Goal: Task Accomplishment & Management: Use online tool/utility

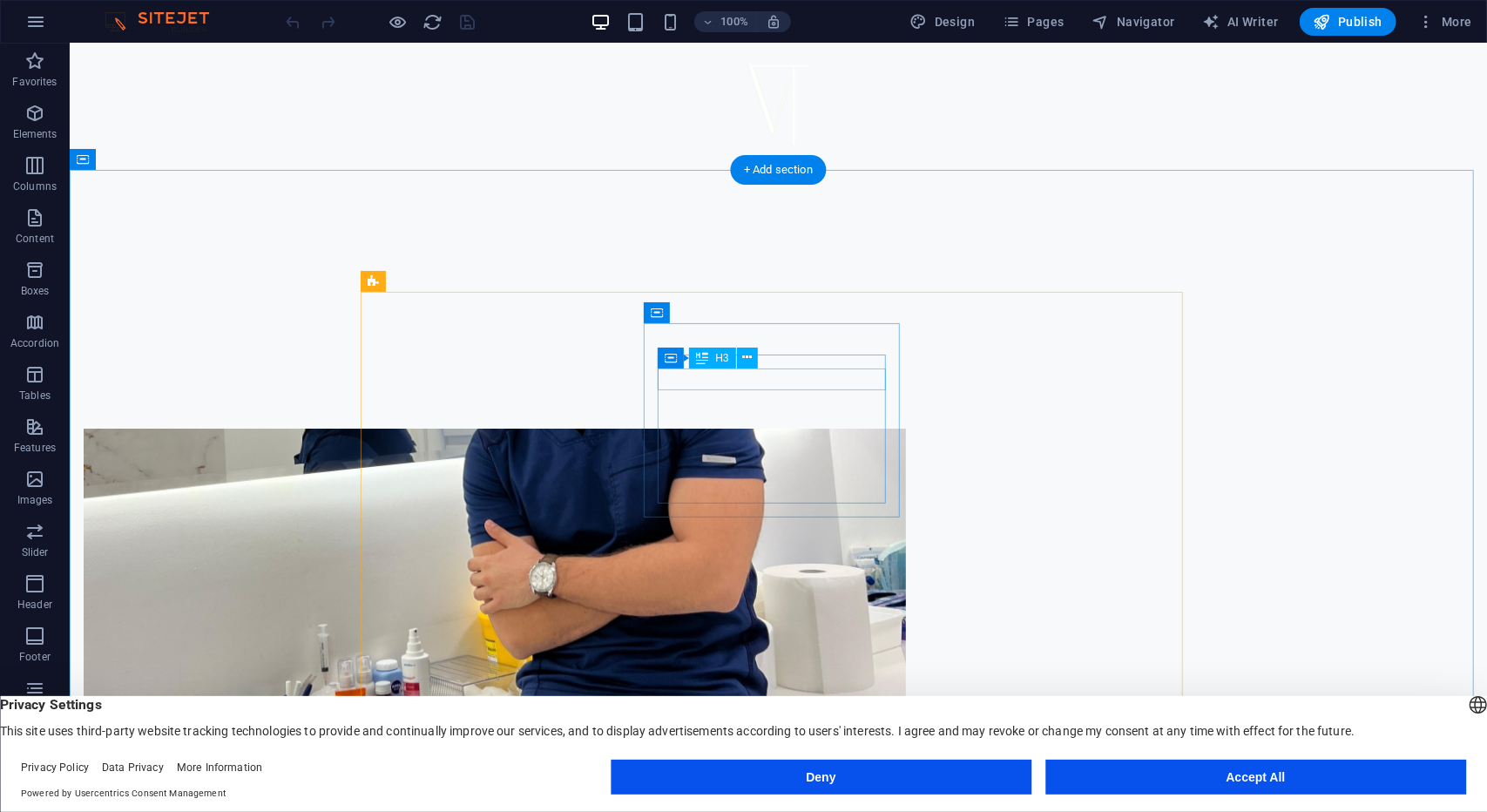
scroll to position [697, 0]
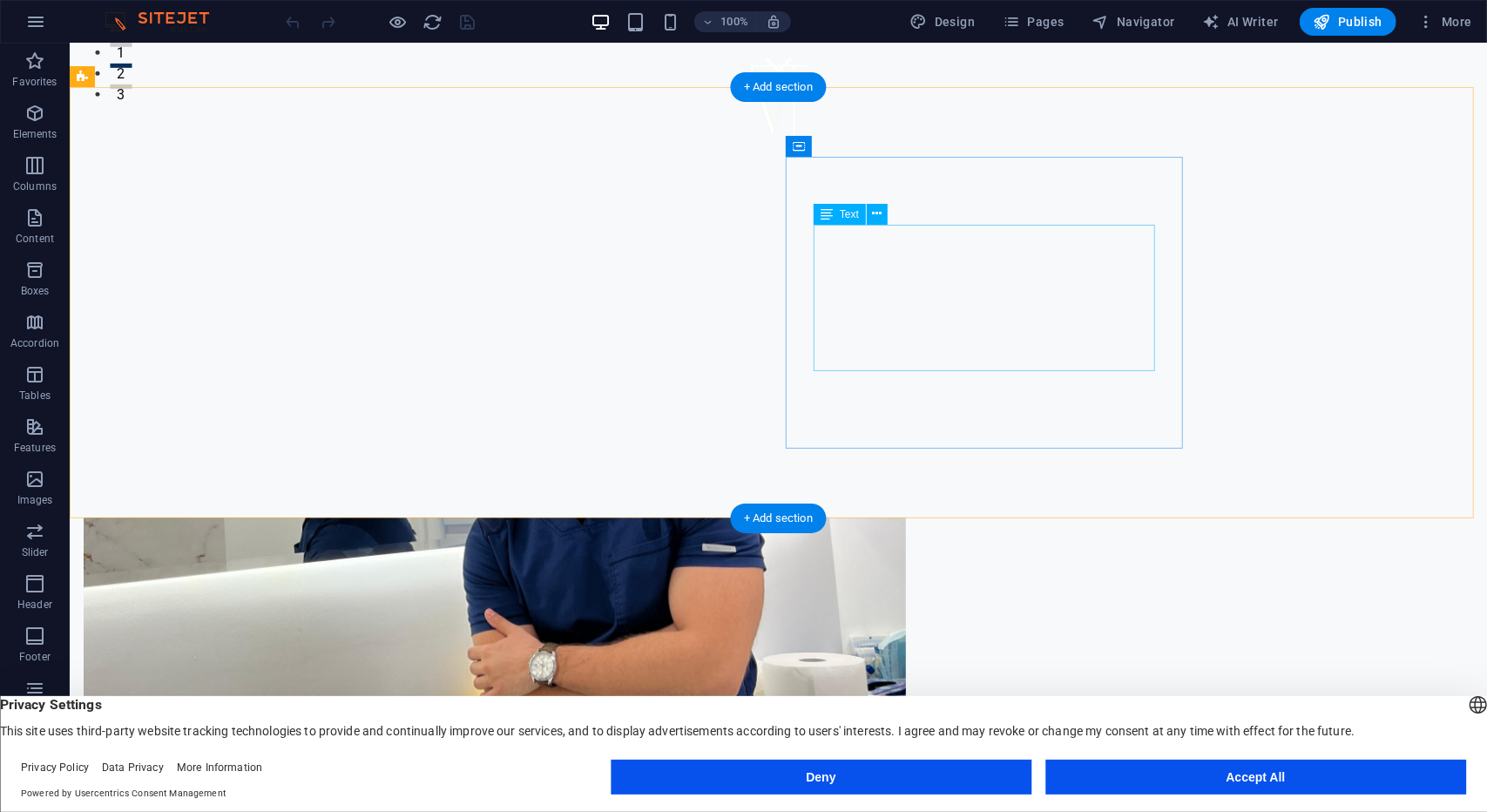
drag, startPoint x: 1066, startPoint y: 358, endPoint x: 1044, endPoint y: 356, distance: 22.1
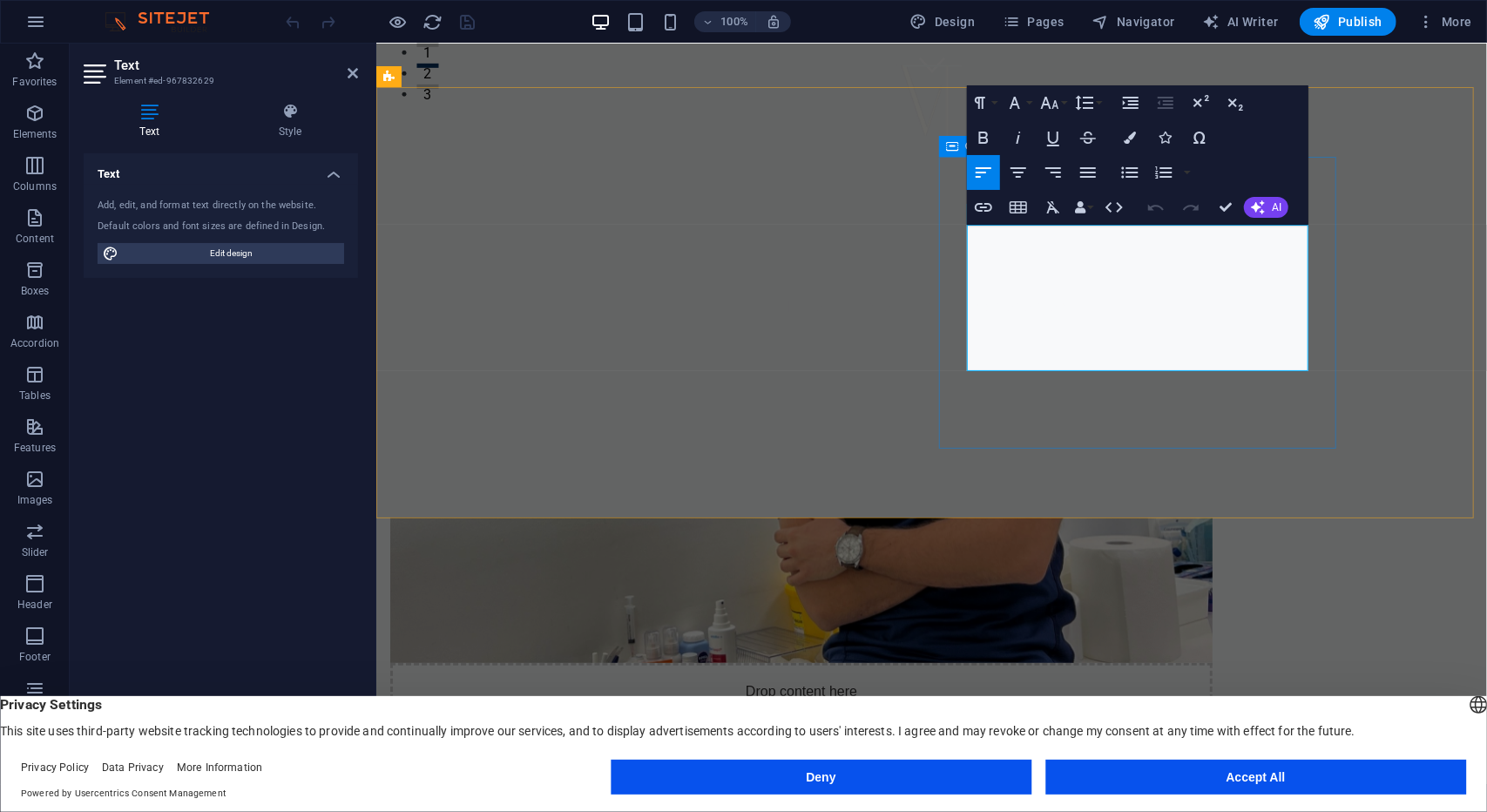
drag, startPoint x: 1215, startPoint y: 363, endPoint x: 959, endPoint y: 221, distance: 292.7
click at [1086, 174] on icon "button" at bounding box center [1089, 173] width 21 height 21
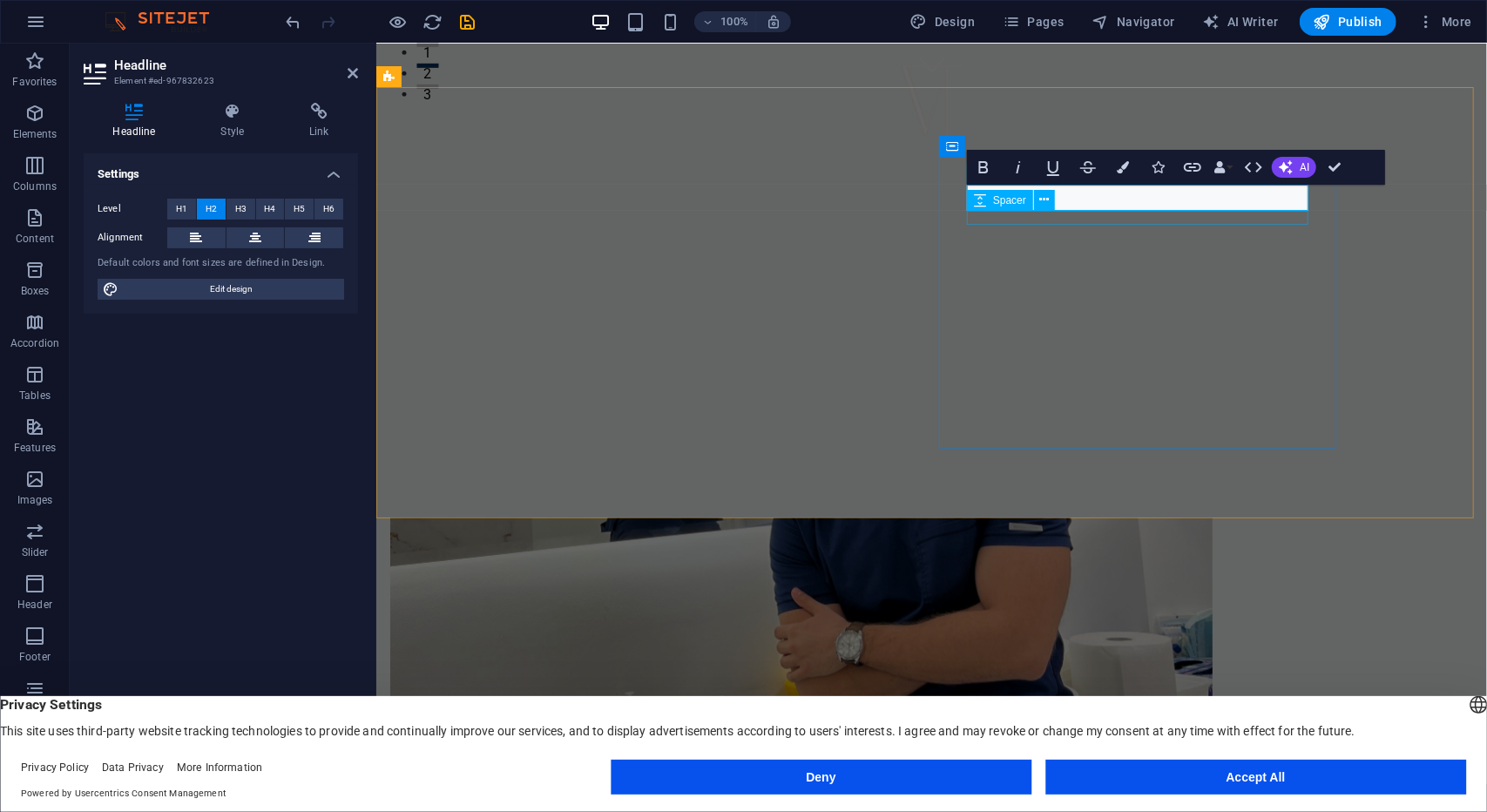
drag, startPoint x: 1201, startPoint y: 199, endPoint x: 1082, endPoint y: 196, distance: 119.0
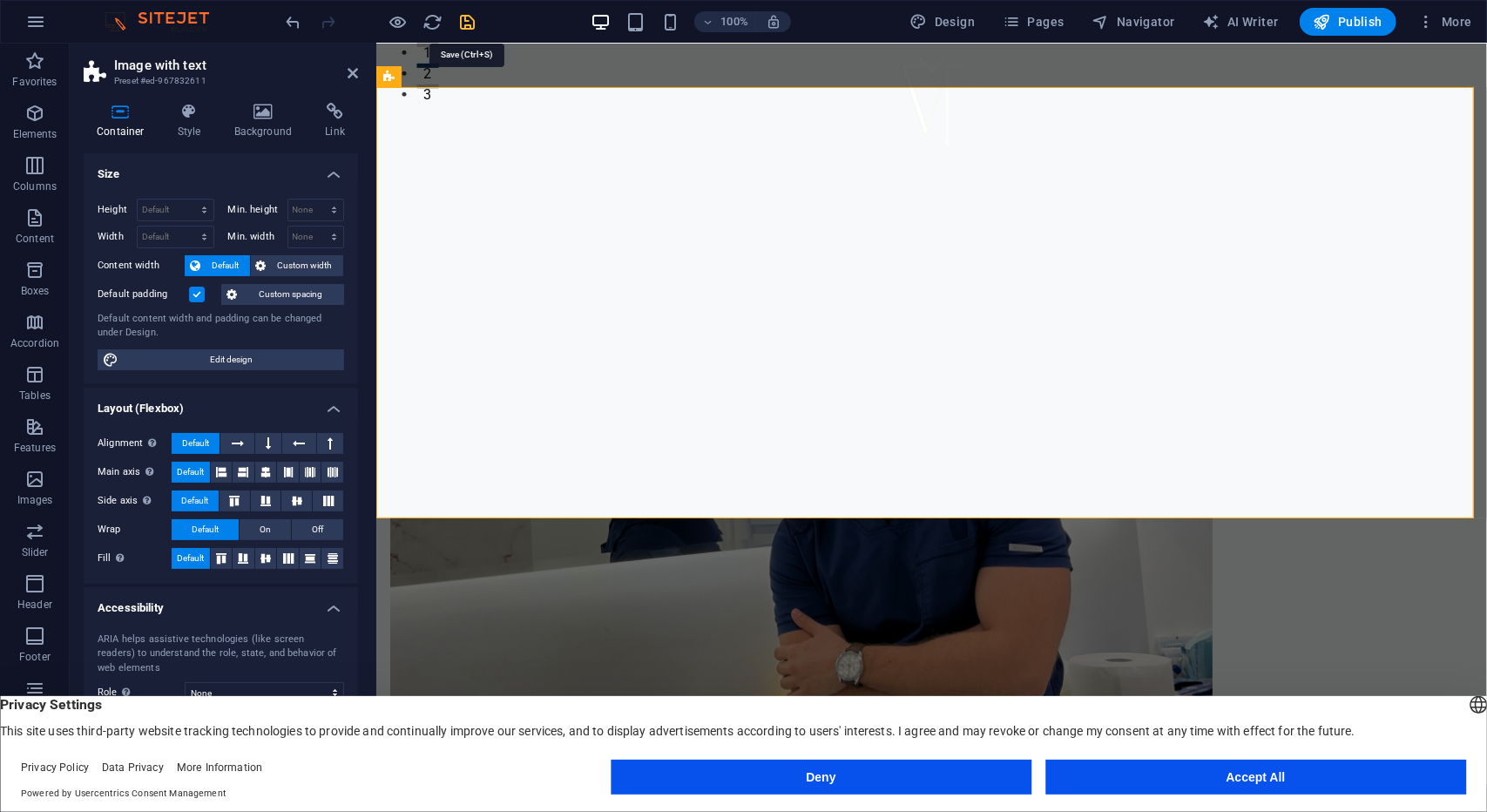
click at [468, 20] on icon "save" at bounding box center [468, 22] width 20 height 20
checkbox input "false"
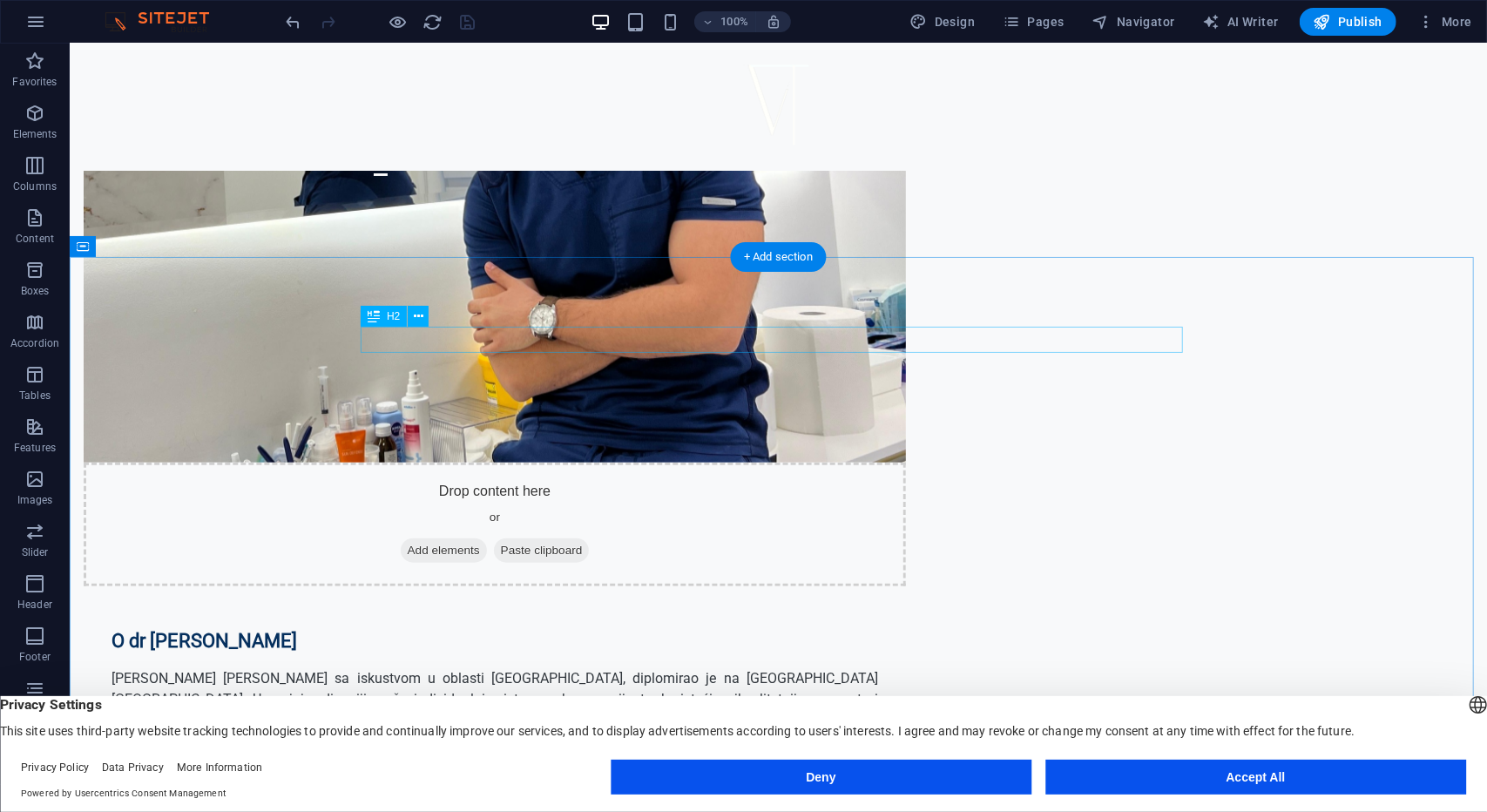
scroll to position [1045, 0]
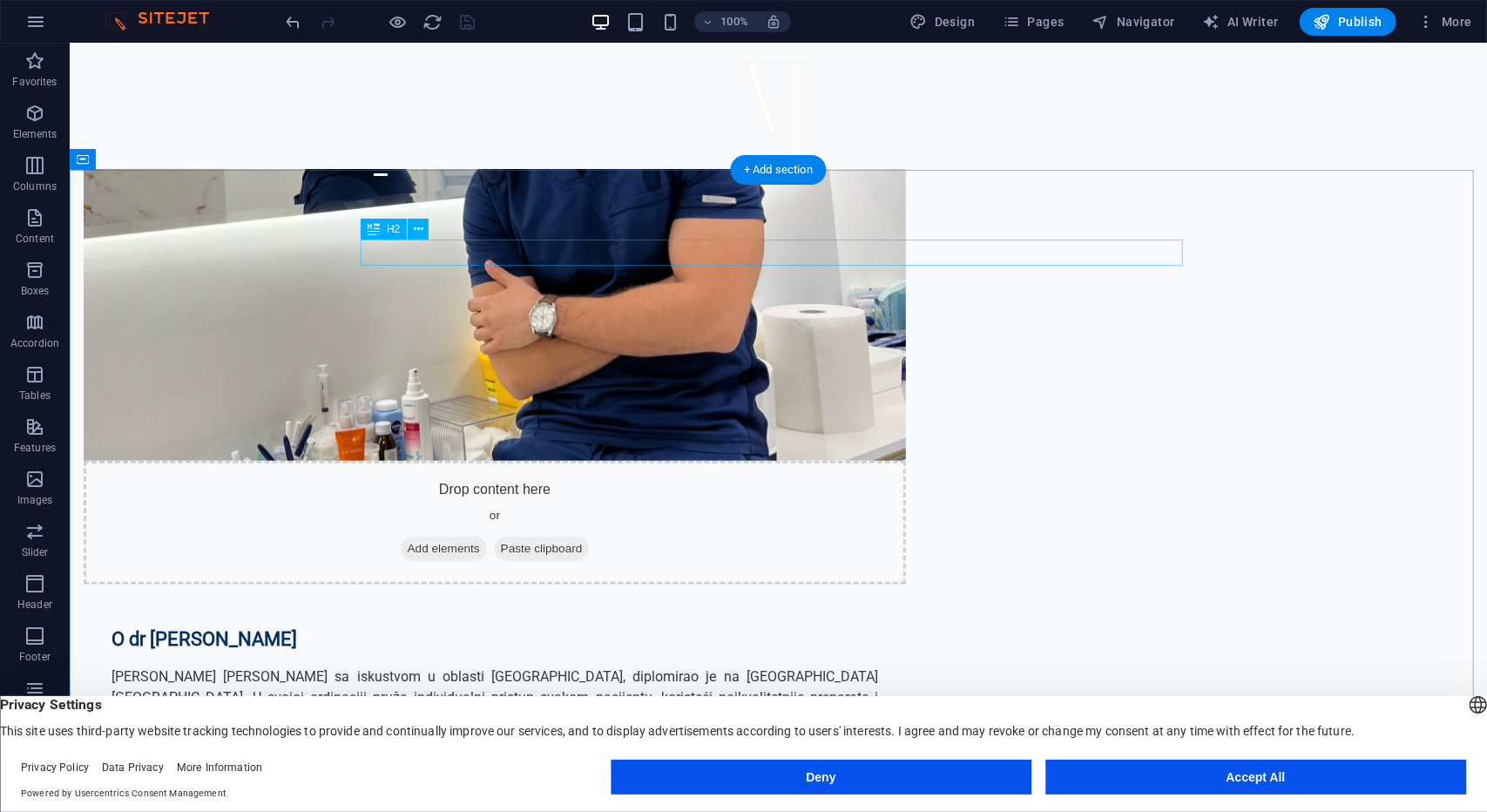
drag, startPoint x: 793, startPoint y: 246, endPoint x: 487, endPoint y: 246, distance: 306.0
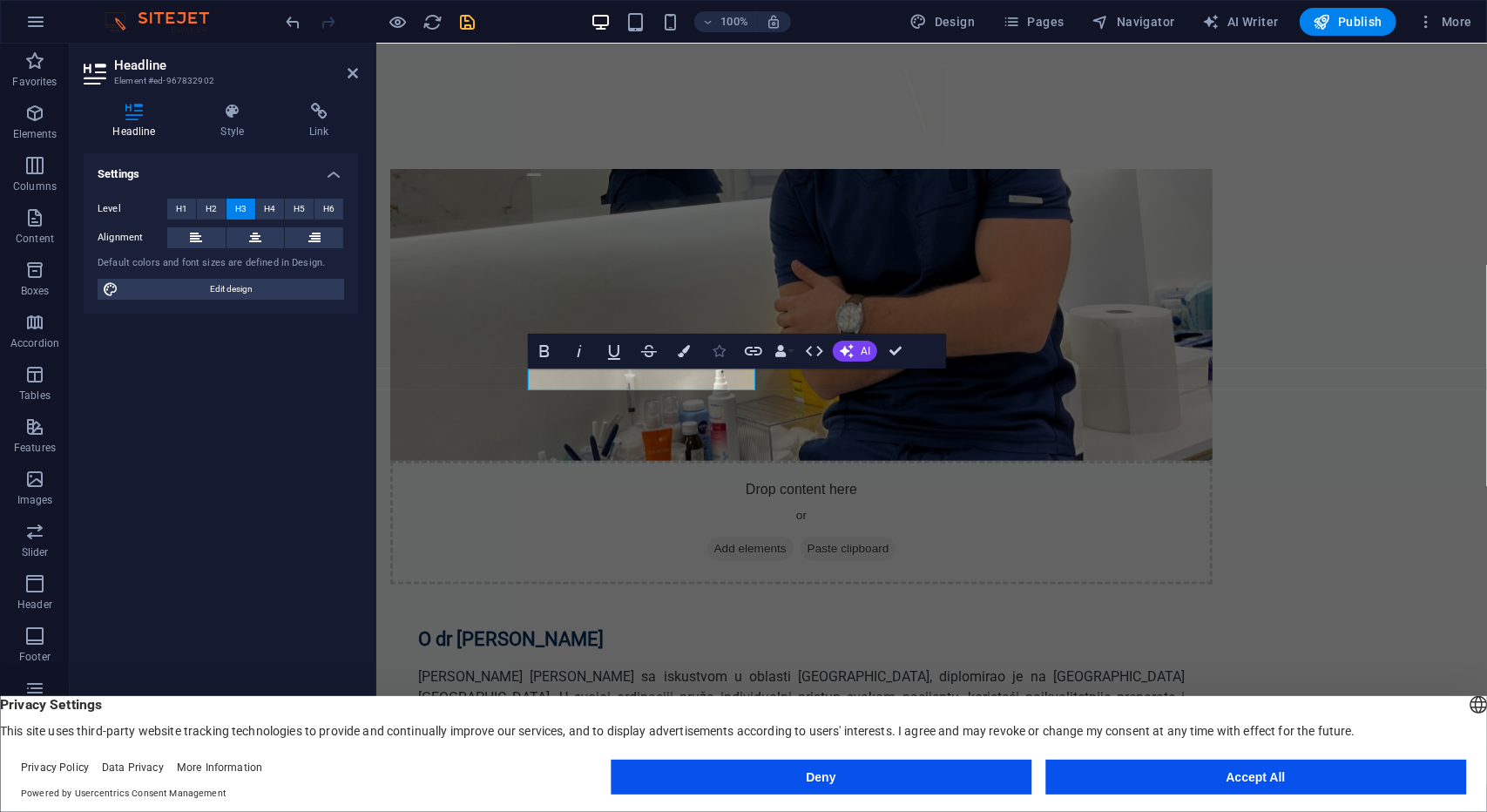
click at [712, 351] on button "Icons" at bounding box center [719, 351] width 33 height 35
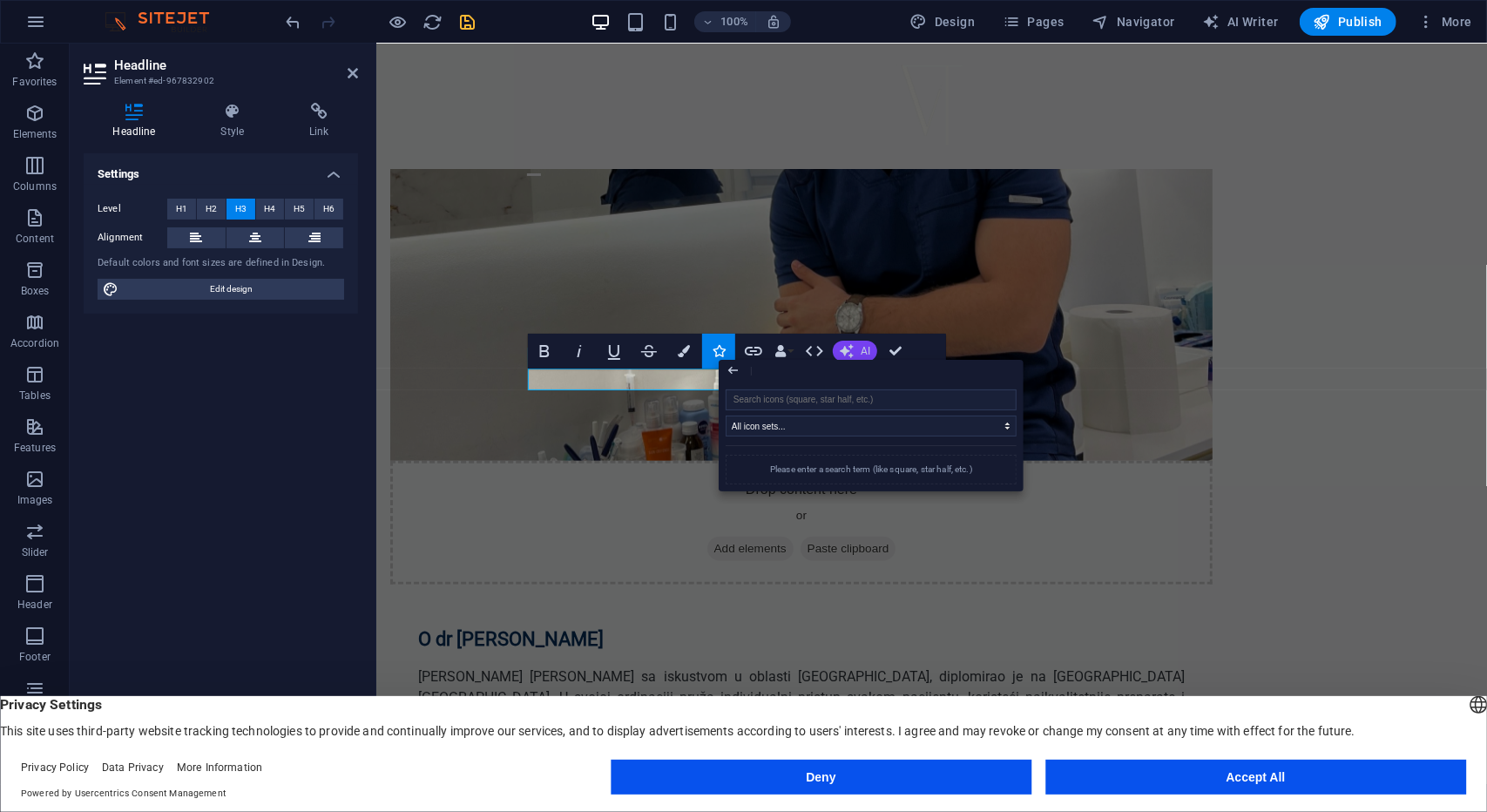
click at [850, 349] on icon "button" at bounding box center [847, 351] width 14 height 14
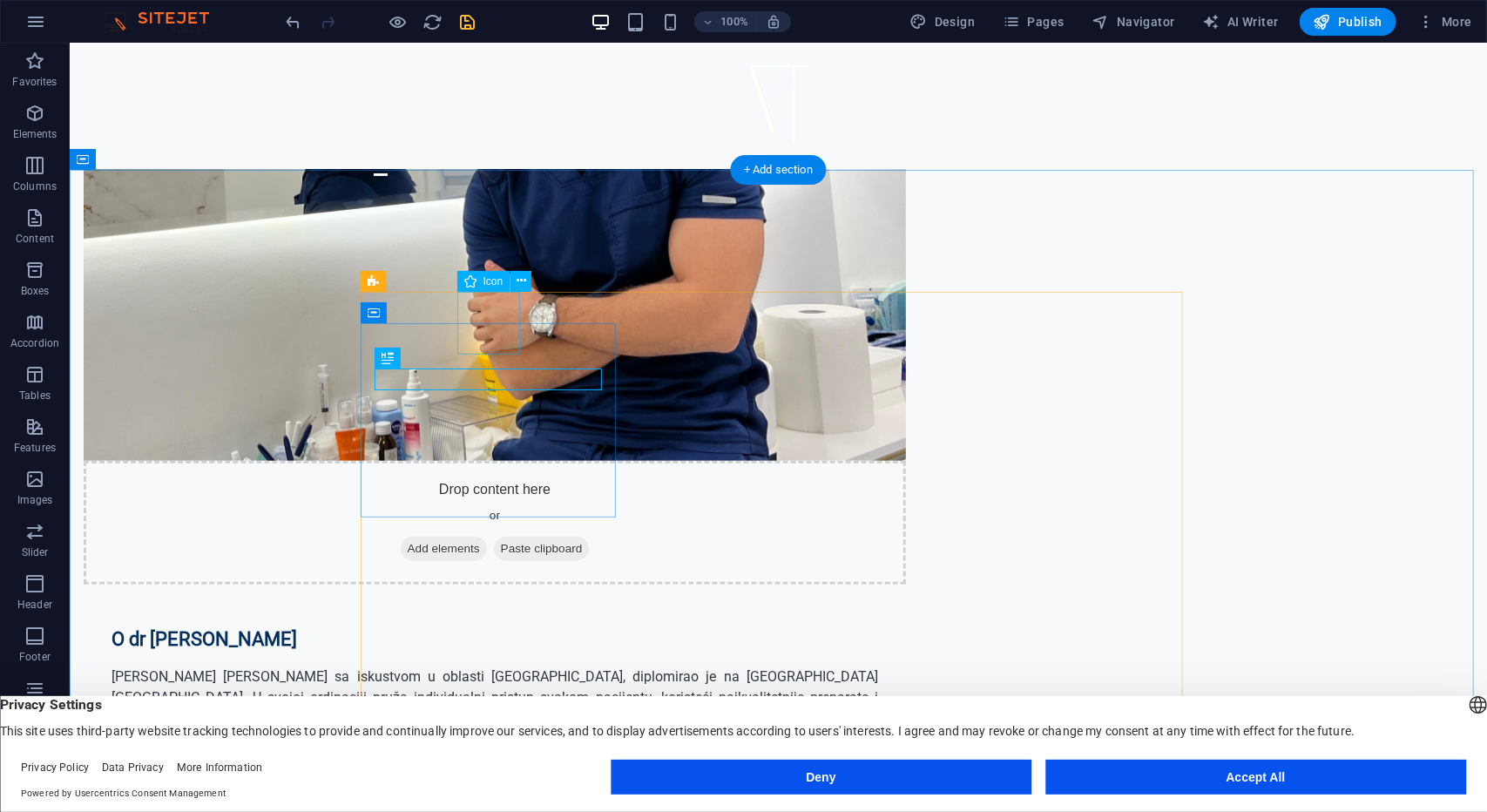
select select "xMidYMid"
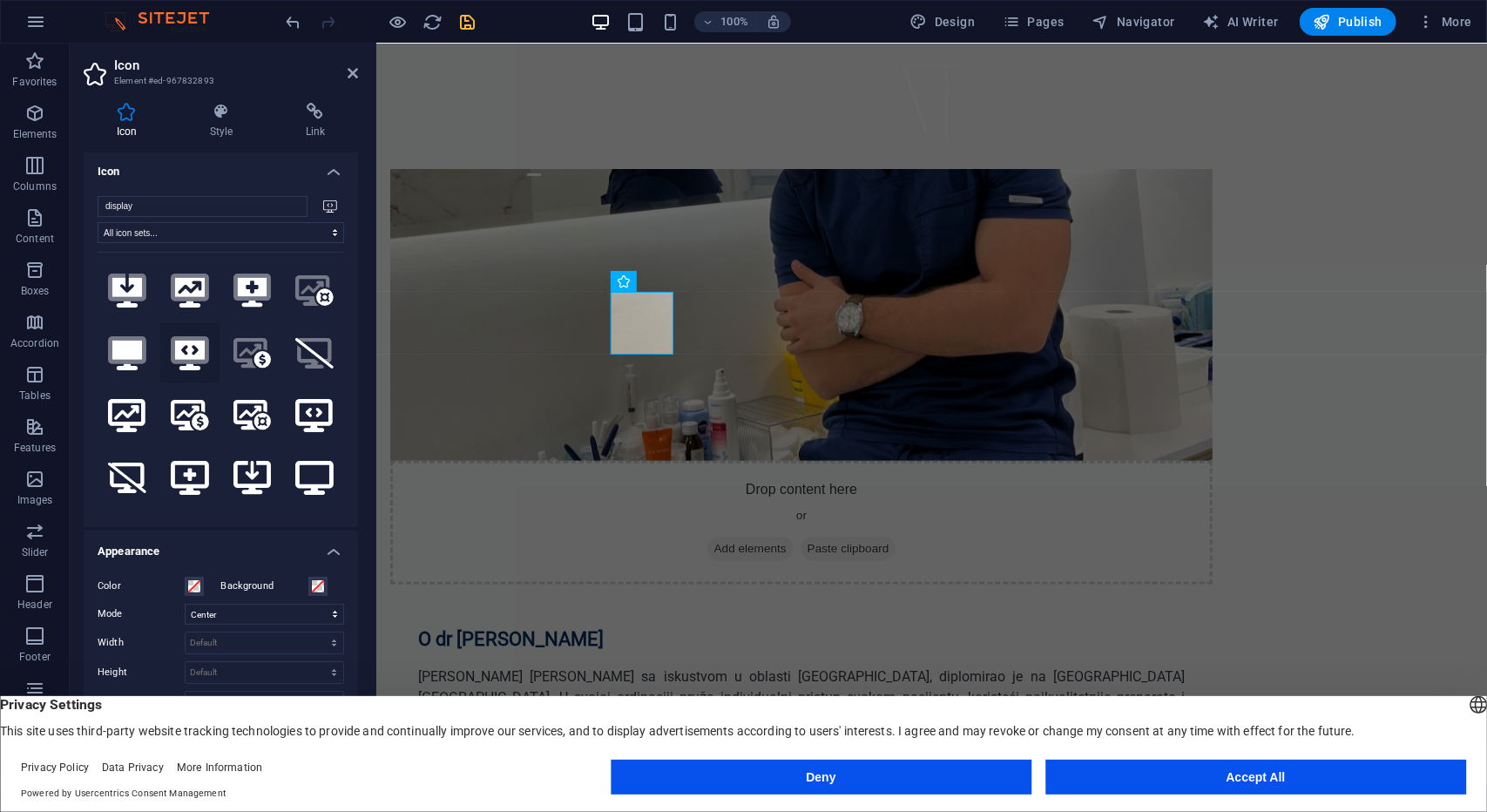
scroll to position [0, 0]
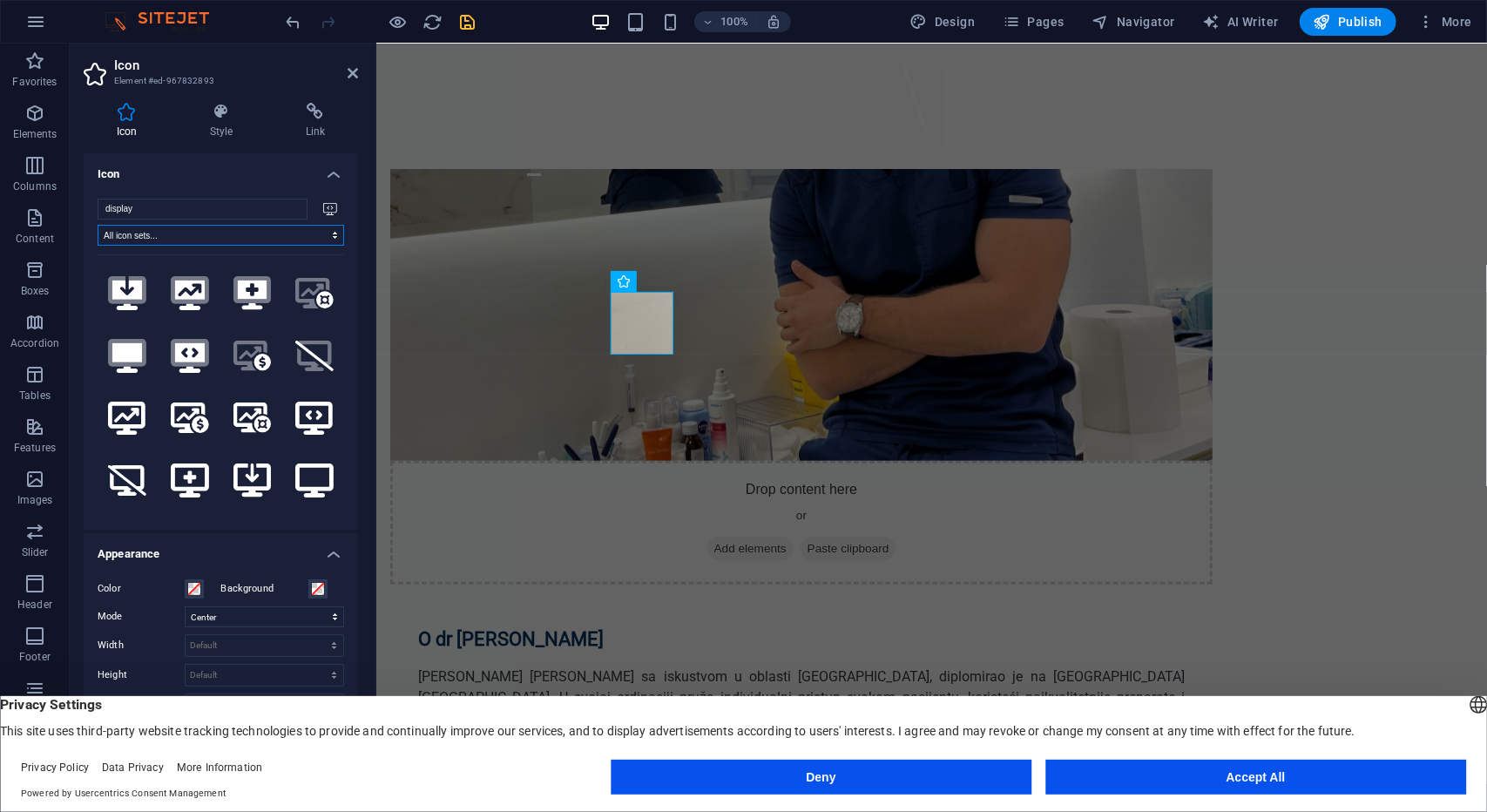
click at [293, 234] on select "All icon sets... IcoFont Ionicons FontAwesome Brands FontAwesome Duotone FontAw…" at bounding box center [221, 235] width 247 height 21
click at [98, 225] on select "All icon sets... IcoFont Ionicons FontAwesome Brands FontAwesome Duotone FontAw…" at bounding box center [221, 235] width 247 height 21
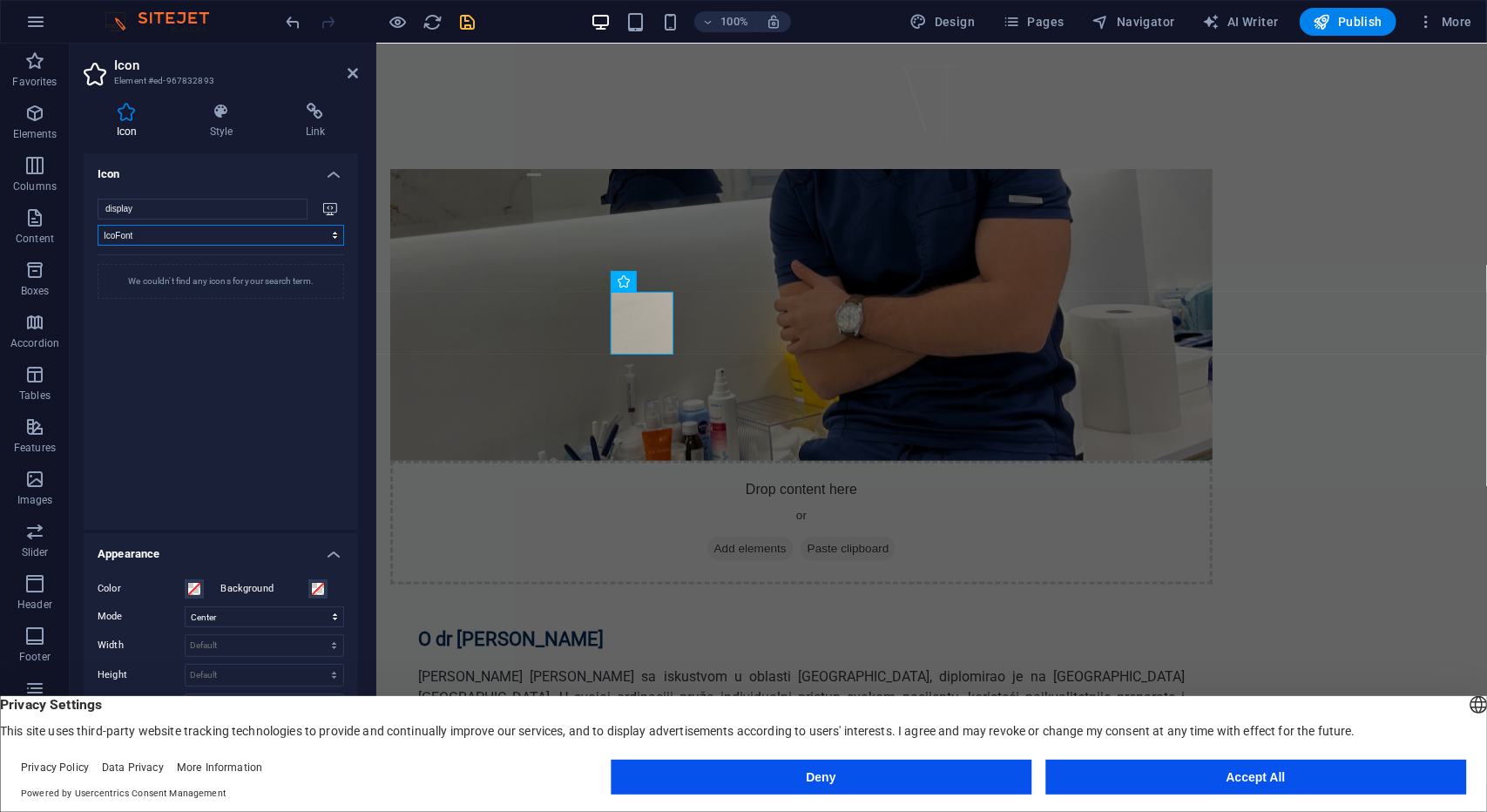
click at [207, 232] on select "All icon sets... IcoFont Ionicons FontAwesome Brands FontAwesome Duotone FontAw…" at bounding box center [221, 235] width 247 height 21
click at [98, 225] on select "All icon sets... IcoFont Ionicons FontAwesome Brands FontAwesome Duotone FontAw…" at bounding box center [221, 235] width 247 height 21
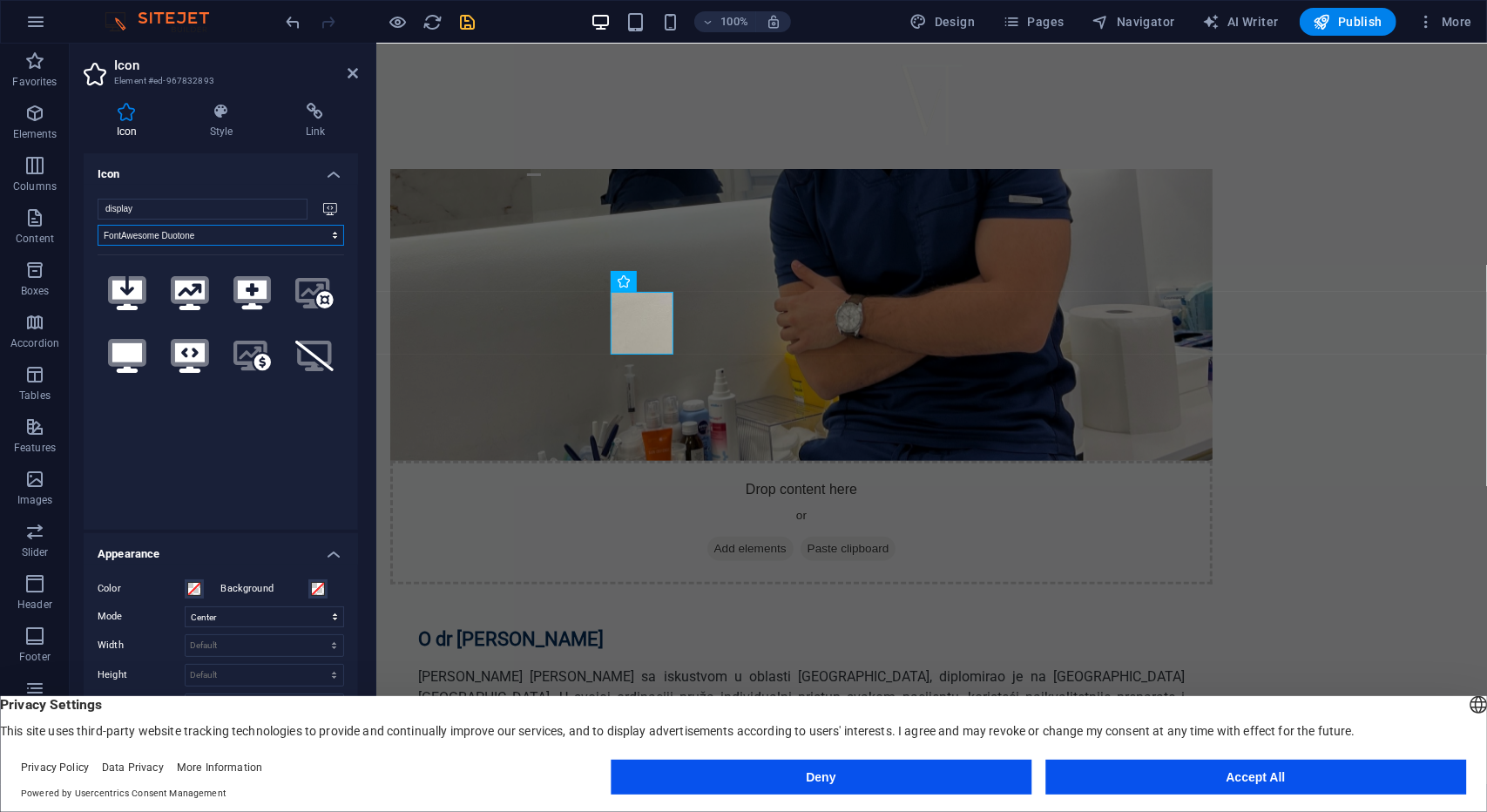
click at [215, 235] on select "All icon sets... IcoFont Ionicons FontAwesome Brands FontAwesome Duotone FontAw…" at bounding box center [221, 235] width 247 height 21
select select "font-awesome-sharp-solid"
click at [98, 225] on select "All icon sets... IcoFont Ionicons FontAwesome Brands FontAwesome Duotone FontAw…" at bounding box center [221, 235] width 247 height 21
click at [239, 212] on input "display" at bounding box center [203, 209] width 210 height 21
click at [327, 175] on h4 "Icon" at bounding box center [221, 169] width 275 height 32
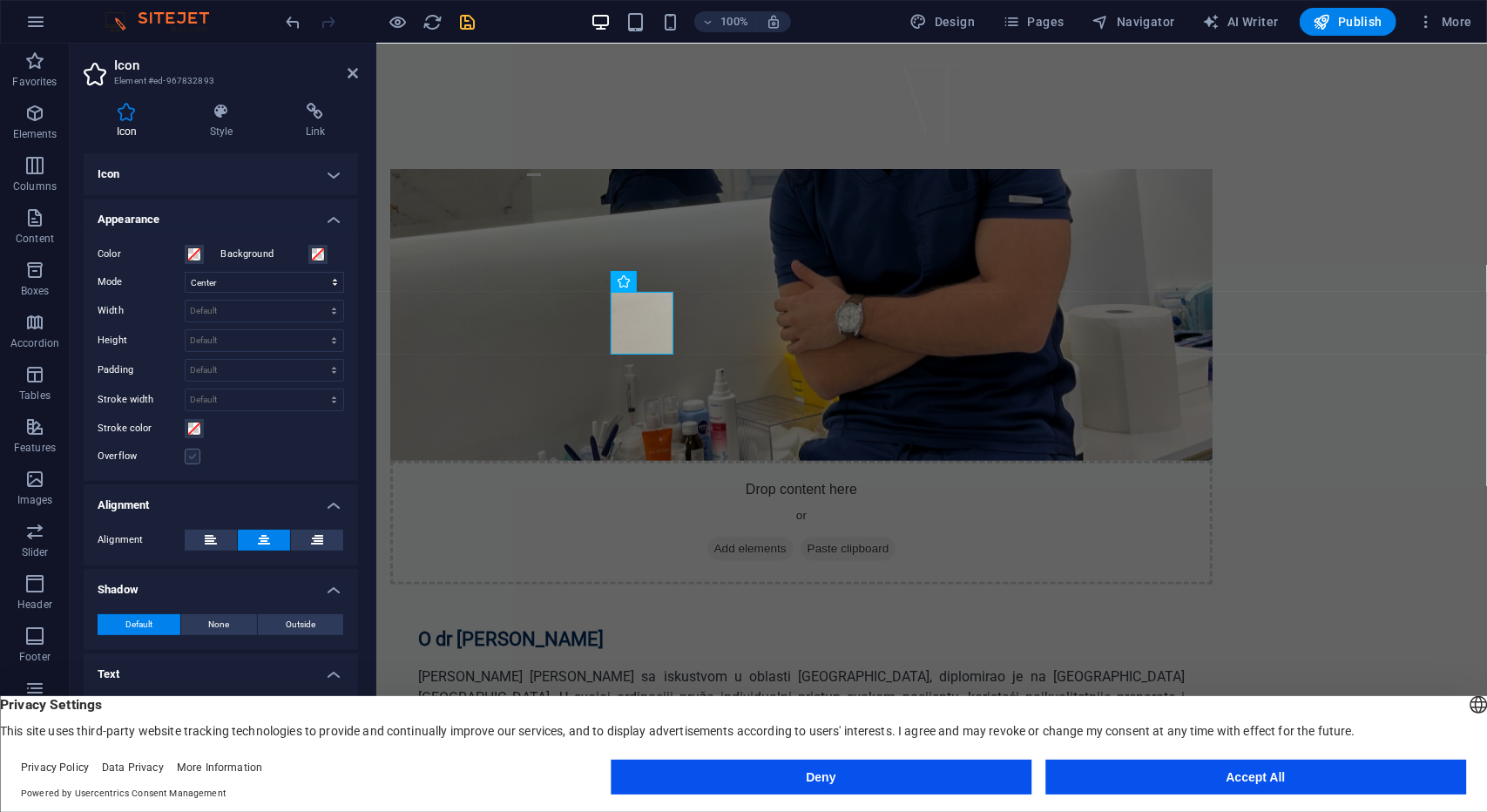
click at [193, 455] on label at bounding box center [192, 456] width 15 height 15
click at [0, 0] on input "Overflow" at bounding box center [0, 0] width 0 height 0
click at [191, 448] on label at bounding box center [192, 456] width 15 height 15
click at [0, 0] on input "Overflow" at bounding box center [0, 0] width 0 height 0
click at [191, 448] on label at bounding box center [192, 456] width 15 height 15
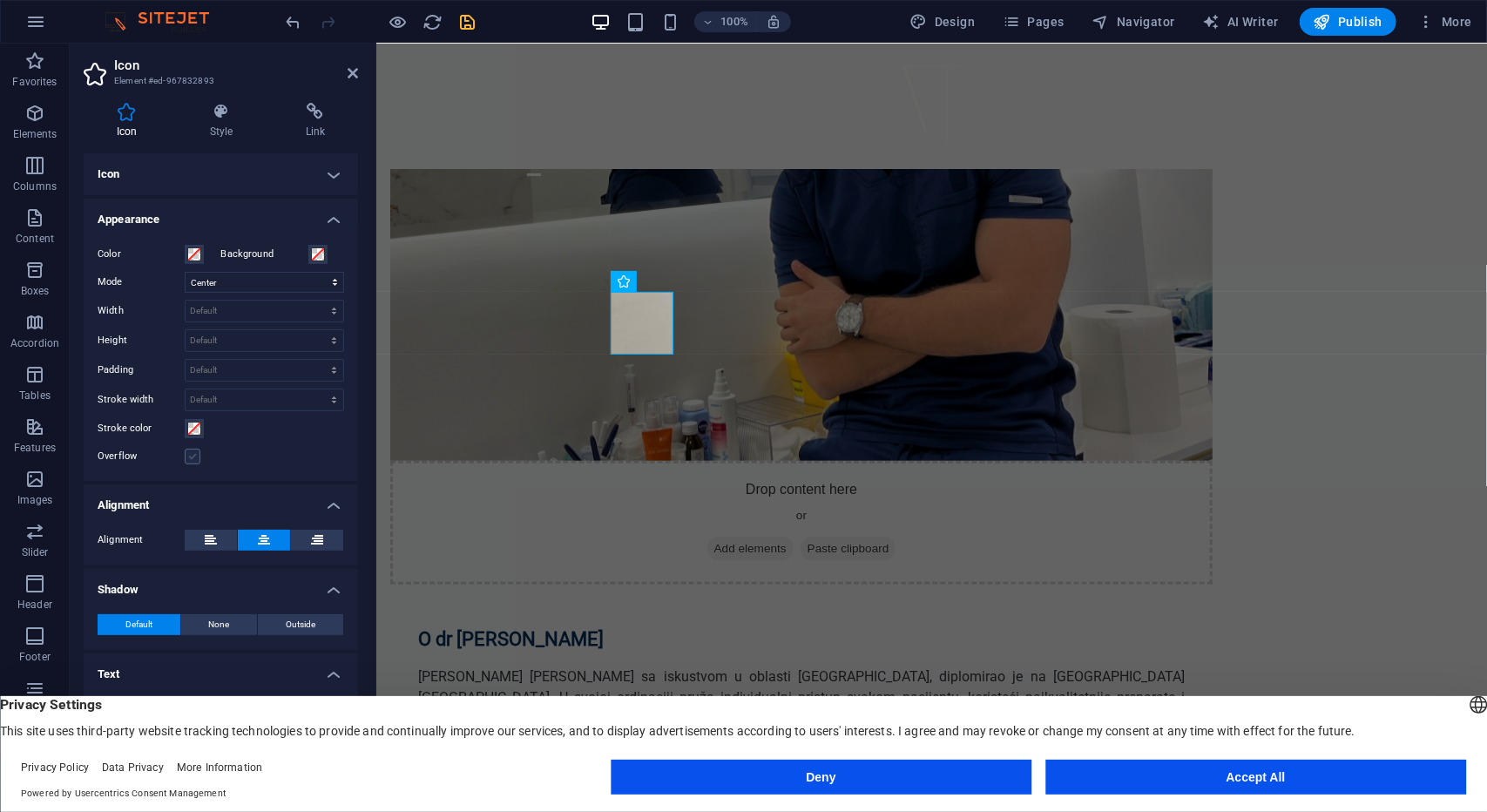
click at [0, 0] on input "Overflow" at bounding box center [0, 0] width 0 height 0
click at [308, 584] on h4 "Shadow" at bounding box center [221, 585] width 275 height 32
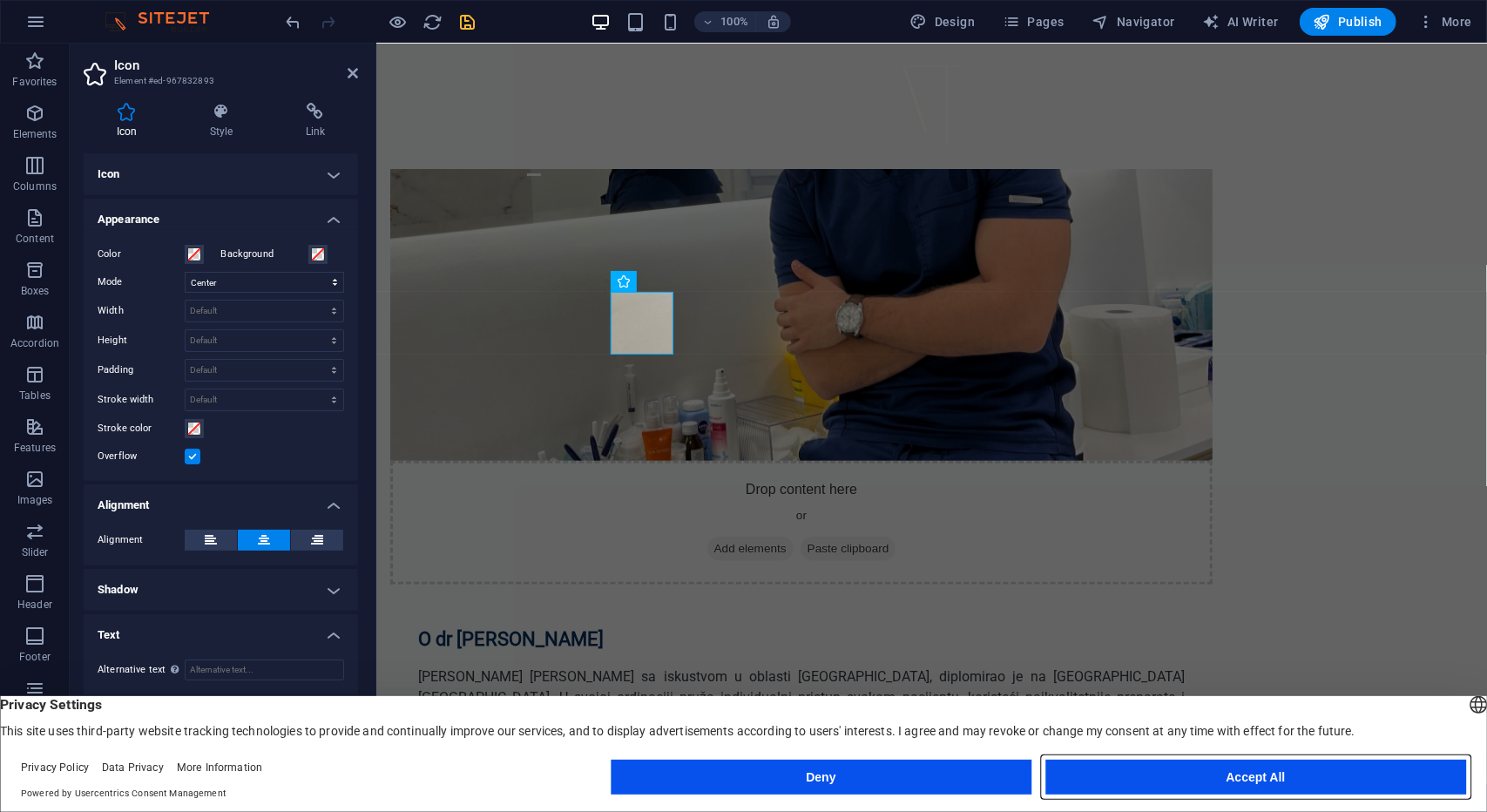
drag, startPoint x: 1327, startPoint y: 779, endPoint x: 943, endPoint y: 737, distance: 386.3
click at [1327, 779] on button "Accept All" at bounding box center [1256, 776] width 420 height 35
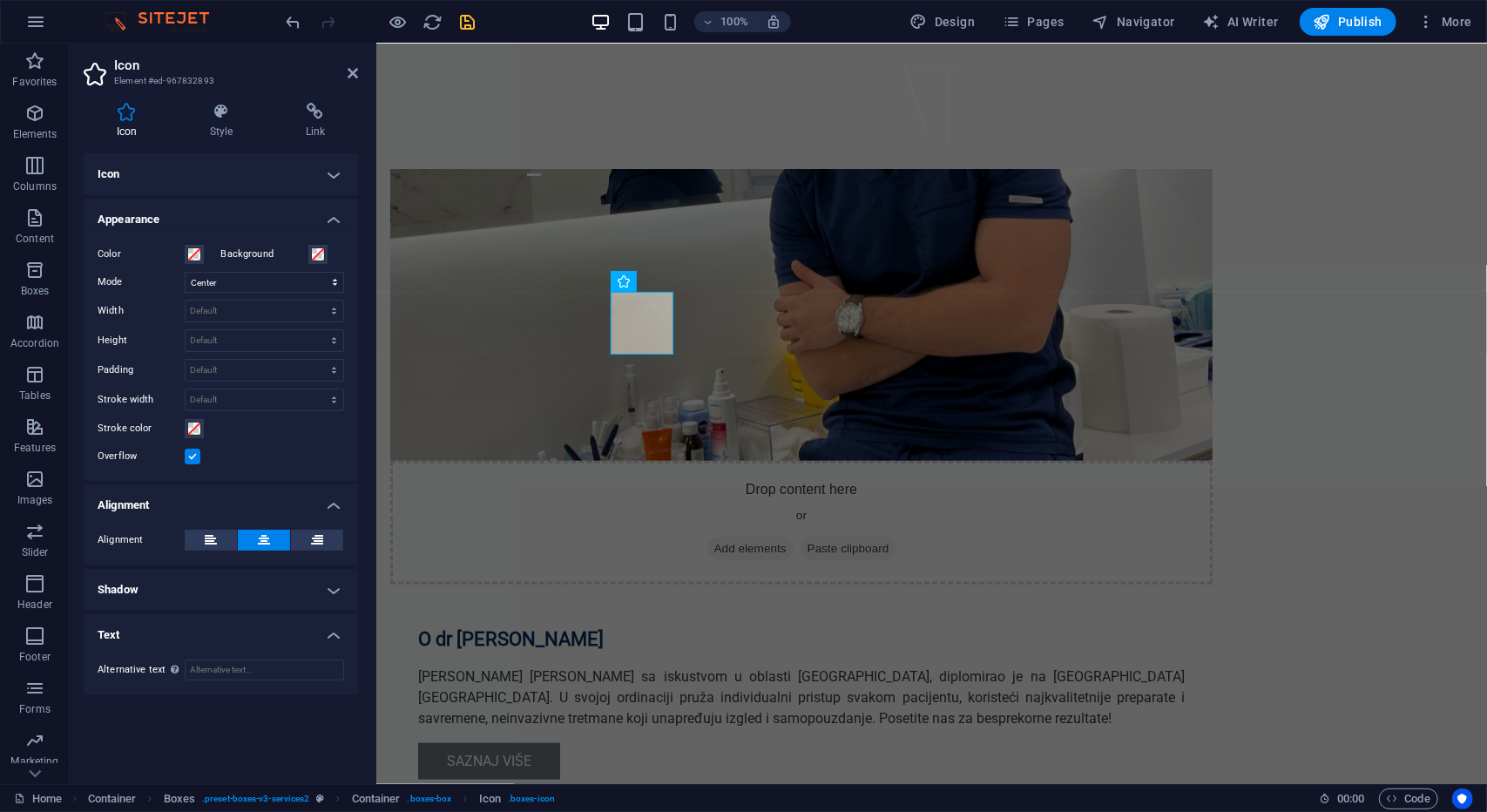
click at [172, 580] on h4 "Shadow" at bounding box center [221, 590] width 275 height 42
click at [324, 621] on button "Outside" at bounding box center [300, 625] width 85 height 21
click at [138, 621] on span "Default" at bounding box center [139, 625] width 27 height 21
click at [316, 585] on h4 "Shadow" at bounding box center [221, 585] width 275 height 32
click at [300, 538] on button at bounding box center [317, 540] width 52 height 21
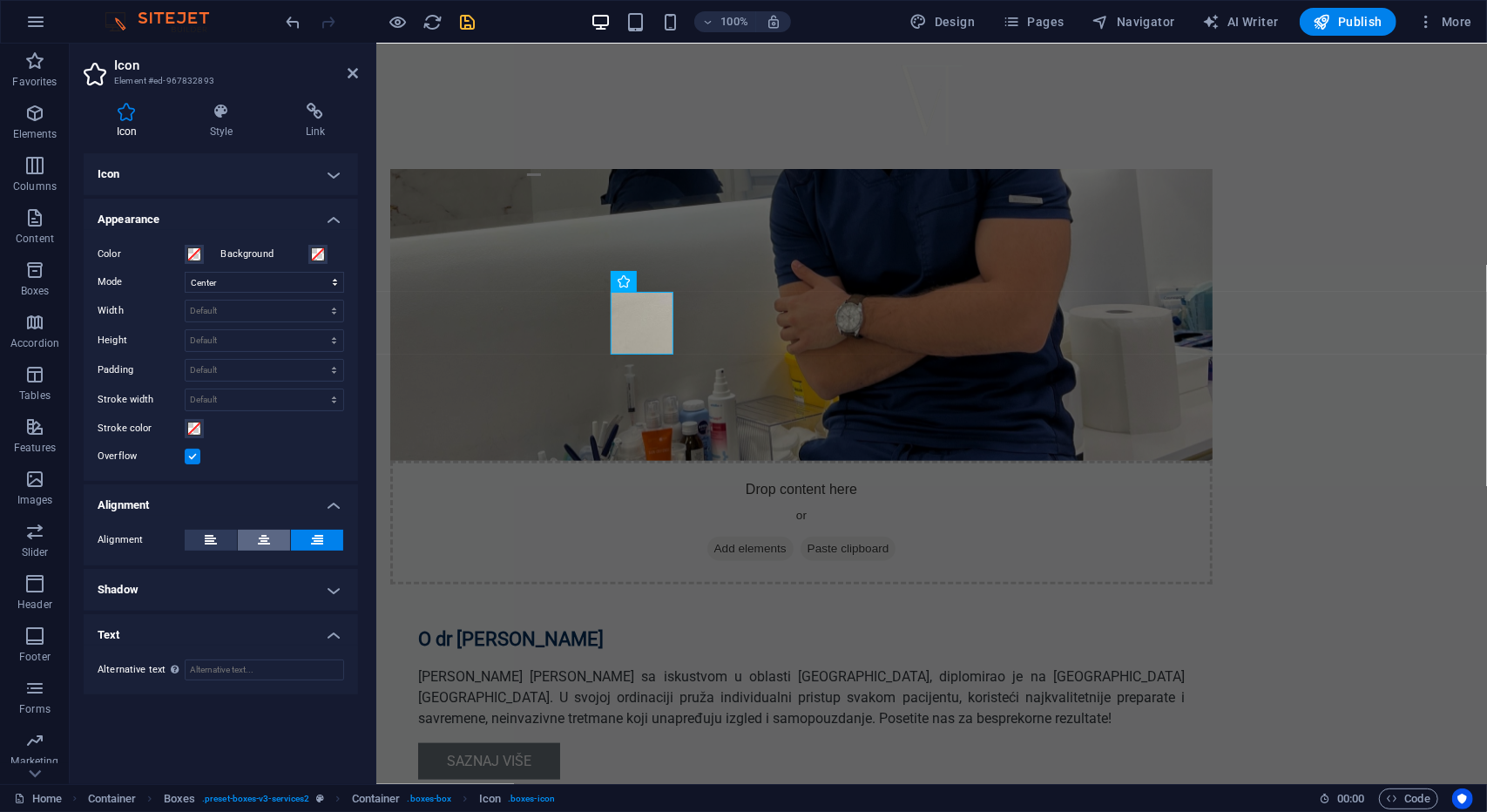
click at [270, 539] on icon at bounding box center [264, 540] width 12 height 21
click at [261, 200] on h4 "Appearance" at bounding box center [221, 214] width 275 height 32
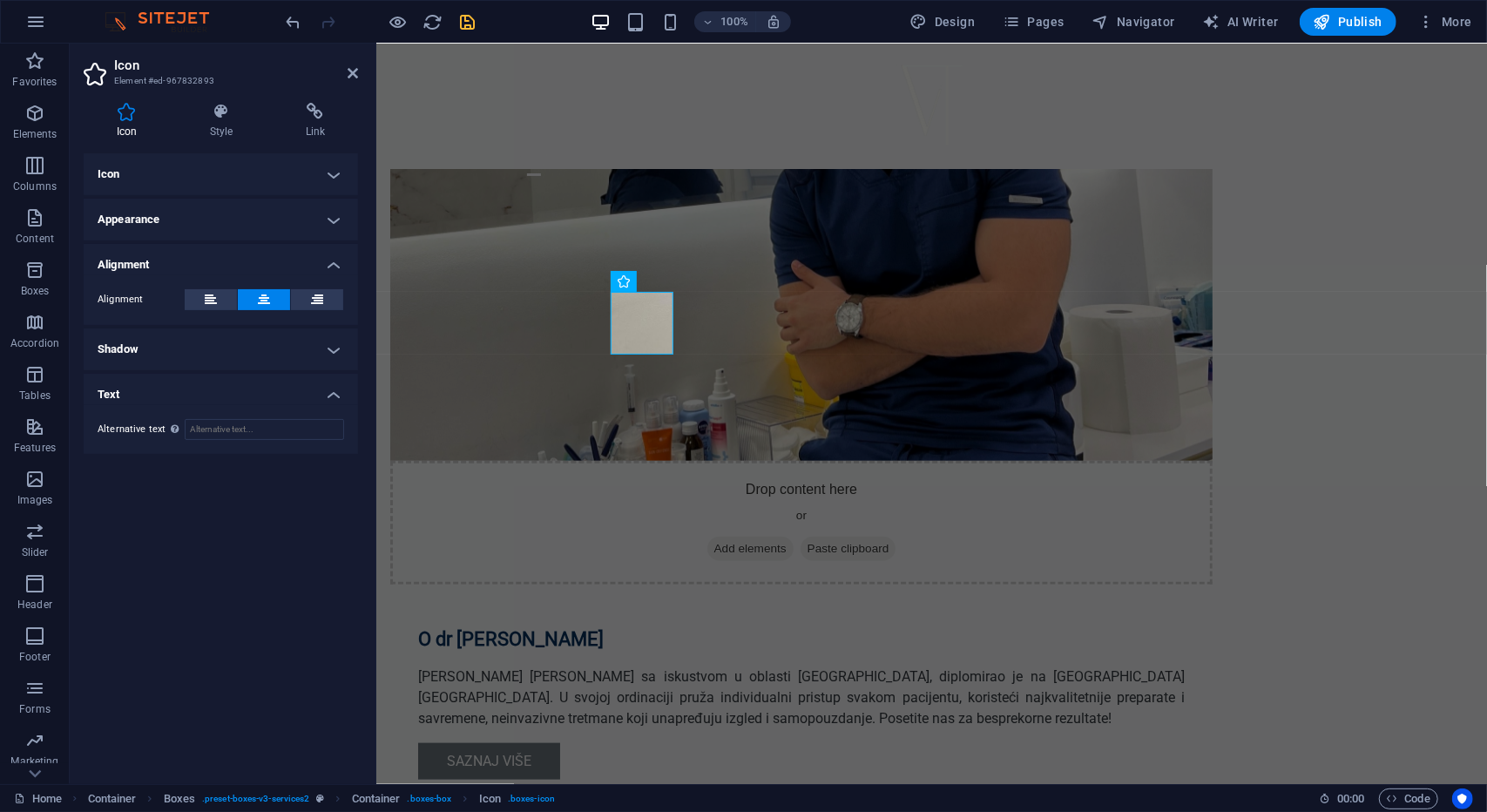
click at [228, 393] on h4 "Text" at bounding box center [221, 389] width 275 height 32
click at [230, 393] on h4 "Text" at bounding box center [221, 394] width 275 height 42
click at [228, 396] on h4 "Text" at bounding box center [221, 389] width 275 height 32
click at [229, 127] on h4 "Style" at bounding box center [225, 121] width 96 height 36
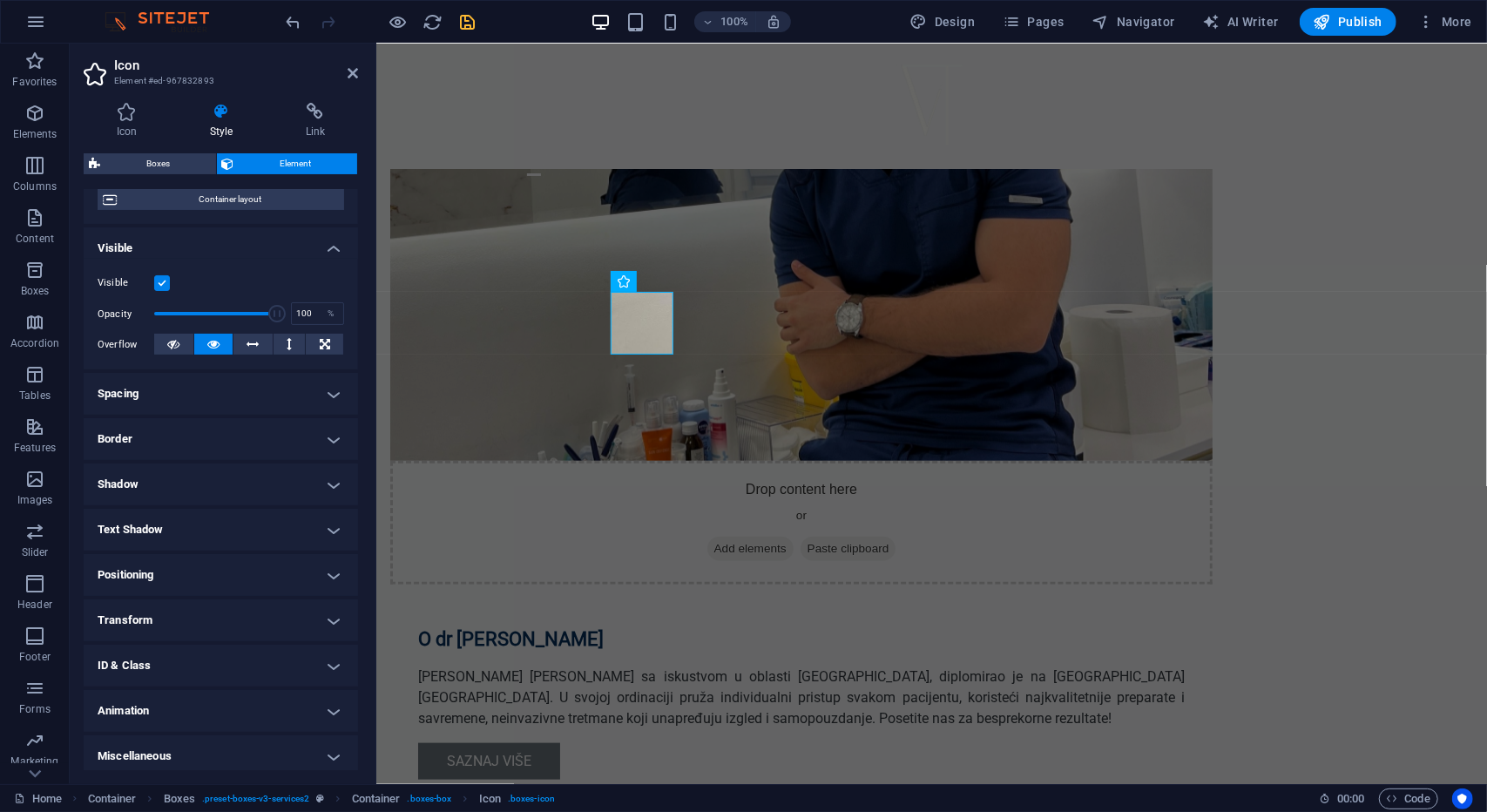
scroll to position [155, 0]
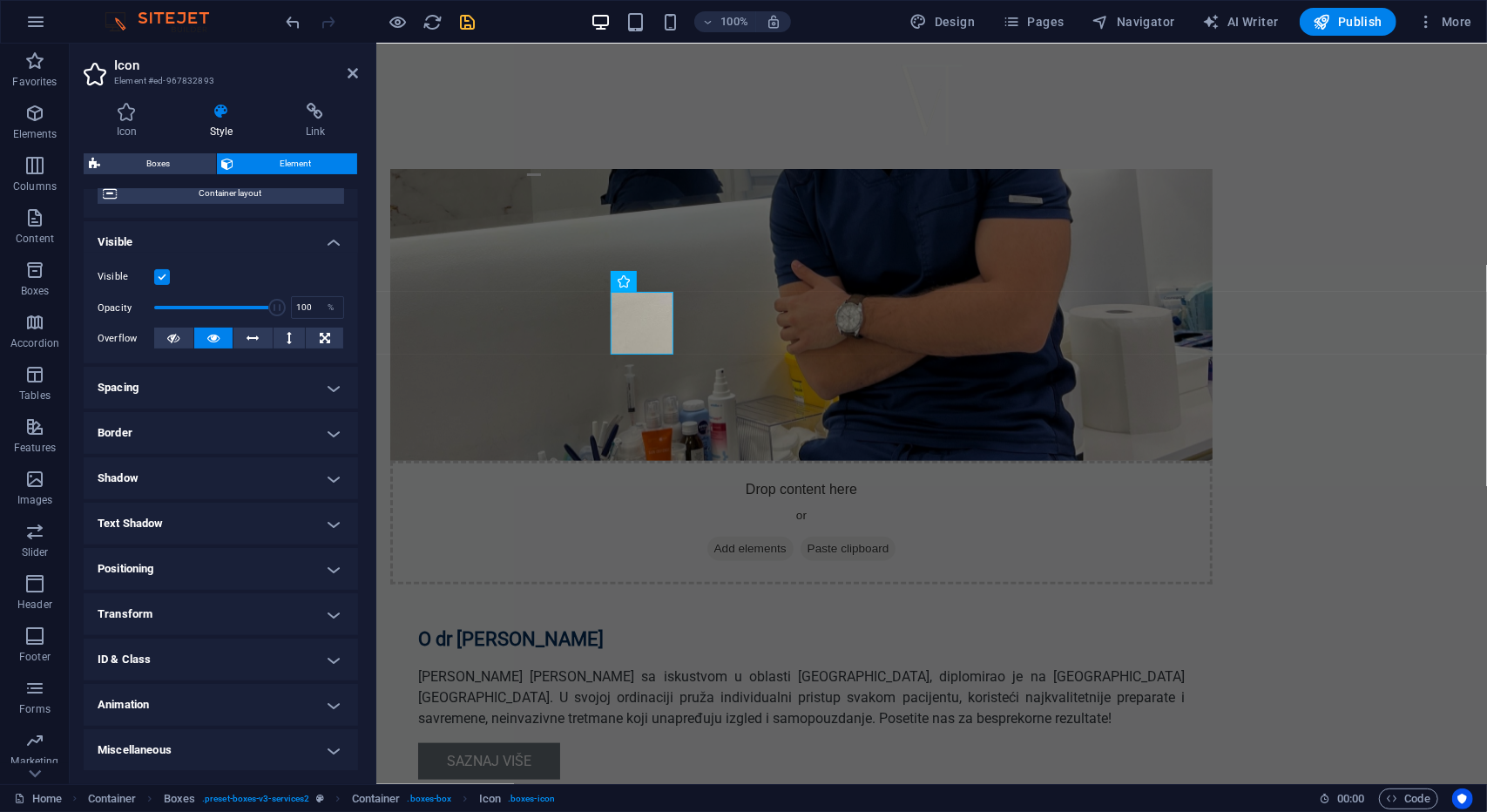
click at [169, 715] on h4 "Animation" at bounding box center [221, 705] width 275 height 42
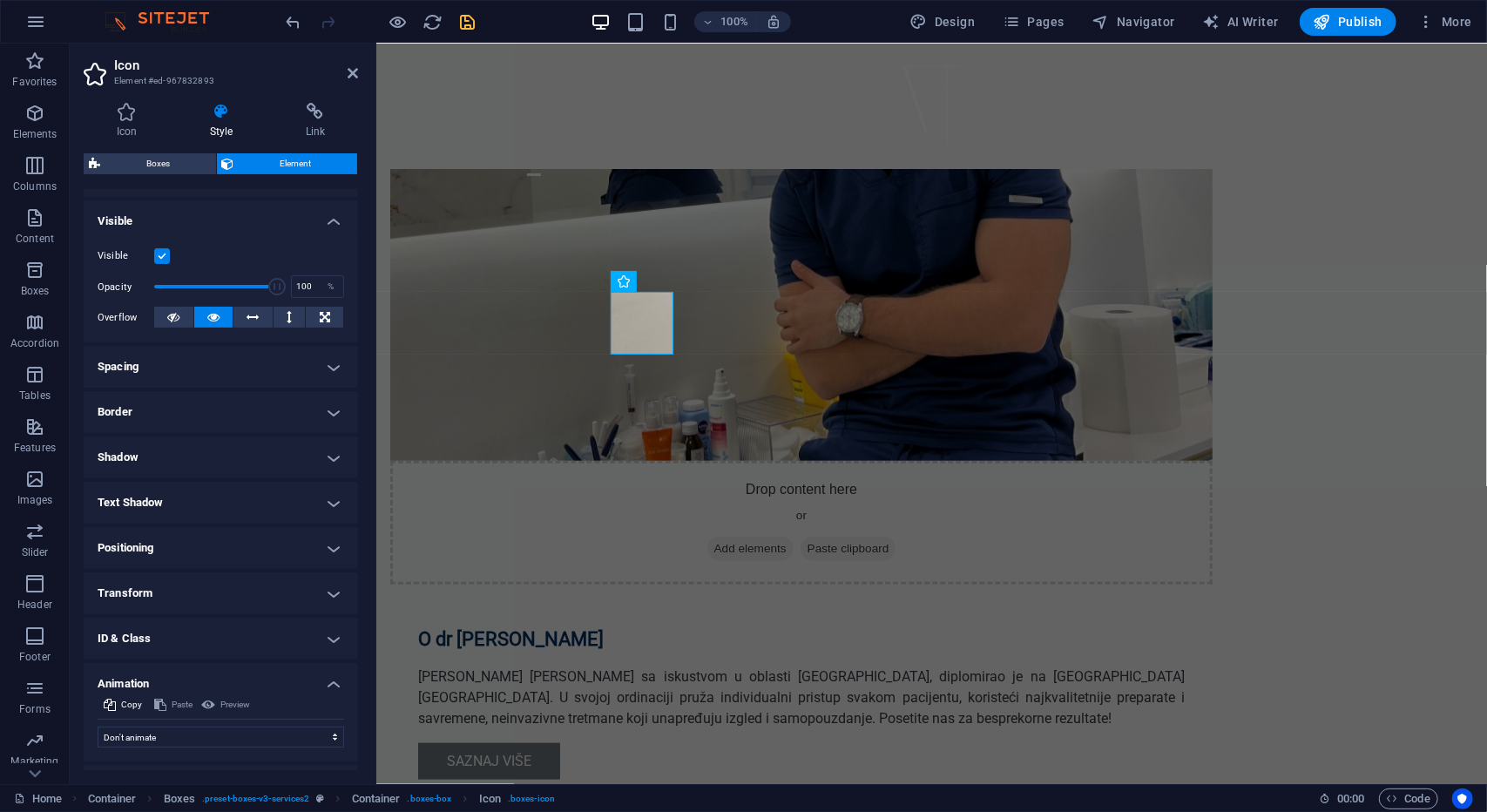
scroll to position [211, 0]
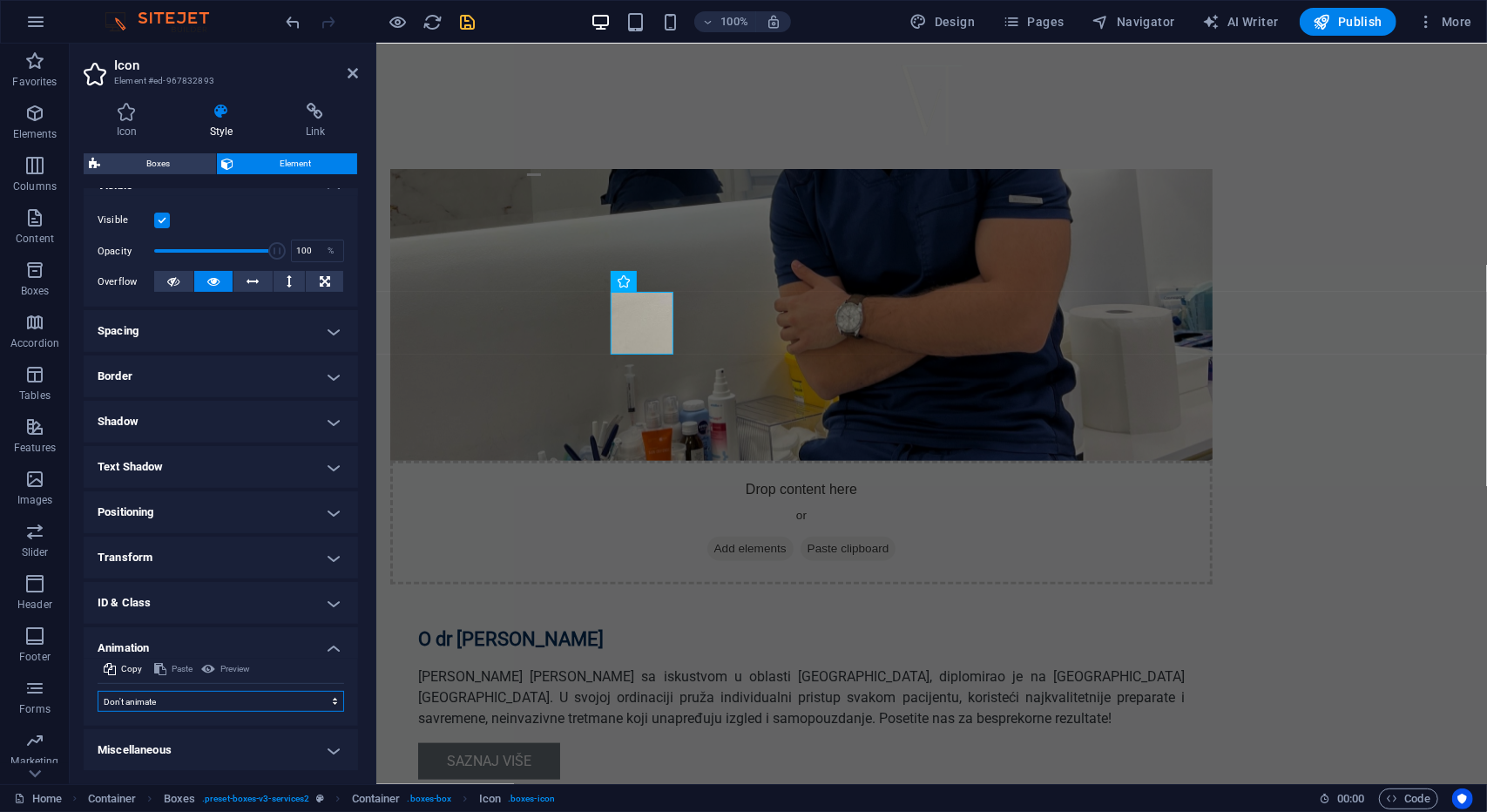
click at [158, 703] on select "Don't animate Show / Hide Slide up/down Zoom in/out Slide left to right Slide r…" at bounding box center [221, 702] width 247 height 21
select select "move-top-to-bottom"
click at [98, 691] on select "Don't animate Show / Hide Slide up/down Zoom in/out Slide left to right Slide r…" at bounding box center [221, 702] width 247 height 21
select select "scroll"
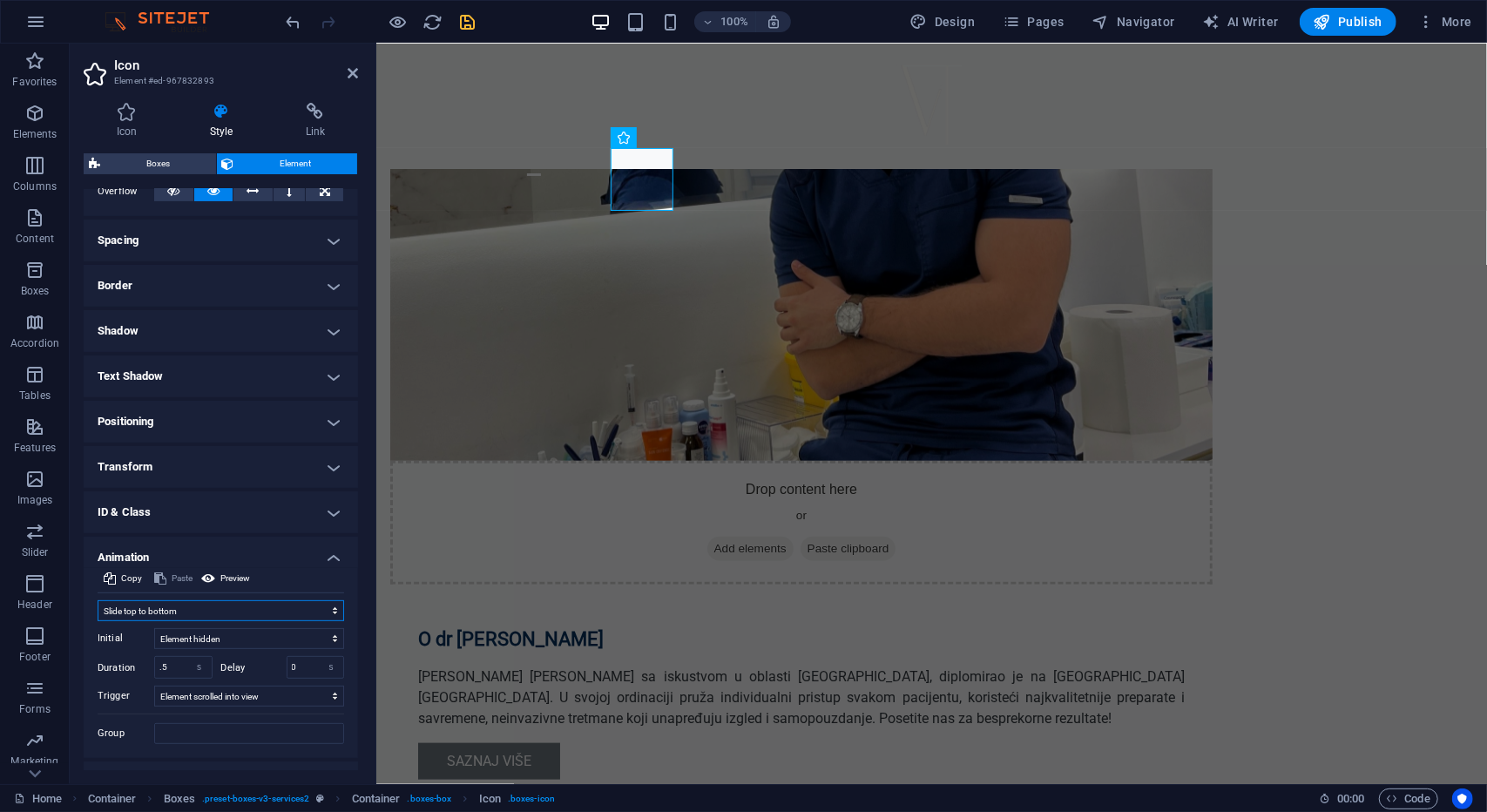
scroll to position [333, 0]
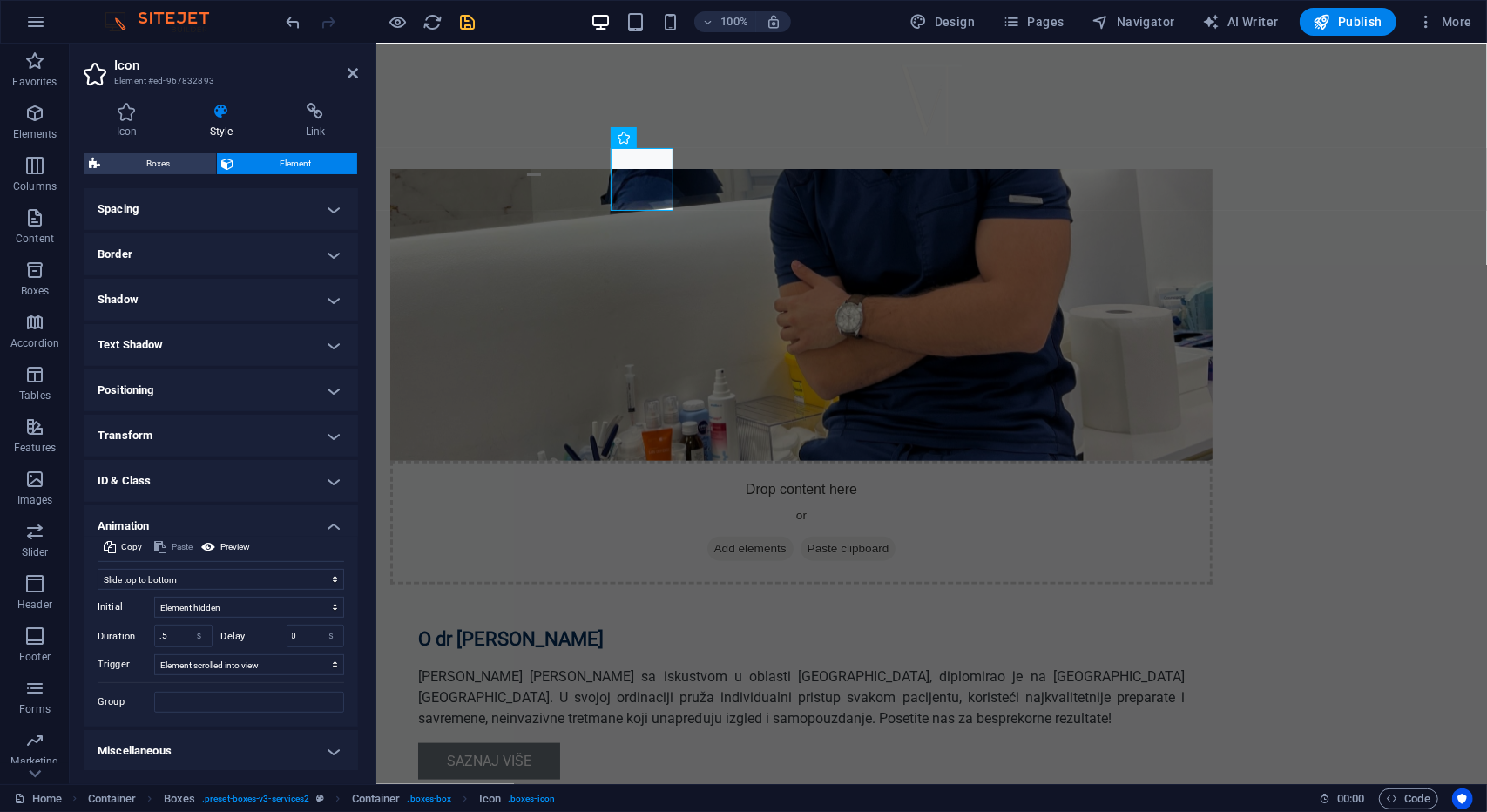
click at [207, 753] on h4 "Miscellaneous" at bounding box center [221, 752] width 275 height 42
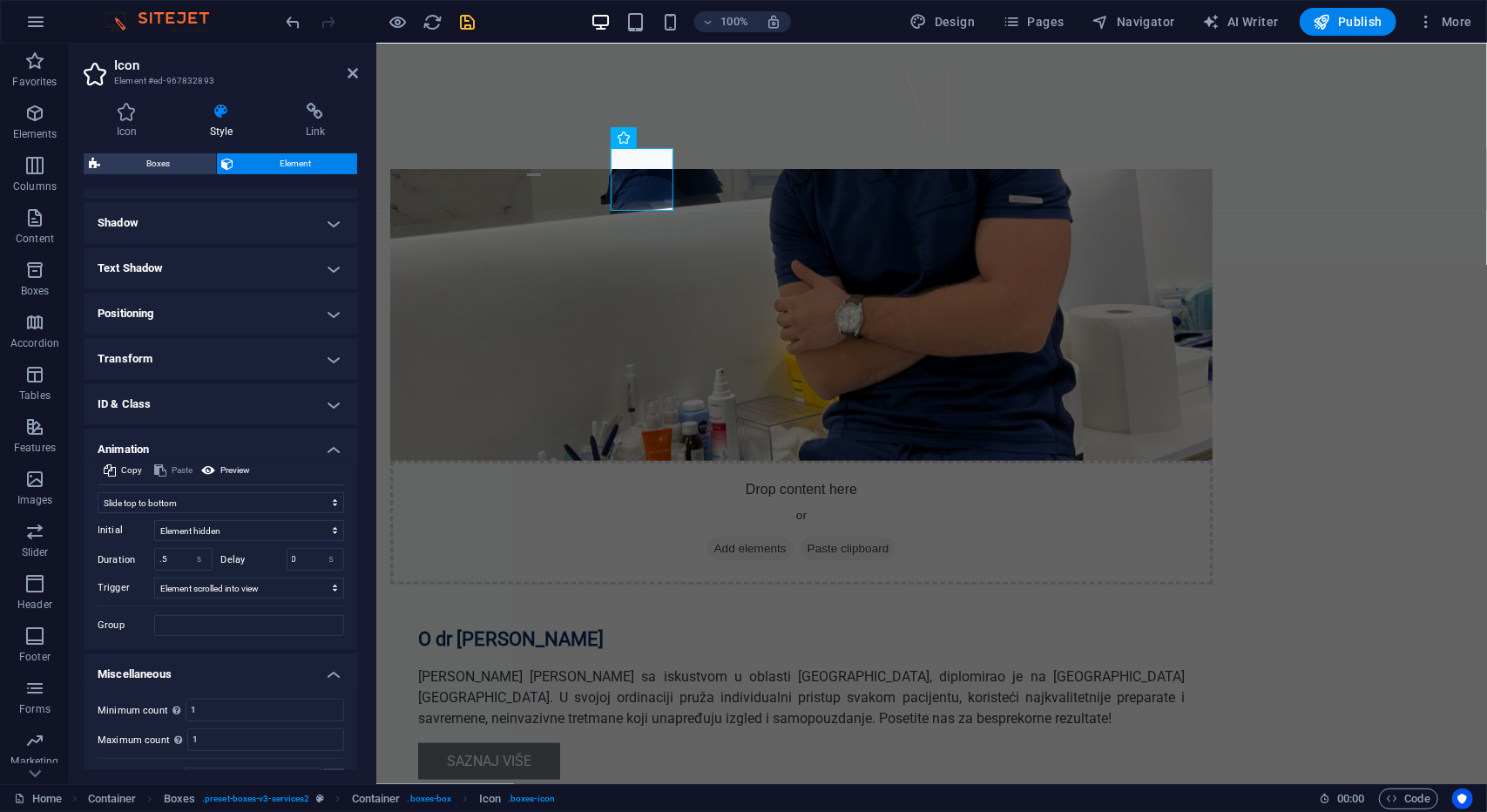
scroll to position [440, 0]
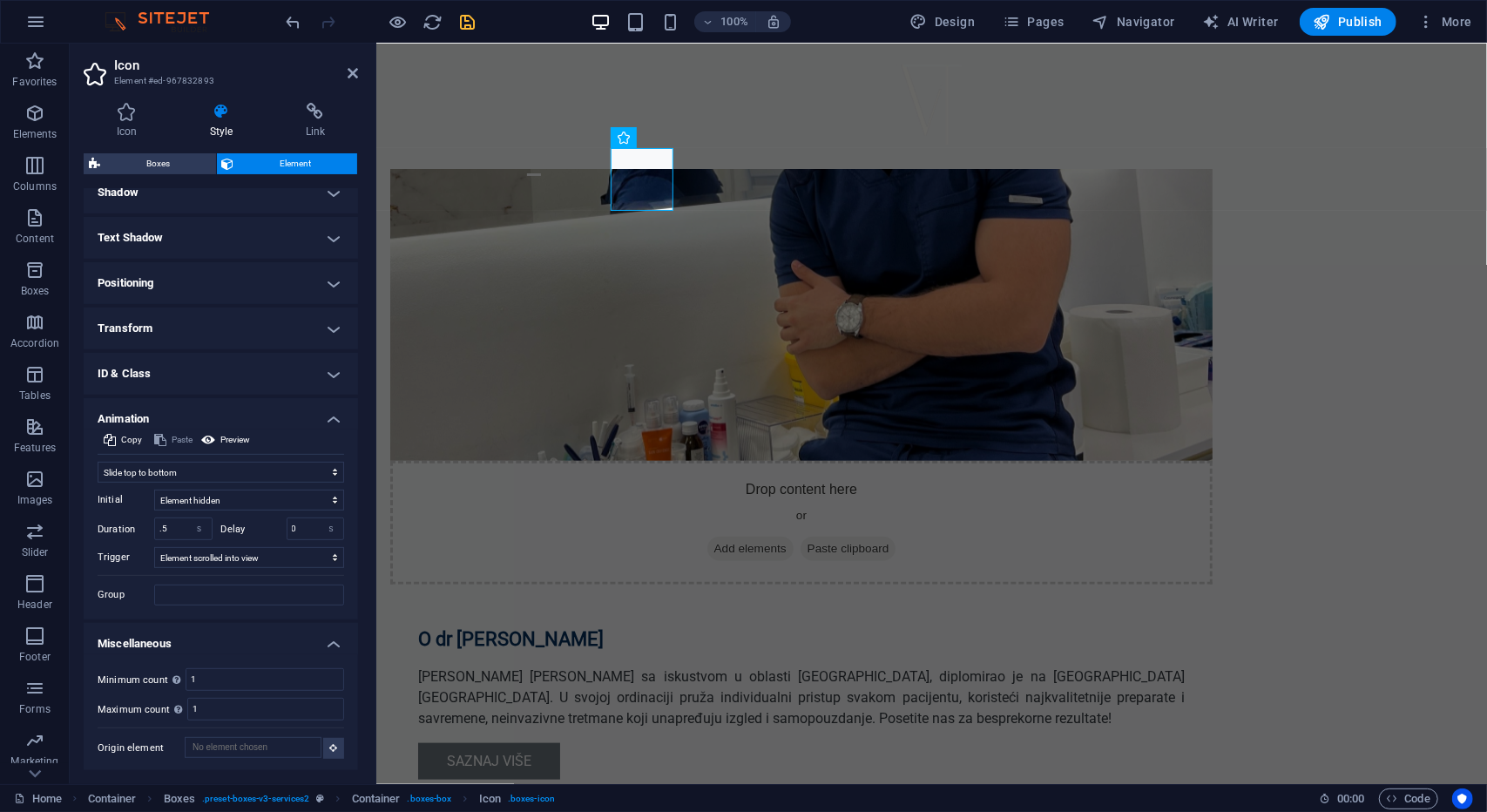
click at [285, 656] on div "Minimum count Define whether this element should be duplicable. 1 Maximum count…" at bounding box center [221, 713] width 275 height 118
click at [233, 382] on h4 "ID & Class" at bounding box center [221, 374] width 275 height 42
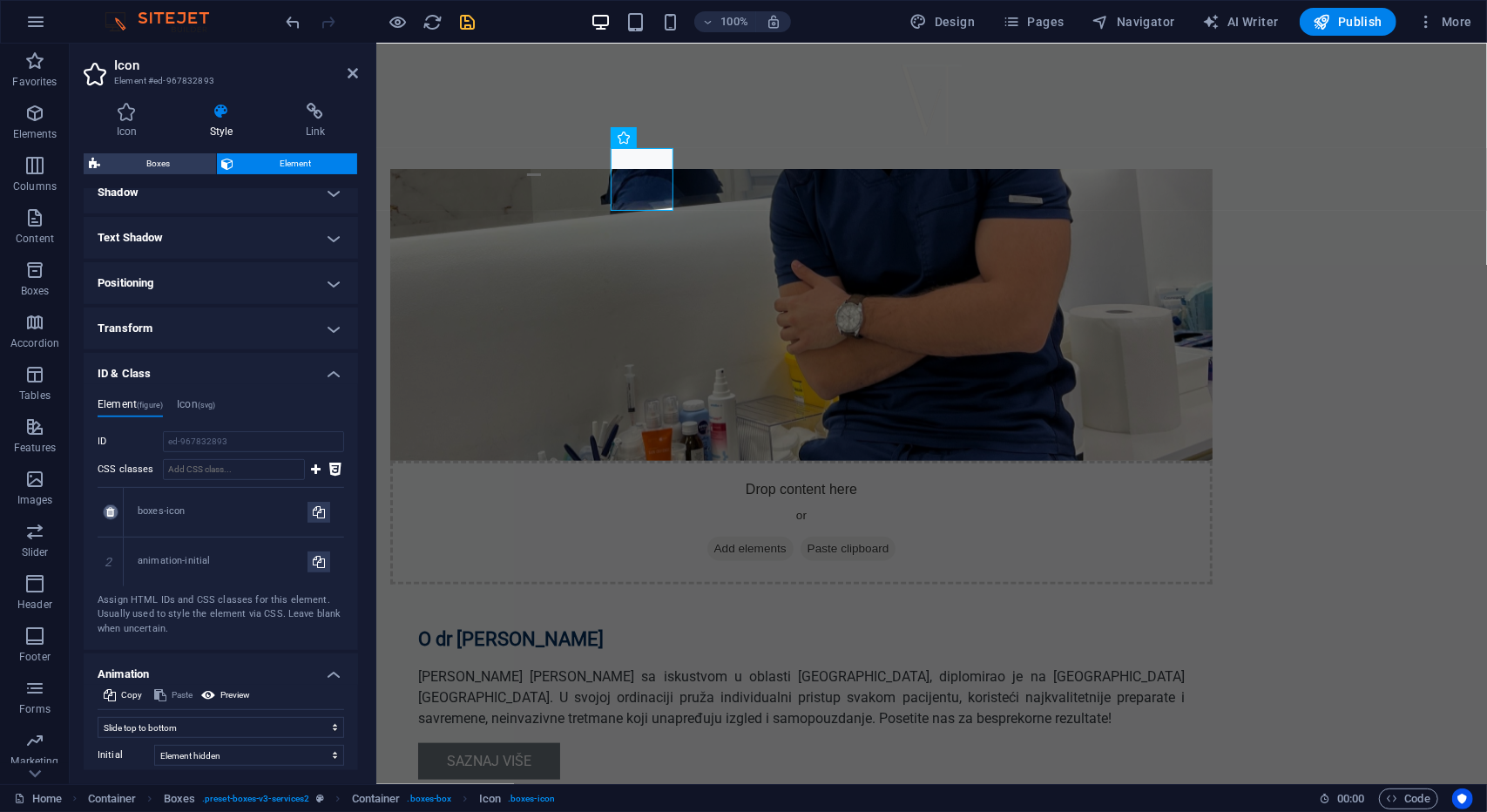
click at [115, 508] on link at bounding box center [110, 513] width 15 height 15
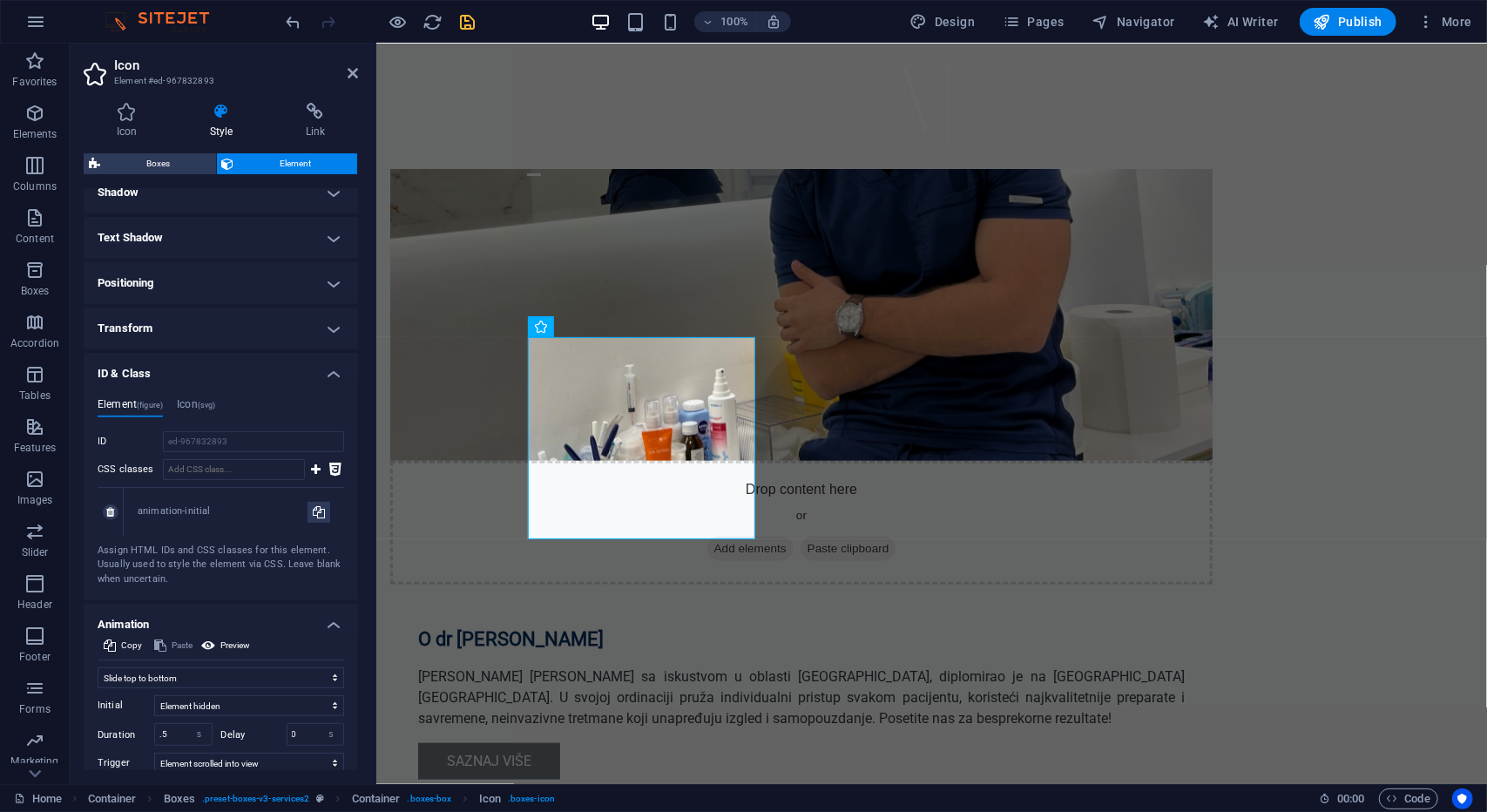
click at [118, 514] on div "1" at bounding box center [110, 512] width 26 height 49
click at [114, 514] on icon at bounding box center [110, 512] width 8 height 11
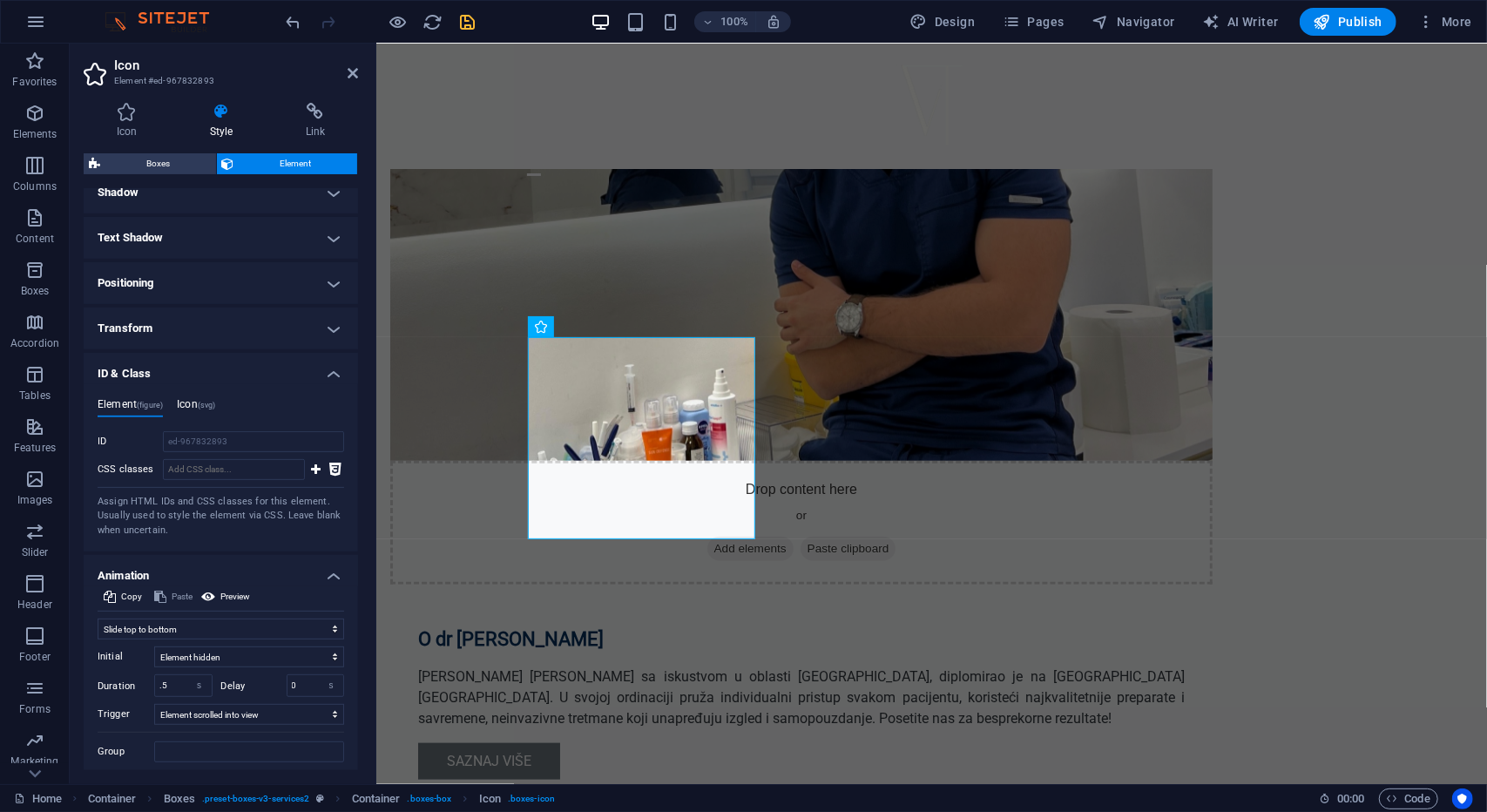
click at [193, 400] on h4 "Icon (svg)" at bounding box center [196, 408] width 38 height 19
click at [142, 401] on span "(figure)" at bounding box center [149, 405] width 26 height 9
click at [351, 68] on icon at bounding box center [352, 73] width 11 height 14
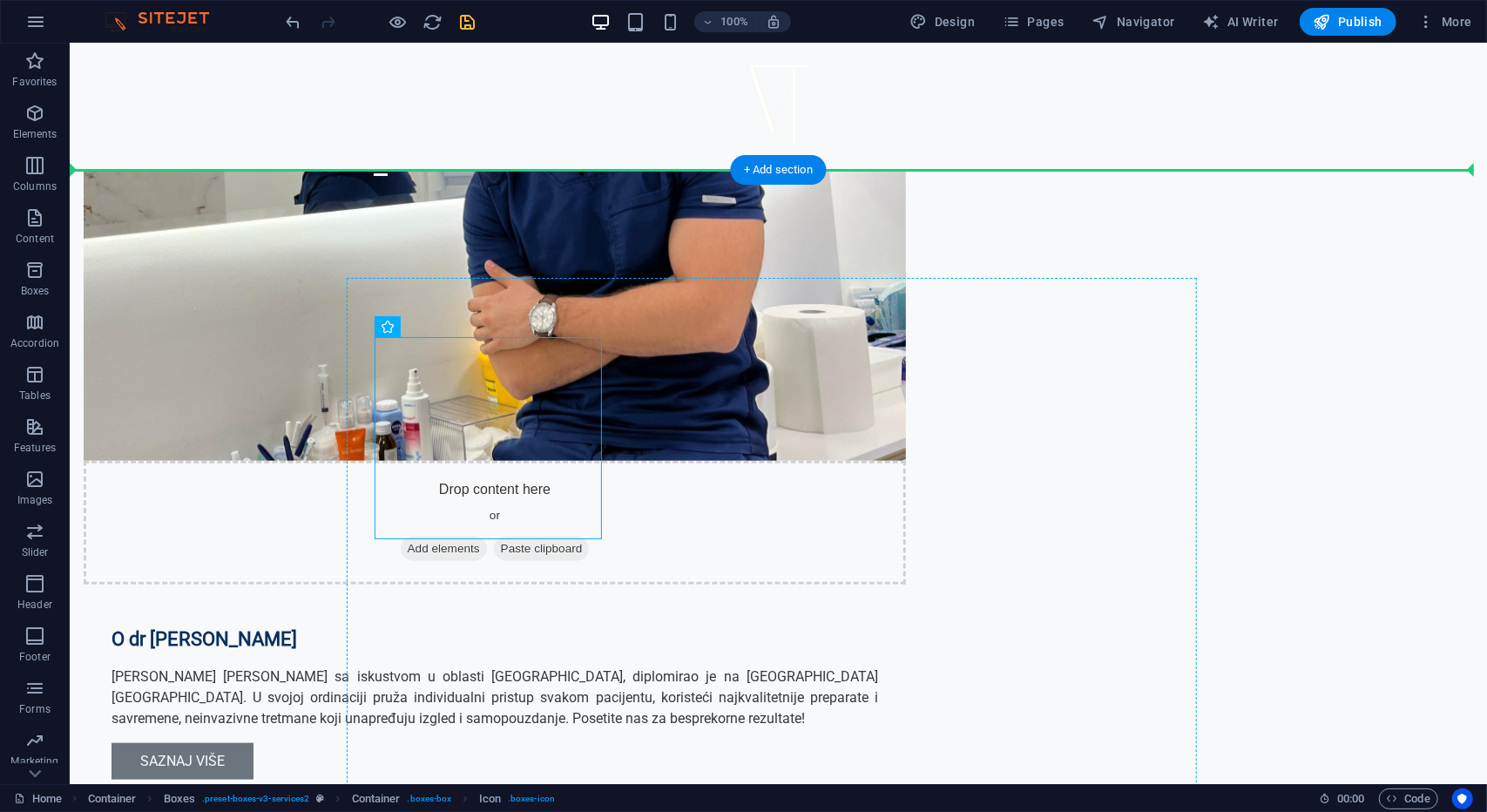
drag, startPoint x: 518, startPoint y: 410, endPoint x: 482, endPoint y: 328, distance: 89.6
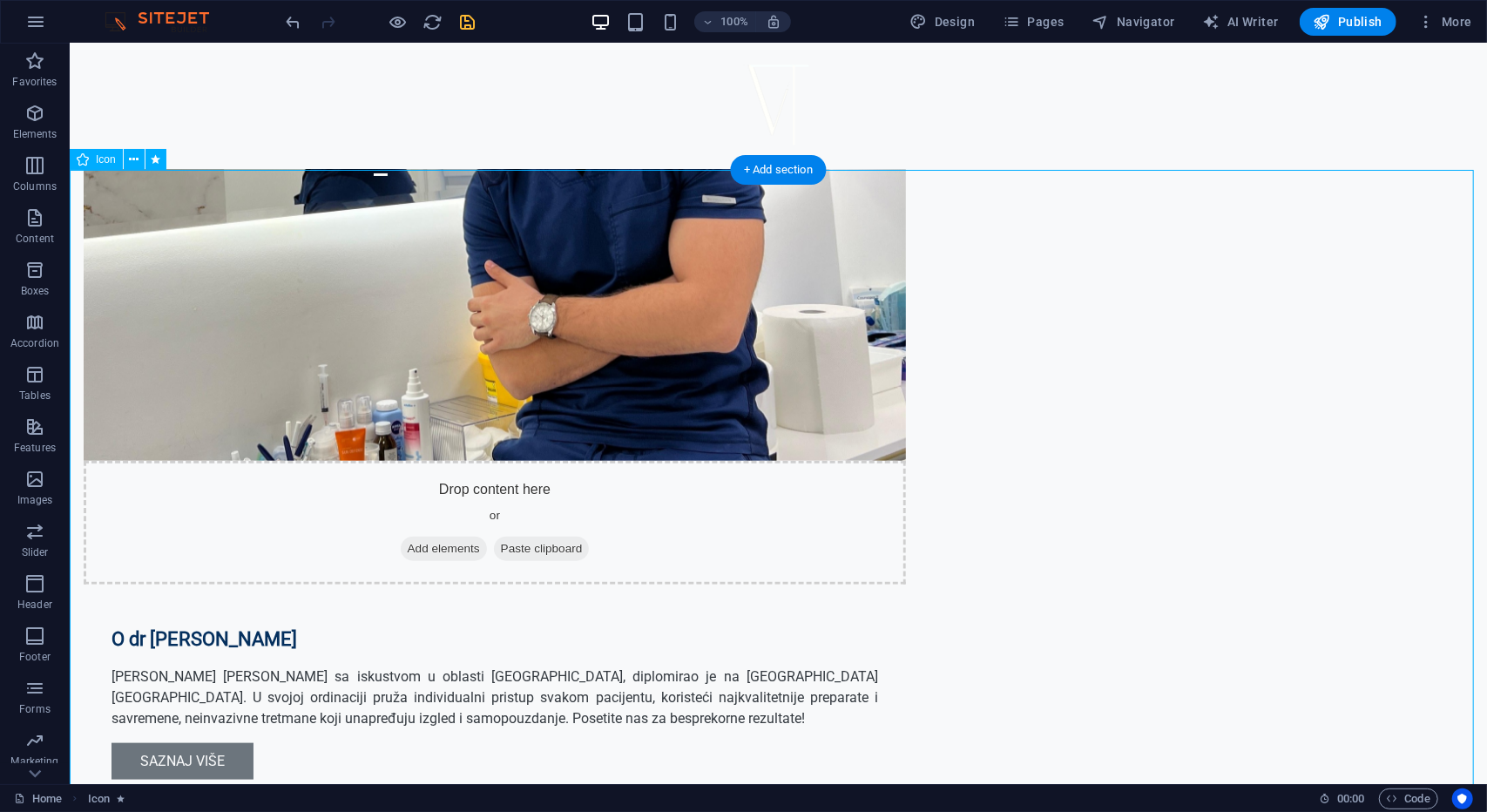
select select "move-top-to-bottom"
select select "s"
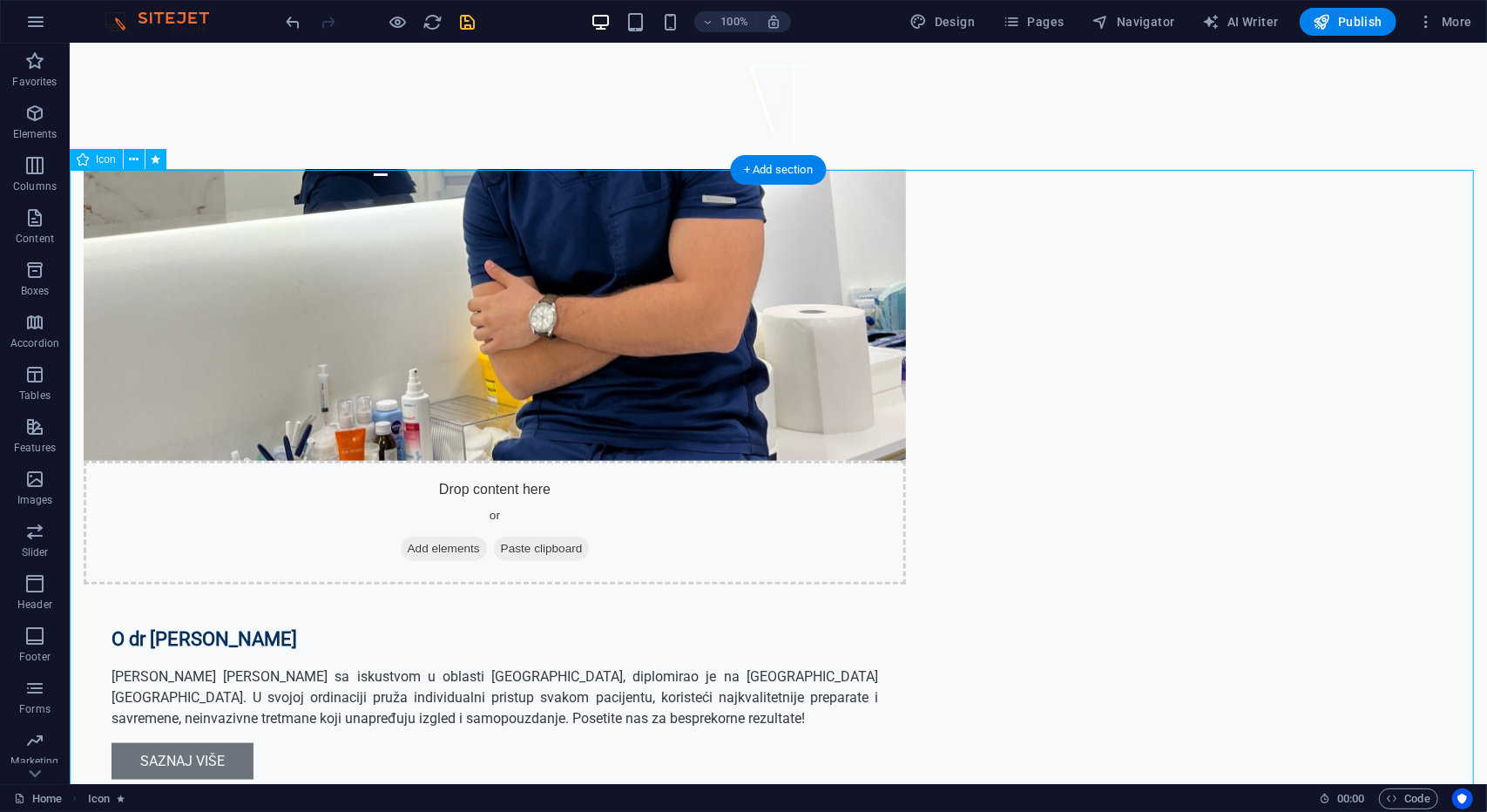
select select "scroll"
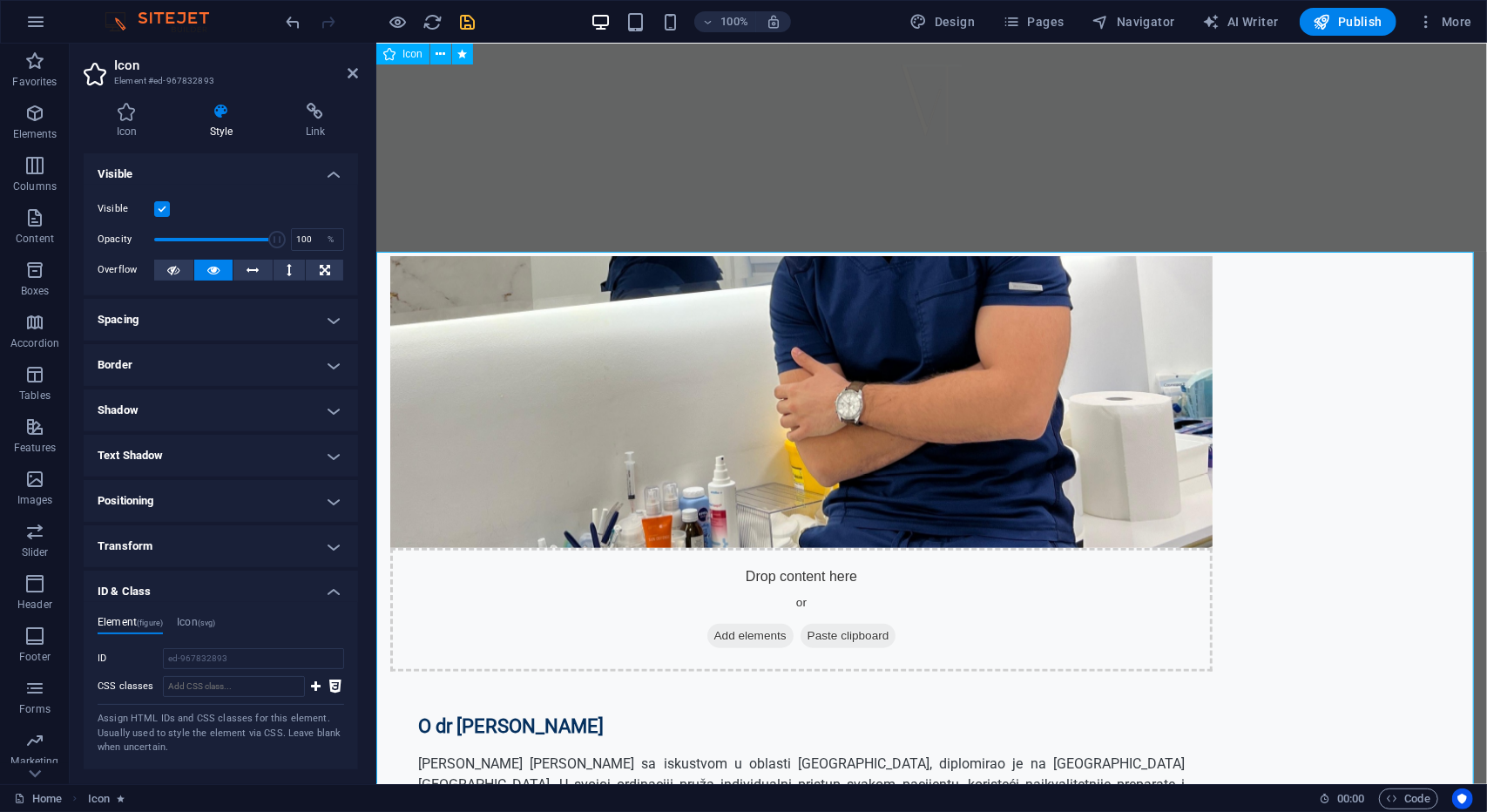
scroll to position [958, 0]
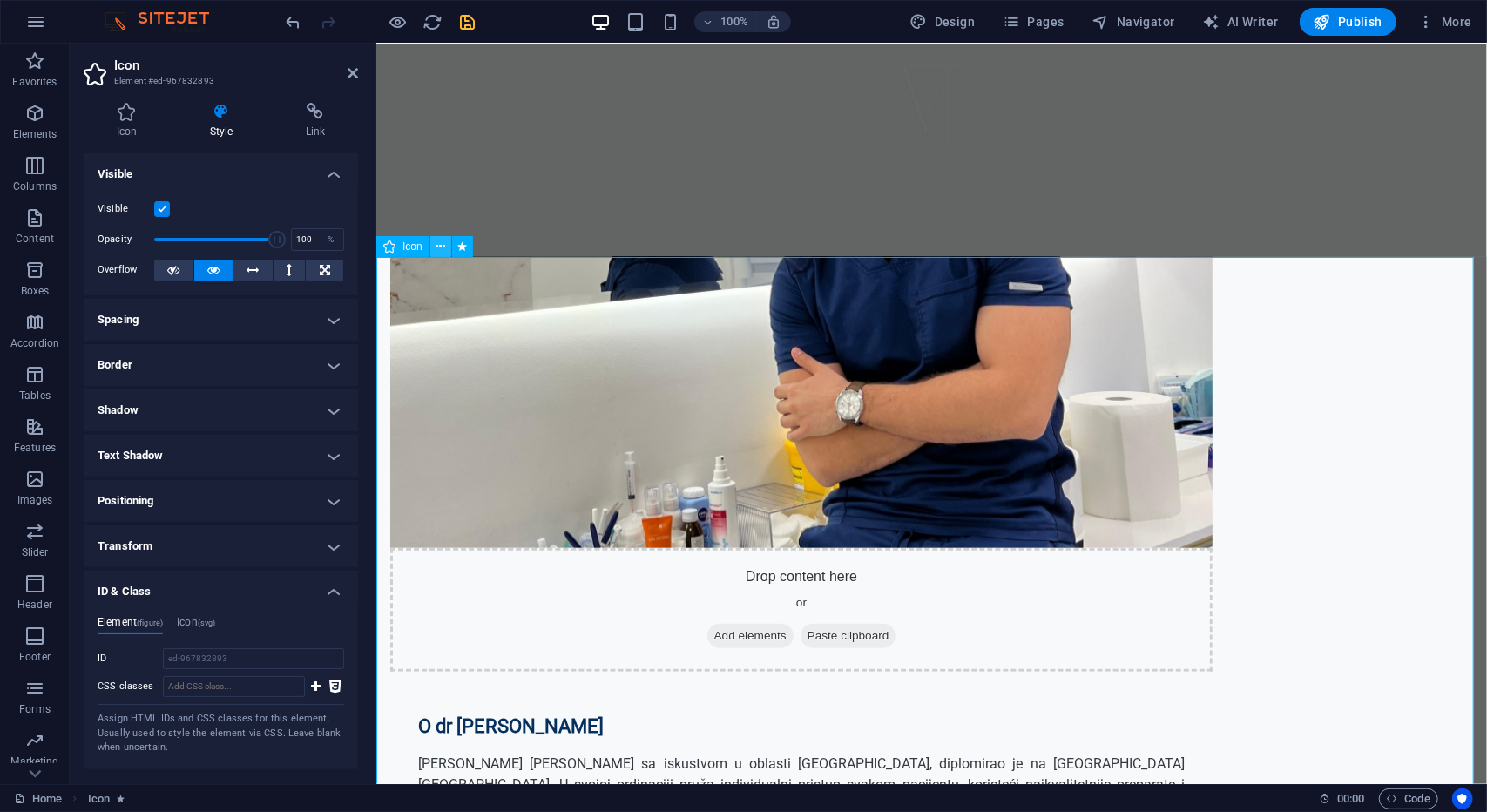
click at [446, 244] on button at bounding box center [441, 247] width 21 height 21
click at [286, 17] on icon "undo" at bounding box center [294, 22] width 20 height 20
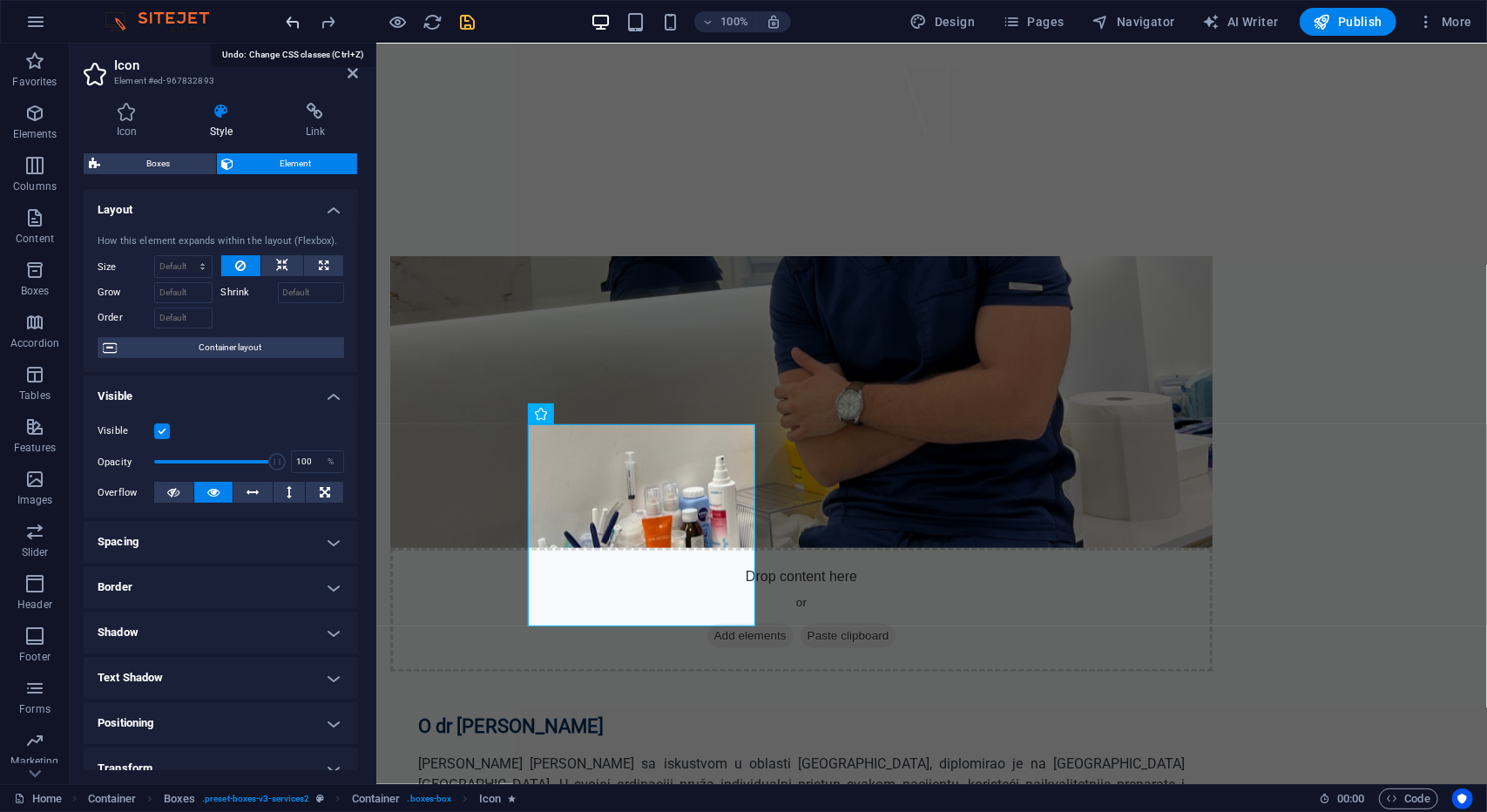
click at [296, 18] on icon "undo" at bounding box center [294, 22] width 20 height 20
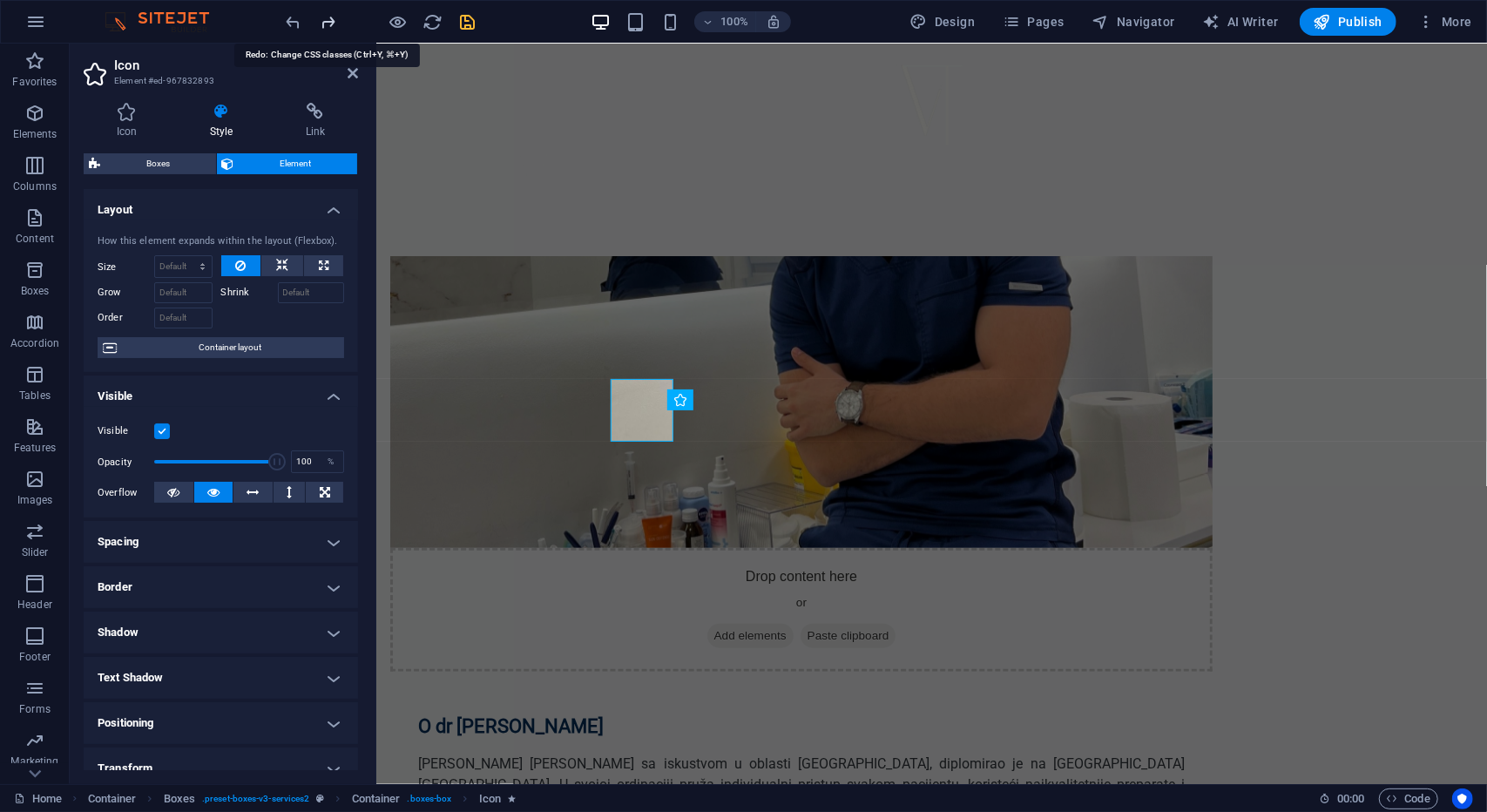
click at [330, 27] on icon "redo" at bounding box center [328, 22] width 20 height 20
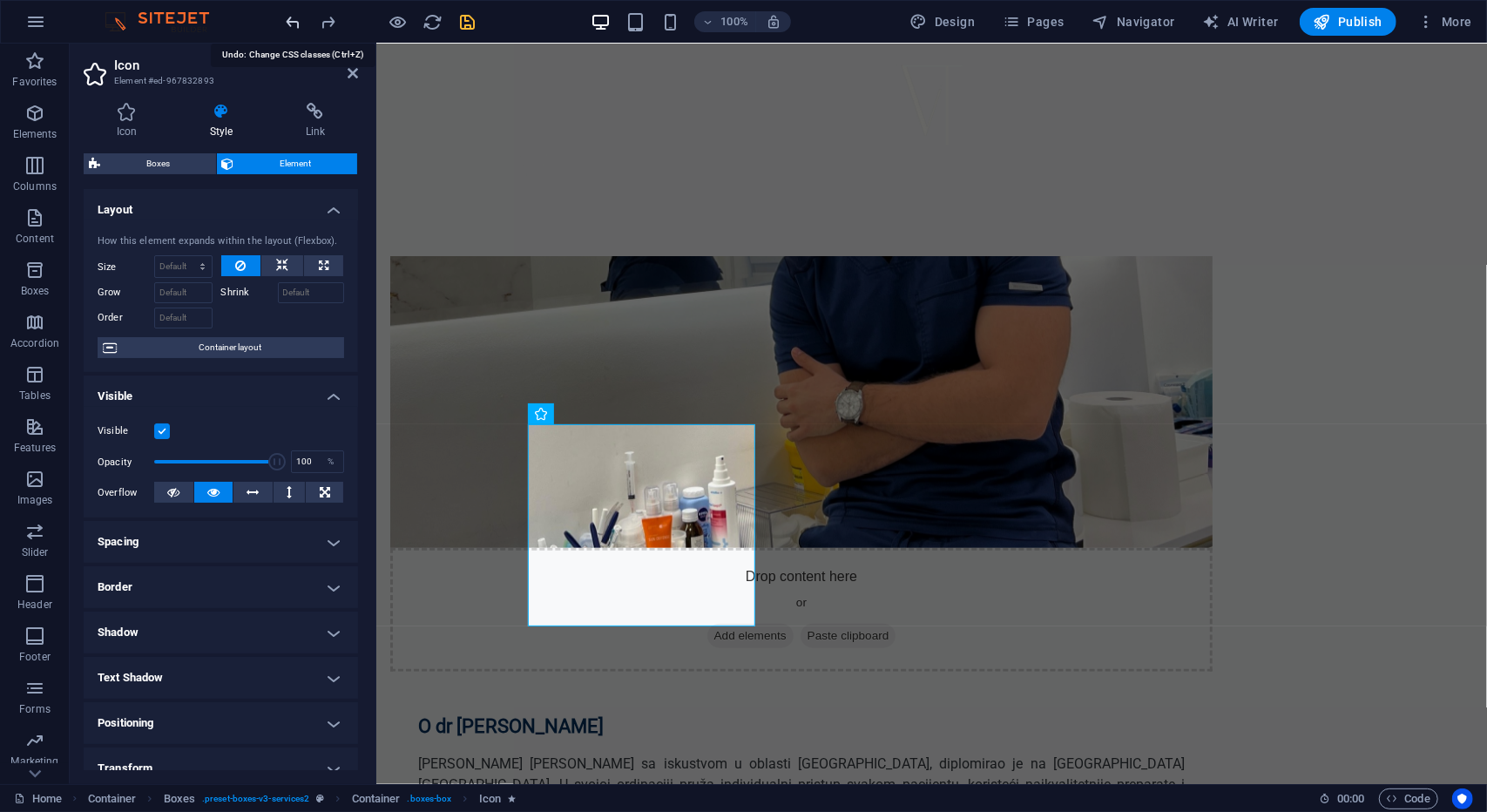
click at [297, 27] on icon "undo" at bounding box center [294, 22] width 20 height 20
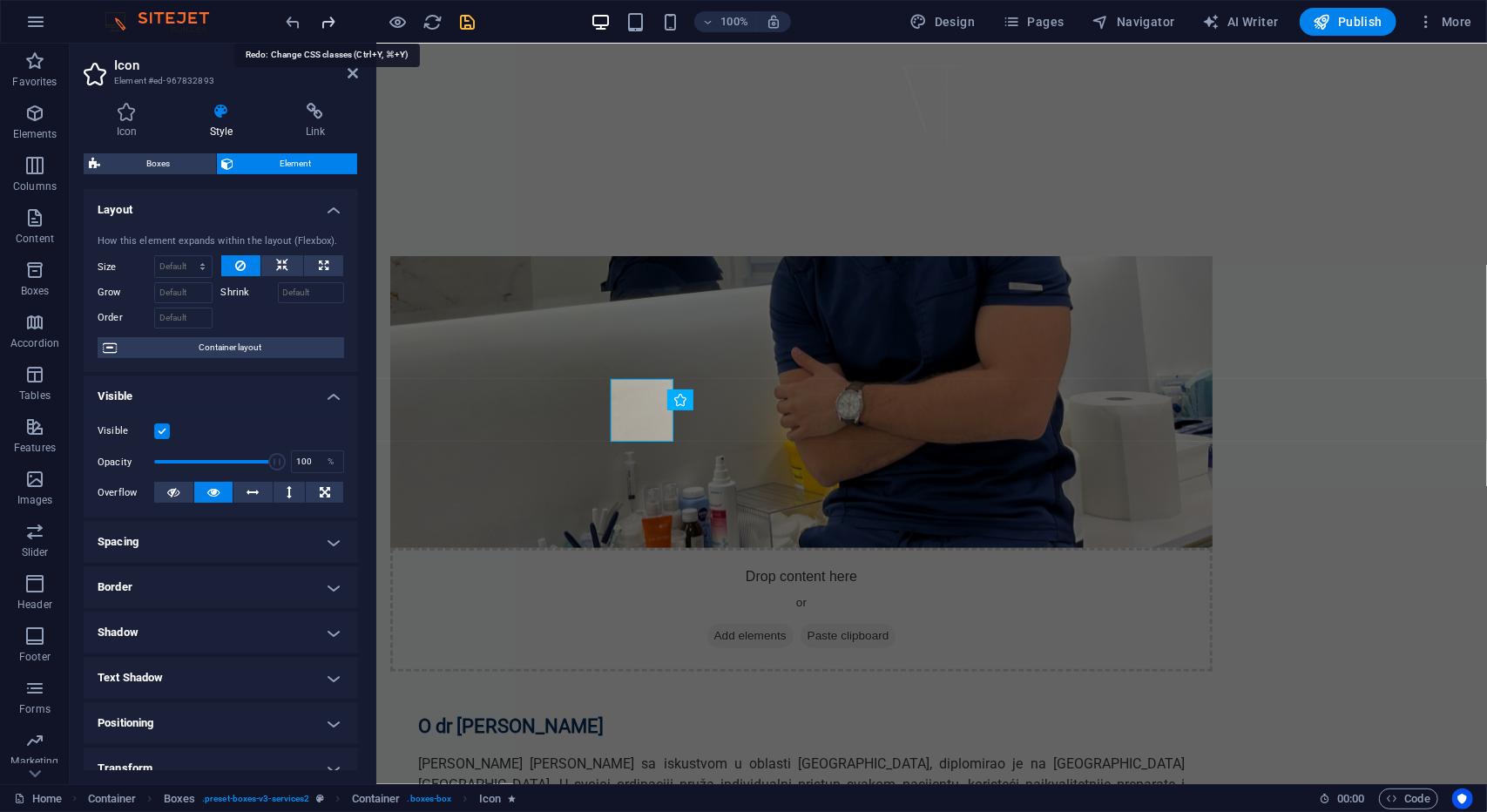
click at [335, 17] on icon "redo" at bounding box center [328, 22] width 20 height 20
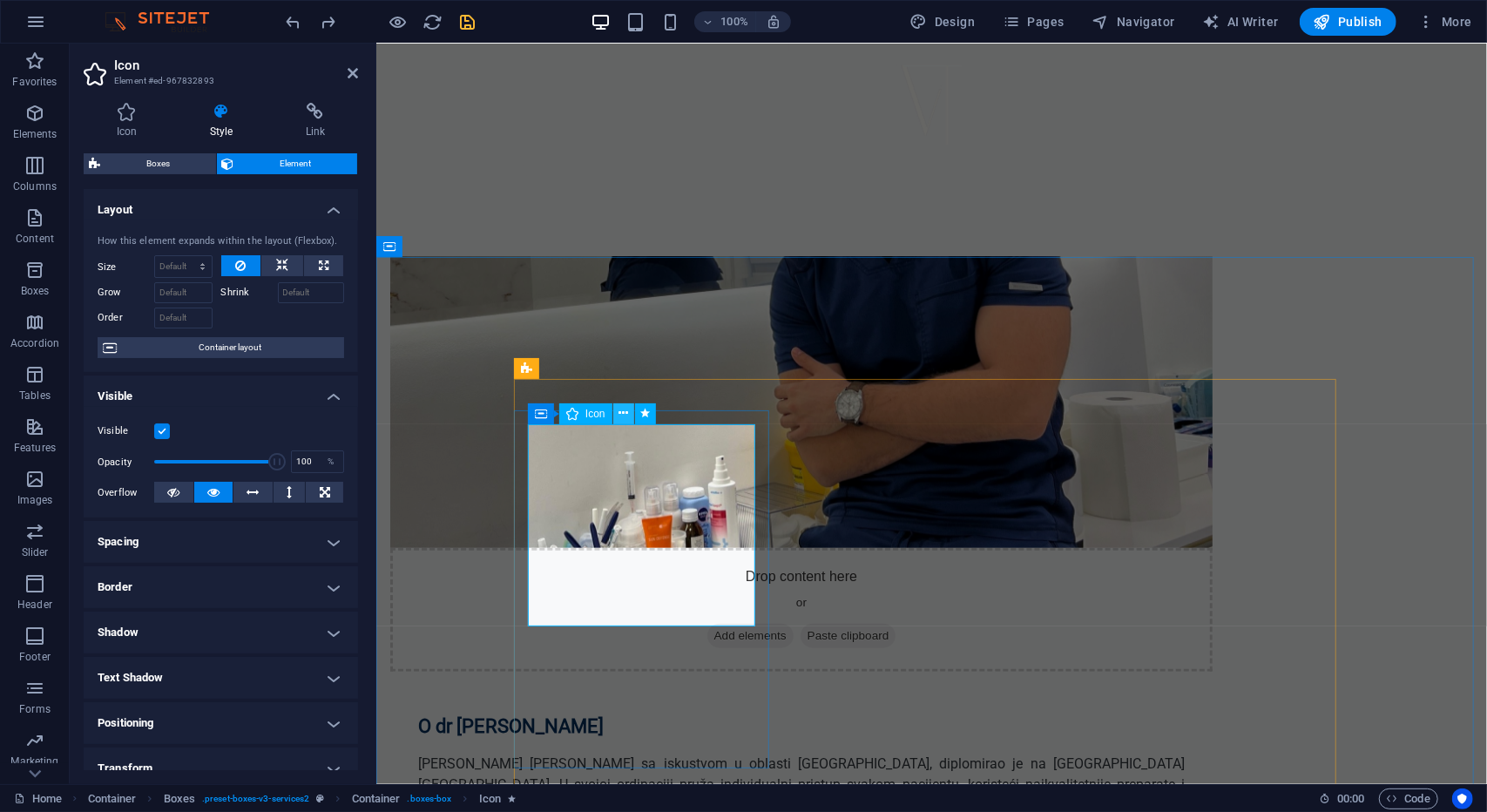
click at [626, 414] on icon at bounding box center [623, 413] width 10 height 18
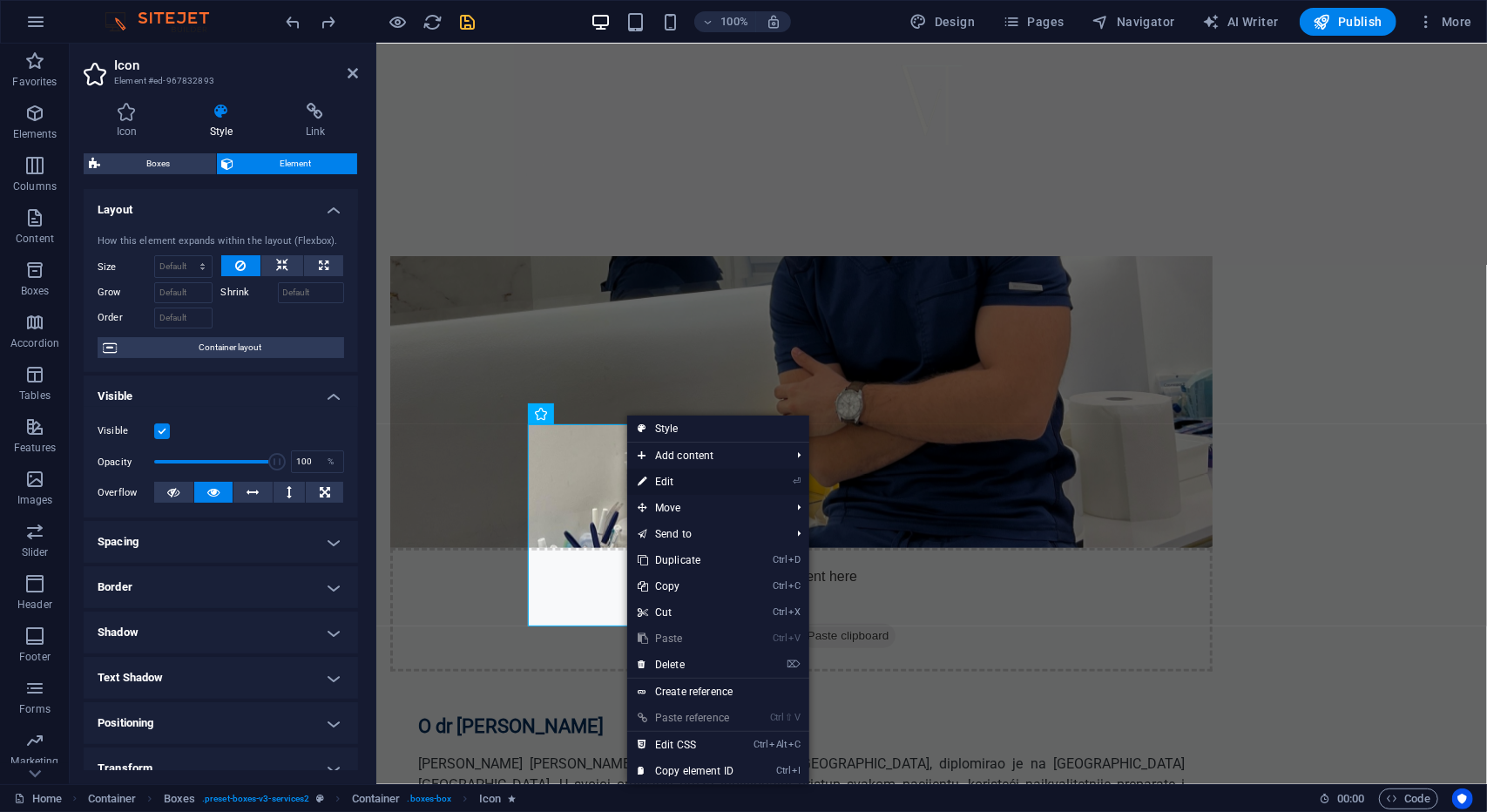
click at [683, 485] on link "⏎ Edit" at bounding box center [685, 481] width 117 height 26
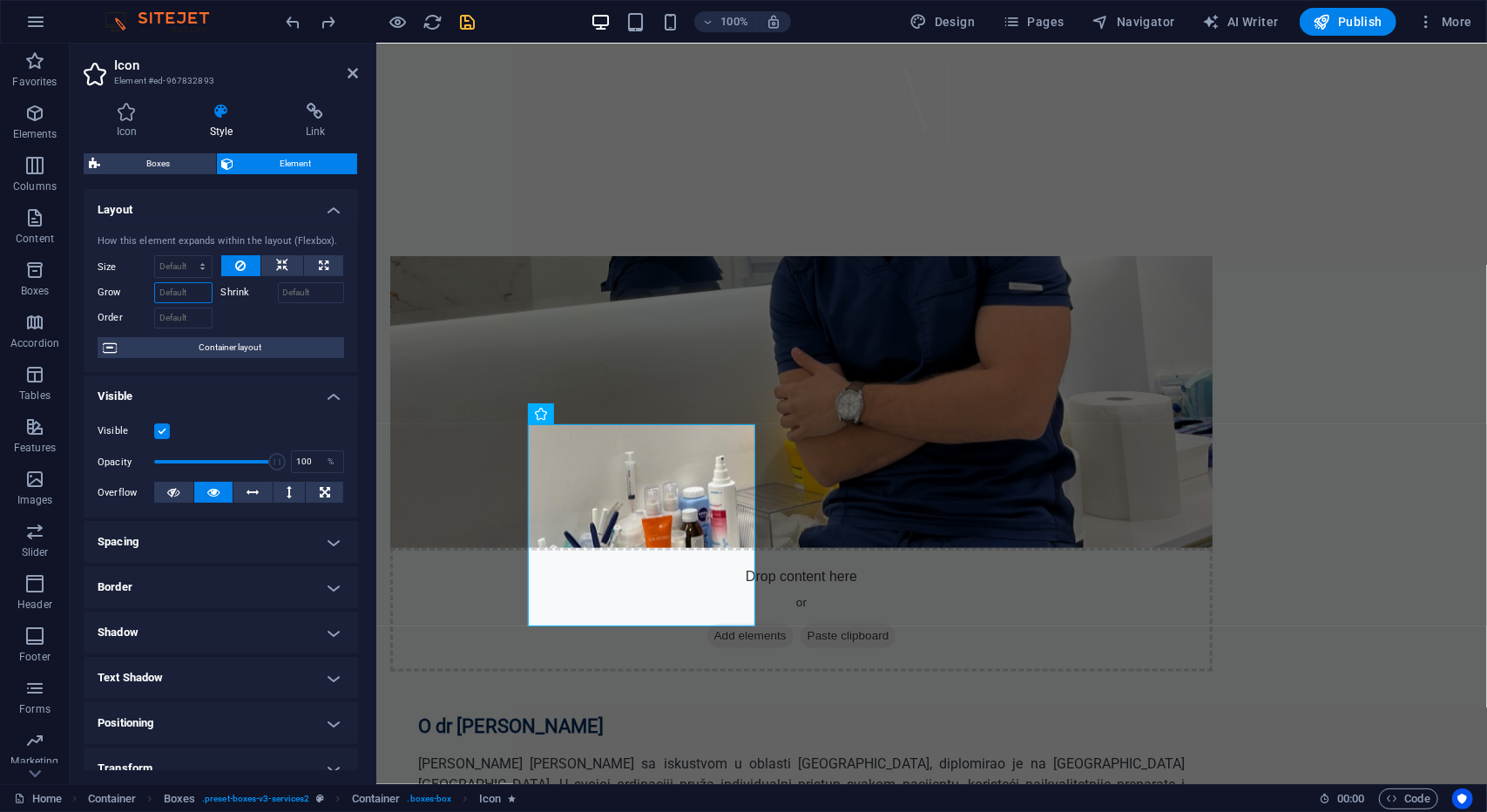
click at [180, 295] on input "Grow" at bounding box center [183, 293] width 59 height 21
type input "r"
click at [234, 346] on span "Container layout" at bounding box center [230, 347] width 217 height 21
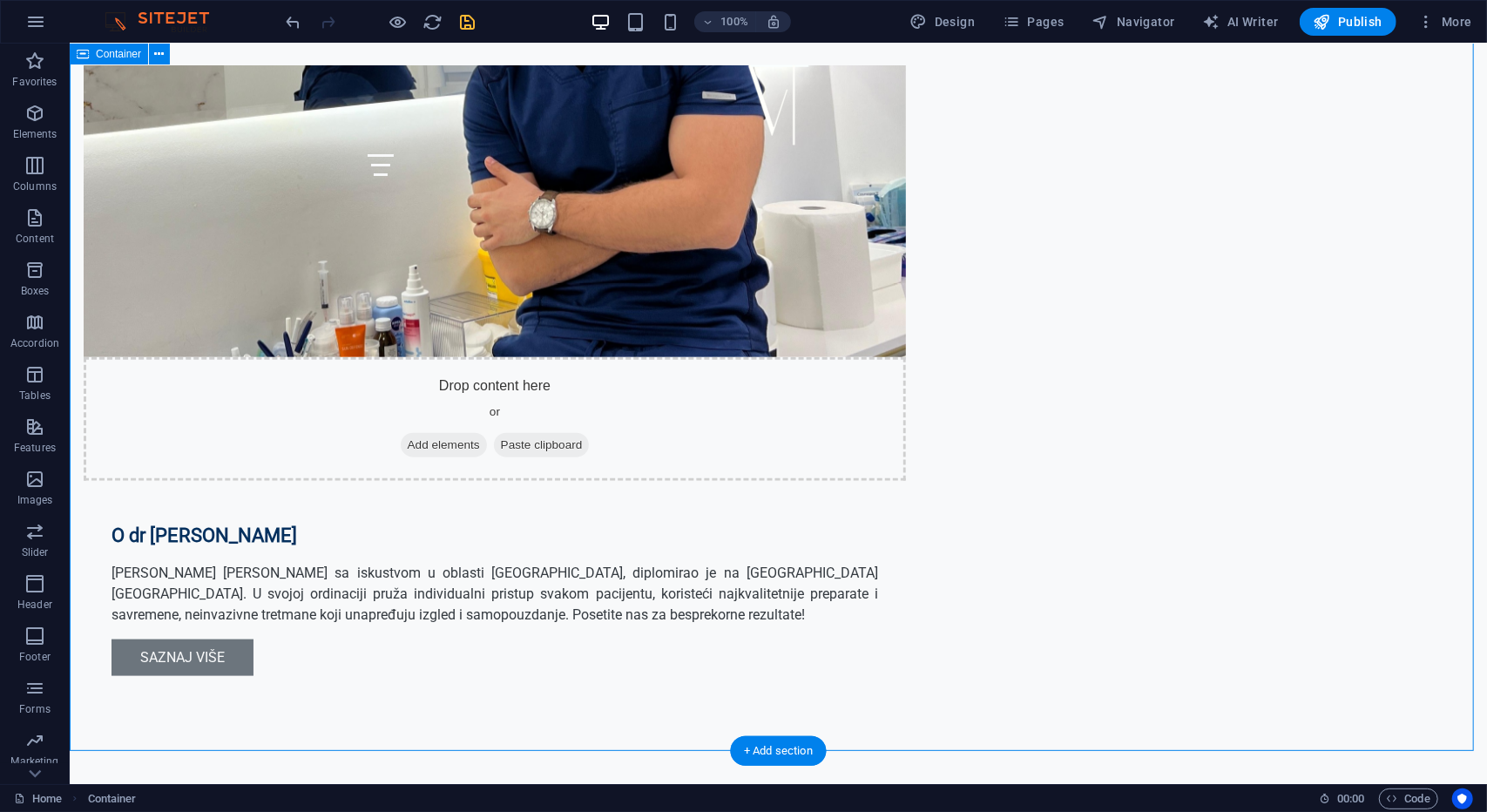
scroll to position [1133, 0]
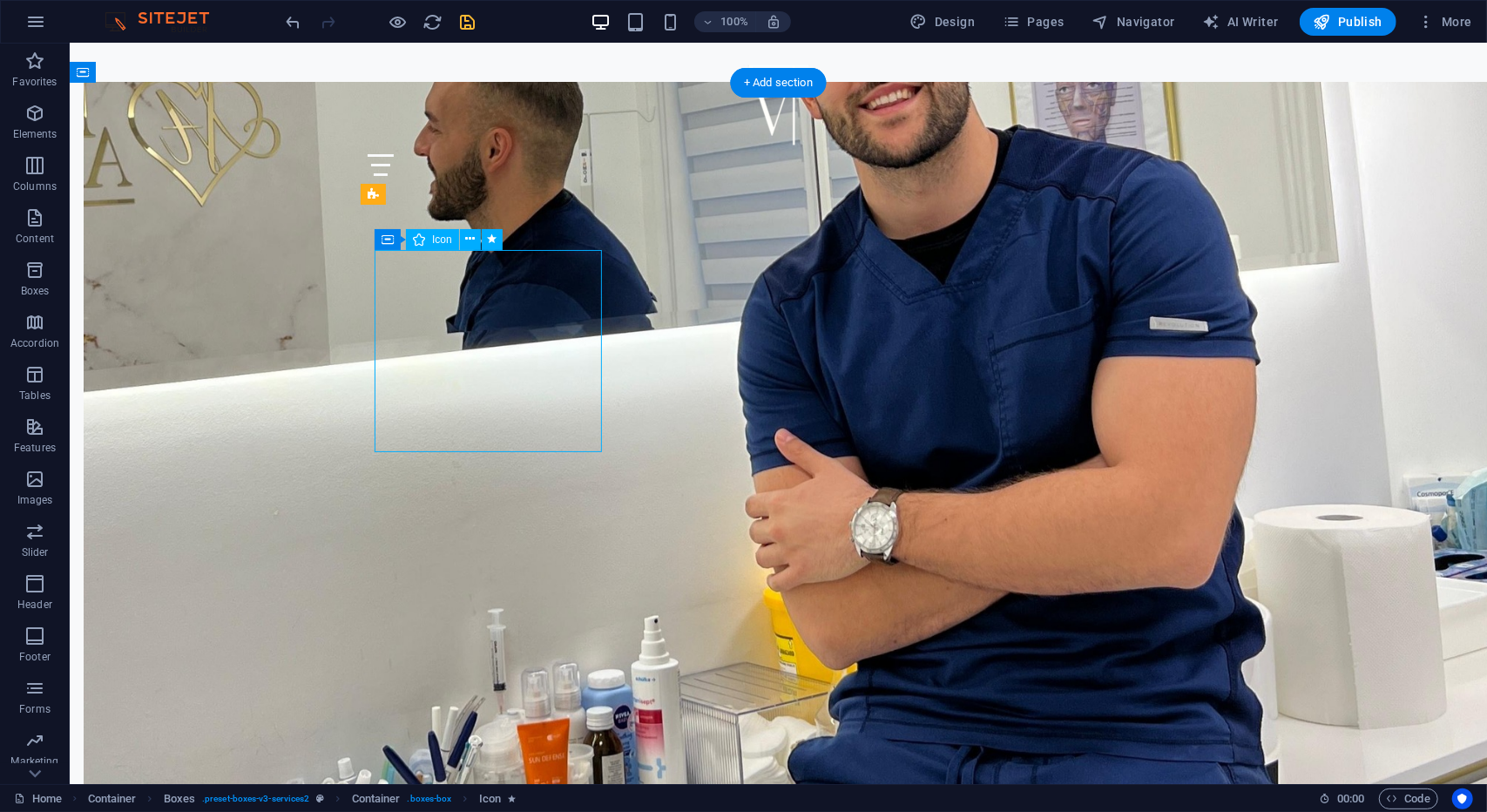
select select "move-top-to-bottom"
select select "s"
select select "scroll"
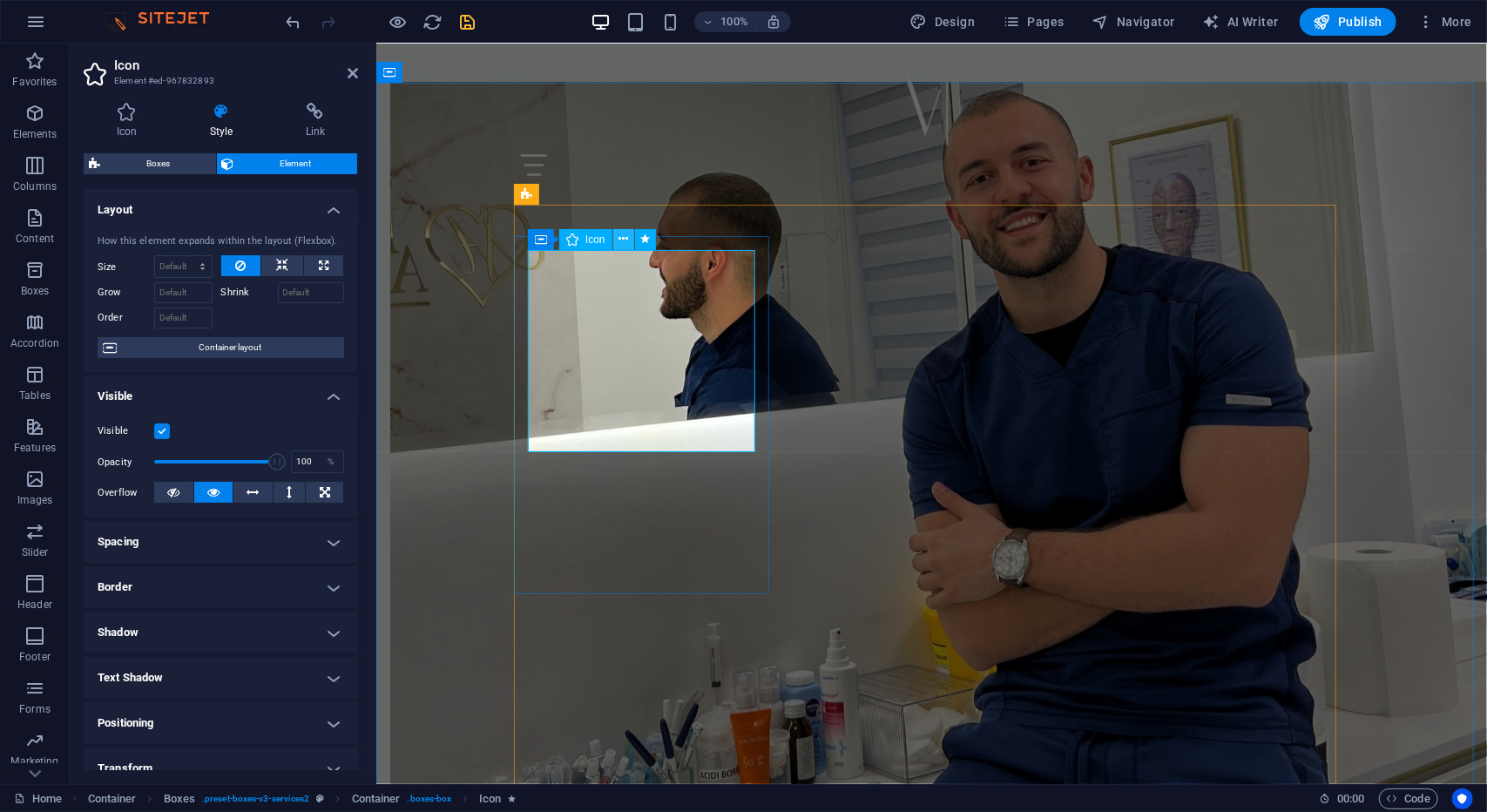
click at [625, 248] on icon at bounding box center [623, 239] width 10 height 18
click at [622, 238] on icon at bounding box center [623, 239] width 10 height 18
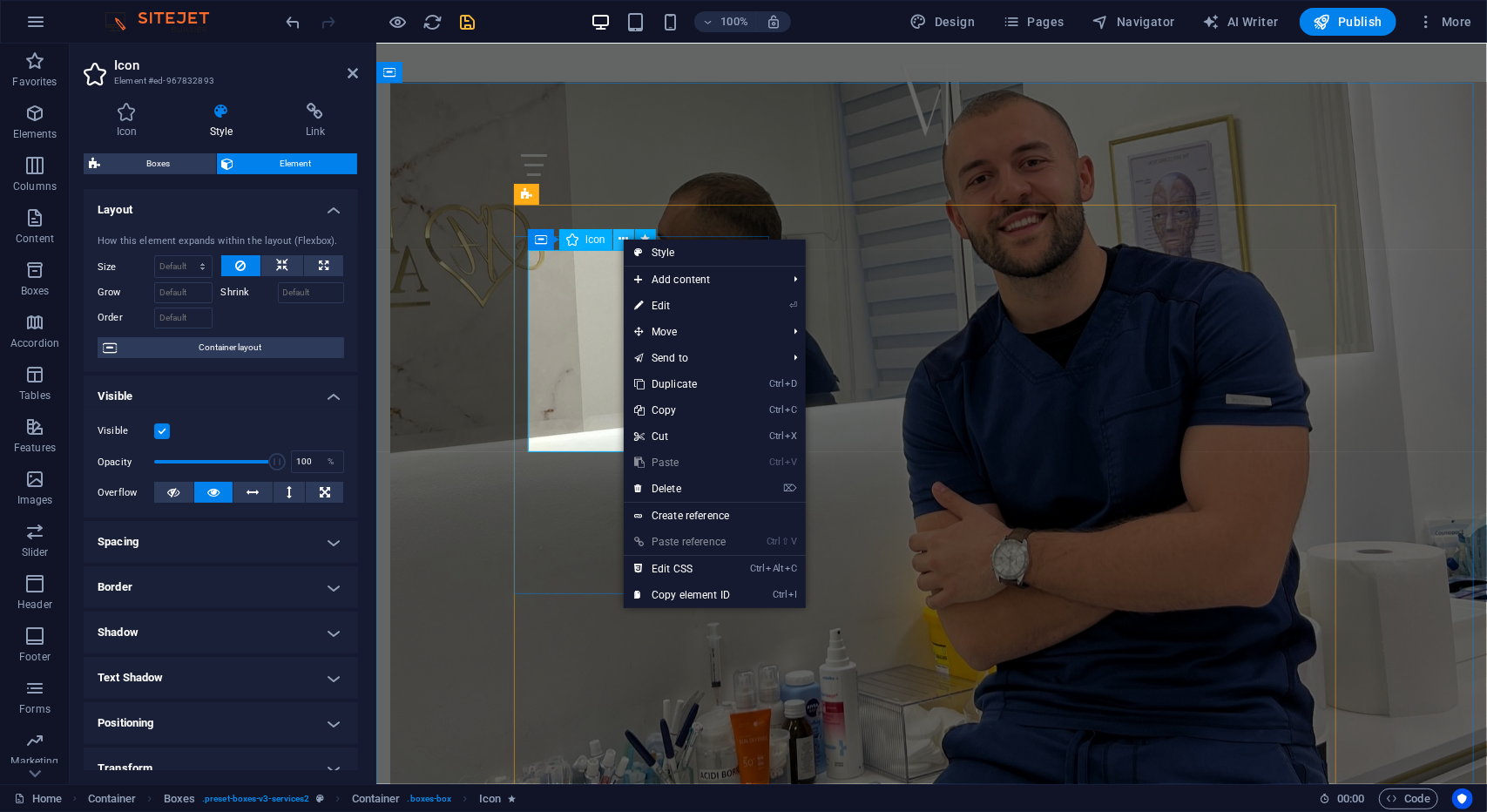
click at [622, 238] on icon at bounding box center [623, 239] width 10 height 18
click at [688, 489] on link "⌦ Delete" at bounding box center [683, 489] width 117 height 26
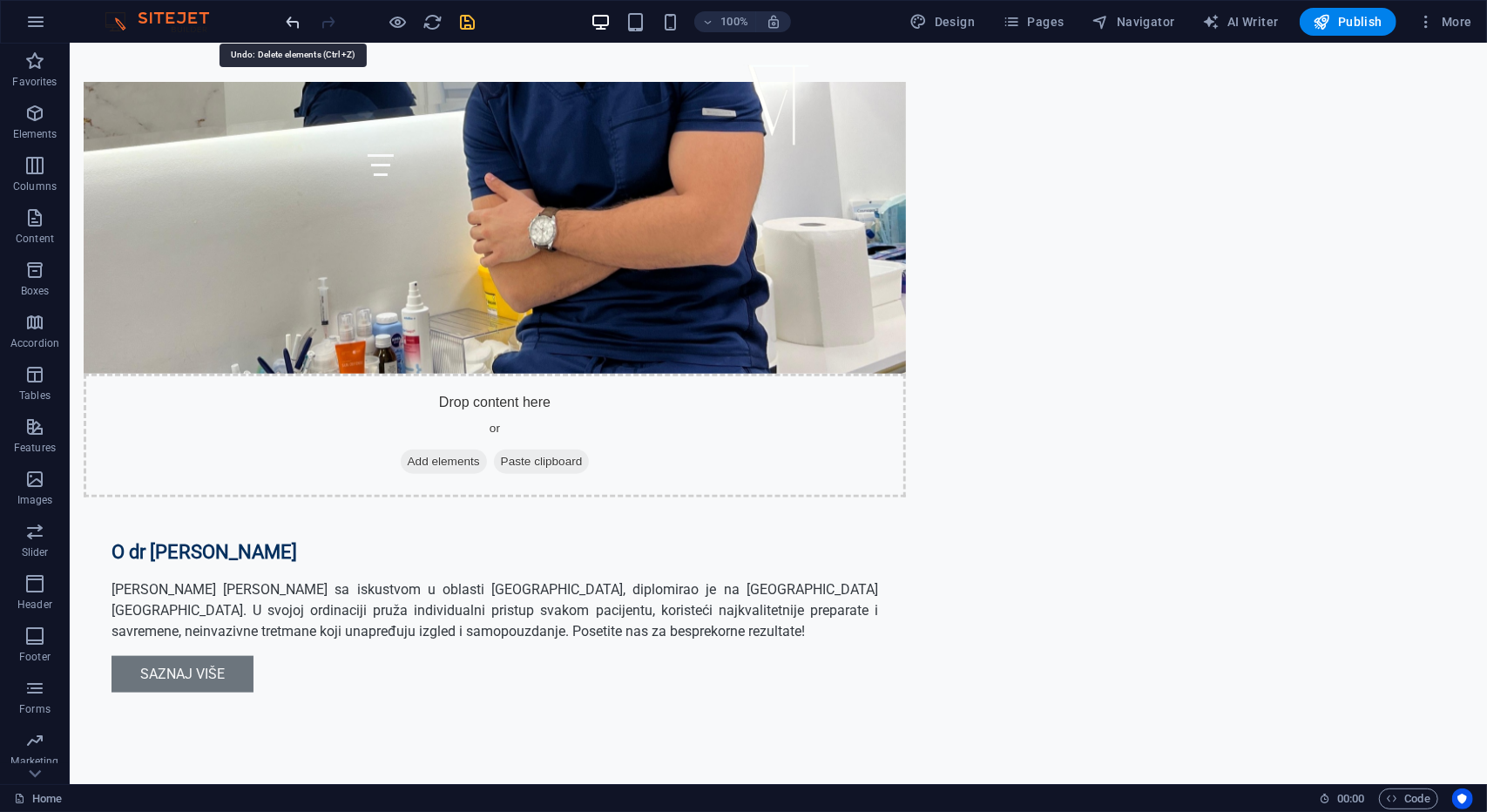
click at [286, 25] on icon "undo" at bounding box center [294, 22] width 20 height 20
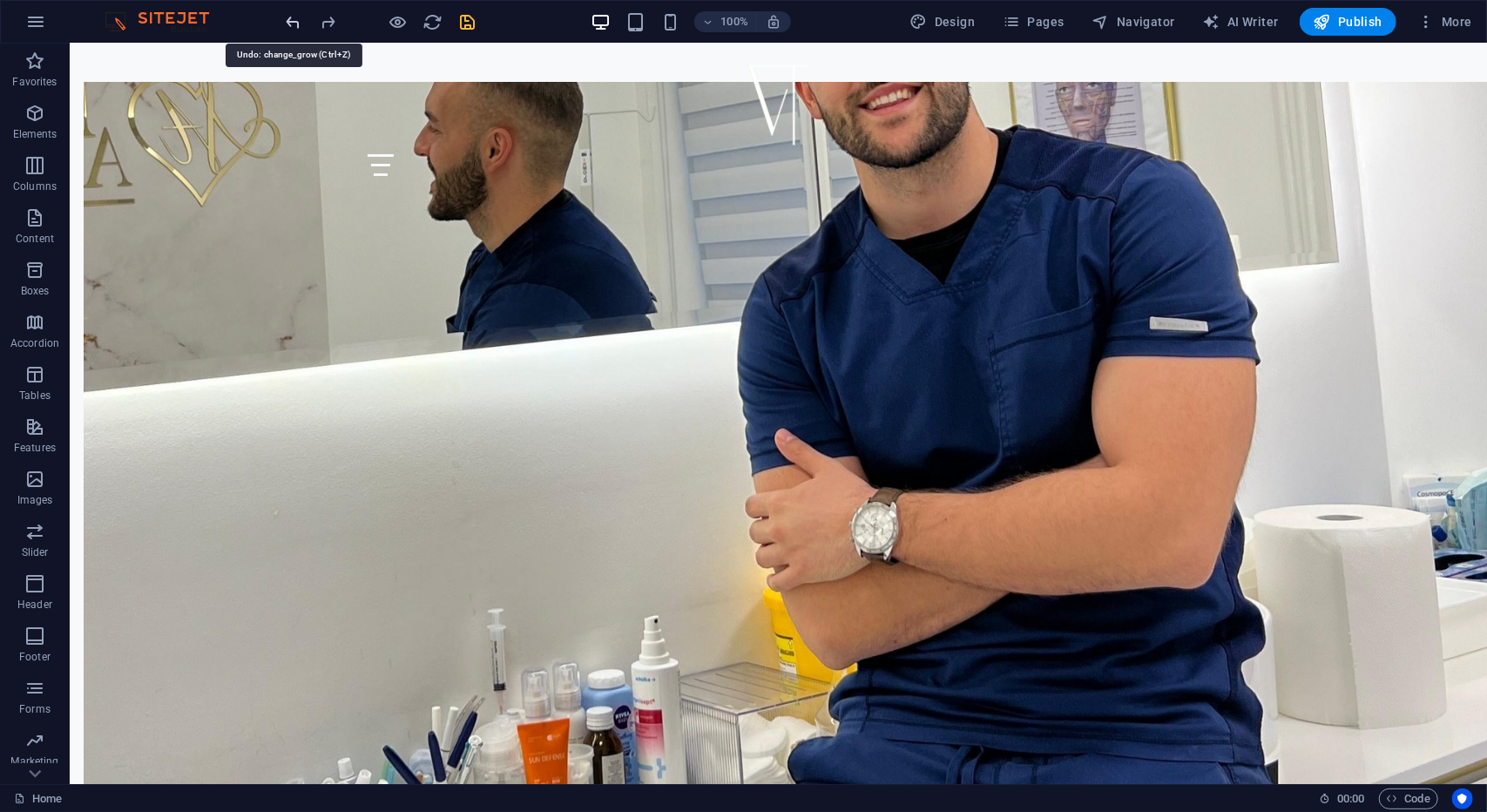
click at [289, 26] on icon "undo" at bounding box center [294, 22] width 20 height 20
click at [297, 28] on icon "undo" at bounding box center [294, 22] width 20 height 20
click at [323, 22] on icon "redo" at bounding box center [328, 22] width 20 height 20
click at [329, 29] on icon "redo" at bounding box center [328, 22] width 20 height 20
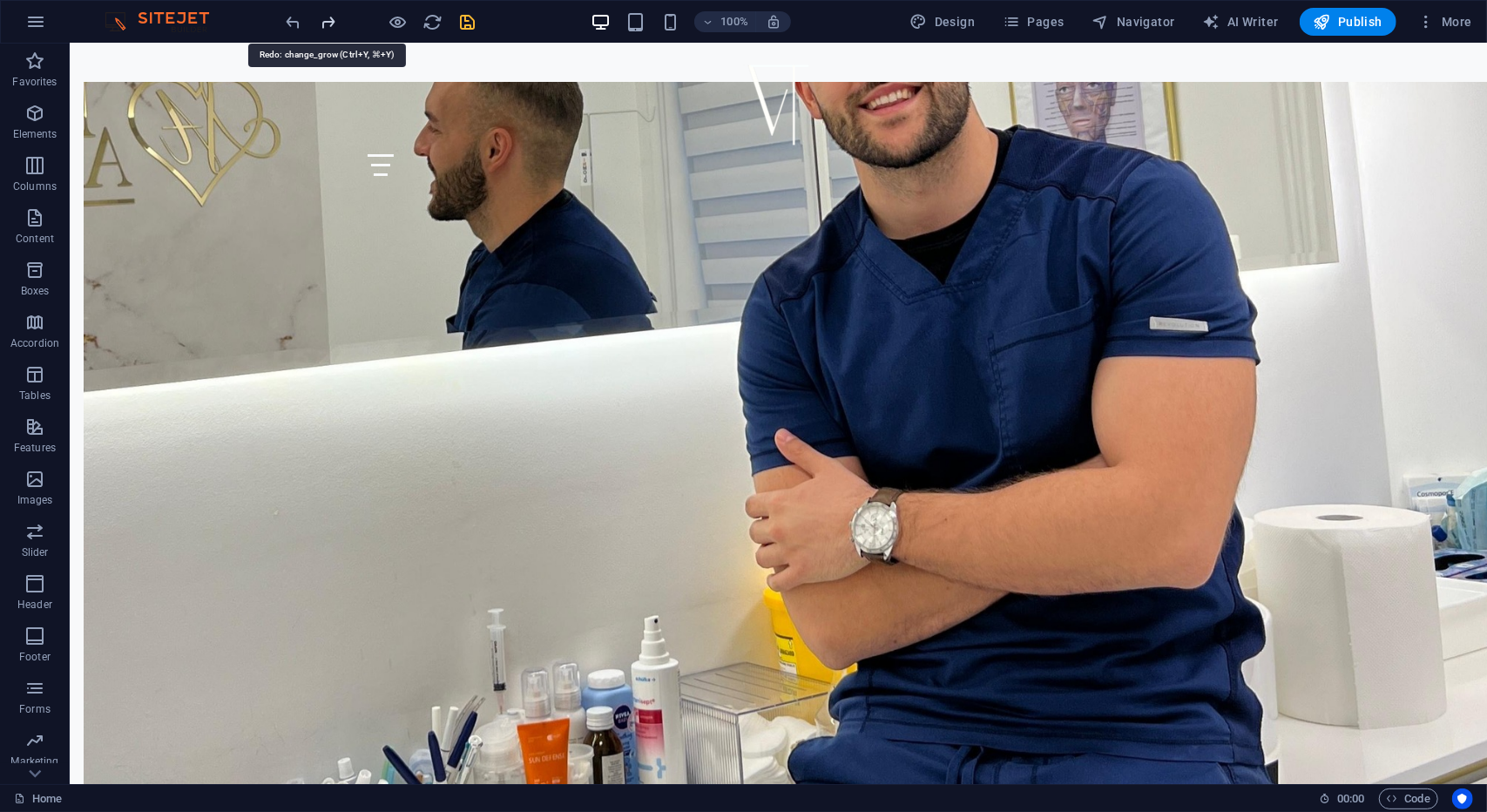
click at [329, 29] on icon "redo" at bounding box center [328, 22] width 20 height 20
click at [329, 29] on div at bounding box center [380, 21] width 195 height 28
click at [298, 22] on icon "undo" at bounding box center [294, 22] width 20 height 20
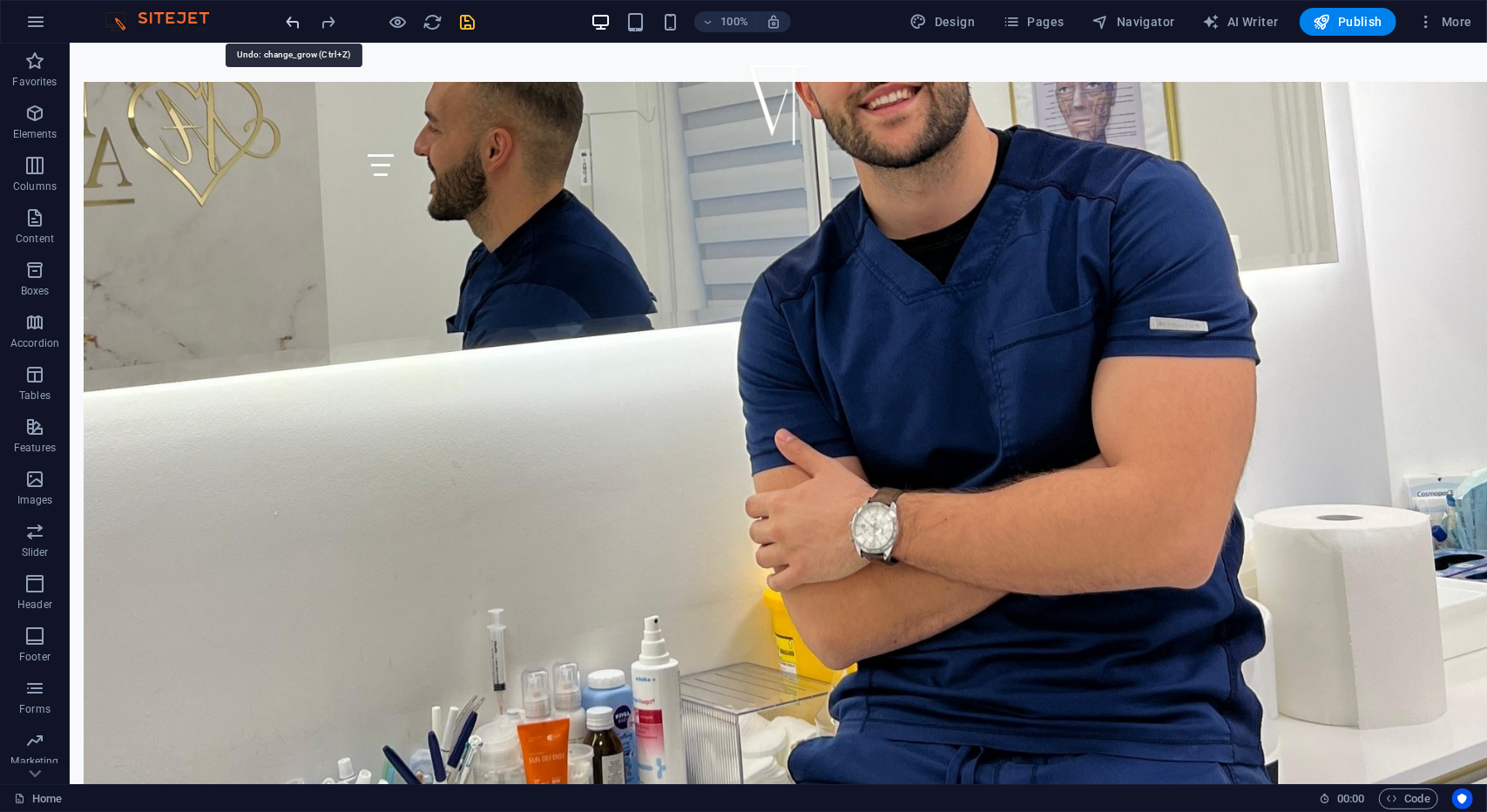
click at [298, 22] on icon "undo" at bounding box center [294, 22] width 20 height 20
click at [334, 15] on icon "redo" at bounding box center [328, 22] width 20 height 20
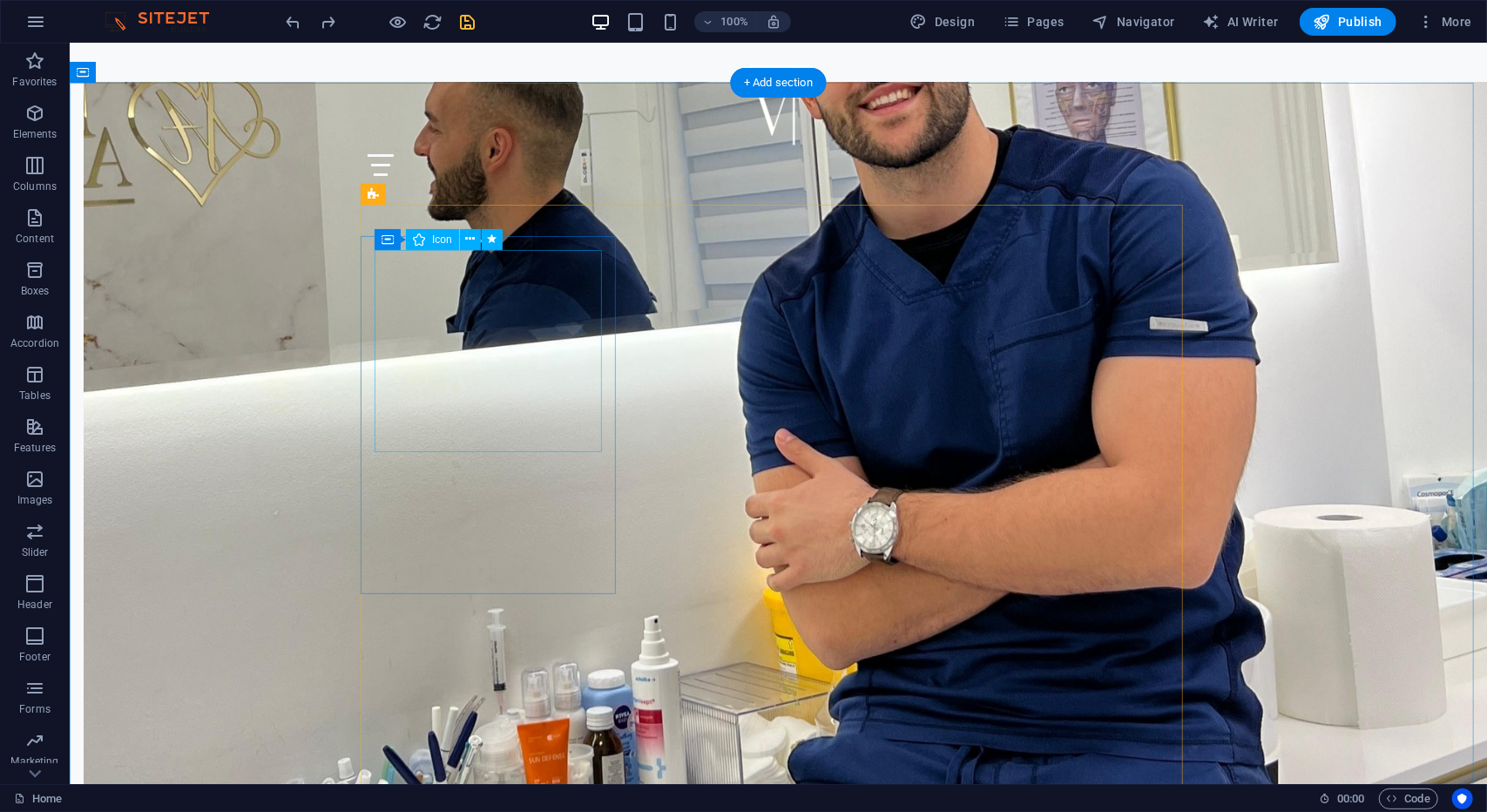
click at [468, 242] on icon at bounding box center [470, 239] width 10 height 18
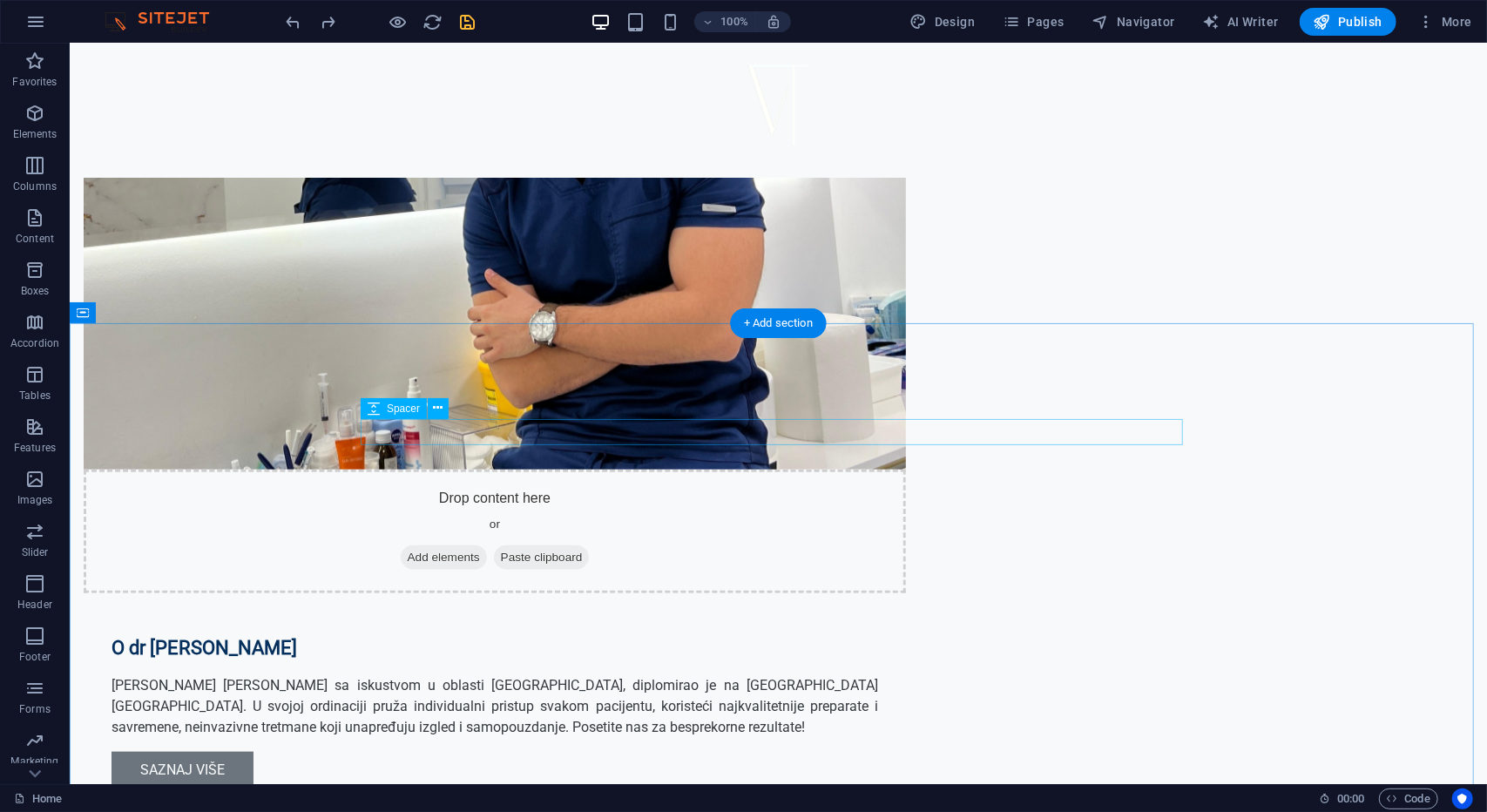
scroll to position [1045, 0]
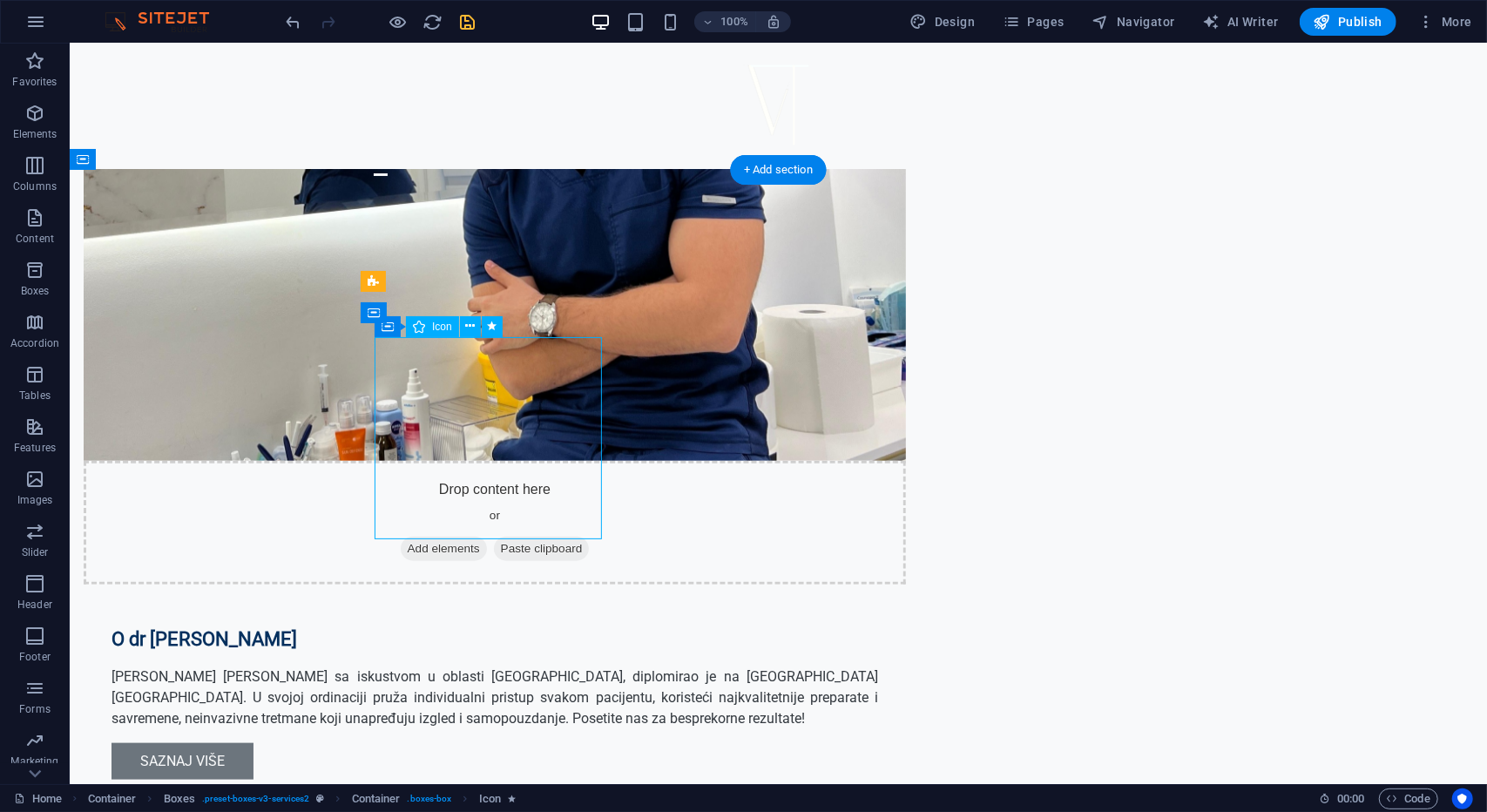
select select "move-top-to-bottom"
select select "s"
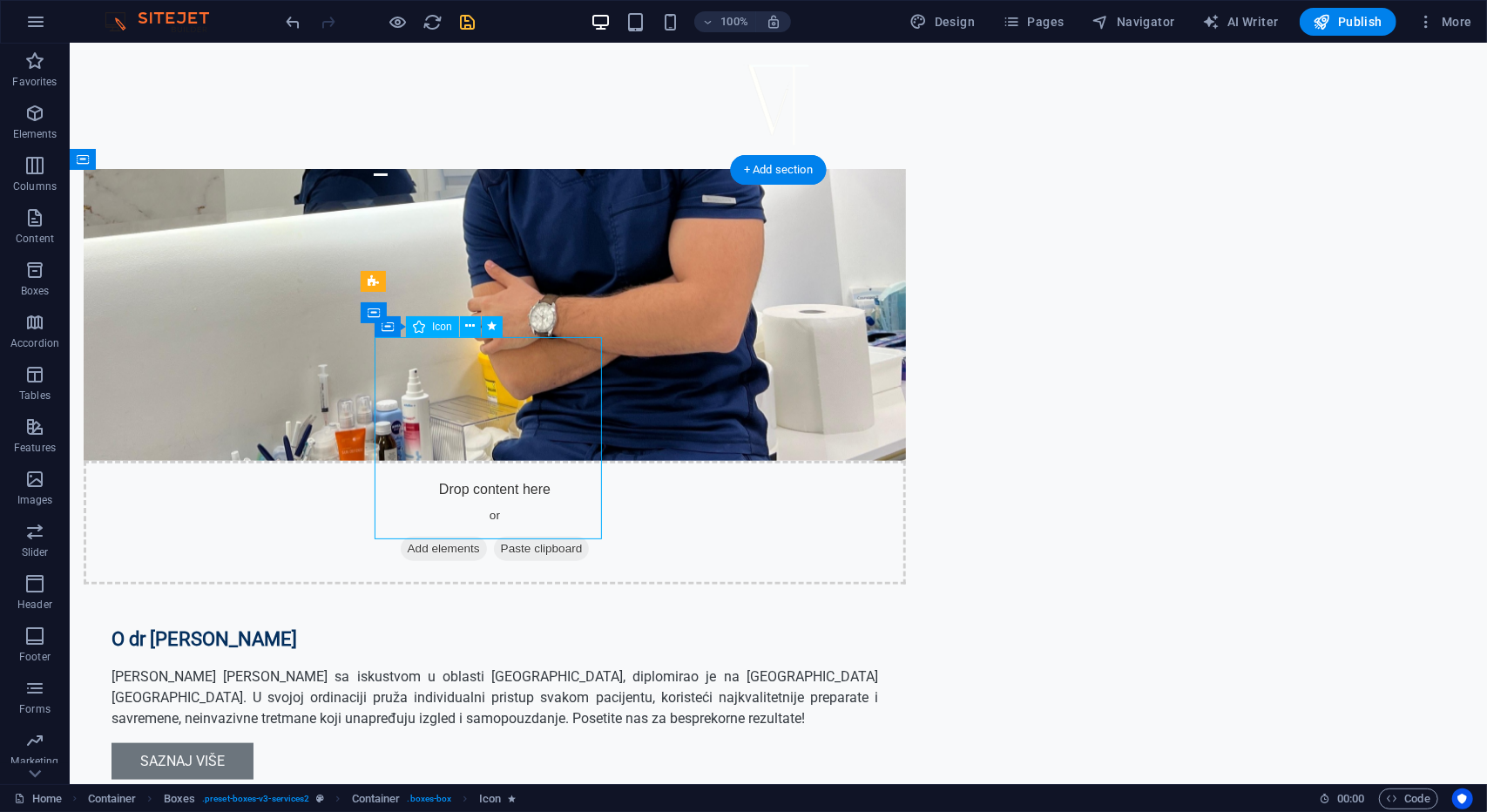
select select "scroll"
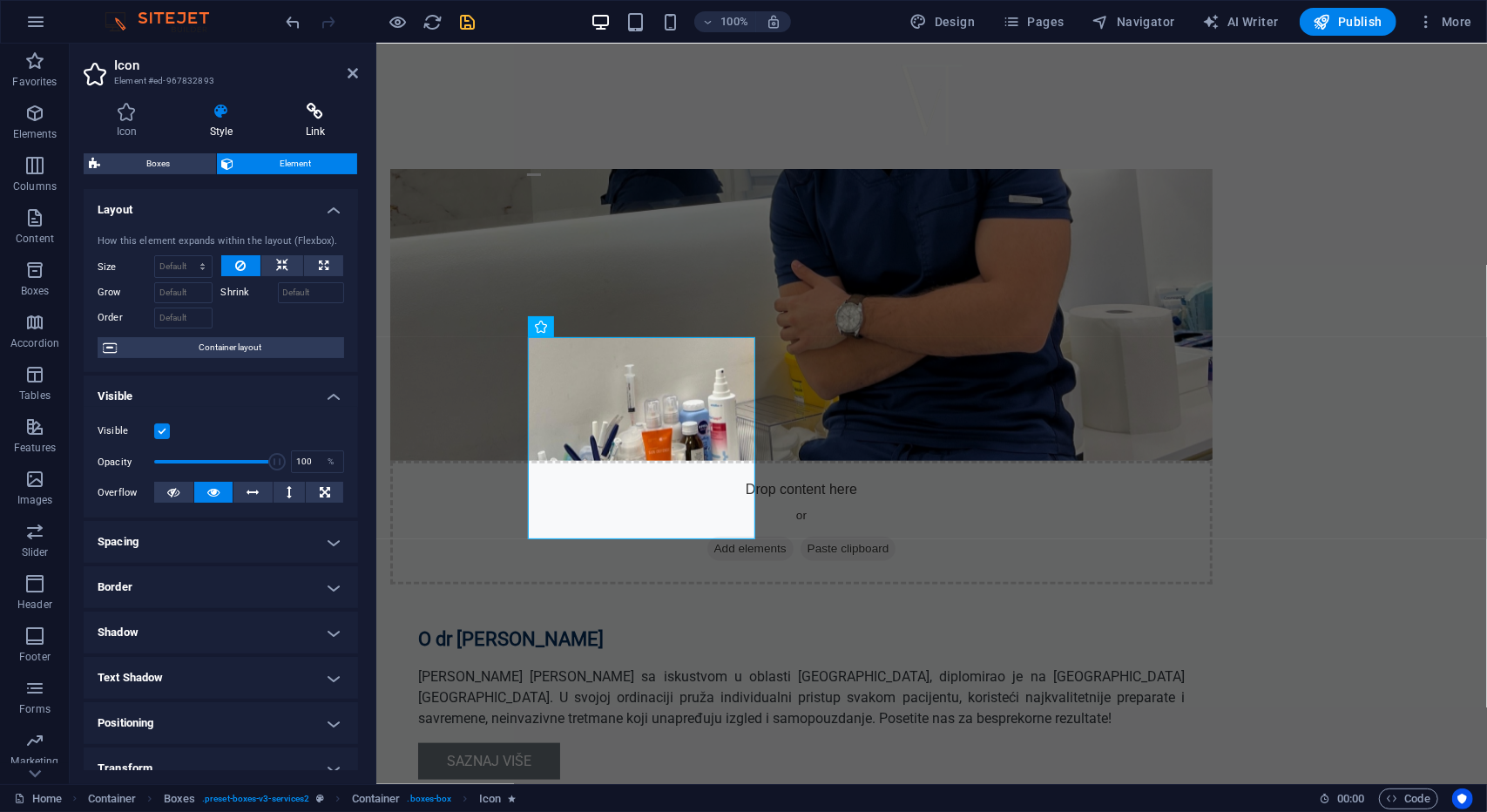
click at [319, 130] on h4 "Link" at bounding box center [315, 121] width 85 height 36
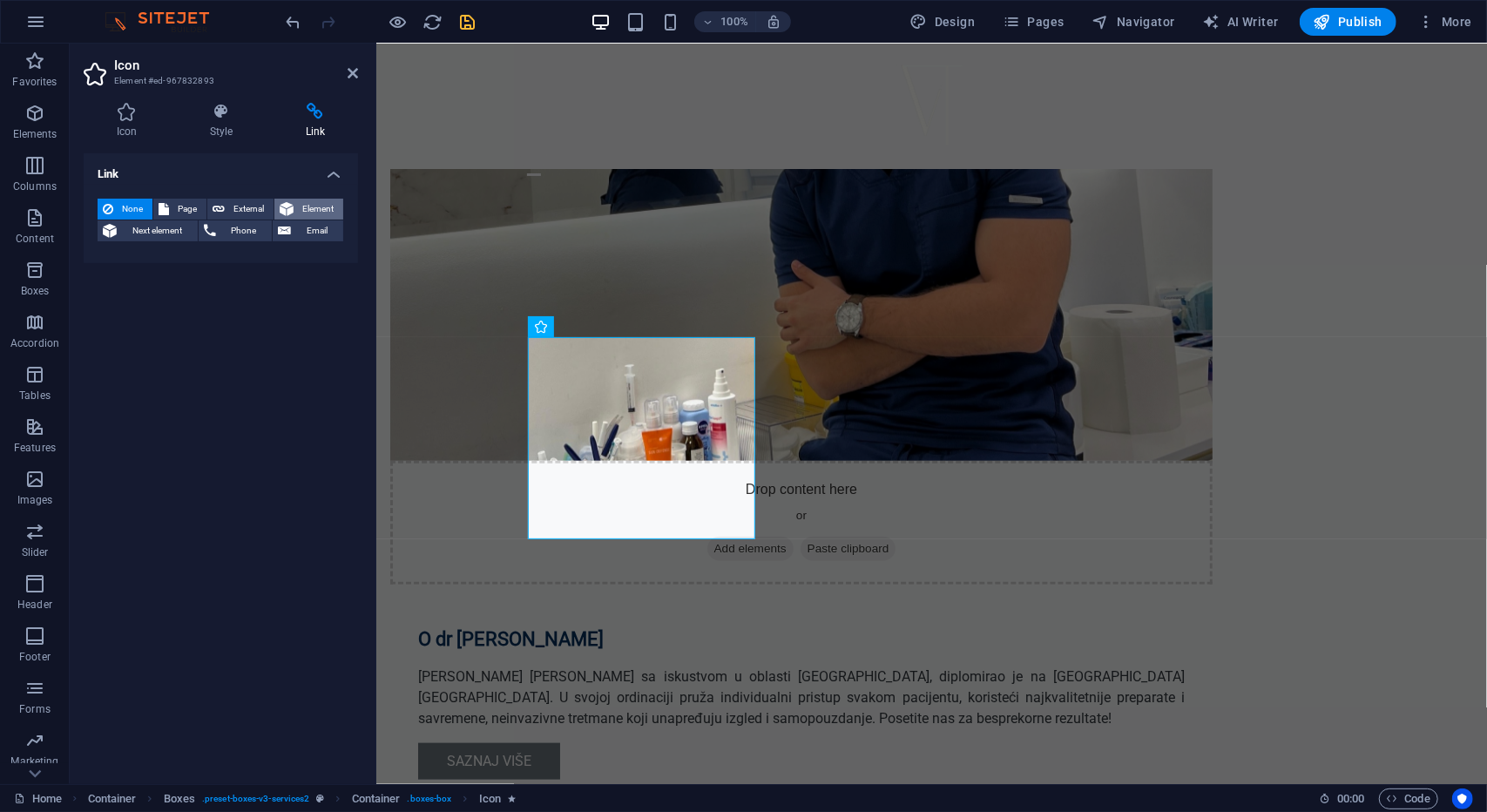
click at [305, 213] on span "Element" at bounding box center [318, 209] width 39 height 21
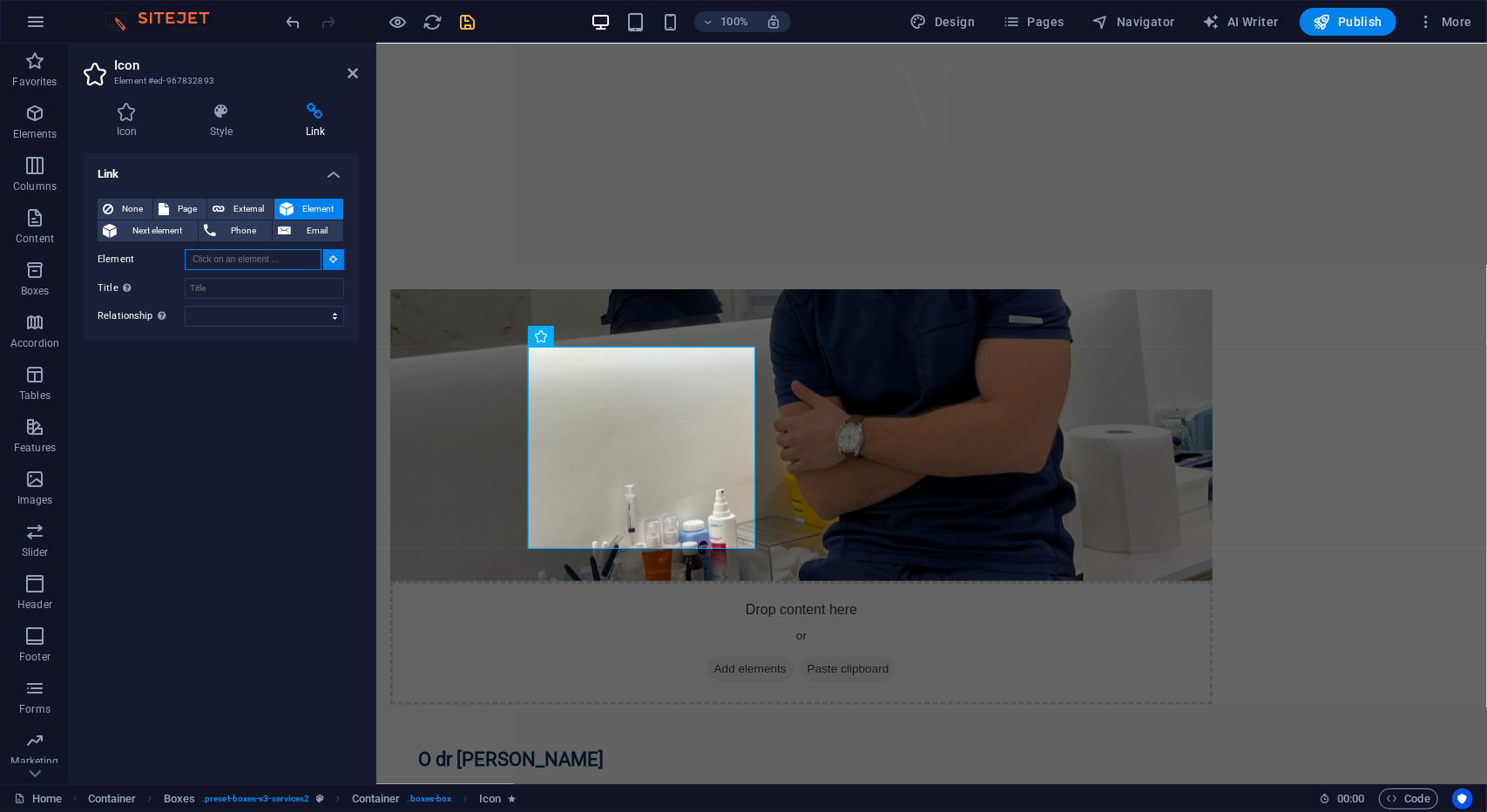
scroll to position [920, 0]
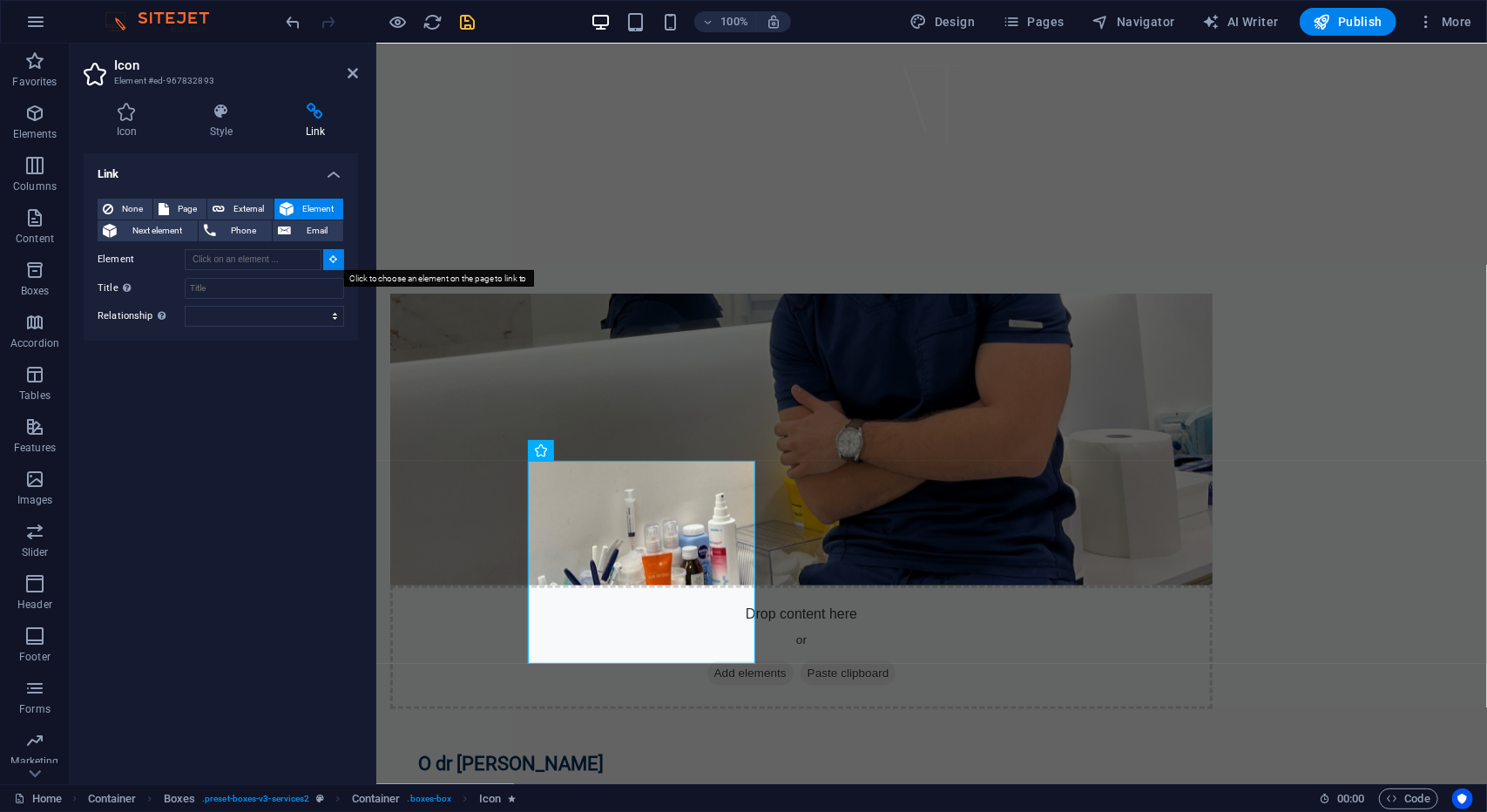
click at [335, 253] on button at bounding box center [334, 260] width 21 height 21
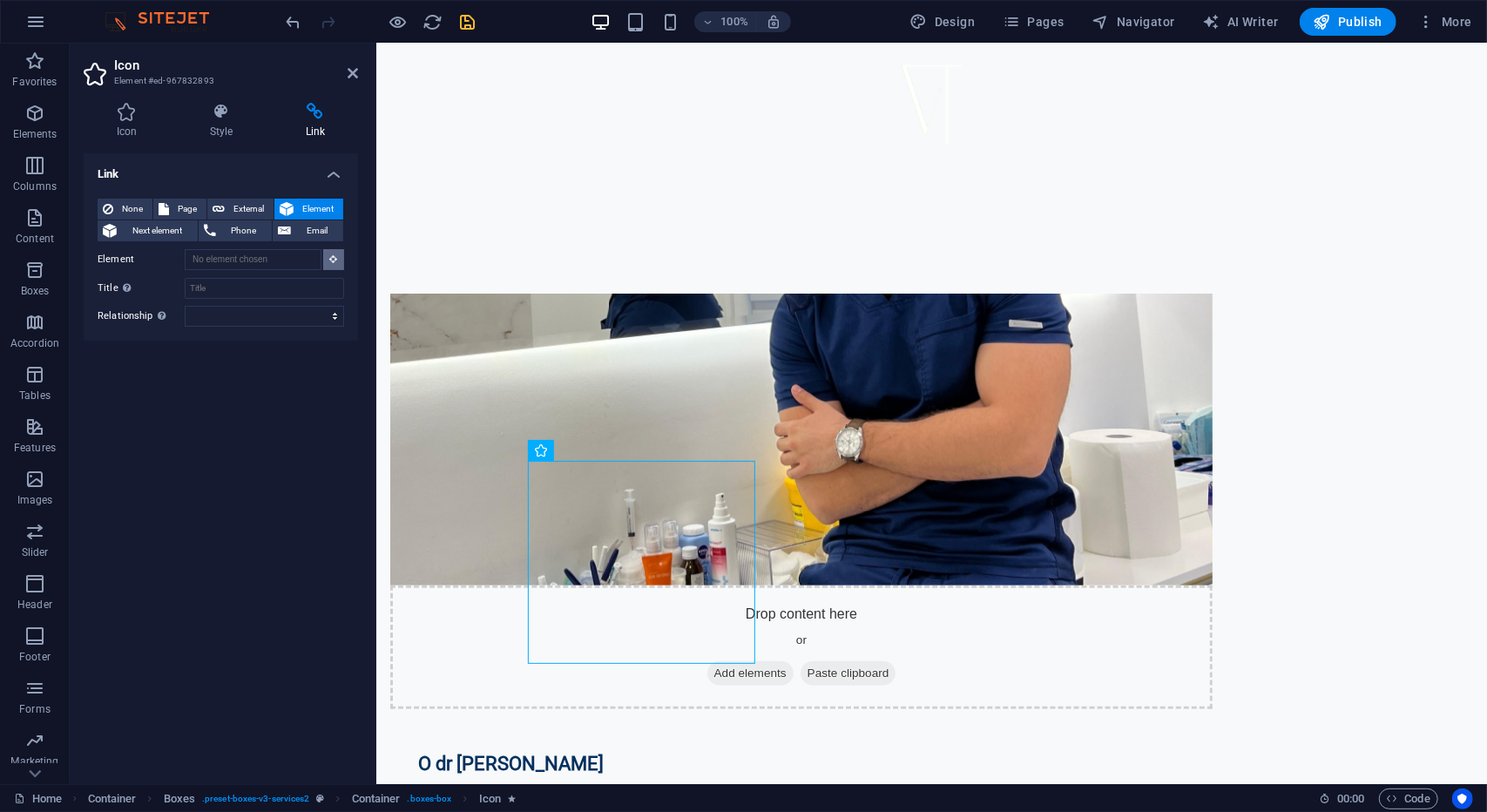
click at [334, 262] on icon at bounding box center [334, 258] width 8 height 9
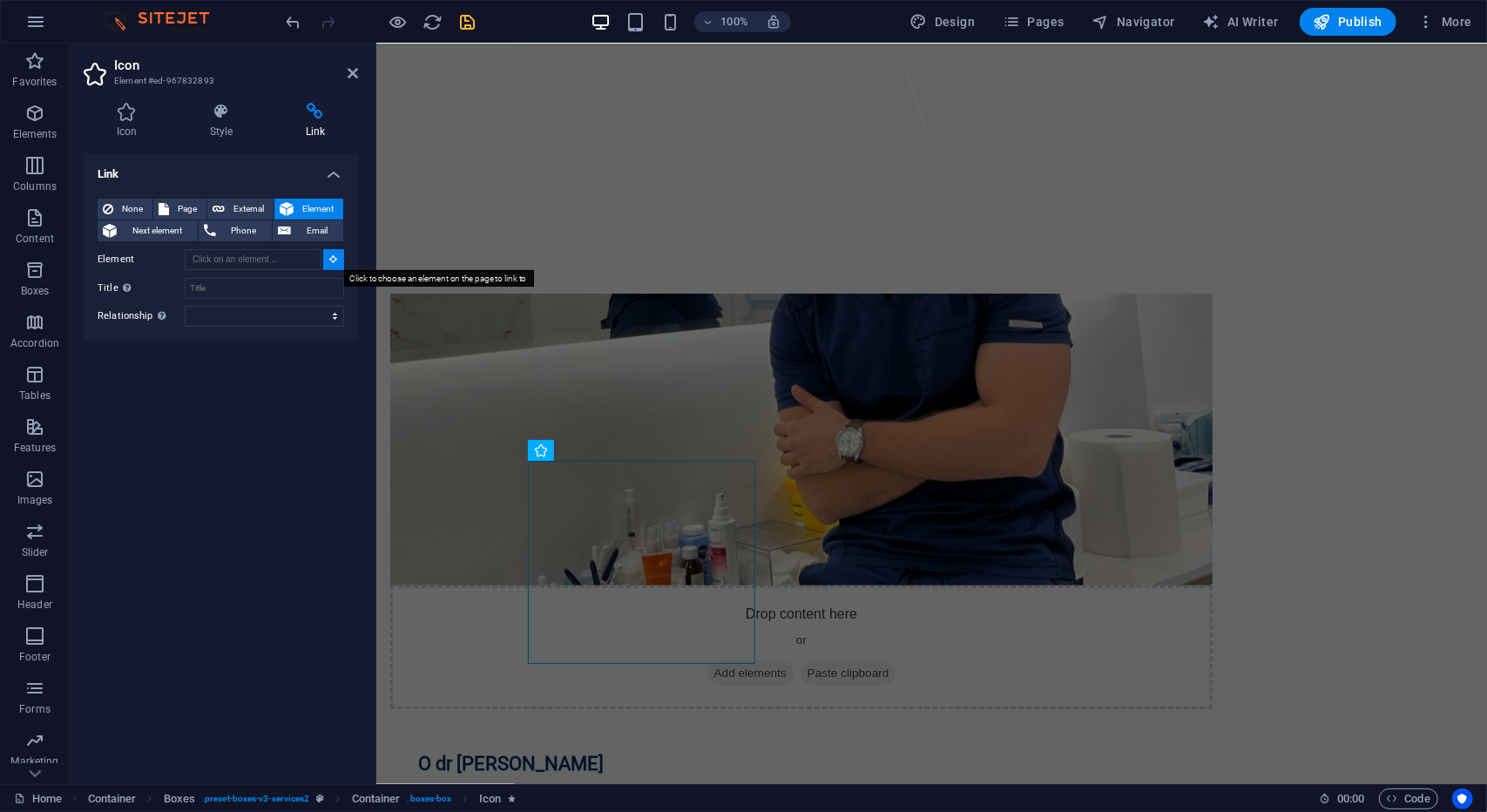
click at [333, 262] on icon at bounding box center [334, 258] width 8 height 9
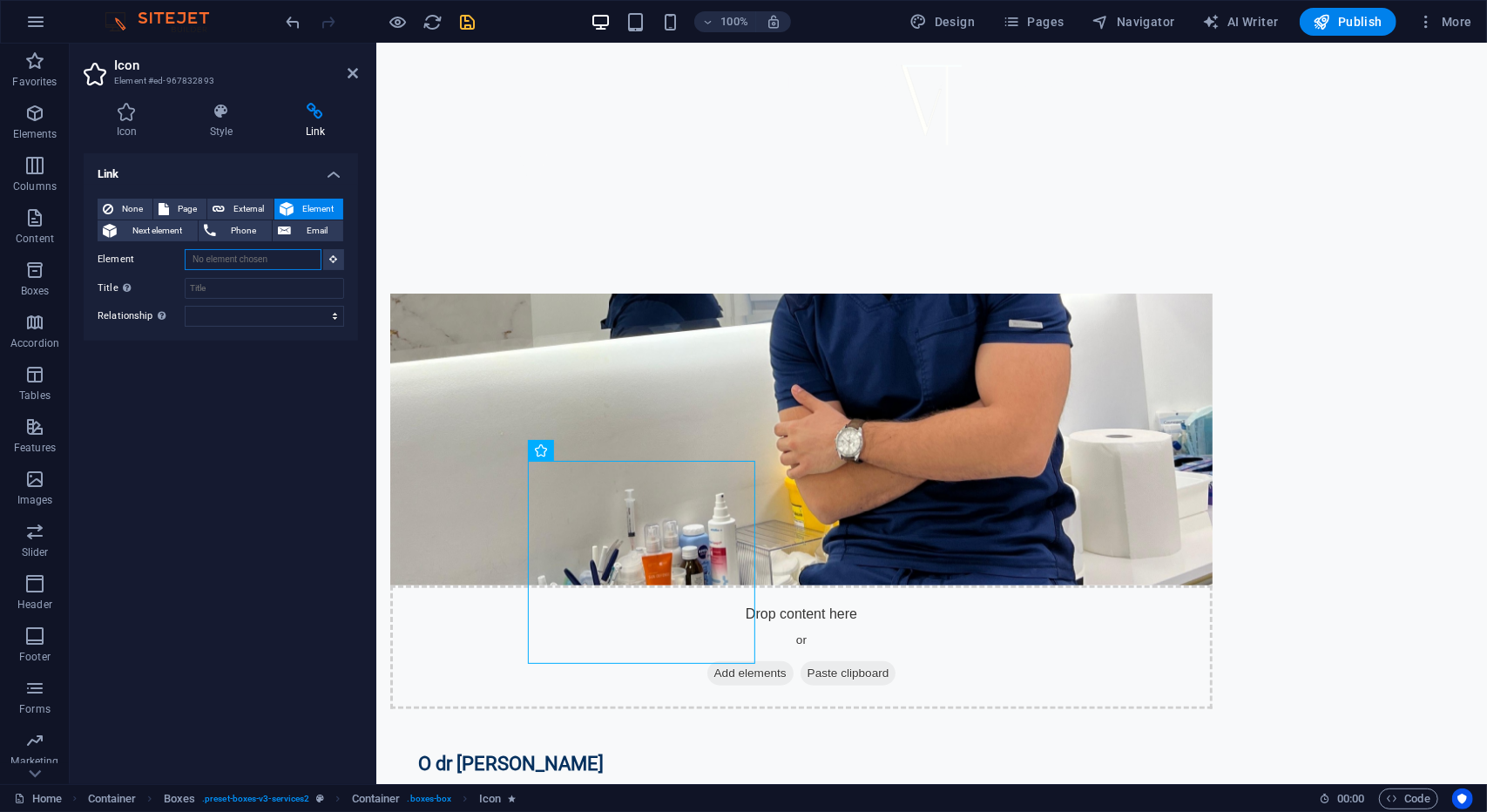
click at [263, 262] on input "Element" at bounding box center [252, 260] width 136 height 21
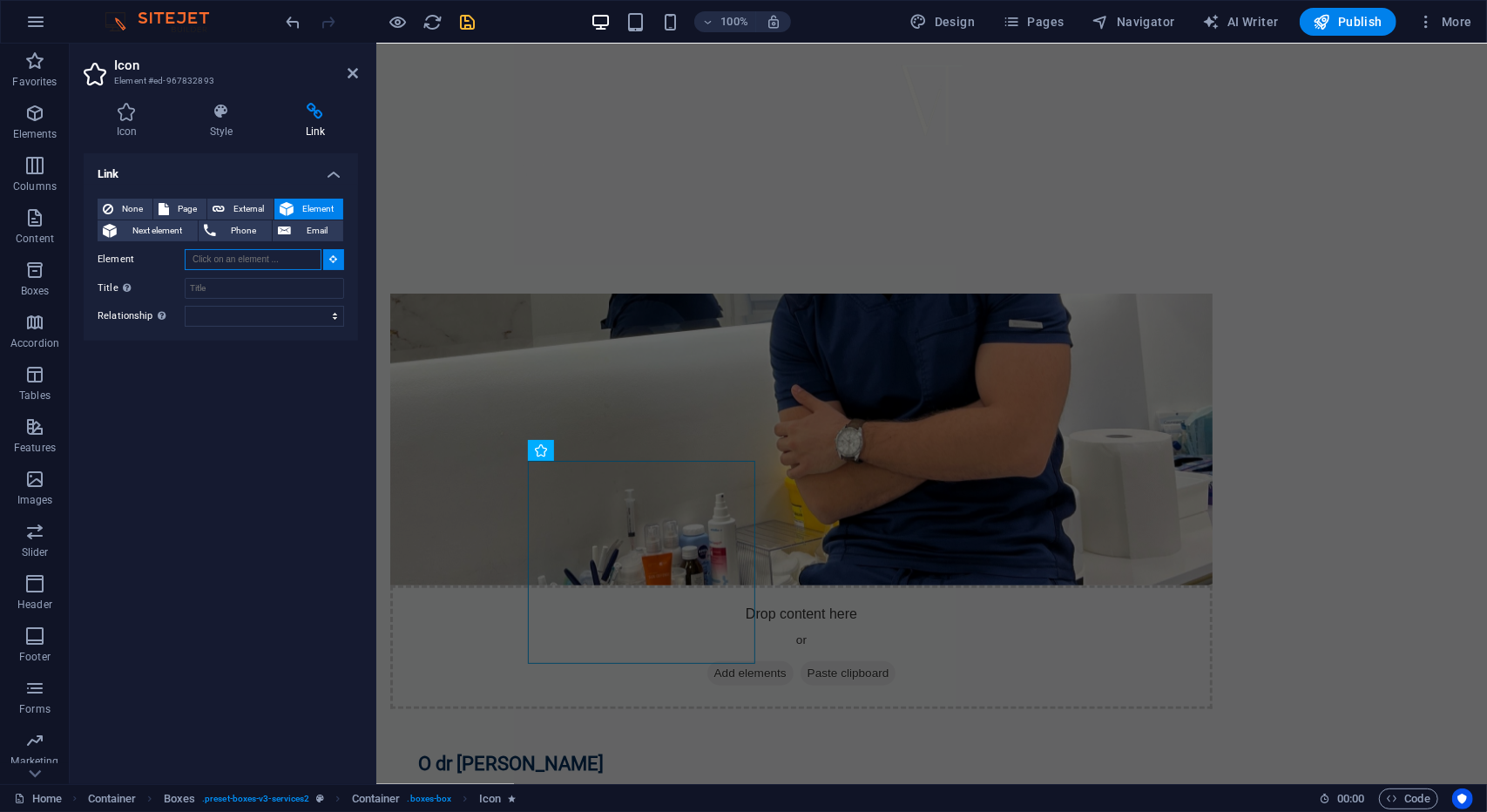
click at [290, 266] on input "Element" at bounding box center [252, 260] width 136 height 21
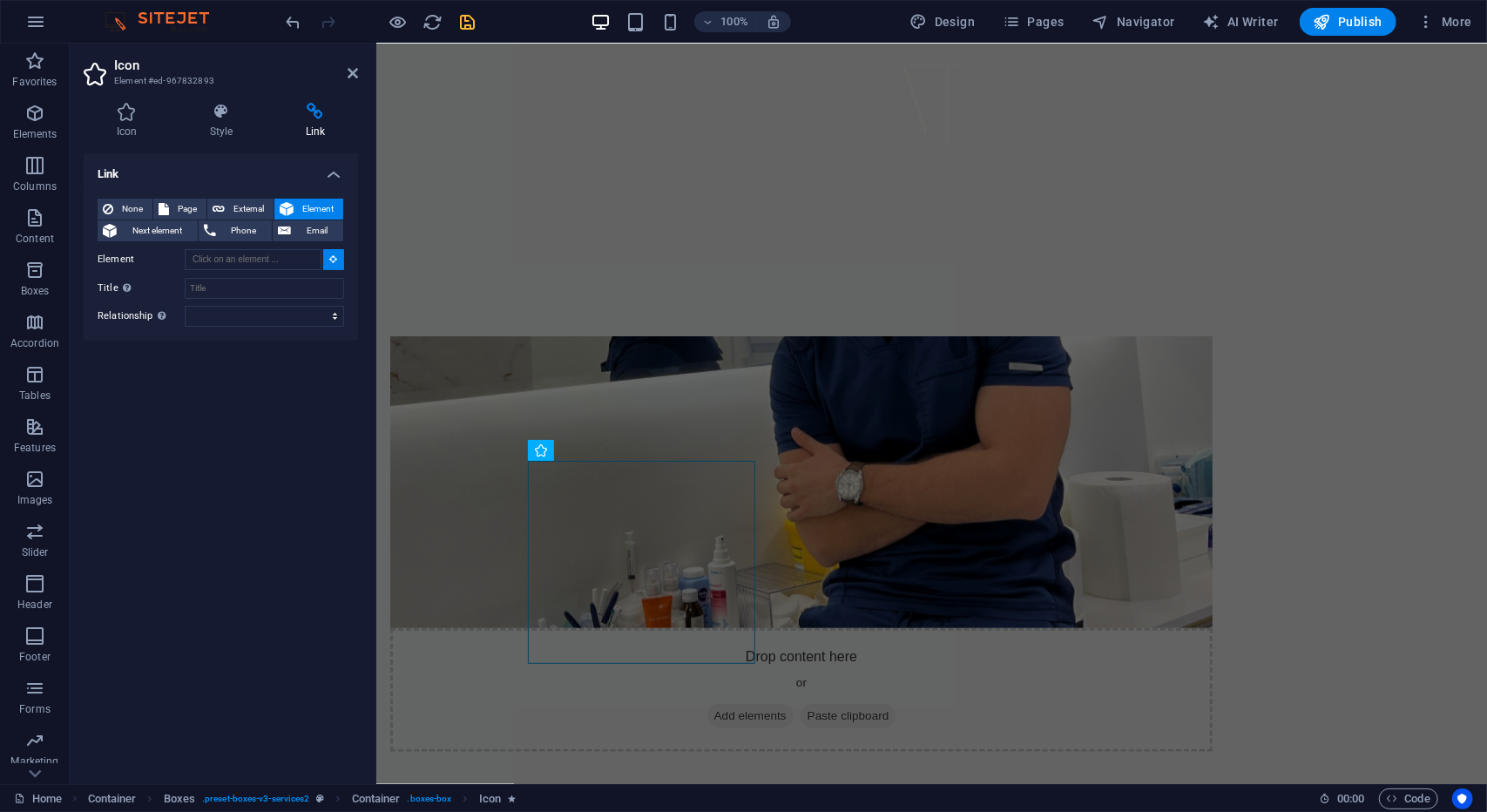
click at [325, 258] on button at bounding box center [334, 260] width 21 height 21
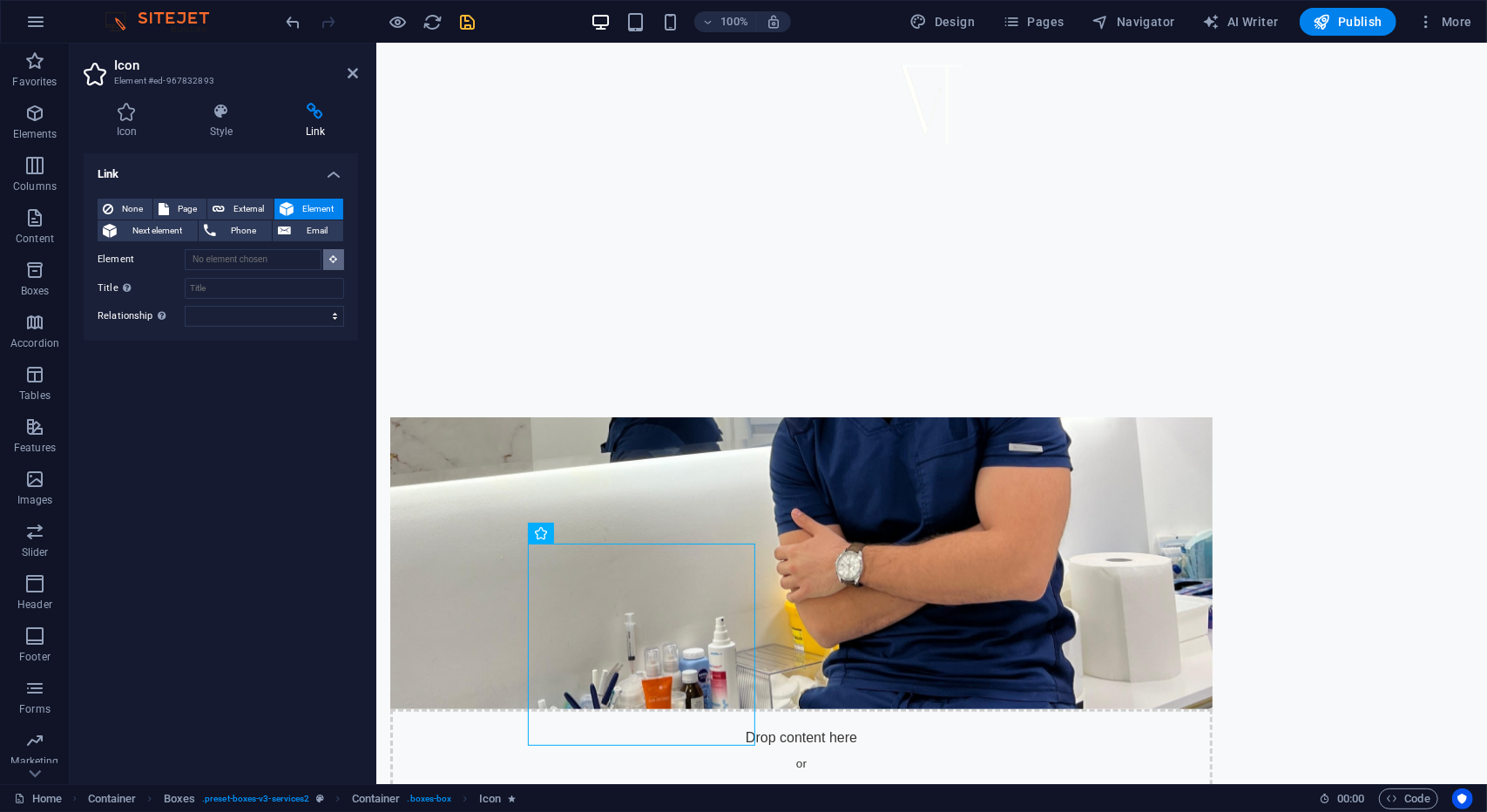
scroll to position [797, 0]
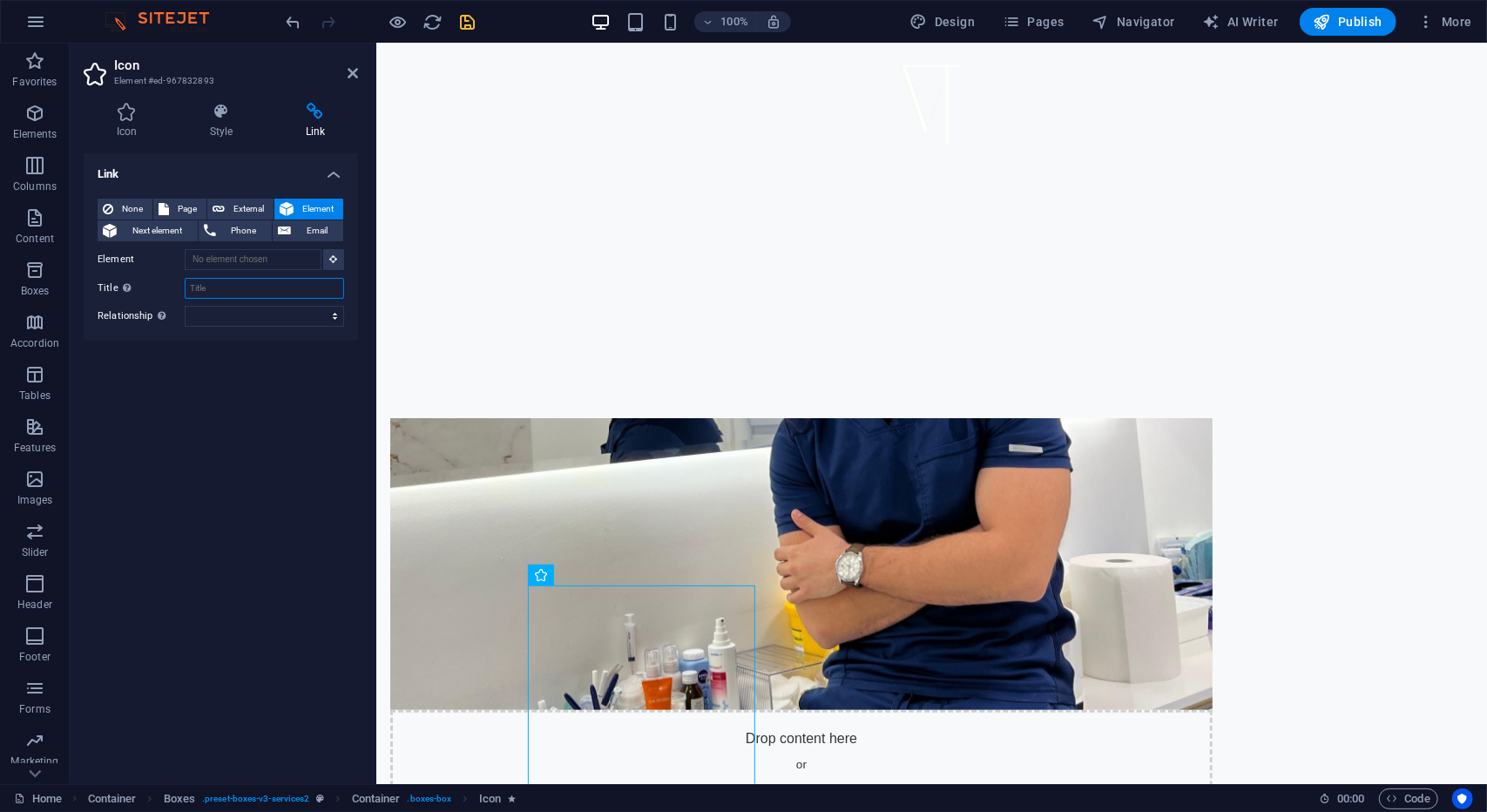
click at [242, 293] on input "Title Additional link description, should not be the same as the link text. The…" at bounding box center [264, 289] width 159 height 21
type input "garg"
click at [216, 313] on select "alternate author bookmark external help license next nofollow noreferrer noopen…" at bounding box center [264, 317] width 159 height 21
select select "alternate"
click at [184, 306] on select "alternate author bookmark external help license next nofollow noreferrer noopen…" at bounding box center [264, 317] width 159 height 21
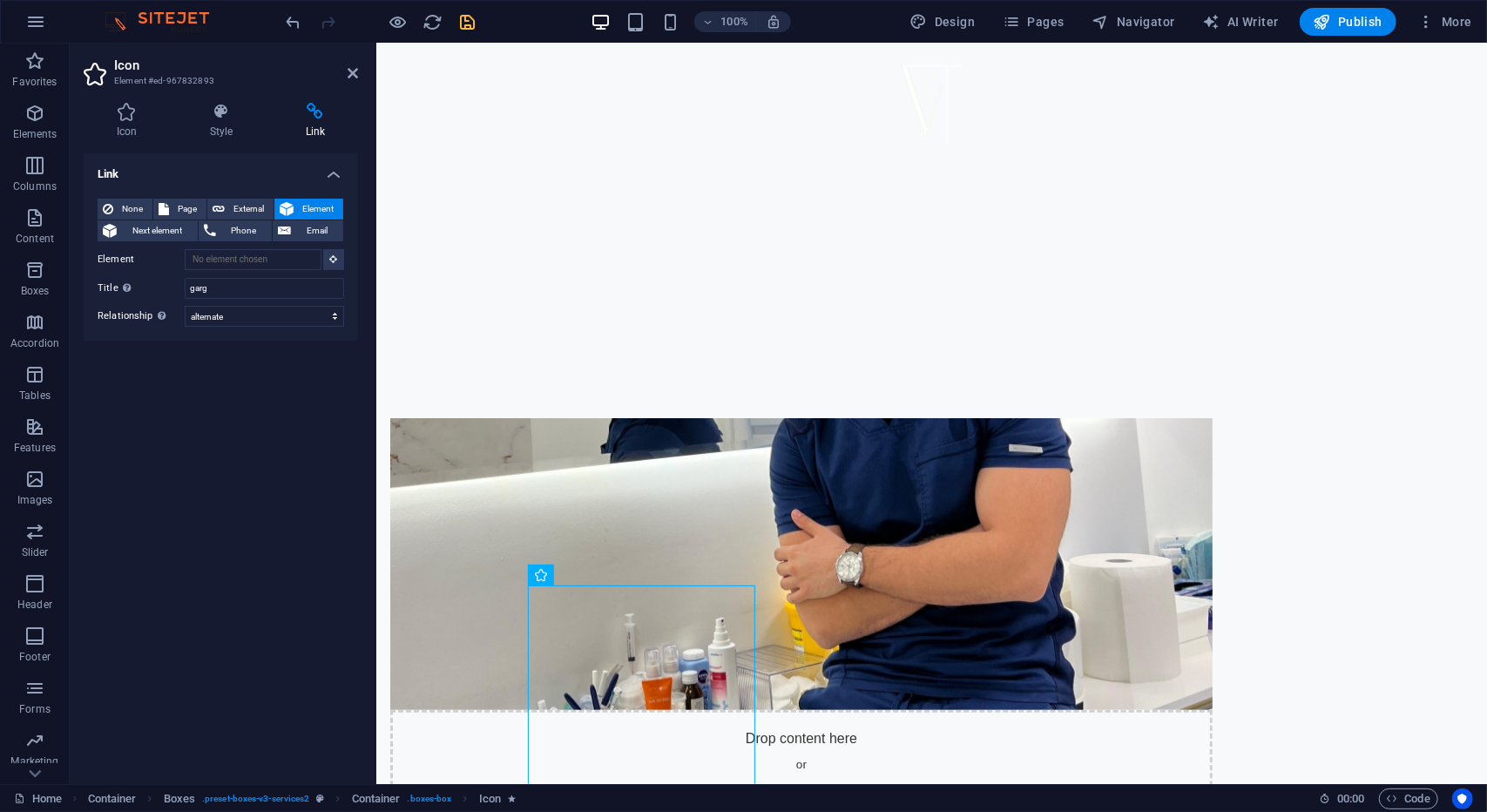
click at [269, 350] on div "Link None Page External Element Next element Phone Email Page Home Subpage Lega…" at bounding box center [221, 462] width 275 height 617
click at [252, 228] on span "Phone" at bounding box center [245, 231] width 46 height 21
click at [227, 265] on input "Phone" at bounding box center [264, 260] width 159 height 21
type input "0642701000"
click at [250, 306] on div "None Page External Element Next element Phone Email Page Home Subpage Legal Not…" at bounding box center [221, 248] width 275 height 128
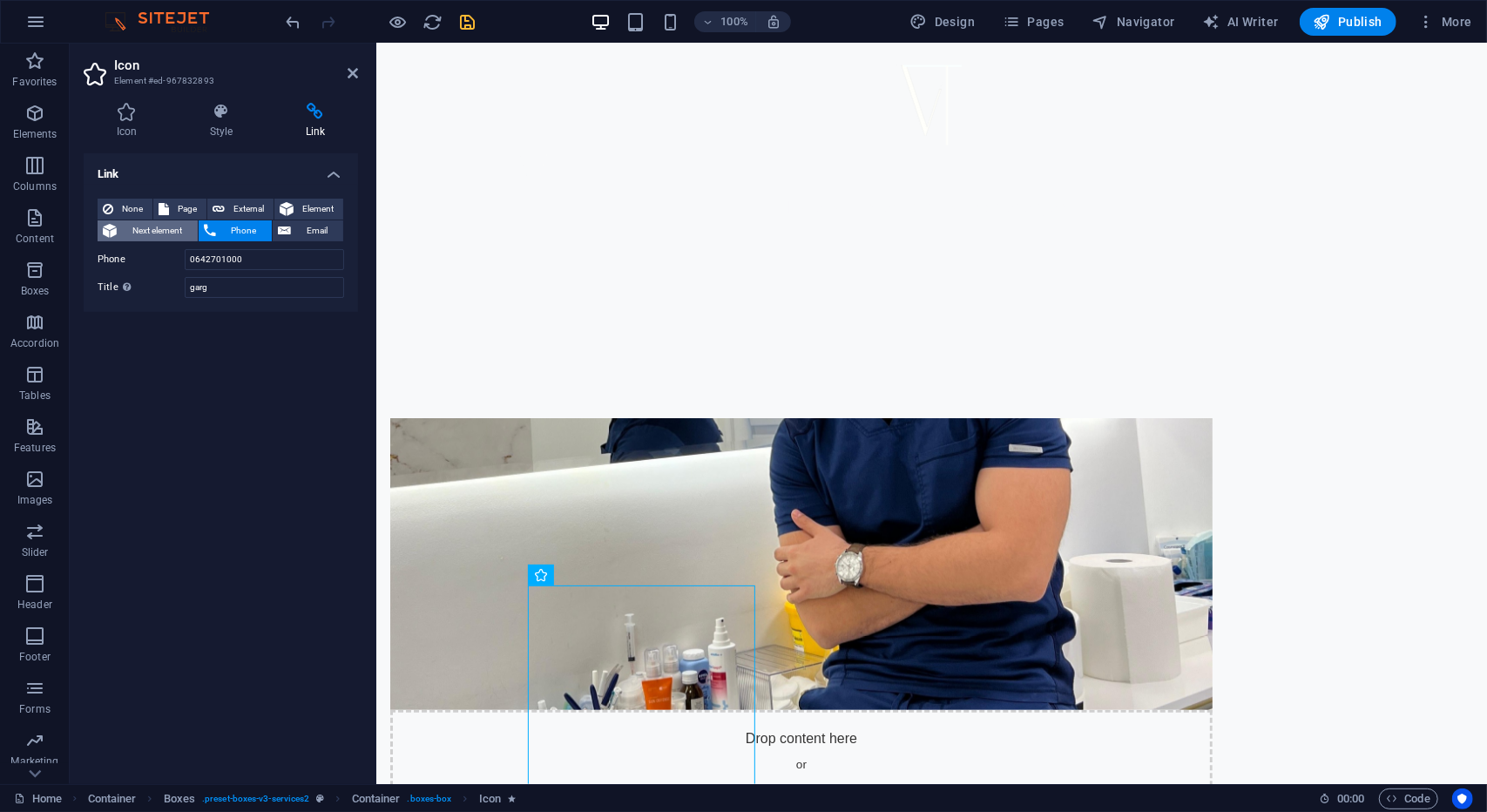
click at [132, 227] on span "Next element" at bounding box center [157, 231] width 71 height 21
click at [298, 172] on h4 "Link" at bounding box center [221, 169] width 275 height 32
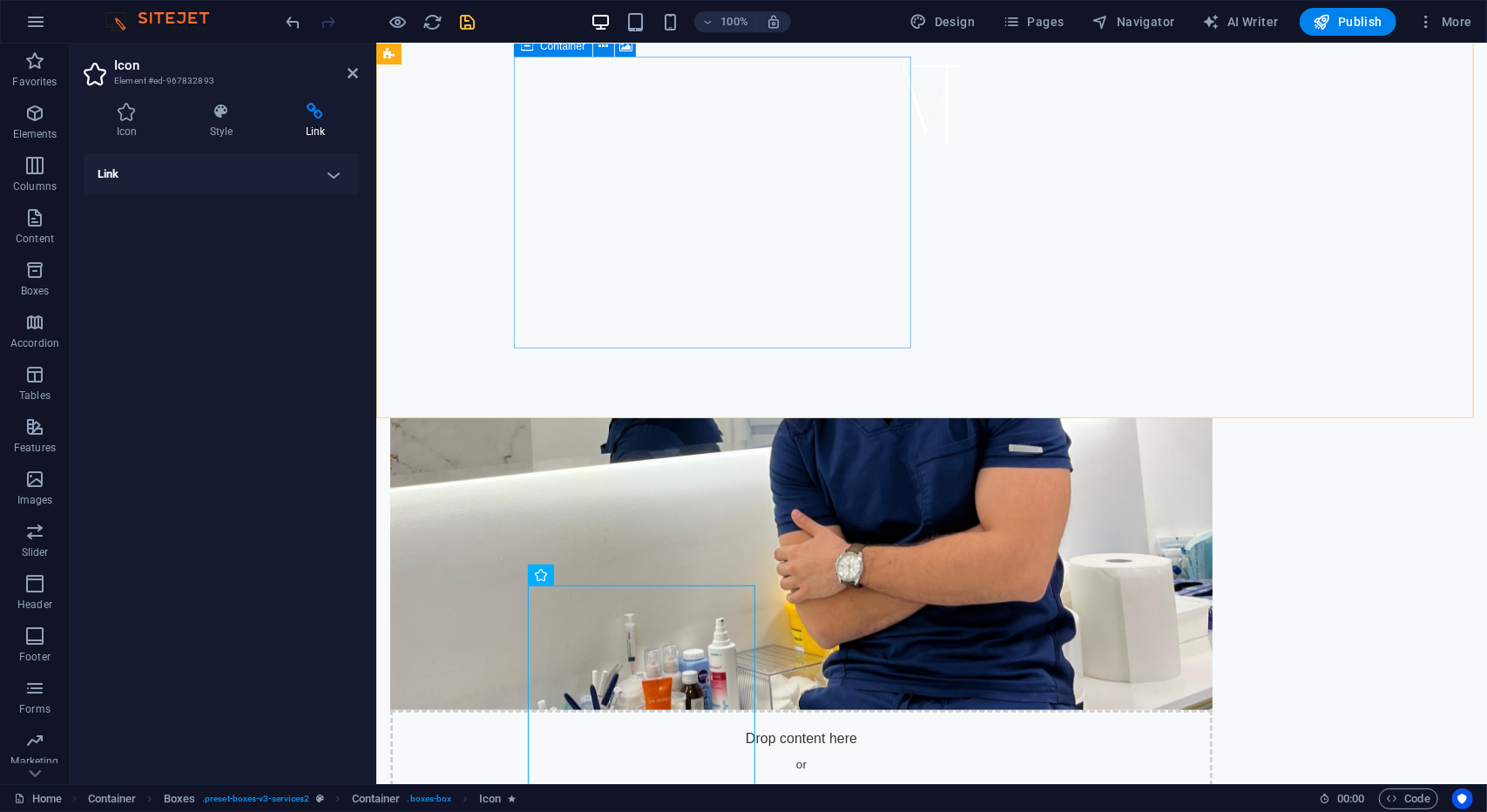
drag, startPoint x: 533, startPoint y: 306, endPoint x: 527, endPoint y: 317, distance: 12.5
click at [533, 709] on div "Drop content here or Add elements Paste clipboard" at bounding box center [801, 771] width 823 height 124
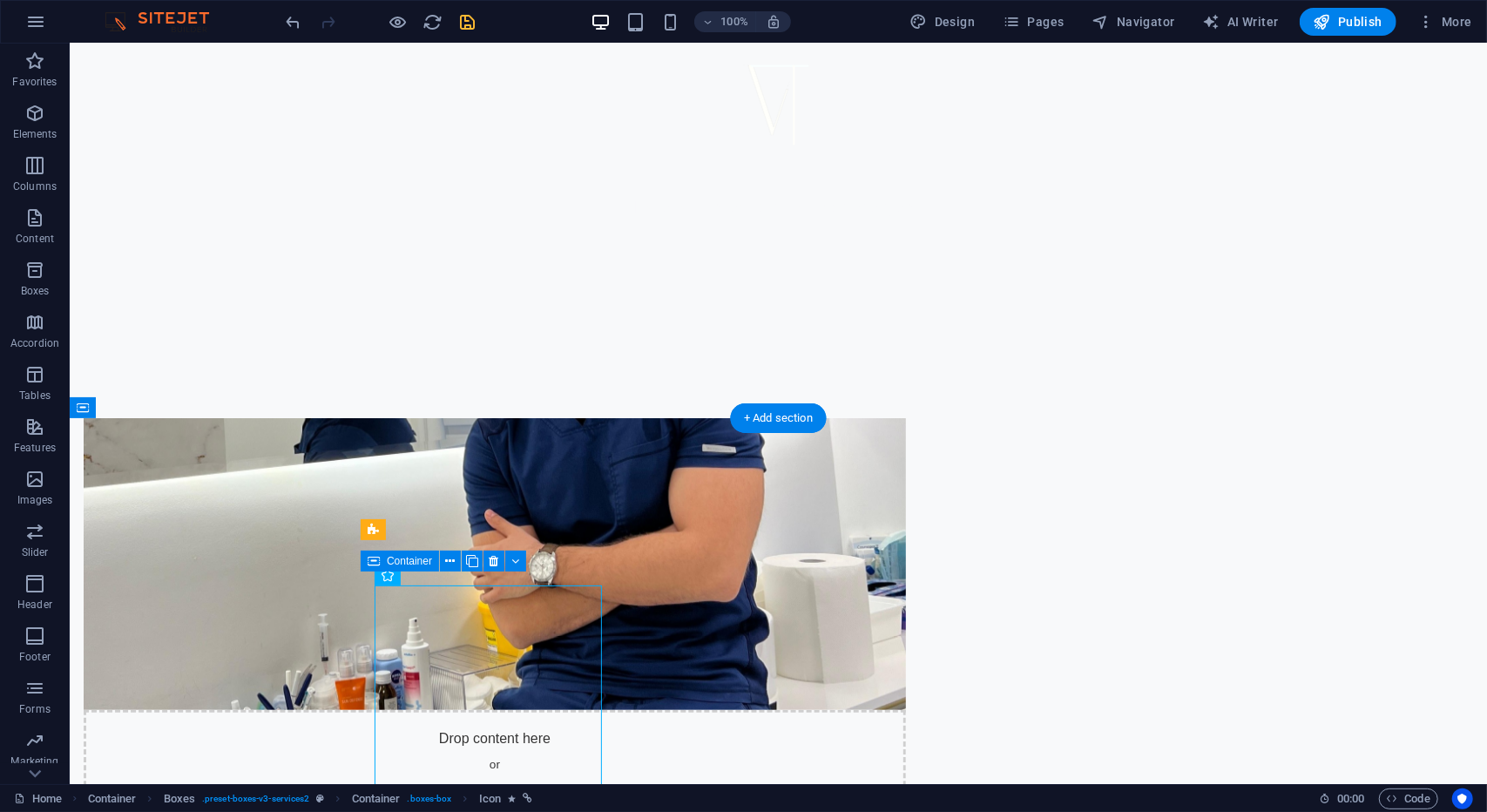
click at [404, 561] on span "Container" at bounding box center [409, 561] width 45 height 11
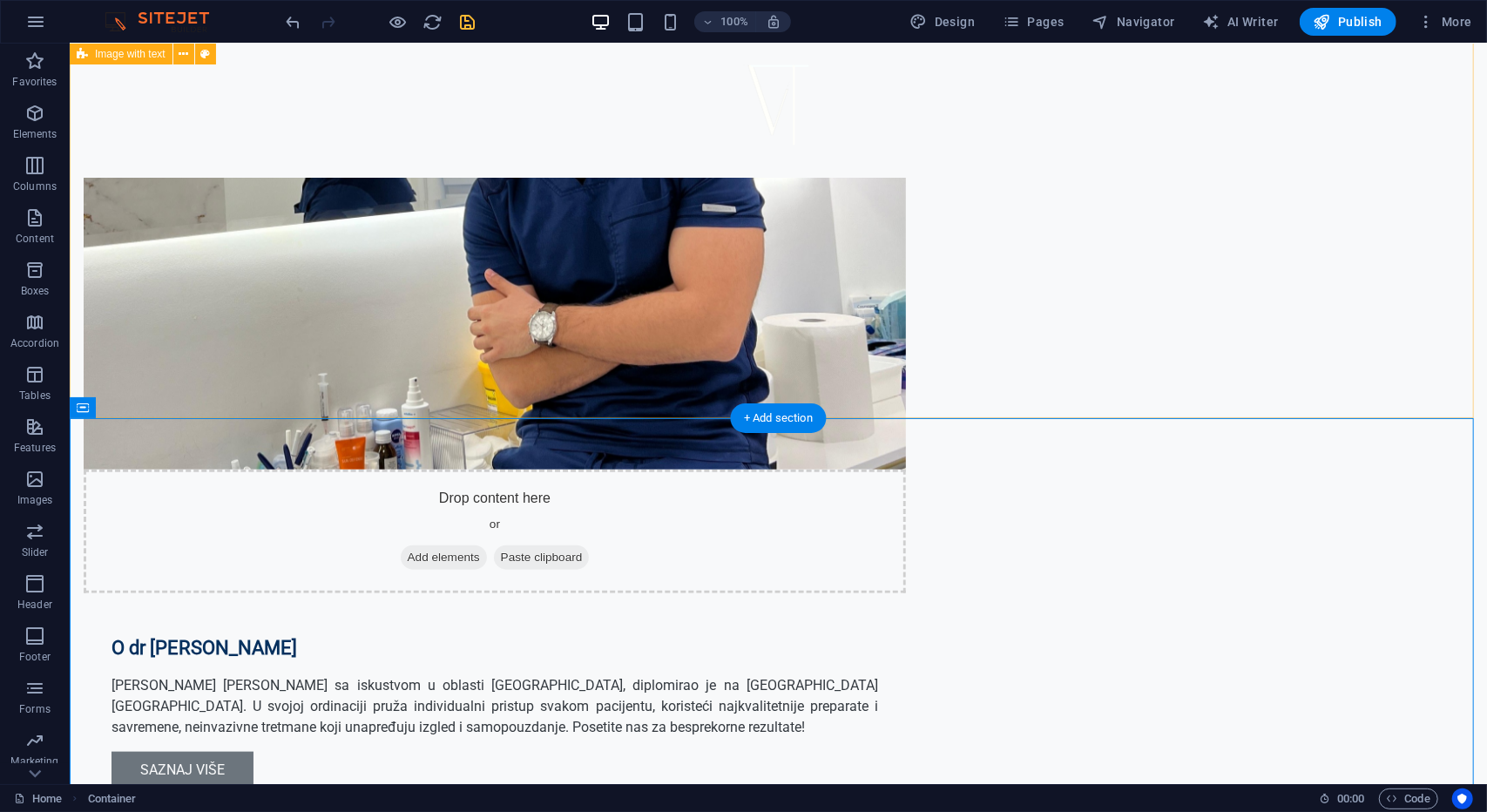
scroll to position [1058, 0]
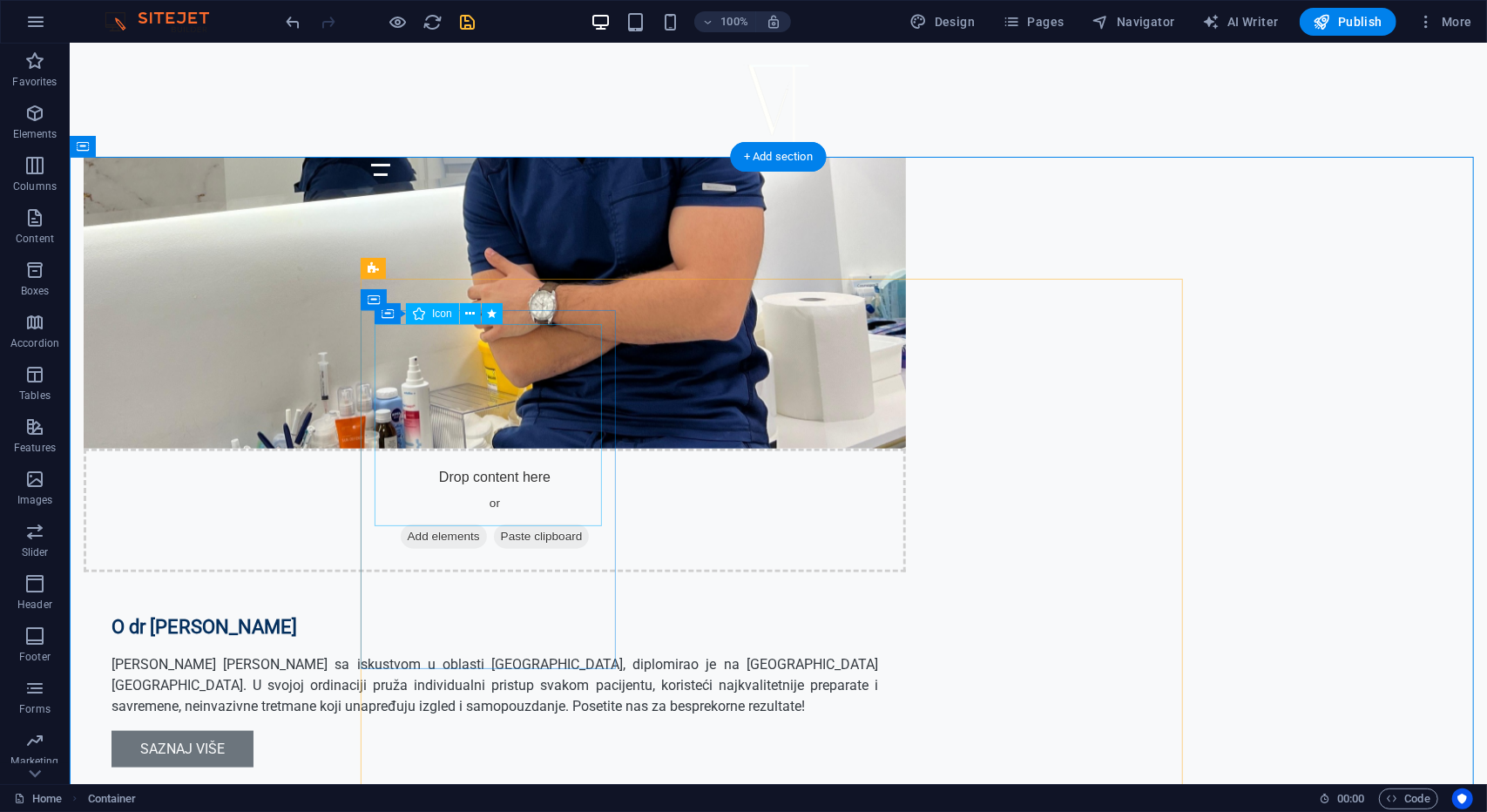
click at [467, 311] on icon at bounding box center [470, 314] width 10 height 18
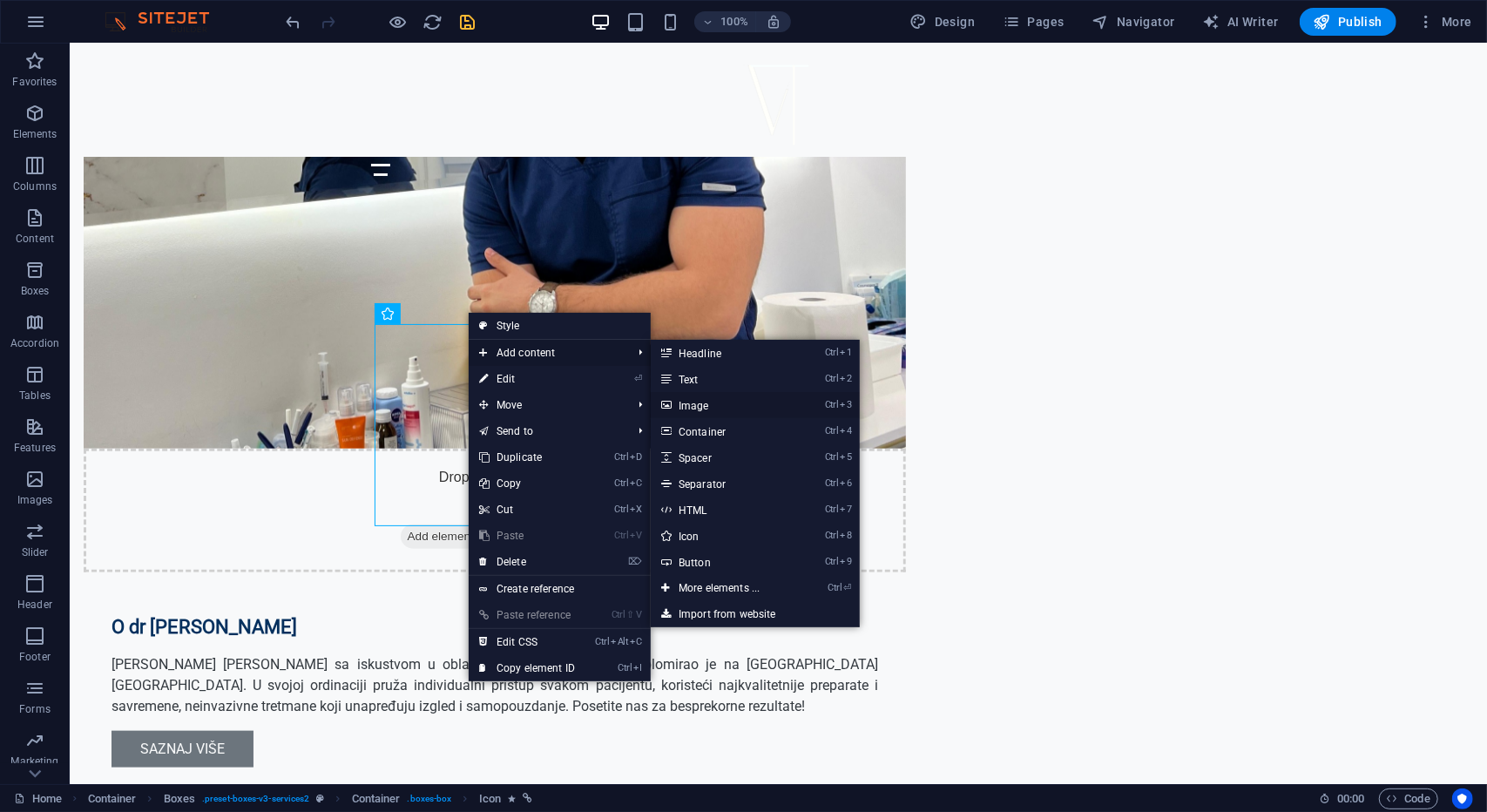
click at [753, 411] on link "Ctrl 3 Image" at bounding box center [723, 404] width 144 height 26
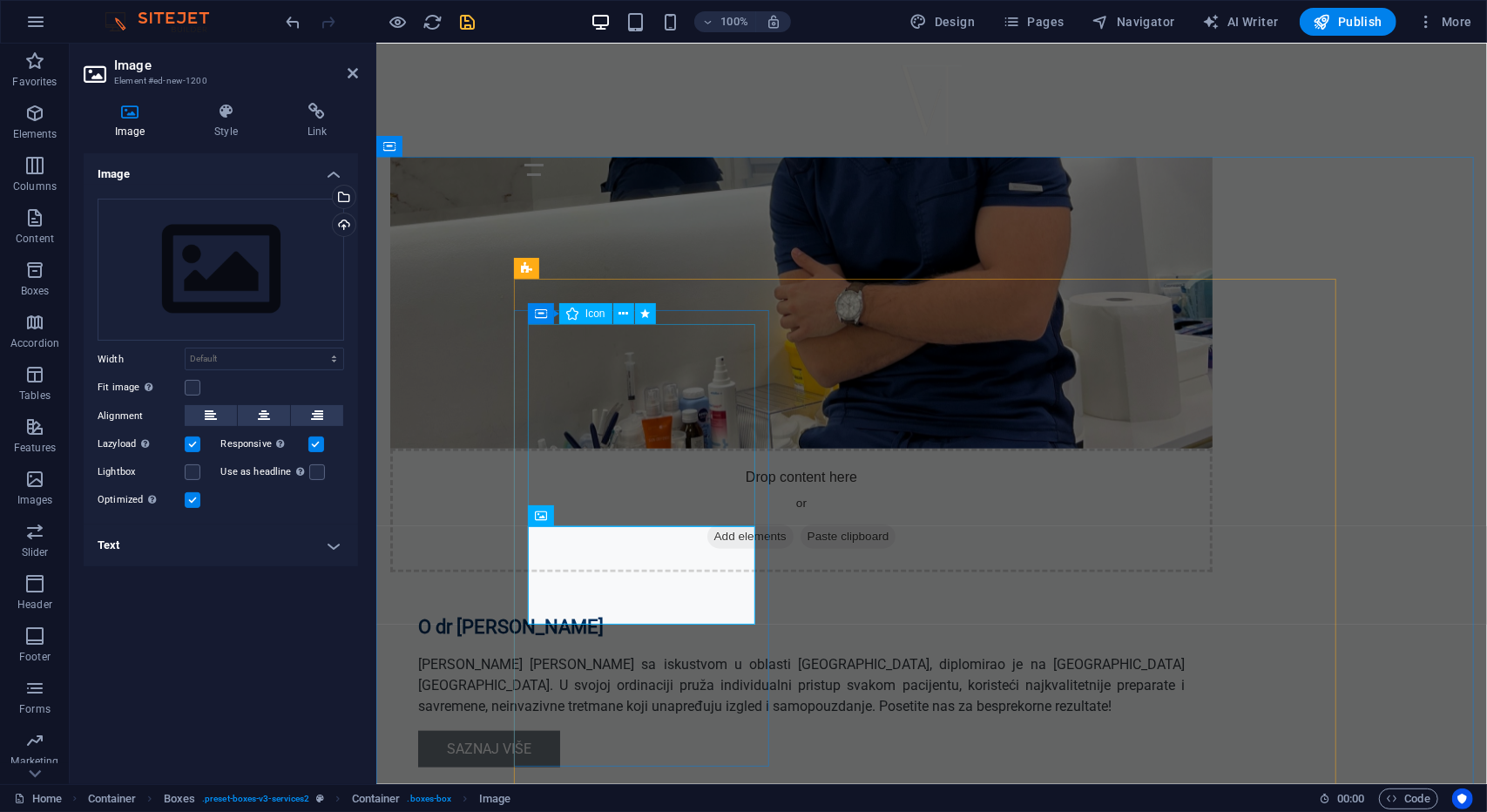
drag, startPoint x: 624, startPoint y: 311, endPoint x: 554, endPoint y: 269, distance: 81.6
click at [624, 311] on icon at bounding box center [623, 314] width 10 height 18
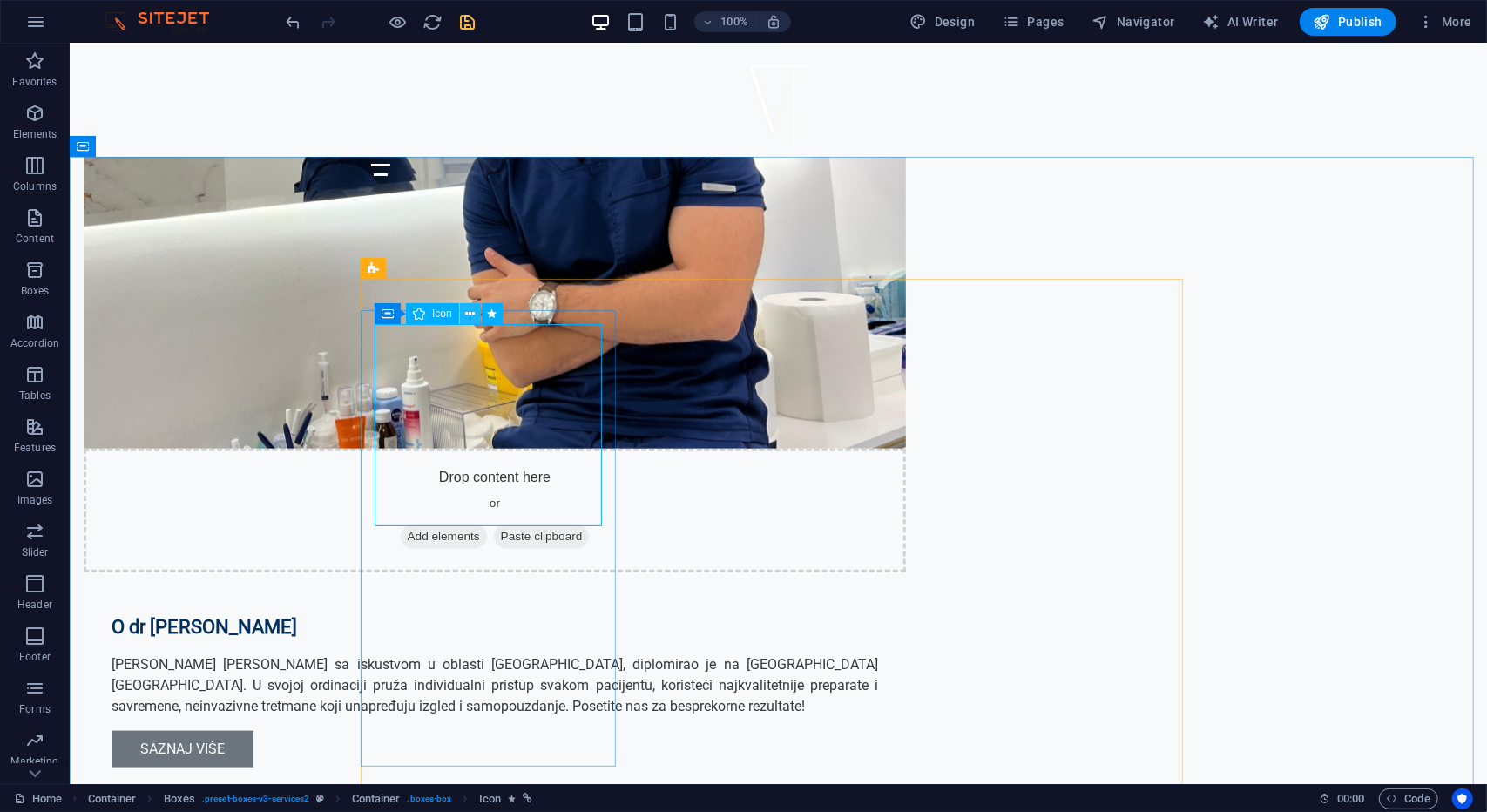
click at [472, 316] on icon at bounding box center [470, 314] width 10 height 18
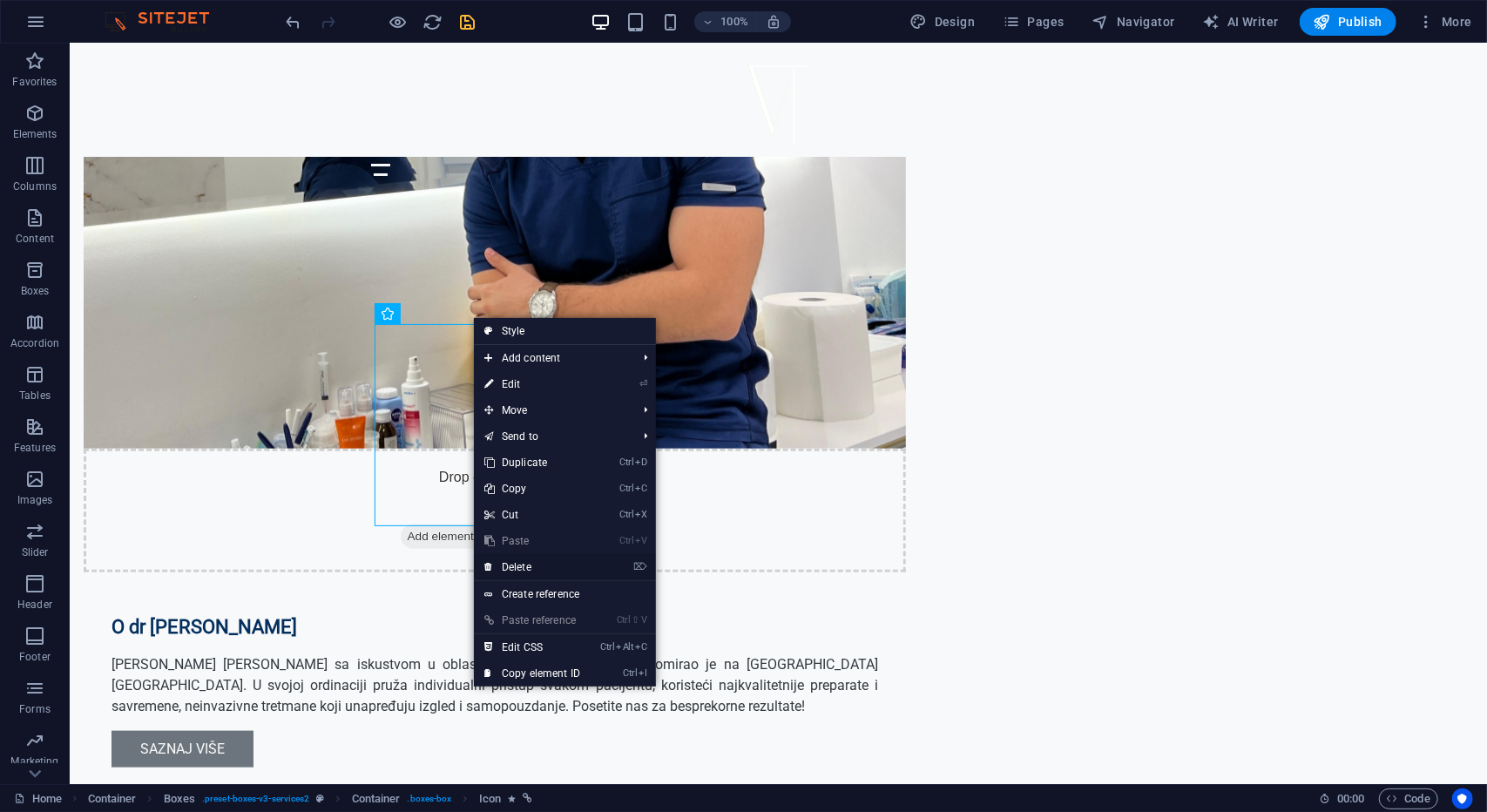
click at [519, 561] on link "⌦ Delete" at bounding box center [533, 566] width 117 height 26
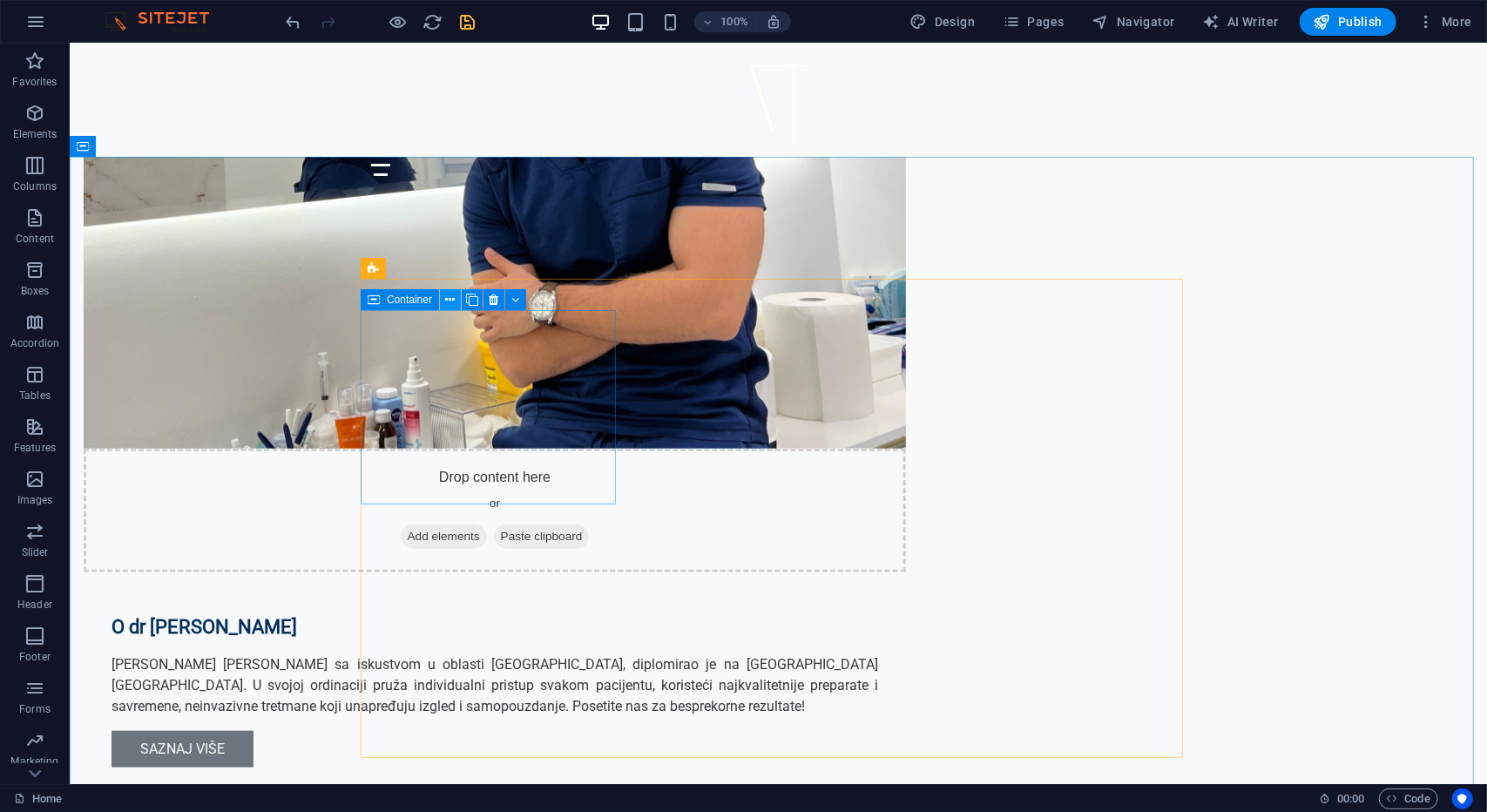
click at [456, 300] on button at bounding box center [450, 299] width 21 height 21
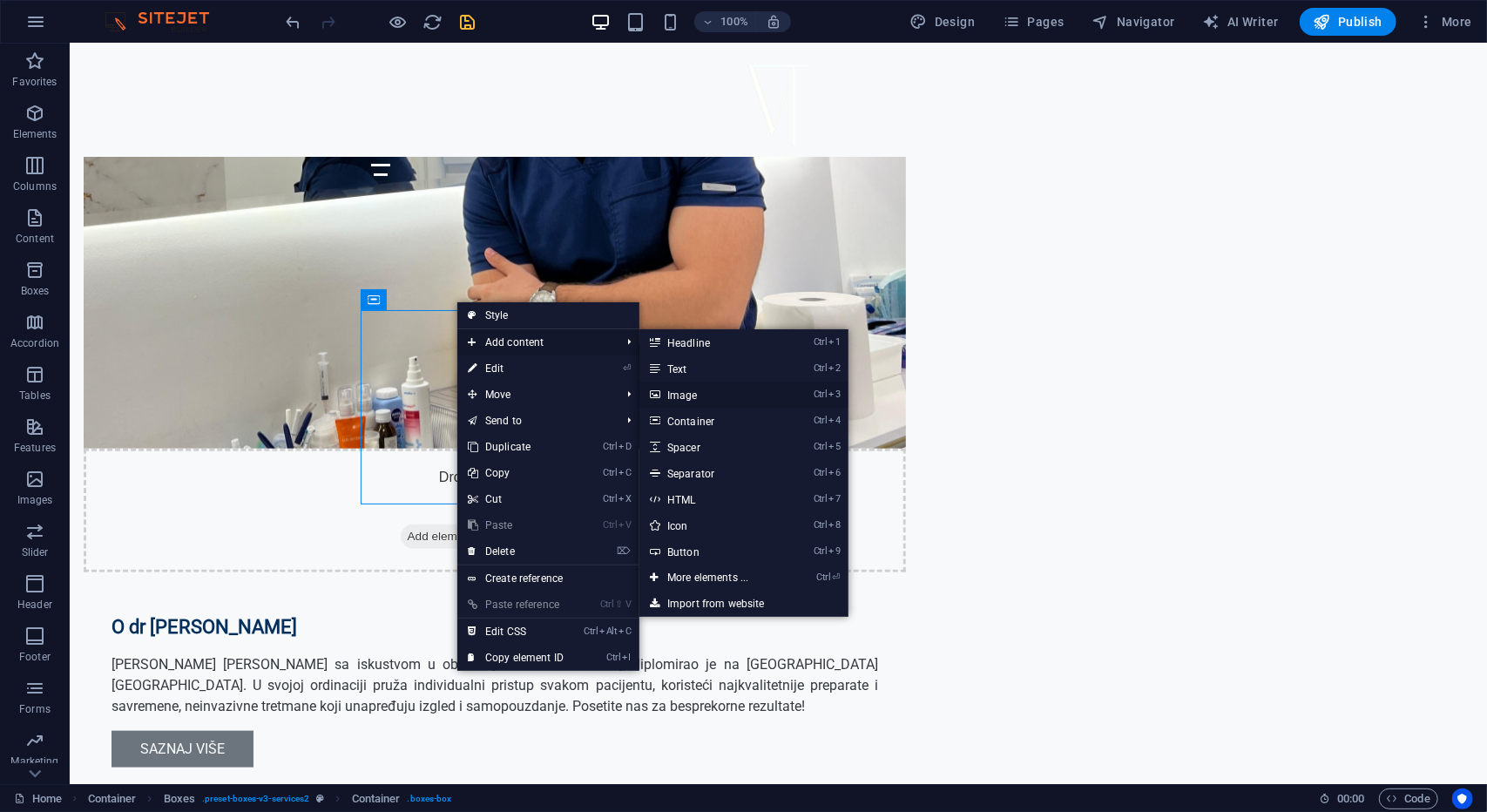
click at [701, 395] on link "Ctrl 3 Image" at bounding box center [711, 394] width 144 height 26
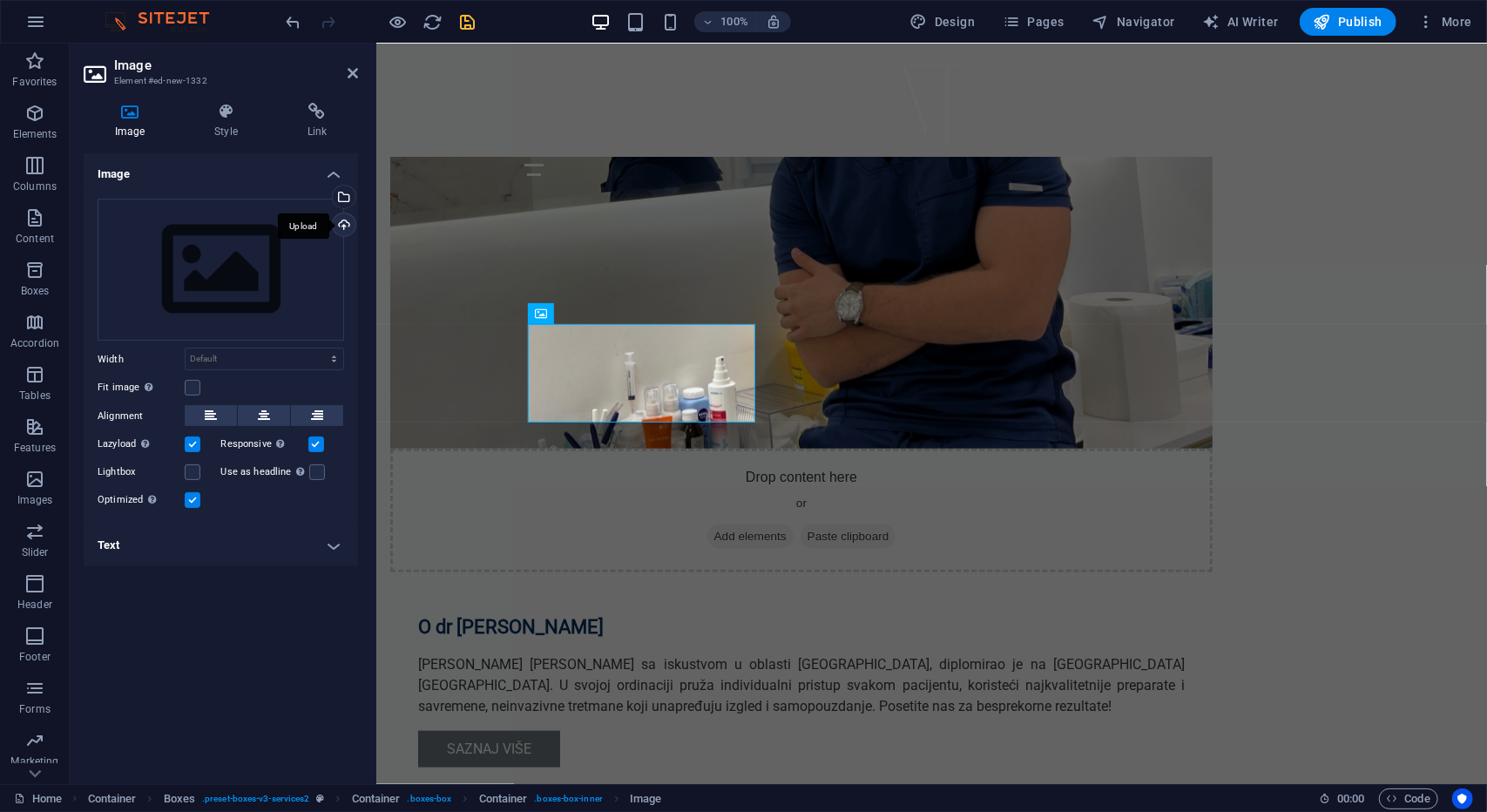
click at [342, 226] on div "Upload" at bounding box center [342, 226] width 26 height 26
click at [344, 221] on div "Upload" at bounding box center [342, 226] width 26 height 26
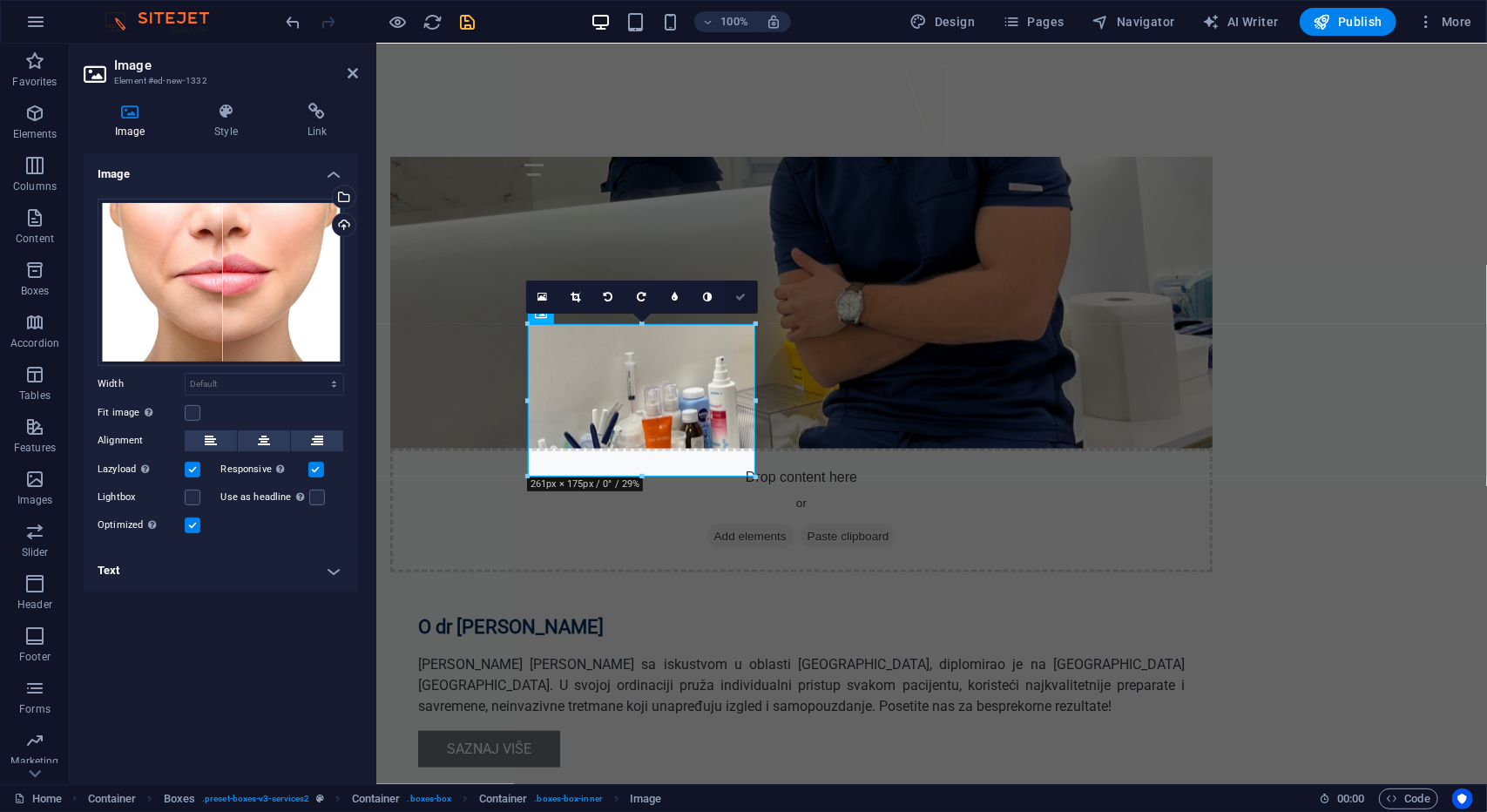
click at [737, 300] on icon at bounding box center [740, 297] width 11 height 11
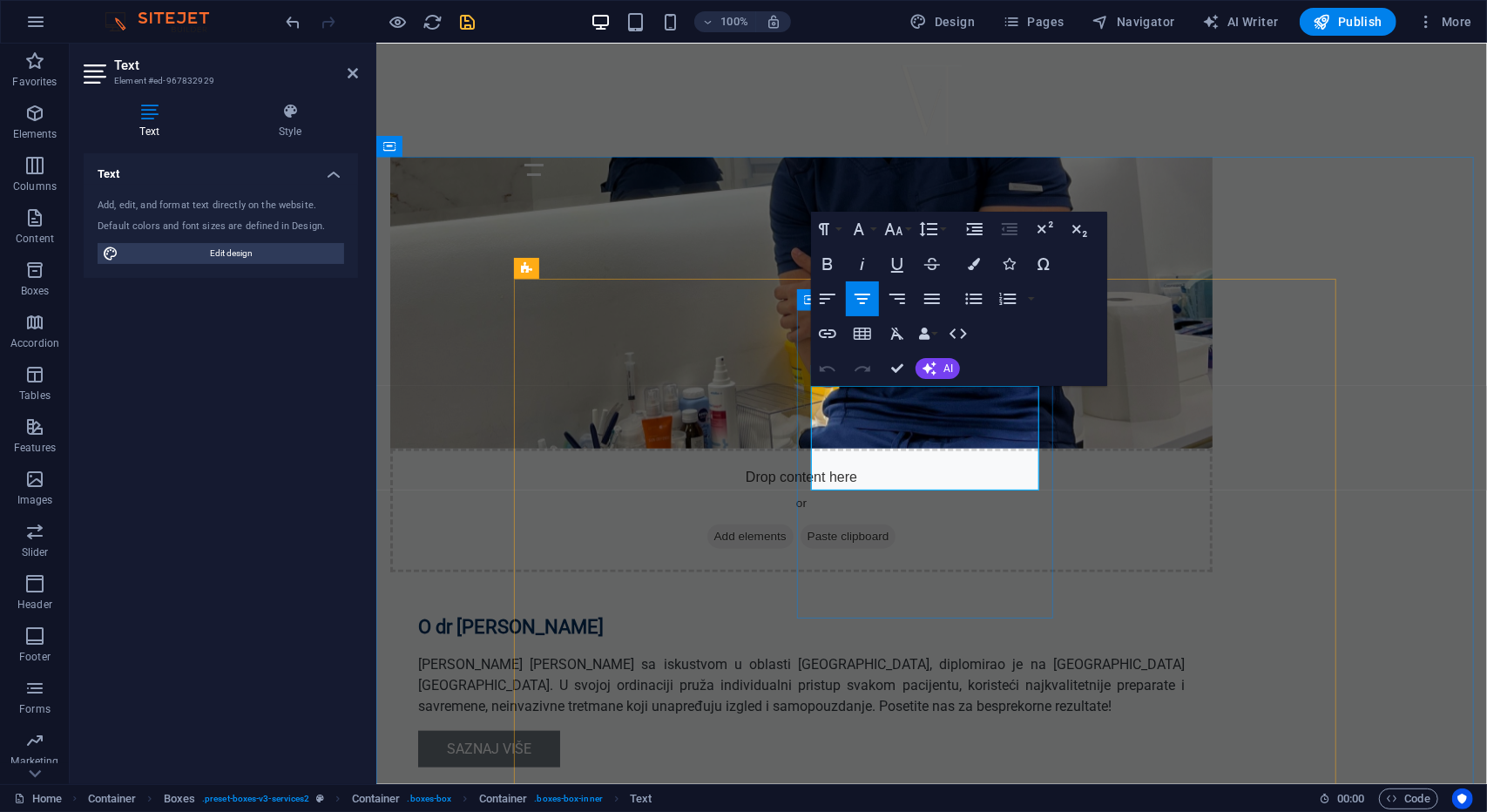
drag, startPoint x: 837, startPoint y: 396, endPoint x: 1033, endPoint y: 476, distance: 211.7
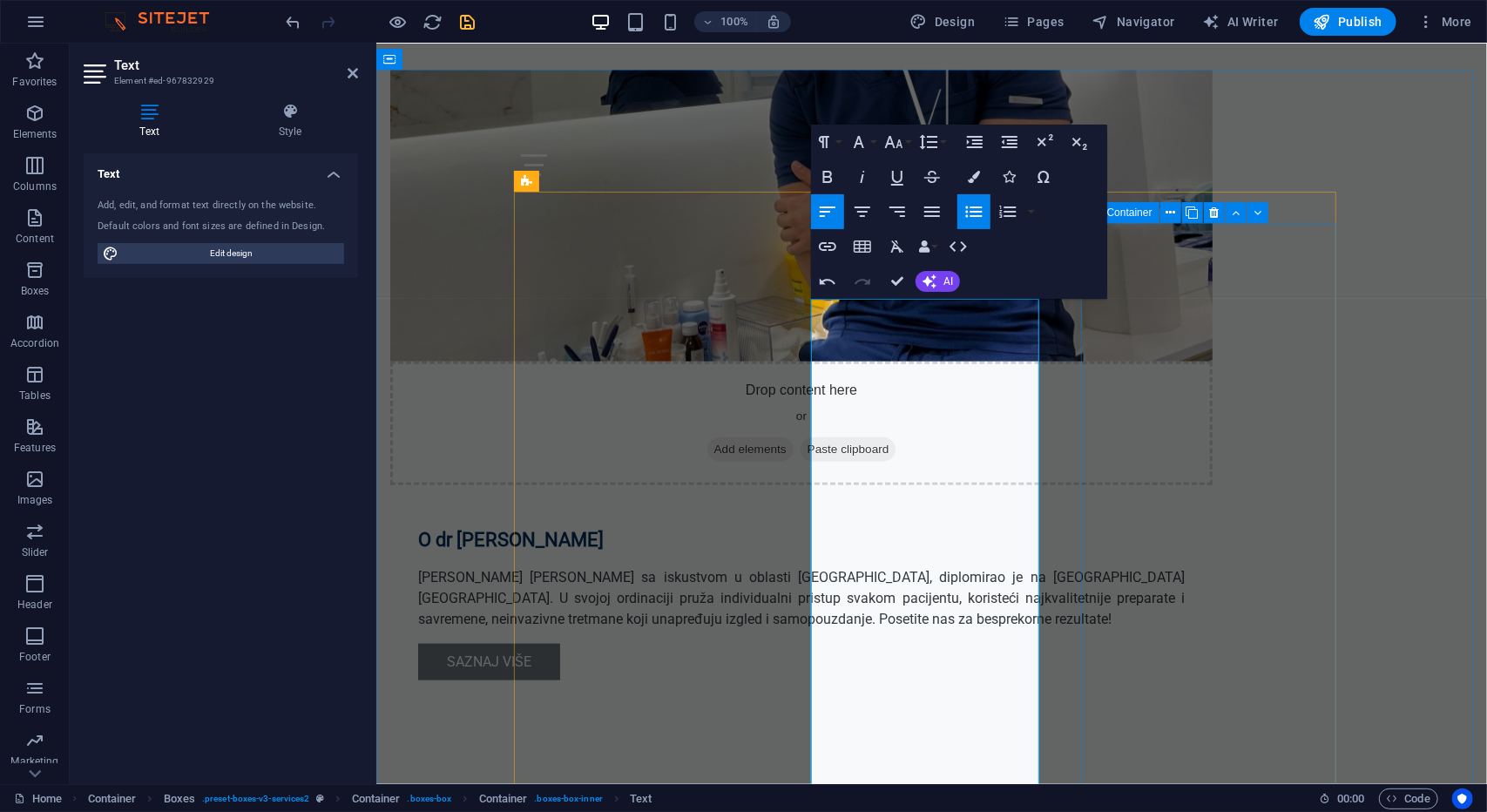
scroll to position [797, 0]
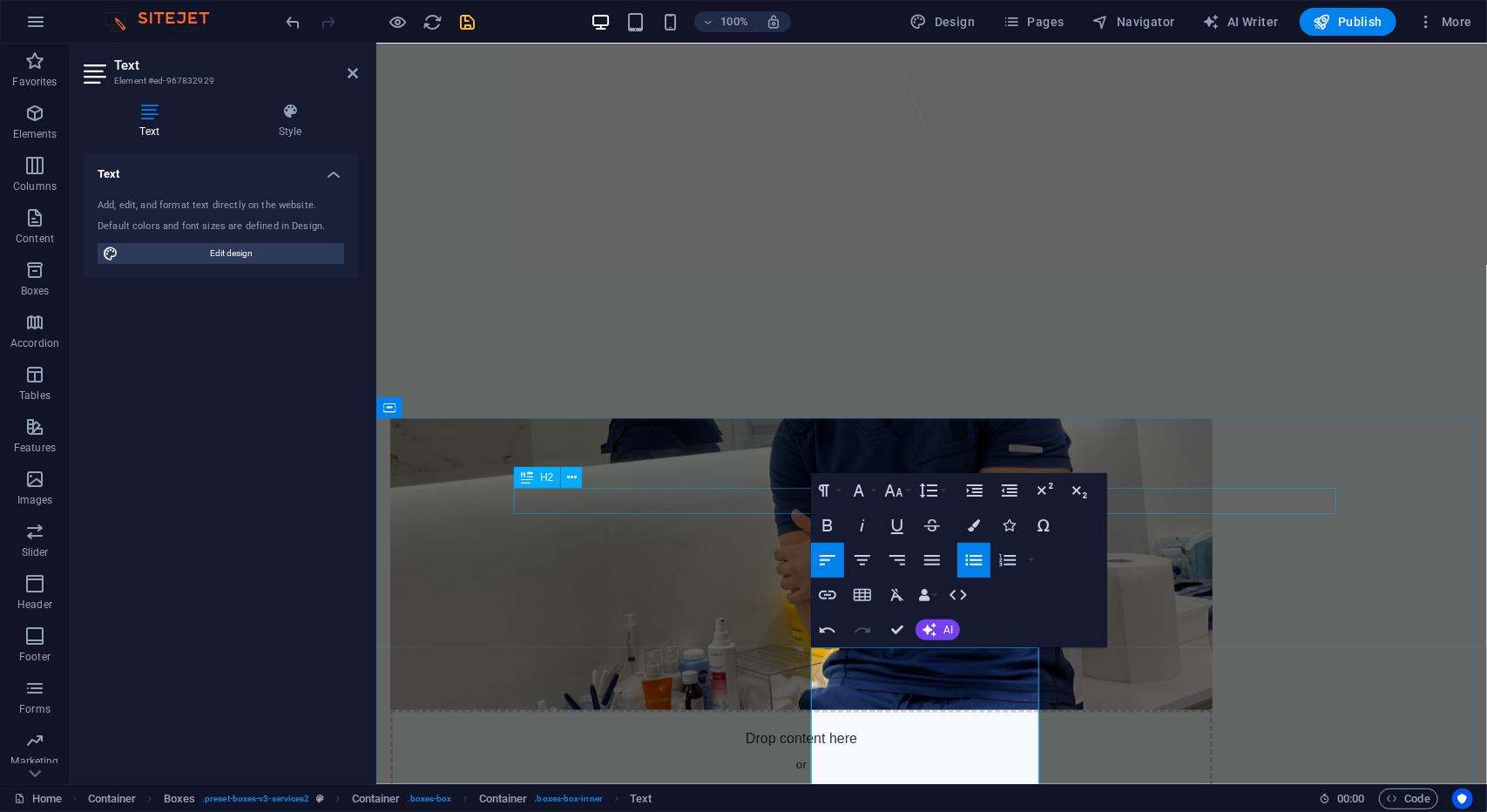
click at [1219, 415] on div "Drop content here or Add elements Paste clipboard O dr [PERSON_NAME] [PERSON_NA…" at bounding box center [930, 736] width 1111 height 778
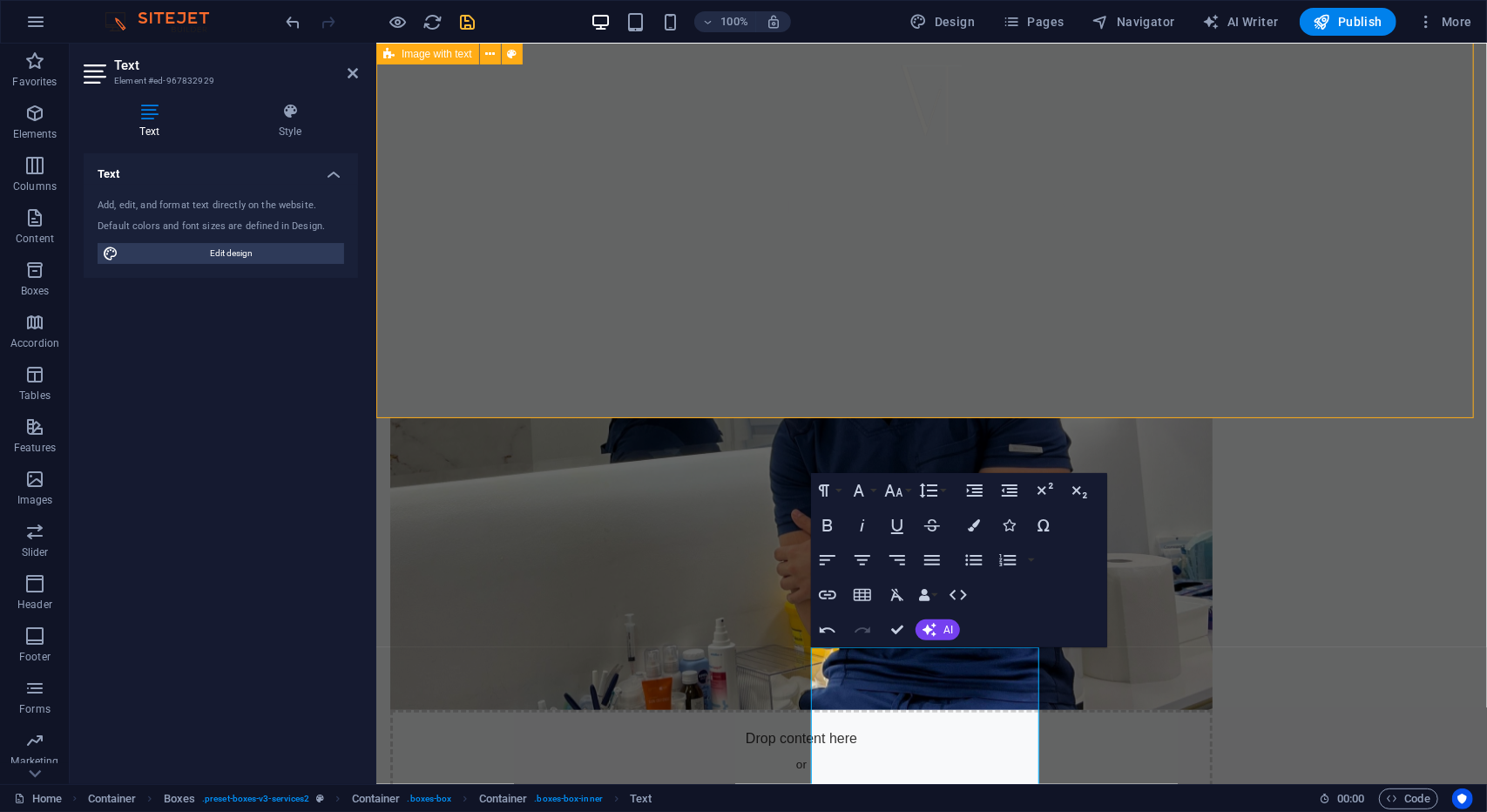
click at [1219, 415] on div "Drop content here or Add elements Paste clipboard O dr [PERSON_NAME] [PERSON_NA…" at bounding box center [930, 736] width 1111 height 778
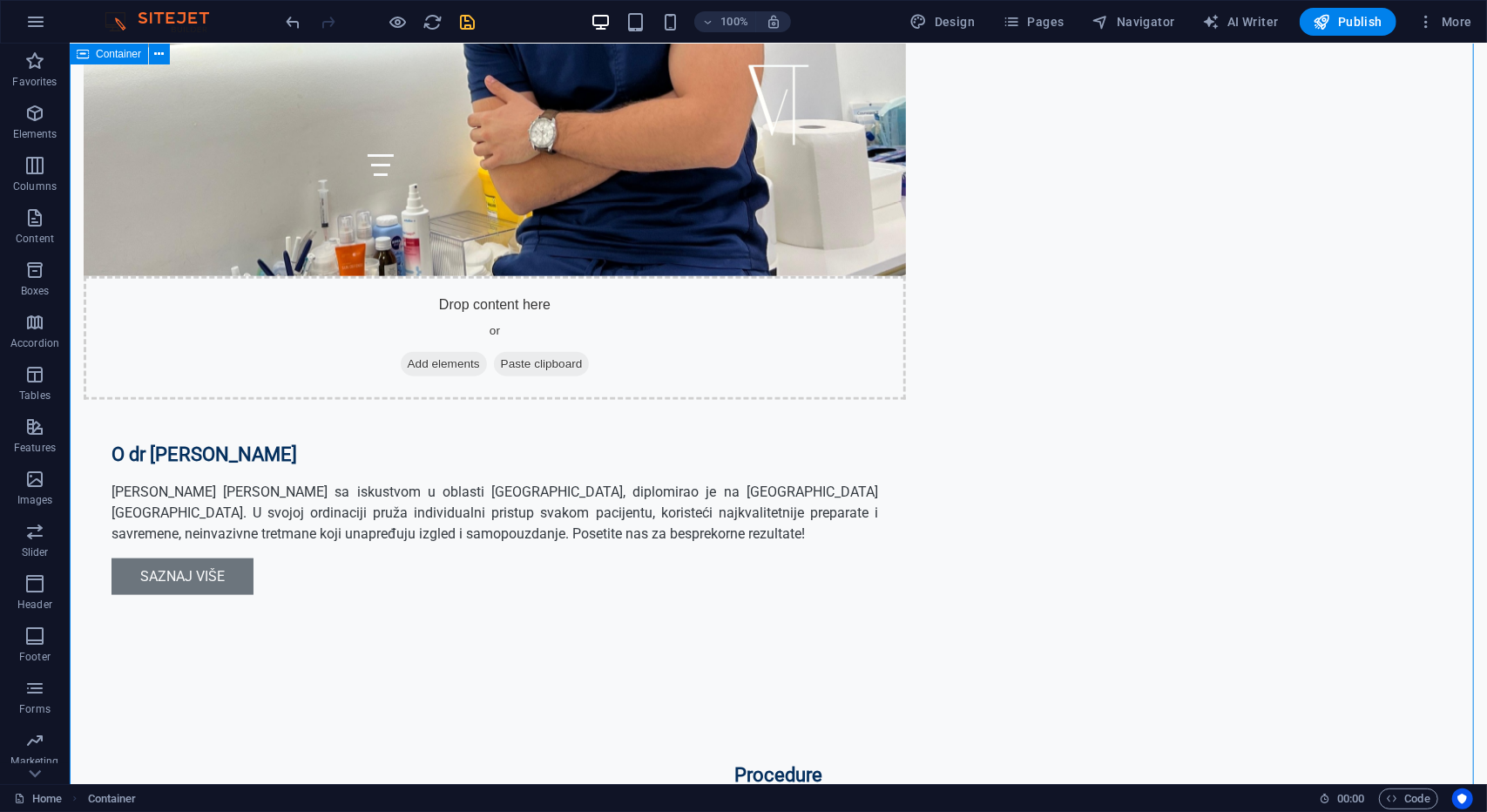
scroll to position [1231, 0]
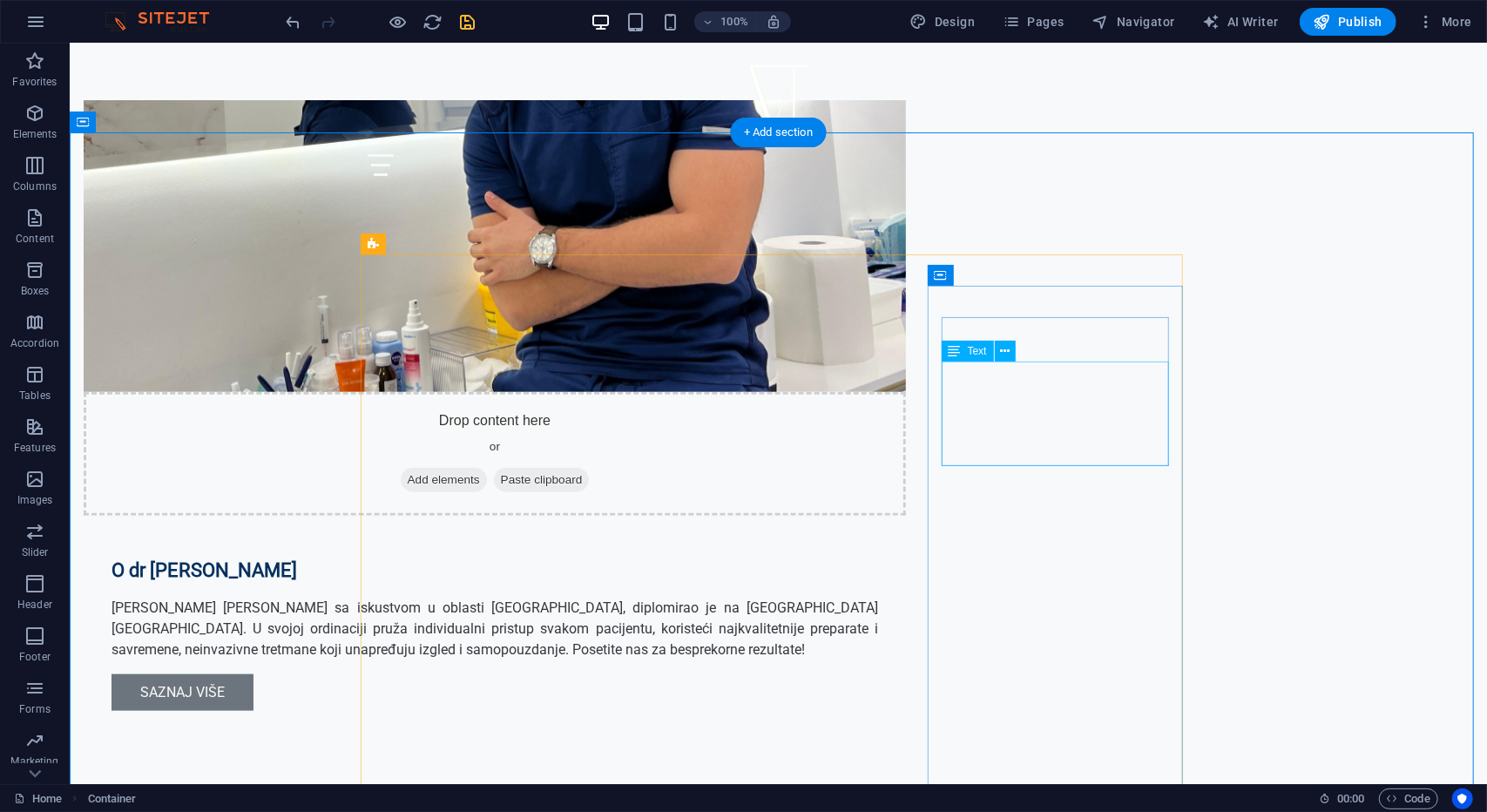
scroll to position [1058, 0]
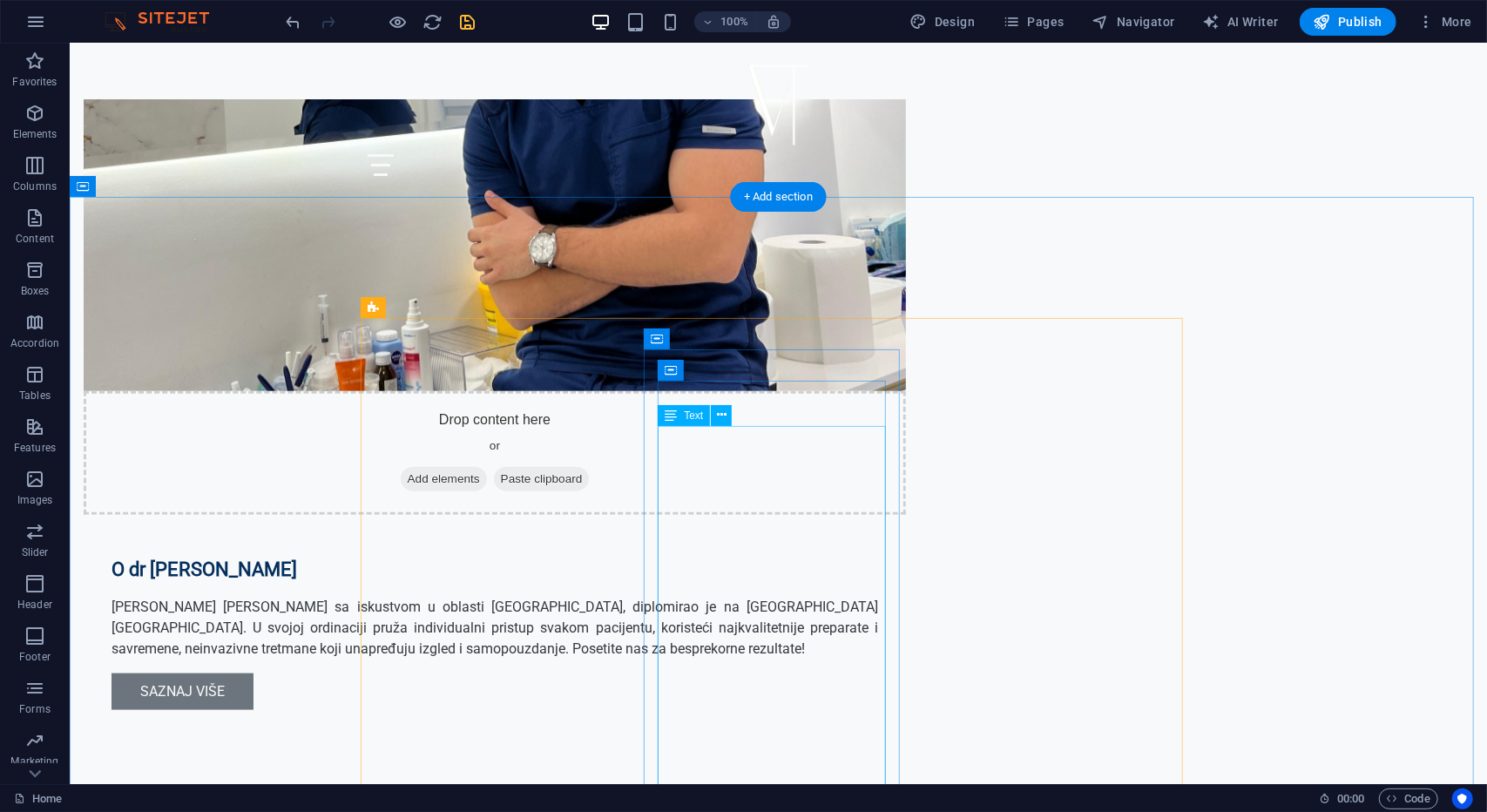
scroll to position [1145, 0]
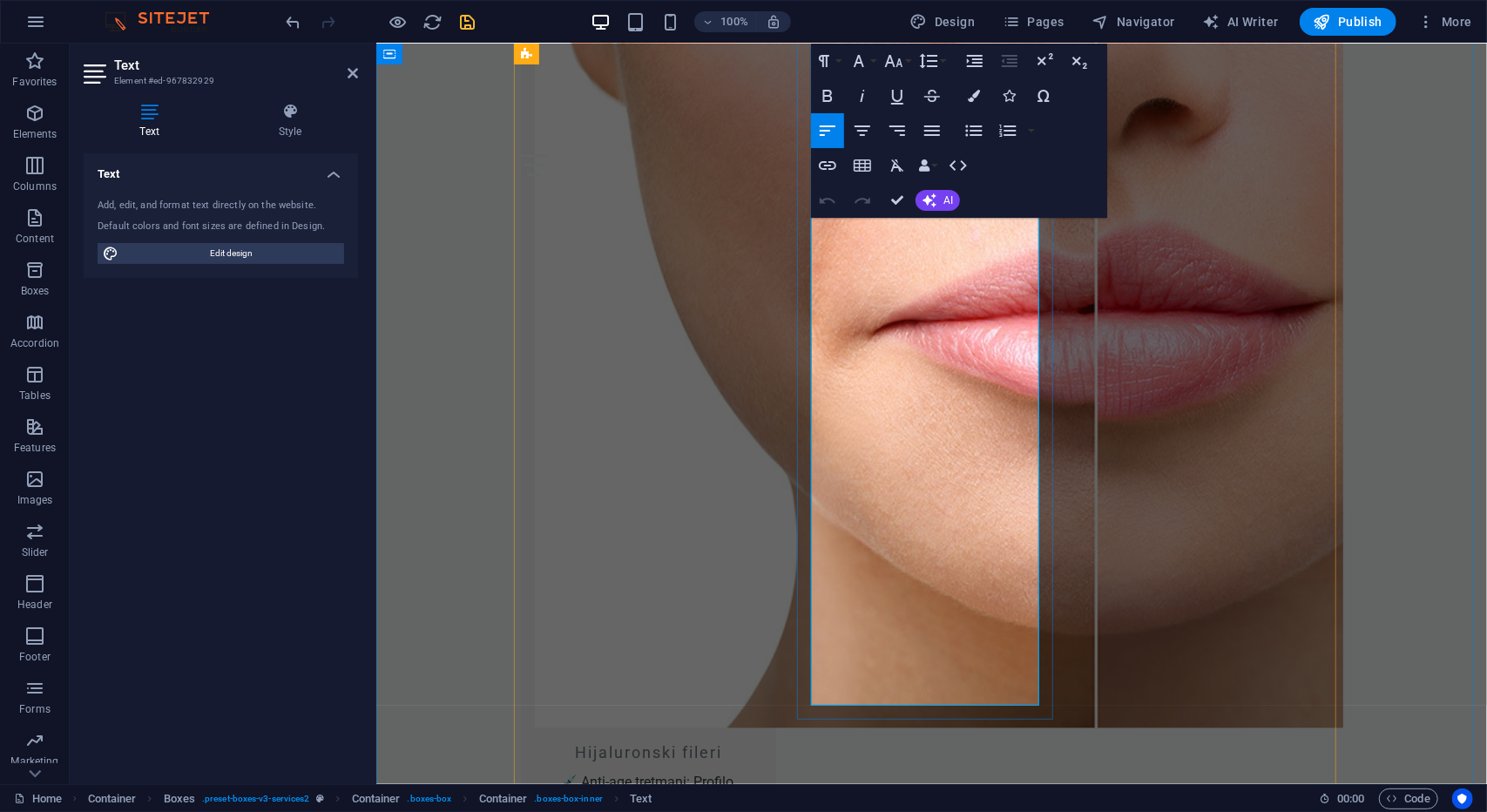
scroll to position [2451, 0]
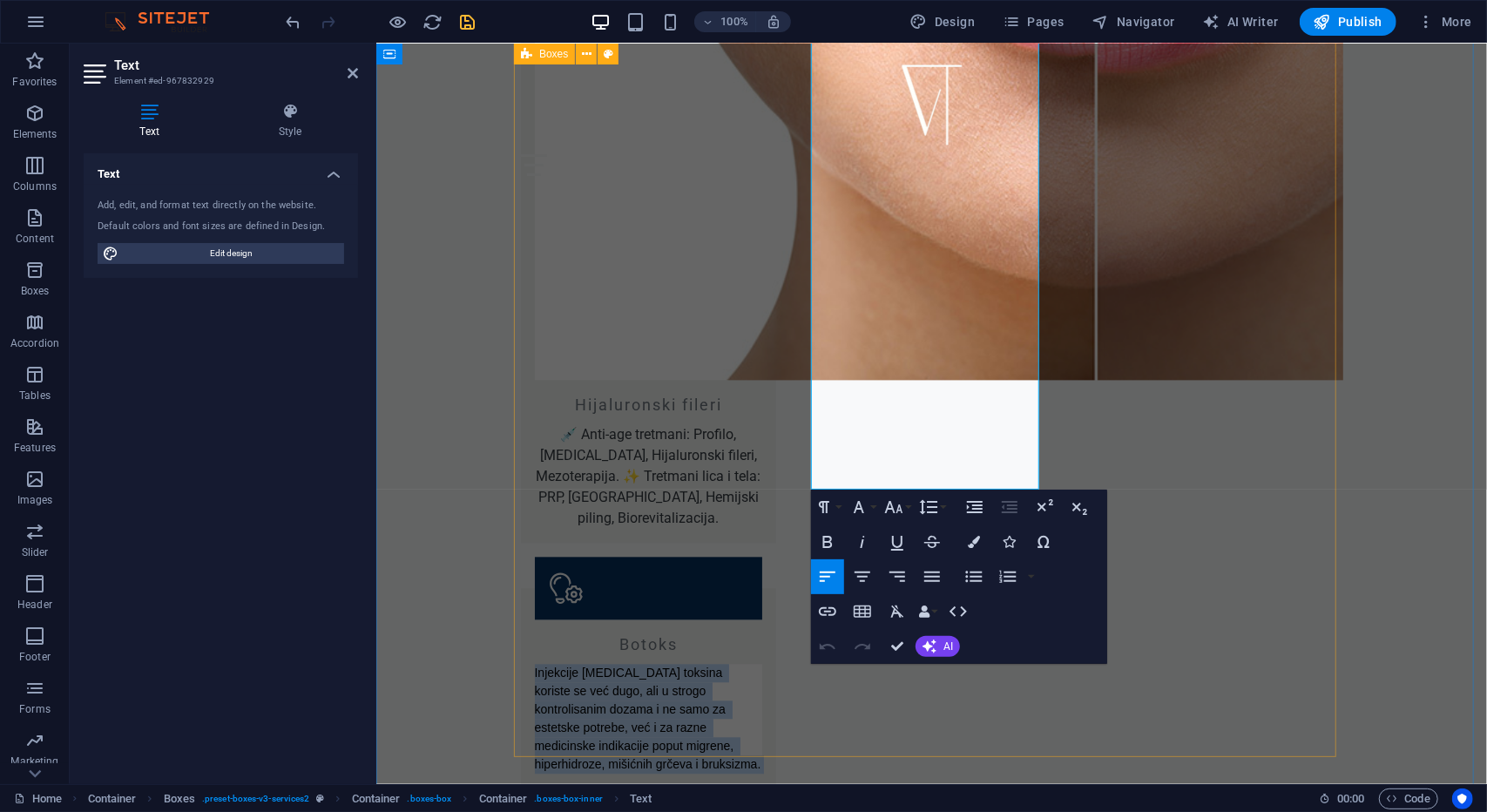
drag, startPoint x: 811, startPoint y: 306, endPoint x: 1364, endPoint y: 575, distance: 615.0
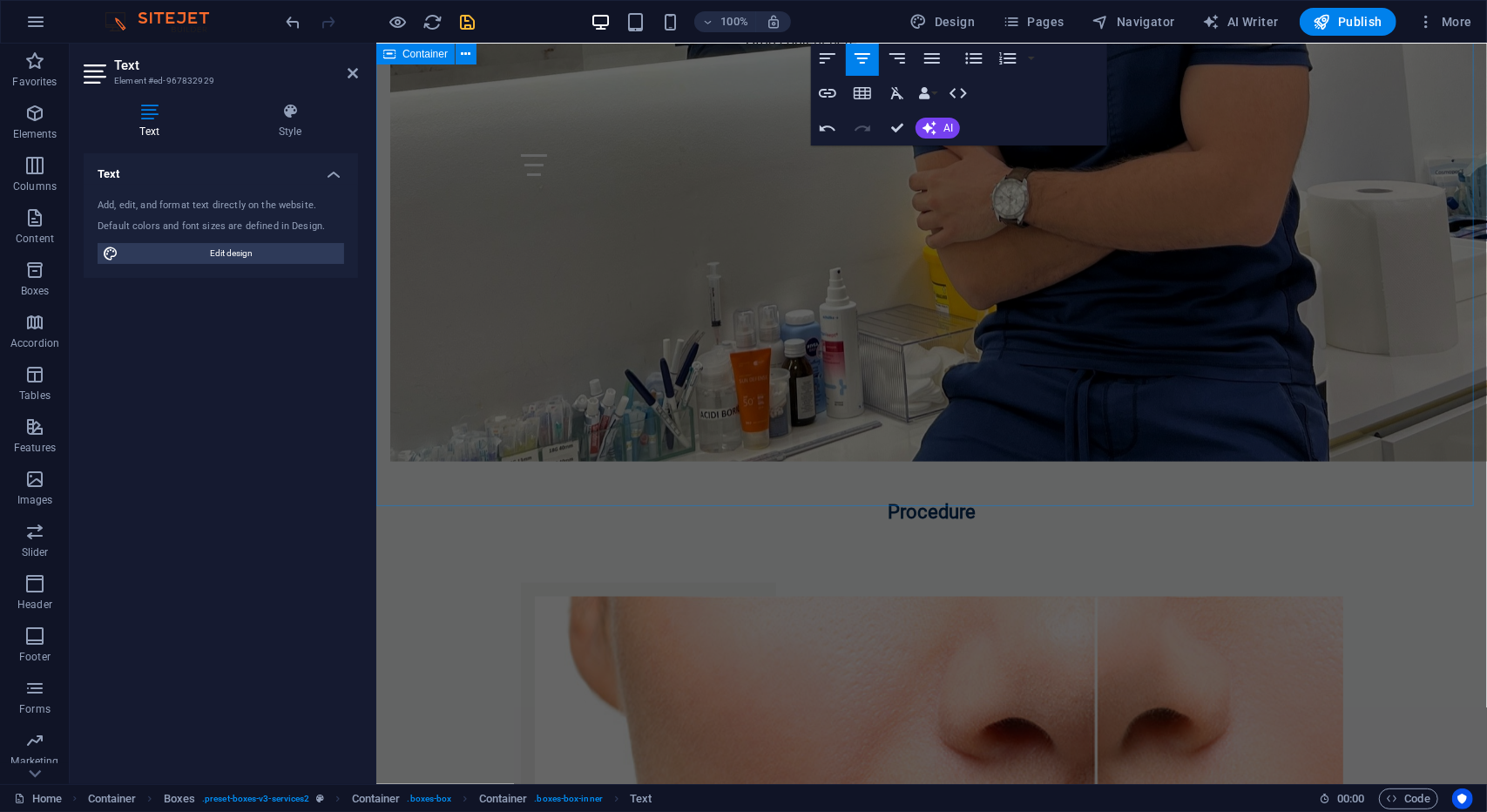
scroll to position [1145, 0]
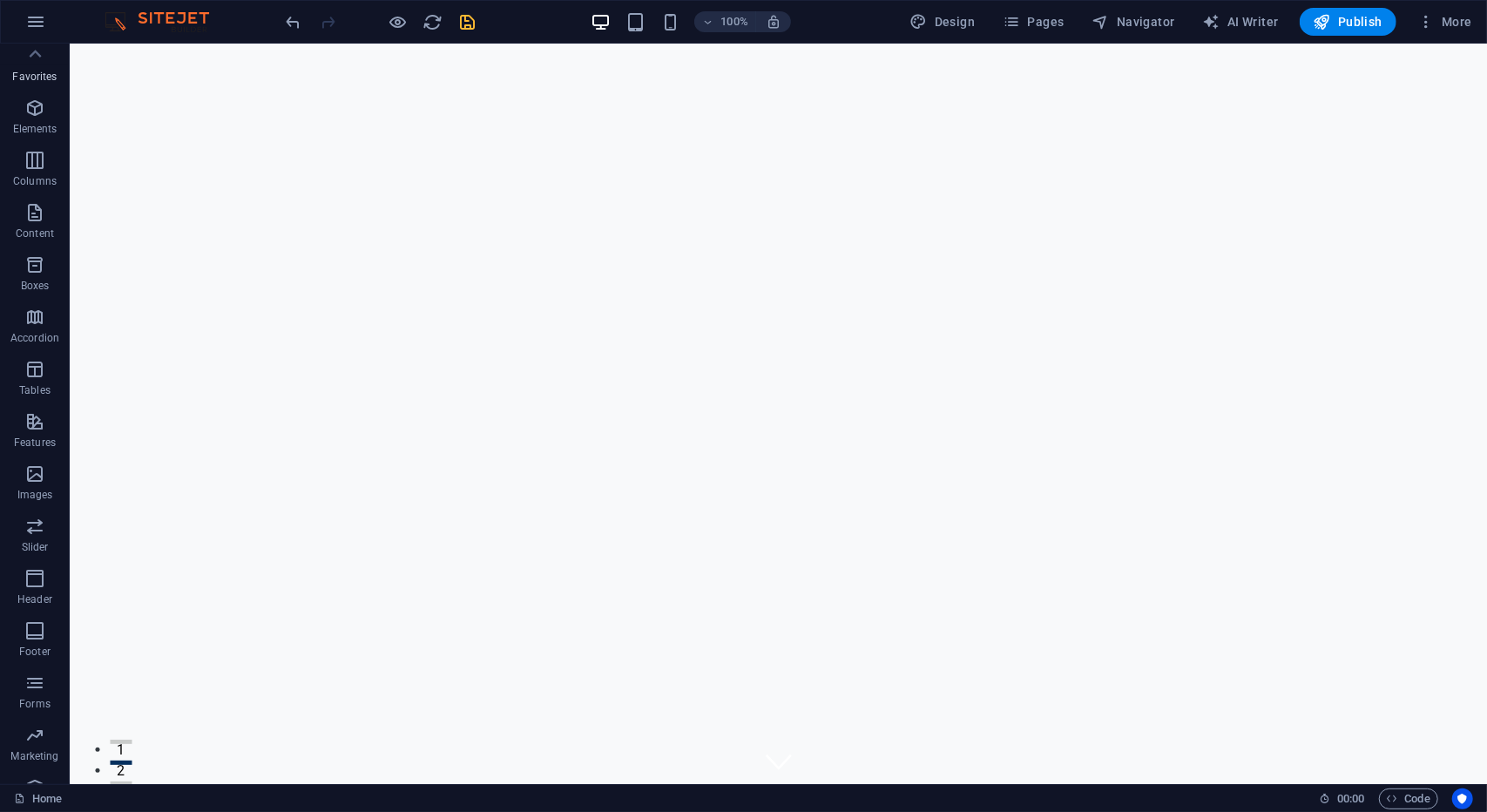
scroll to position [0, 0]
click at [1056, 21] on span "Pages" at bounding box center [1034, 22] width 61 height 17
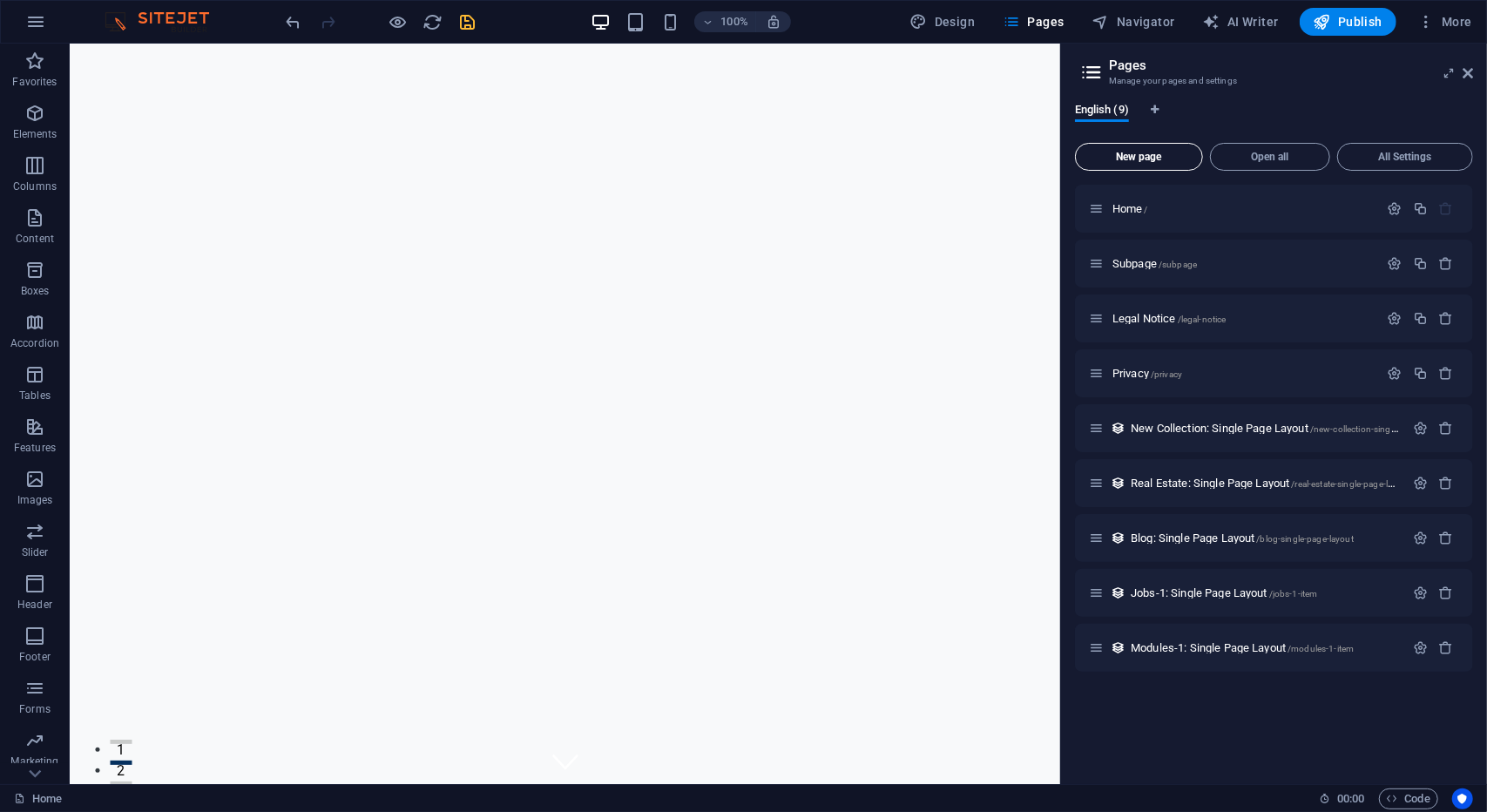
click at [1152, 158] on span "New page" at bounding box center [1139, 156] width 112 height 11
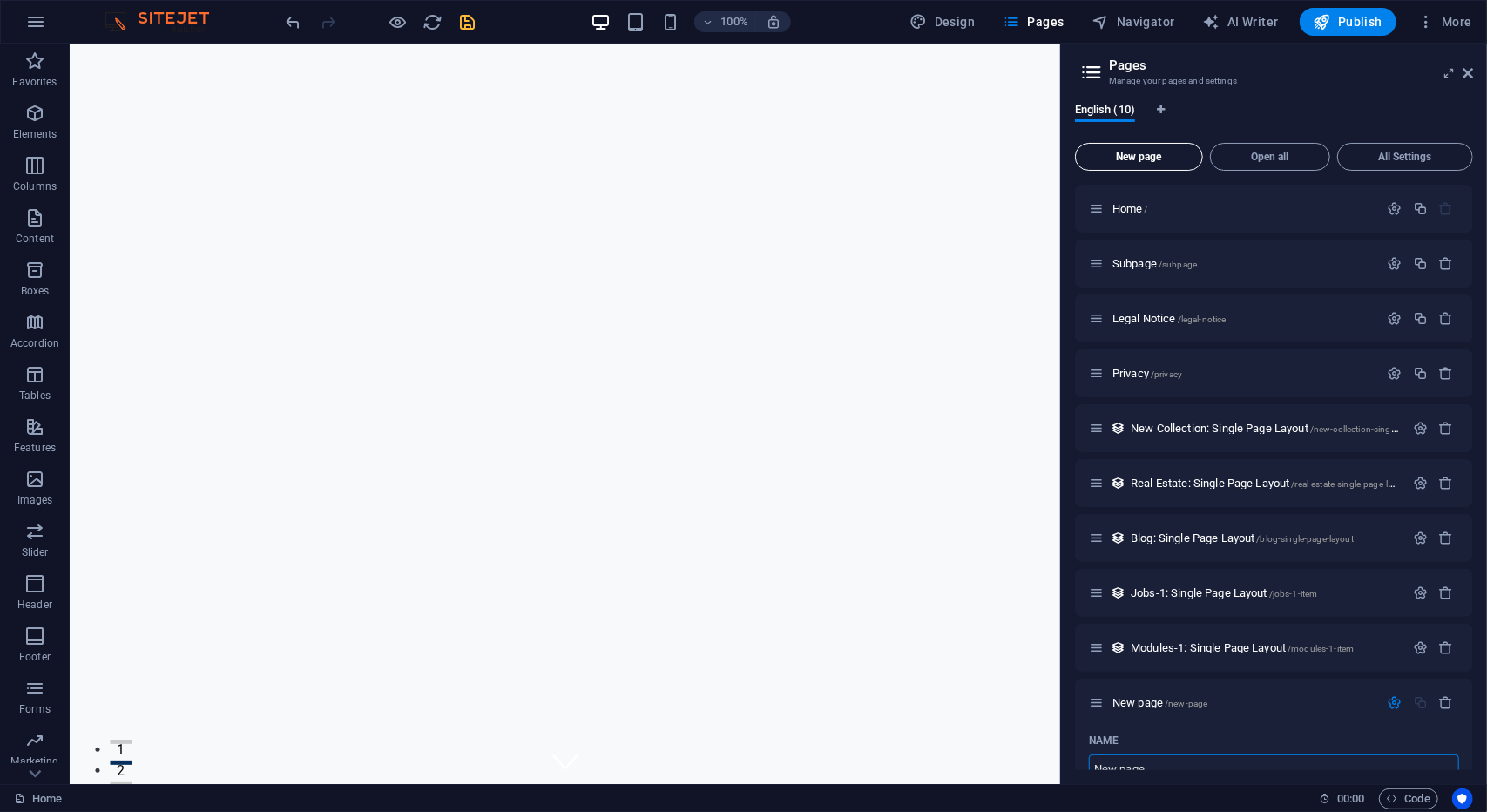
scroll to position [12, 0]
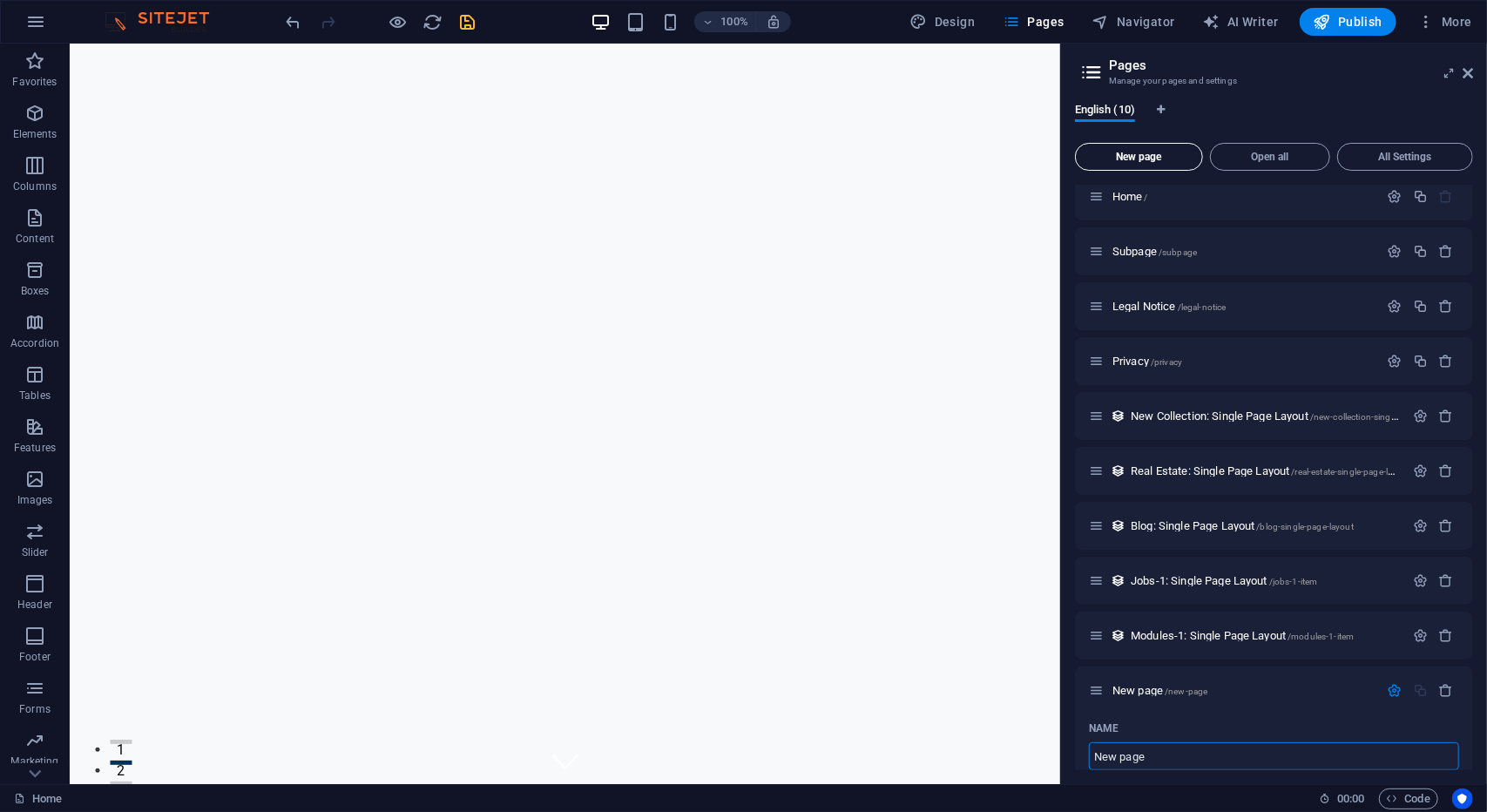
click at [1135, 155] on span "New page" at bounding box center [1139, 156] width 112 height 11
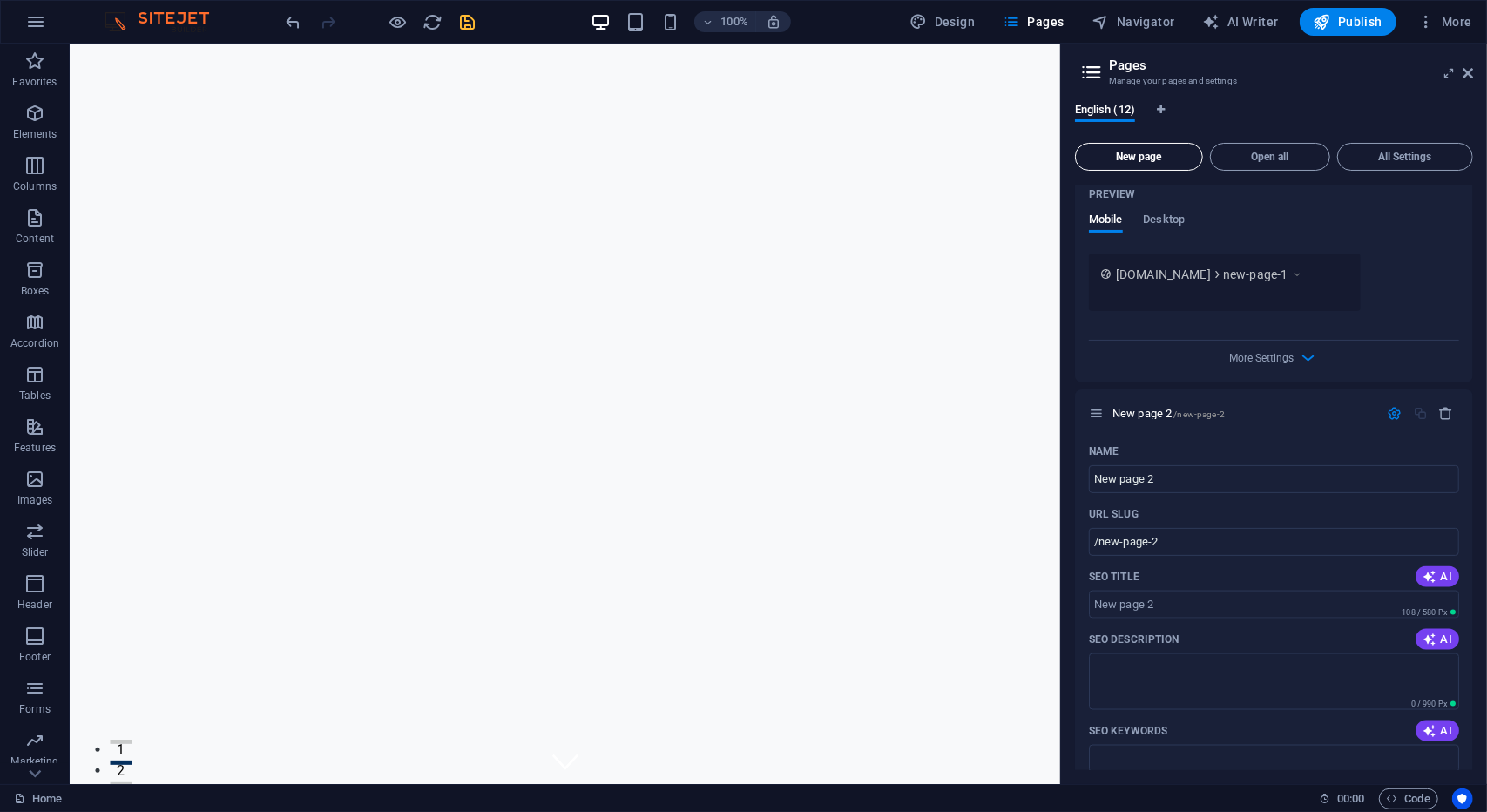
click at [1135, 155] on span "New page" at bounding box center [1139, 156] width 112 height 11
click at [1178, 475] on input "New page 3" at bounding box center [1275, 479] width 371 height 28
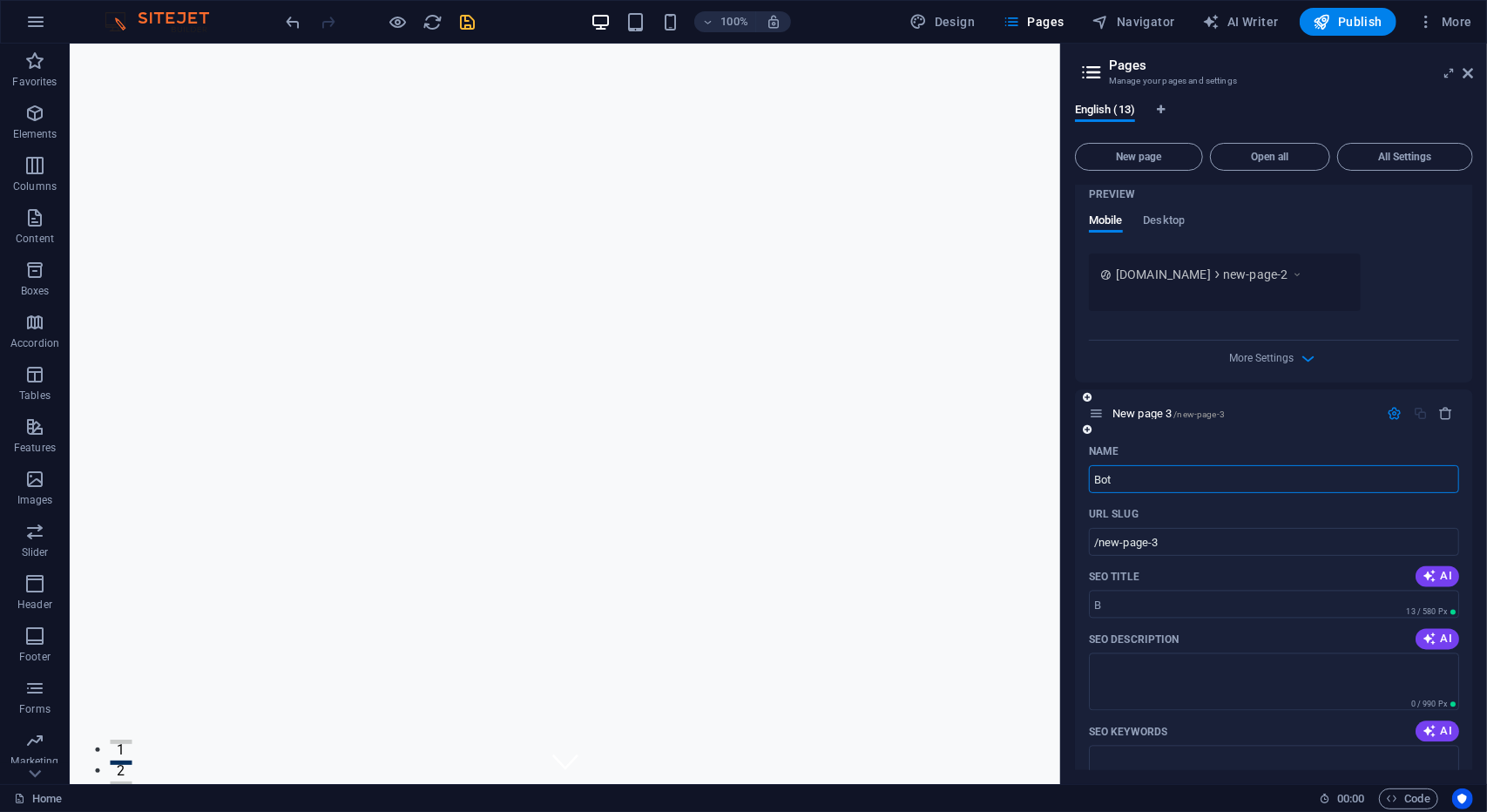
type input "Boto"
type input "/b"
type input "Boto"
type input "/boto"
type input "Botoks"
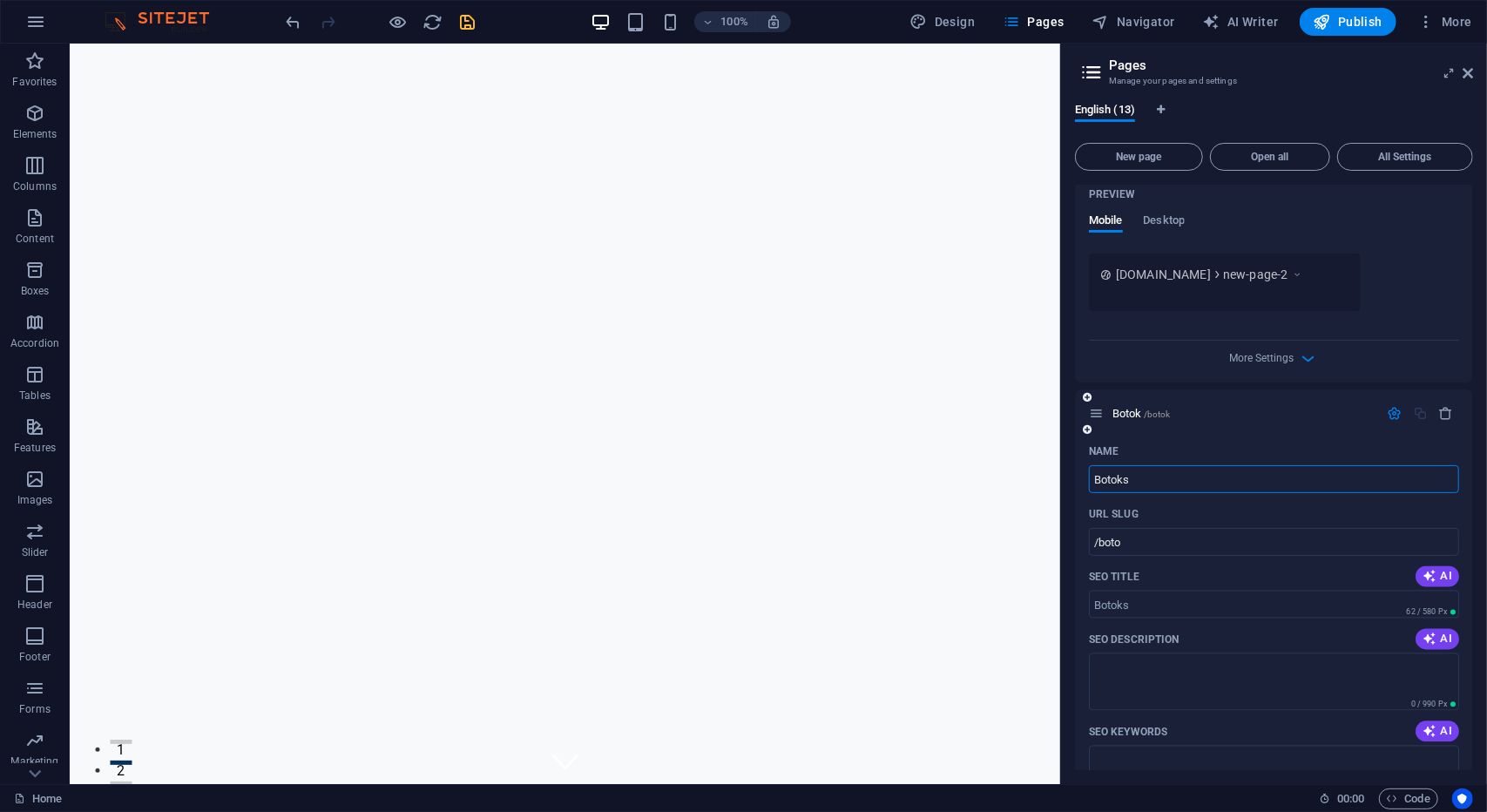
type input "/botok"
type input "Botoks"
type input "/botoks"
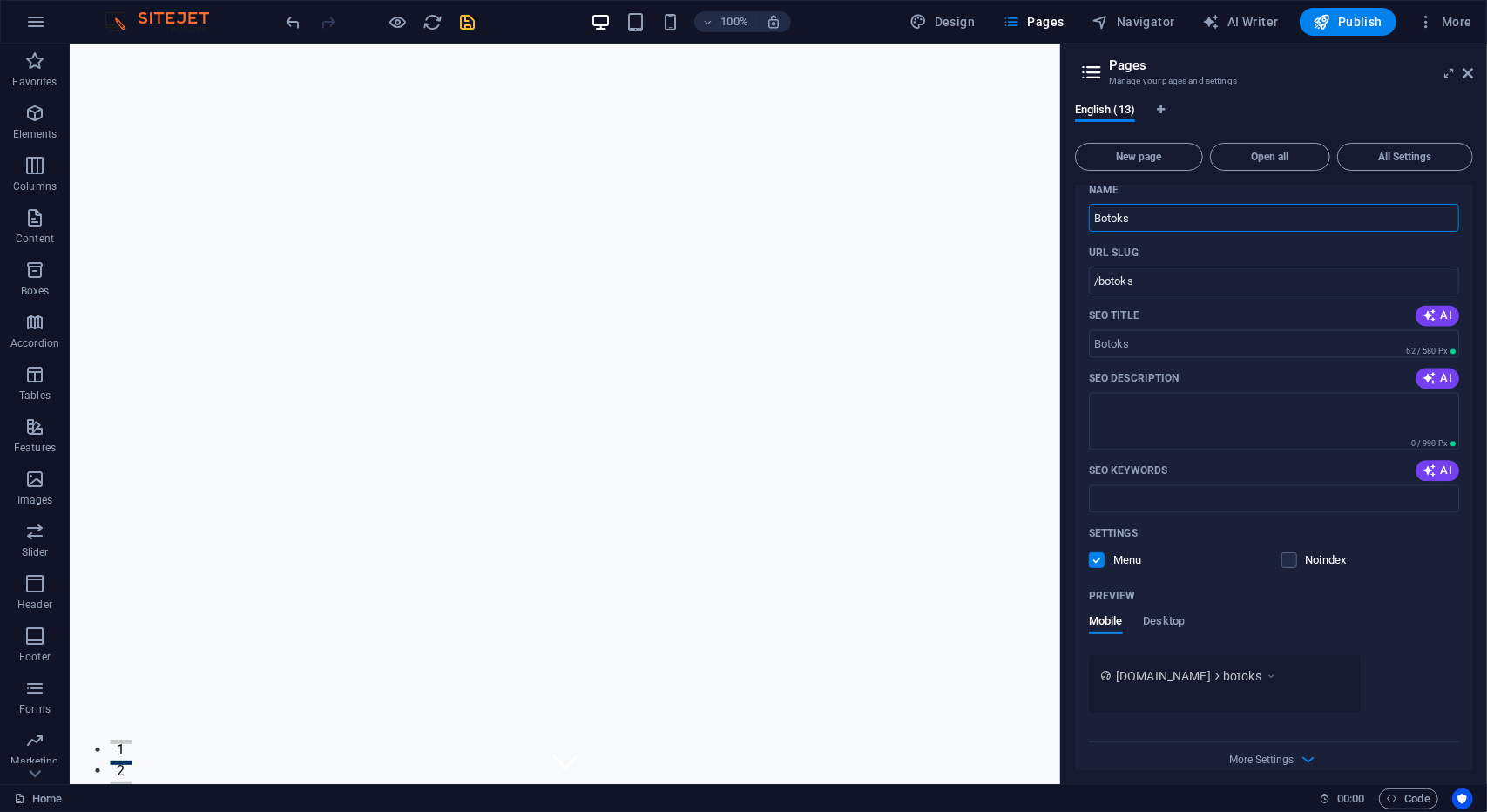
scroll to position [2556, 0]
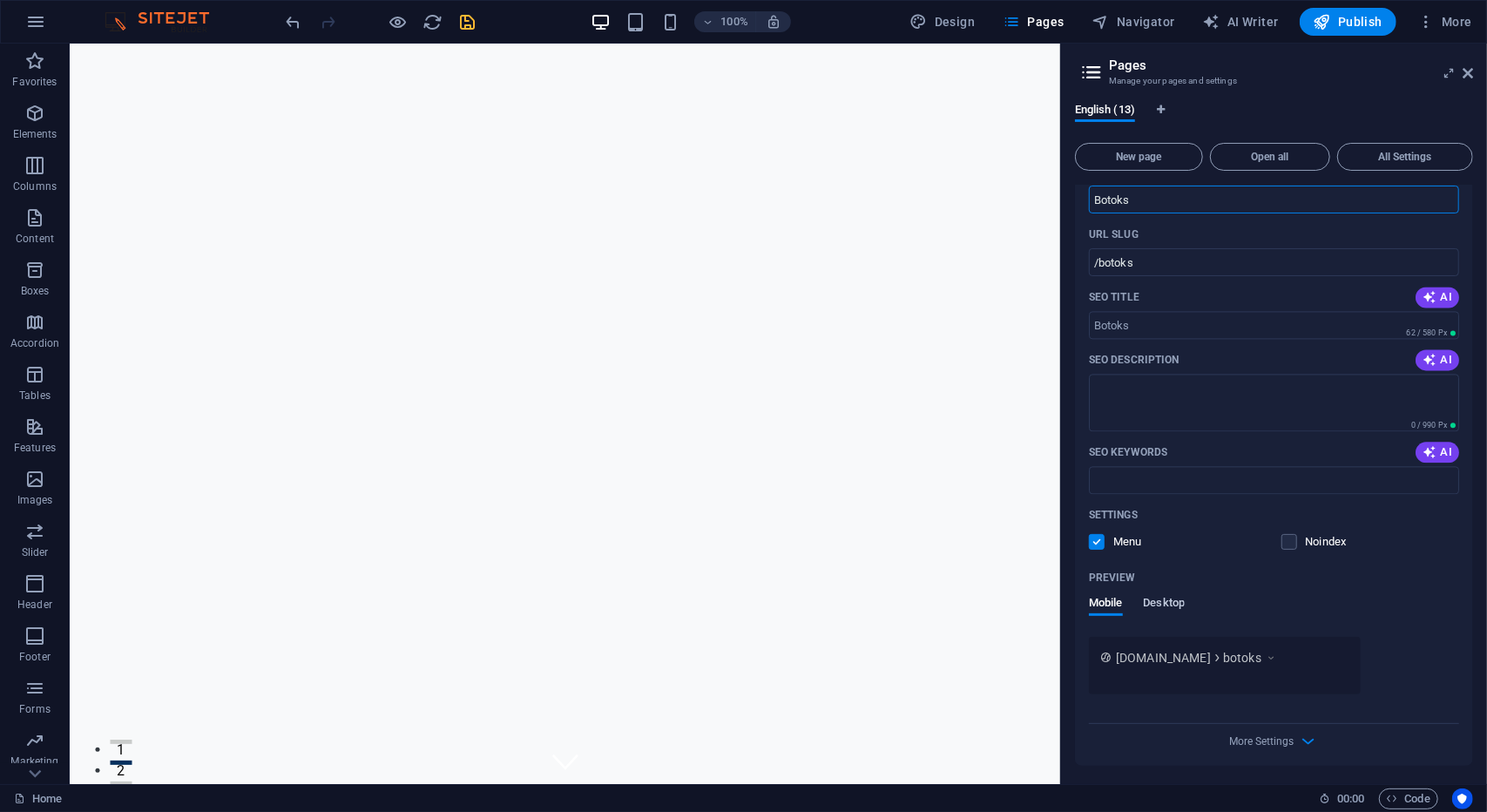
type input "Botoks"
click at [1165, 602] on span "Desktop" at bounding box center [1165, 604] width 42 height 24
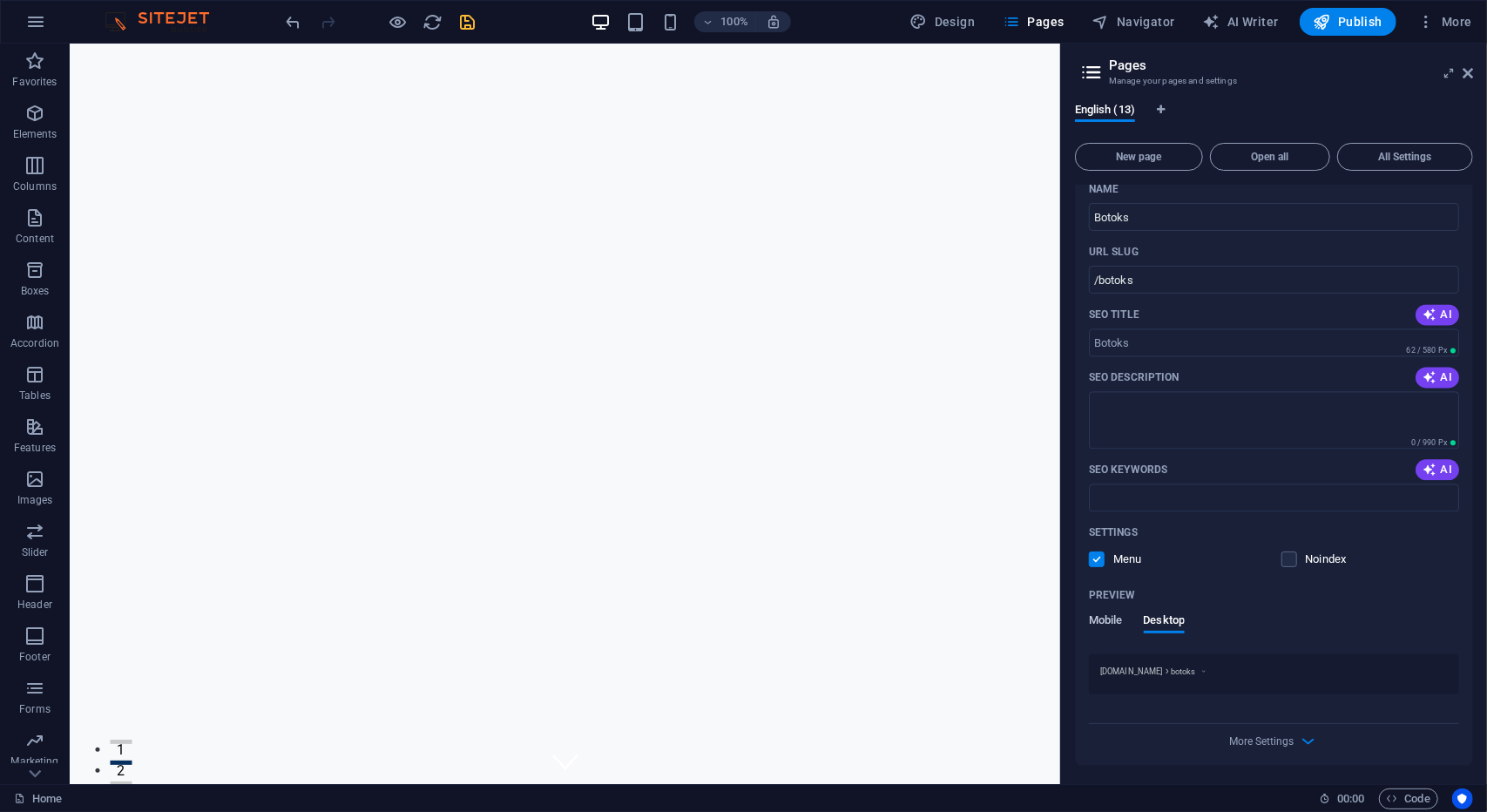
click at [1105, 616] on span "Mobile" at bounding box center [1106, 621] width 34 height 24
click at [1286, 757] on span "More Settings" at bounding box center [1262, 758] width 64 height 12
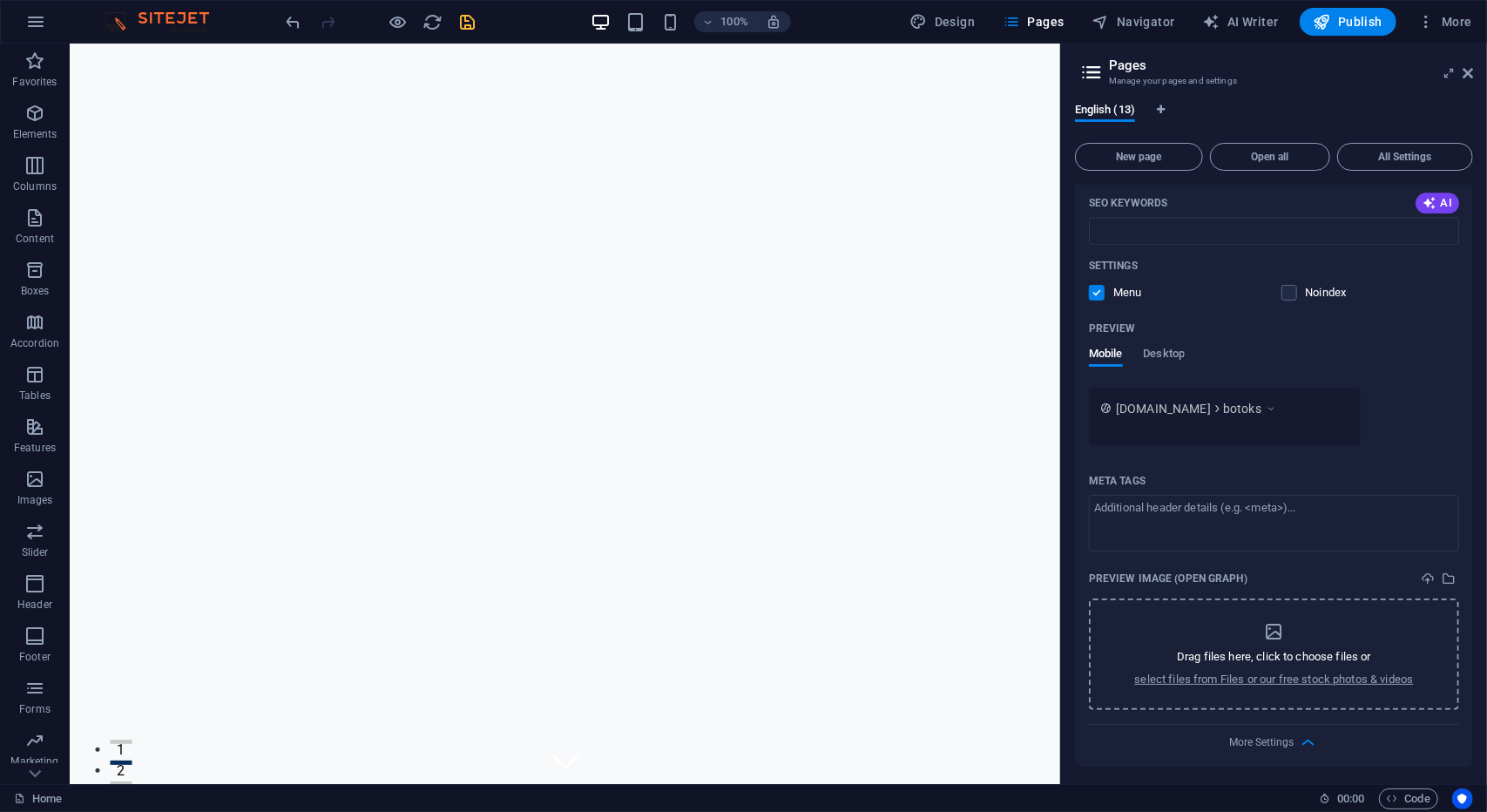
scroll to position [2806, 0]
click at [1188, 510] on textarea "Meta tags ​" at bounding box center [1275, 522] width 371 height 57
type textarea "Botoks"
click at [1163, 109] on body "Dr. Veselin Tripković Home Favorites Elements Columns Content Boxes Accordion T…" at bounding box center [743, 406] width 1487 height 812
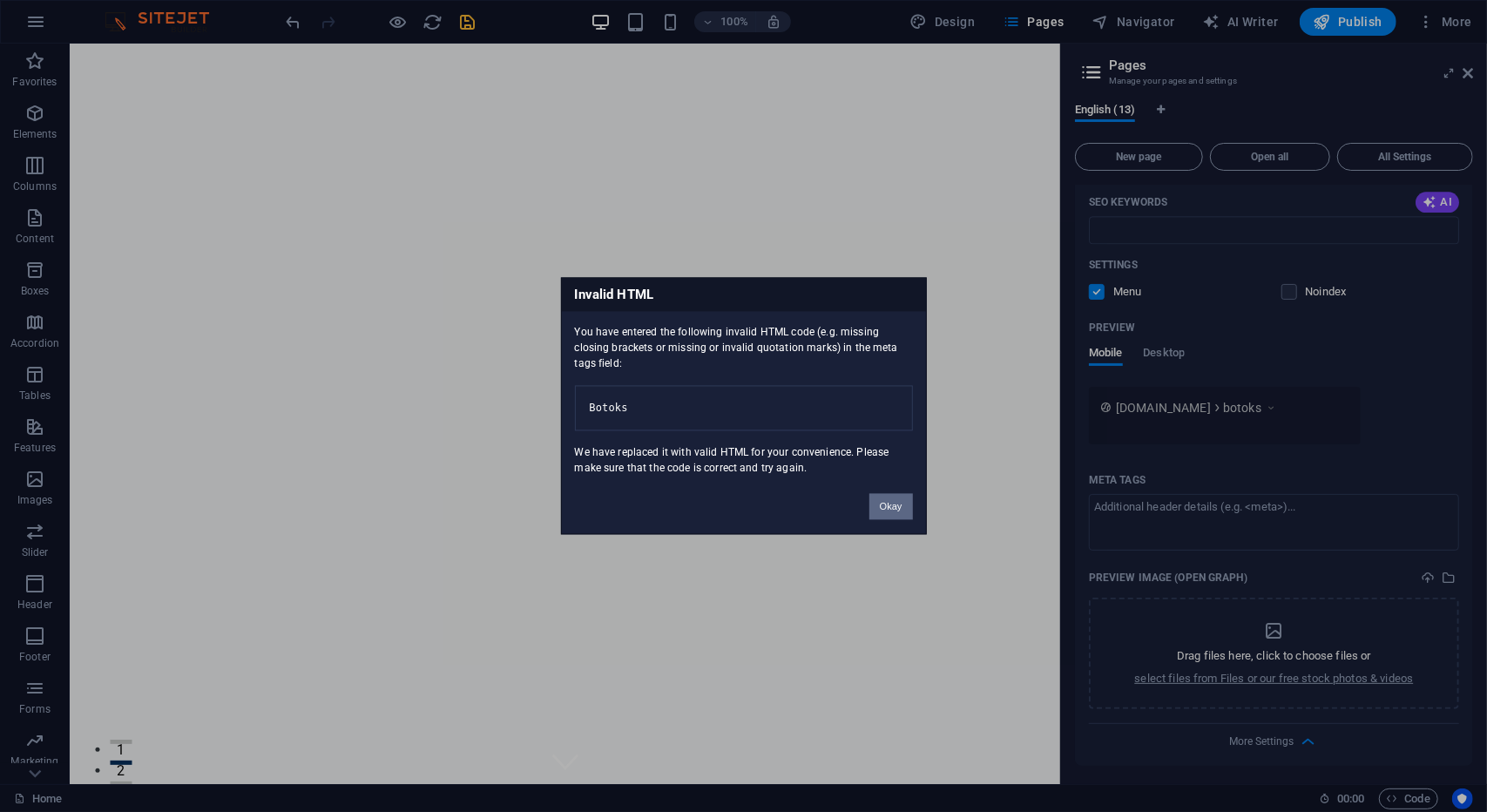
click at [890, 505] on button "Okay" at bounding box center [891, 507] width 43 height 26
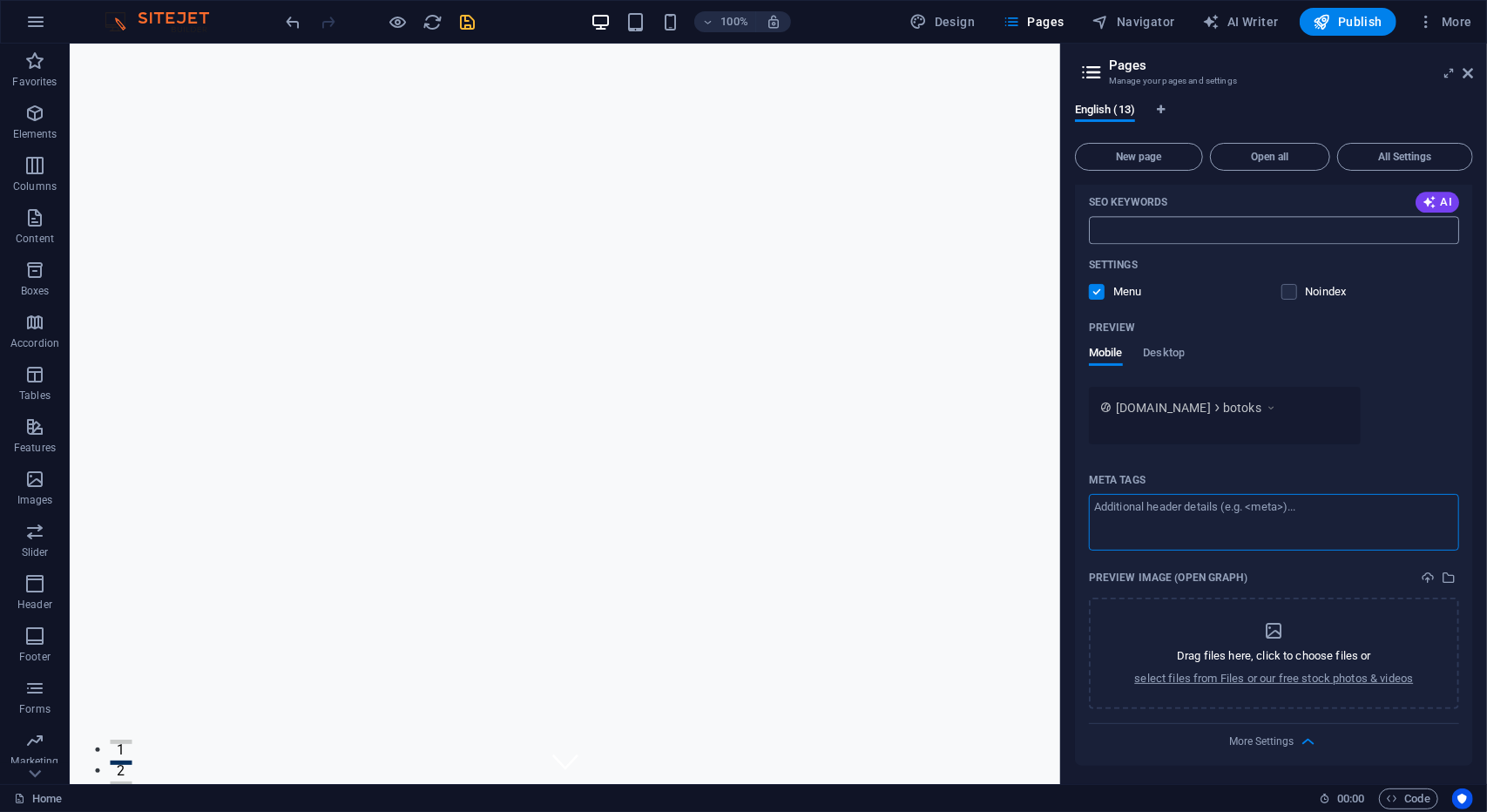
click at [1187, 231] on input "SEO Keywords" at bounding box center [1275, 229] width 371 height 28
click at [1259, 404] on span "botoks" at bounding box center [1242, 408] width 38 height 17
click at [1237, 404] on span "botoks" at bounding box center [1242, 408] width 38 height 17
click at [1137, 80] on h3 "Manage your pages and settings" at bounding box center [1273, 81] width 329 height 15
click at [1163, 122] on div "English (13)" at bounding box center [1274, 119] width 398 height 33
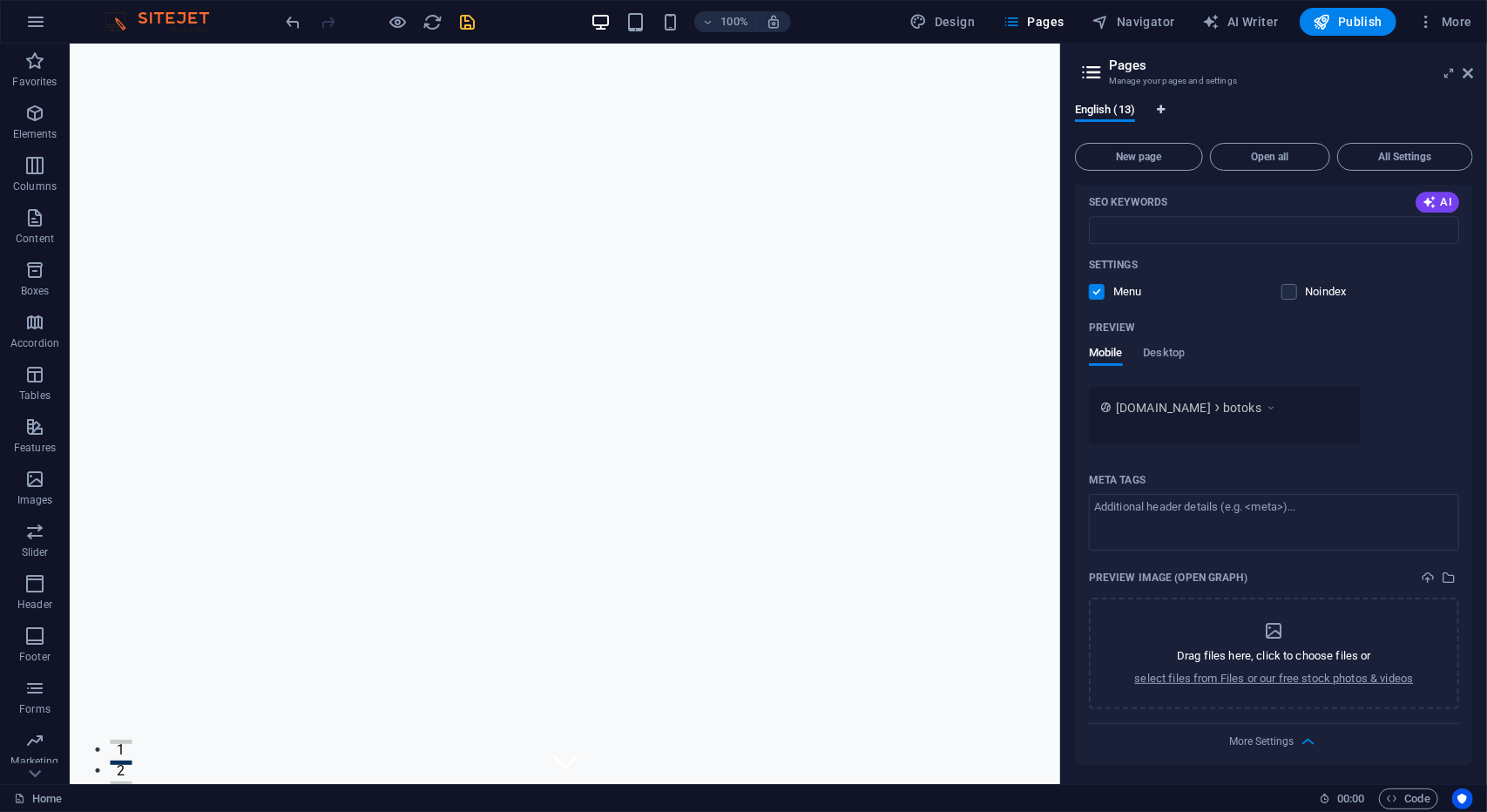
click at [1163, 108] on icon "Language Tabs" at bounding box center [1162, 109] width 8 height 11
select select "41"
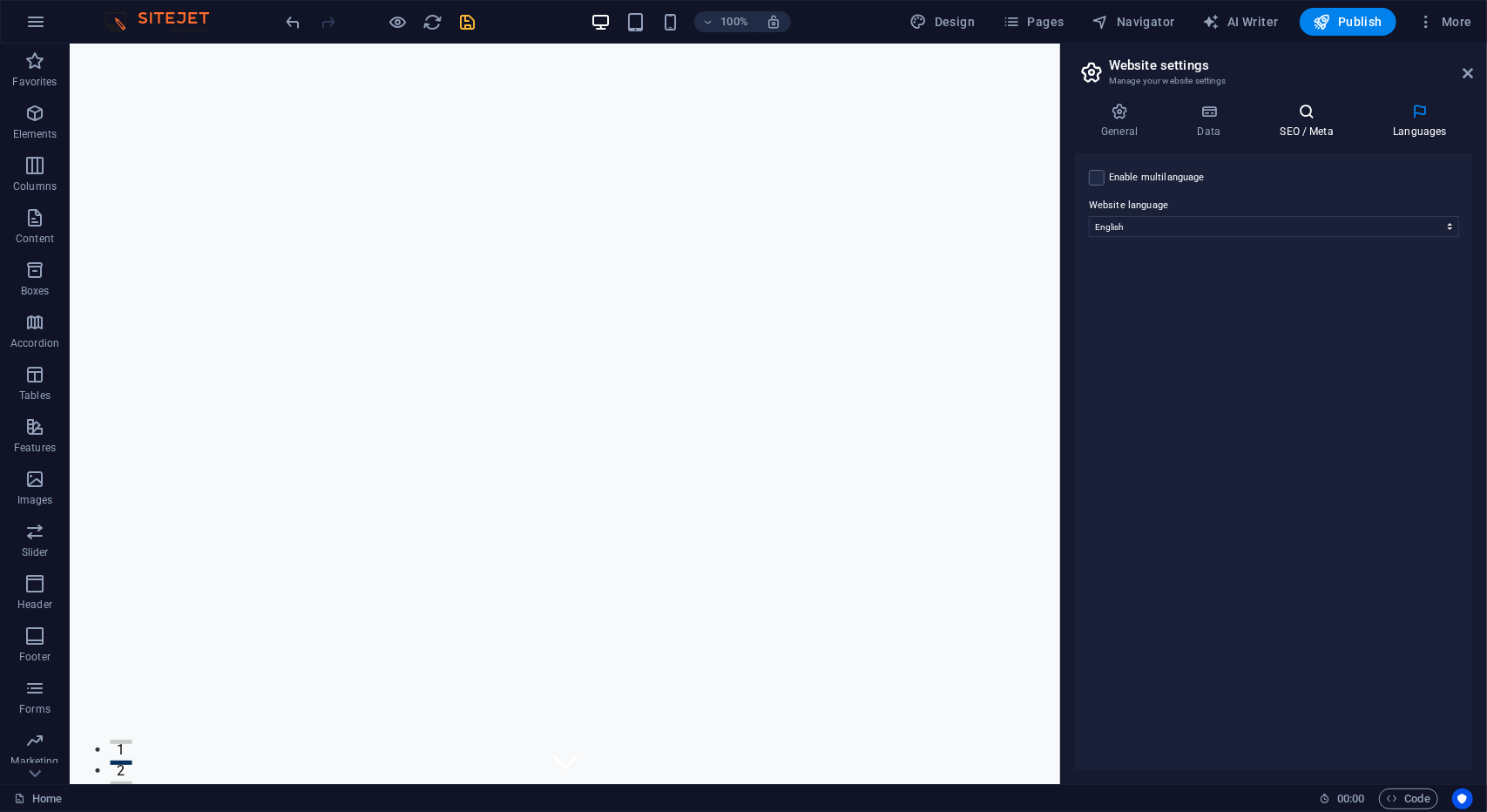
click at [1306, 117] on icon at bounding box center [1307, 111] width 107 height 17
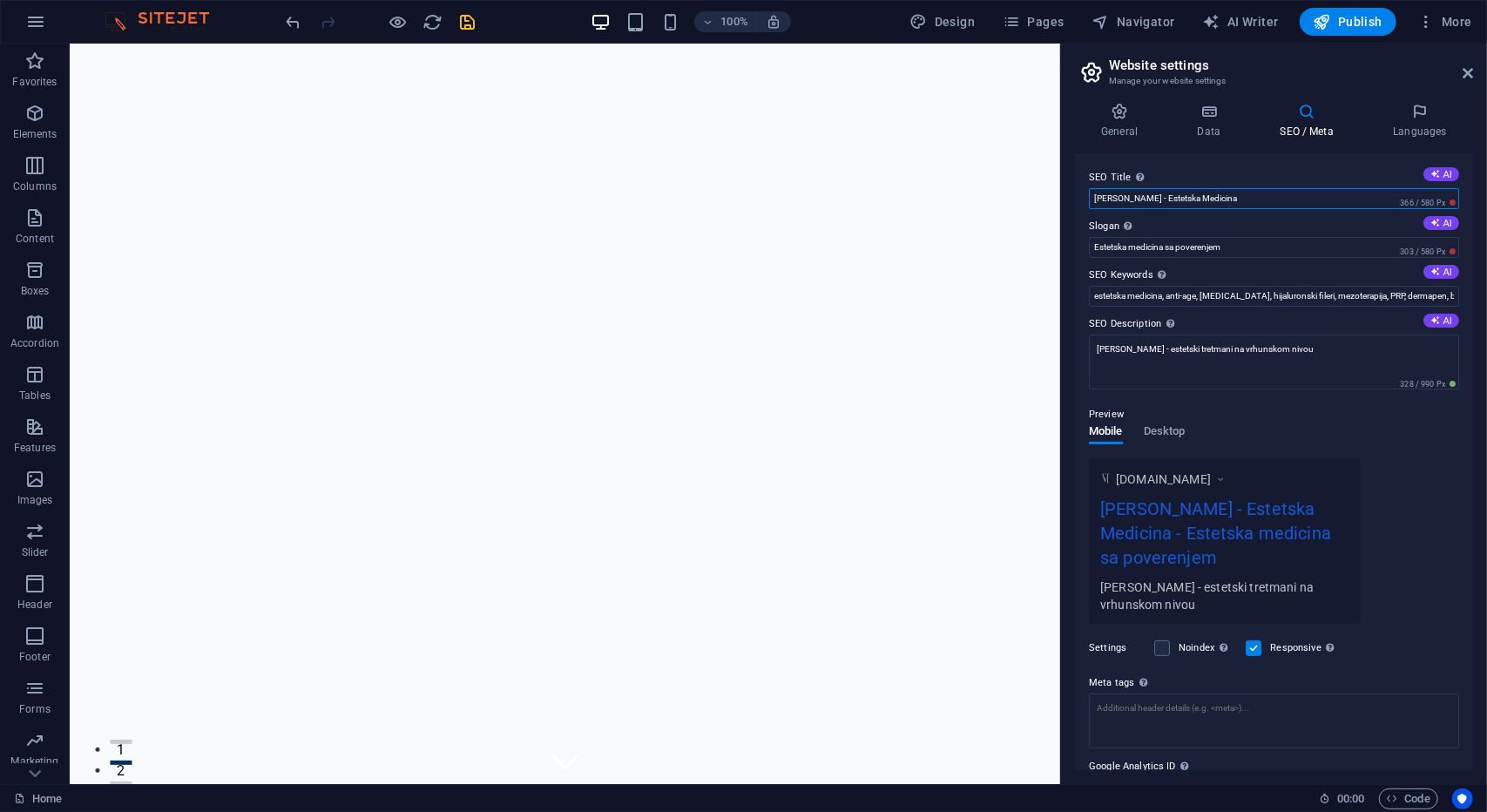
click at [1103, 196] on input "Dr. Veselin Tripković - Estetska Medicina" at bounding box center [1275, 199] width 371 height 21
click at [1107, 199] on input "Dr. Veselin Tripković - Estetska Medicina" at bounding box center [1275, 199] width 371 height 21
type input "Dr Veselin Tripković - Estetska Medicina"
click at [1162, 296] on input "estetska medicina, anti-age, Botox, hijaluronski fileri, mezoterapija, PRP, der…" at bounding box center [1275, 297] width 371 height 21
click at [1165, 296] on input "estetska medicina, anti-age, Botox, hijaluronski fileri, mezoterapija, PRP, der…" at bounding box center [1275, 297] width 371 height 21
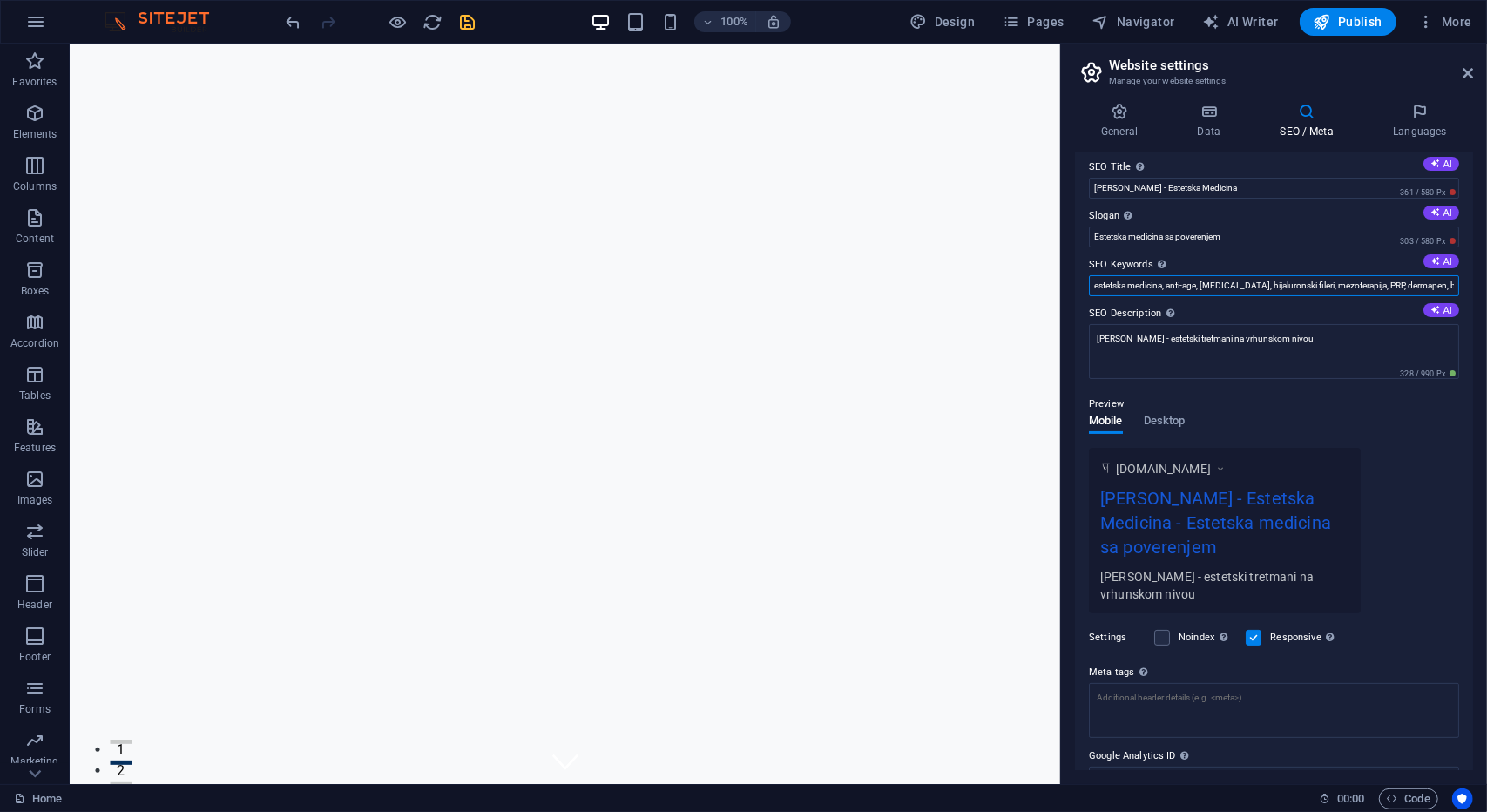
scroll to position [1, 0]
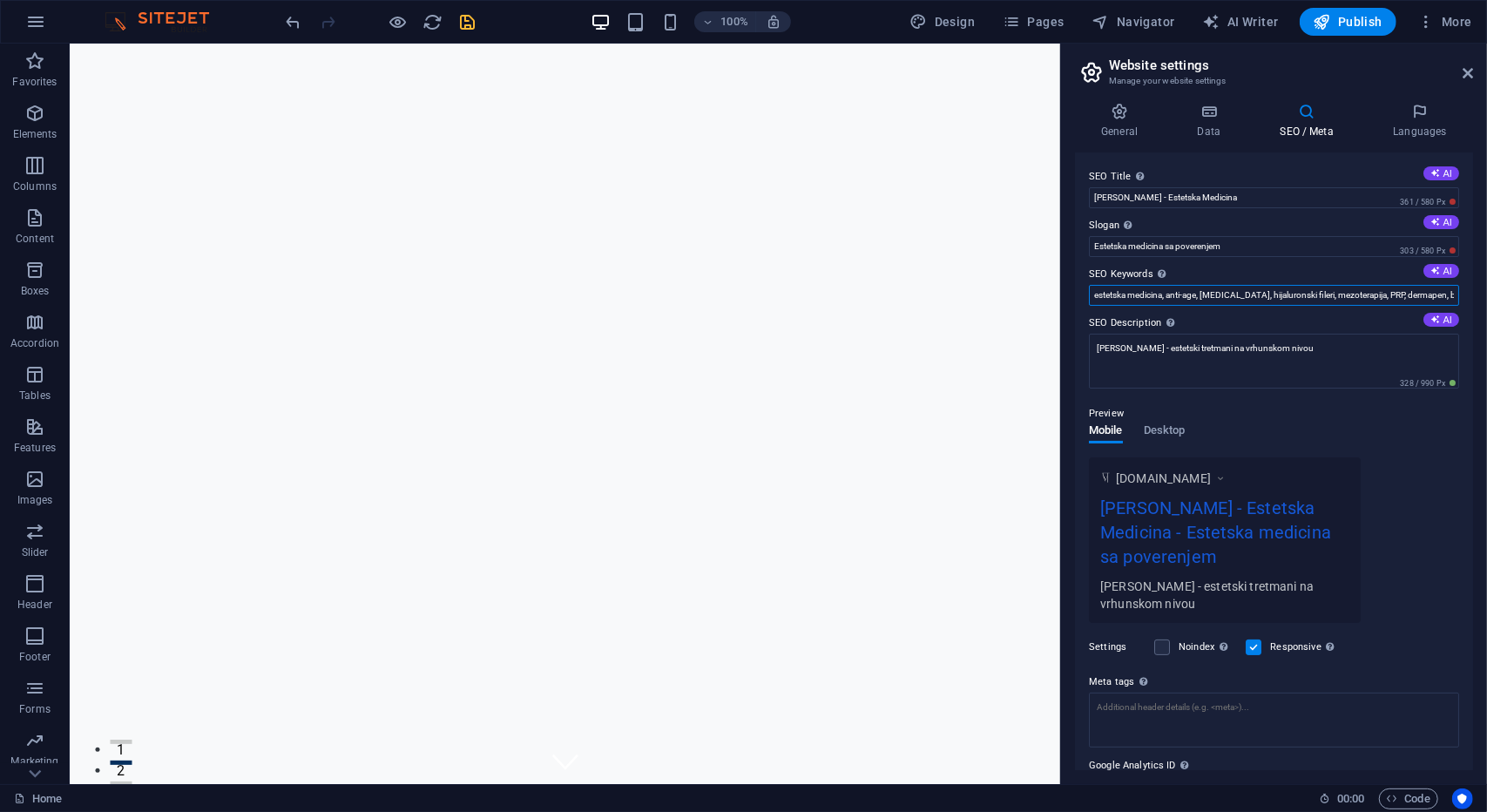
click at [1445, 294] on input "estetska medicina, anti-age, Botox, hijaluronski fileri, mezoterapija, PRP, der…" at bounding box center [1275, 296] width 371 height 21
drag, startPoint x: 1521, startPoint y: 338, endPoint x: 989, endPoint y: 270, distance: 536.3
click at [1112, 292] on input "estetska medicina, anti-age, Botox, hijaluronski fileri, mezoterapija, PRP, der…" at bounding box center [1275, 296] width 371 height 21
click at [1112, 290] on input "estetska medicina, anti-age, Botox, hijaluronski fileri, mezoterapija, PRP, der…" at bounding box center [1275, 296] width 371 height 21
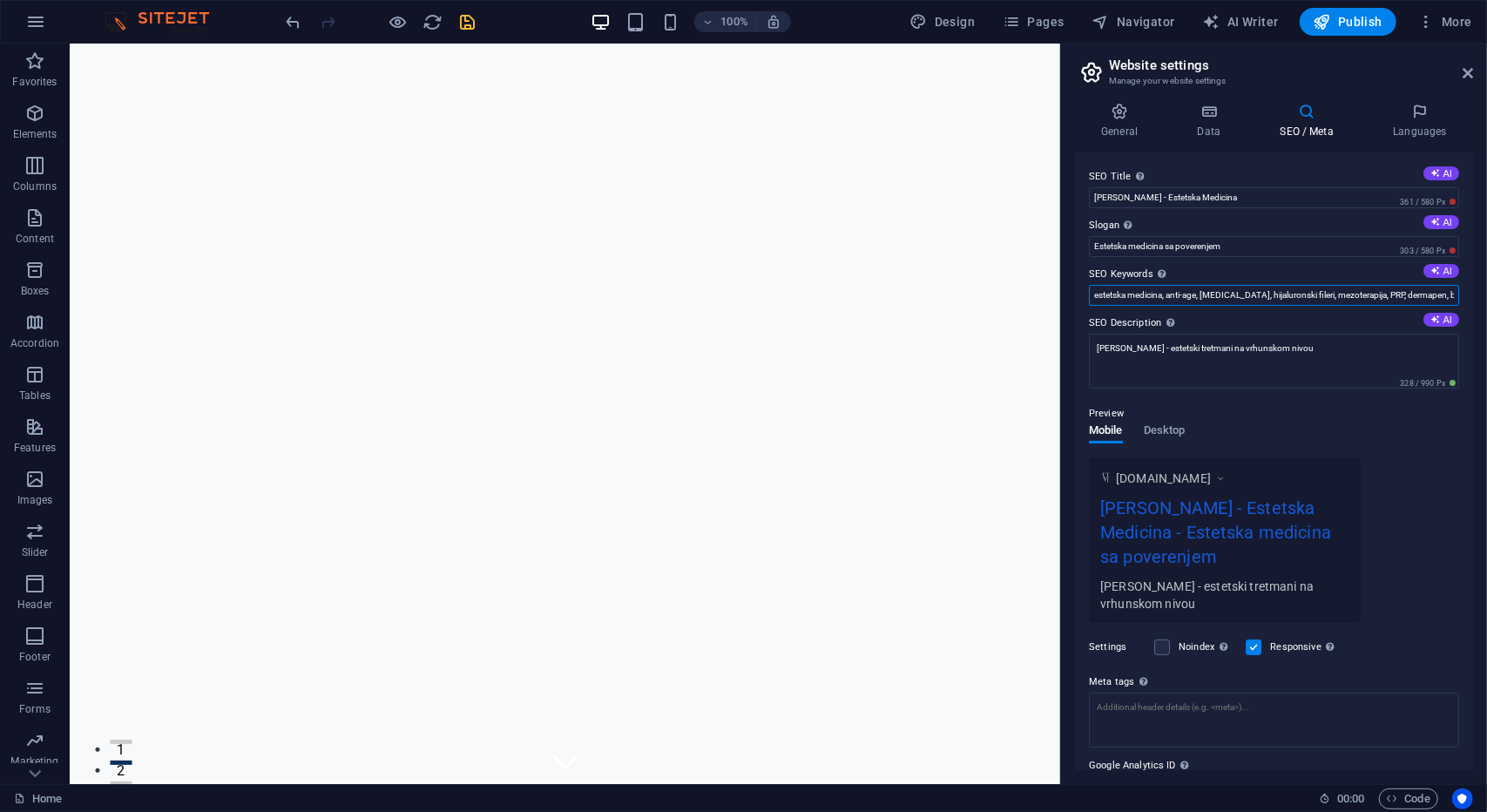
click at [1112, 290] on input "estetska medicina, anti-age, Botox, hijaluronski fileri, mezoterapija, PRP, der…" at bounding box center [1275, 296] width 371 height 21
type input "estetska medicina loznica, doktor loznica, prp loznica, botoks loznica, botoks,…"
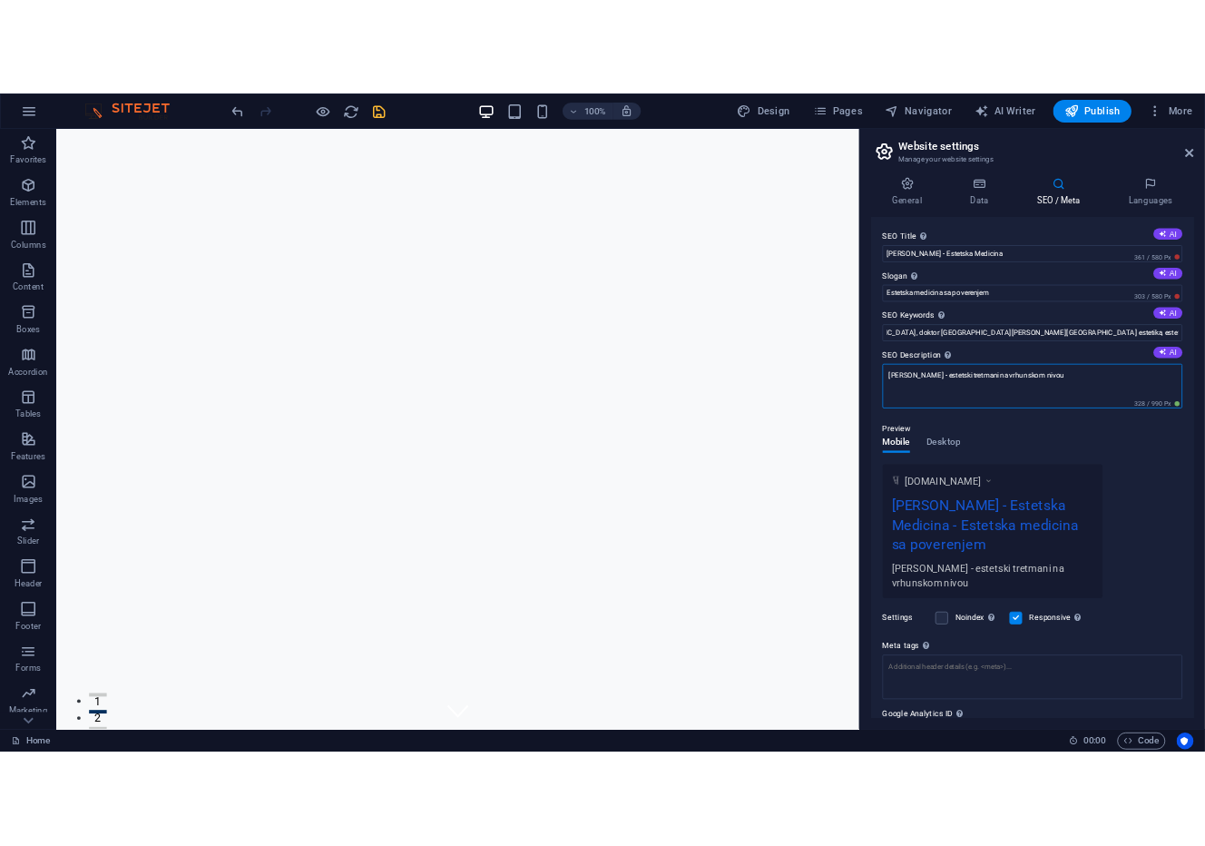
scroll to position [0, 0]
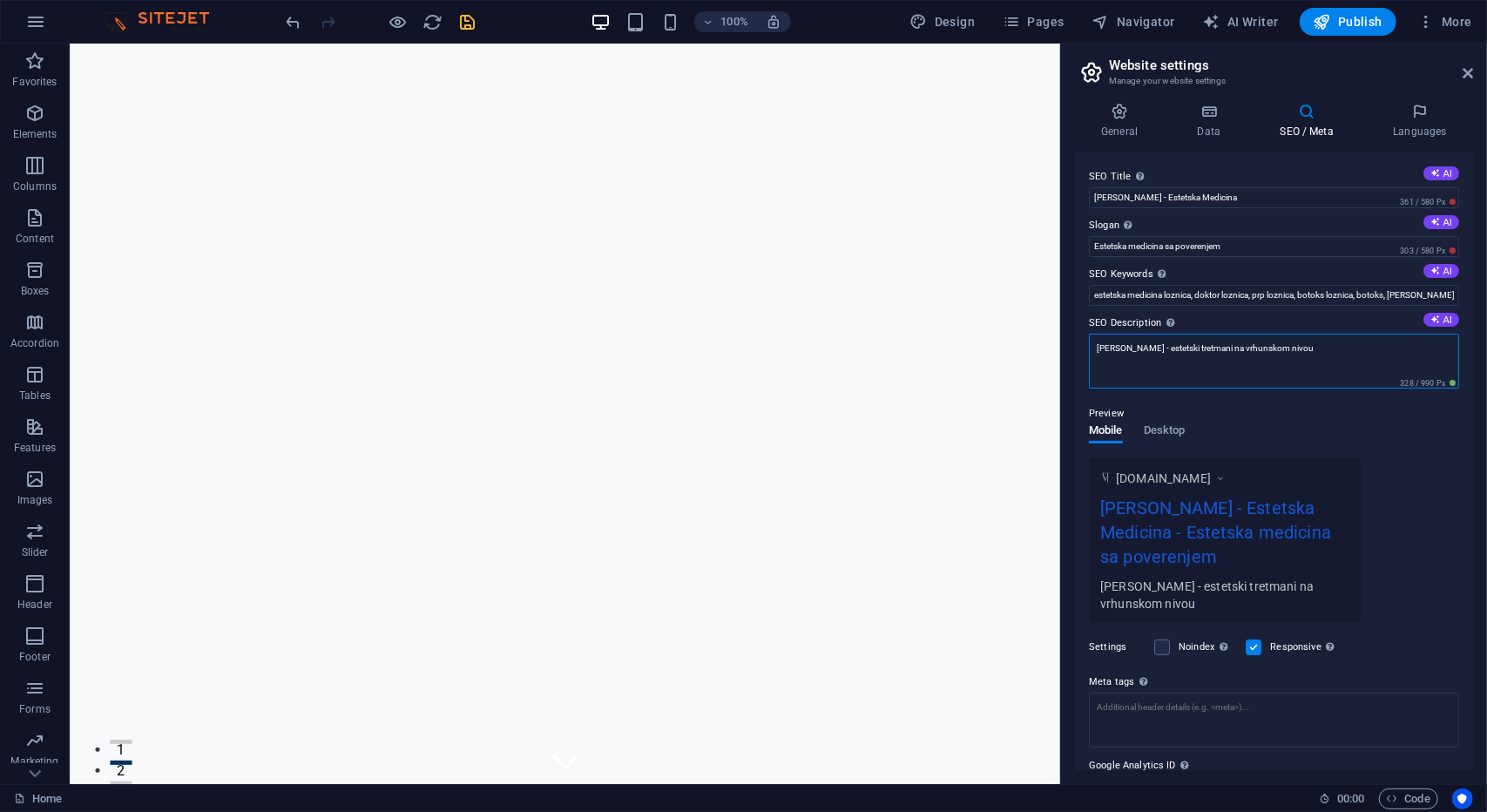
click at [1112, 354] on textarea "Dr. Tripković - estetski tretmani na vrhunskom nivou" at bounding box center [1275, 361] width 371 height 55
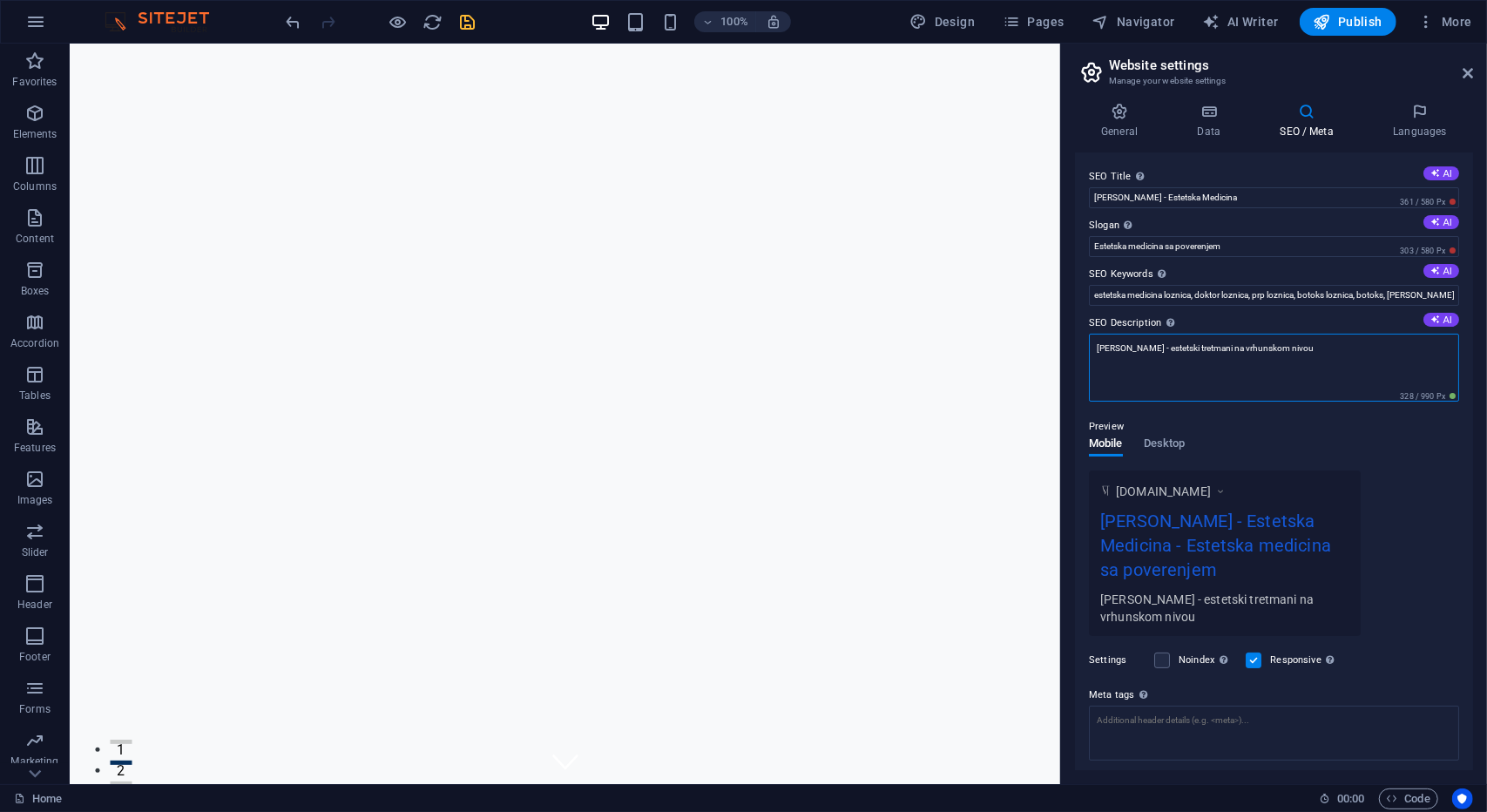
click at [1107, 346] on textarea "Dr. Tripković - estetski tretmani na vrhunskom nivou" at bounding box center [1275, 368] width 371 height 68
drag, startPoint x: 1092, startPoint y: 347, endPoint x: 1303, endPoint y: 358, distance: 211.3
click at [1303, 358] on textarea "Dr. Tripković - estetski tretmani na vrhunskom nivou" at bounding box center [1275, 368] width 371 height 68
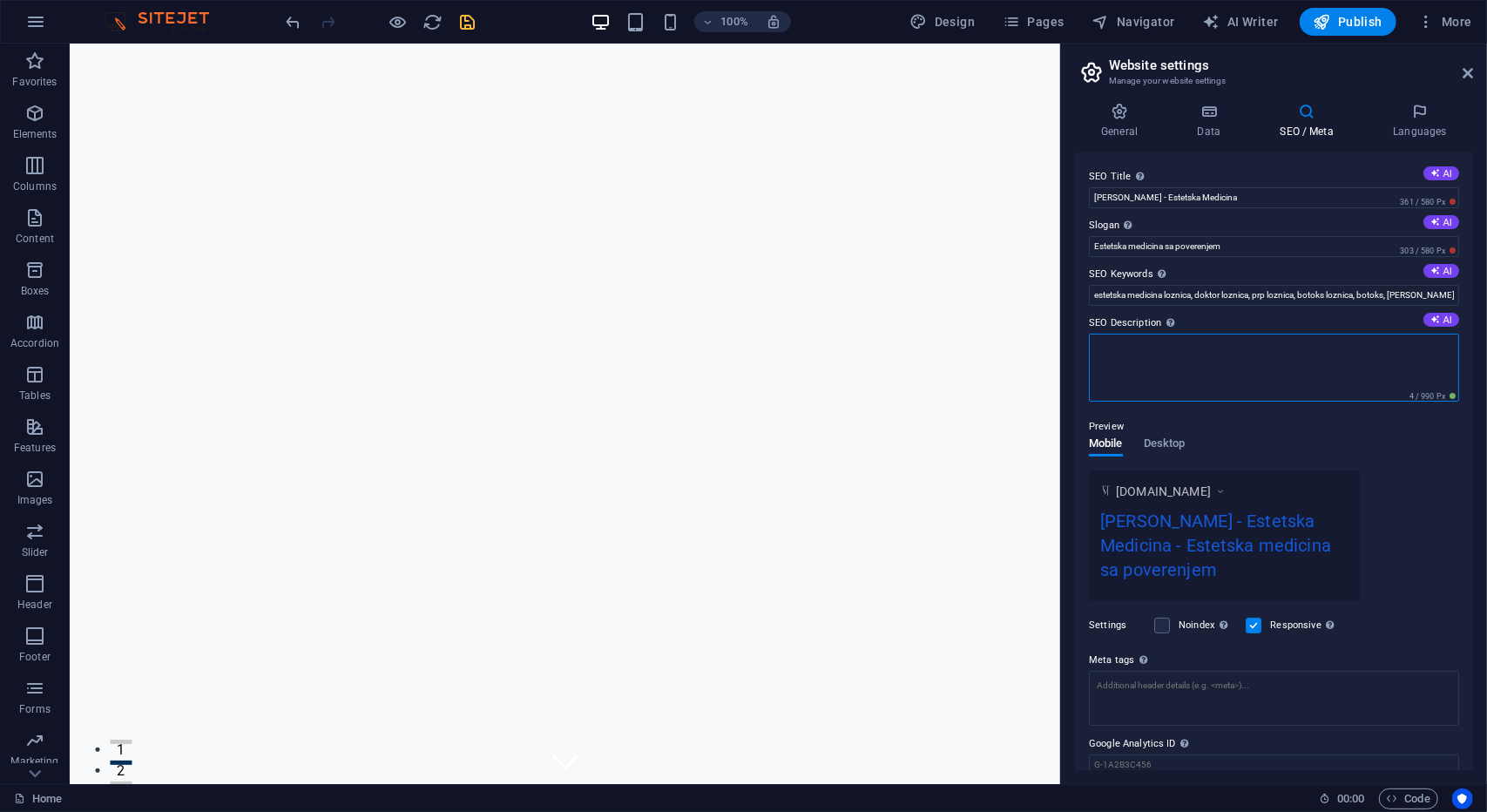
click at [1092, 346] on textarea "SEO Description Describe the contents of your website - this is crucial for sea…" at bounding box center [1275, 368] width 371 height 68
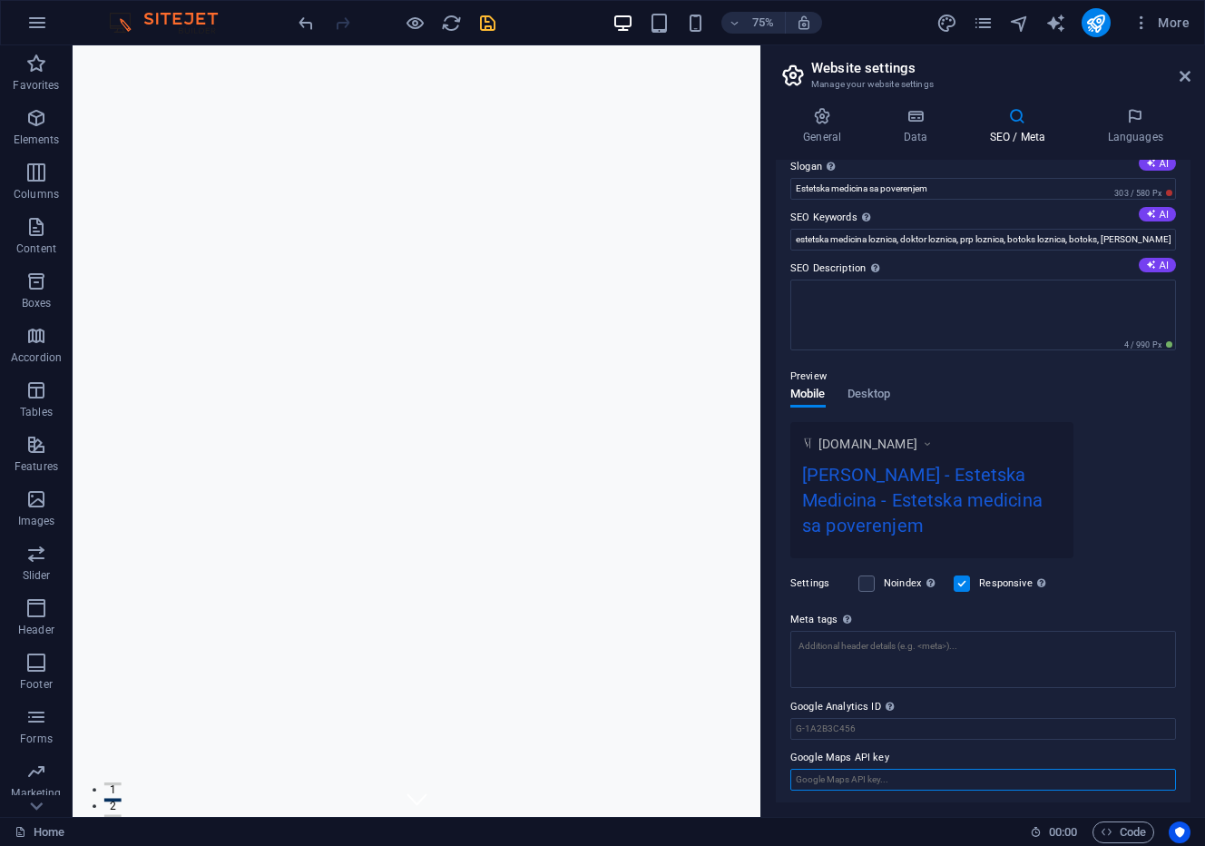
scroll to position [55, 0]
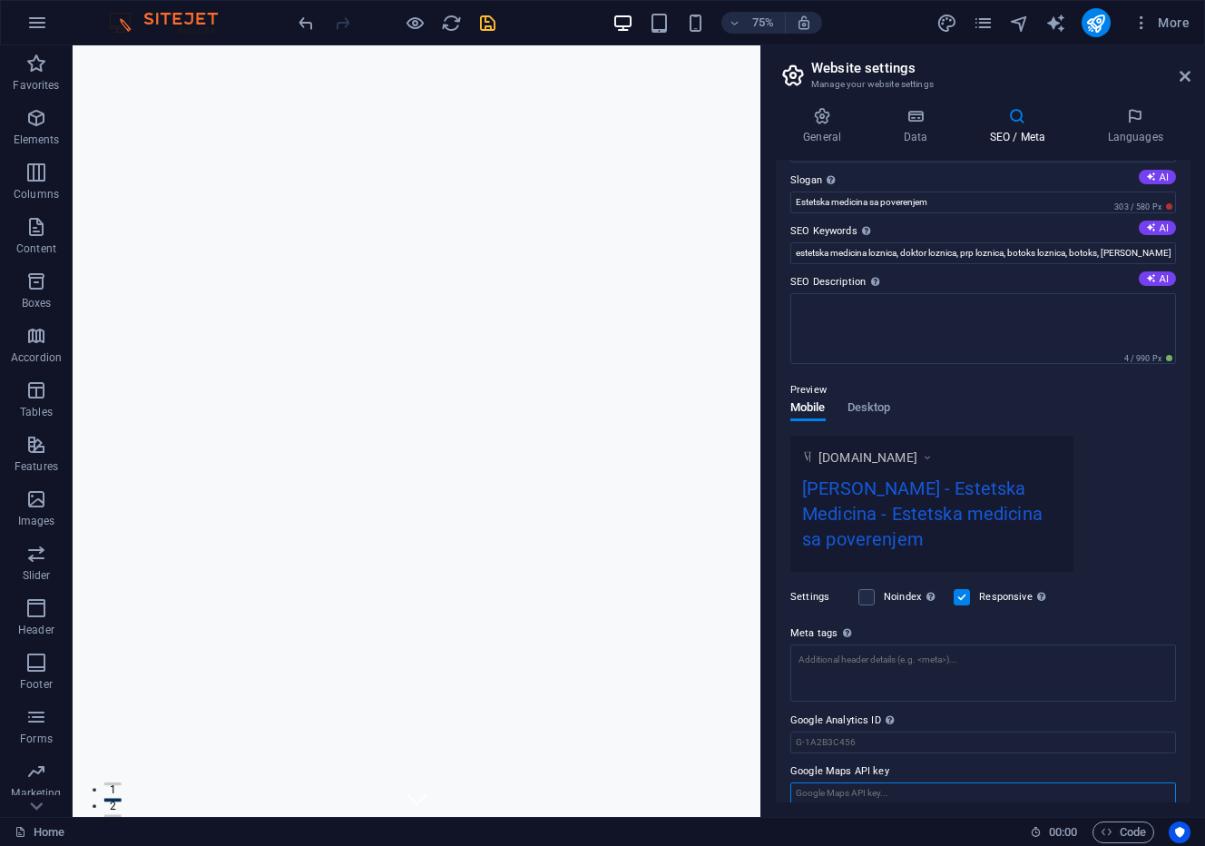
click at [911, 782] on input "Google Maps API key" at bounding box center [984, 793] width 386 height 22
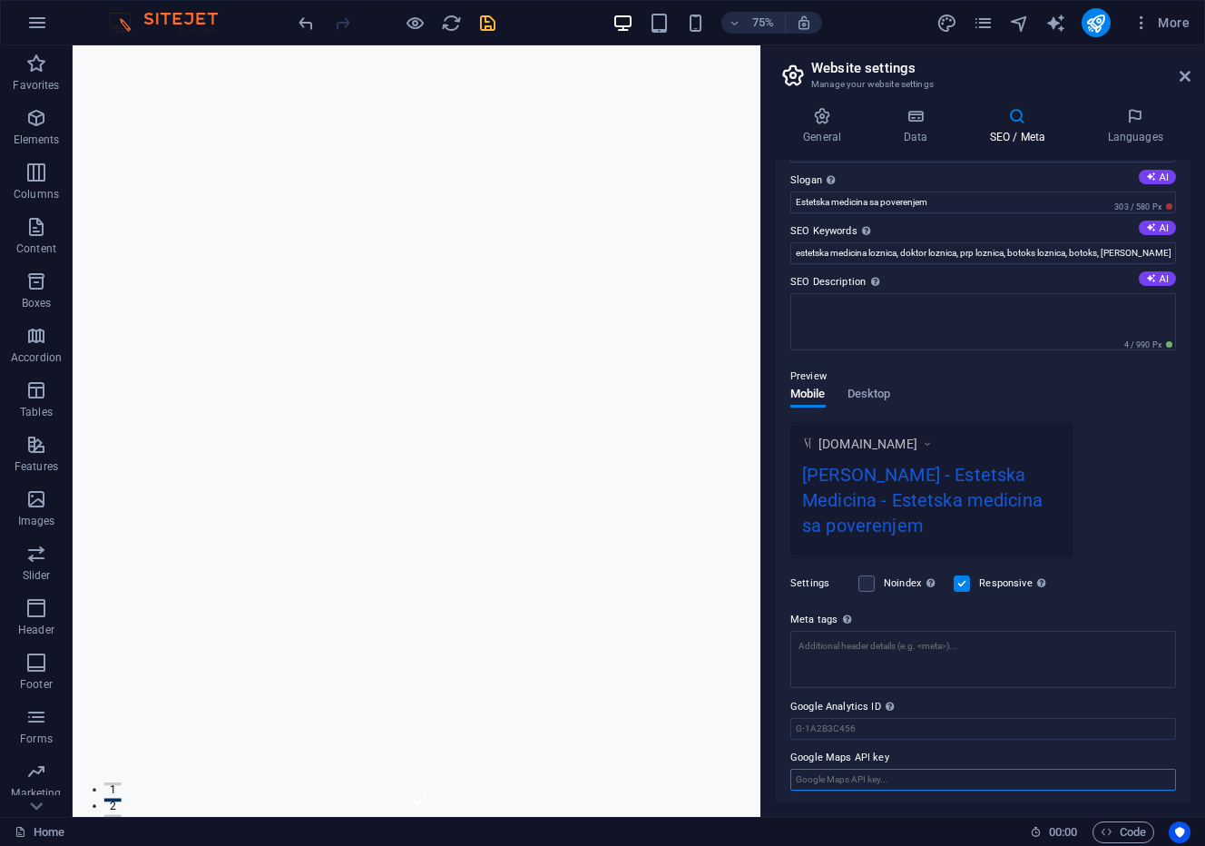
click at [915, 775] on input "Google Maps API key" at bounding box center [984, 780] width 386 height 22
click at [874, 774] on input "Google Maps API key" at bounding box center [984, 780] width 386 height 22
drag, startPoint x: 880, startPoint y: 710, endPoint x: 879, endPoint y: 722, distance: 12.8
click at [881, 711] on div "Please only add the Google Analytics ID. We automatically include the ID in the…" at bounding box center [890, 706] width 18 height 22
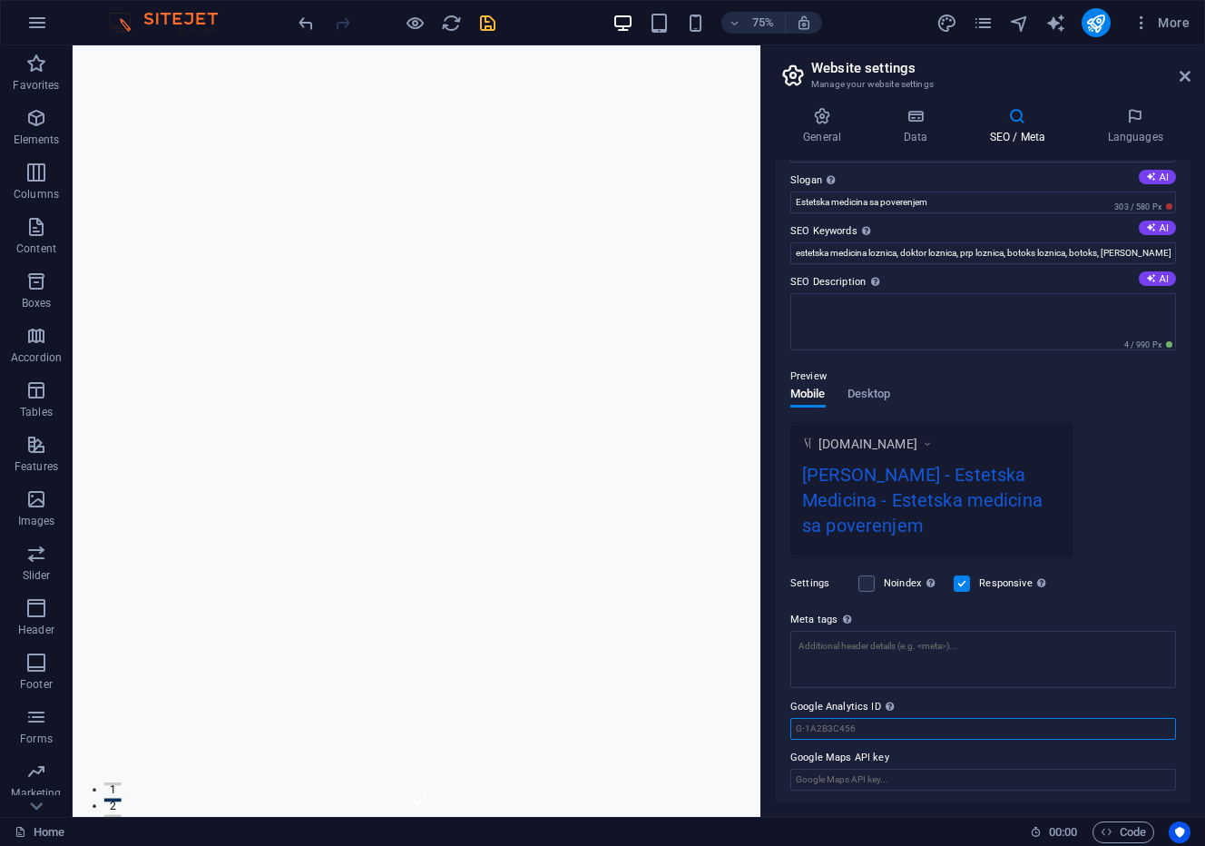
click at [880, 718] on input "Google Analytics ID Please only add the Google Analytics ID. We automatically i…" at bounding box center [984, 729] width 386 height 22
click at [878, 724] on input "Google Analytics ID Please only add the Google Analytics ID. We automatically i…" at bounding box center [984, 729] width 386 height 22
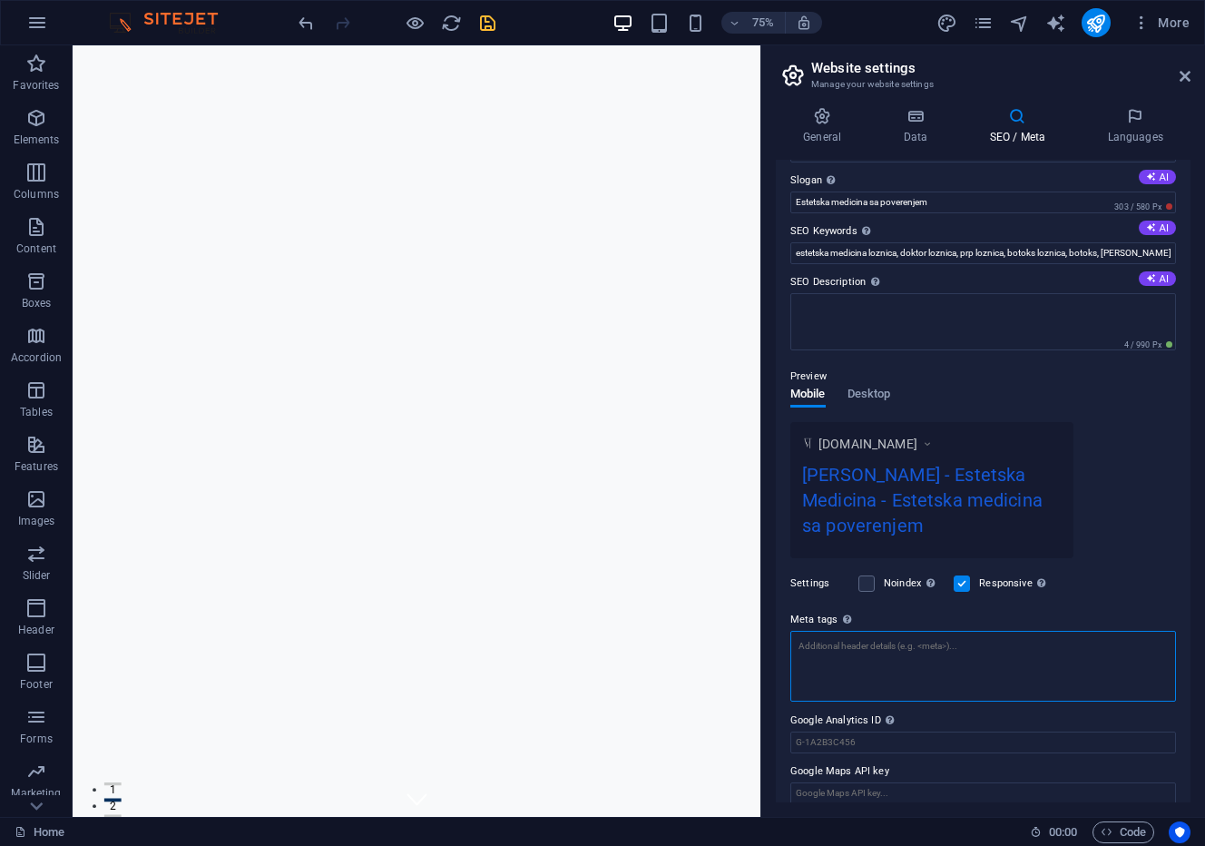
click at [850, 651] on textarea "Meta tags Enter HTML code here that will be placed inside the tags of your webs…" at bounding box center [984, 666] width 386 height 71
click at [870, 393] on span "Desktop" at bounding box center [870, 395] width 44 height 25
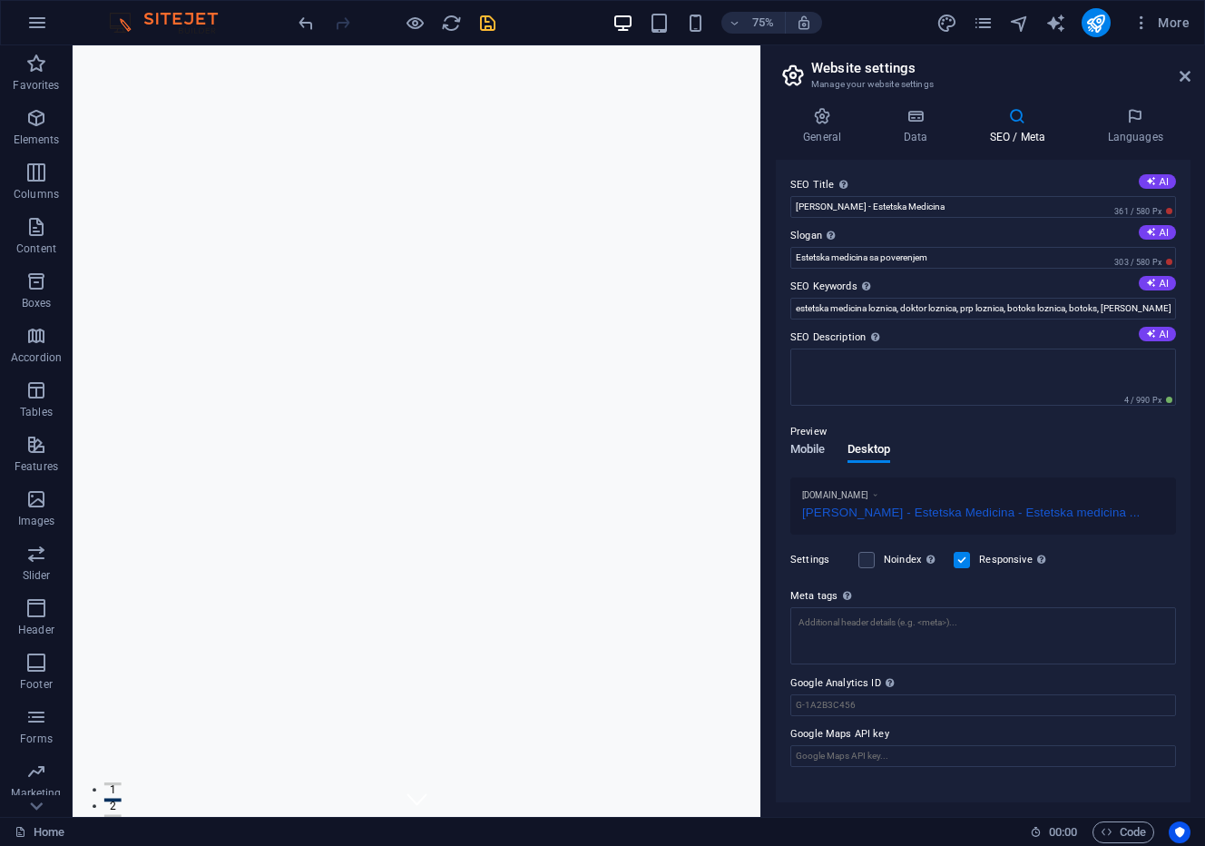
click at [812, 447] on span "Mobile" at bounding box center [808, 450] width 35 height 25
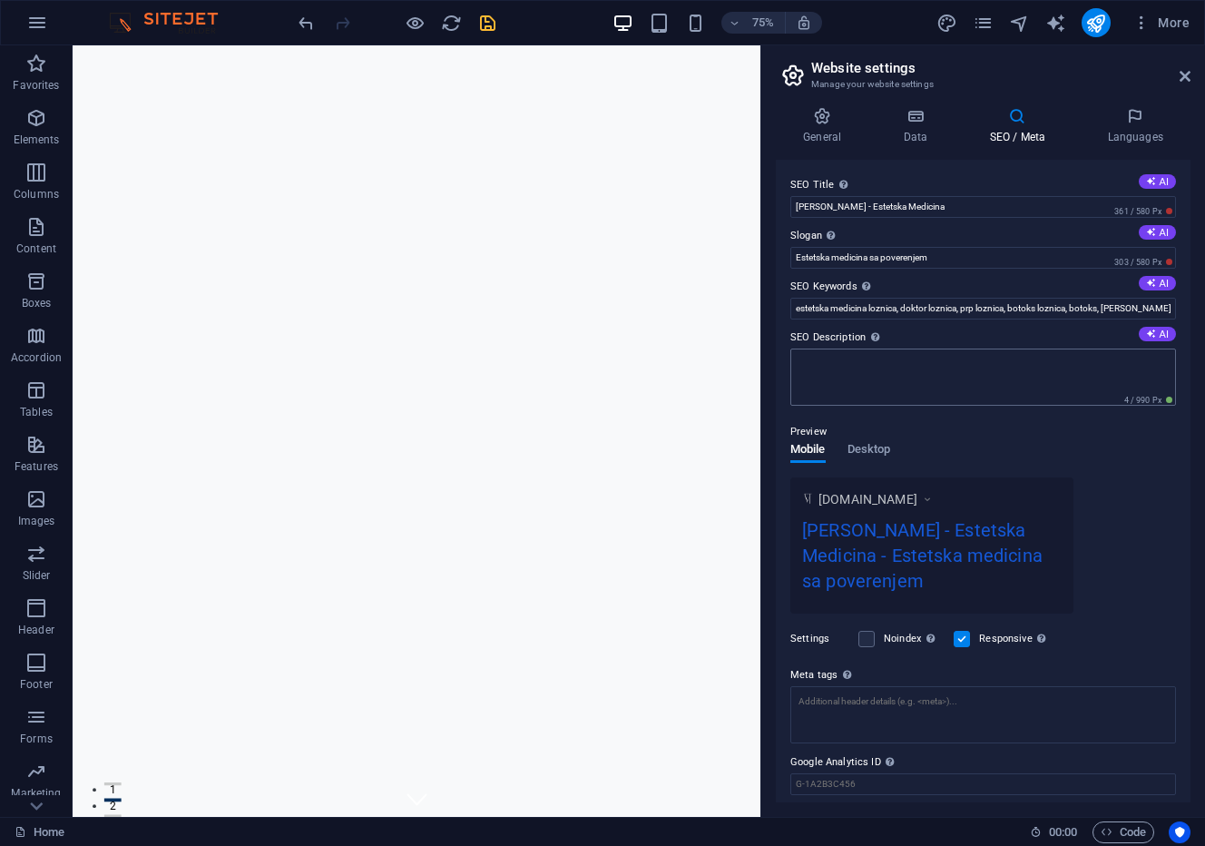
drag, startPoint x: 880, startPoint y: 328, endPoint x: 882, endPoint y: 365, distance: 37.3
click at [880, 331] on div "Describe the contents of your website - this is crucial for search engines and …" at bounding box center [875, 337] width 18 height 22
click at [880, 349] on textarea "SEO Description Describe the contents of your website - this is crucial for sea…" at bounding box center [984, 377] width 386 height 57
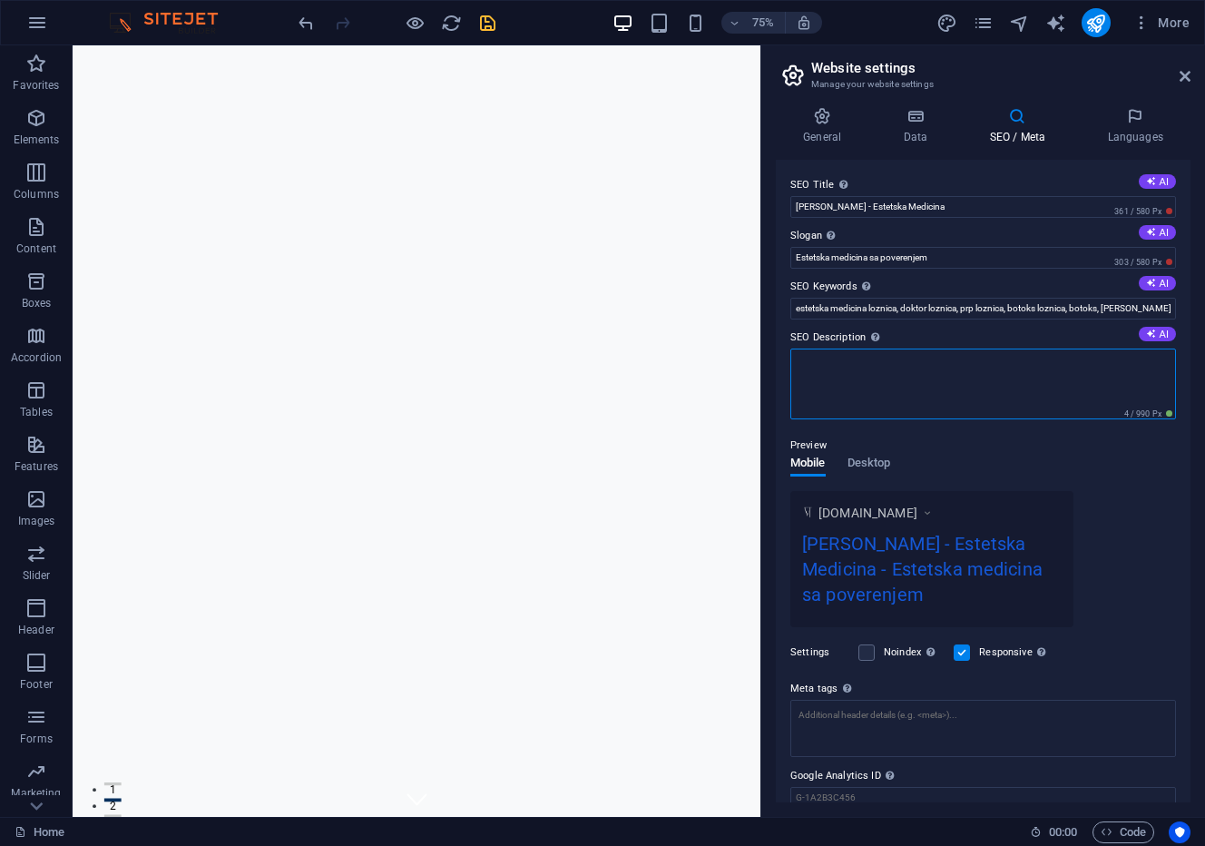
click at [881, 367] on textarea "SEO Description Describe the contents of your website - this is crucial for sea…" at bounding box center [984, 384] width 386 height 71
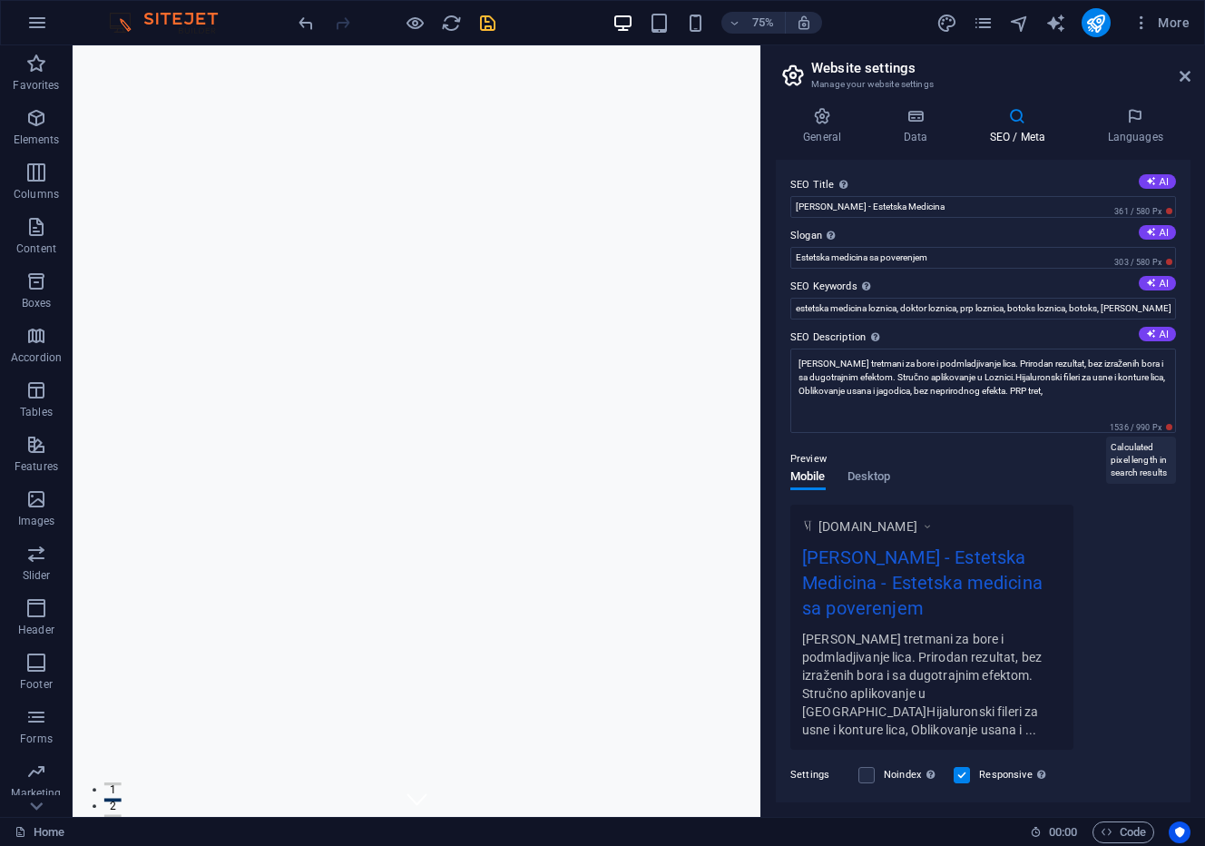
click at [1167, 427] on div "SEO Title The title of your website - make it something that stands out in sear…" at bounding box center [983, 481] width 415 height 643
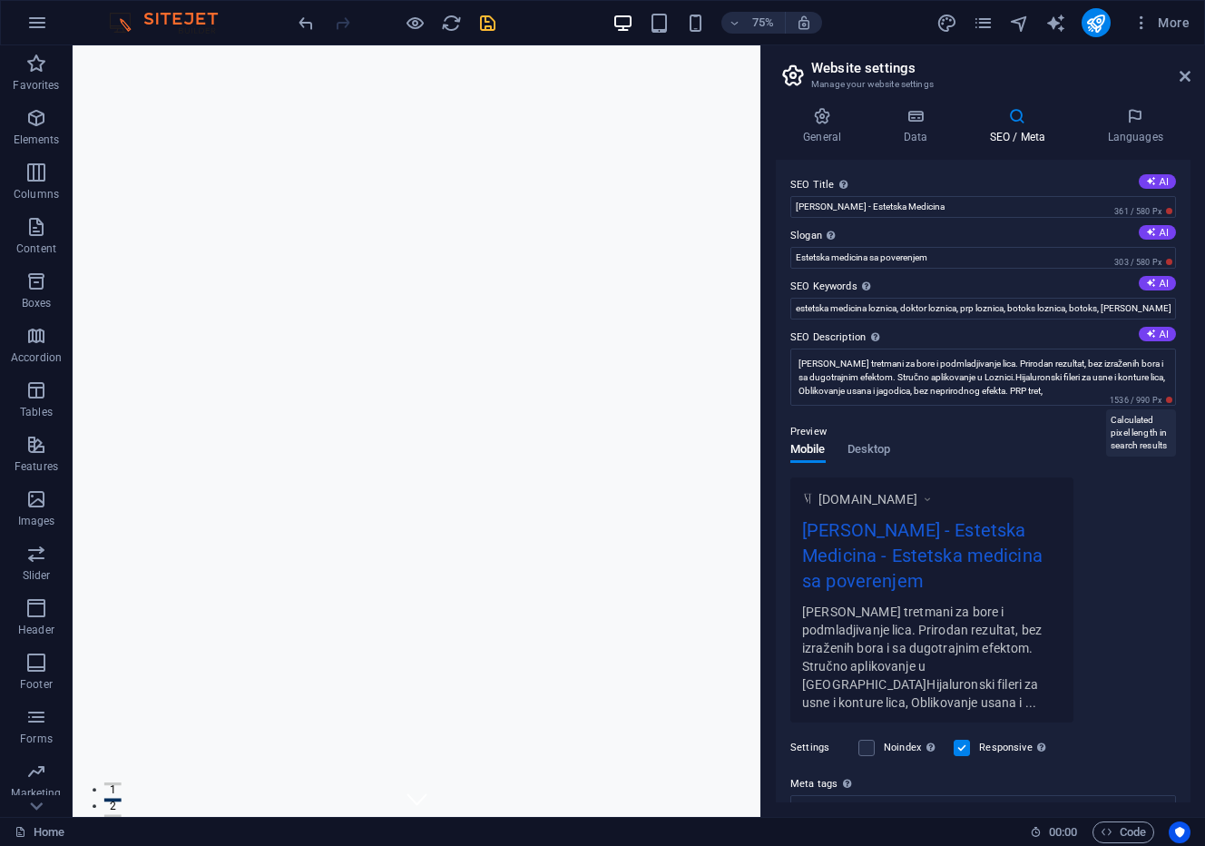
click at [1163, 395] on span "1536 / 990 Px" at bounding box center [1141, 400] width 70 height 13
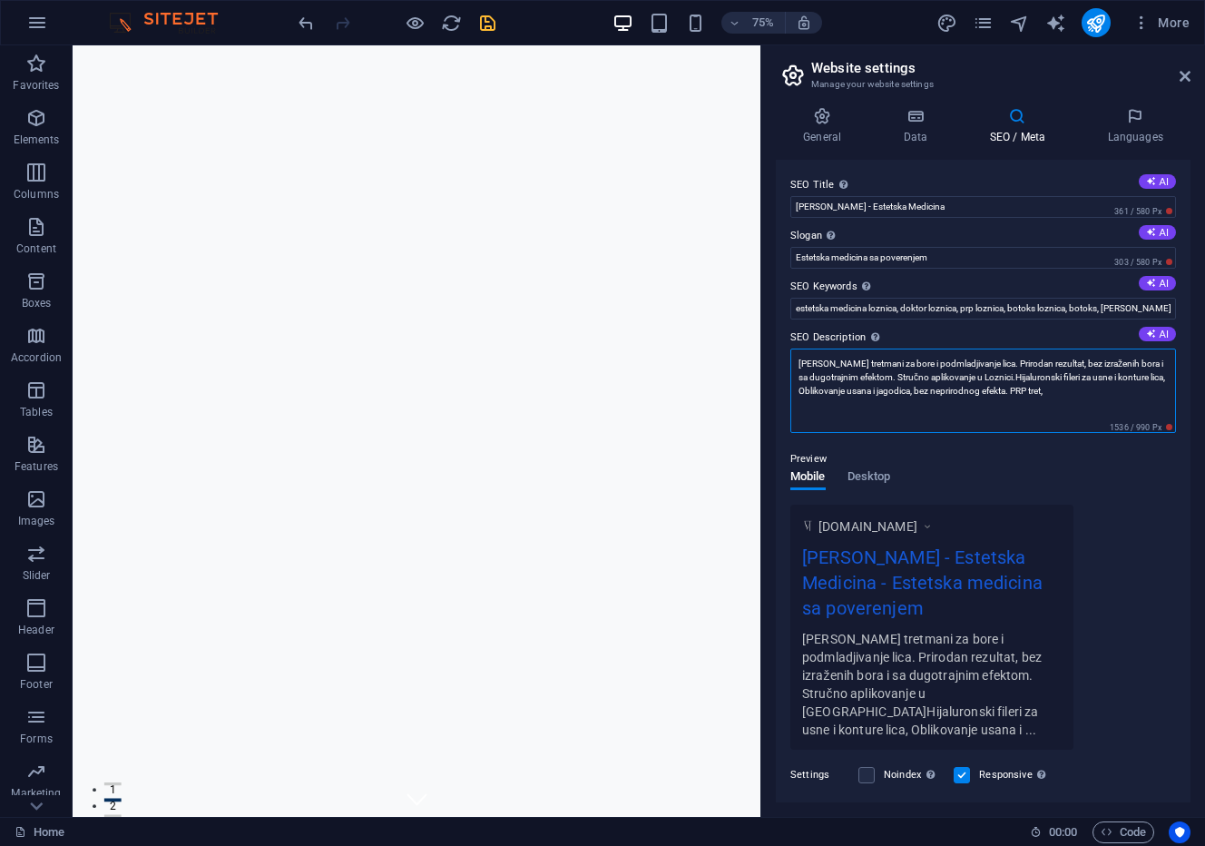
drag, startPoint x: 1055, startPoint y: 393, endPoint x: 795, endPoint y: 388, distance: 259.6
click at [795, 388] on textarea "Botoks tretmani za bore i podmladjivanje lica. Prirodan rezultat, bez izraženih…" at bounding box center [984, 391] width 386 height 84
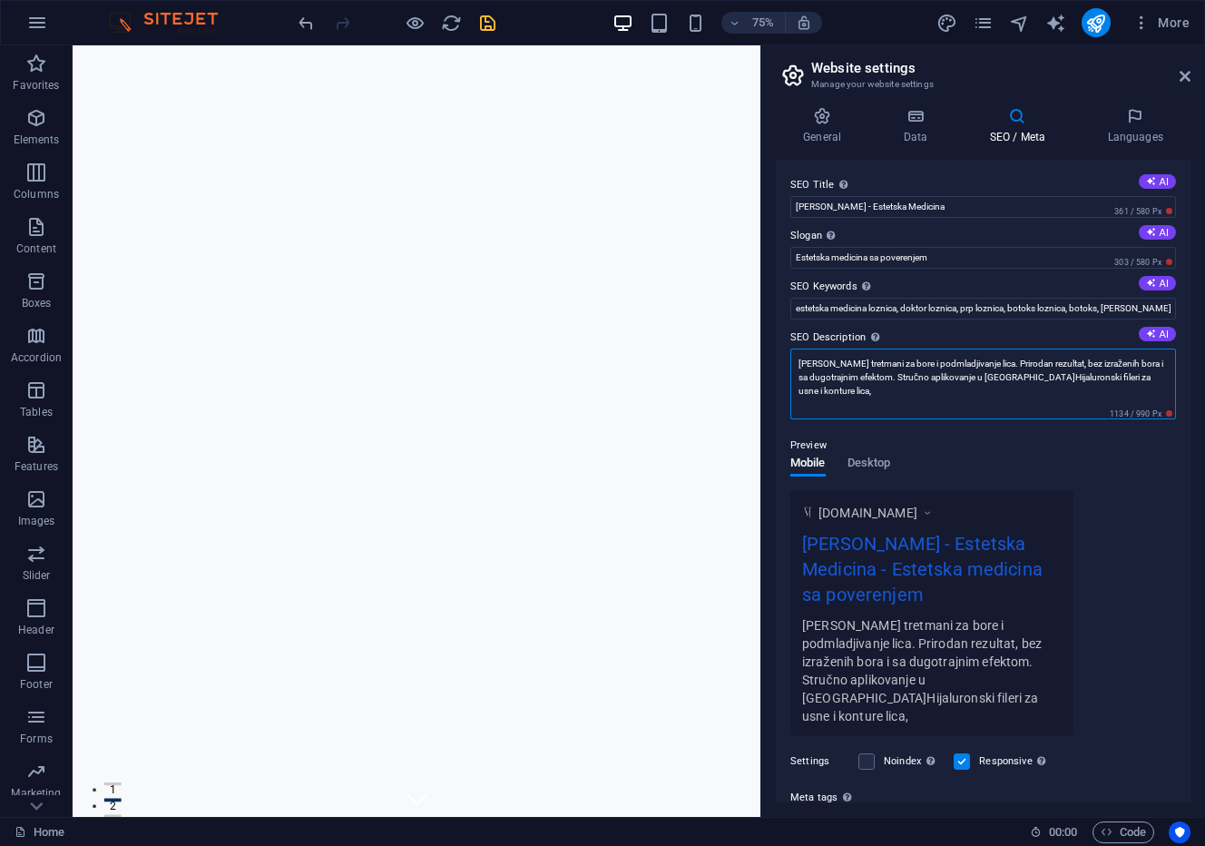
drag, startPoint x: 1168, startPoint y: 380, endPoint x: 1007, endPoint y: 378, distance: 161.6
click at [1007, 378] on textarea "Botoks tretmani za bore i podmladjivanje lica. Prirodan rezultat, bez izraženih…" at bounding box center [984, 384] width 386 height 71
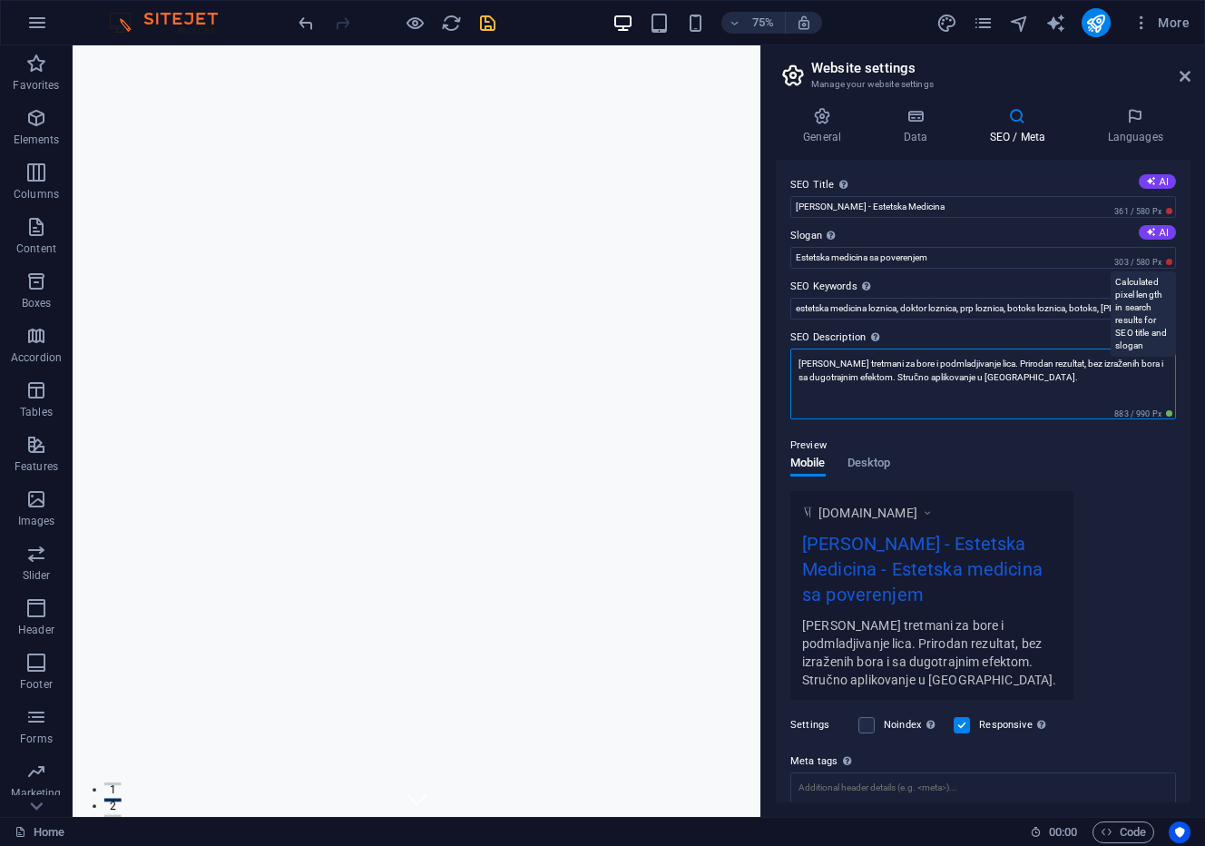
type textarea "Botoks tretmani za bore i podmladjivanje lica. Prirodan rezultat, bez izraženih…"
click at [1120, 258] on span "303 / 580 Px" at bounding box center [1143, 262] width 65 height 13
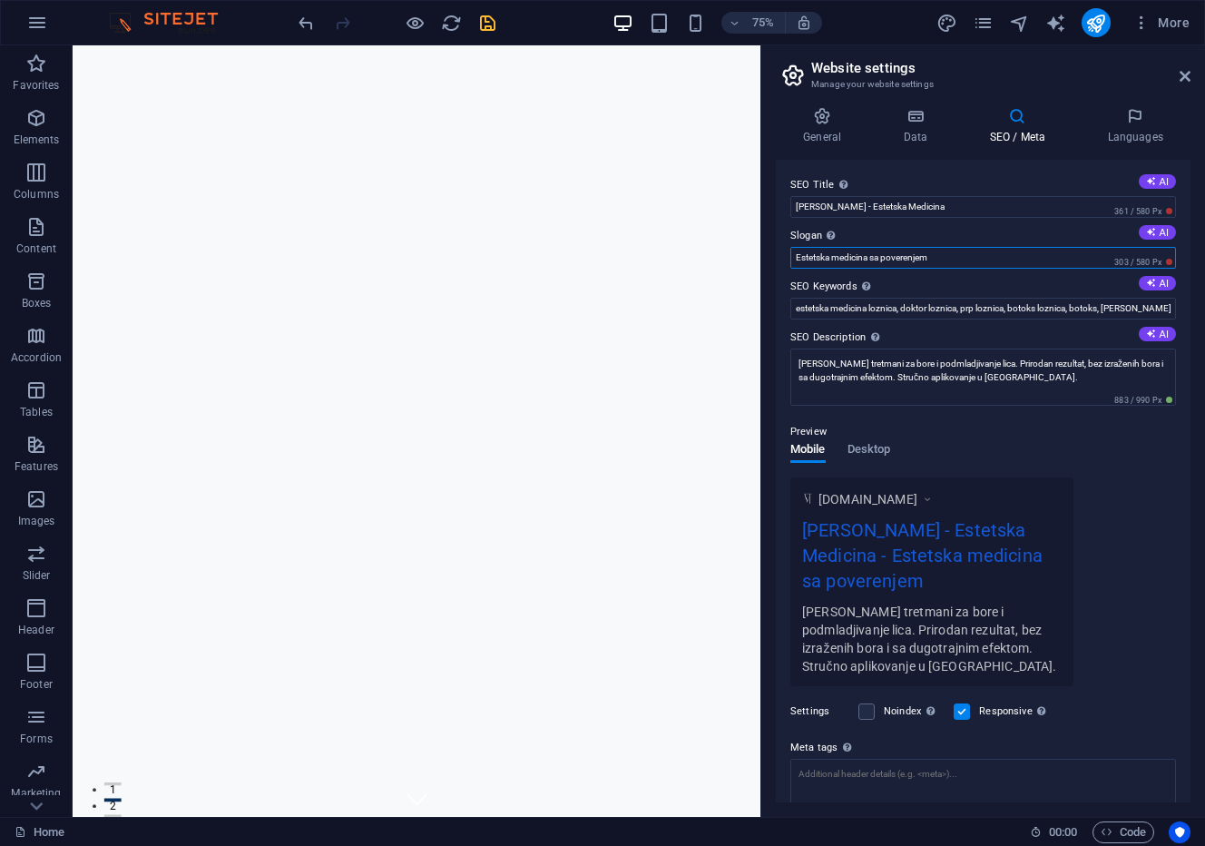
click at [962, 261] on input "Estetska medicina sa poverenjem" at bounding box center [984, 258] width 386 height 22
click at [797, 363] on textarea "Botoks tretmani za bore i podmladjivanje lica. Prirodan rezultat, bez izraženih…" at bounding box center [984, 377] width 386 height 57
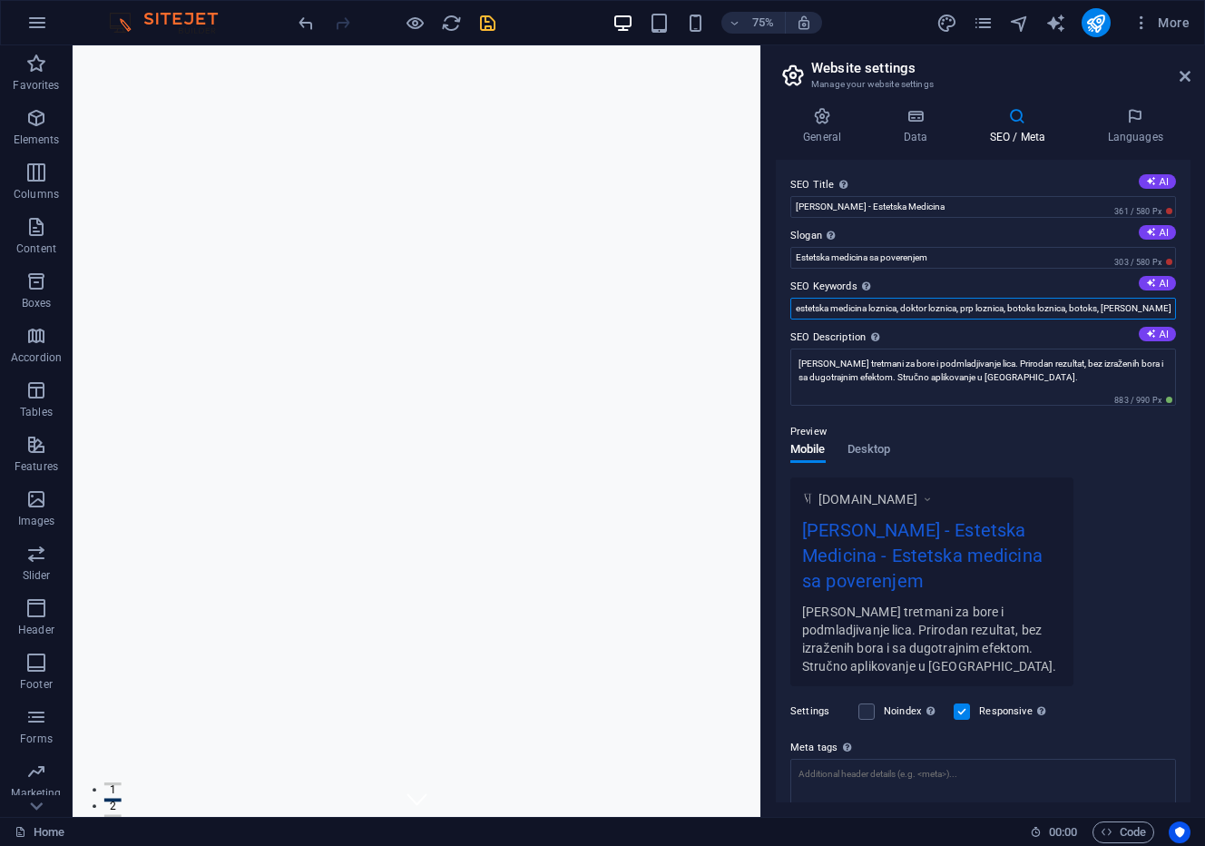
drag, startPoint x: 807, startPoint y: 311, endPoint x: 958, endPoint y: 310, distance: 150.7
click at [958, 310] on input "estetska medicina loznica, doktor loznica, prp loznica, botoks loznica, botoks,…" at bounding box center [984, 309] width 386 height 22
click at [909, 301] on input "estetska medicina loznica, doktor loznica, prp loznica, botoks loznica, botoks,…" at bounding box center [984, 309] width 386 height 22
drag, startPoint x: 899, startPoint y: 310, endPoint x: 982, endPoint y: 319, distance: 84.0
click at [982, 319] on input "estetska medicina loznica, doktor loznica, prp loznica, botoks loznica, botoks,…" at bounding box center [984, 309] width 386 height 22
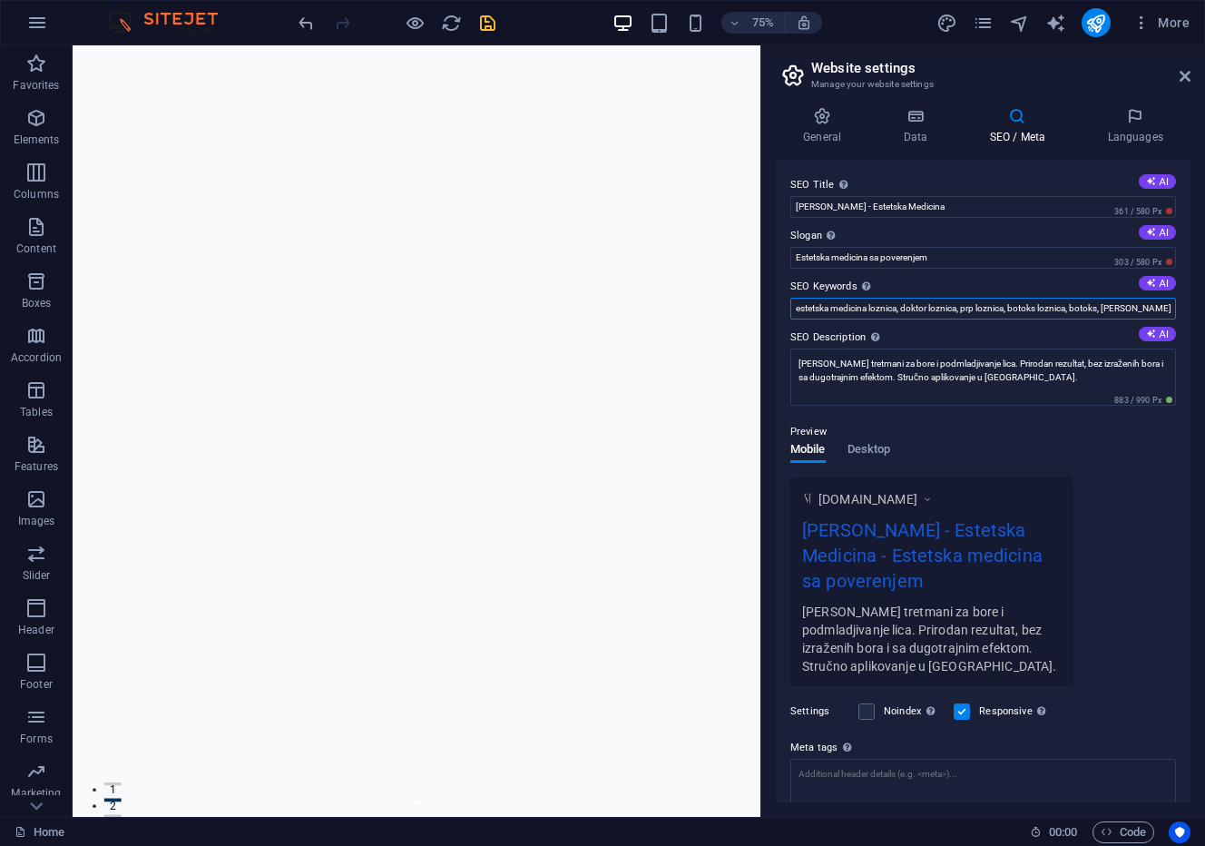
click at [999, 311] on input "estetska medicina loznica, doktor loznica, prp loznica, botoks loznica, botoks,…" at bounding box center [984, 309] width 386 height 22
drag, startPoint x: 947, startPoint y: 306, endPoint x: 1038, endPoint y: 306, distance: 91.7
click at [1038, 306] on input "estetska medicina loznica, doktor loznica, prp loznica, botoks loznica, botoks,…" at bounding box center [984, 309] width 386 height 22
click at [1049, 303] on input "estetska medicina loznica, doktor loznica, prp loznica, botoks loznica, botoks,…" at bounding box center [984, 309] width 386 height 22
type input "estetska medicina loznica, doktor loznica, prp loznica, botoks loznica, botoks,…"
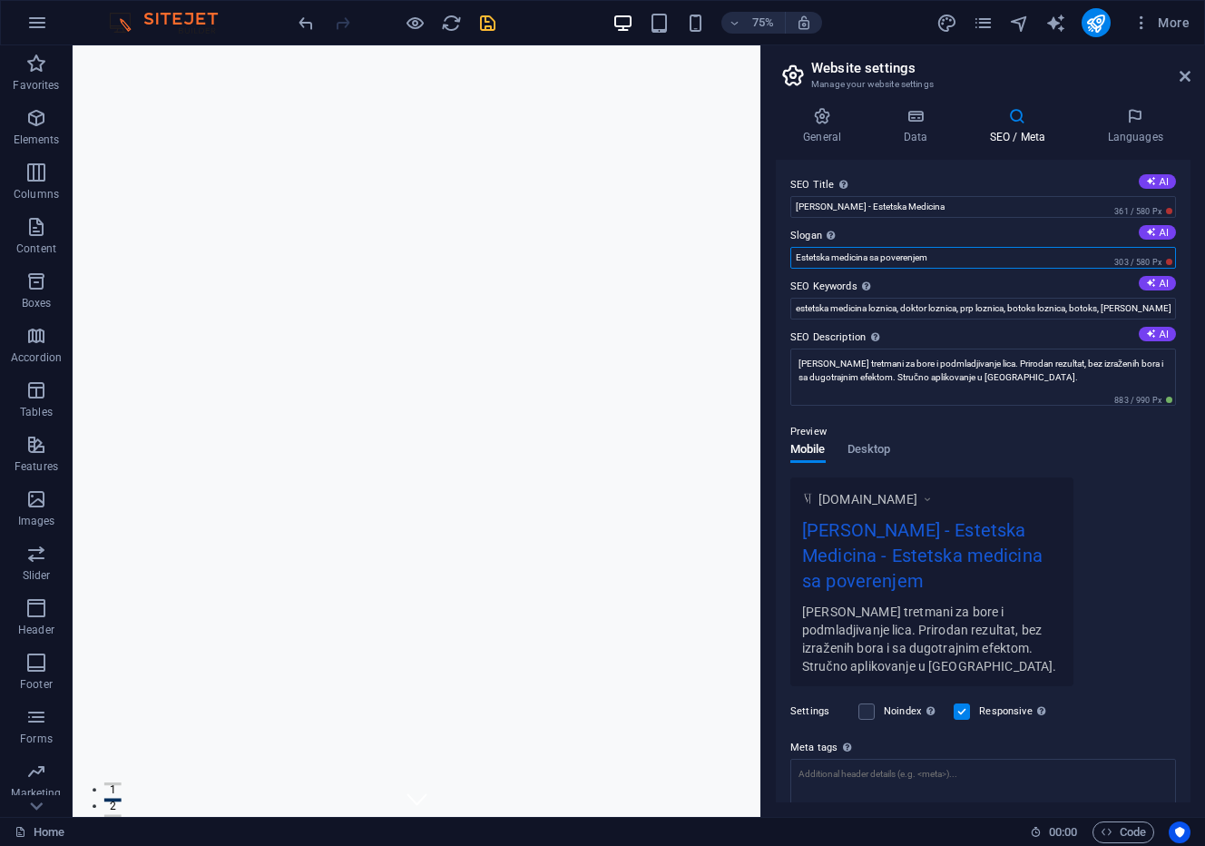
click at [1056, 258] on input "Estetska medicina sa poverenjem" at bounding box center [984, 258] width 386 height 22
drag, startPoint x: 957, startPoint y: 258, endPoint x: 942, endPoint y: 249, distance: 17.1
click at [908, 260] on input "Estetska medicina sa poverenjem" at bounding box center [984, 258] width 386 height 22
click at [988, 249] on input "Estetska medicina sa poverenjem" at bounding box center [984, 258] width 386 height 22
click at [913, 115] on icon at bounding box center [915, 116] width 79 height 18
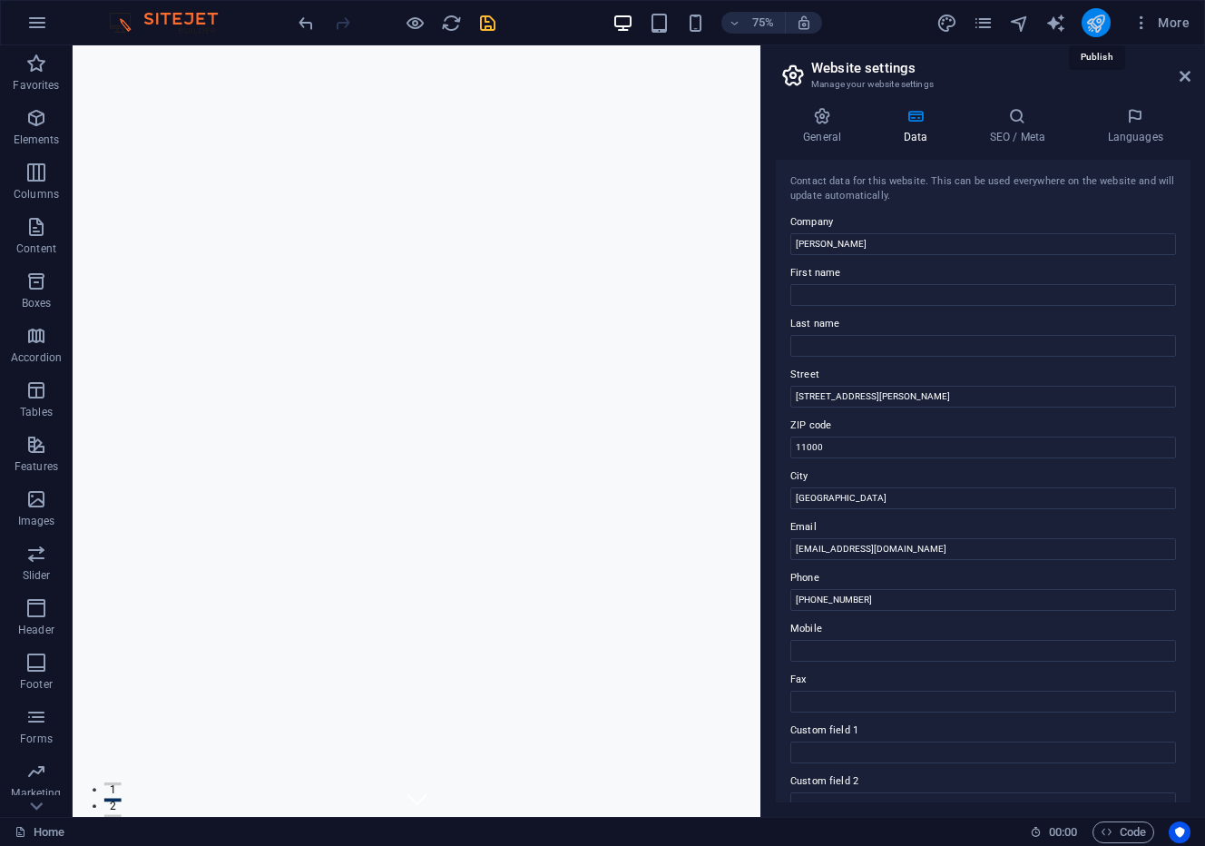
click at [1091, 26] on icon "publish" at bounding box center [1096, 23] width 21 height 21
checkbox input "false"
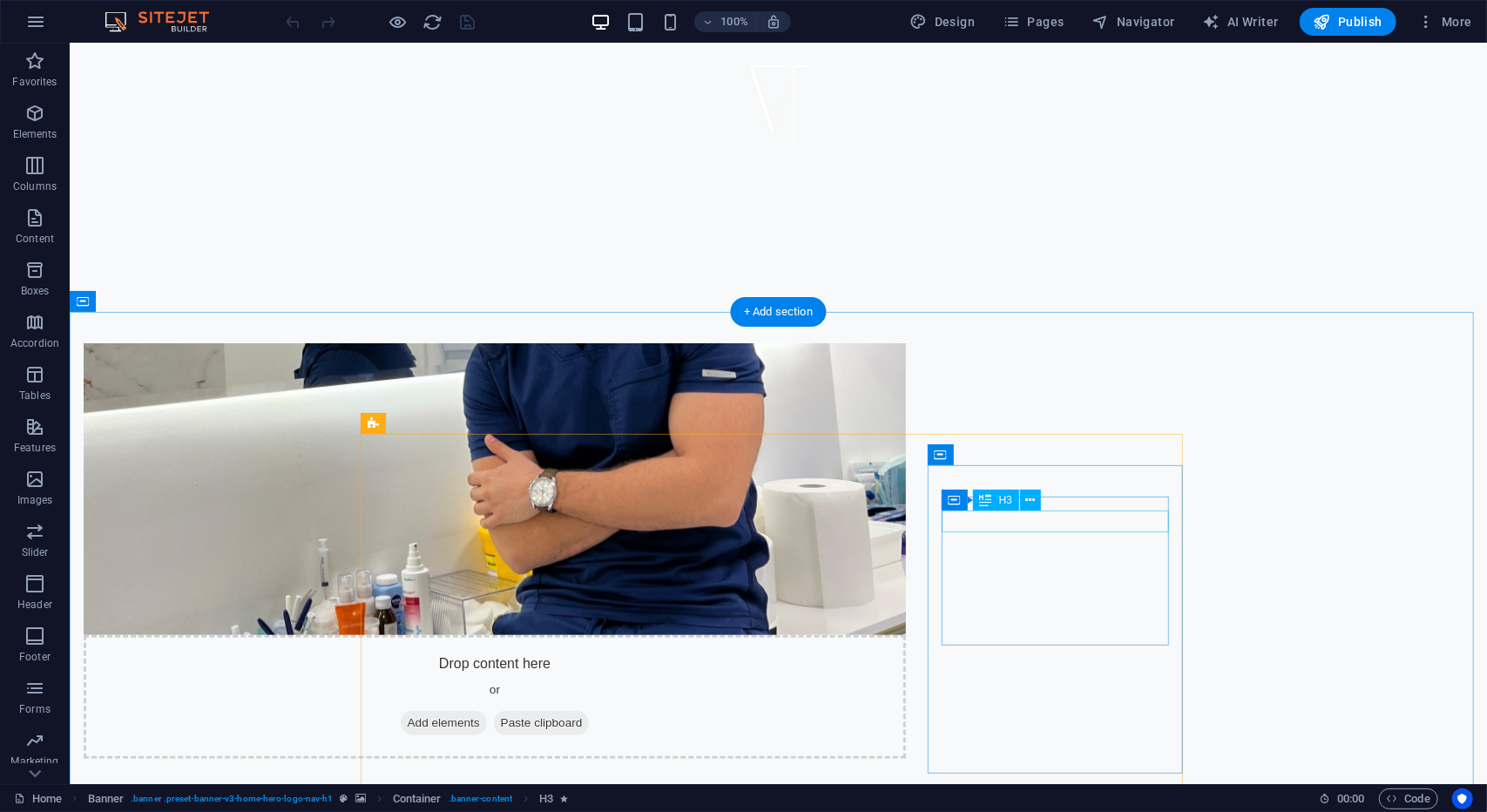
scroll to position [1045, 0]
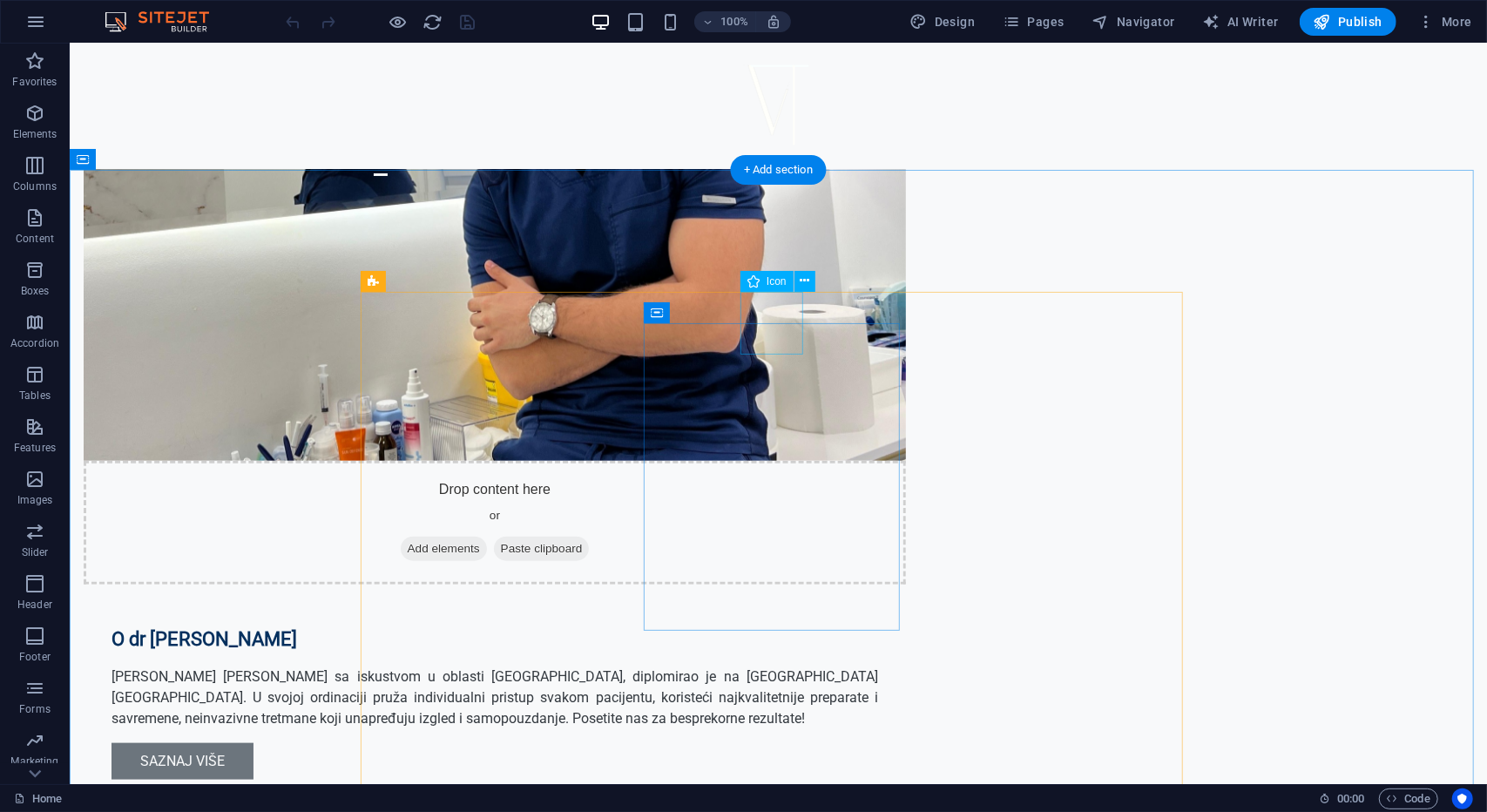
drag, startPoint x: 773, startPoint y: 302, endPoint x: 863, endPoint y: 329, distance: 94.0
click at [803, 280] on icon at bounding box center [804, 280] width 10 height 18
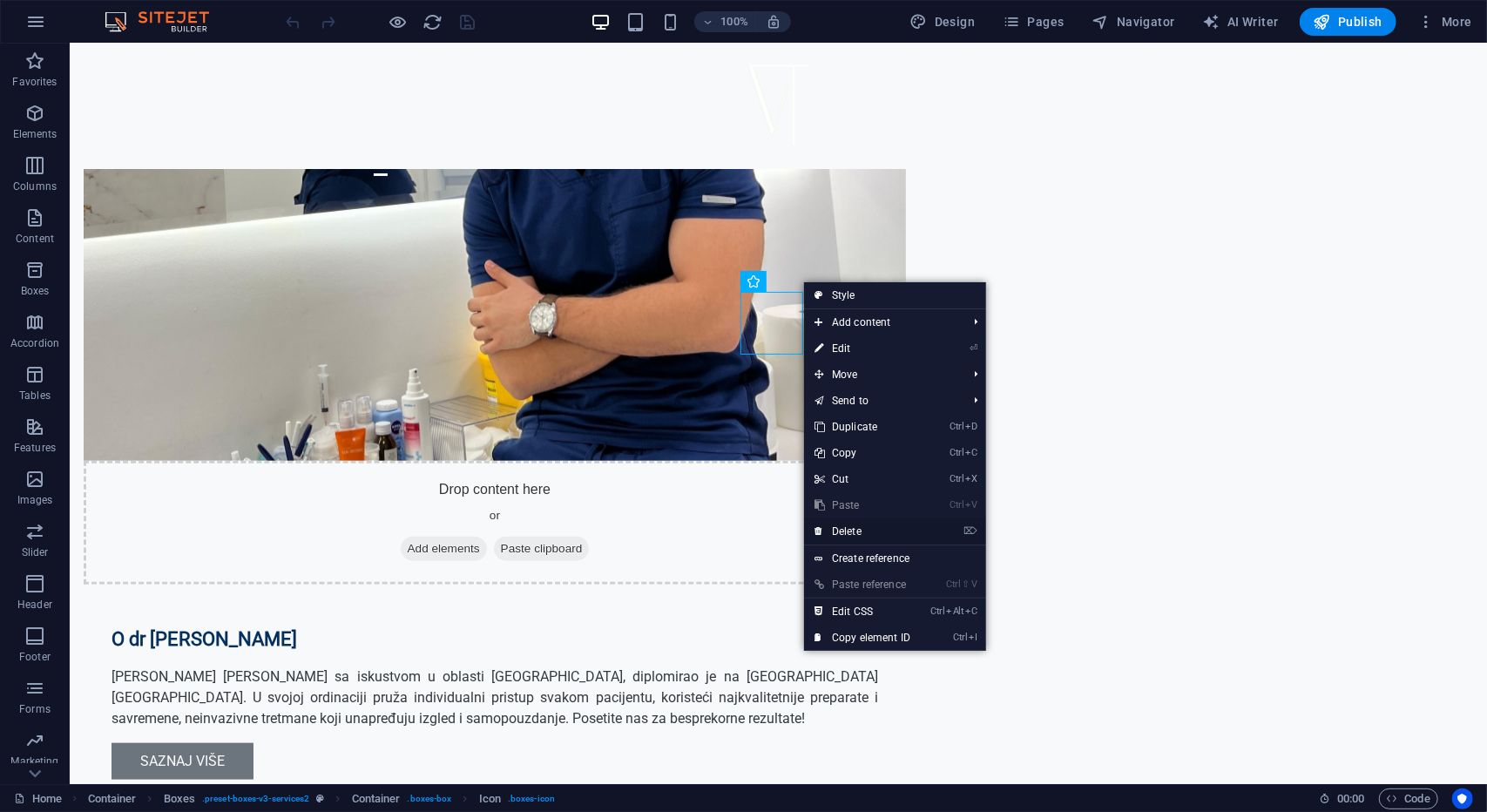
click at [853, 531] on link "⌦ Delete" at bounding box center [863, 531] width 117 height 26
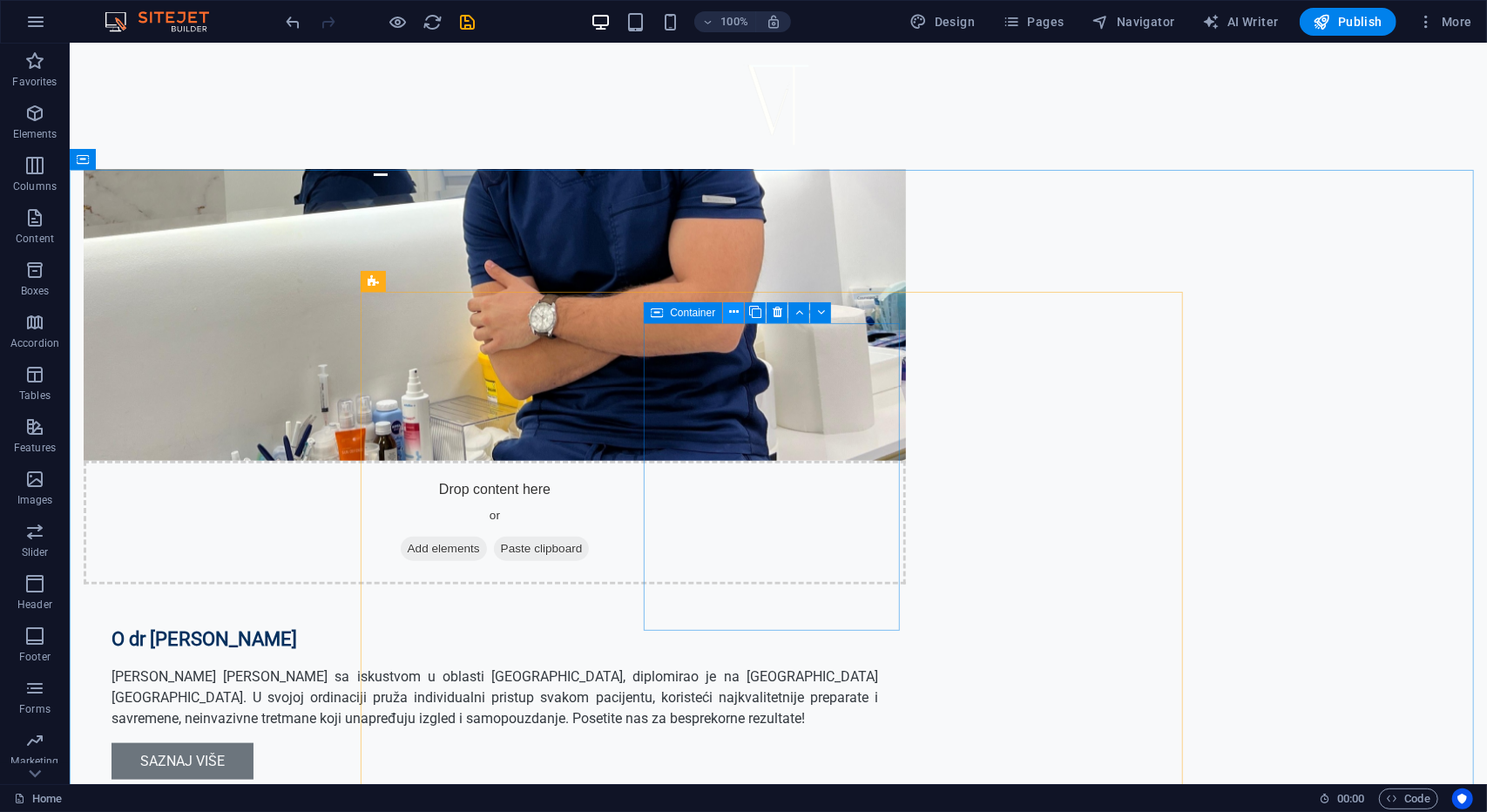
click at [733, 310] on icon at bounding box center [734, 312] width 10 height 18
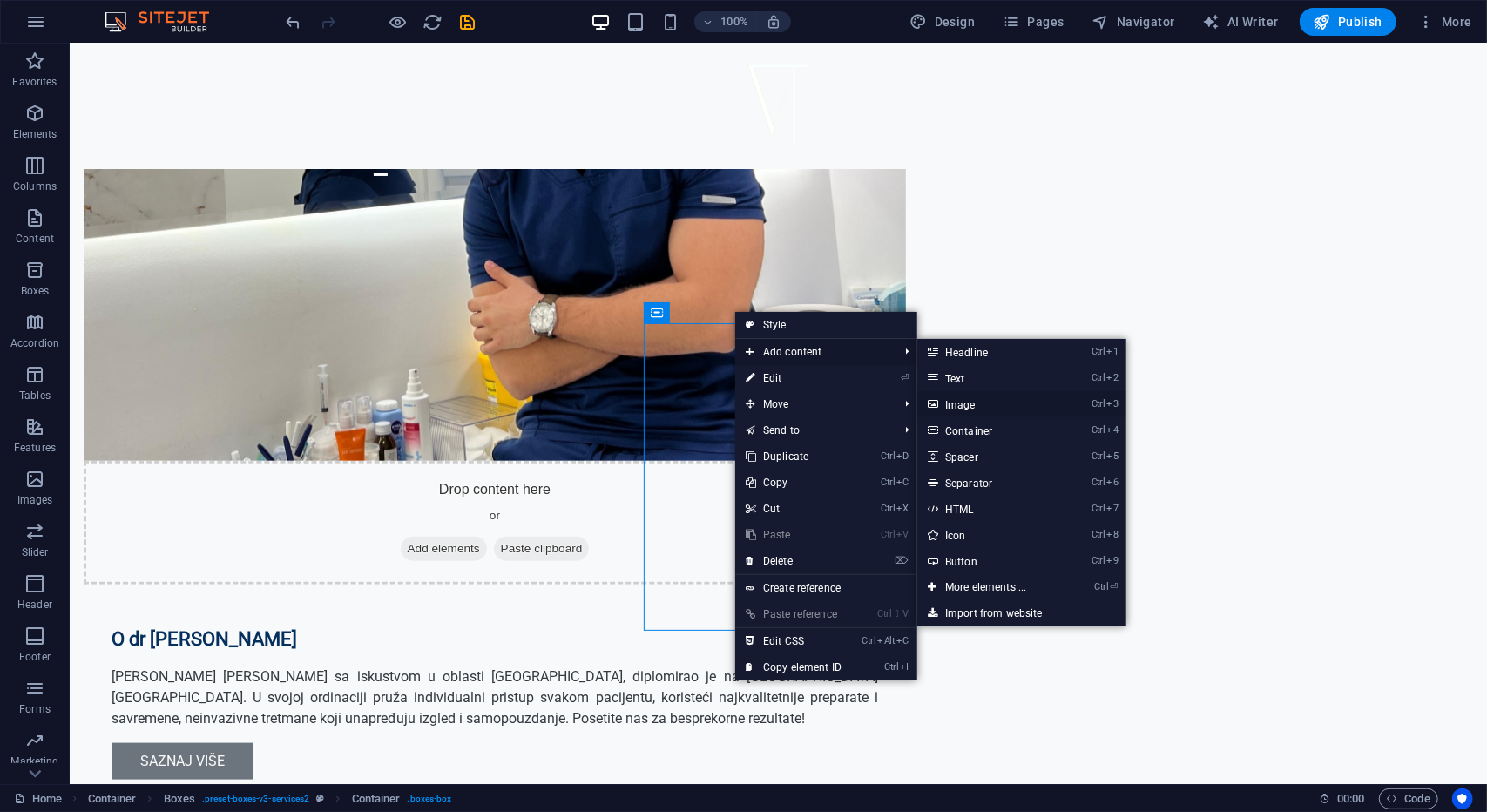
click at [972, 403] on link "Ctrl 3 Image" at bounding box center [990, 404] width 144 height 26
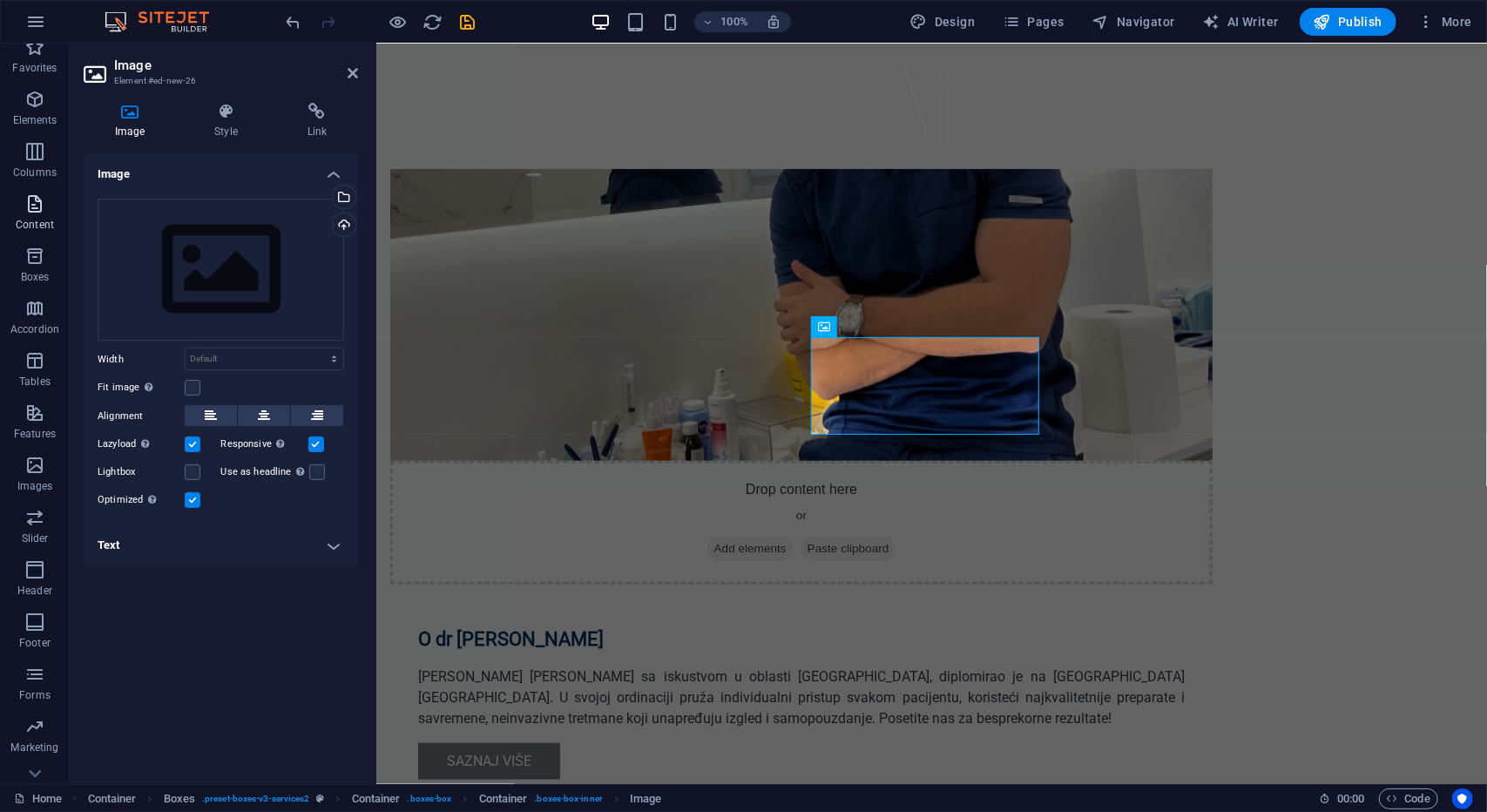
scroll to position [43, 0]
click at [24, 232] on icon "button" at bounding box center [35, 227] width 21 height 21
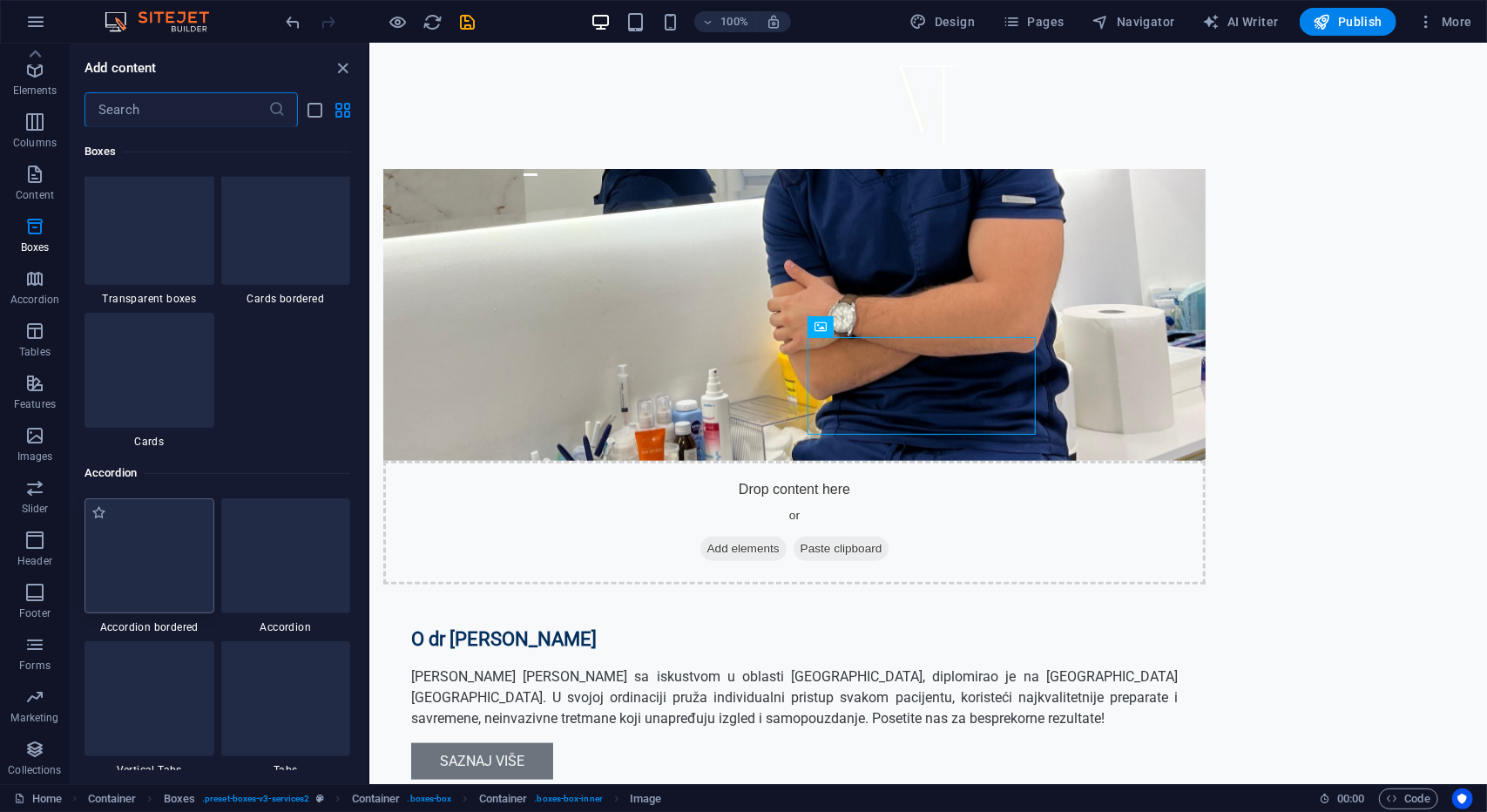
scroll to position [5328, 0]
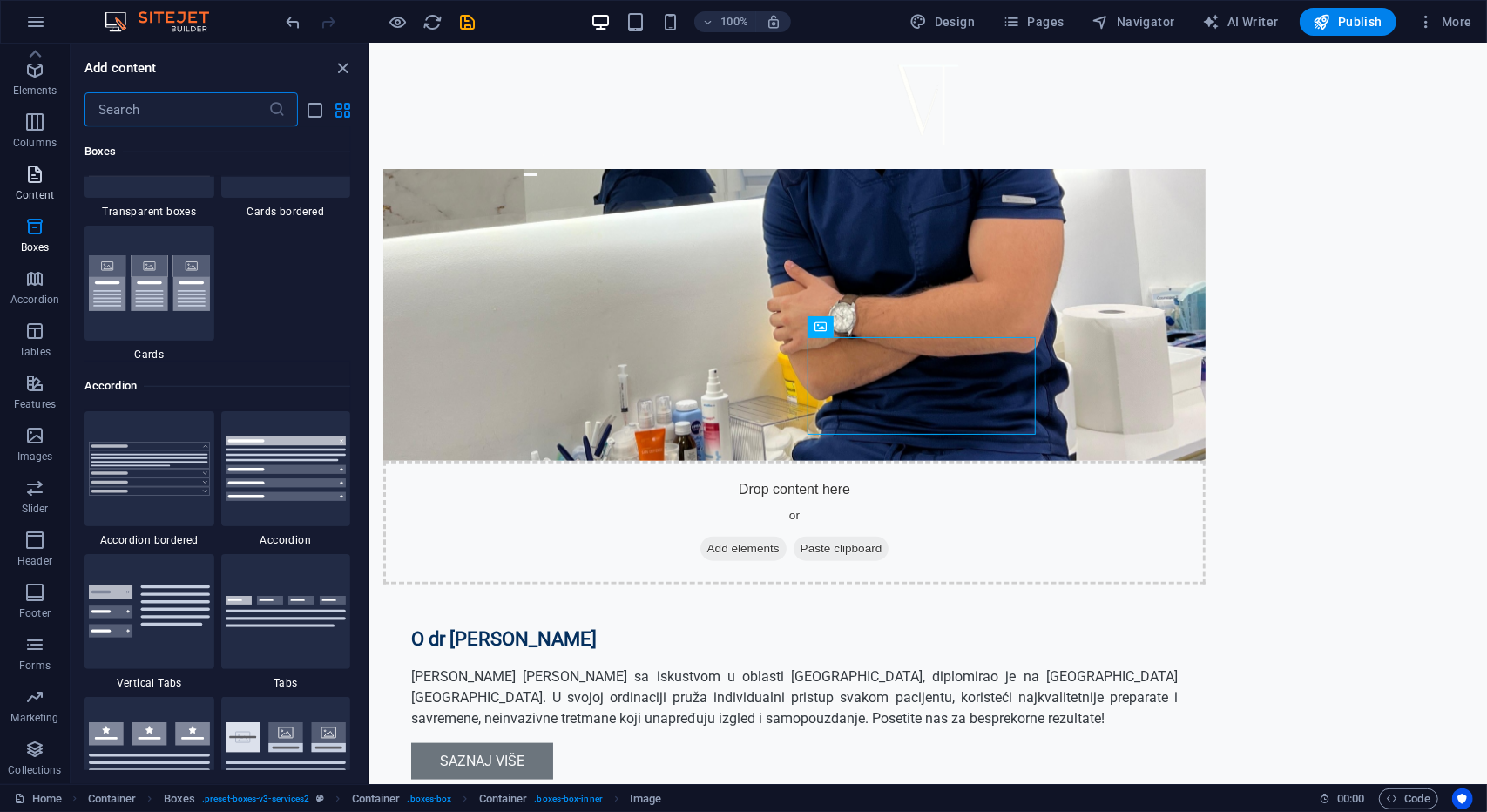
click at [44, 192] on p "Content" at bounding box center [35, 195] width 38 height 14
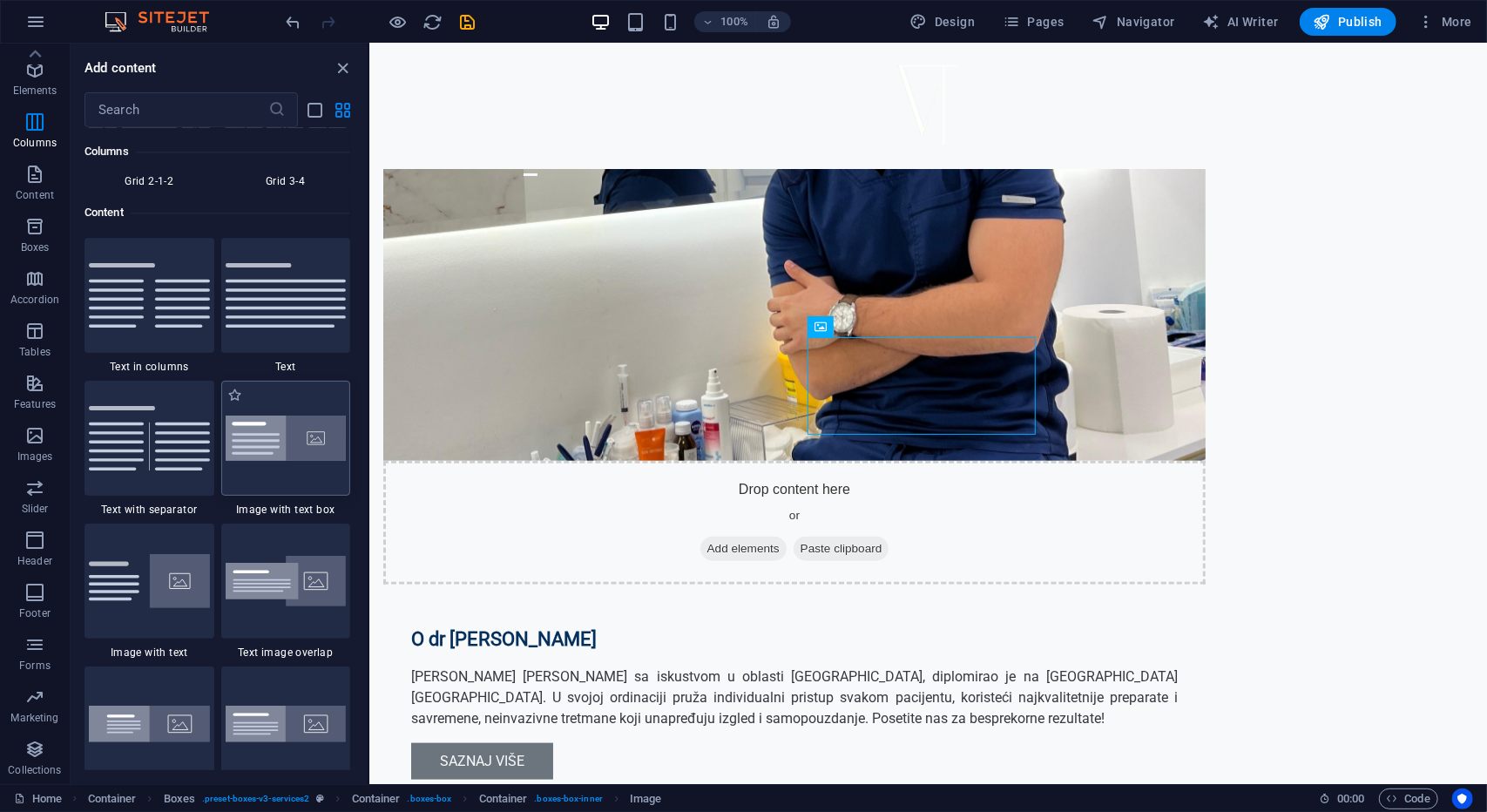
scroll to position [2961, 0]
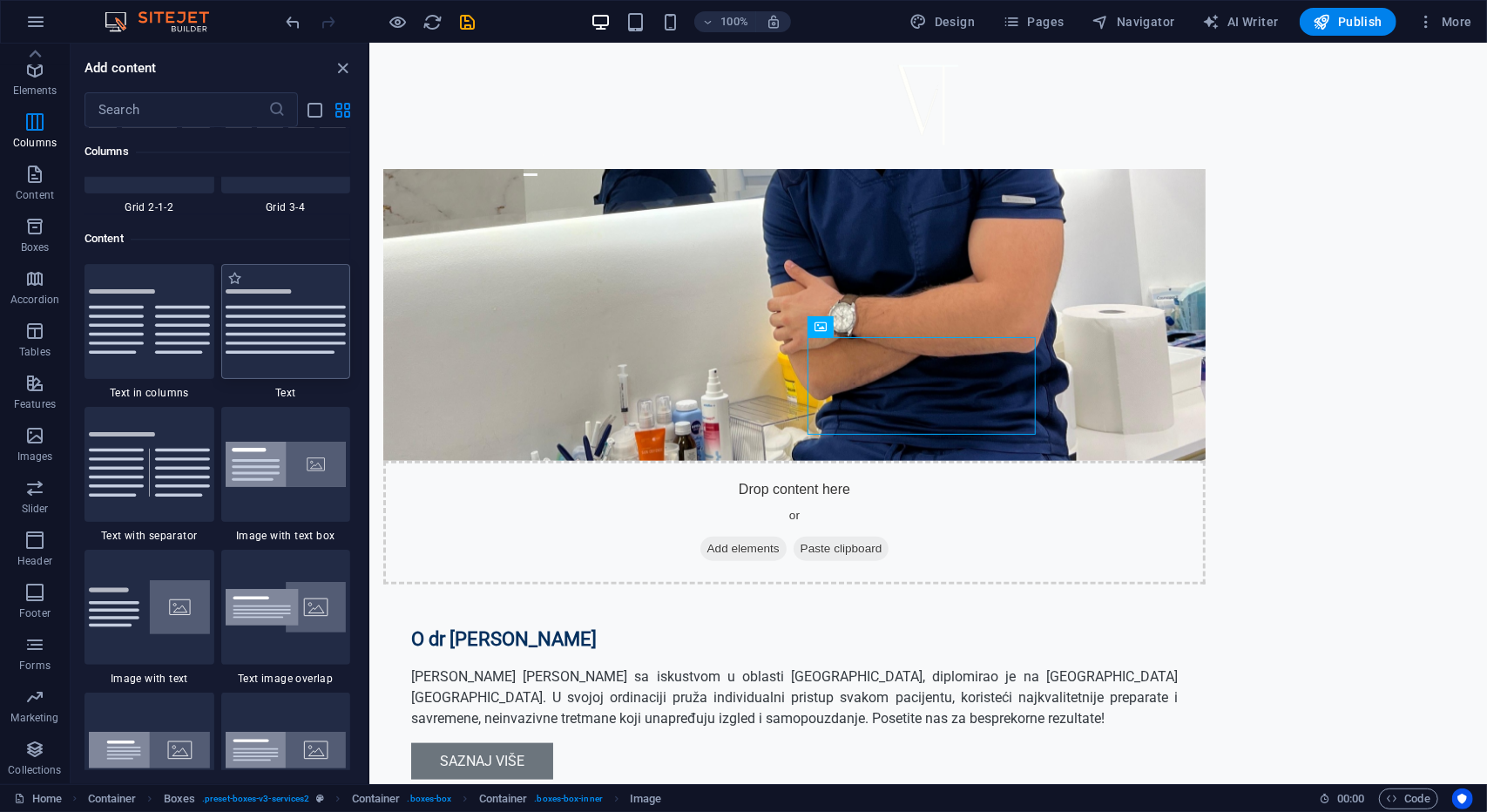
click at [298, 340] on img at bounding box center [286, 321] width 121 height 64
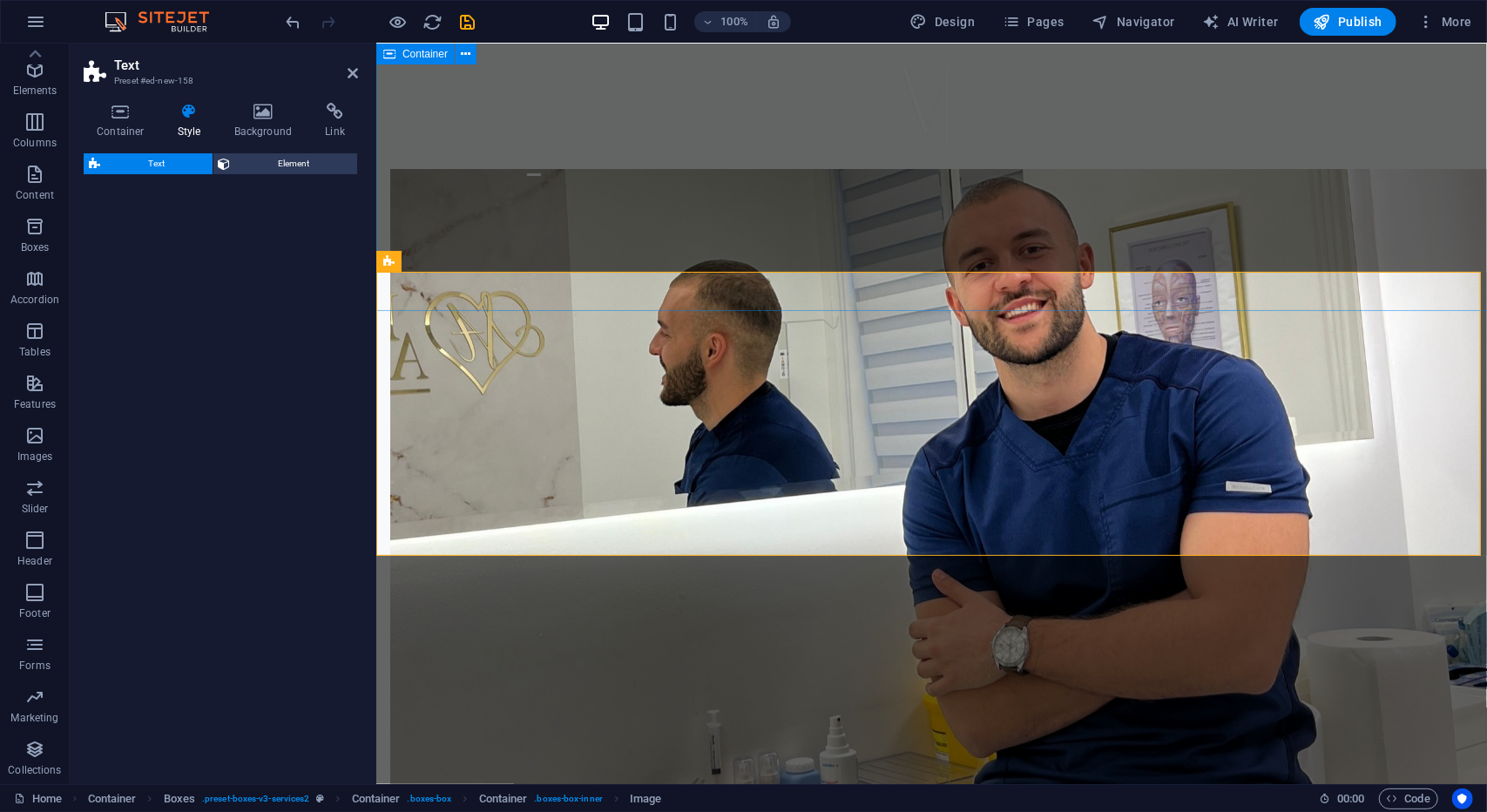
scroll to position [1728, 0]
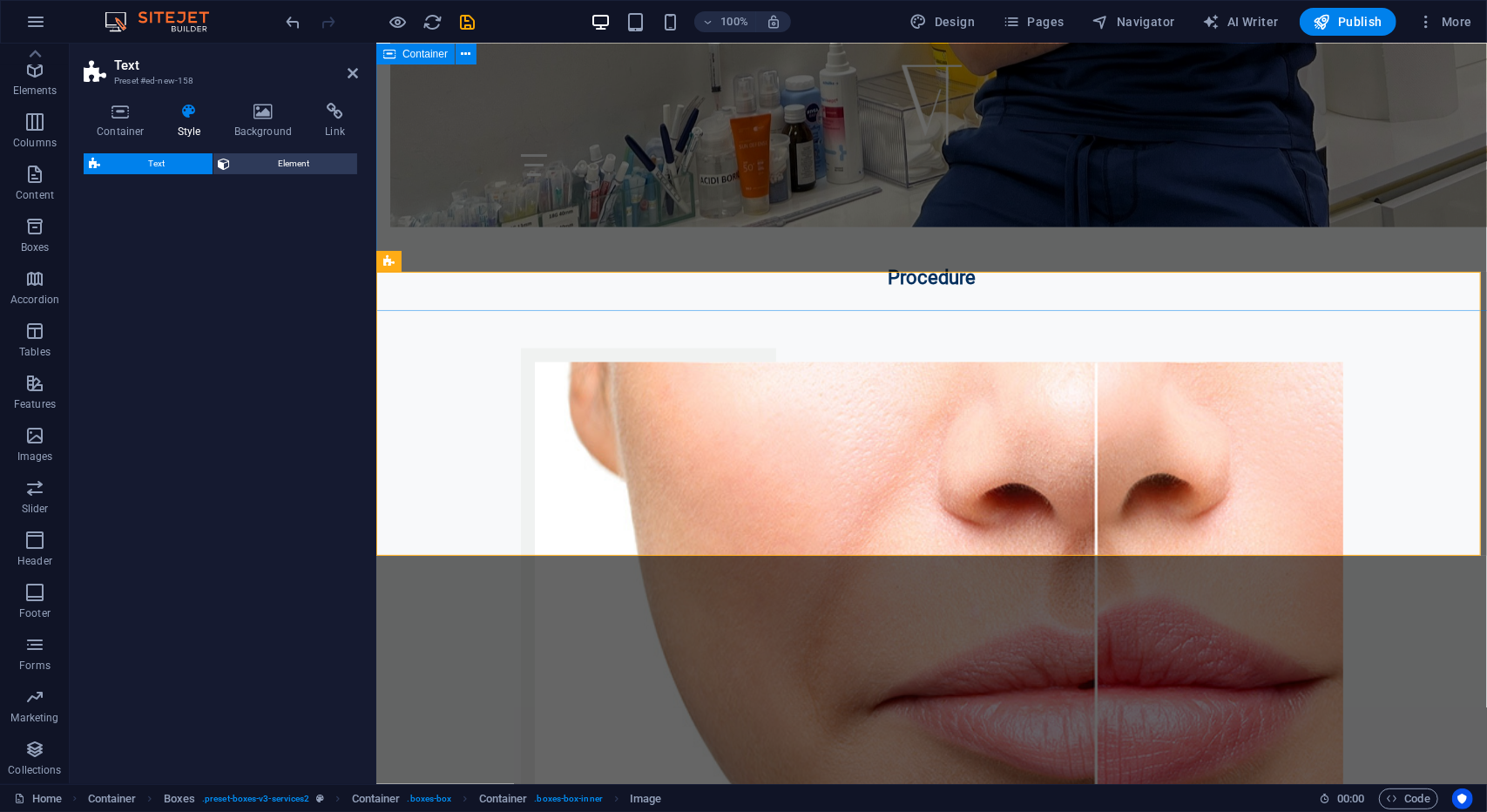
select select "preset-text-v2-default"
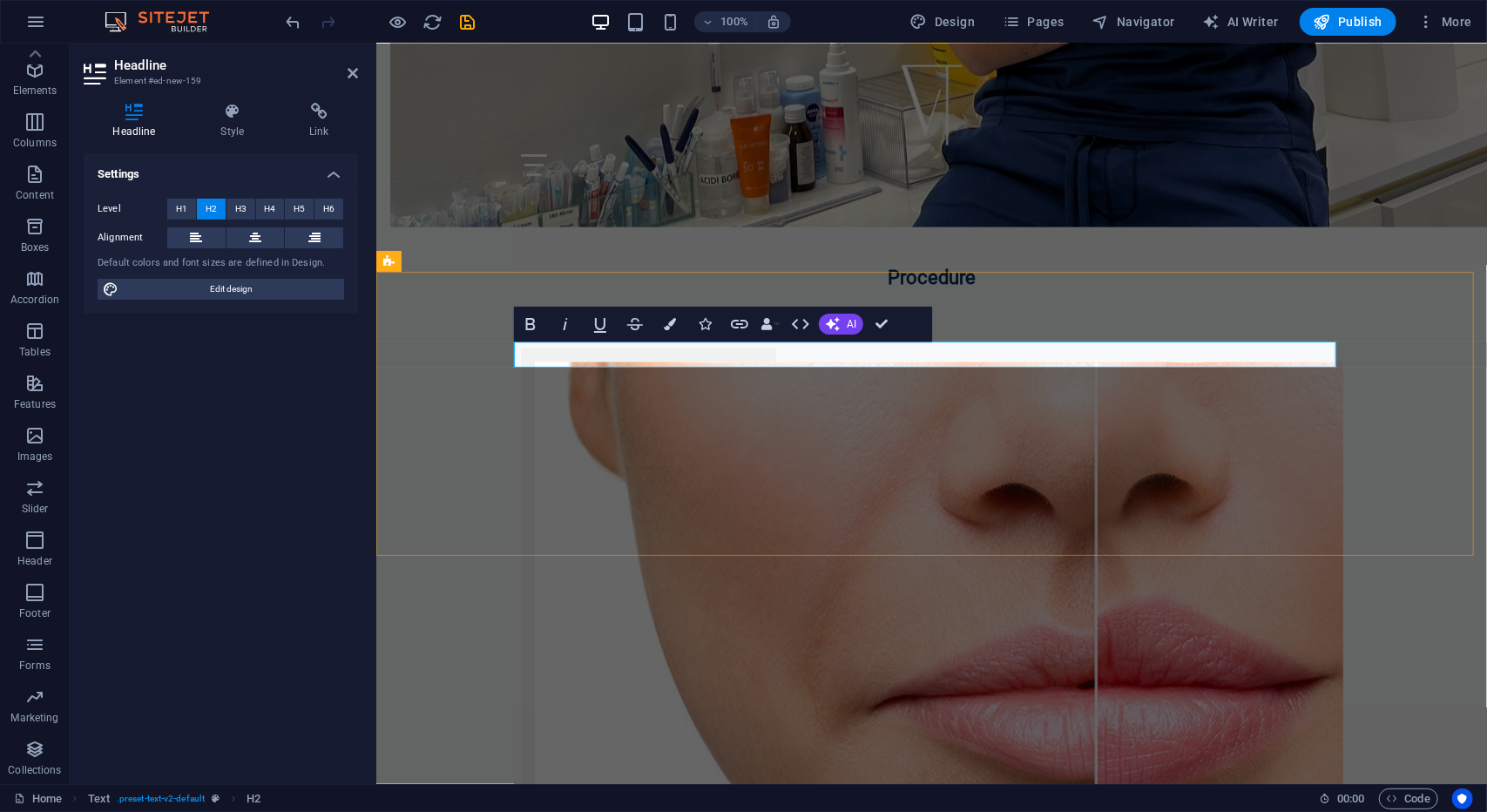
scroll to position [0, 5]
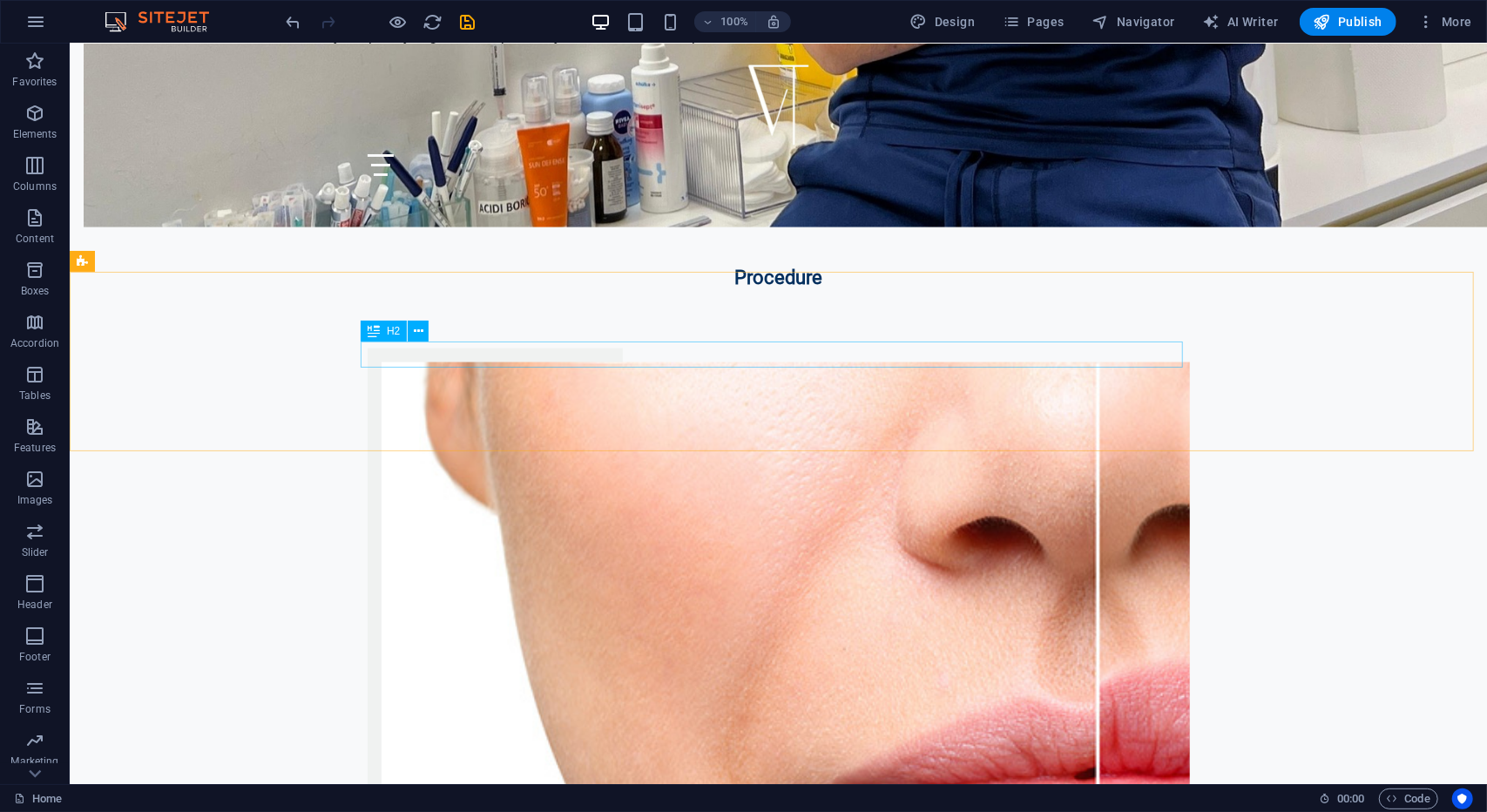
click at [432, 334] on div "H2" at bounding box center [400, 331] width 80 height 22
click at [1348, 17] on span "Publish" at bounding box center [1349, 22] width 69 height 17
checkbox input "false"
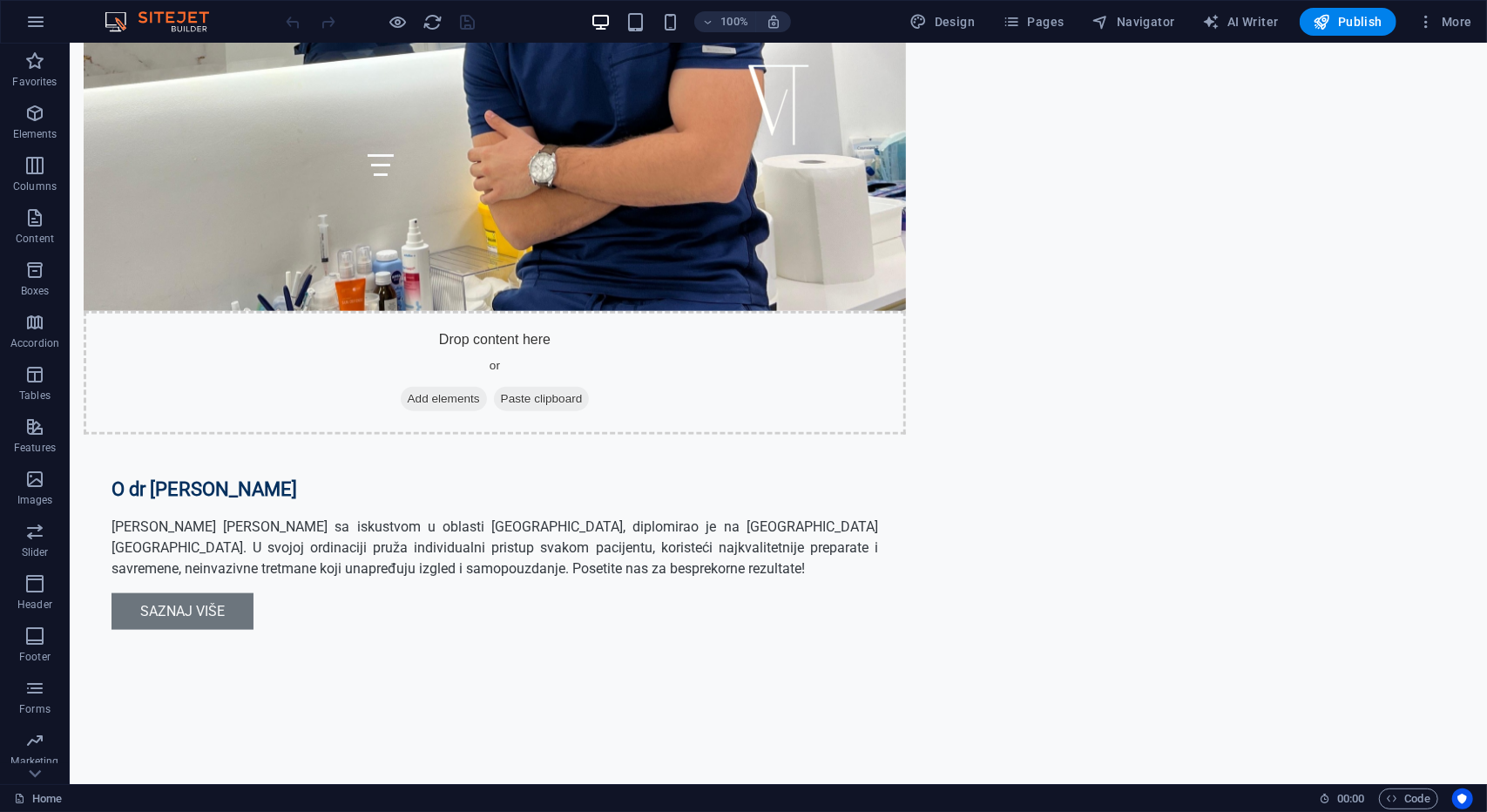
scroll to position [1178, 0]
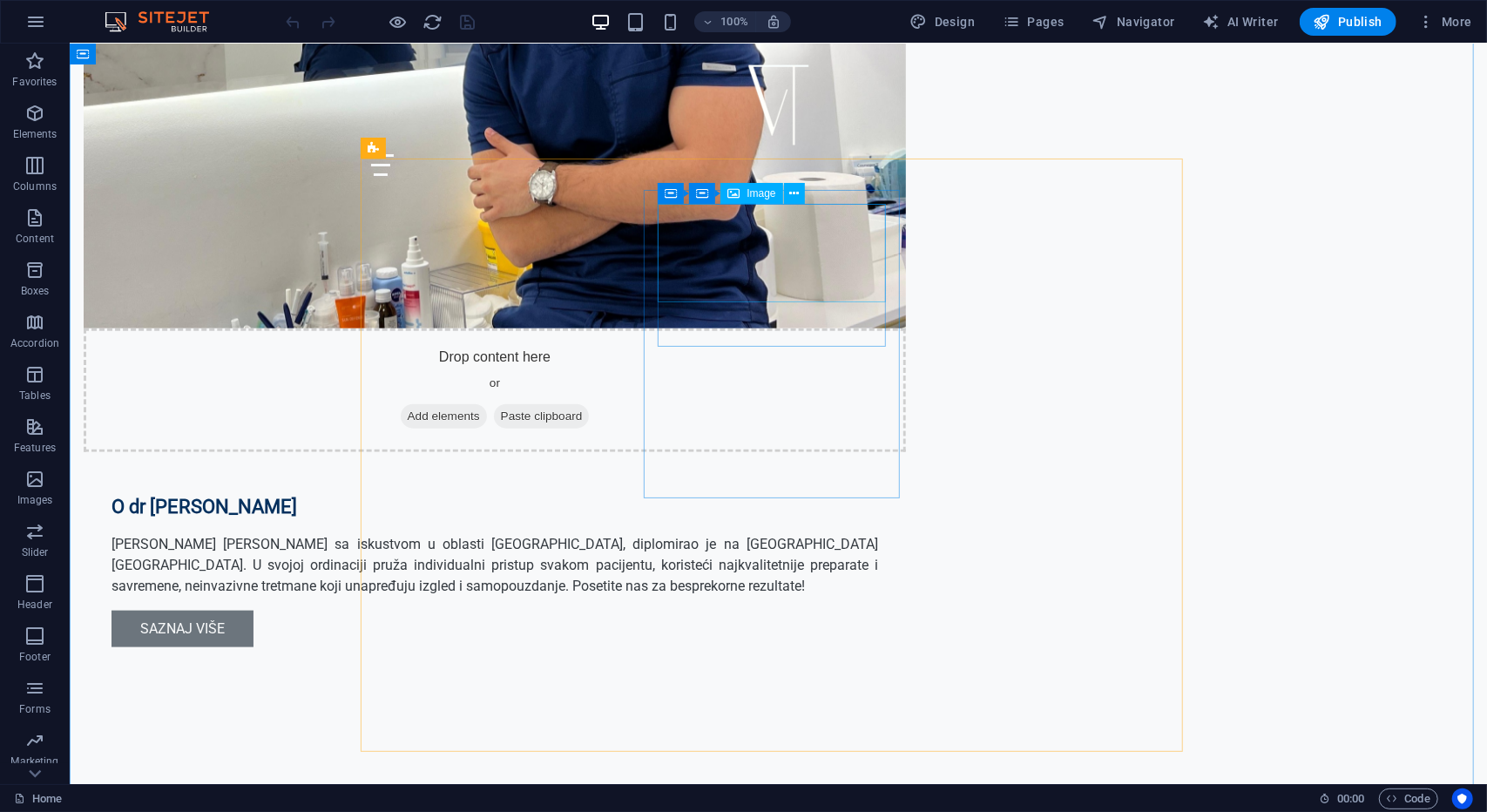
click at [765, 189] on span "Image" at bounding box center [761, 193] width 29 height 11
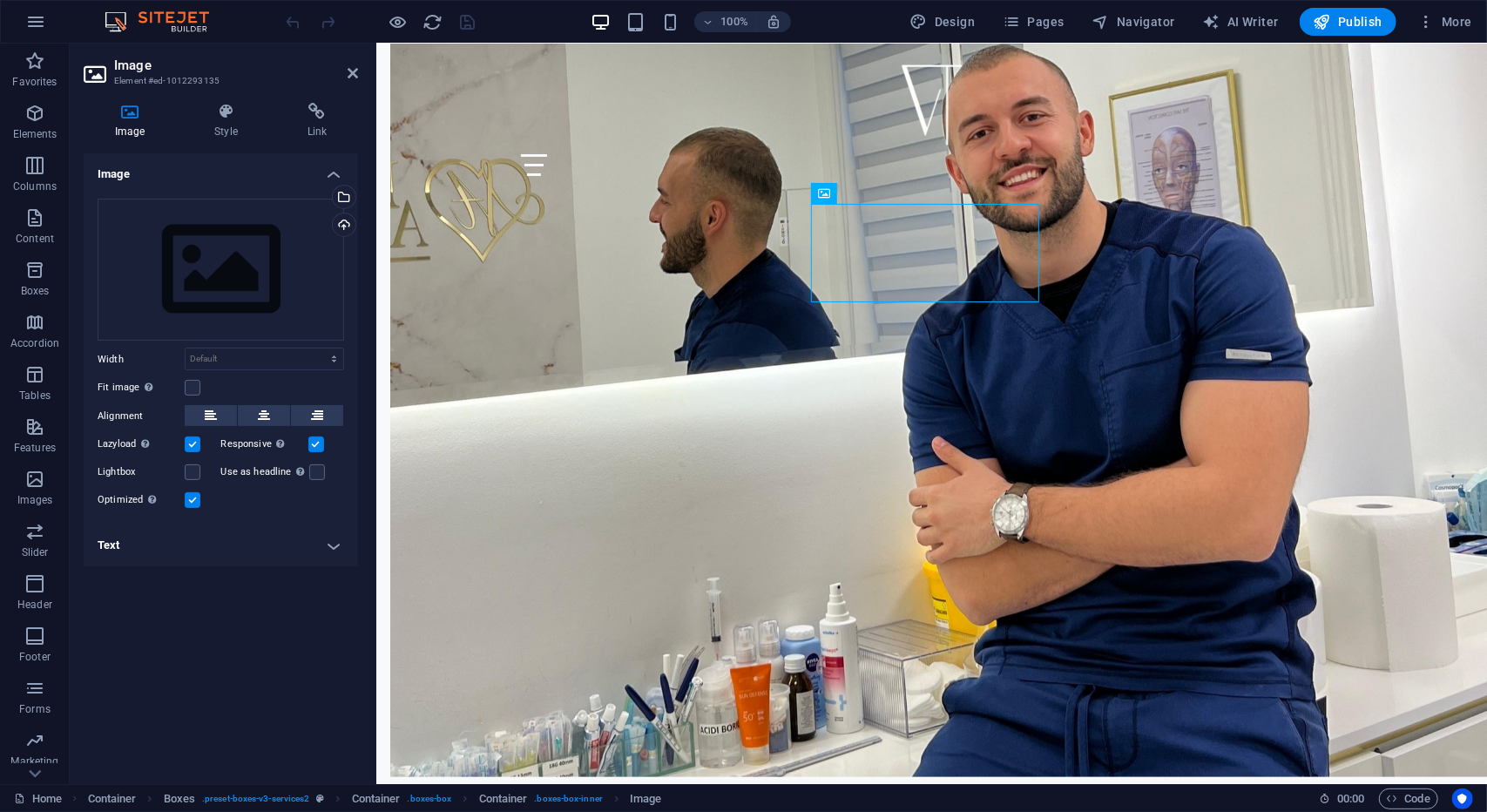
drag, startPoint x: 813, startPoint y: 249, endPoint x: 354, endPoint y: 232, distance: 459.3
click at [345, 232] on div "Upload" at bounding box center [342, 226] width 26 height 26
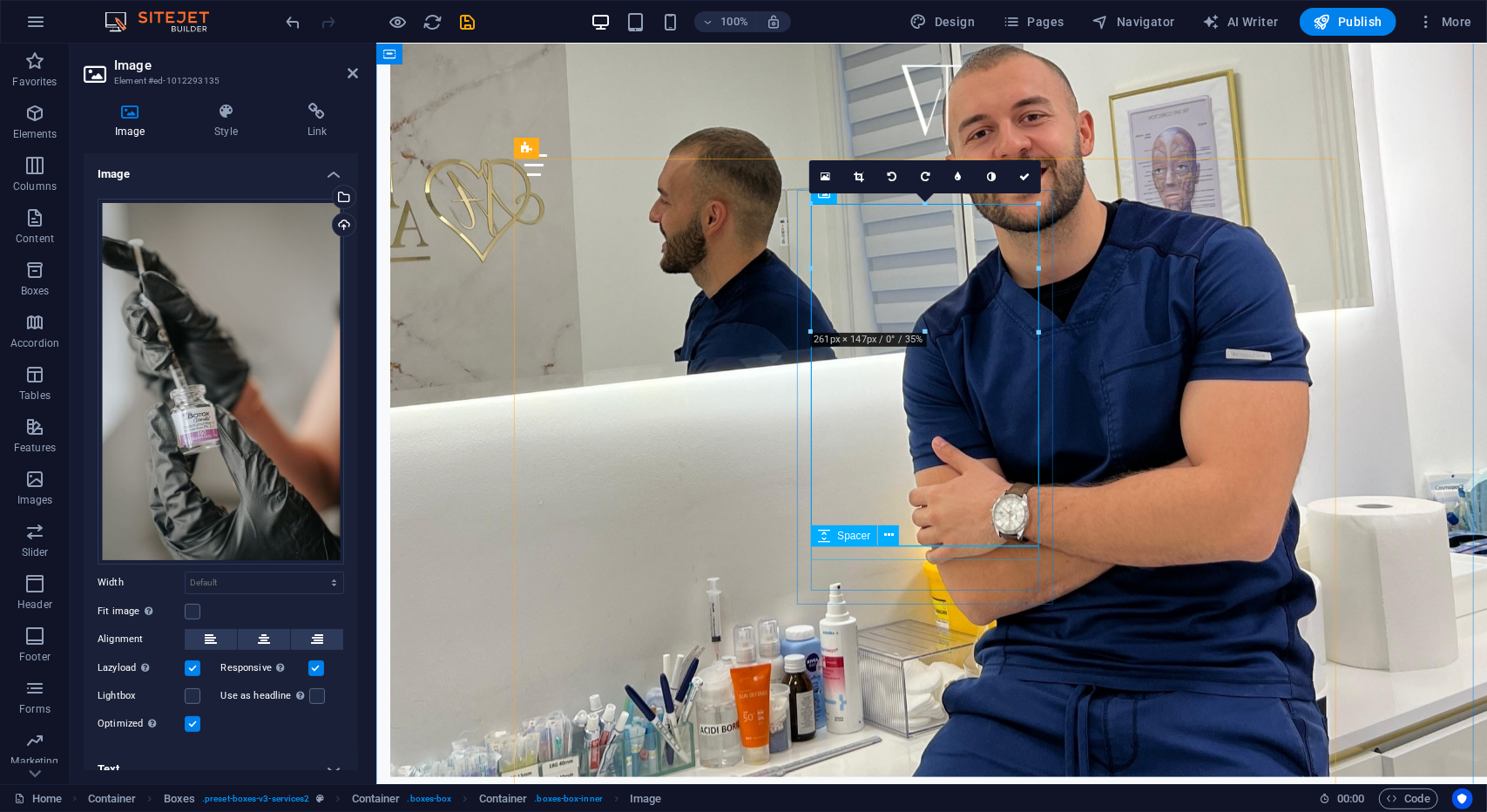
click at [857, 541] on span "Spacer" at bounding box center [853, 536] width 33 height 11
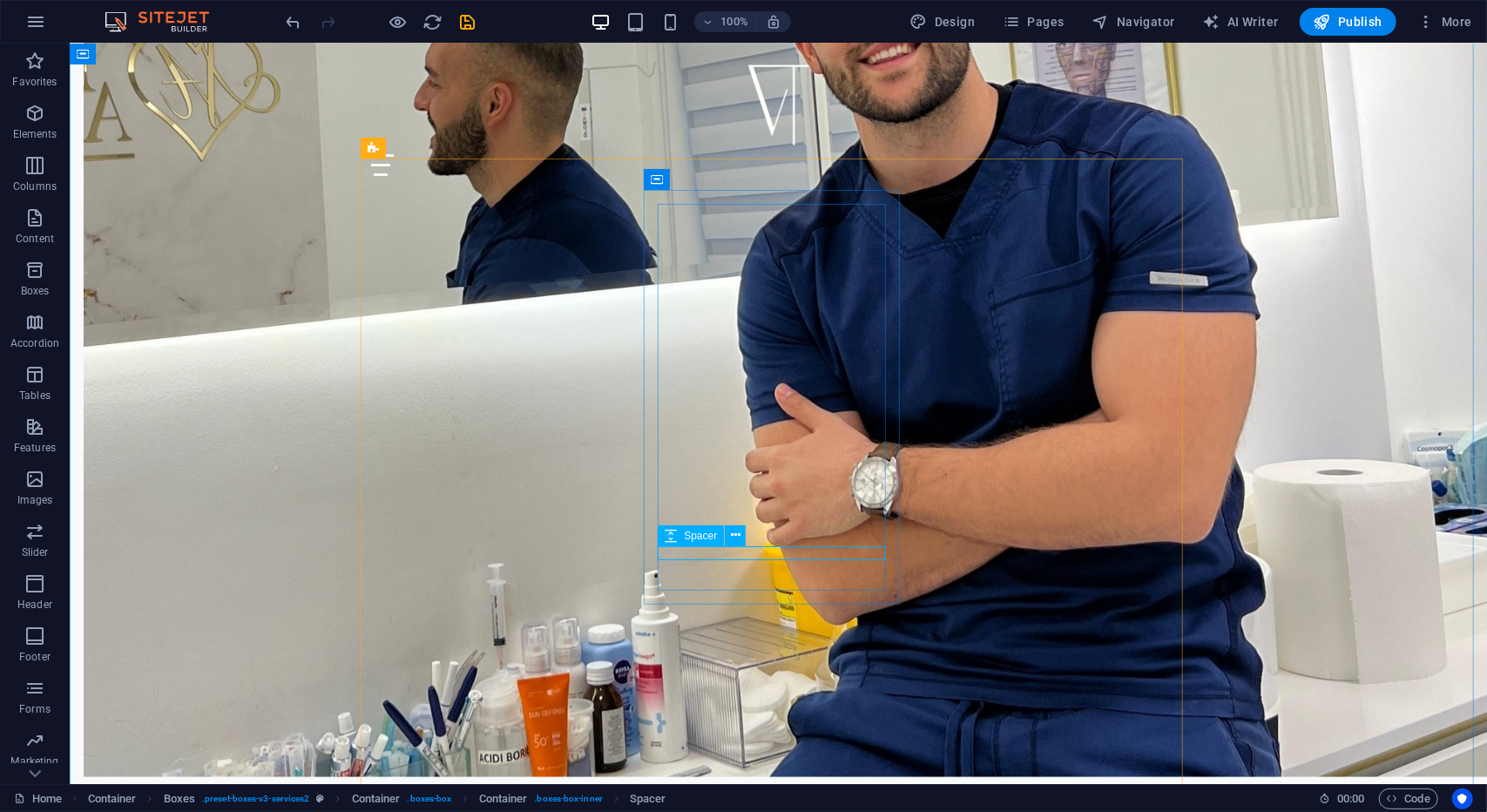
click at [675, 539] on icon at bounding box center [671, 536] width 12 height 21
select select "px"
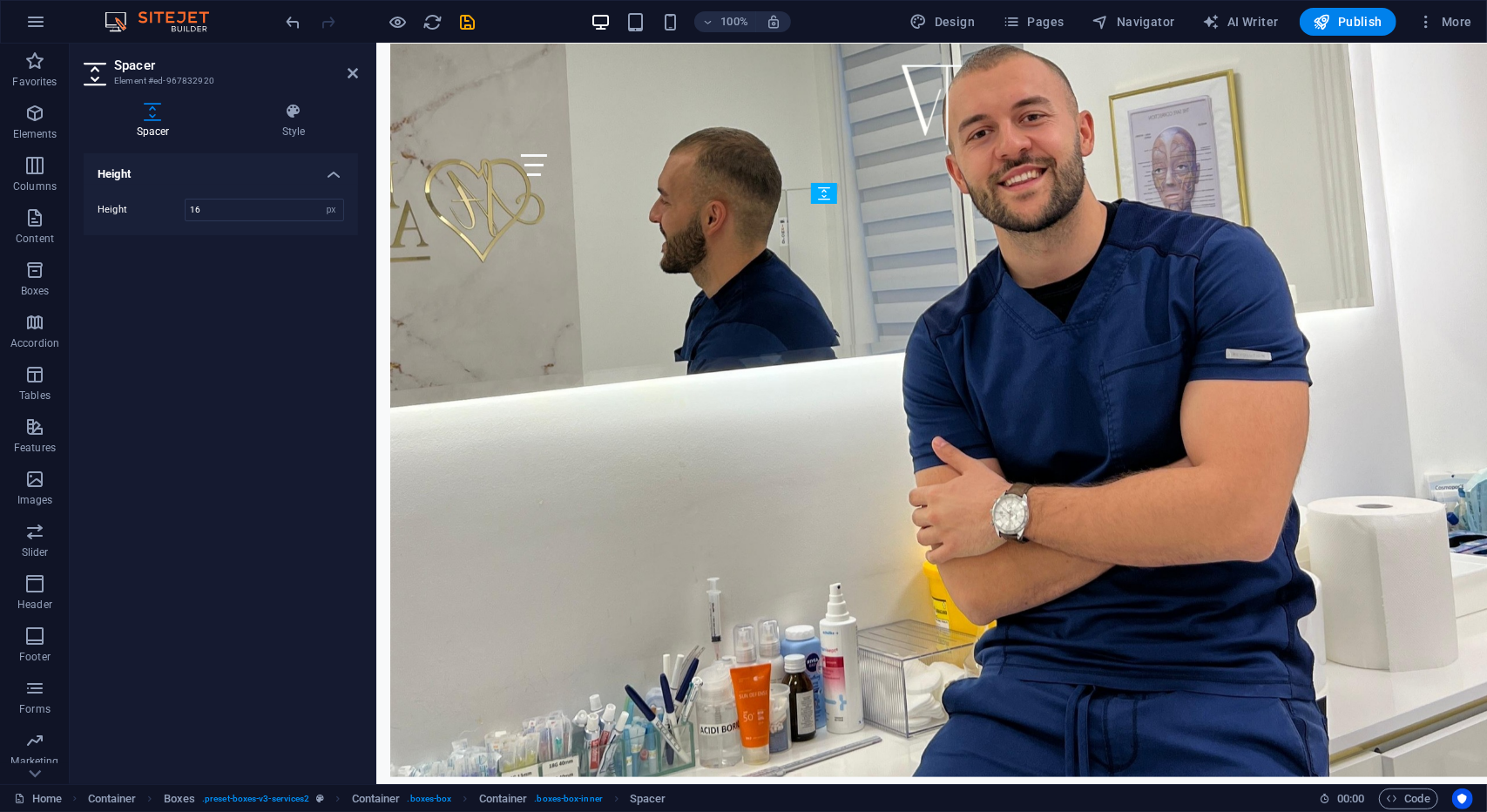
drag, startPoint x: 1205, startPoint y: 584, endPoint x: 832, endPoint y: 466, distance: 391.2
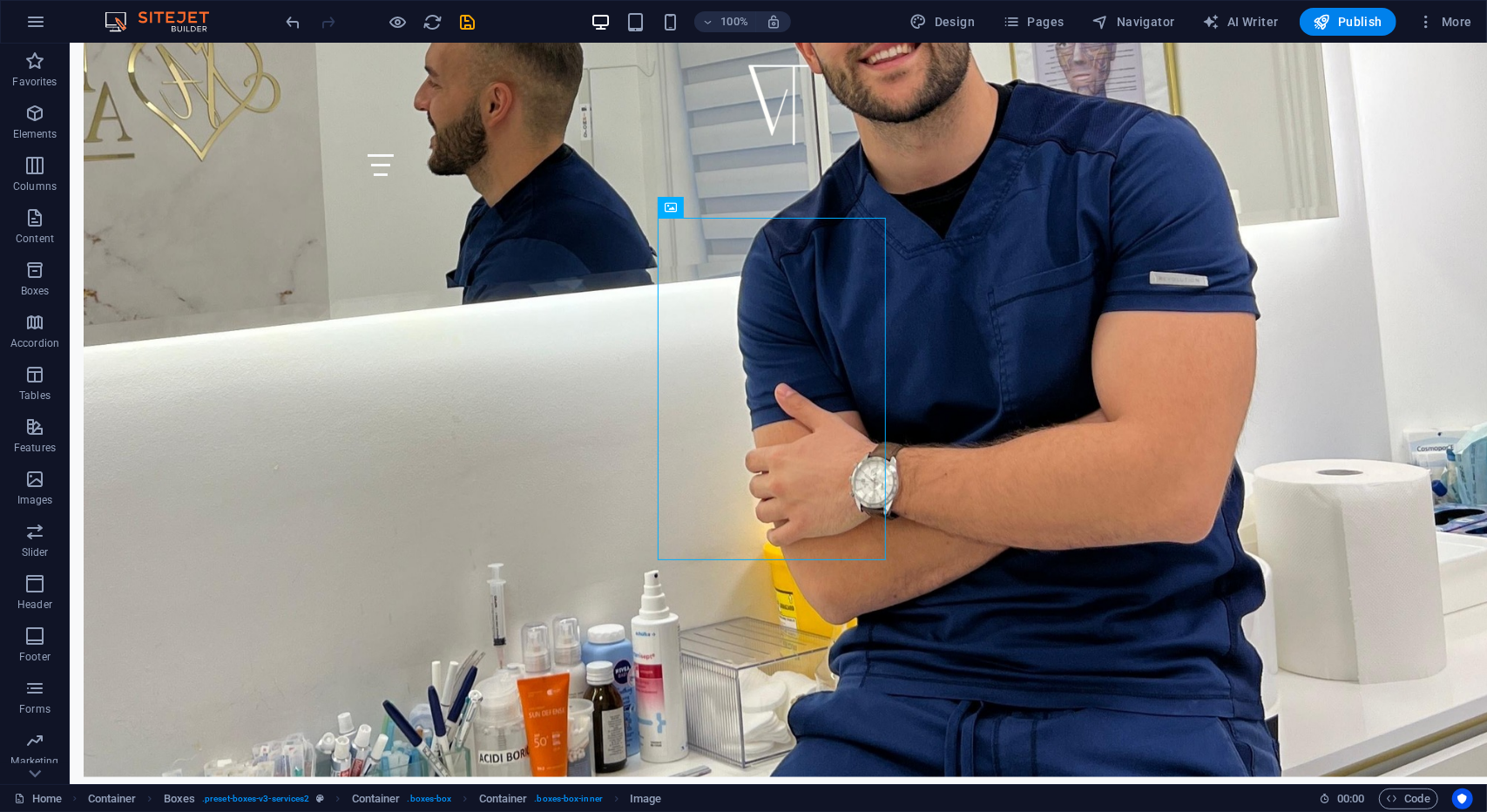
drag, startPoint x: 525, startPoint y: 473, endPoint x: 854, endPoint y: 392, distance: 338.8
drag, startPoint x: 846, startPoint y: 383, endPoint x: 840, endPoint y: 333, distance: 50.4
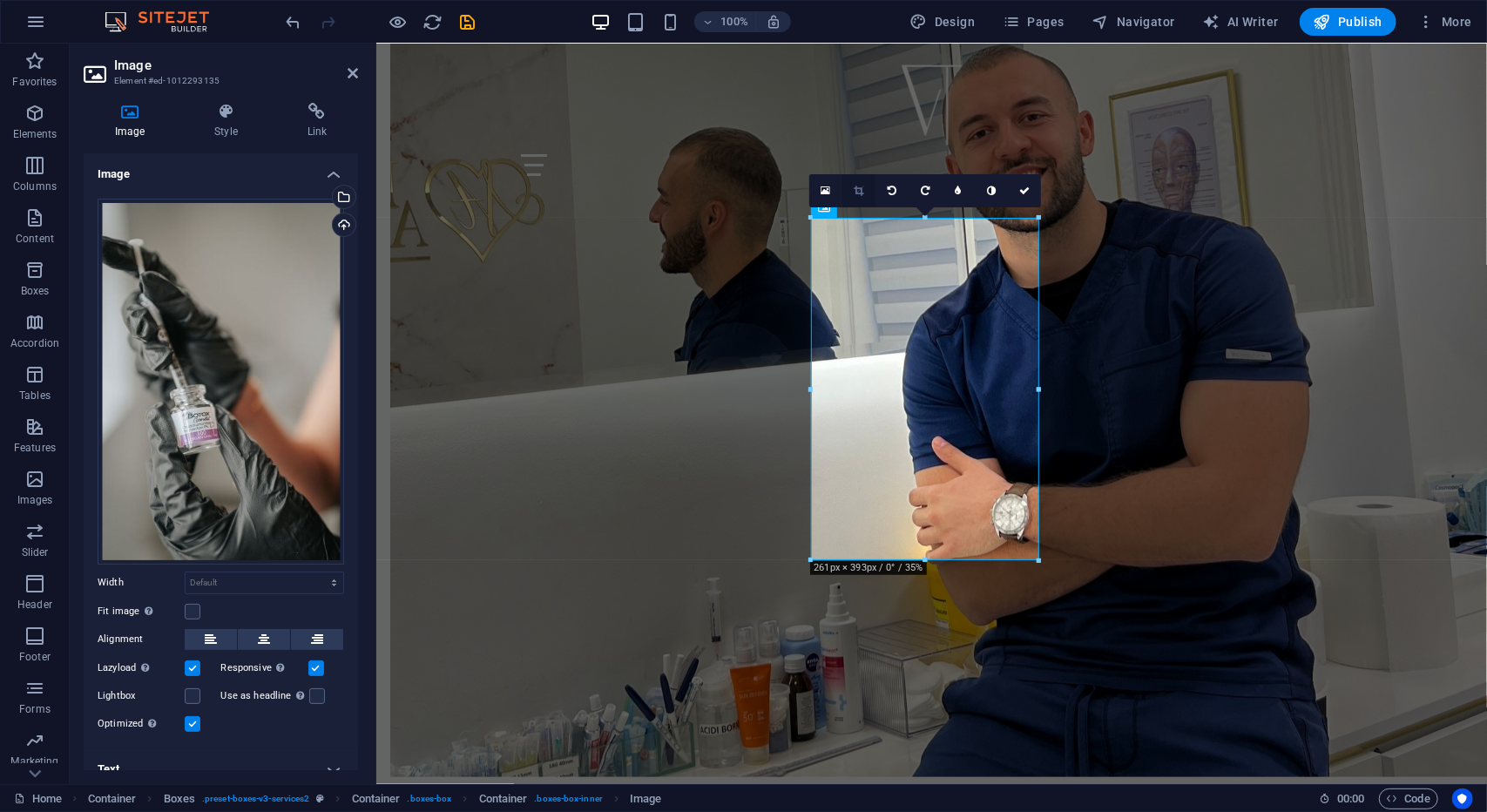
click at [853, 190] on icon at bounding box center [858, 190] width 10 height 11
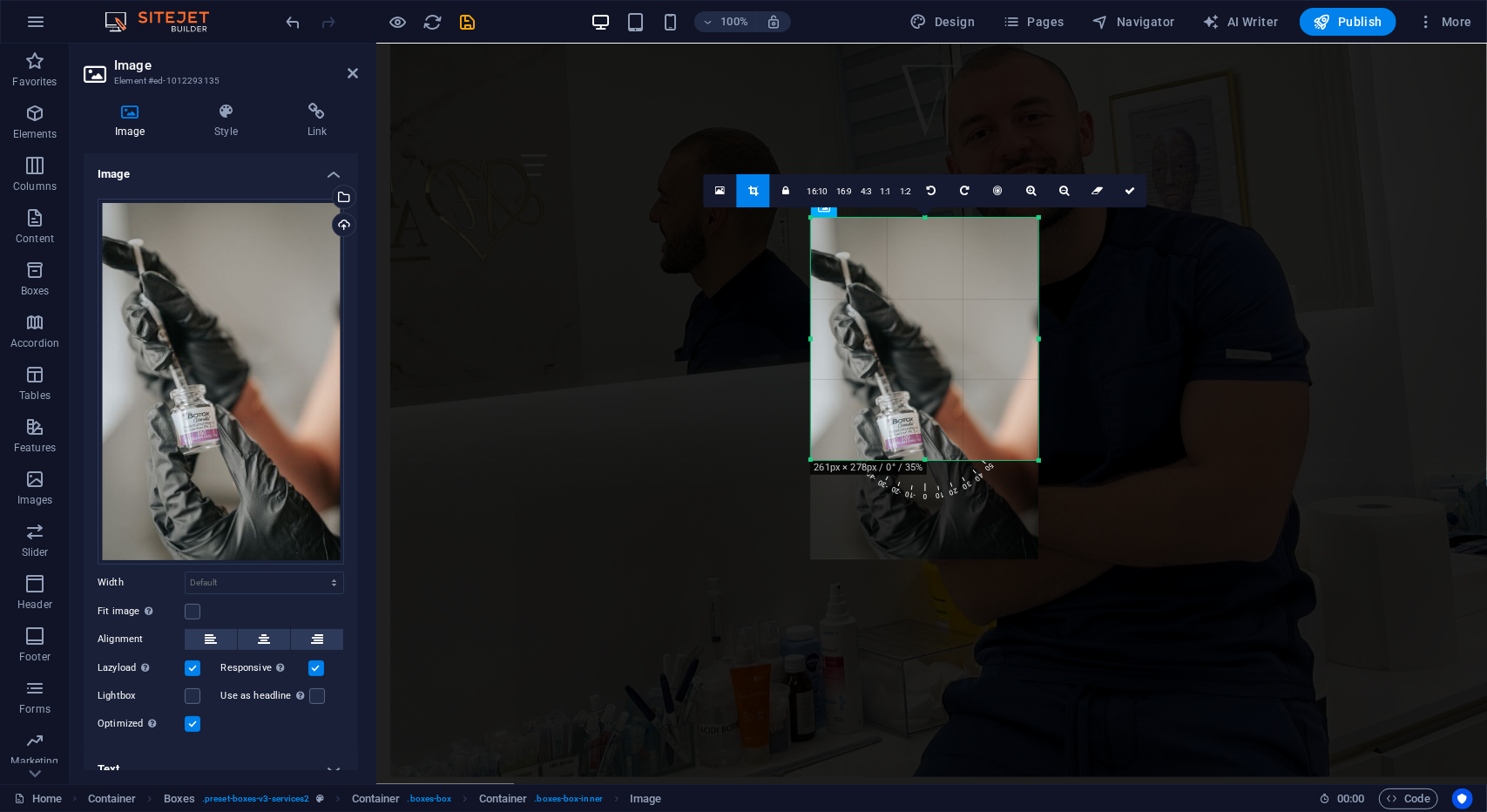
drag, startPoint x: 922, startPoint y: 561, endPoint x: 925, endPoint y: 461, distance: 100.0
click at [925, 461] on div at bounding box center [924, 461] width 228 height 6
click at [923, 222] on div at bounding box center [924, 389] width 228 height 342
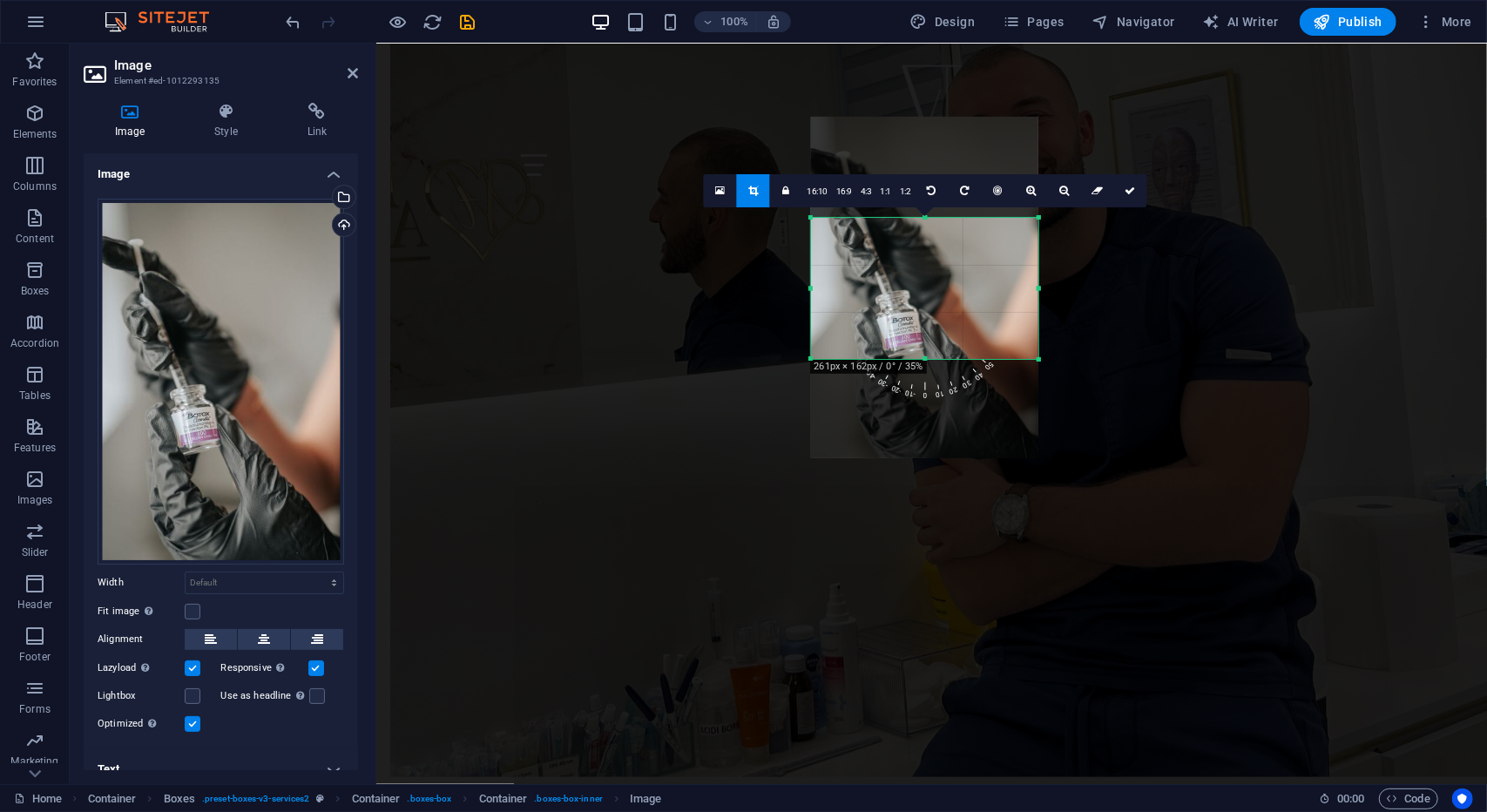
drag, startPoint x: 923, startPoint y: 215, endPoint x: 934, endPoint y: 316, distance: 101.6
click at [934, 316] on div "180 170 160 150 140 130 120 110 100 90 80 70 60 50 40 30 20 10 0 -10 -20 -30 -4…" at bounding box center [924, 288] width 228 height 141
drag, startPoint x: 923, startPoint y: 358, endPoint x: 922, endPoint y: 376, distance: 18.0
click at [922, 376] on div at bounding box center [924, 377] width 228 height 6
click at [875, 193] on link "1:1" at bounding box center [885, 191] width 20 height 33
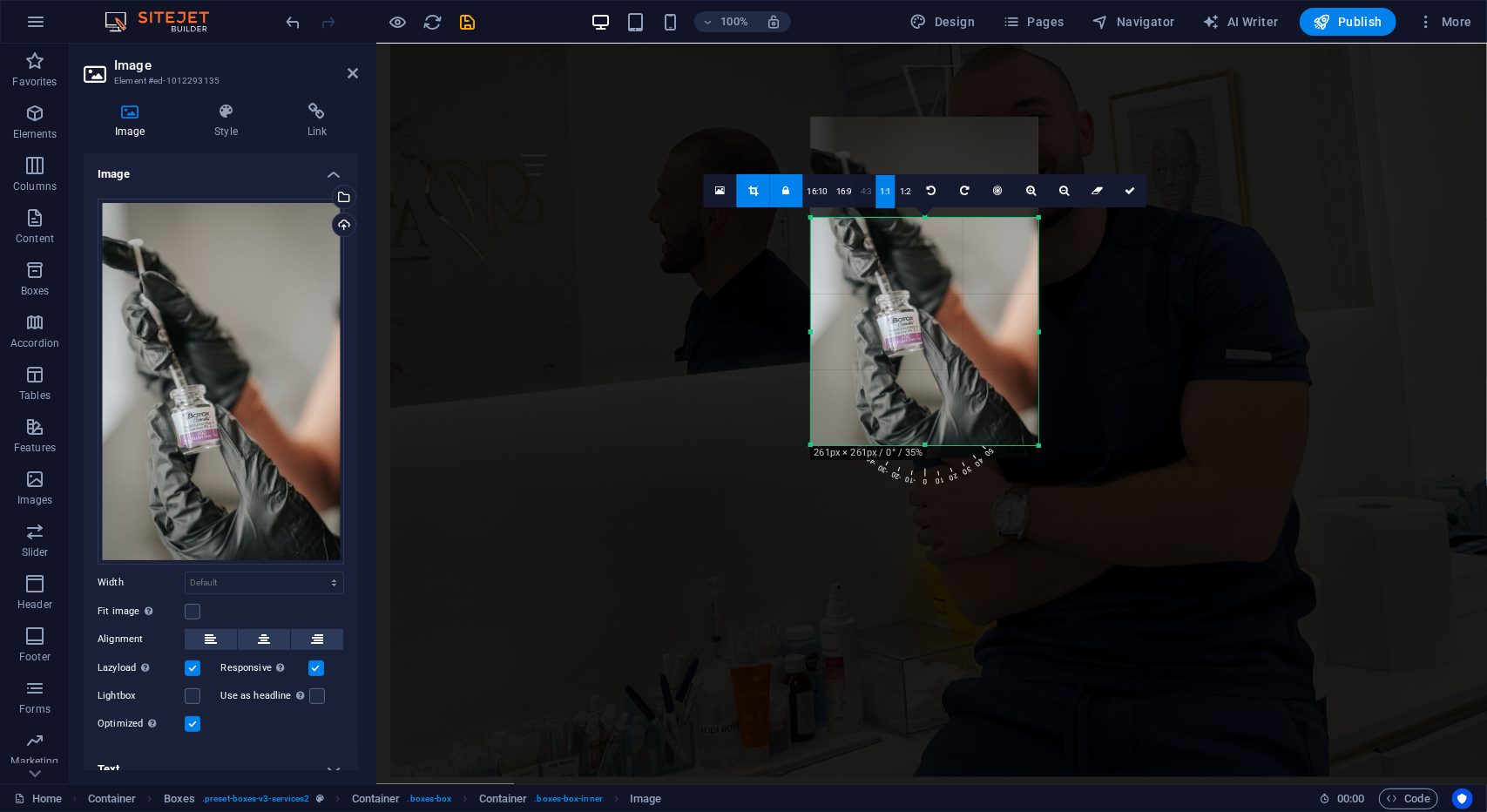
click at [864, 192] on link "4:3" at bounding box center [866, 191] width 20 height 33
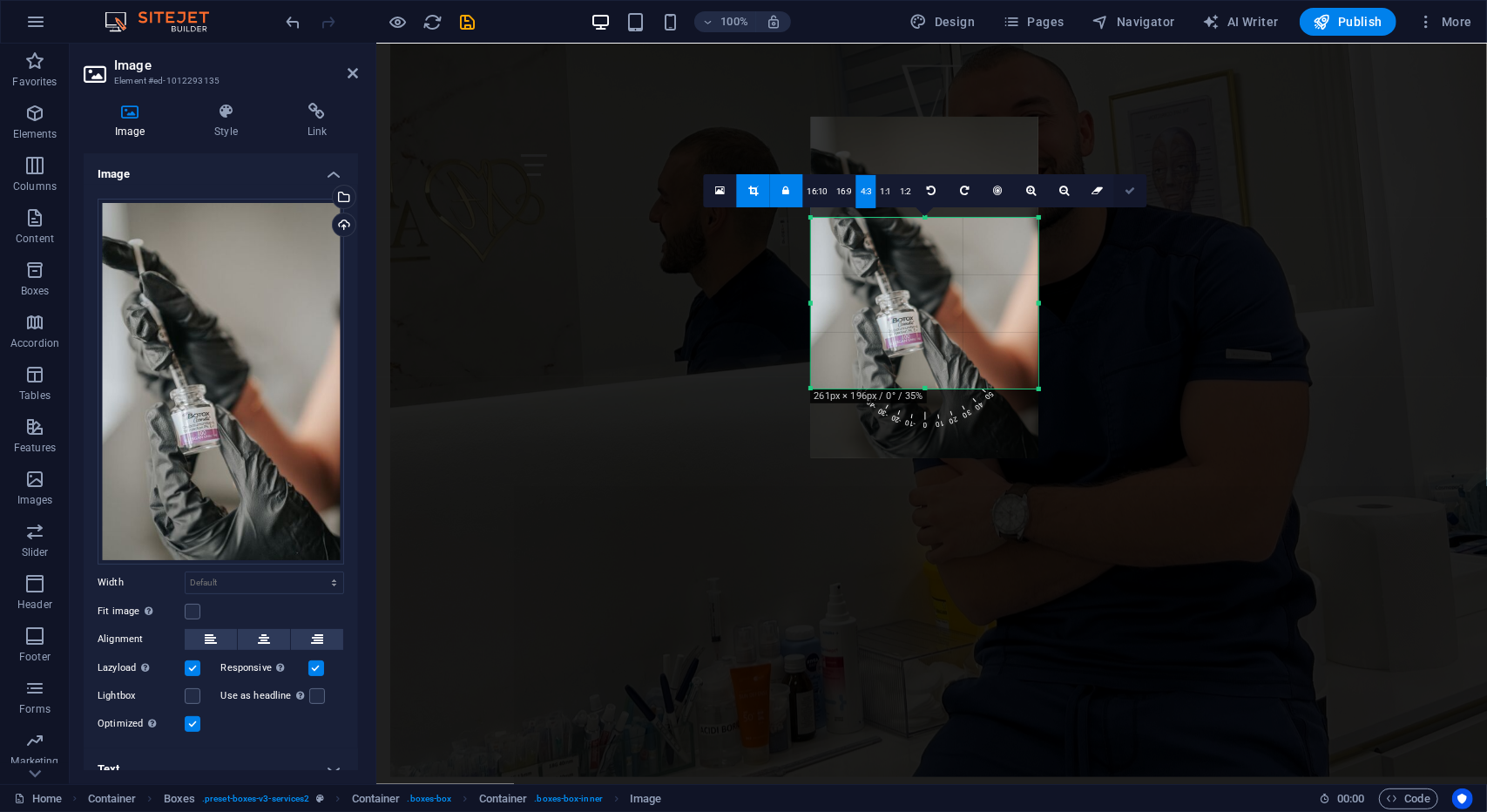
click at [1129, 188] on icon at bounding box center [1130, 190] width 11 height 11
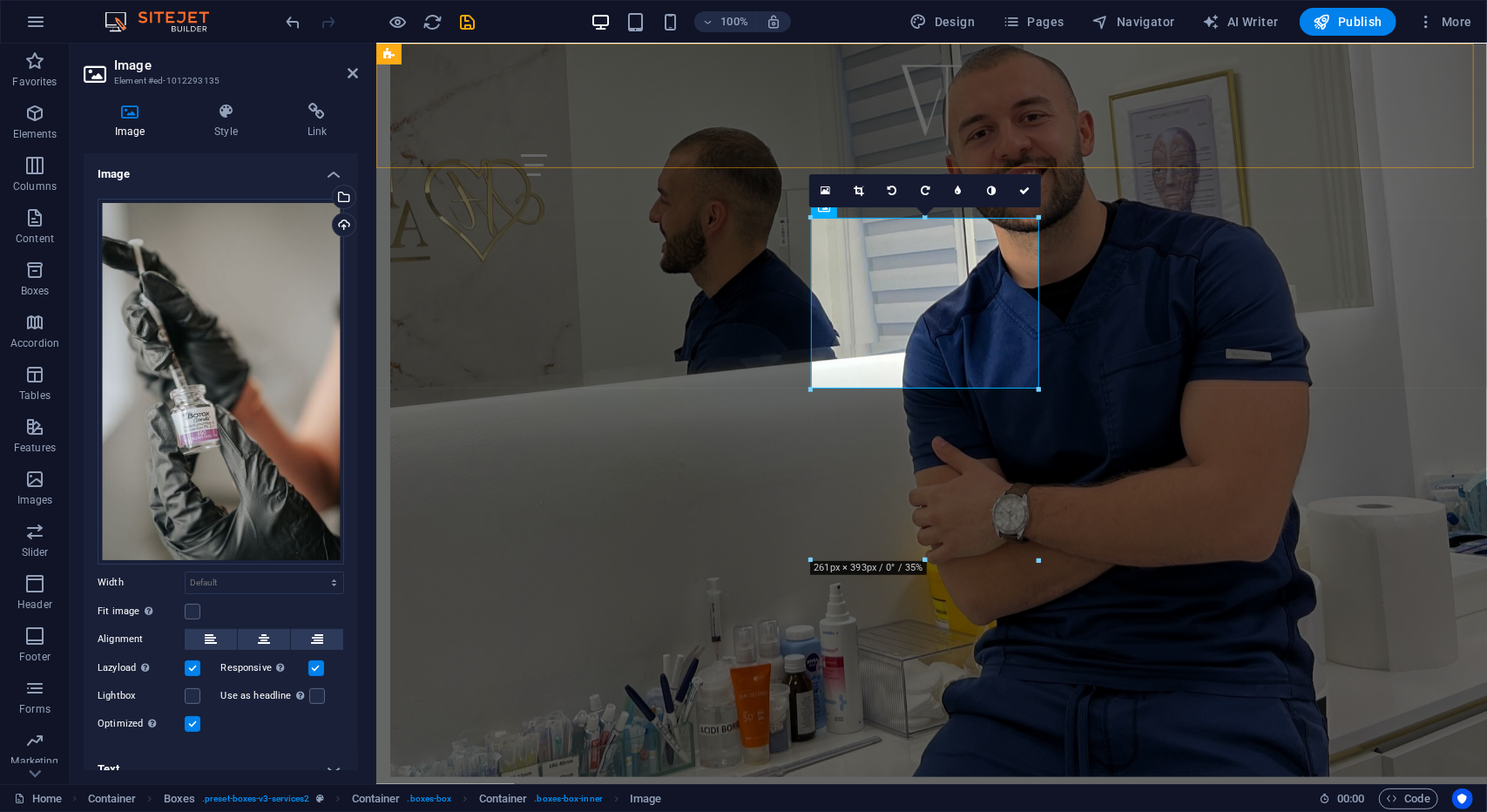
click at [1093, 131] on div "Početna O nama Usluge Česta pitanja Kontakt" at bounding box center [930, 115] width 1111 height 146
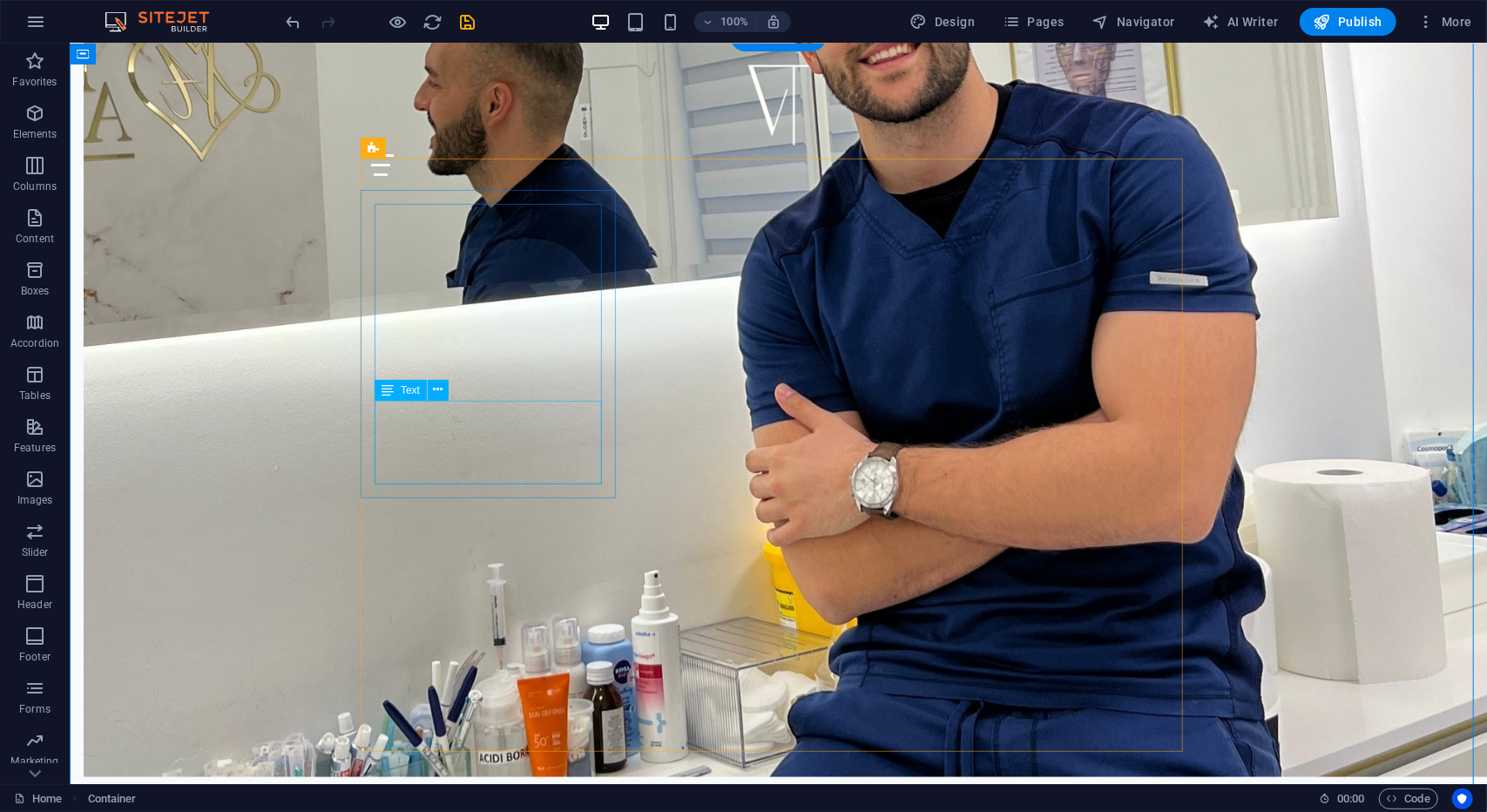
click at [436, 389] on icon at bounding box center [439, 390] width 10 height 18
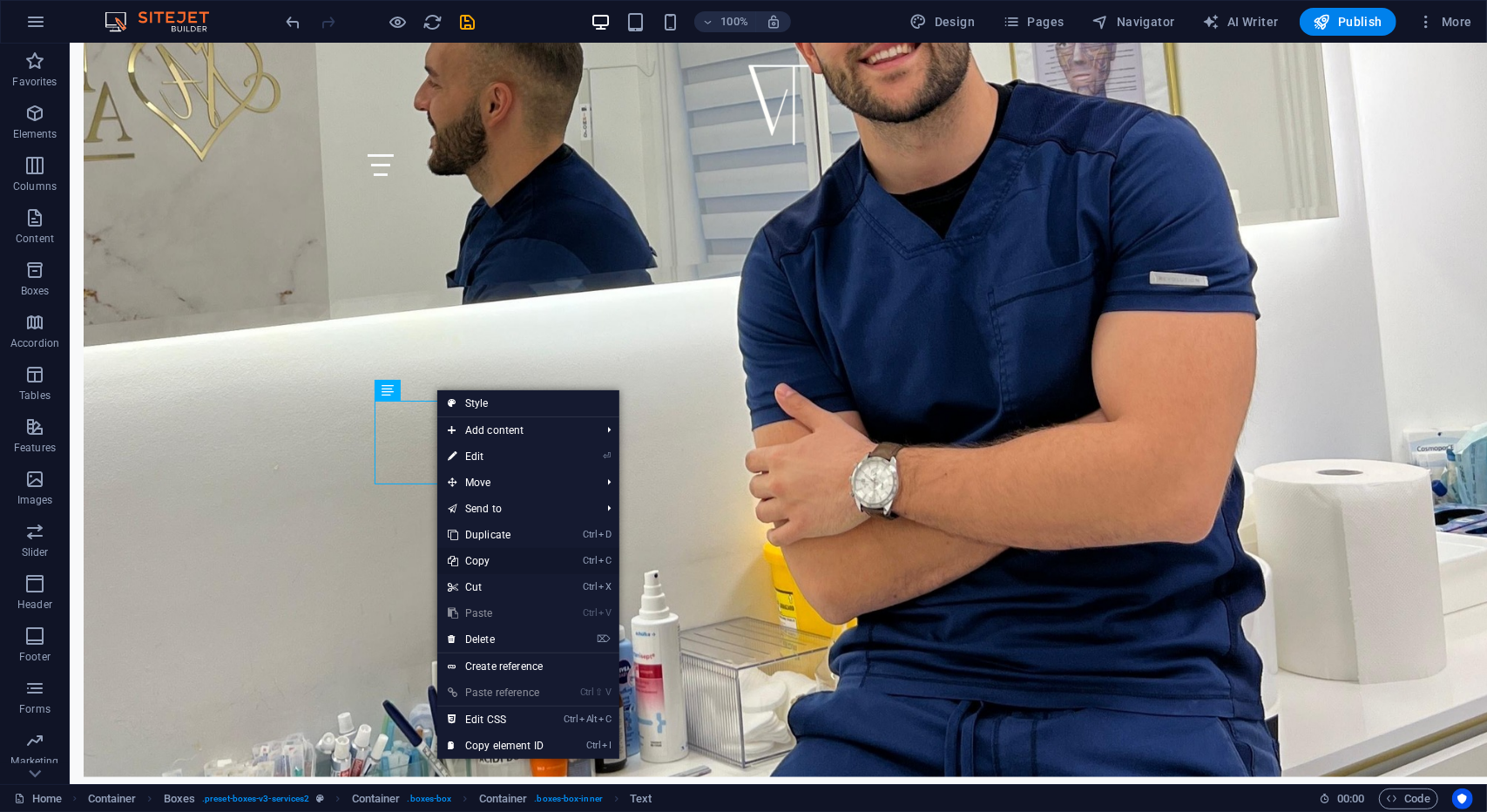
click at [483, 558] on link "Ctrl C Copy" at bounding box center [496, 561] width 117 height 26
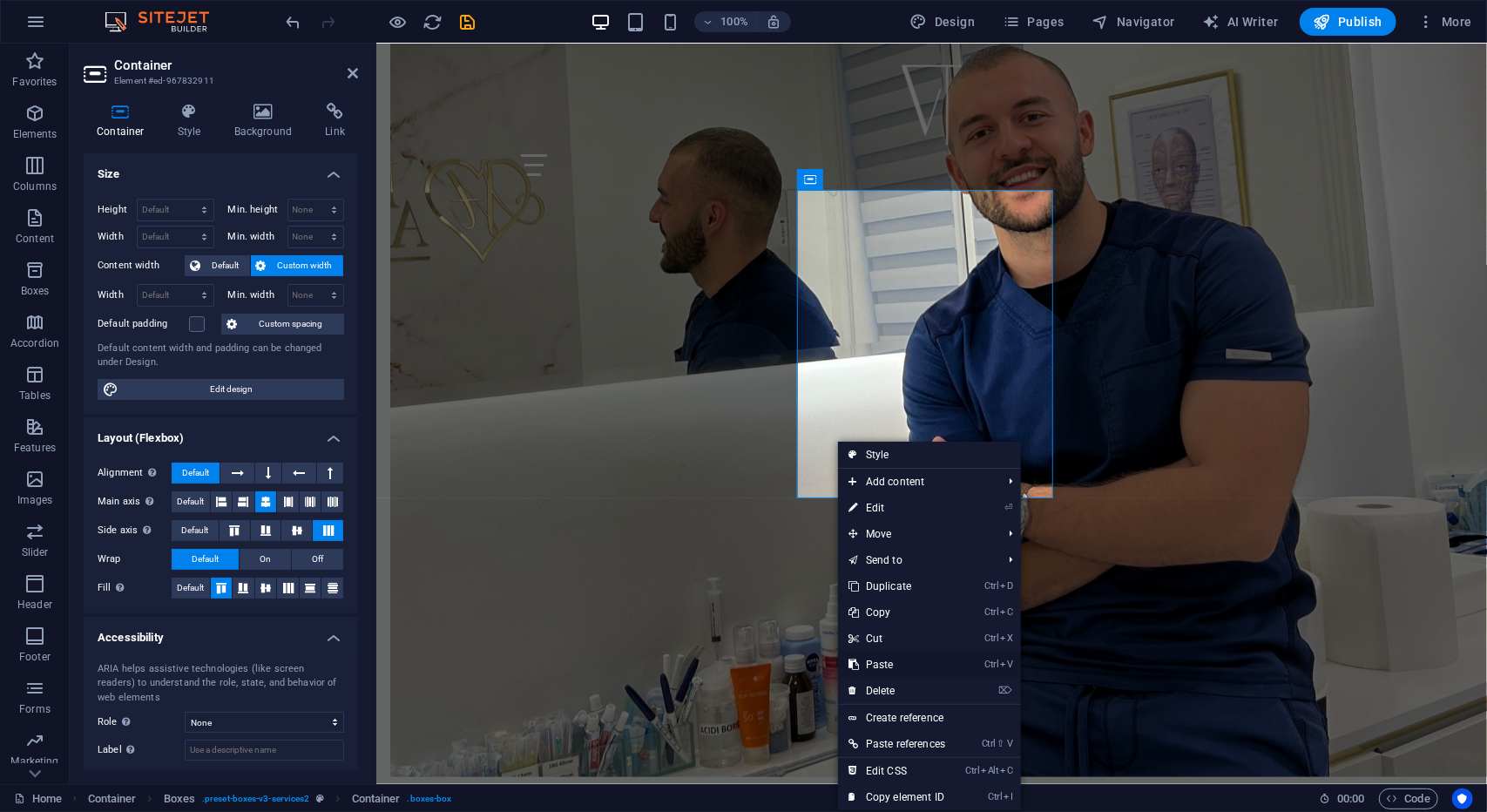
click at [886, 656] on link "Ctrl V Paste" at bounding box center [897, 664] width 118 height 26
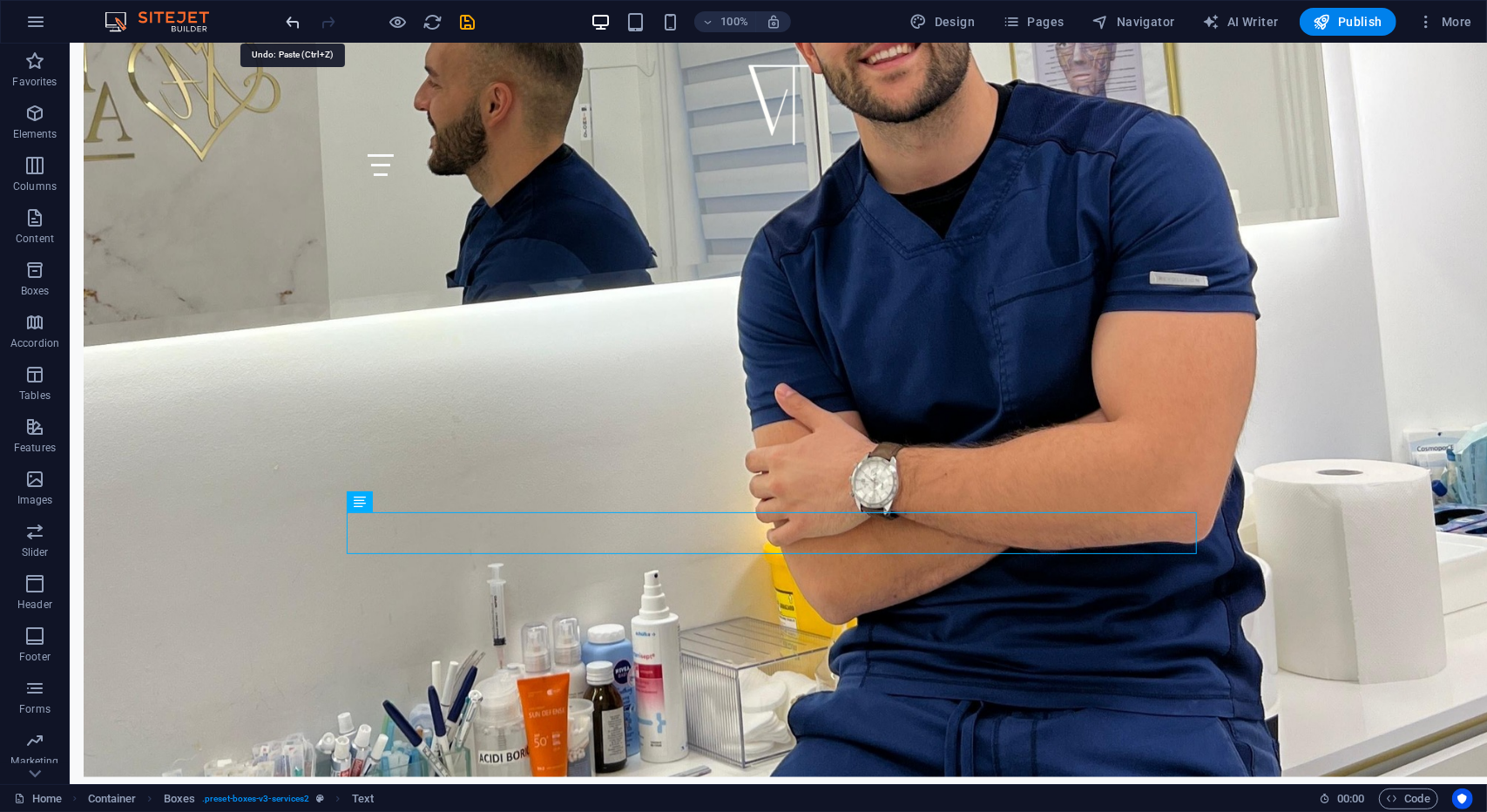
click at [291, 25] on icon "undo" at bounding box center [294, 22] width 20 height 20
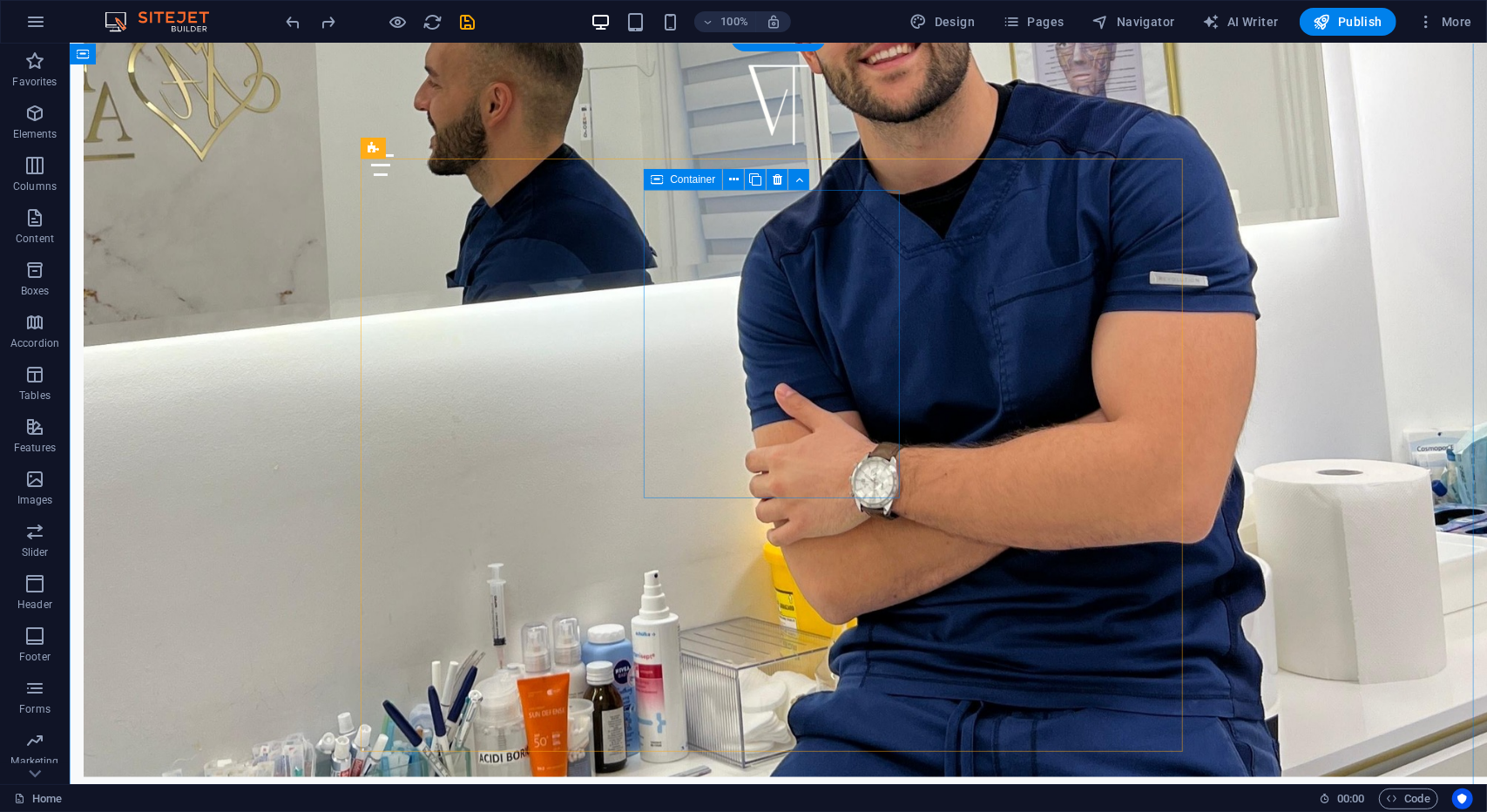
click at [733, 180] on icon at bounding box center [734, 179] width 10 height 18
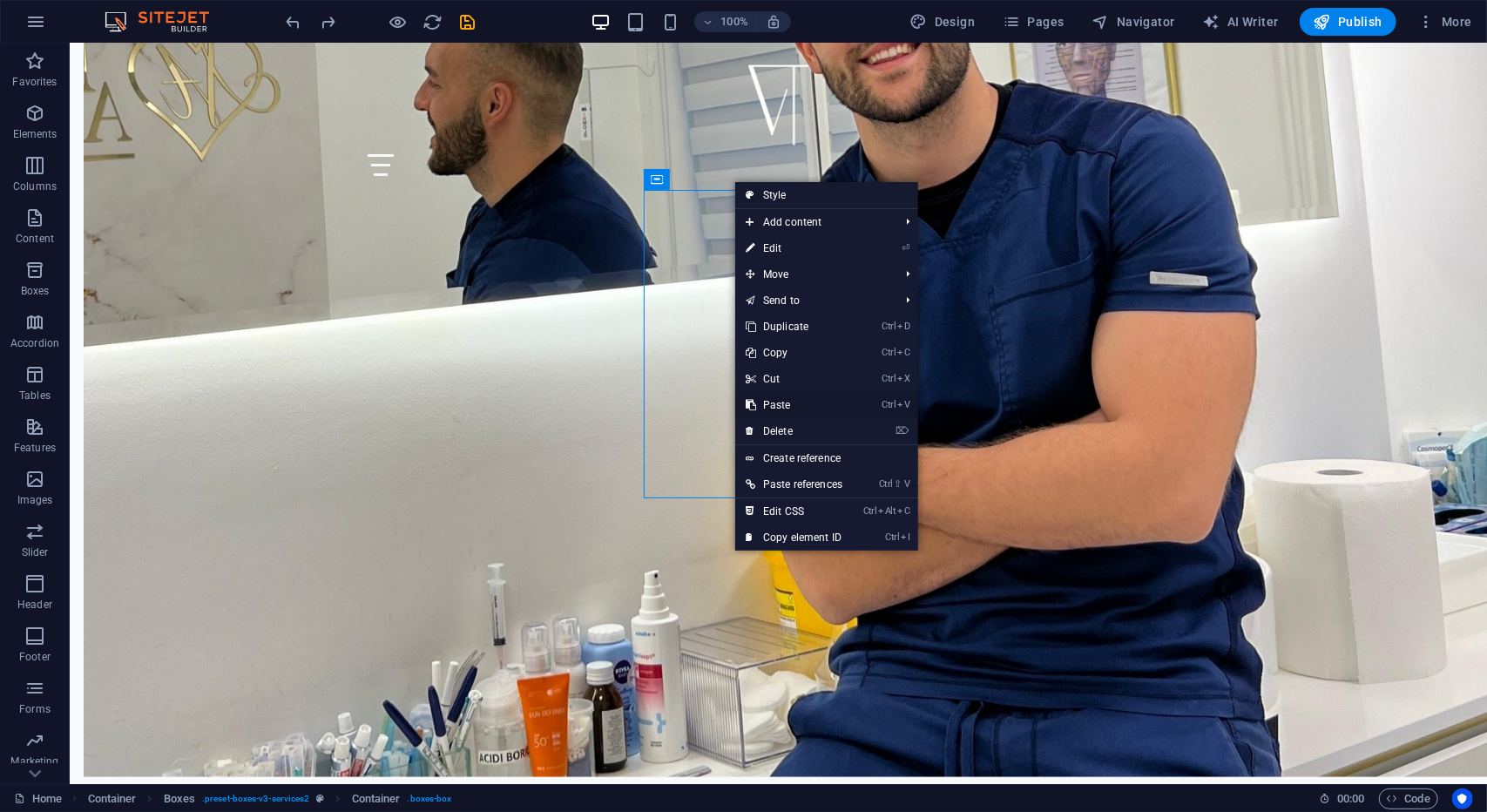
click at [769, 404] on link "Ctrl V Paste" at bounding box center [794, 404] width 118 height 26
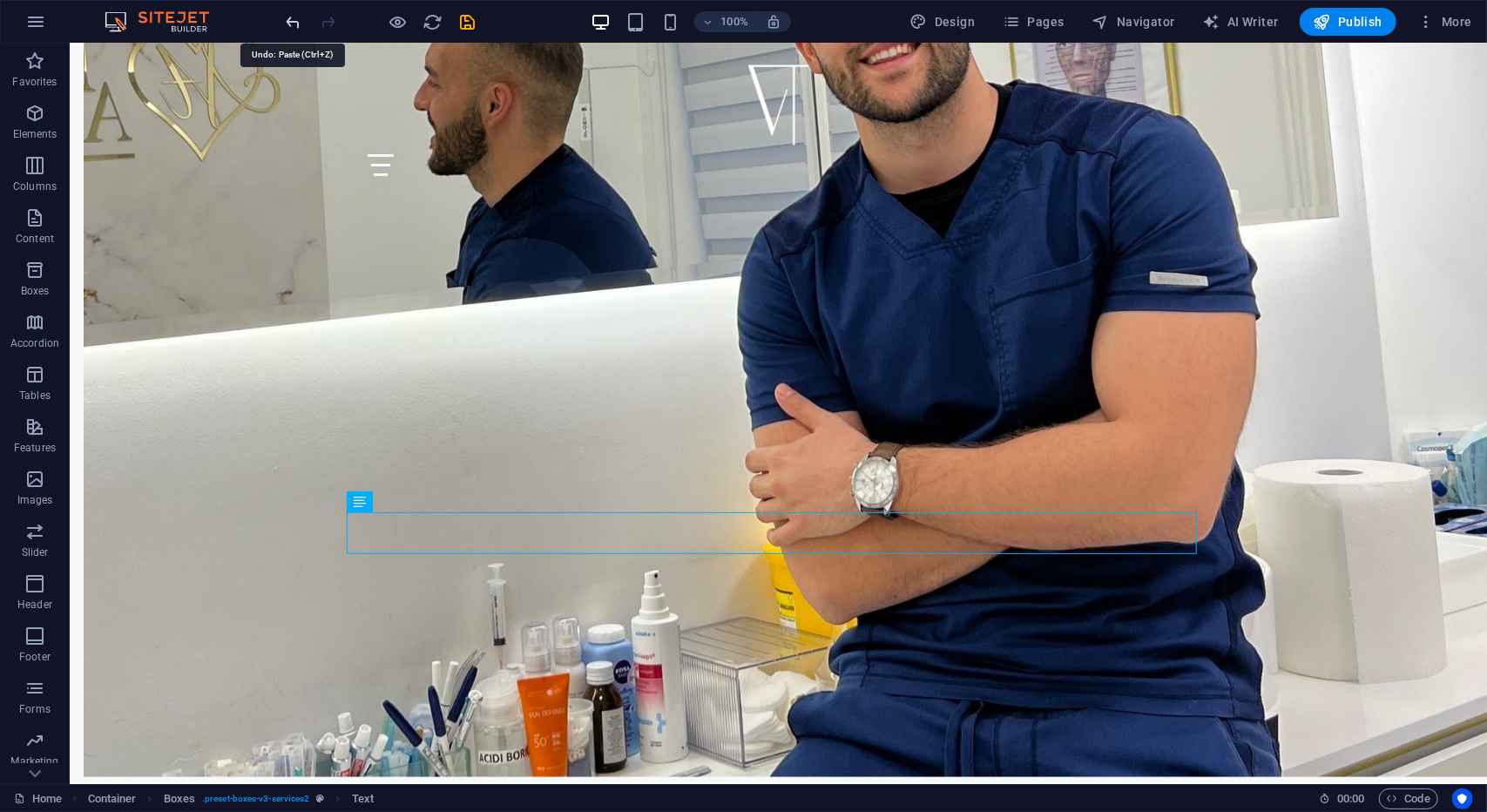
click at [288, 22] on icon "undo" at bounding box center [294, 22] width 20 height 20
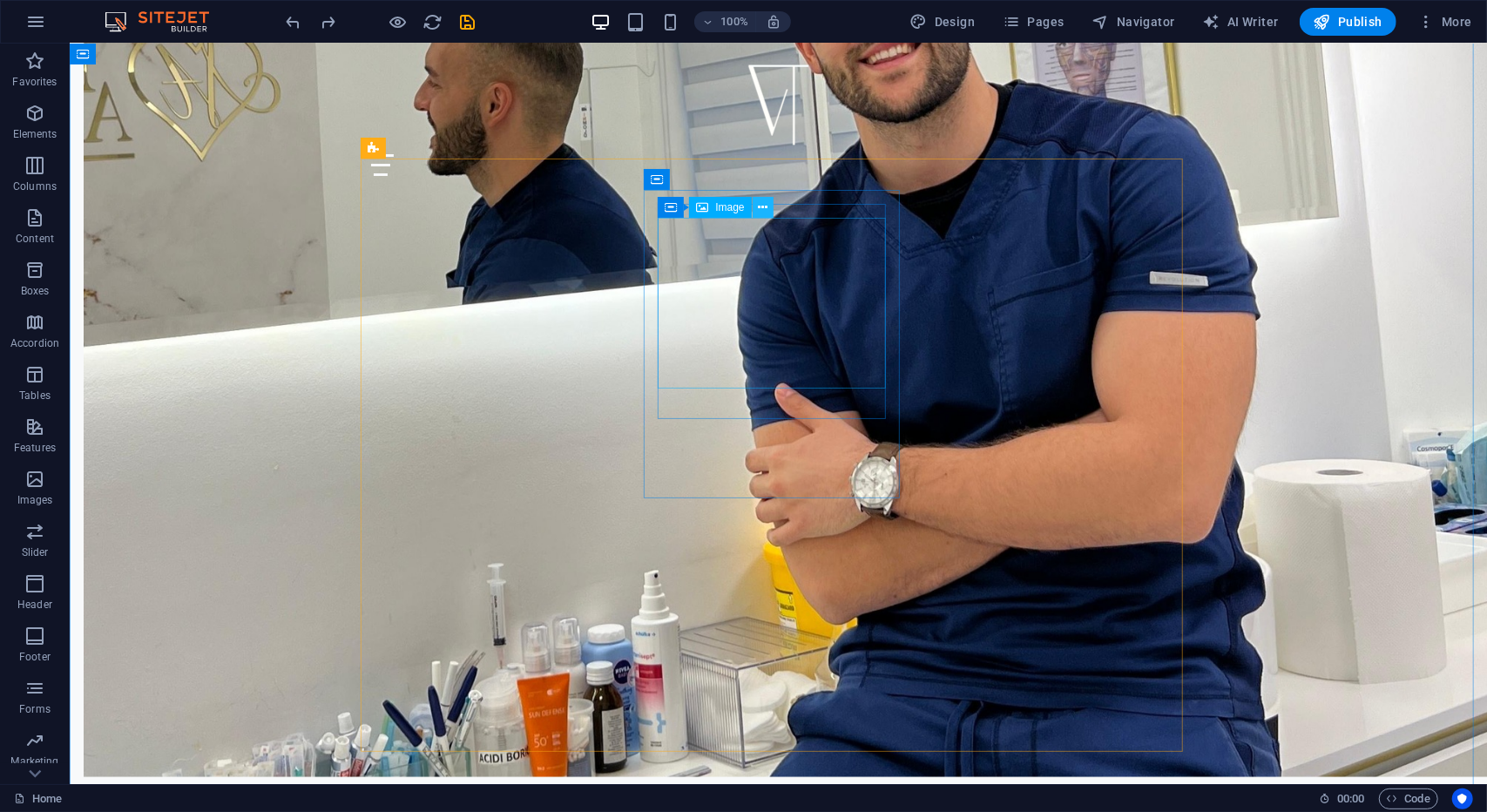
click at [758, 204] on icon at bounding box center [763, 207] width 10 height 18
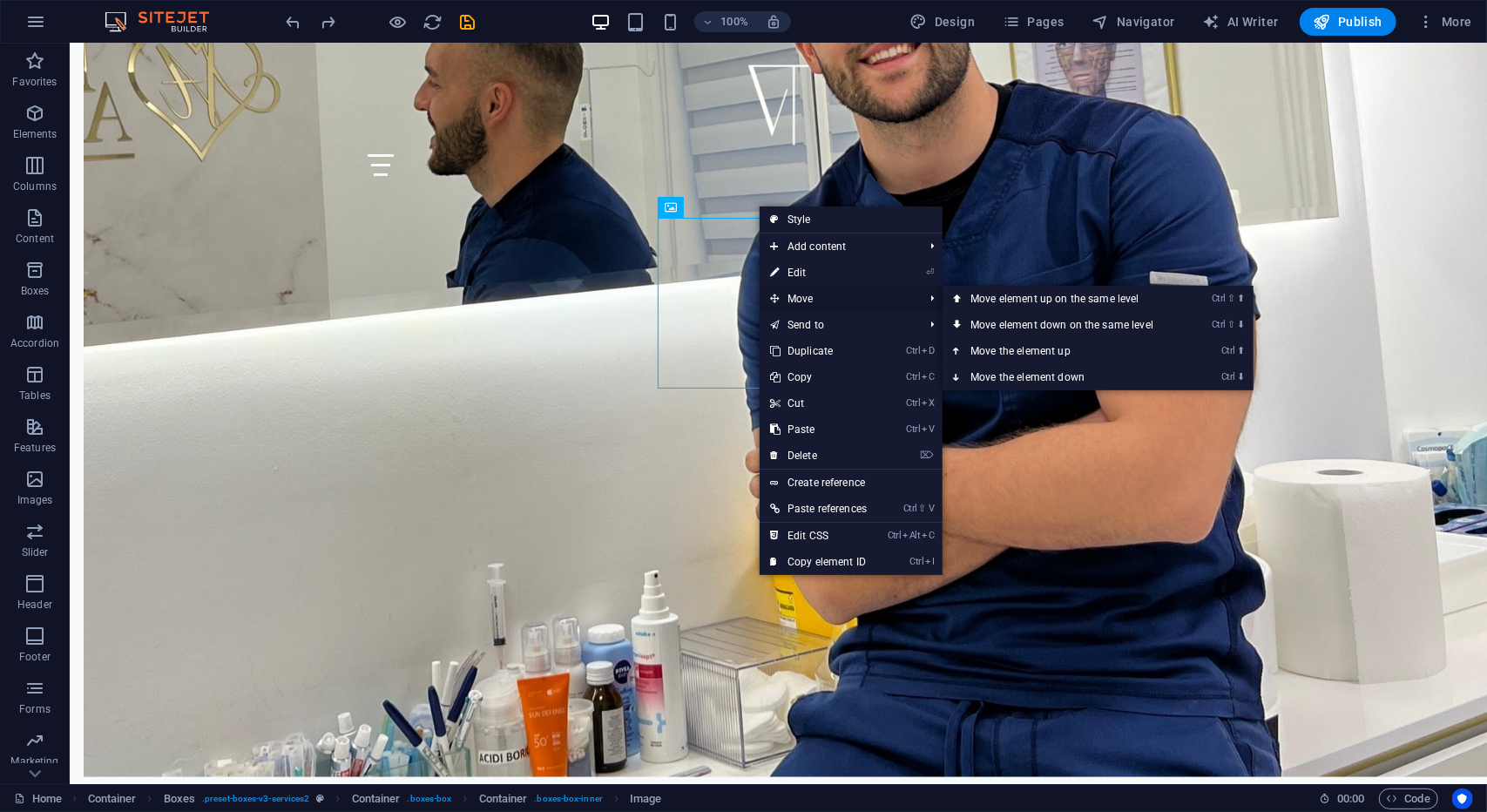
click at [825, 288] on span "Move" at bounding box center [837, 299] width 156 height 26
click at [1018, 296] on link "Ctrl ⇧ ⬆ Move element up on the same level" at bounding box center [1066, 299] width 246 height 26
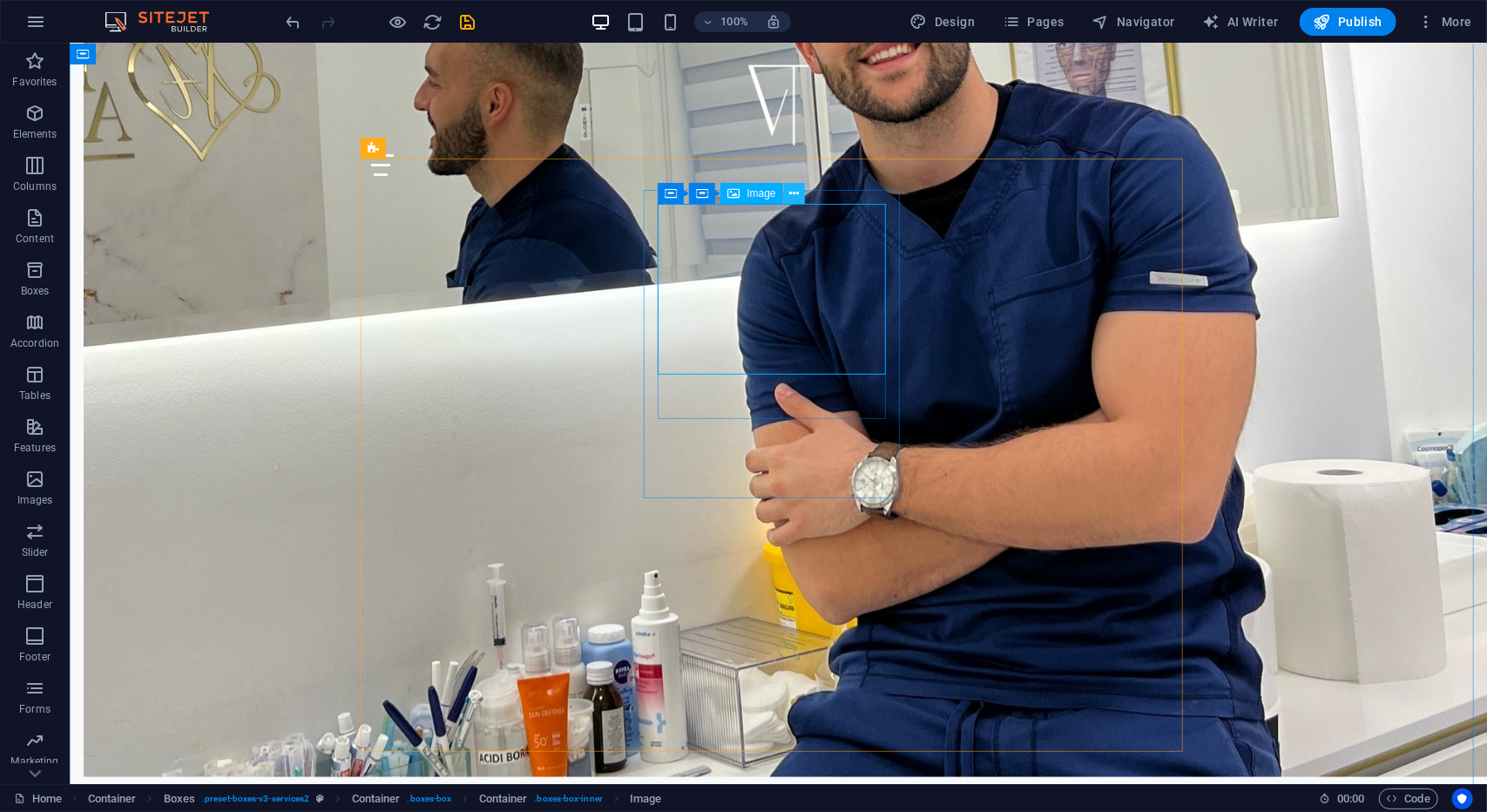
click at [797, 194] on icon at bounding box center [794, 193] width 10 height 18
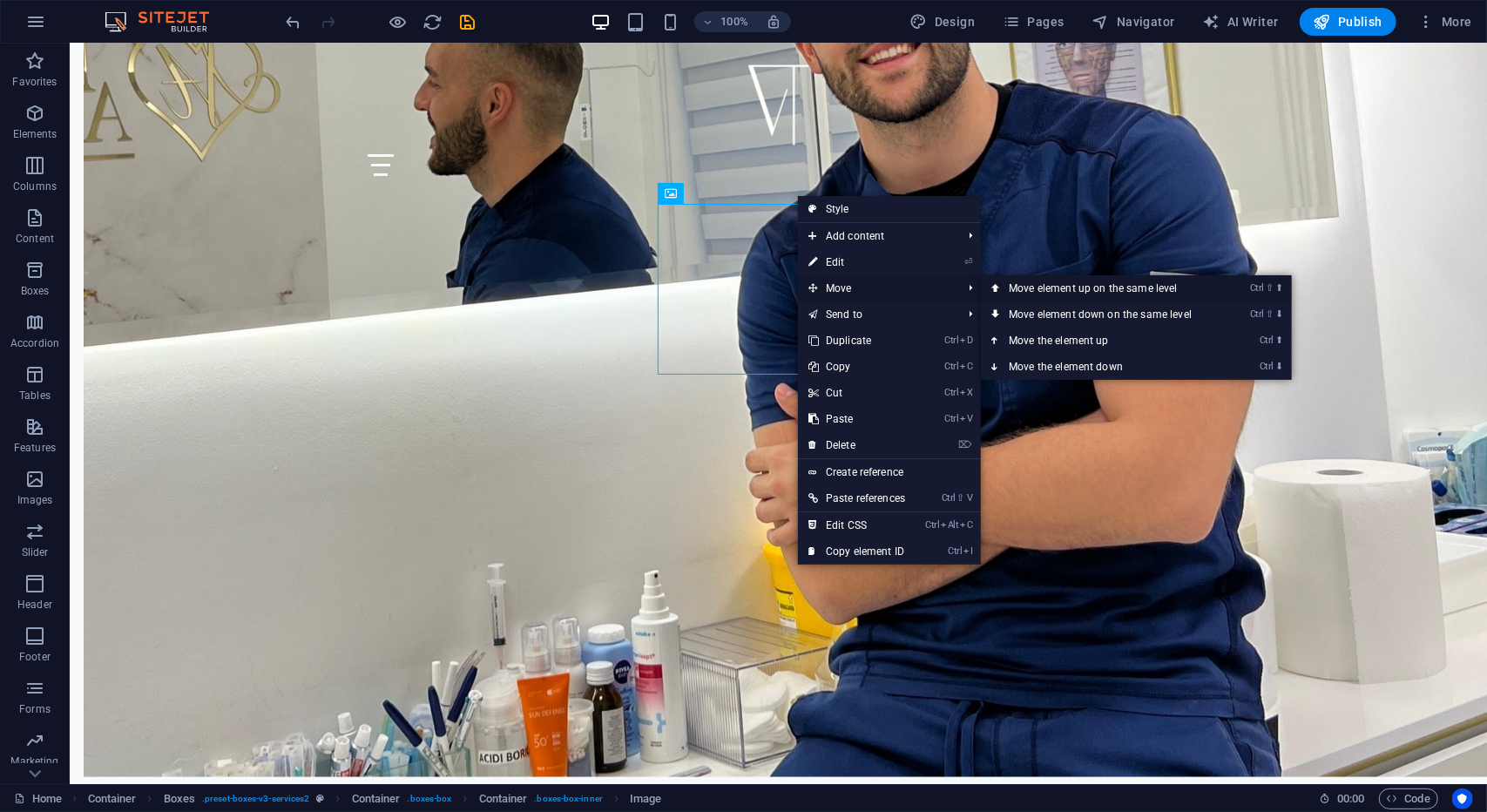
click at [1020, 291] on link "Ctrl ⇧ ⬆ Move element up on the same level" at bounding box center [1104, 288] width 246 height 26
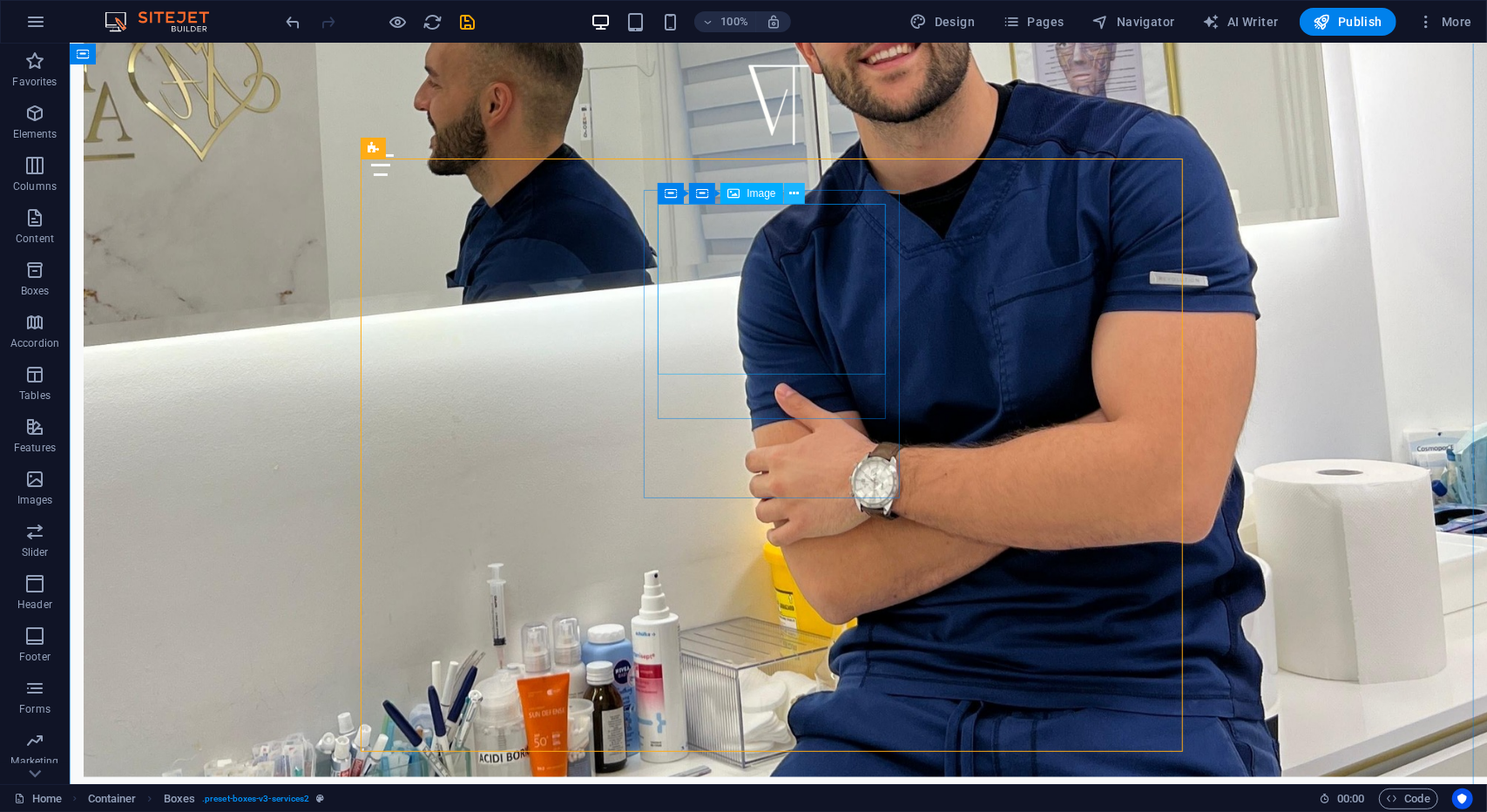
click at [790, 193] on icon at bounding box center [794, 193] width 10 height 18
click at [747, 204] on div "Container Container Image" at bounding box center [736, 194] width 157 height 22
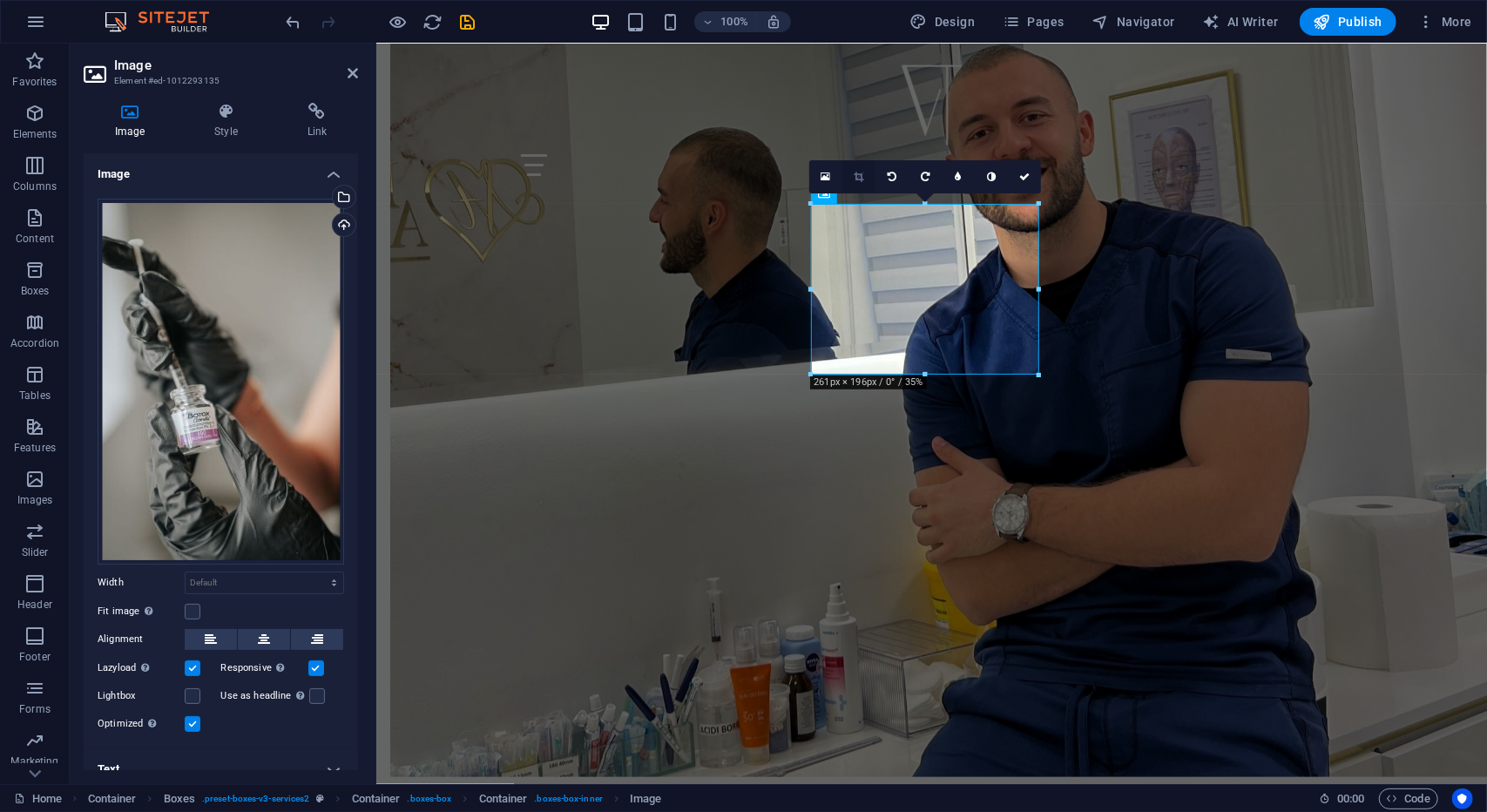
click at [852, 174] on link at bounding box center [859, 177] width 33 height 33
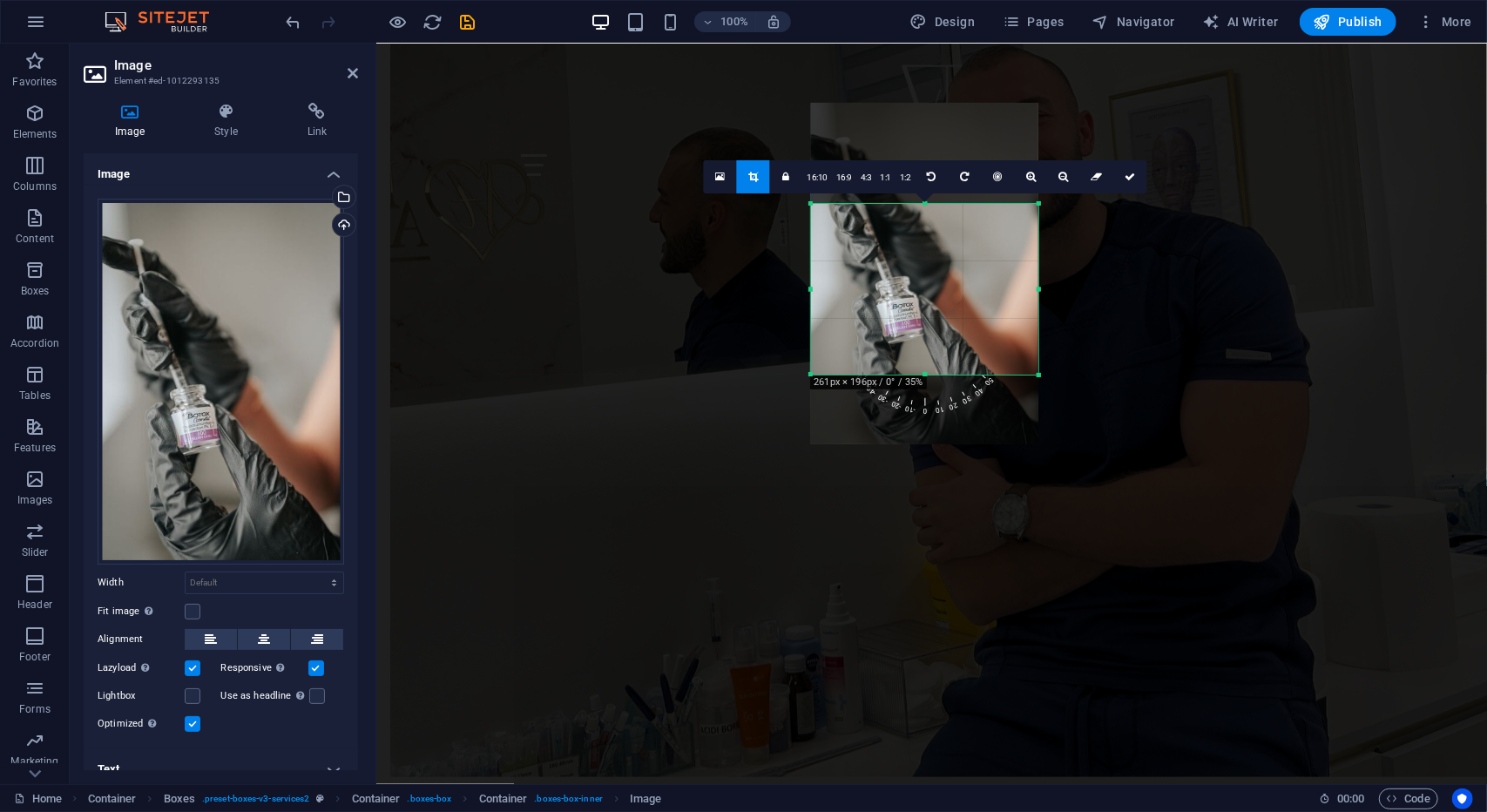
click at [925, 373] on div at bounding box center [924, 375] width 228 height 6
drag, startPoint x: 923, startPoint y: 375, endPoint x: 929, endPoint y: 355, distance: 20.9
click at [929, 355] on div at bounding box center [924, 355] width 228 height 6
click at [1127, 176] on icon at bounding box center [1130, 177] width 11 height 11
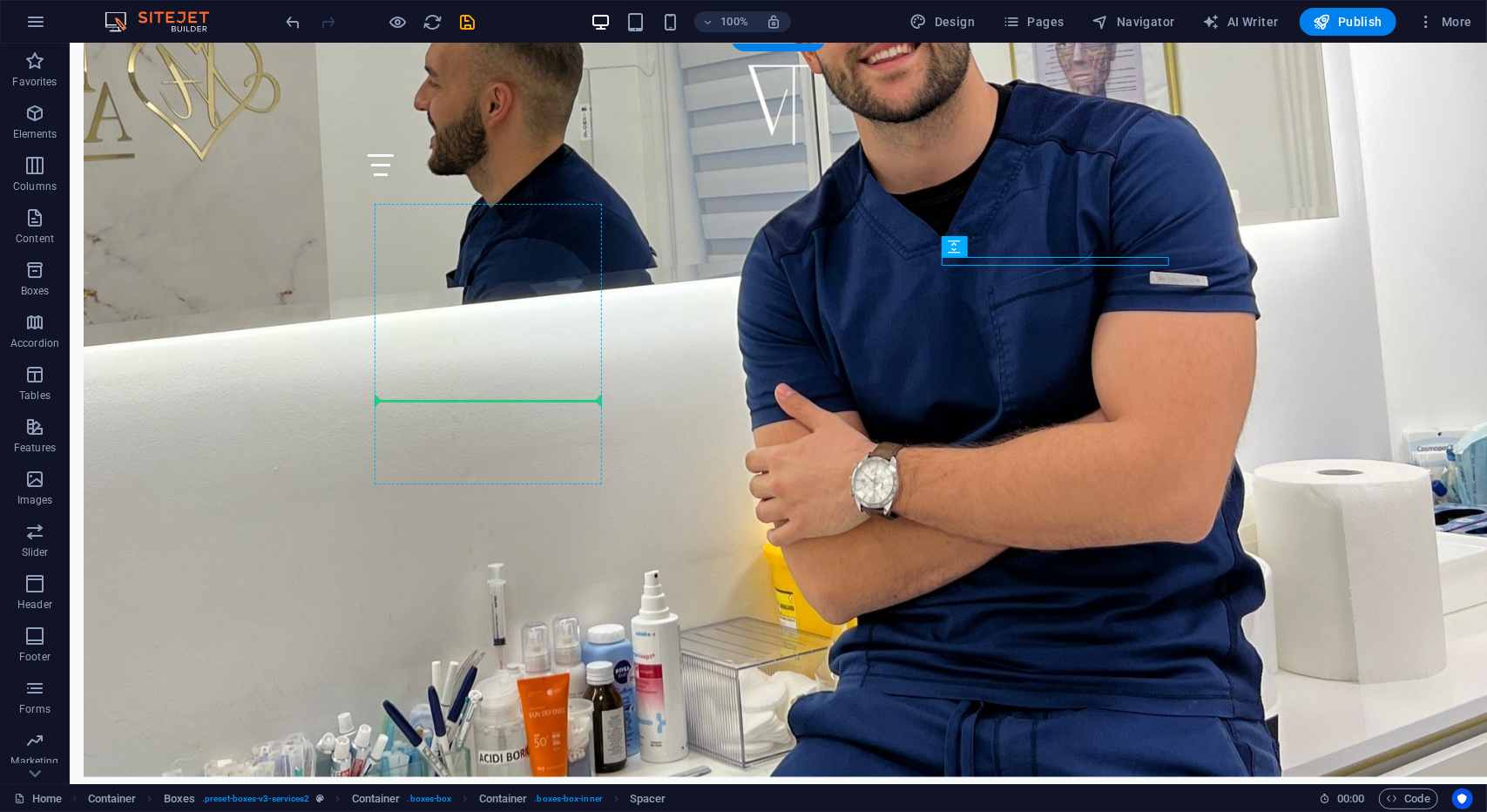
drag, startPoint x: 1083, startPoint y: 258, endPoint x: 478, endPoint y: 418, distance: 625.8
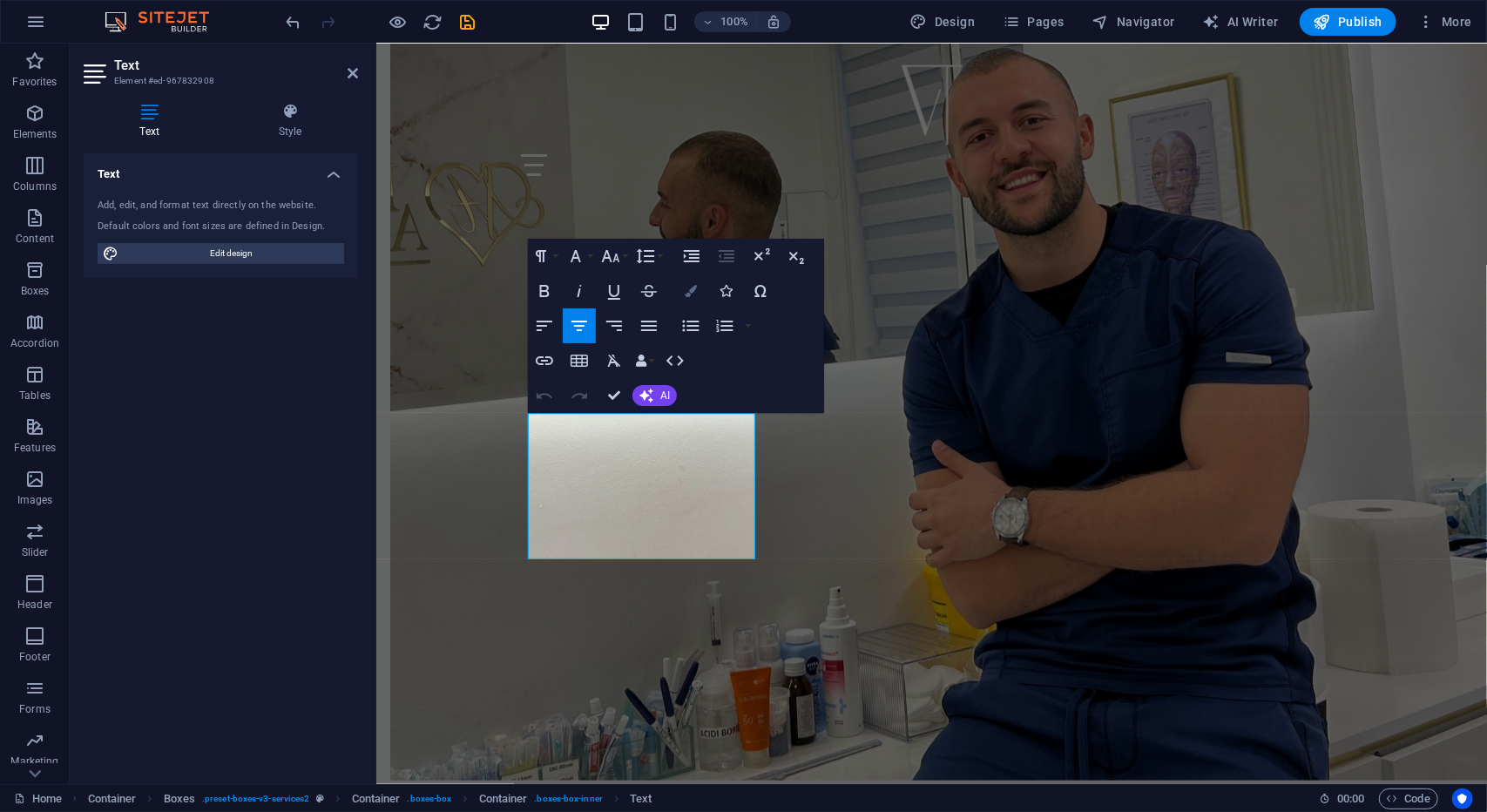
click at [700, 295] on button "Colors" at bounding box center [691, 291] width 33 height 35
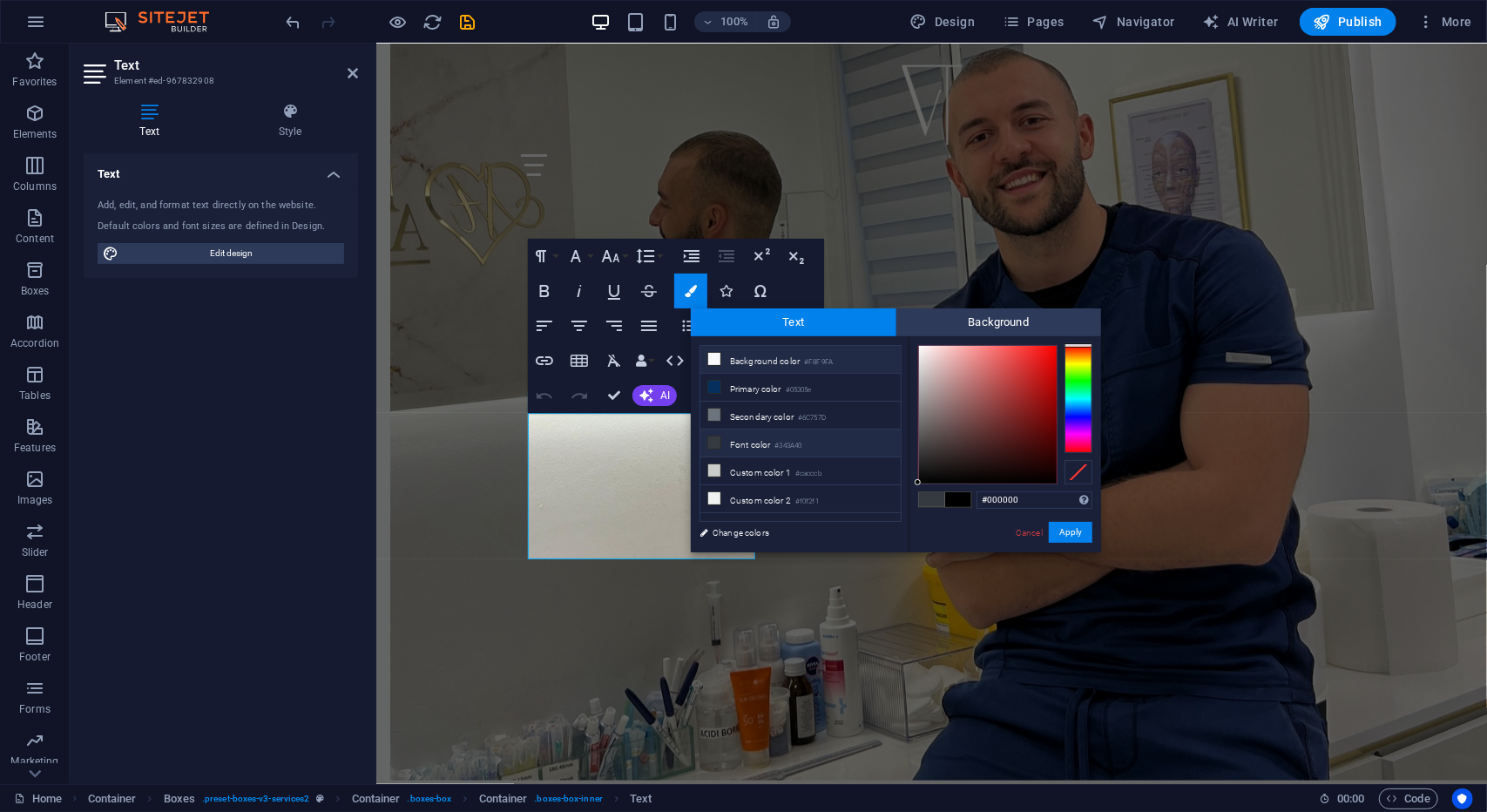
click at [837, 364] on li "Background color #F8F9FA" at bounding box center [801, 359] width 201 height 28
type input "#f8f9fa"
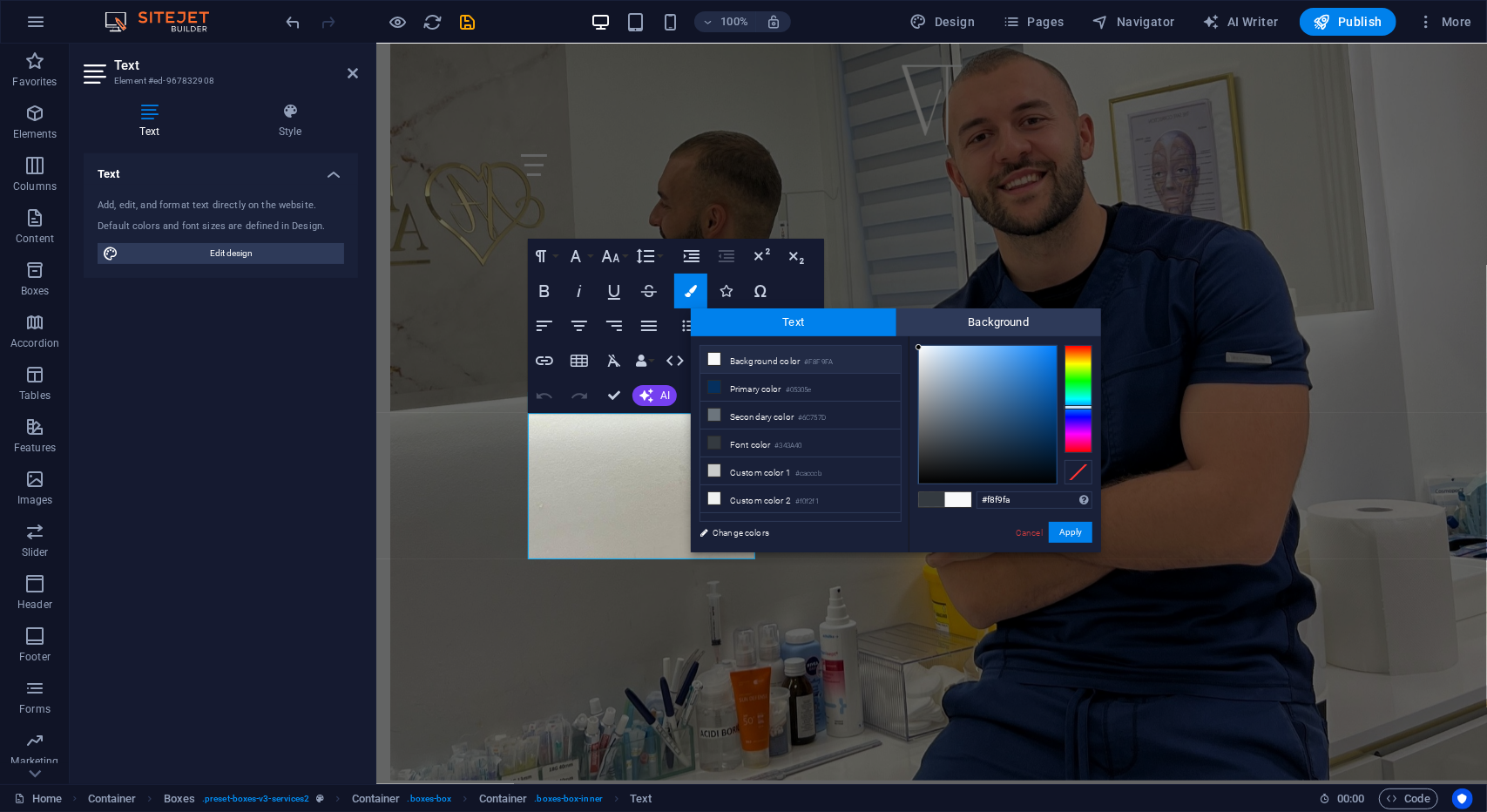
click at [837, 364] on li "Background color #F8F9FA" at bounding box center [801, 359] width 201 height 28
click at [1029, 533] on link "Cancel" at bounding box center [1029, 533] width 31 height 13
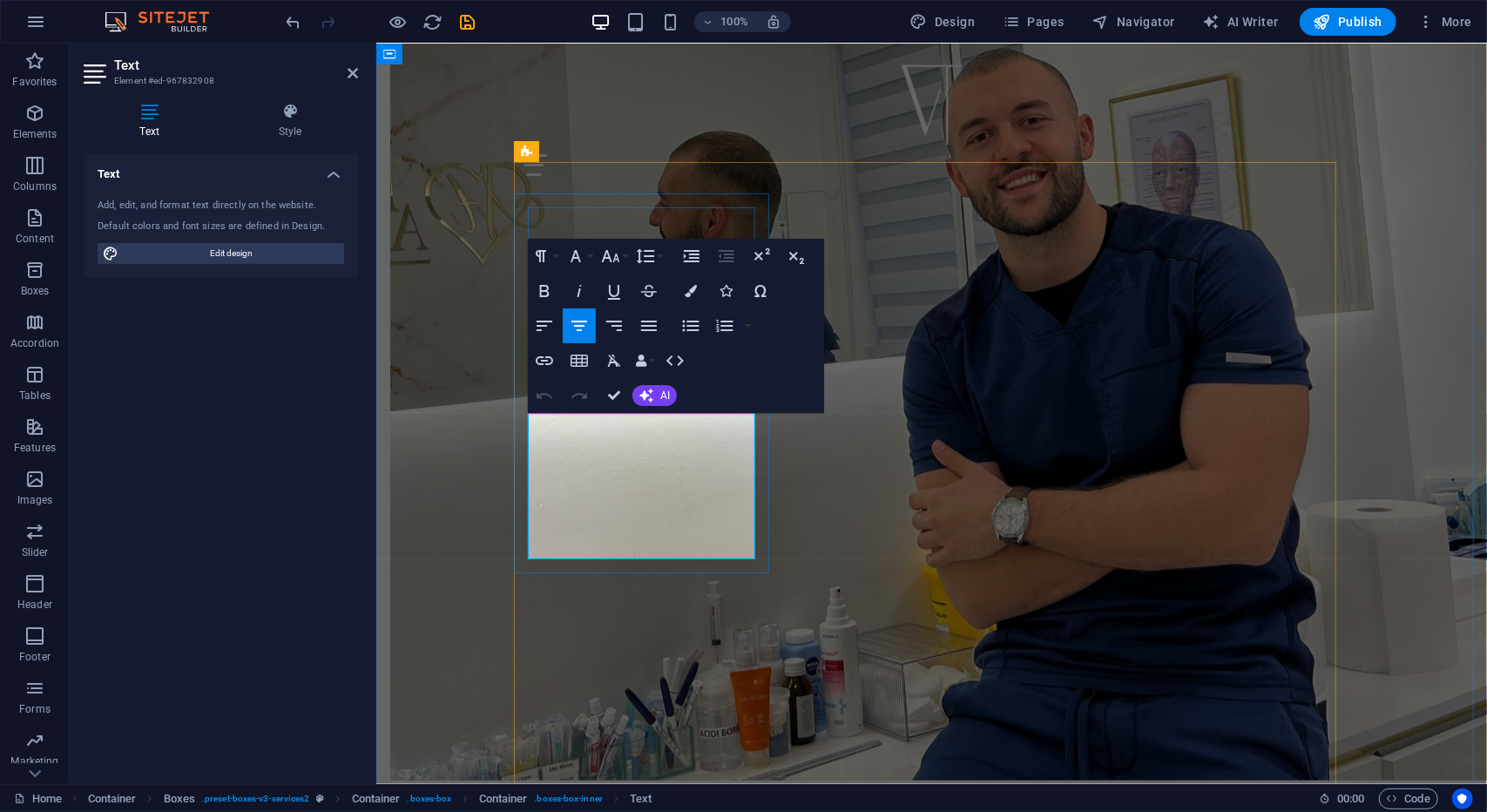
drag, startPoint x: 538, startPoint y: 423, endPoint x: 758, endPoint y: 553, distance: 255.5
click at [700, 295] on button "Colors" at bounding box center [691, 291] width 33 height 35
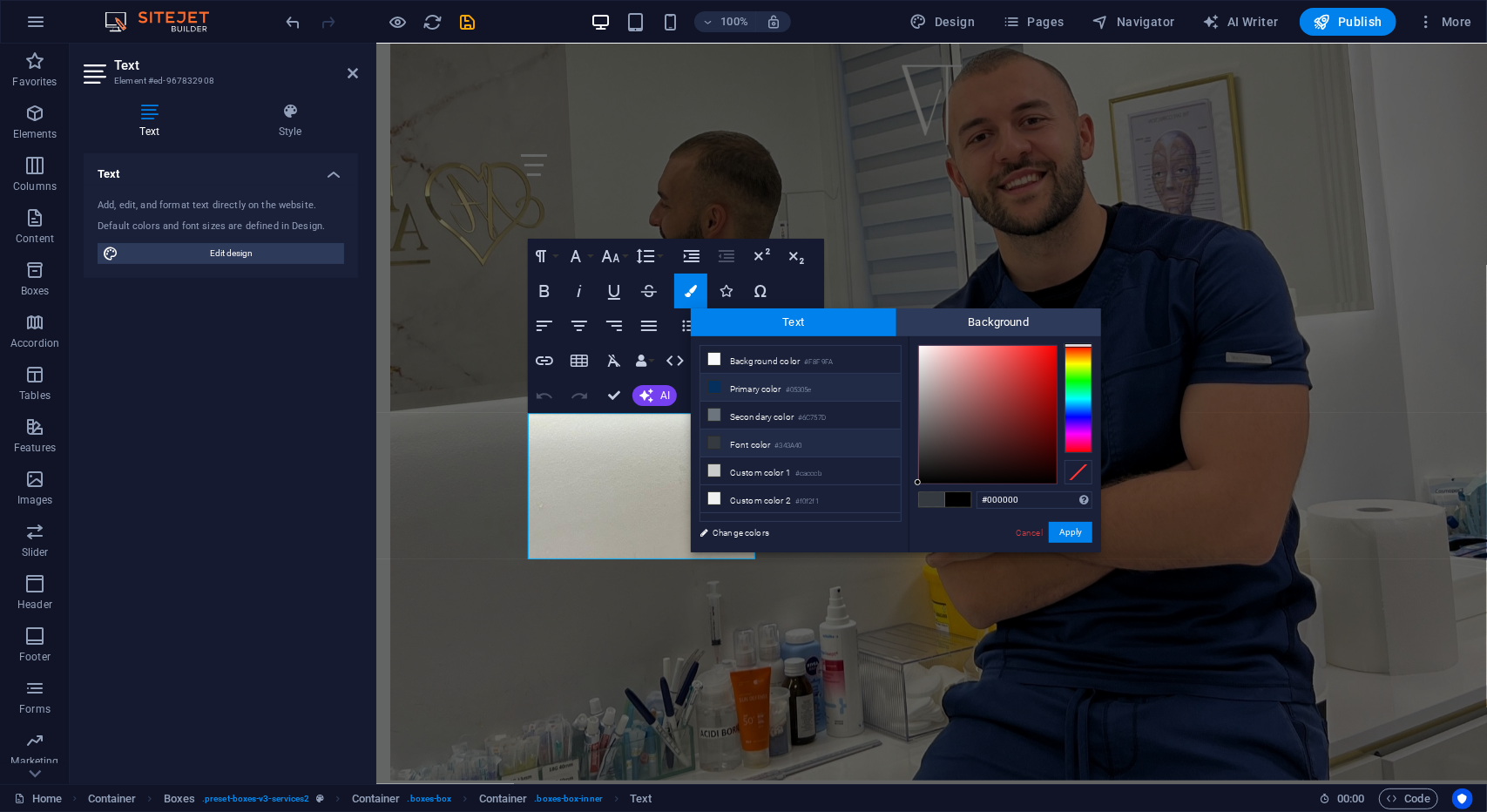
click at [797, 392] on small "#05305e" at bounding box center [799, 390] width 26 height 12
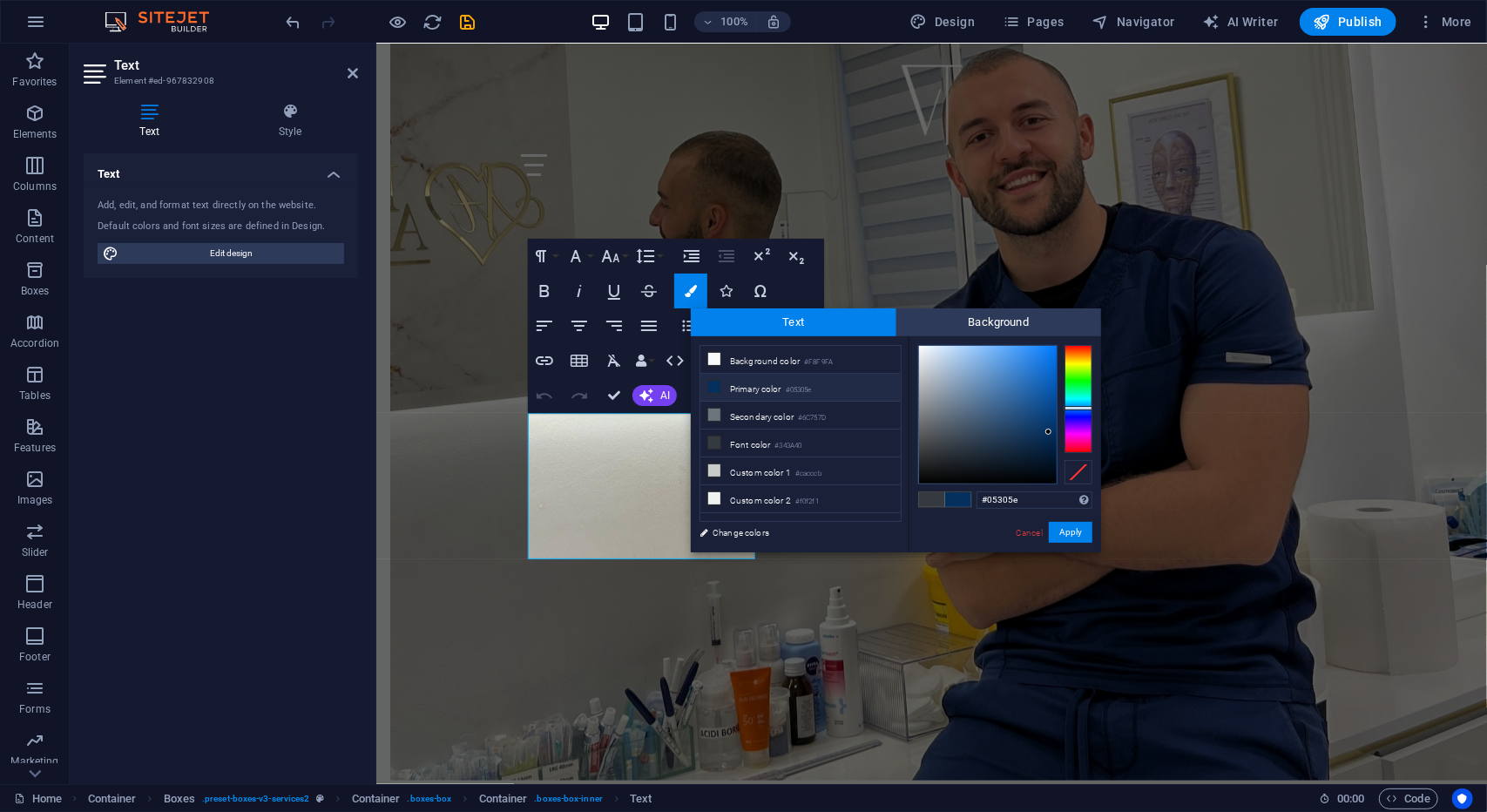
click at [782, 386] on li "Primary color #05305e" at bounding box center [801, 387] width 201 height 28
click at [764, 360] on li "Background color #F8F9FA" at bounding box center [801, 359] width 201 height 28
type input "#f8f9fa"
click at [1066, 537] on button "Apply" at bounding box center [1070, 533] width 43 height 21
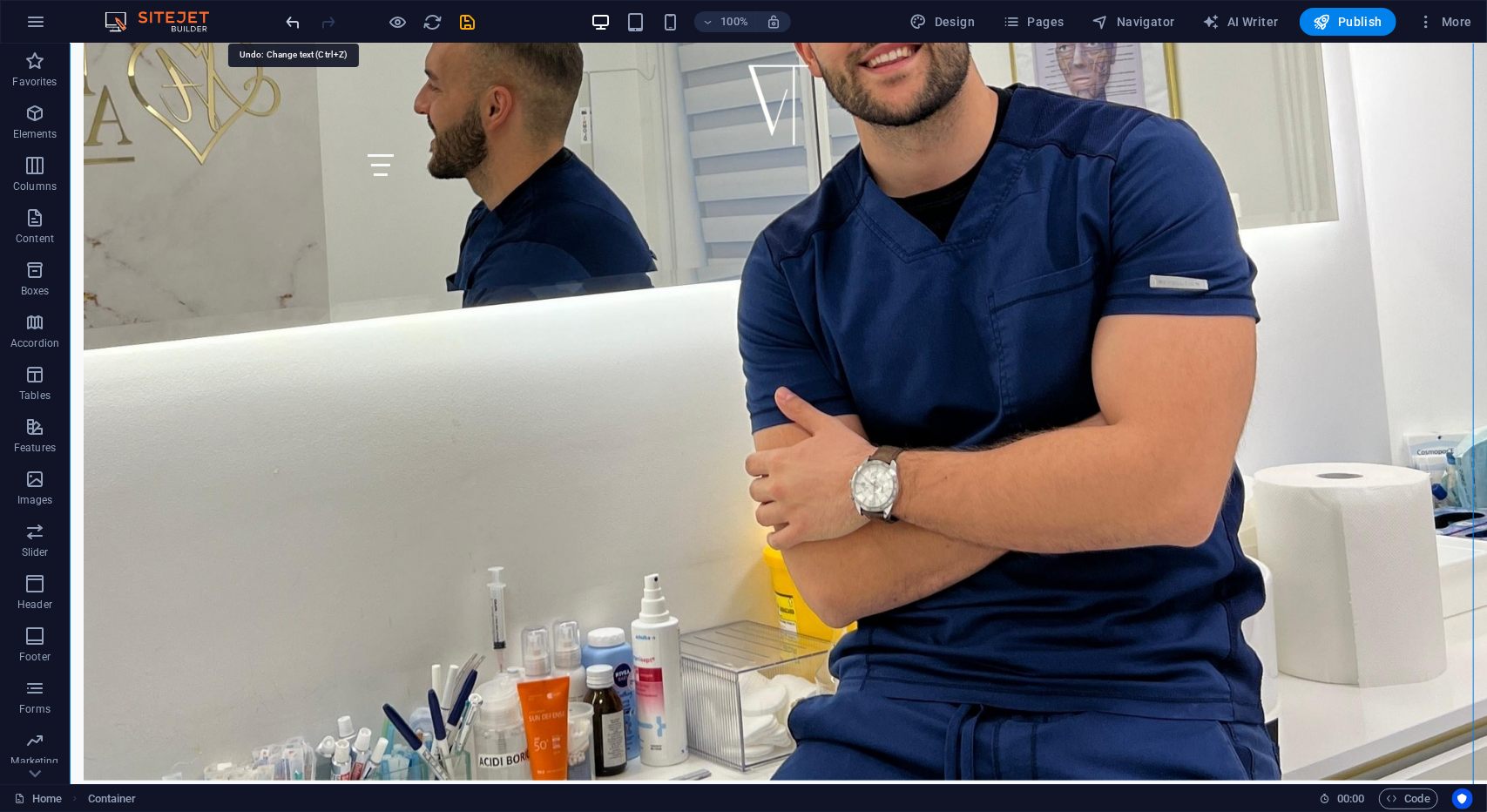
click at [300, 21] on icon "undo" at bounding box center [294, 22] width 20 height 20
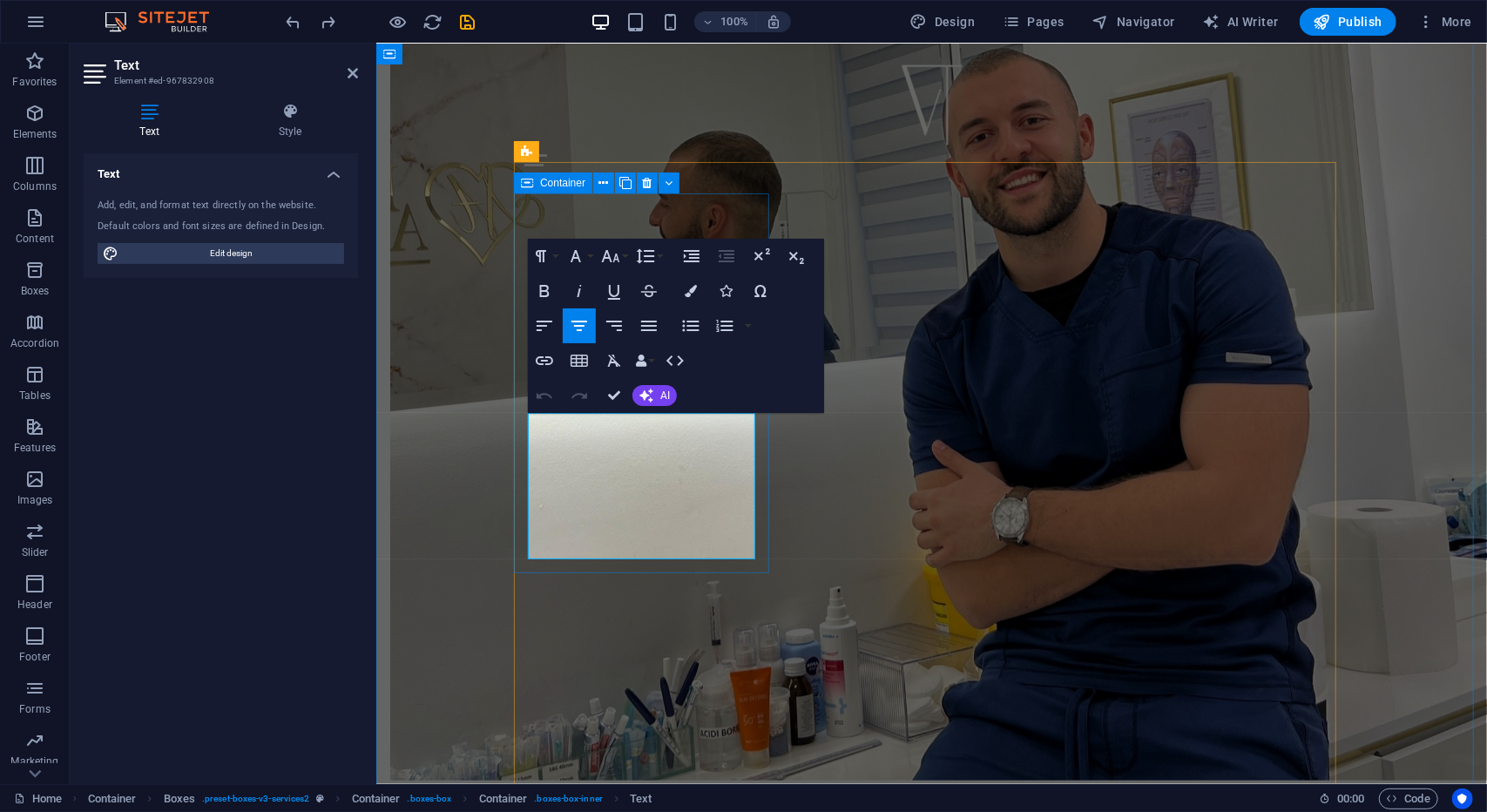
drag, startPoint x: 746, startPoint y: 550, endPoint x: 521, endPoint y: 418, distance: 260.9
click at [698, 288] on button "Colors" at bounding box center [691, 291] width 33 height 35
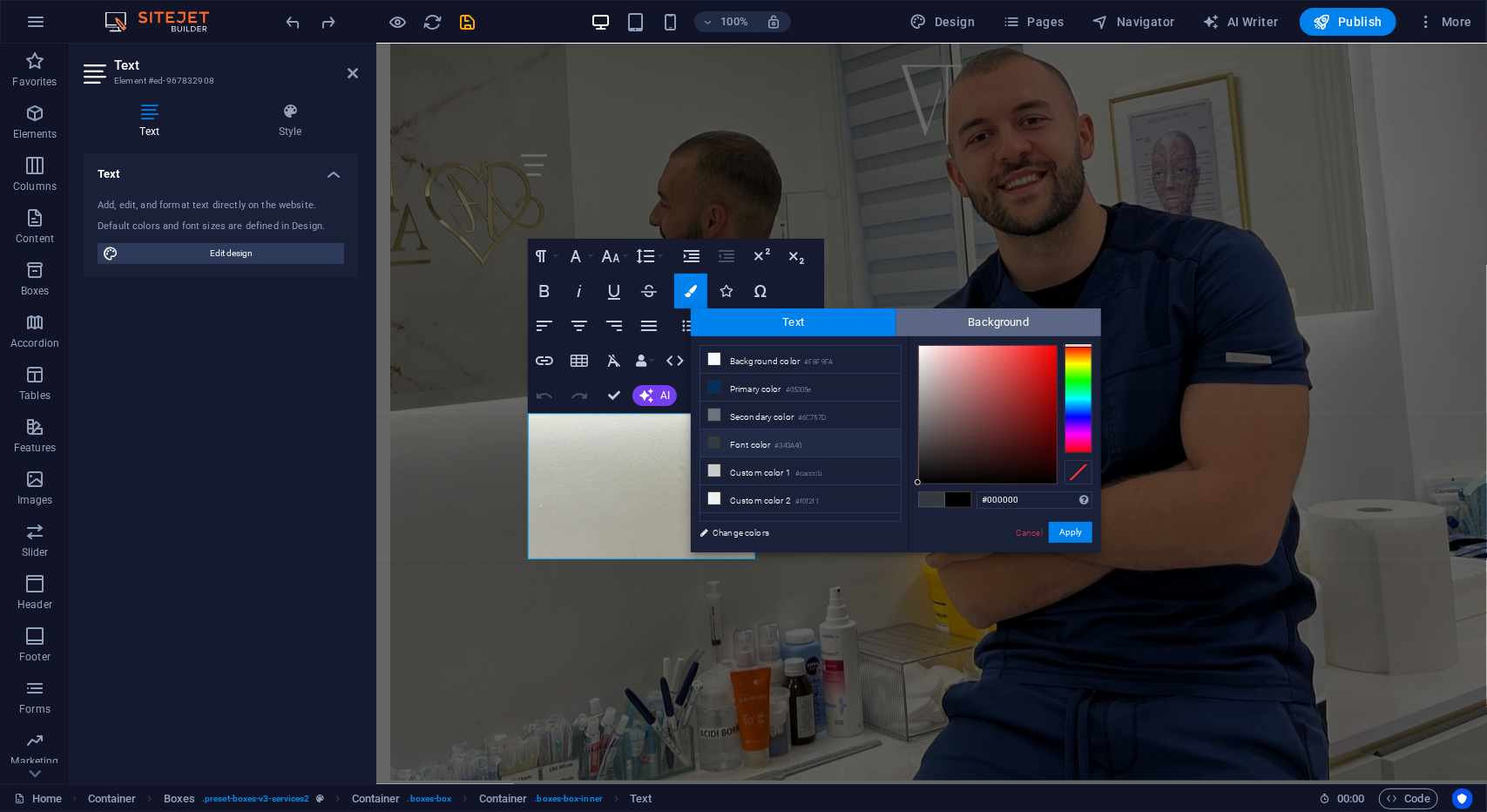
click at [989, 322] on span "Background" at bounding box center [999, 322] width 205 height 28
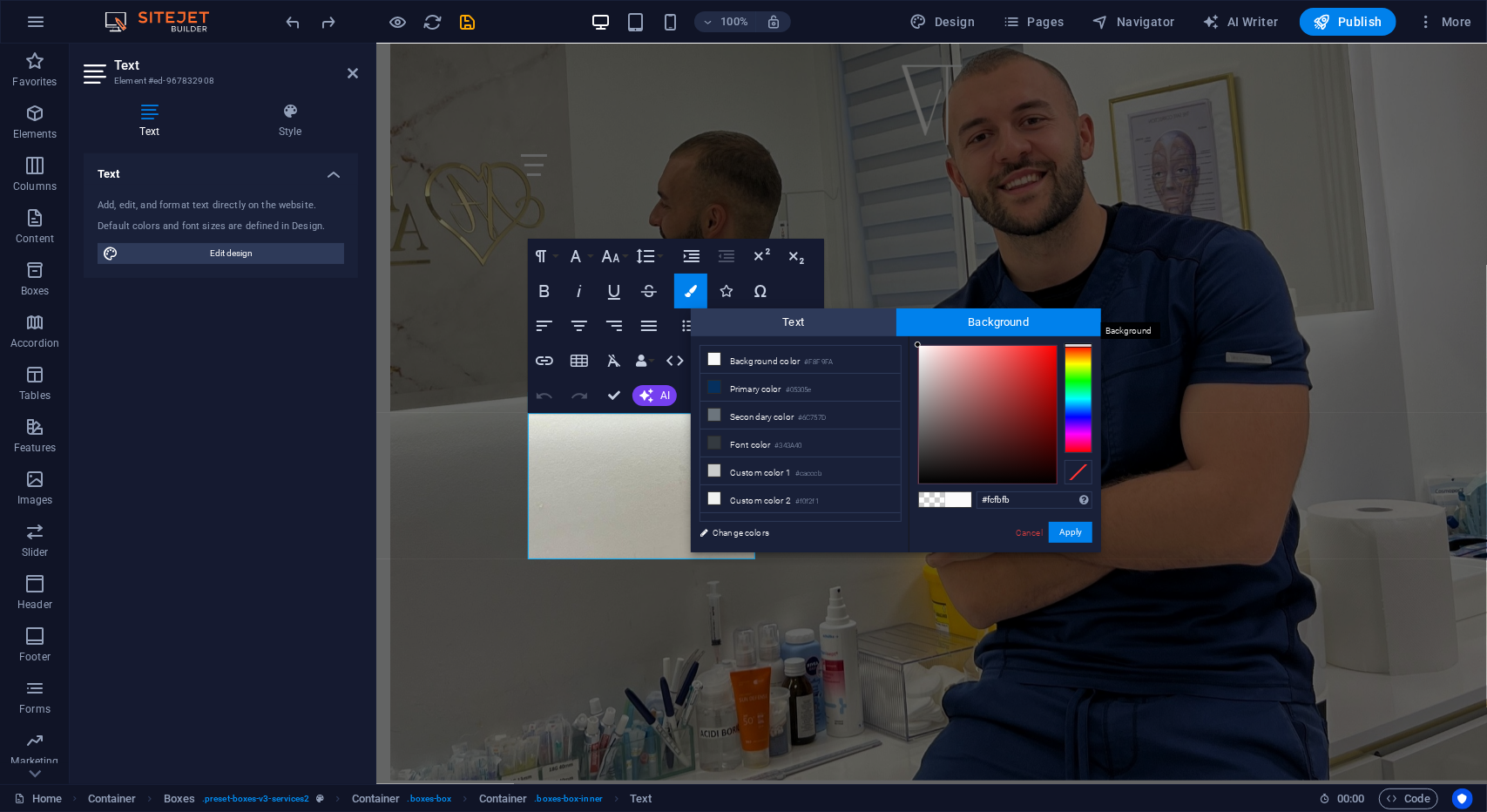
click at [986, 322] on span "Background" at bounding box center [999, 322] width 205 height 28
click at [779, 415] on li "Secondary color #6C757D" at bounding box center [801, 415] width 201 height 28
type input "rgba(108, 117, 125, 0)"
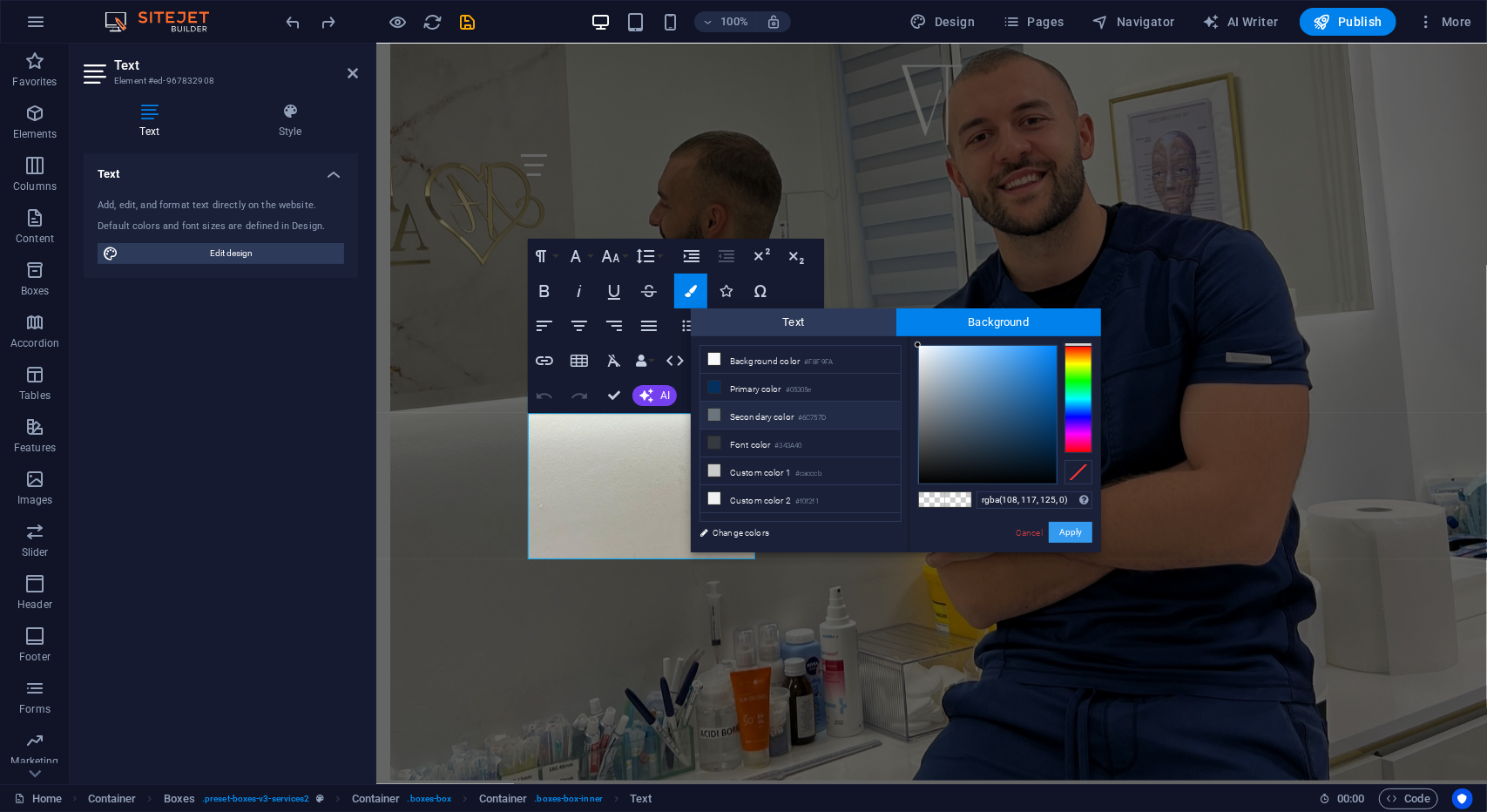
click at [1074, 539] on button "Apply" at bounding box center [1070, 533] width 43 height 21
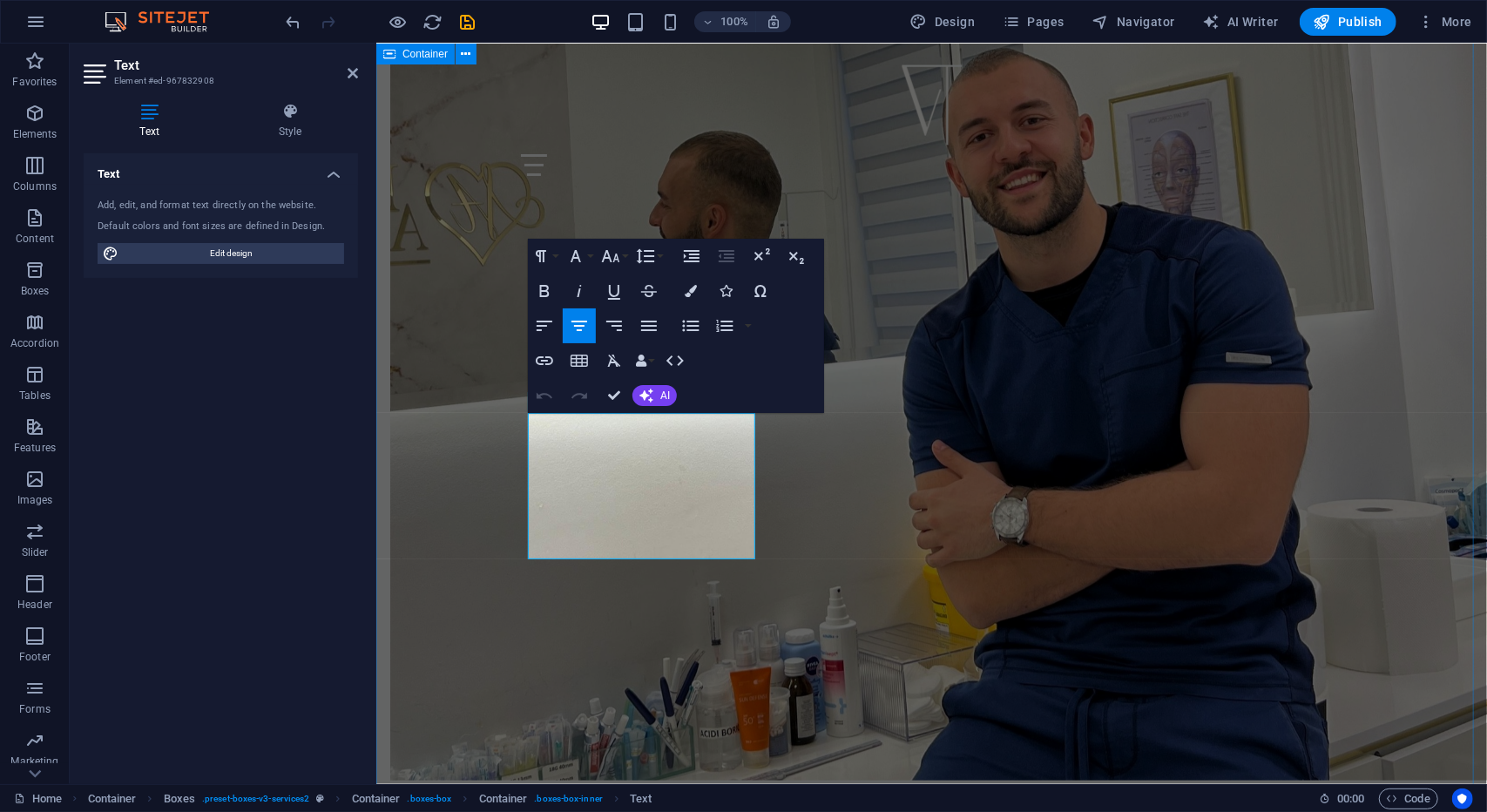
drag, startPoint x: 752, startPoint y: 548, endPoint x: 495, endPoint y: 404, distance: 294.6
click at [685, 288] on icon "button" at bounding box center [690, 291] width 12 height 12
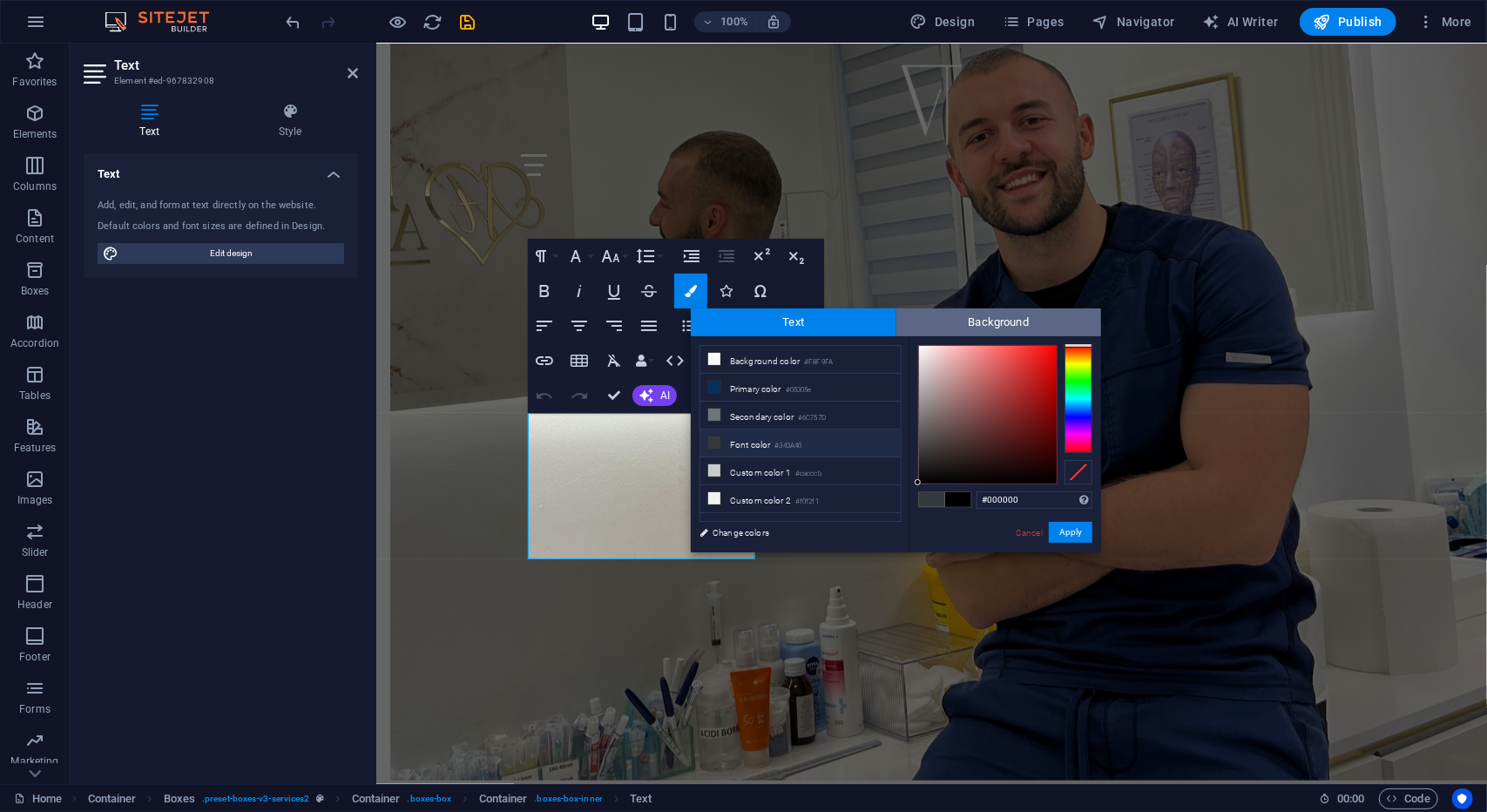
click at [986, 328] on span "Background" at bounding box center [999, 322] width 205 height 28
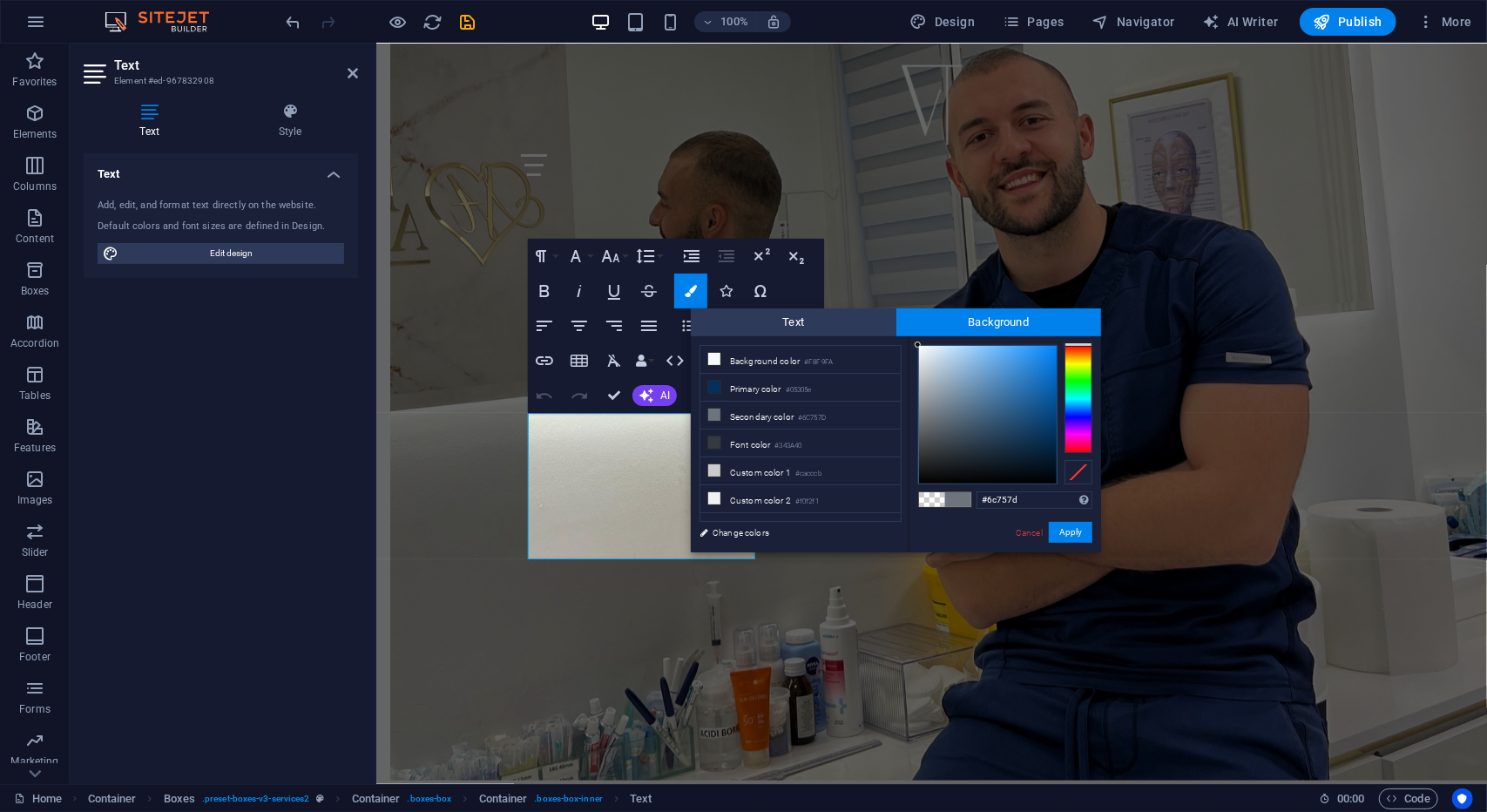
click at [934, 504] on span at bounding box center [932, 499] width 26 height 14
type input "rgba(0, 0, 0, 0)"
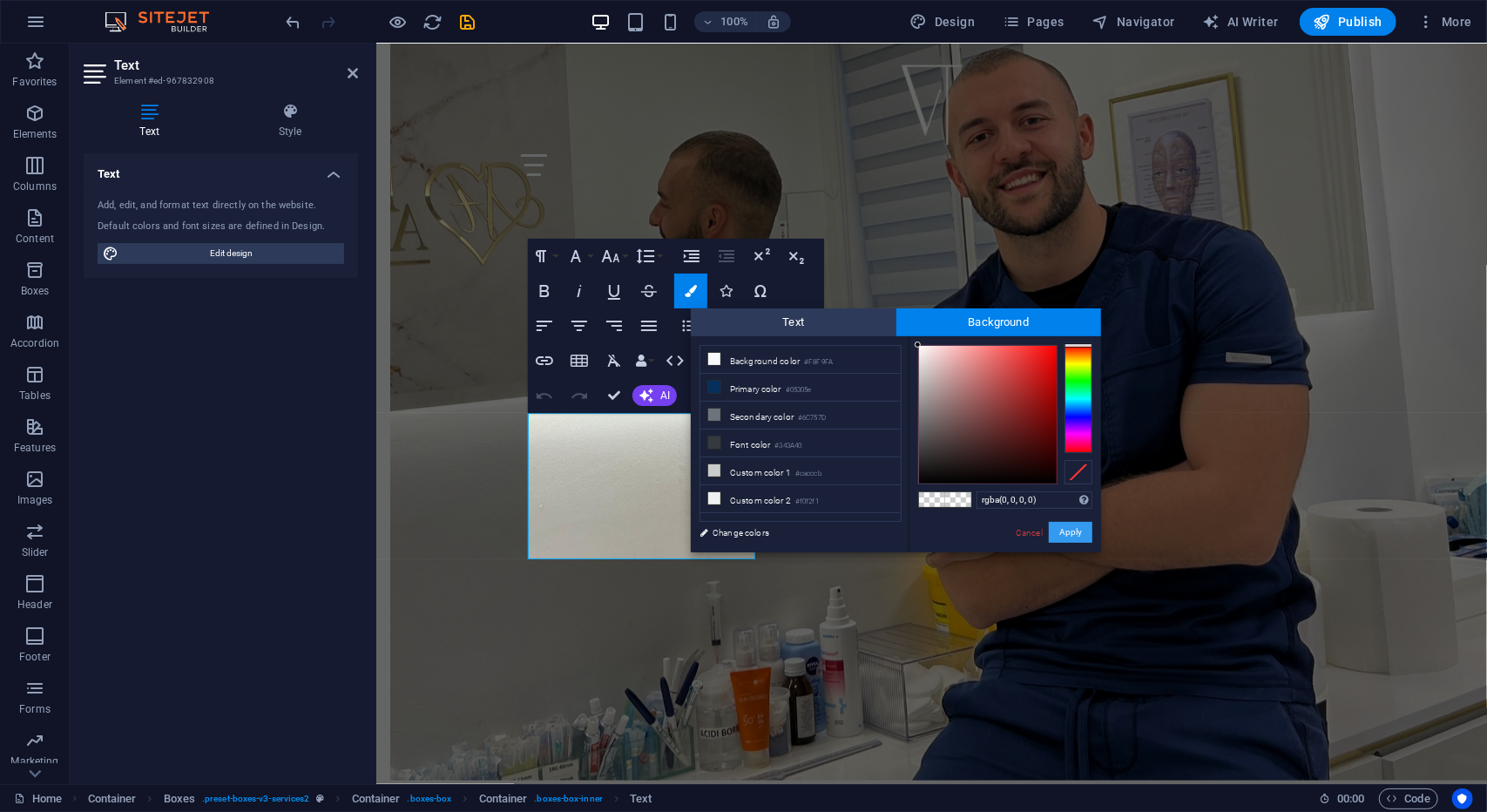
click at [1067, 532] on button "Apply" at bounding box center [1070, 533] width 43 height 21
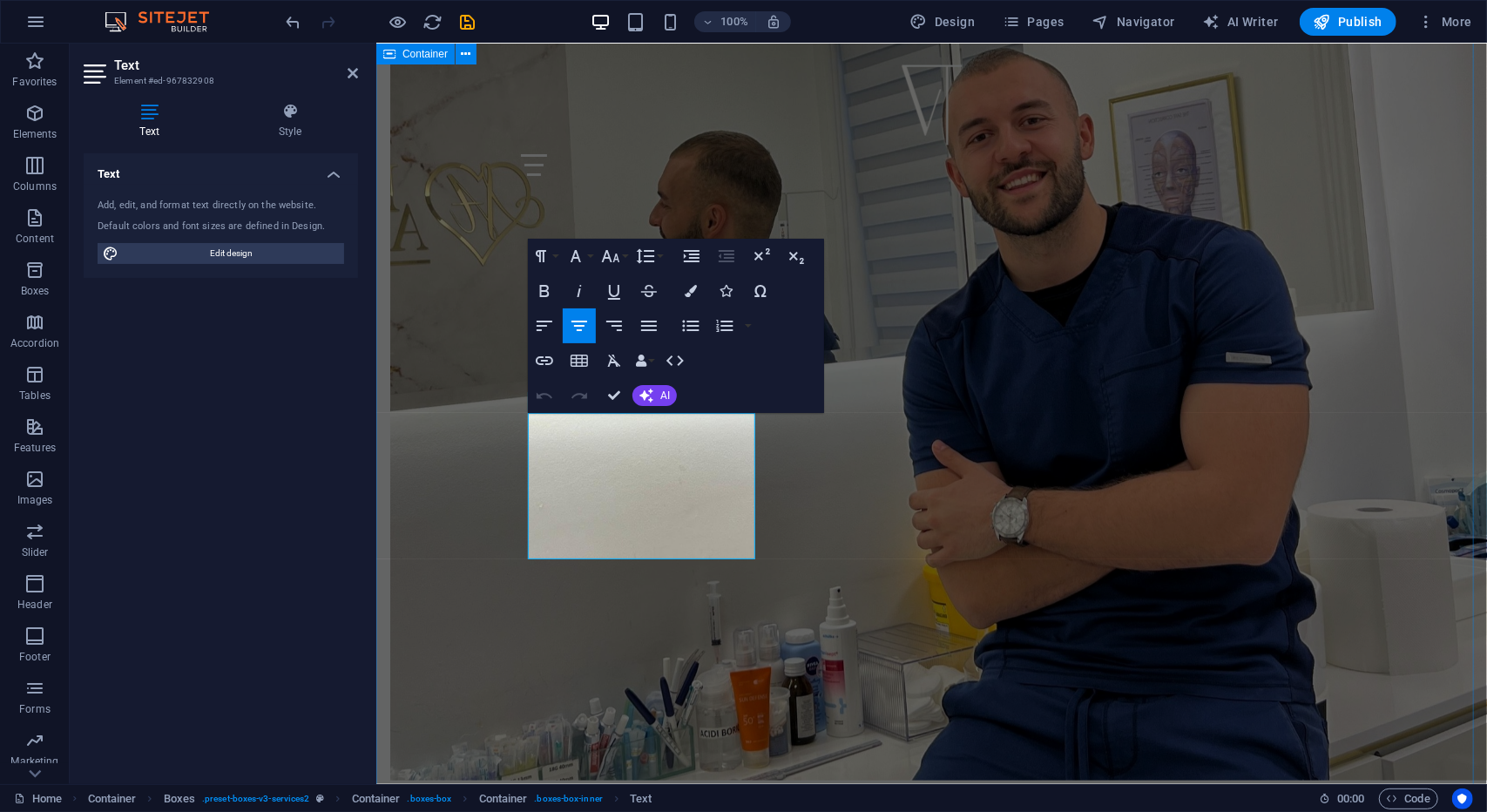
drag, startPoint x: 693, startPoint y: 534, endPoint x: 476, endPoint y: 392, distance: 259.3
click at [690, 291] on icon "button" at bounding box center [690, 291] width 12 height 12
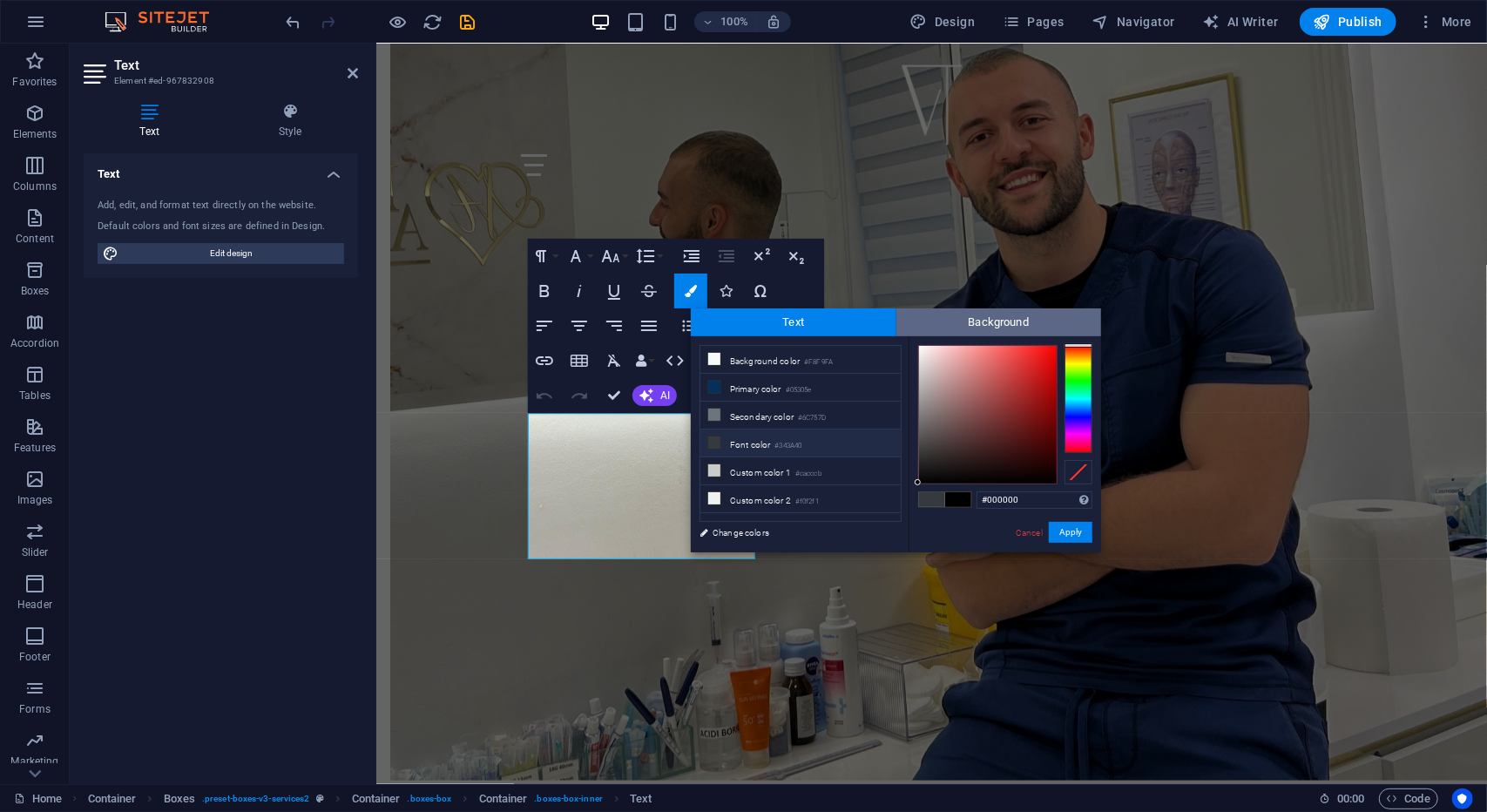
click at [957, 317] on span "Background" at bounding box center [999, 322] width 205 height 28
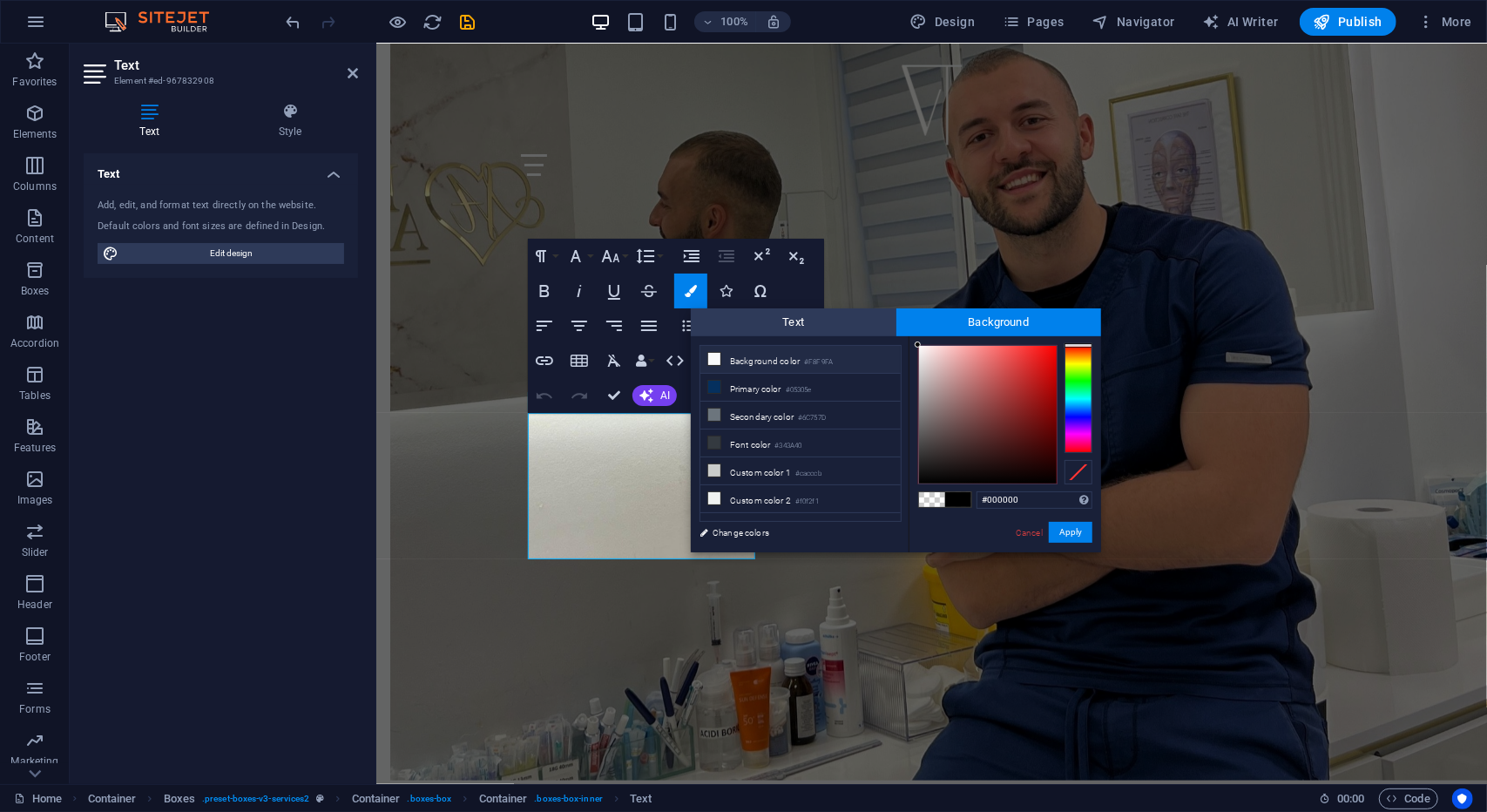
click at [753, 370] on li "Background color #F8F9FA" at bounding box center [801, 359] width 201 height 28
type input "rgba(248, 249, 250, 0)"
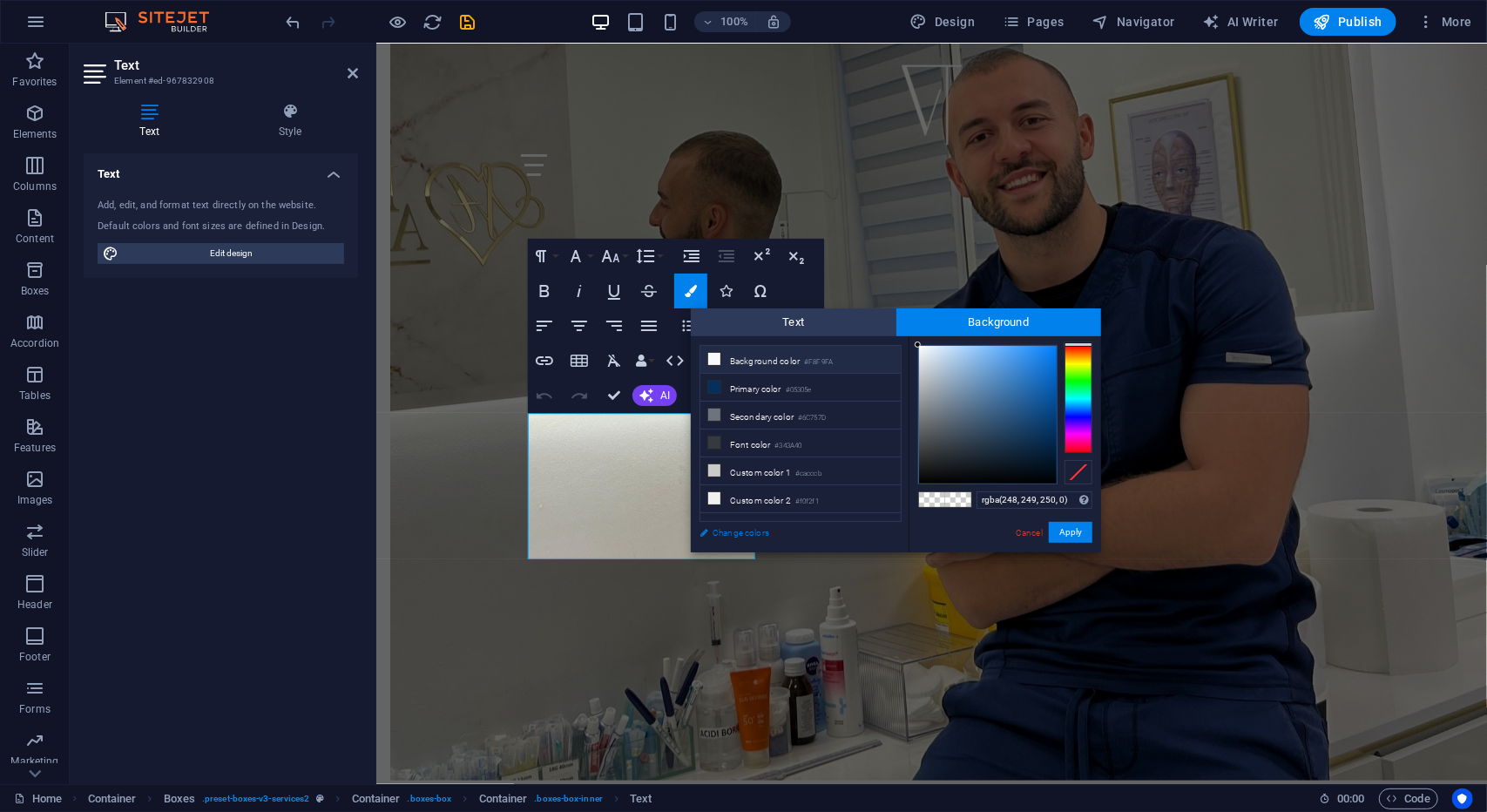
drag, startPoint x: 444, startPoint y: 657, endPoint x: 723, endPoint y: 537, distance: 303.7
click at [723, 537] on link "Change colors" at bounding box center [792, 533] width 203 height 22
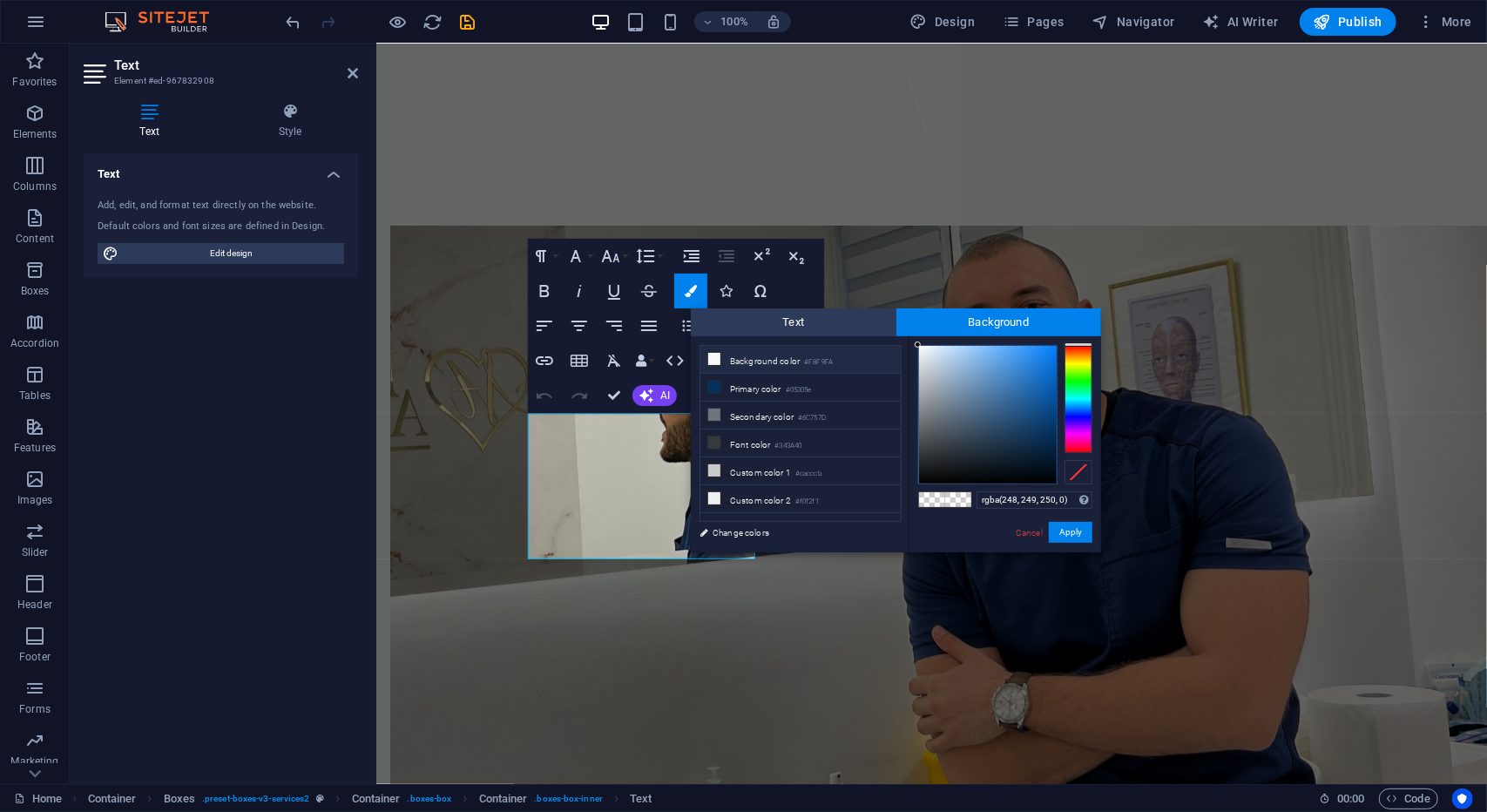
select select "px"
select select "200"
select select "px"
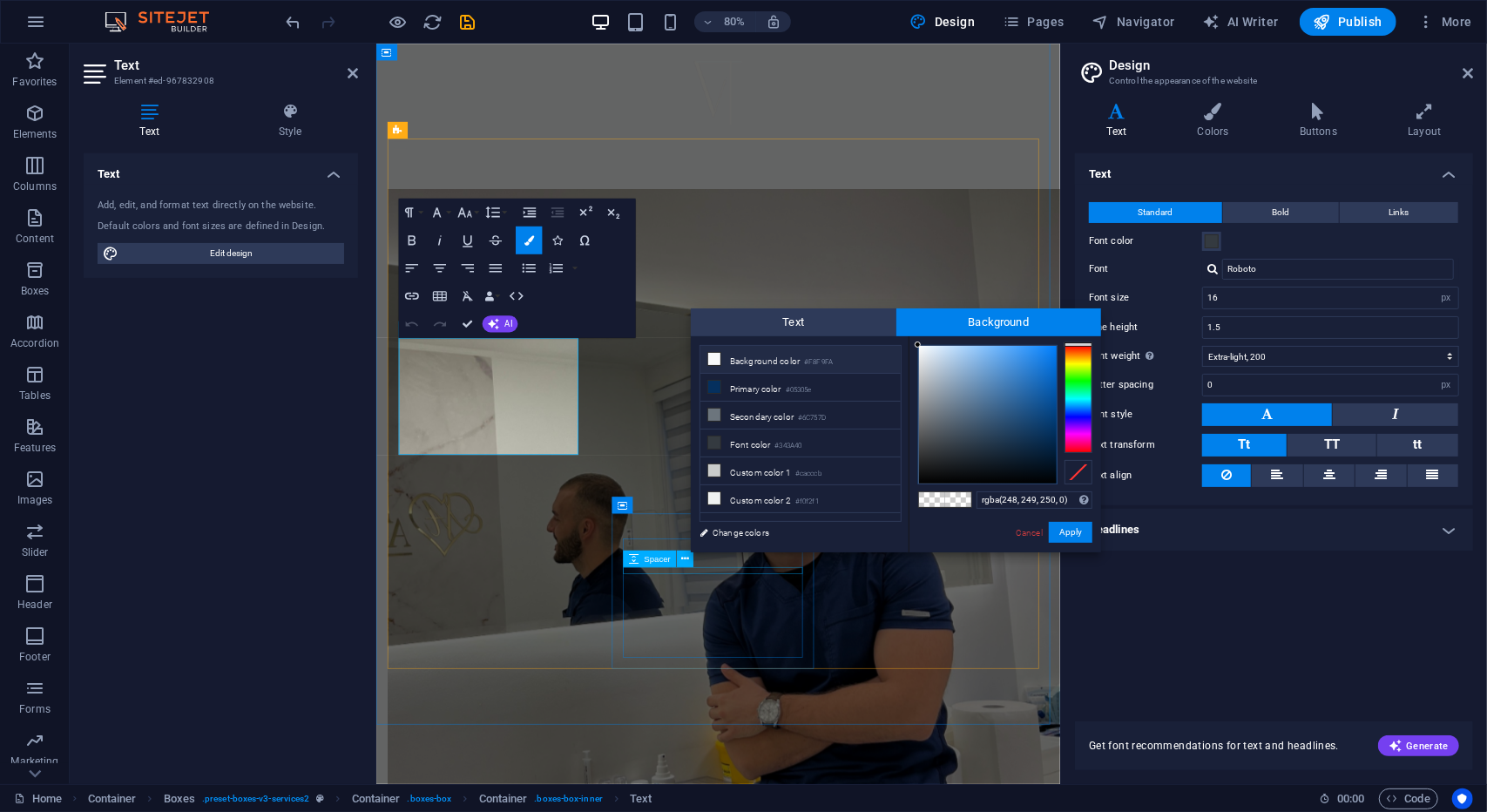
scroll to position [1360, 0]
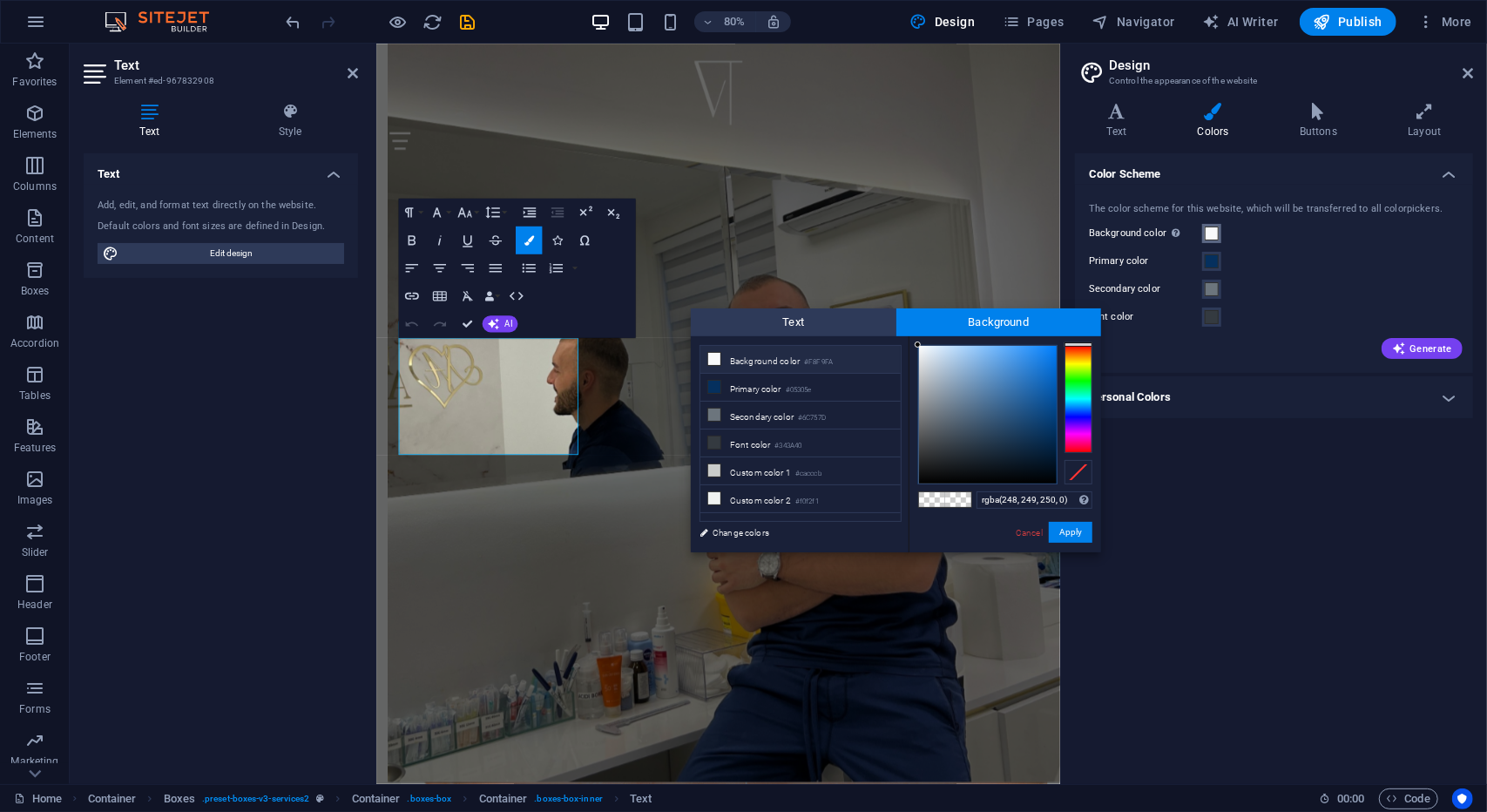
click at [1211, 230] on span at bounding box center [1211, 233] width 14 height 14
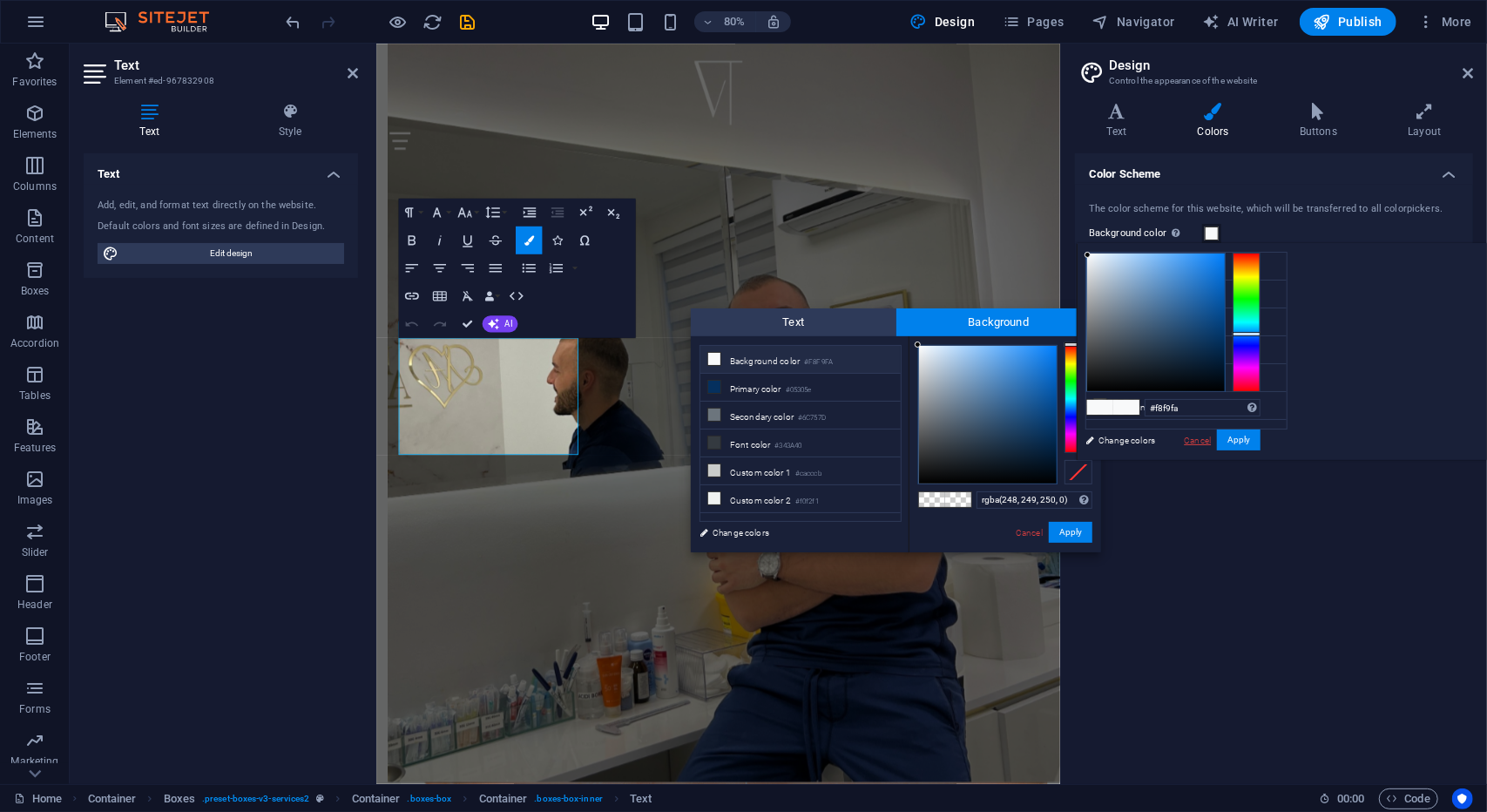
click at [1212, 445] on link "Cancel" at bounding box center [1198, 441] width 31 height 13
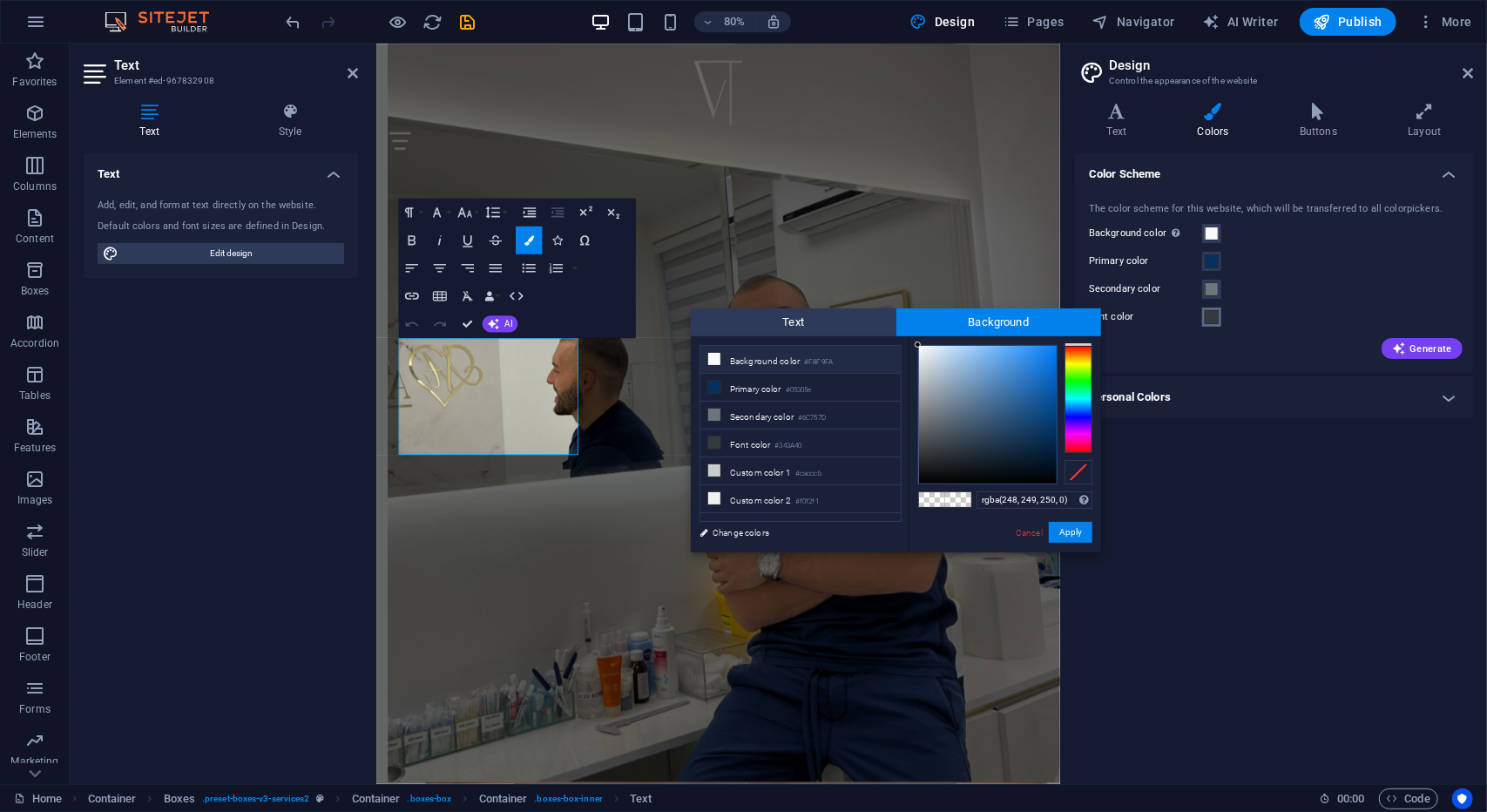
type input "#f8f9fa"
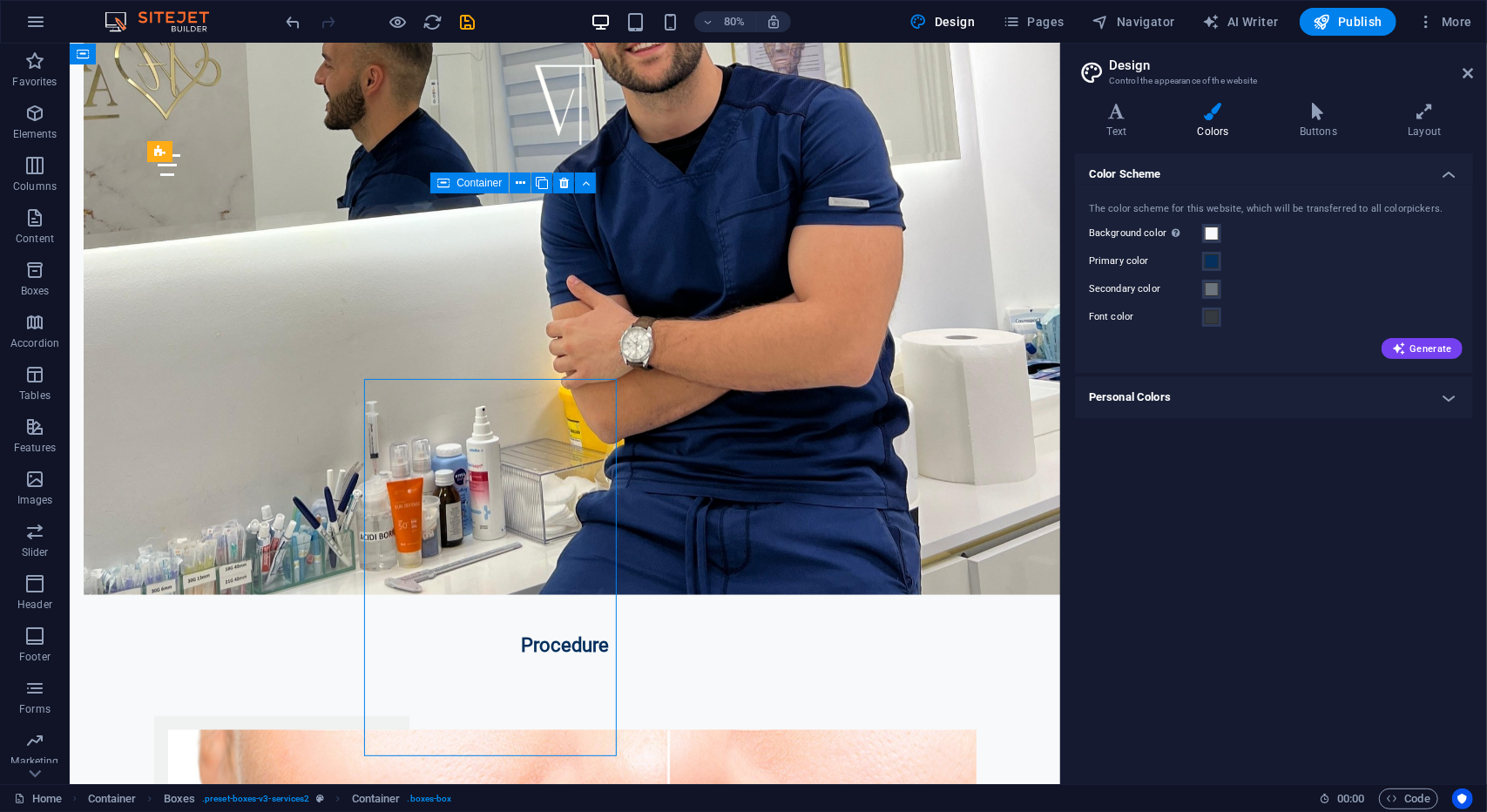
scroll to position [1174, 0]
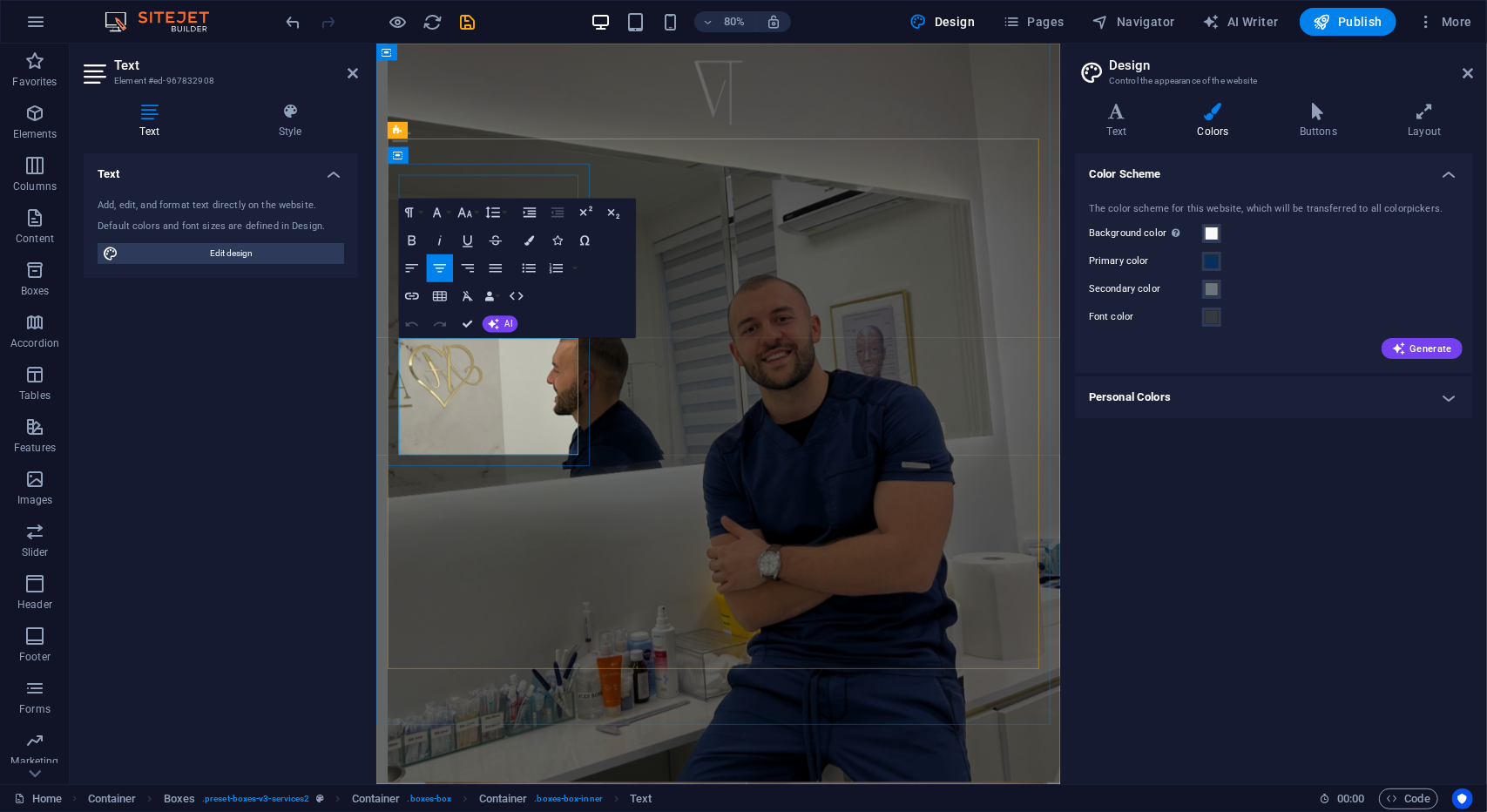
drag, startPoint x: 618, startPoint y: 543, endPoint x: 370, endPoint y: 401, distance: 285.8
click at [533, 245] on button "Colors" at bounding box center [528, 239] width 26 height 28
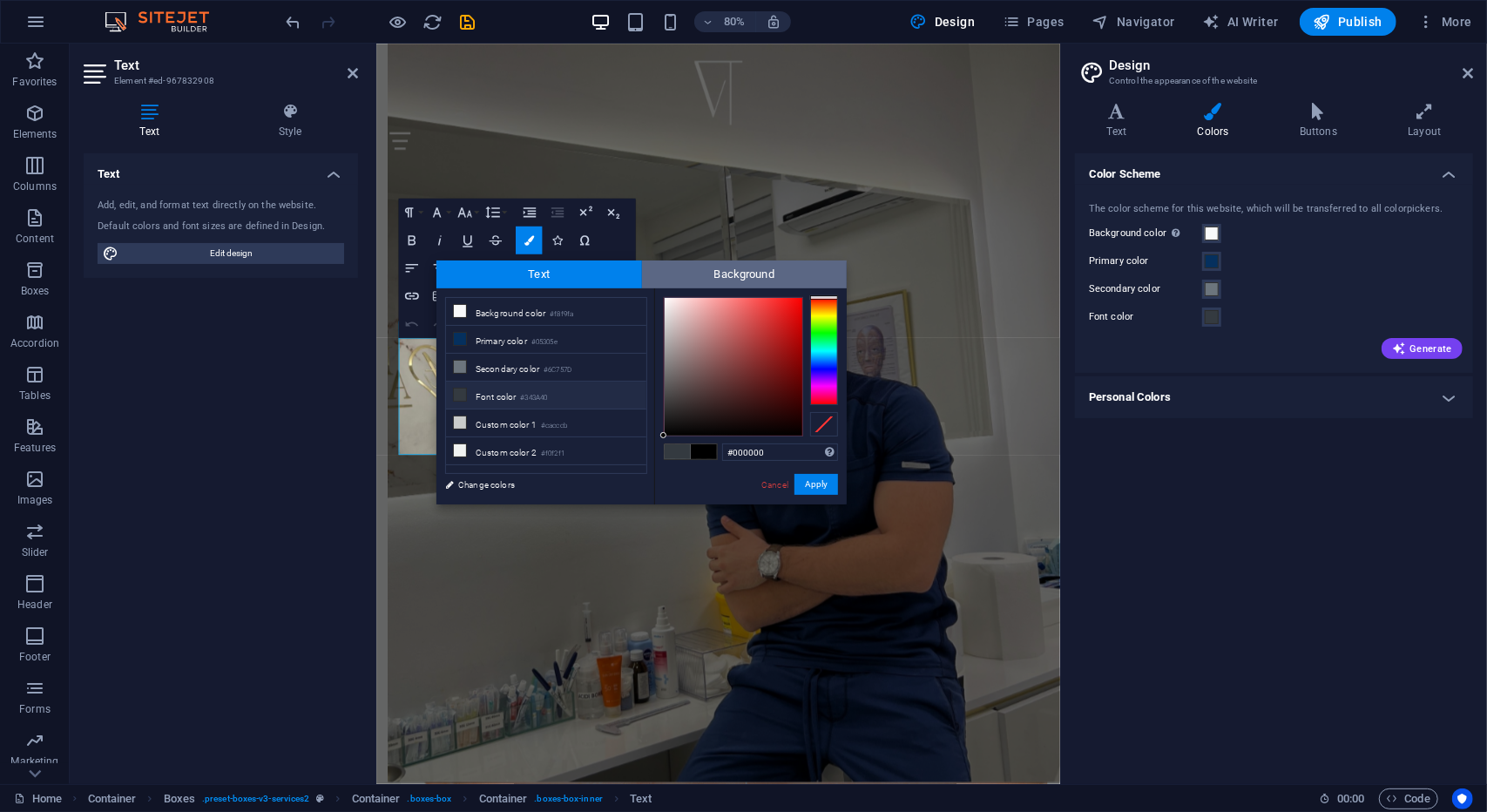
click at [715, 274] on span "Background" at bounding box center [745, 274] width 205 height 28
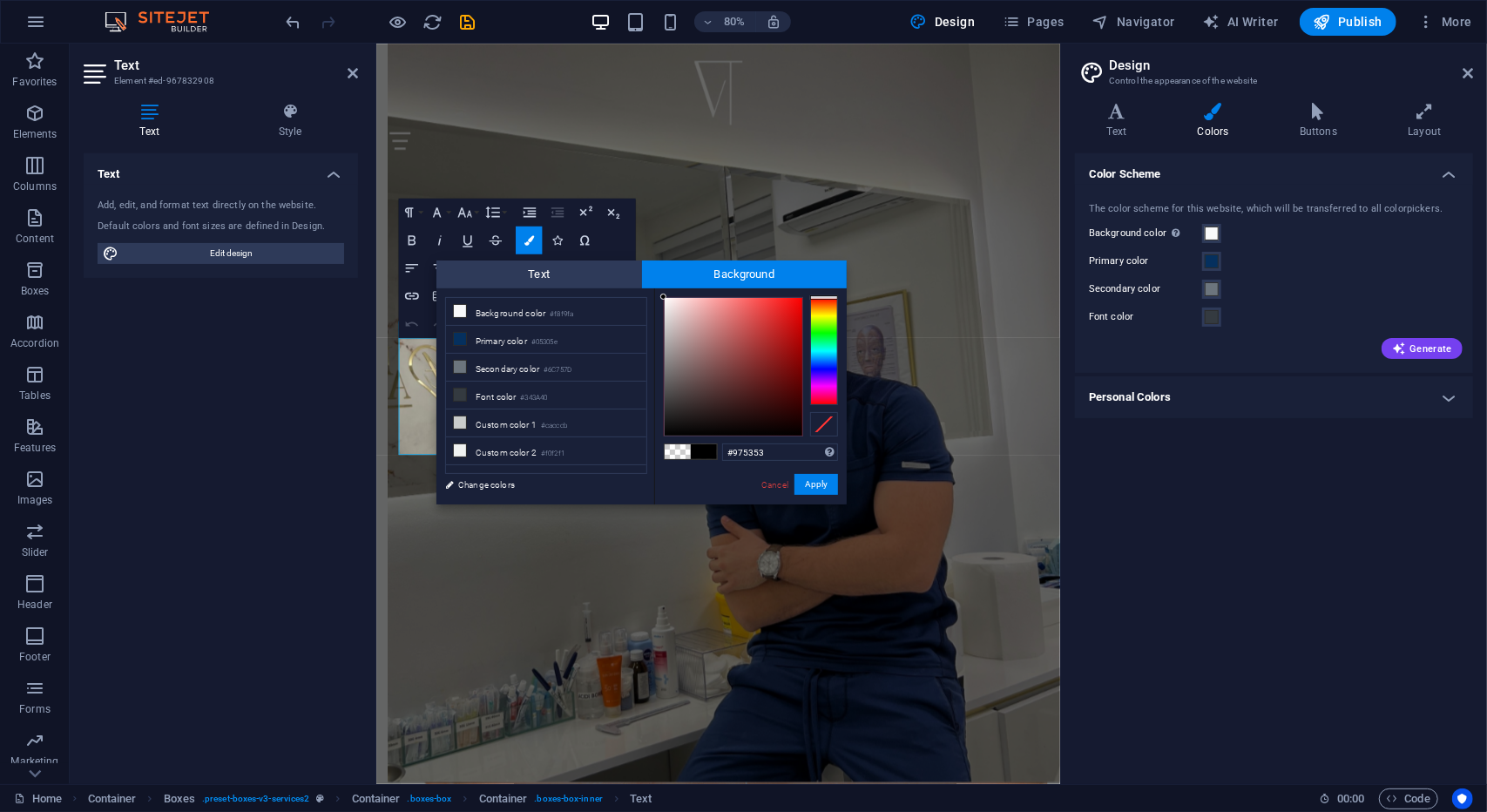
drag, startPoint x: 726, startPoint y: 353, endPoint x: 708, endPoint y: 357, distance: 18.4
click at [726, 354] on div at bounding box center [733, 366] width 137 height 137
drag, startPoint x: 726, startPoint y: 352, endPoint x: 652, endPoint y: 288, distance: 97.8
click at [655, 288] on div "#ffffff Supported formats #0852ed rgb(8, 82, 237) rgba(8, 82, 237, 90%) hsv(221…" at bounding box center [751, 522] width 193 height 468
click at [676, 450] on span at bounding box center [678, 451] width 26 height 14
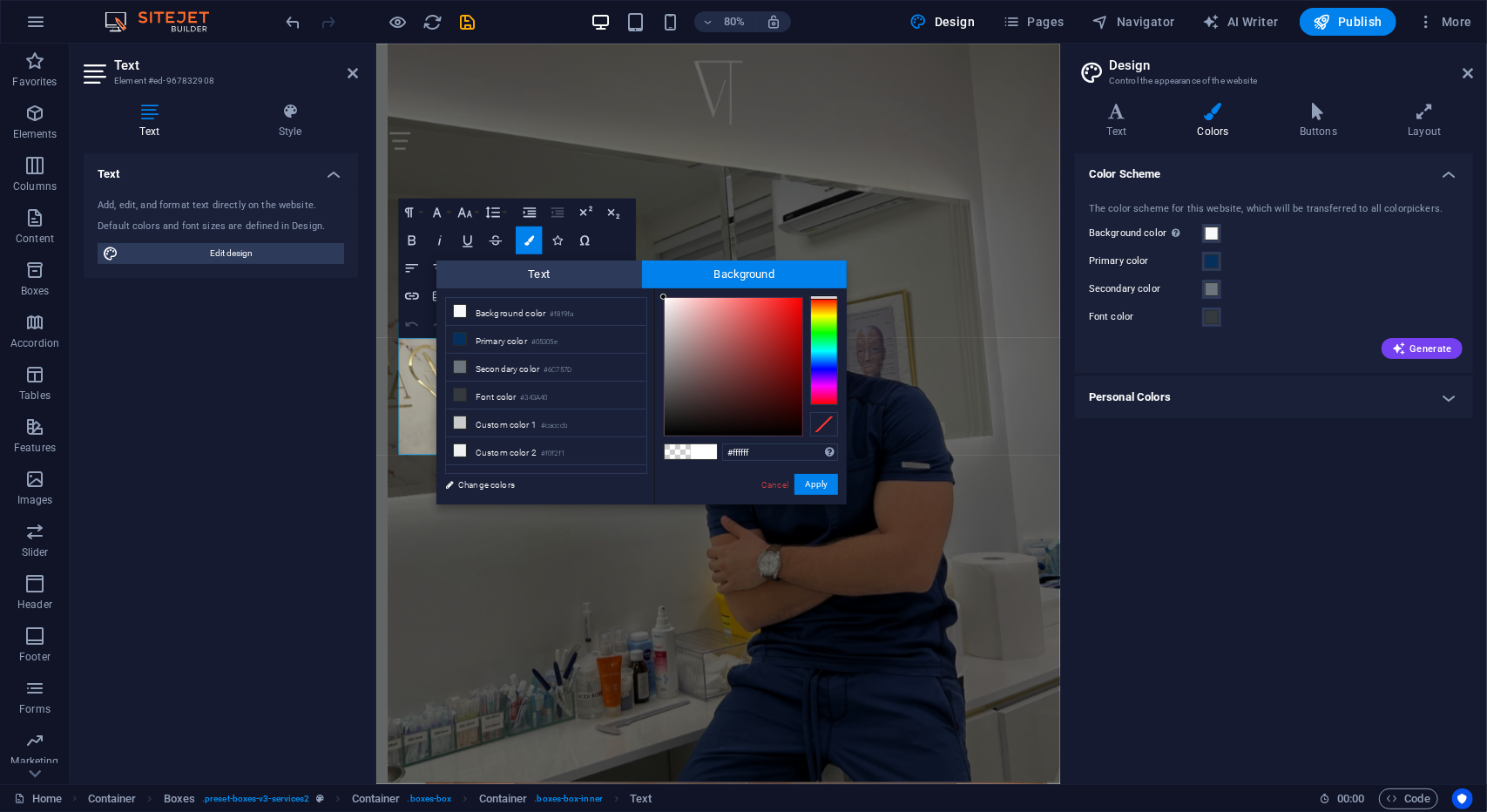
drag, startPoint x: 665, startPoint y: 305, endPoint x: 618, endPoint y: 240, distance: 80.2
click at [618, 241] on body "[PERSON_NAME] Home Favorites Elements Columns Content Boxes Accordion Tables Fe…" at bounding box center [743, 406] width 1487 height 812
type input "#bfb6b6"
click at [670, 331] on div at bounding box center [669, 331] width 6 height 6
drag, startPoint x: 827, startPoint y: 481, endPoint x: 560, endPoint y: 560, distance: 278.4
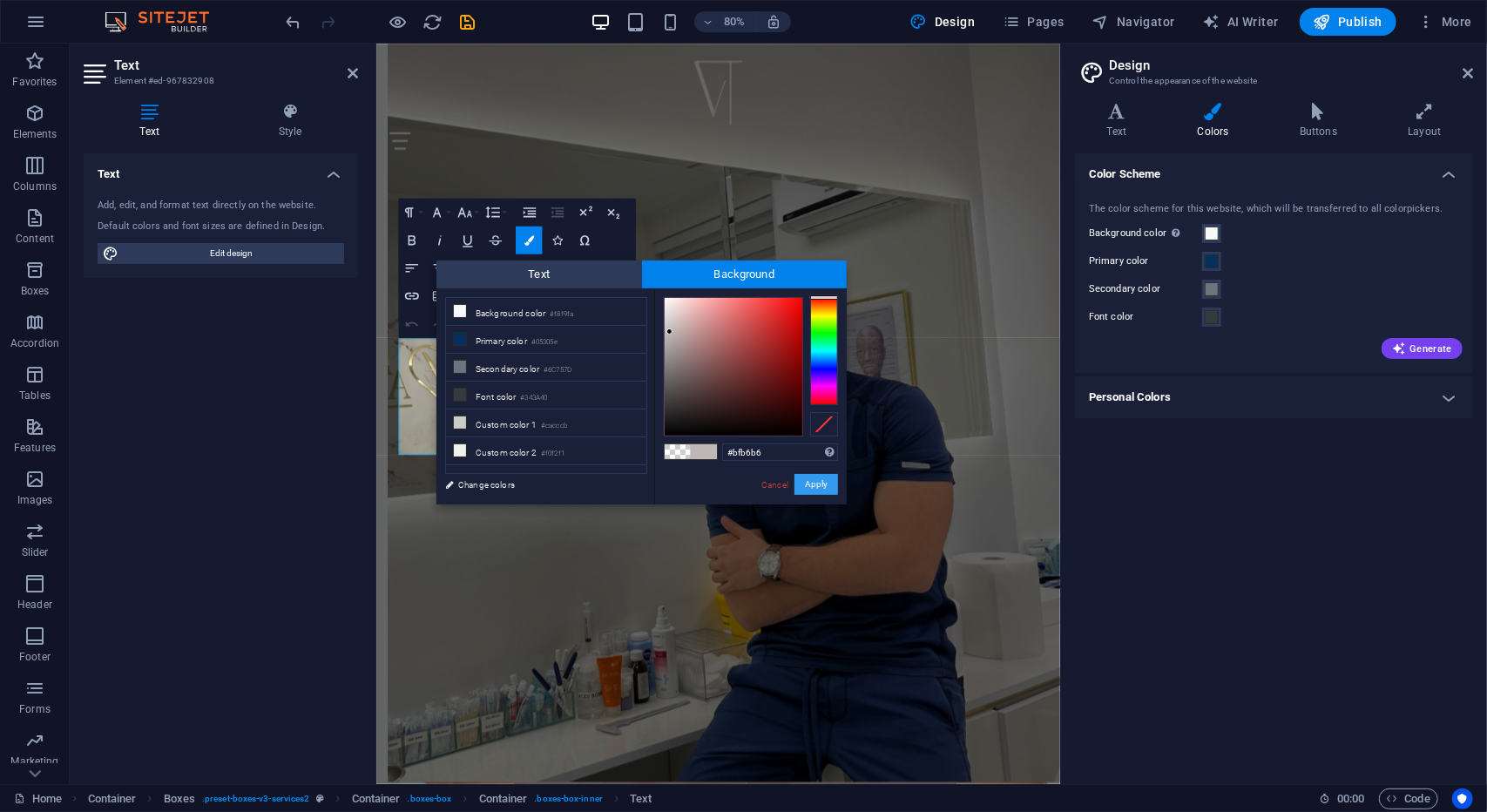
click at [827, 481] on button "Apply" at bounding box center [816, 485] width 43 height 21
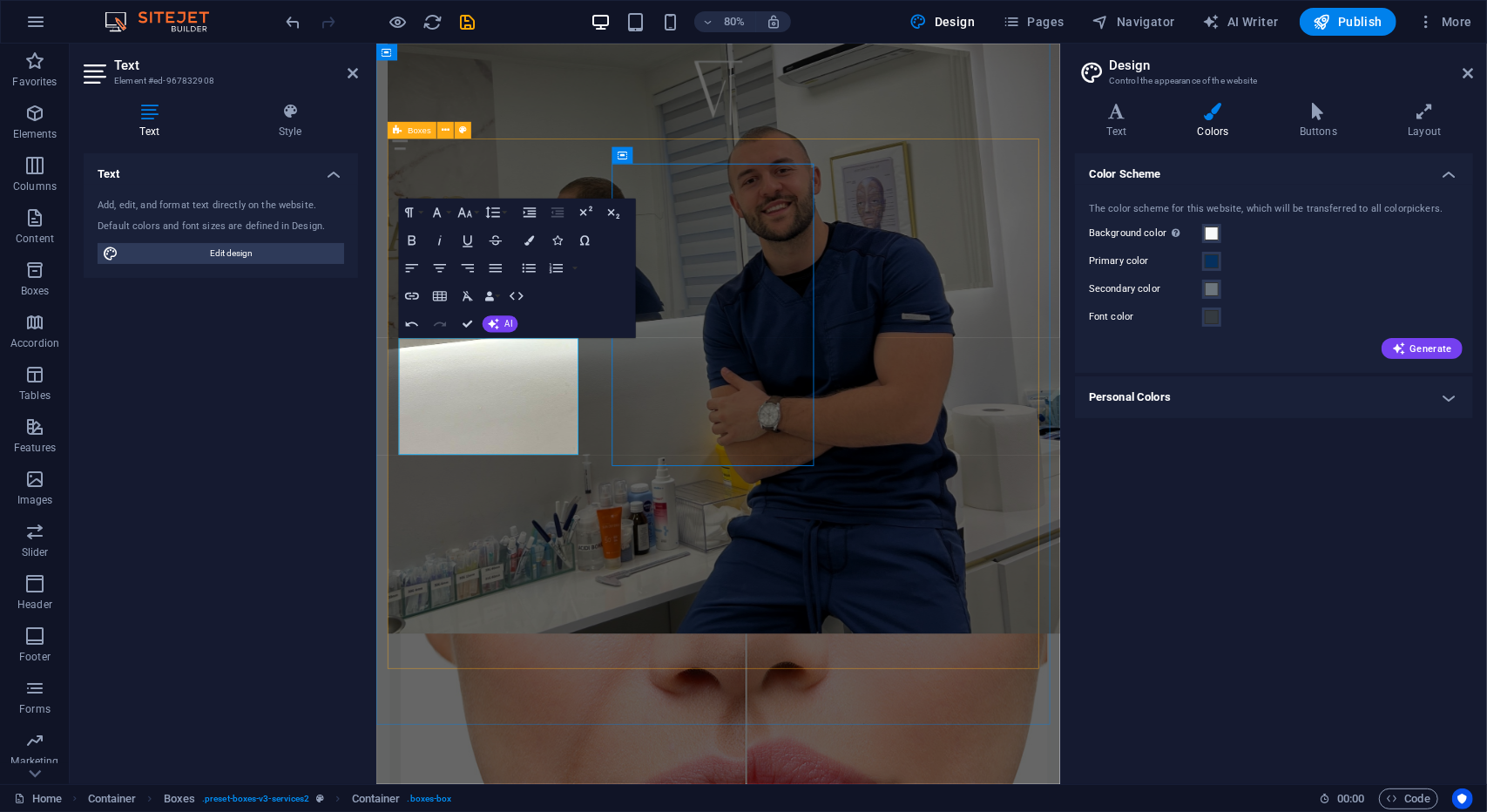
scroll to position [1174, 0]
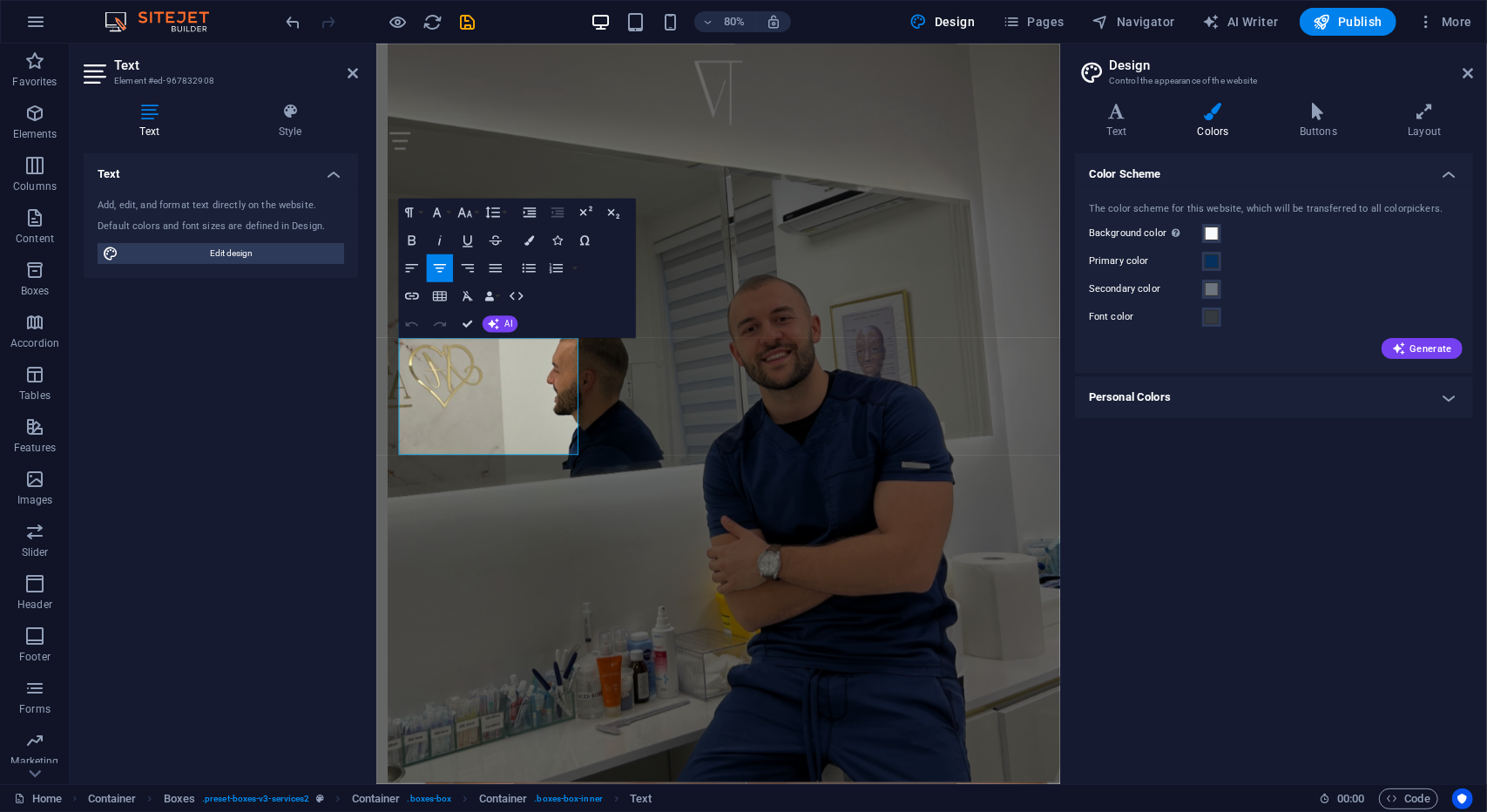
drag, startPoint x: 619, startPoint y: 540, endPoint x: 776, endPoint y: 356, distance: 241.9
click at [527, 244] on icon "button" at bounding box center [529, 240] width 10 height 10
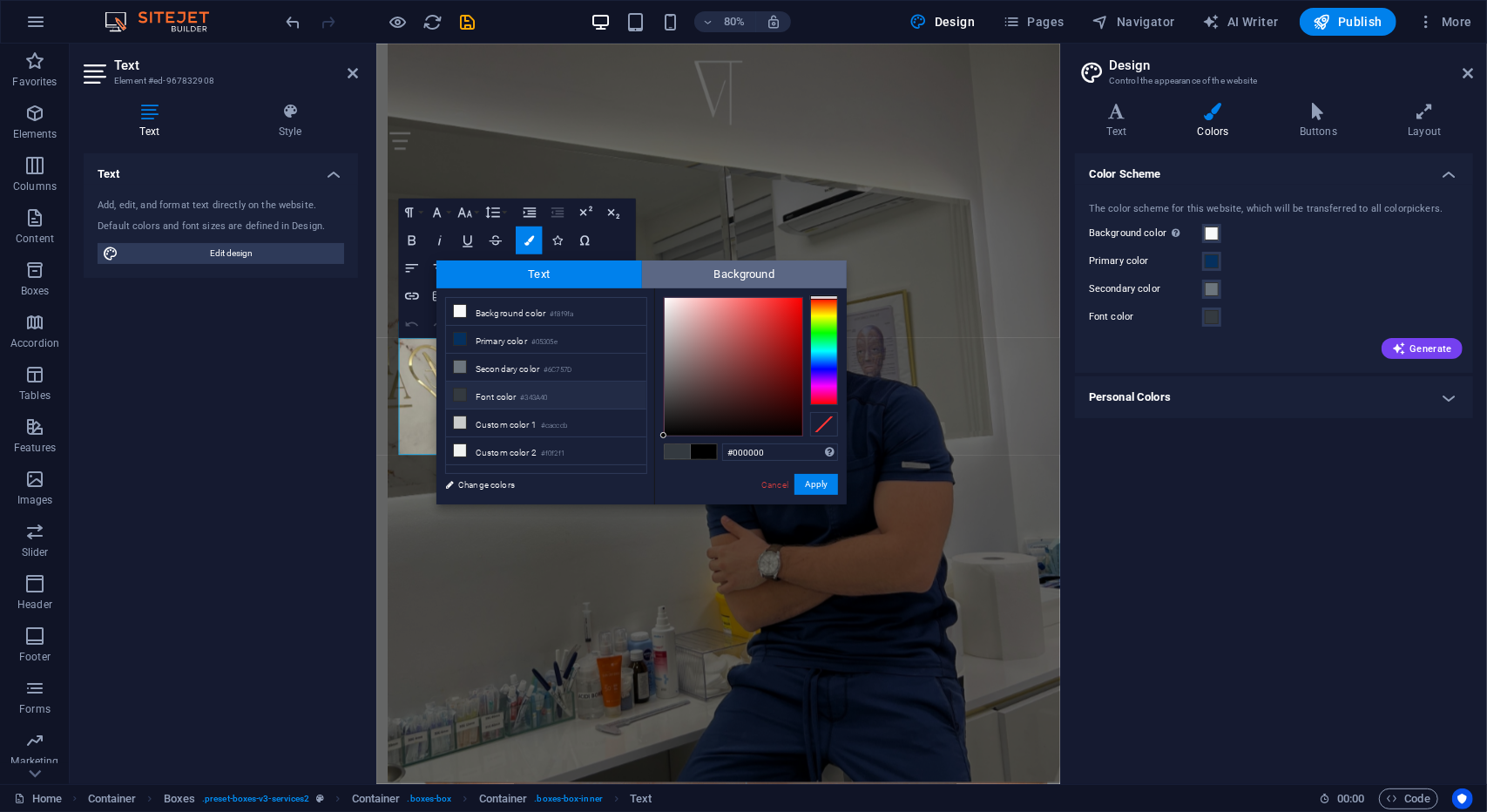
click at [717, 280] on span "Background" at bounding box center [745, 274] width 205 height 28
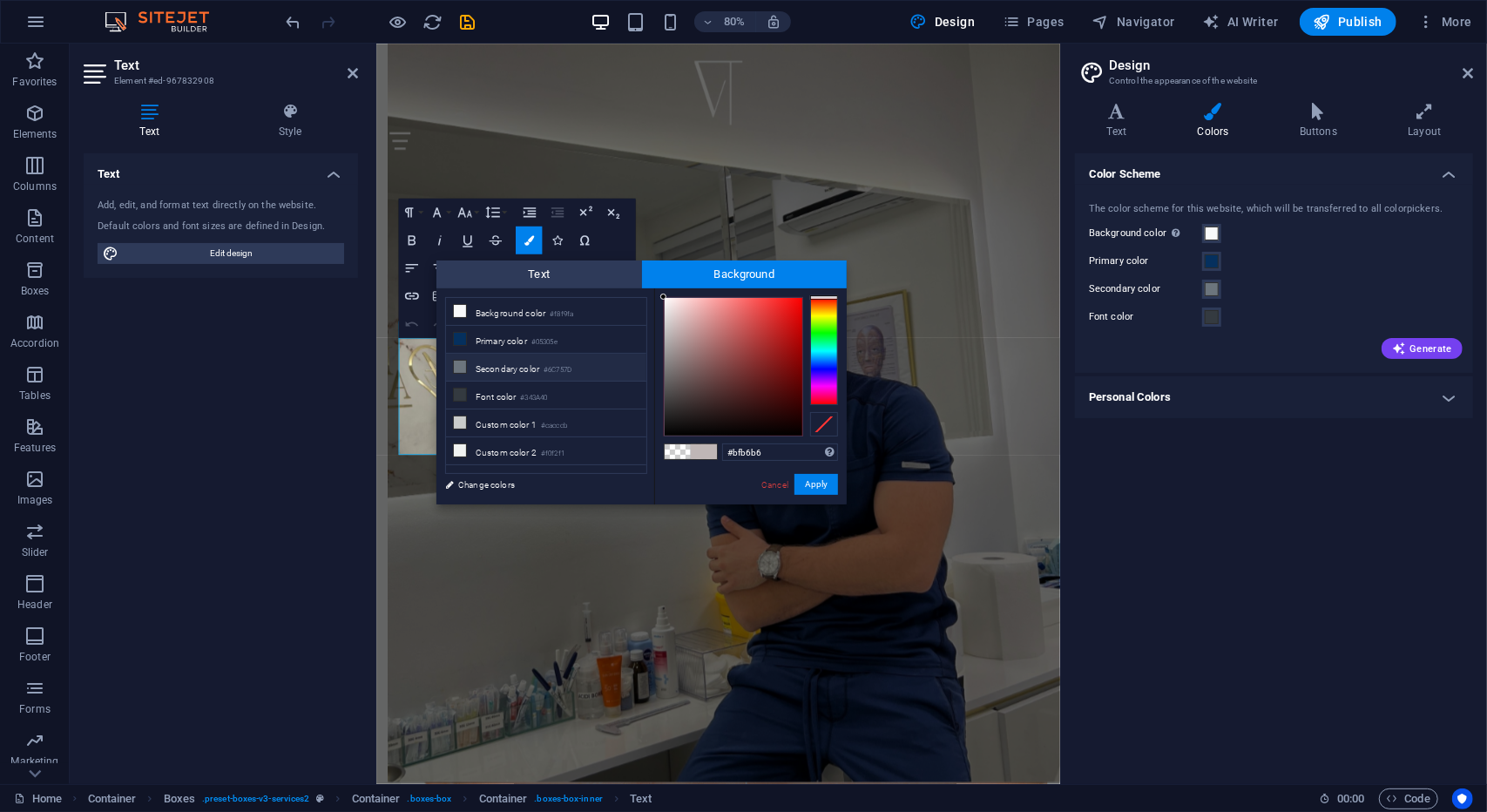
click at [543, 367] on li "Secondary color #6C757D" at bounding box center [546, 368] width 201 height 28
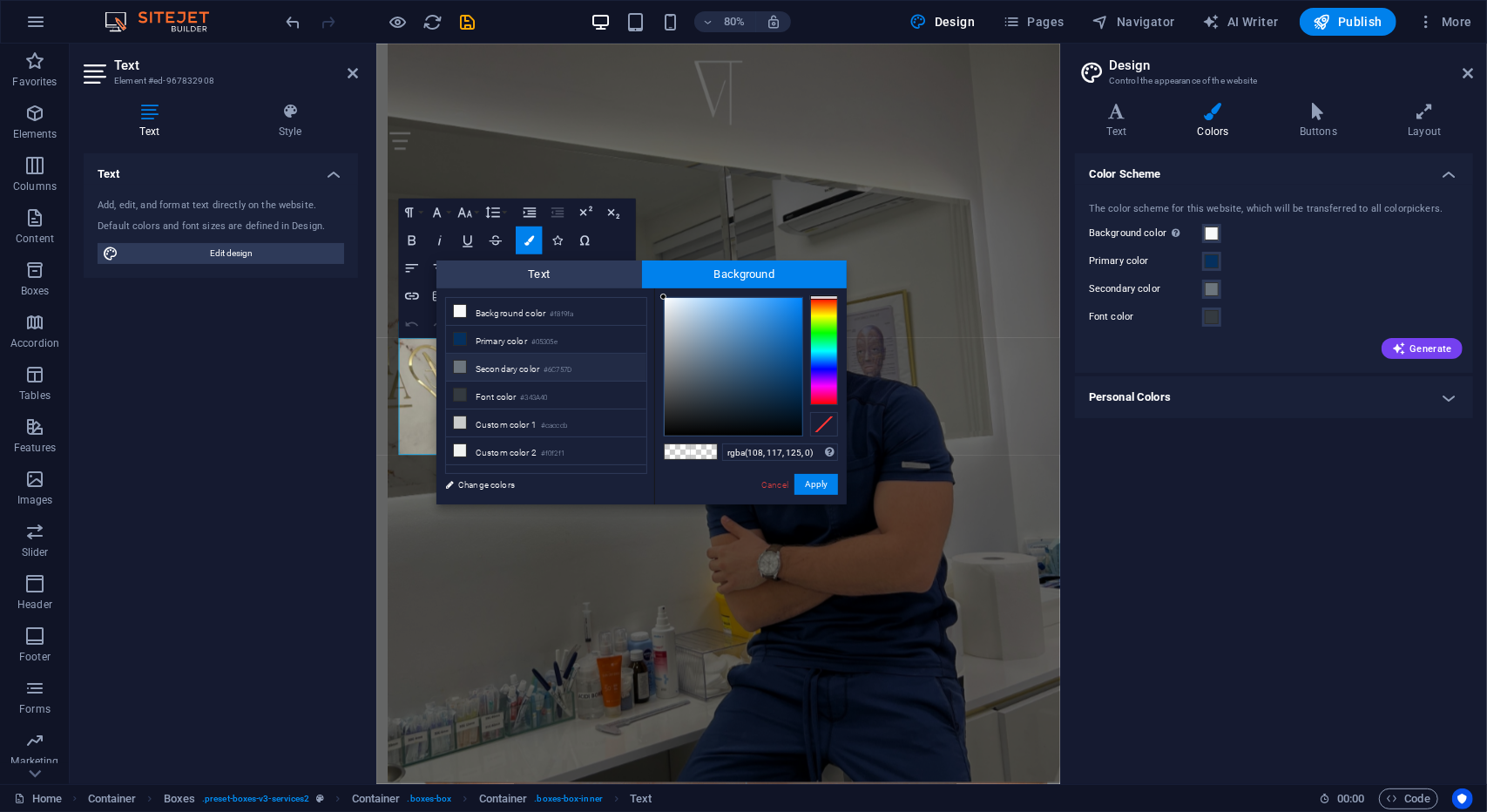
click at [707, 446] on span at bounding box center [704, 451] width 26 height 14
drag, startPoint x: 701, startPoint y: 350, endPoint x: 594, endPoint y: 275, distance: 130.7
click at [594, 275] on div "Text Background less Background color #f8f9fa Primary color #05305e Secondary c…" at bounding box center [641, 382] width 410 height 244
click at [816, 481] on button "Apply" at bounding box center [816, 485] width 43 height 21
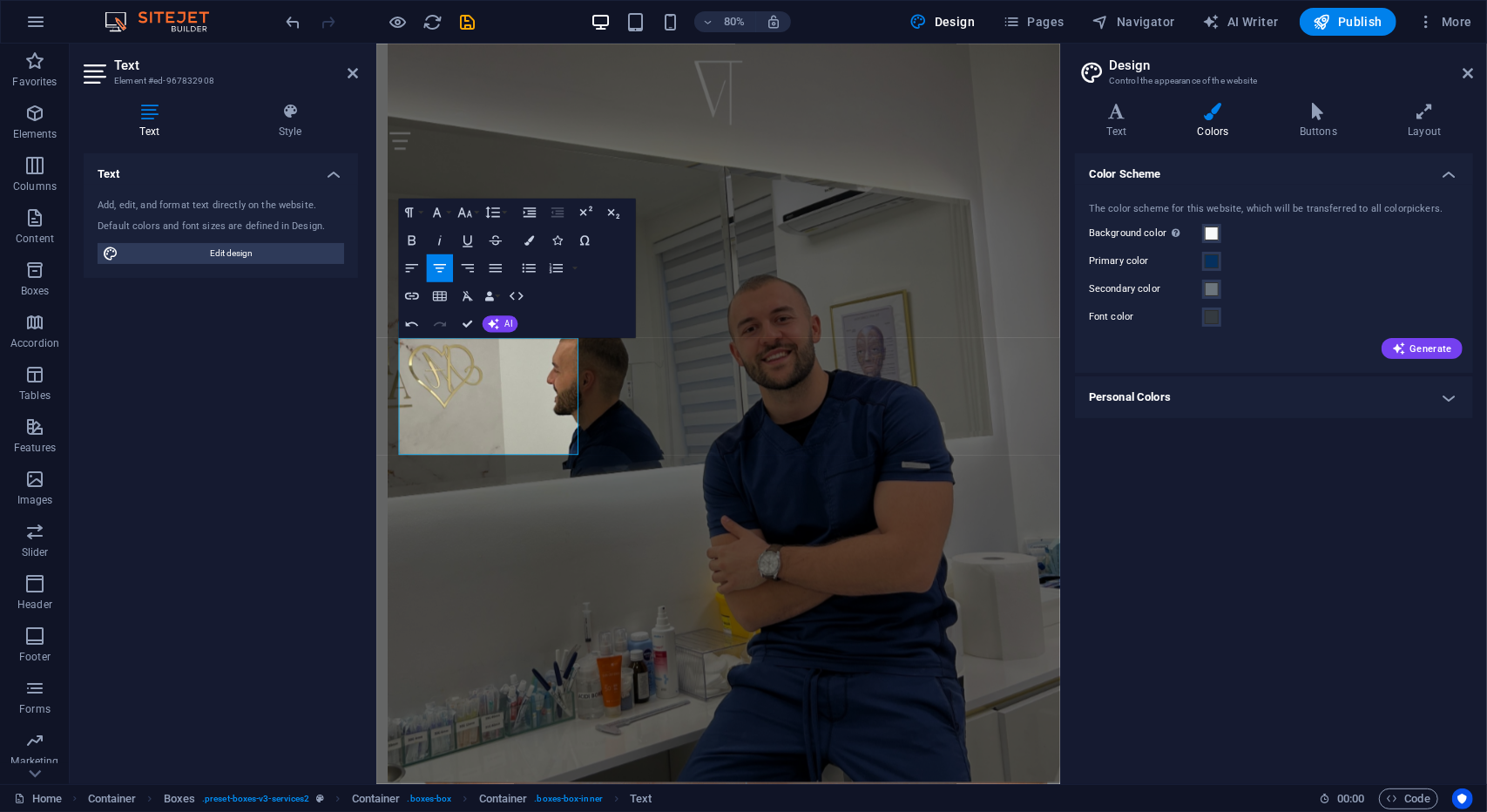
drag, startPoint x: 634, startPoint y: 422, endPoint x: 319, endPoint y: 472, distance: 318.9
click at [634, 422] on div "H3 Banner Container Menu Bar Logo HTML Container Image with text Container Text…" at bounding box center [718, 413] width 684 height 740
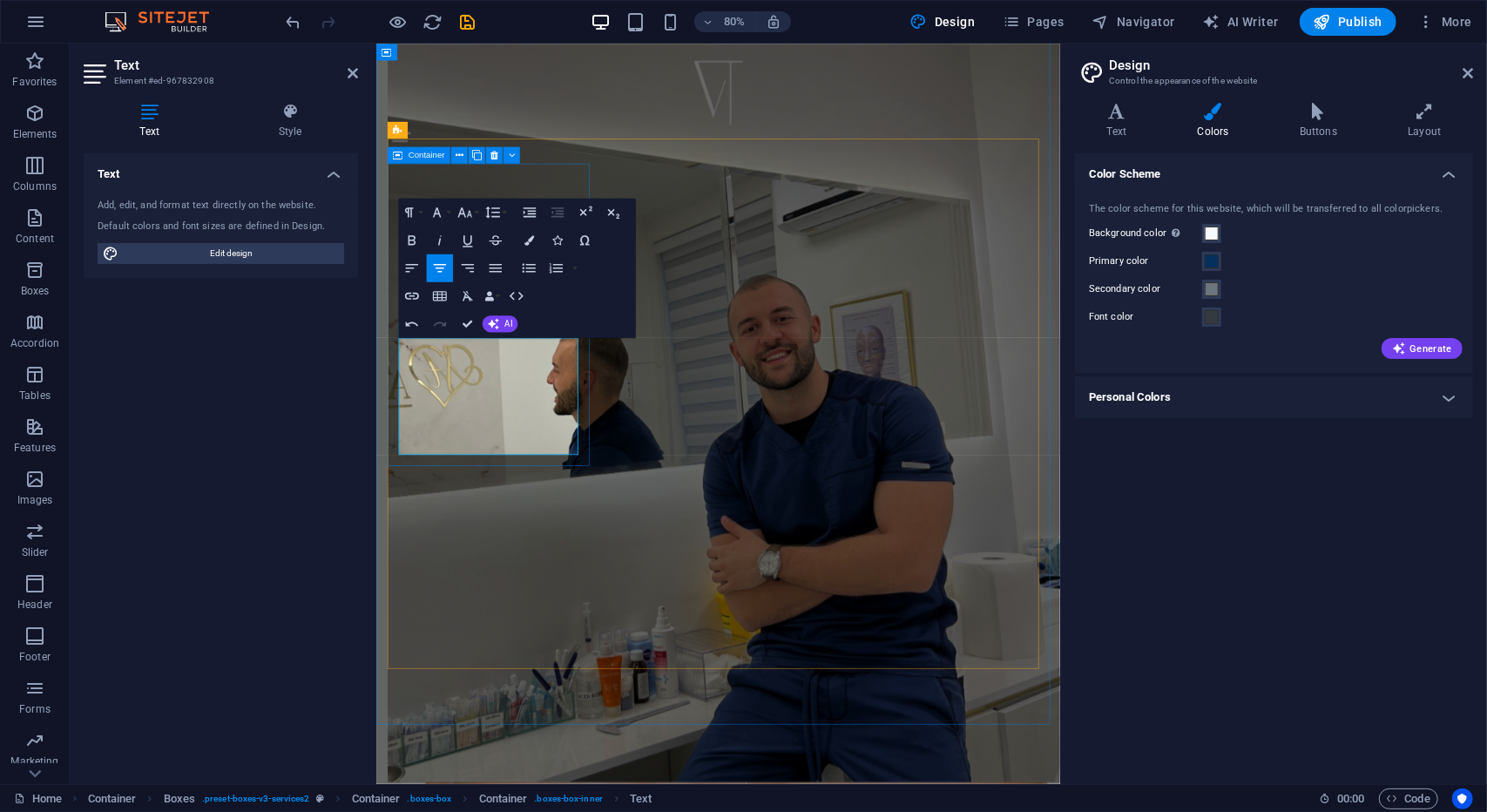
drag, startPoint x: 611, startPoint y: 554, endPoint x: 398, endPoint y: 416, distance: 253.8
drag, startPoint x: 523, startPoint y: 449, endPoint x: 497, endPoint y: 458, distance: 27.5
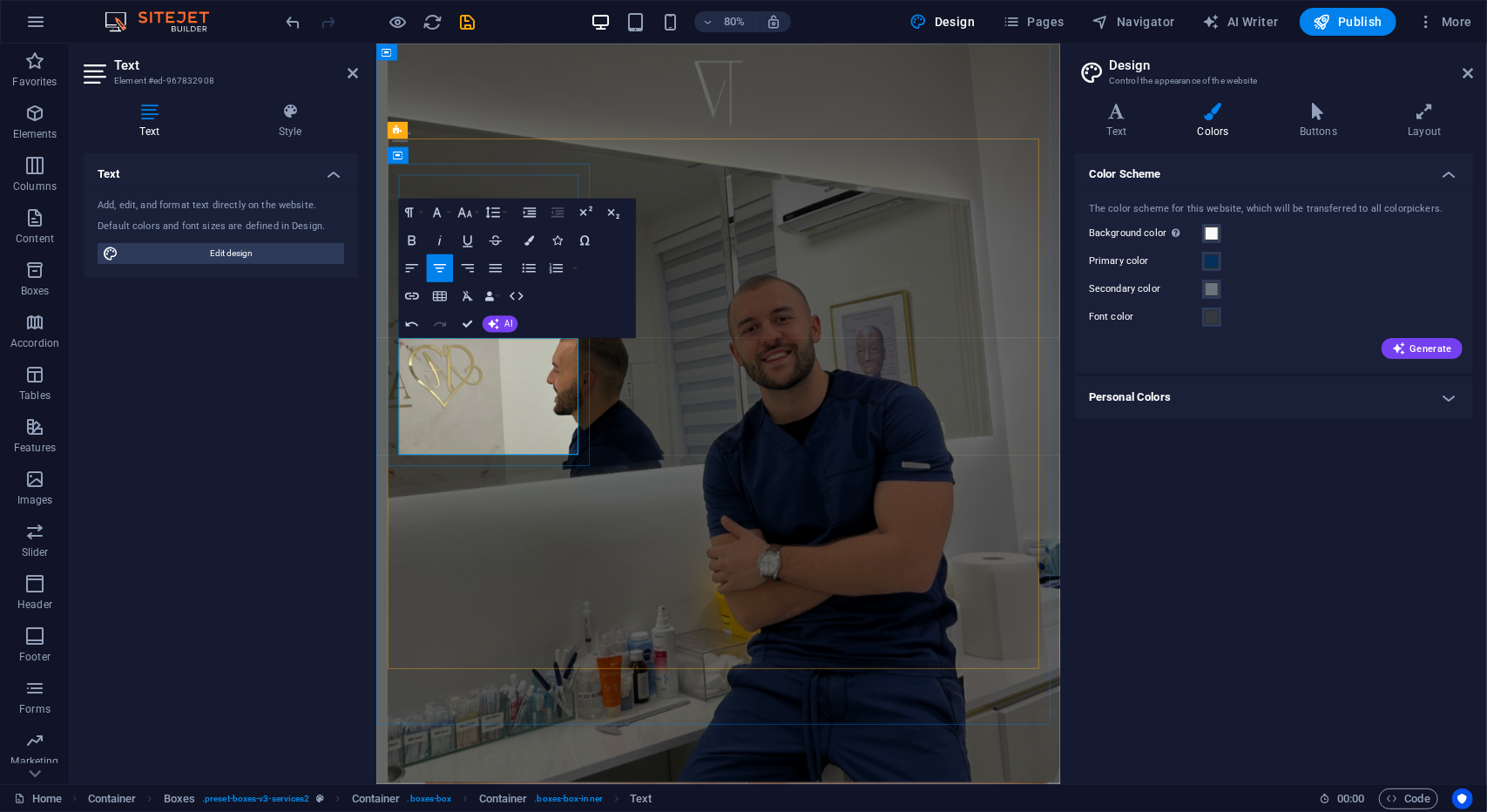
drag, startPoint x: 606, startPoint y: 539, endPoint x: 412, endPoint y: 418, distance: 228.6
click at [288, 118] on icon at bounding box center [290, 111] width 136 height 17
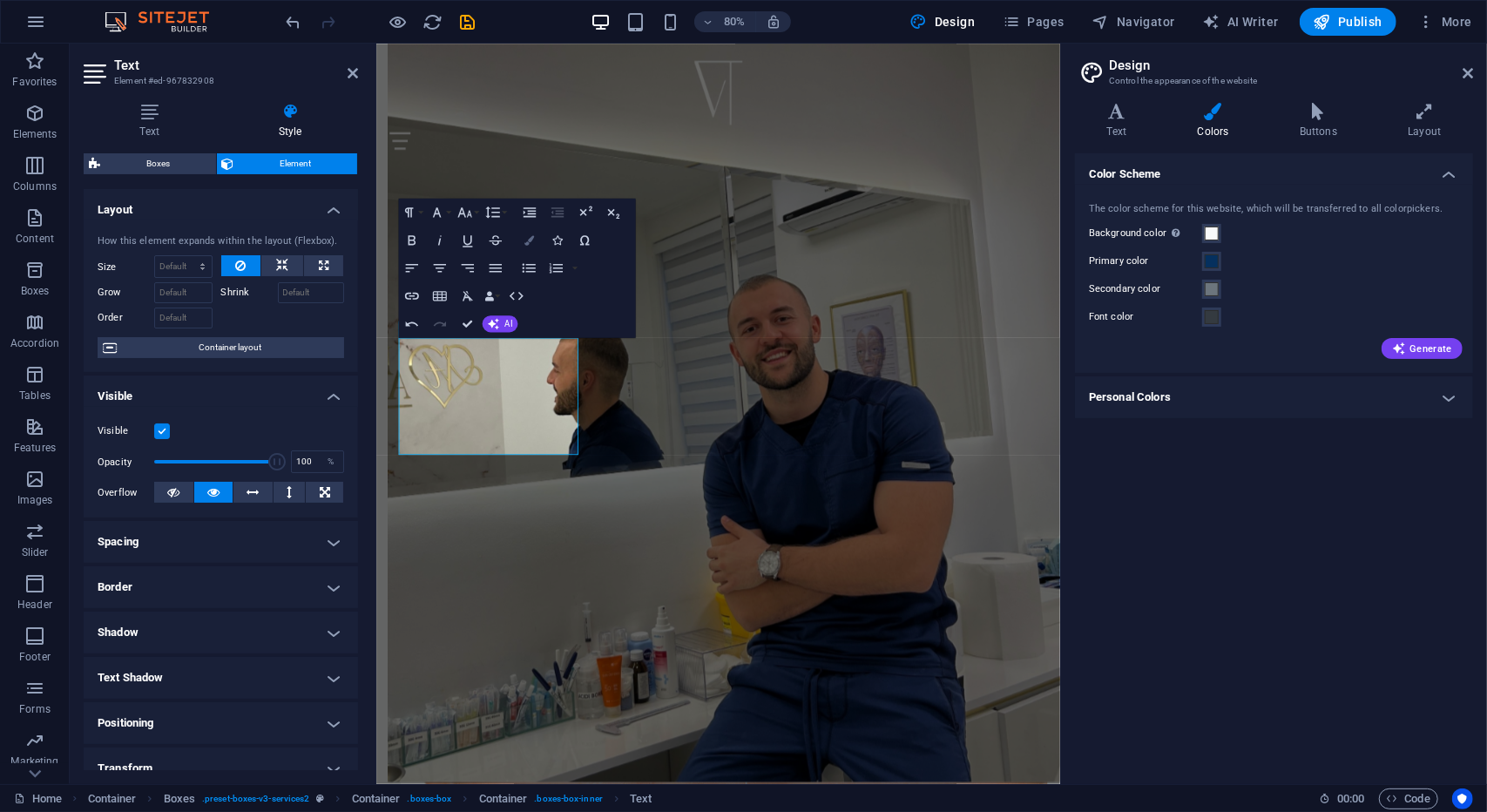
click at [531, 244] on icon "button" at bounding box center [529, 240] width 10 height 10
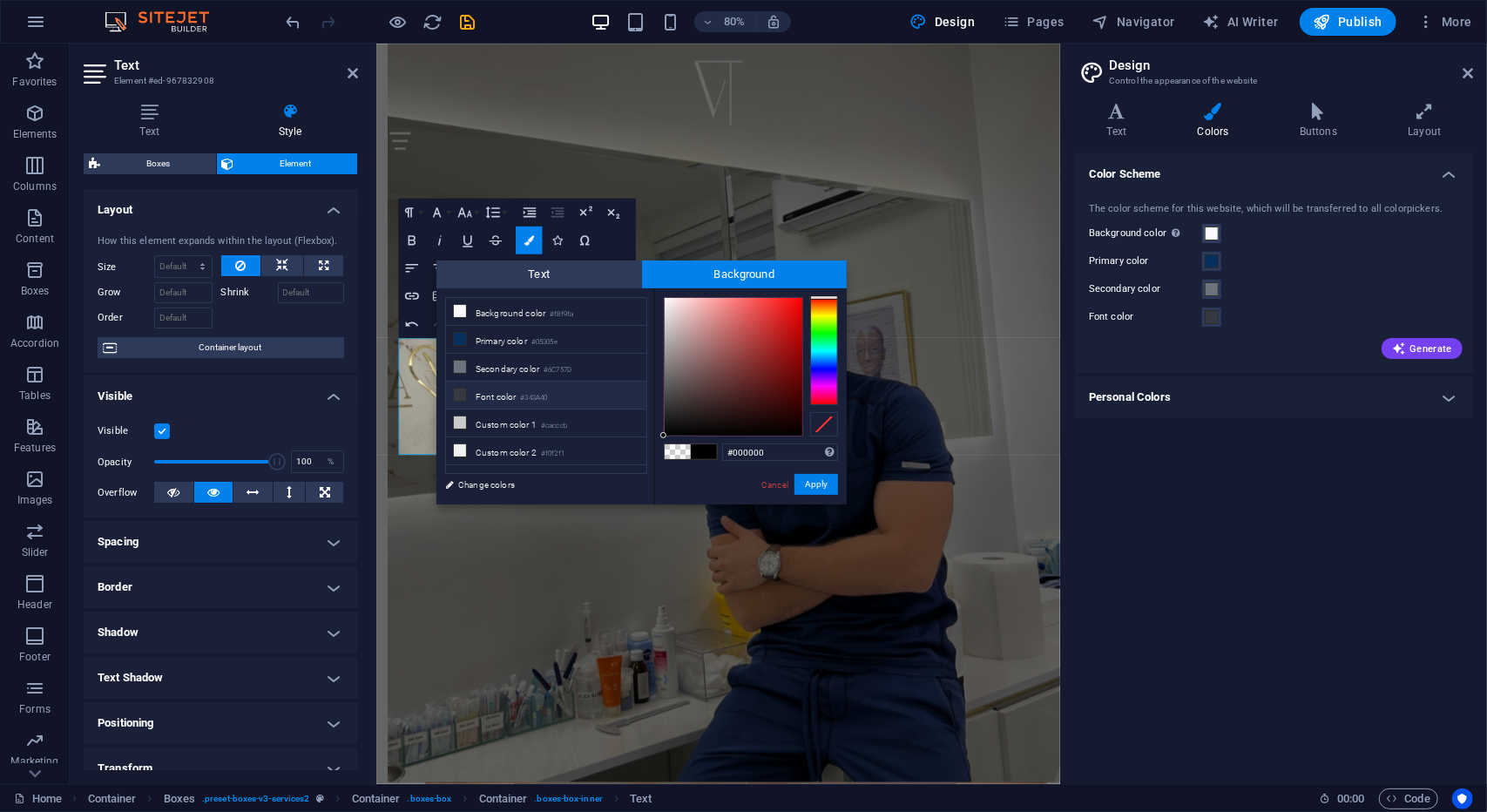
click at [515, 388] on li "Font color #343A40" at bounding box center [546, 395] width 201 height 28
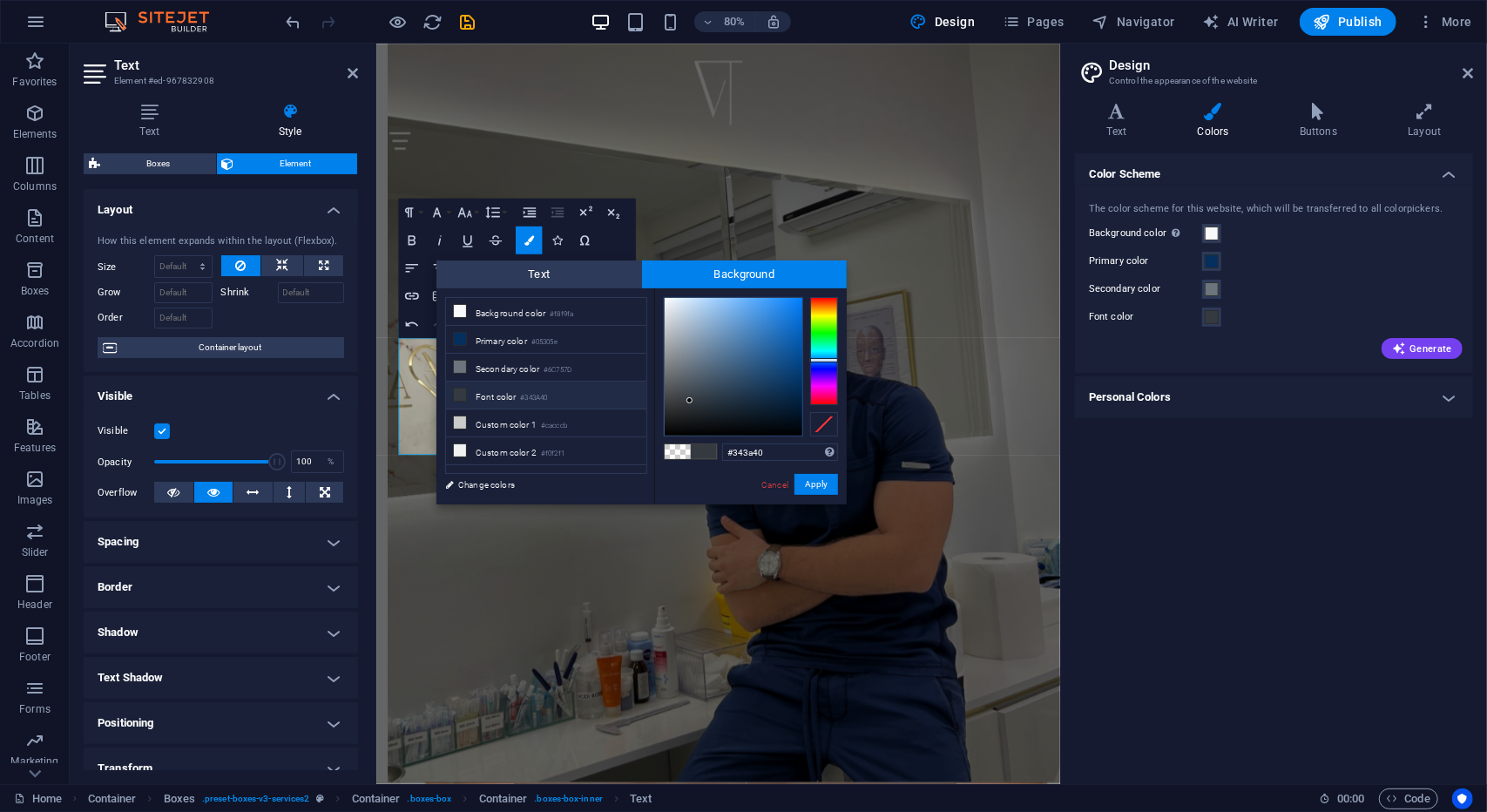
click at [734, 271] on span "Background" at bounding box center [745, 274] width 205 height 28
click at [567, 263] on span "Text" at bounding box center [540, 274] width 205 height 28
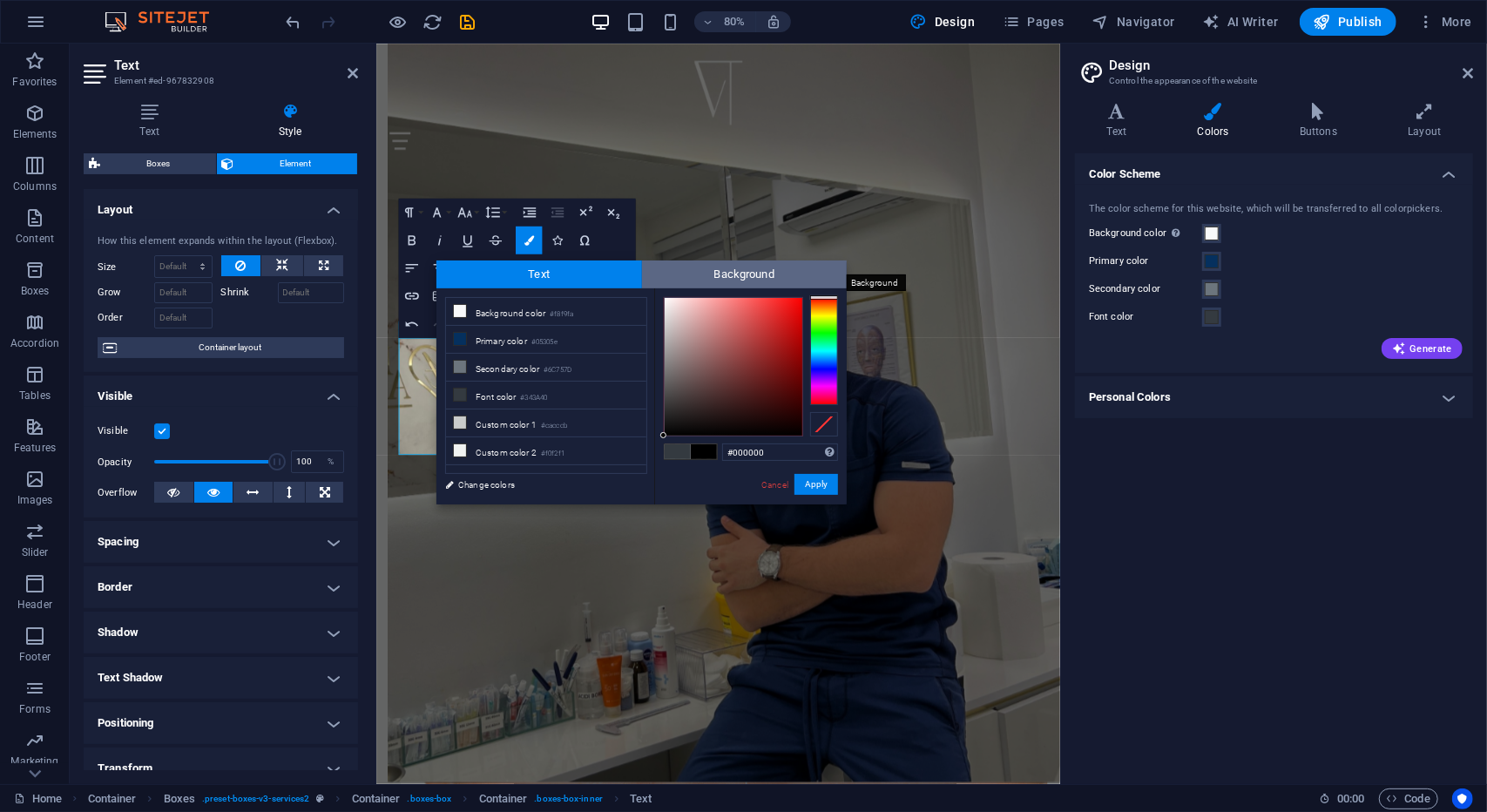
click at [724, 279] on span "Background" at bounding box center [745, 274] width 205 height 28
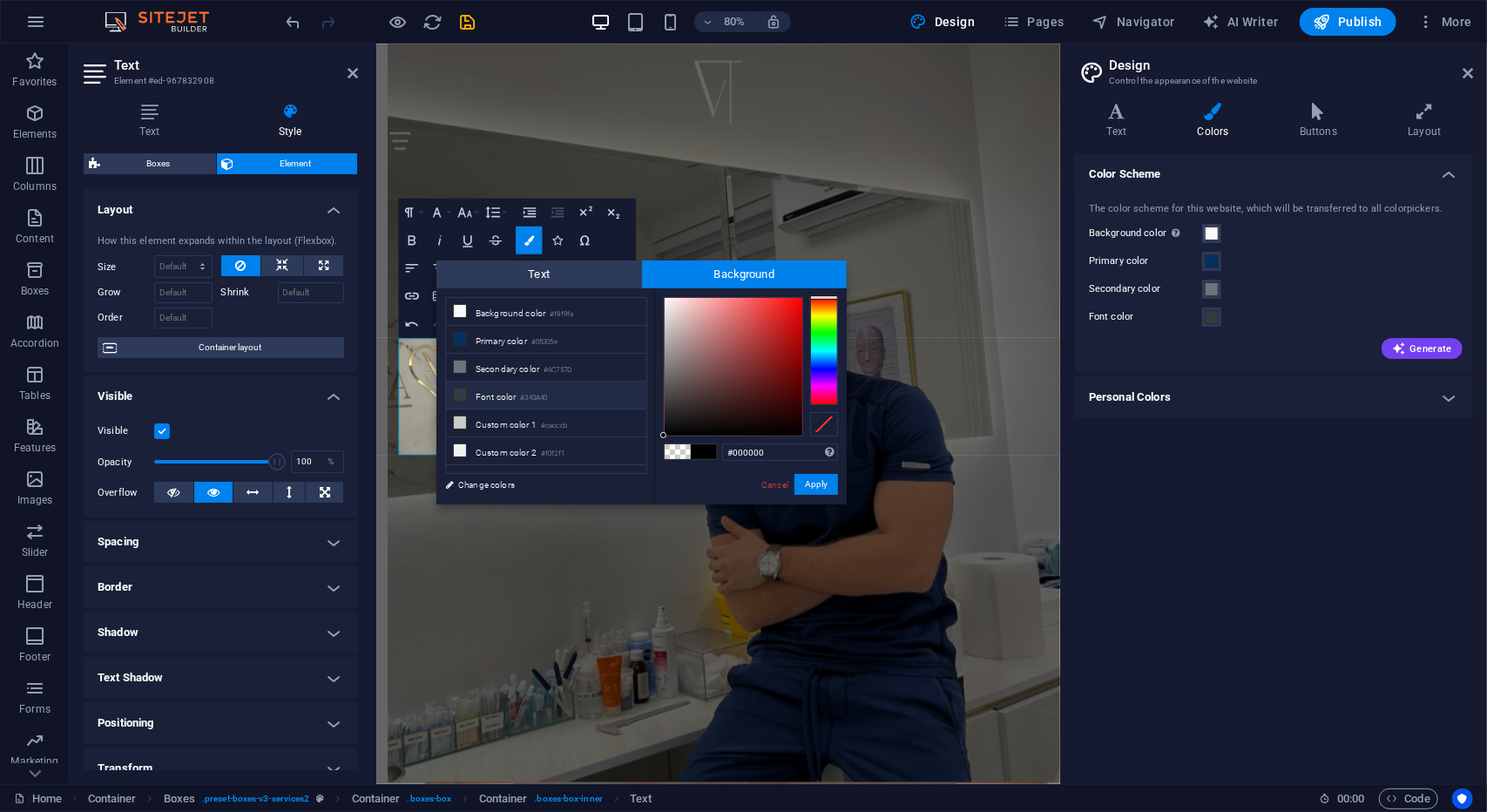
click at [702, 450] on span at bounding box center [704, 451] width 26 height 14
click at [732, 451] on input "#000000" at bounding box center [779, 452] width 116 height 17
drag, startPoint x: 668, startPoint y: 418, endPoint x: 635, endPoint y: 316, distance: 107.2
click at [635, 316] on div "less Background color #f8f9fa Primary color #05305e Secondary color #6C757D Fon…" at bounding box center [641, 395] width 410 height 216
click at [682, 458] on span at bounding box center [678, 451] width 26 height 14
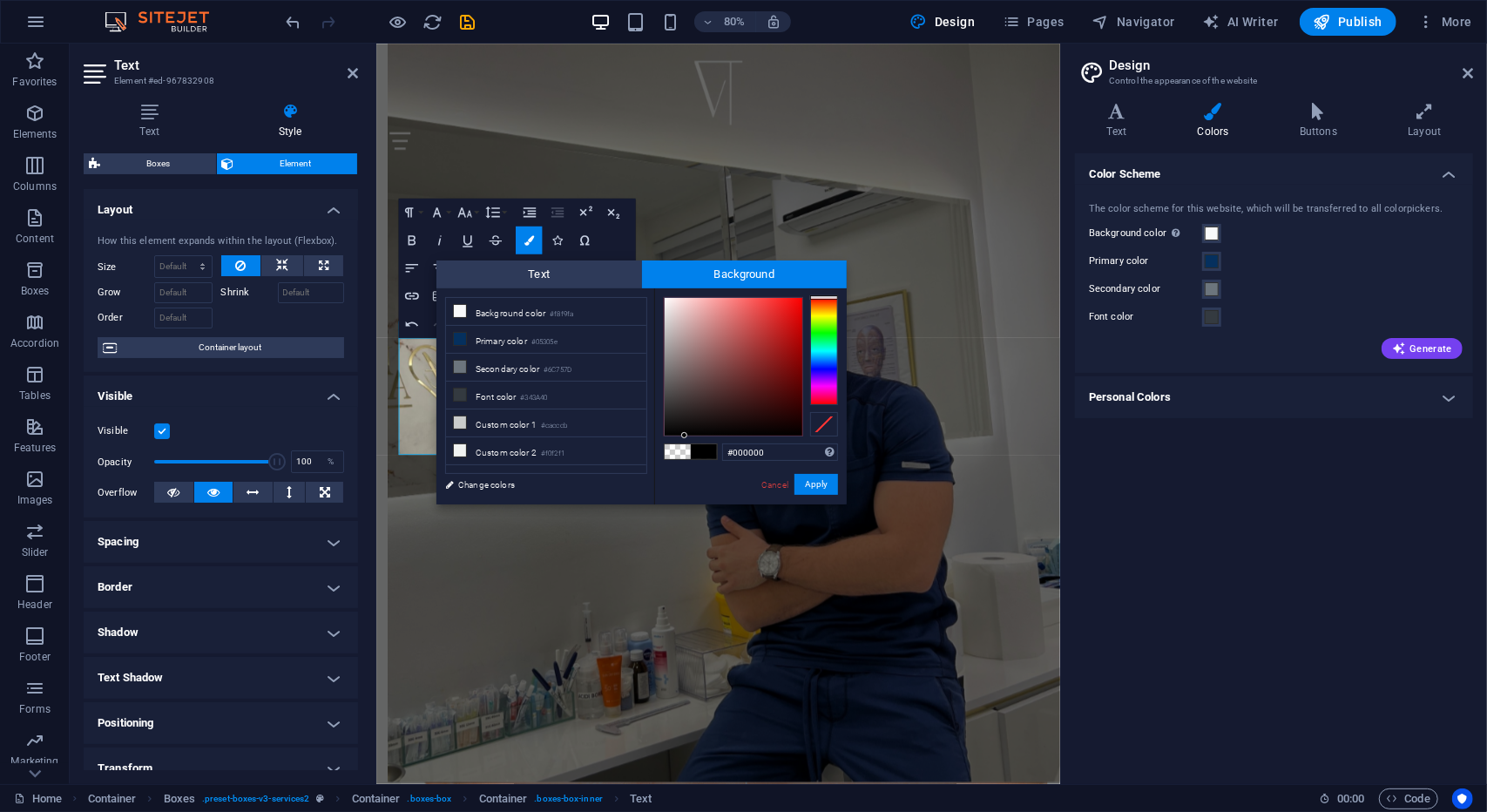
click at [684, 451] on span at bounding box center [678, 451] width 26 height 14
click at [803, 486] on button "Apply" at bounding box center [816, 485] width 43 height 21
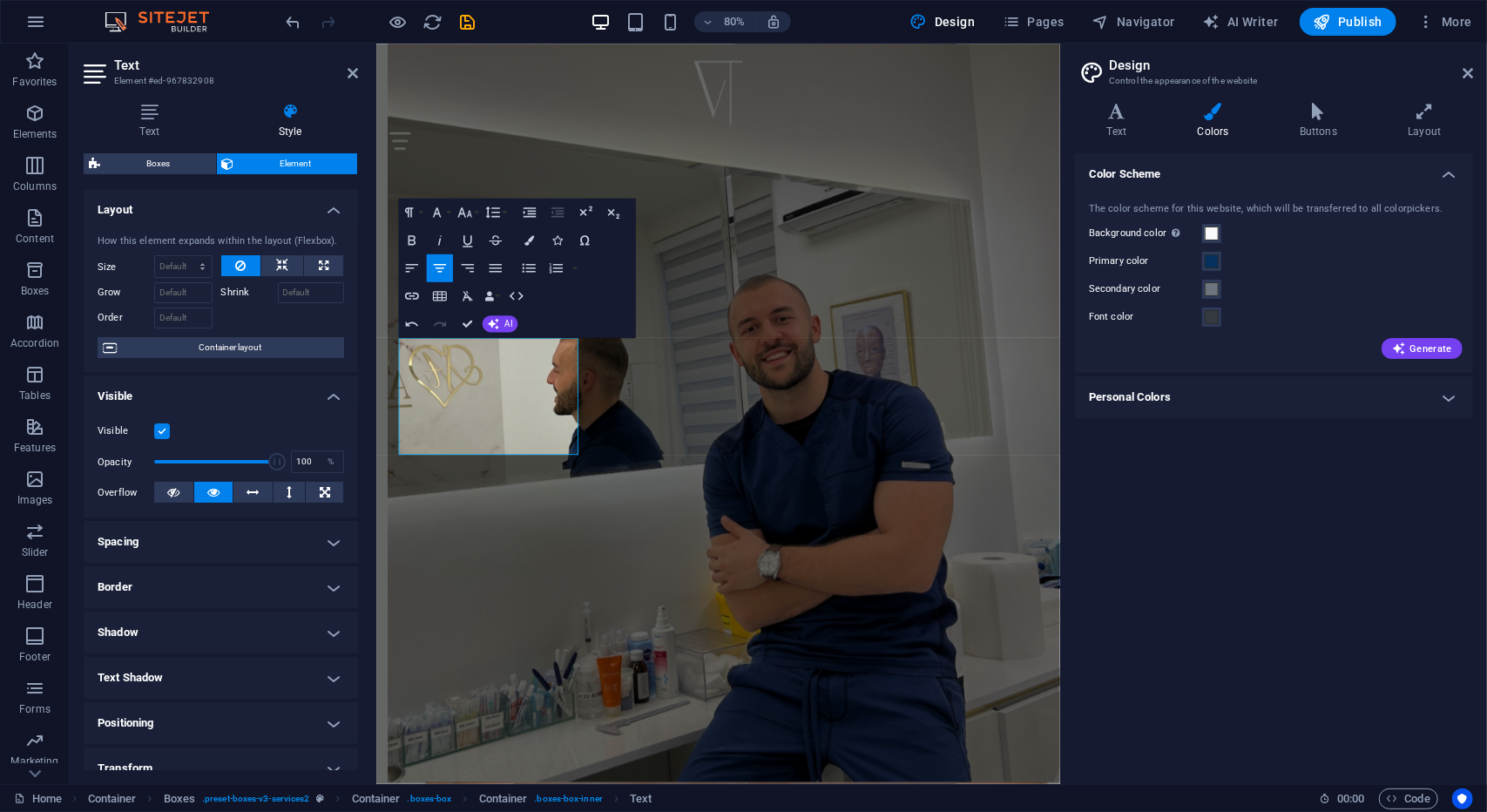
click at [599, 406] on div "H3 Banner Container Menu Bar Logo HTML Container Image with text Container Text…" at bounding box center [718, 413] width 684 height 740
drag, startPoint x: 618, startPoint y: 544, endPoint x: 383, endPoint y: 407, distance: 272.0
click at [538, 231] on button "Colors" at bounding box center [528, 239] width 26 height 28
type input "#000000"
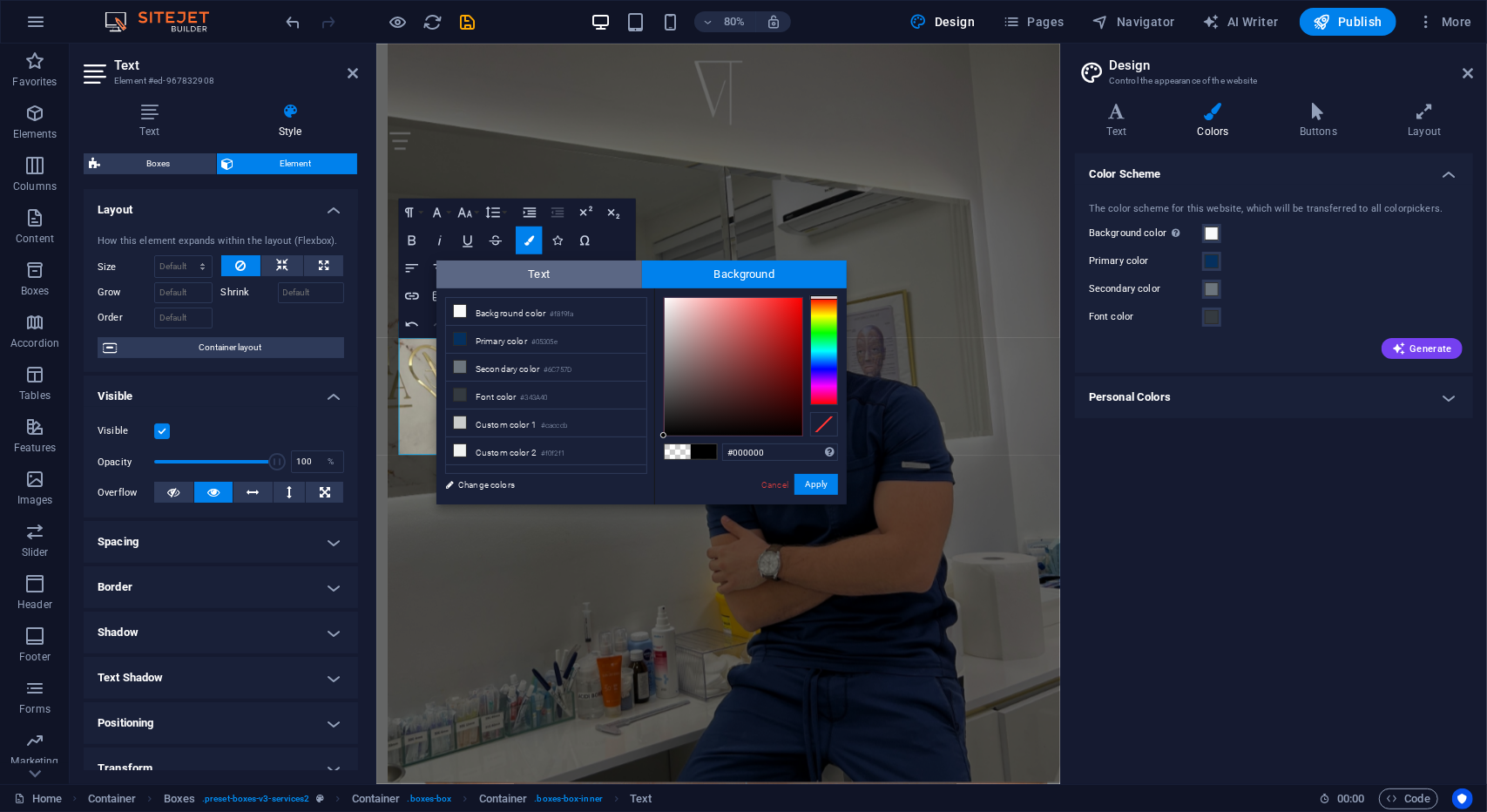
click at [561, 273] on span "Text" at bounding box center [540, 274] width 205 height 28
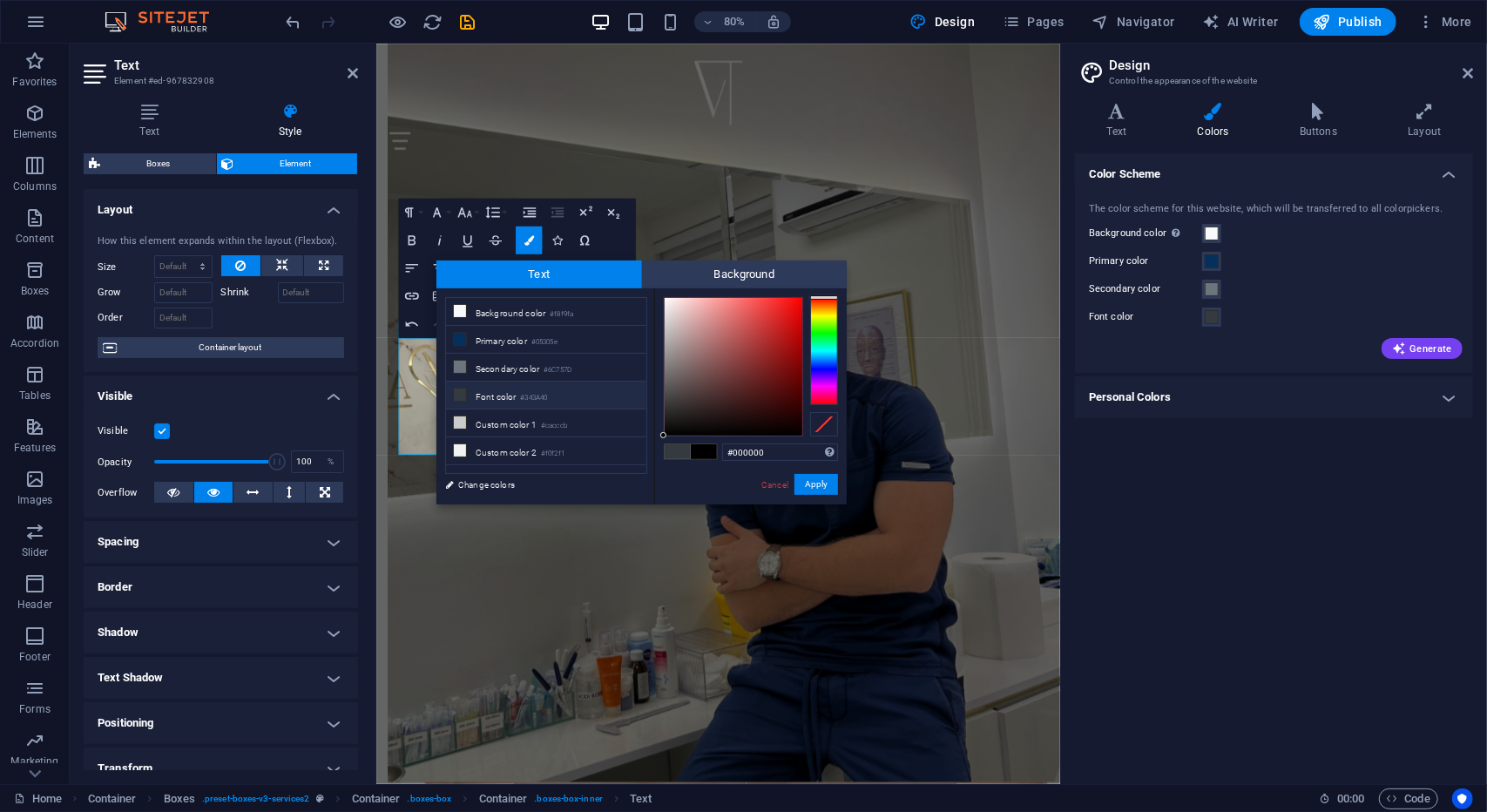
click at [553, 382] on li "Font color #343A40" at bounding box center [546, 395] width 201 height 28
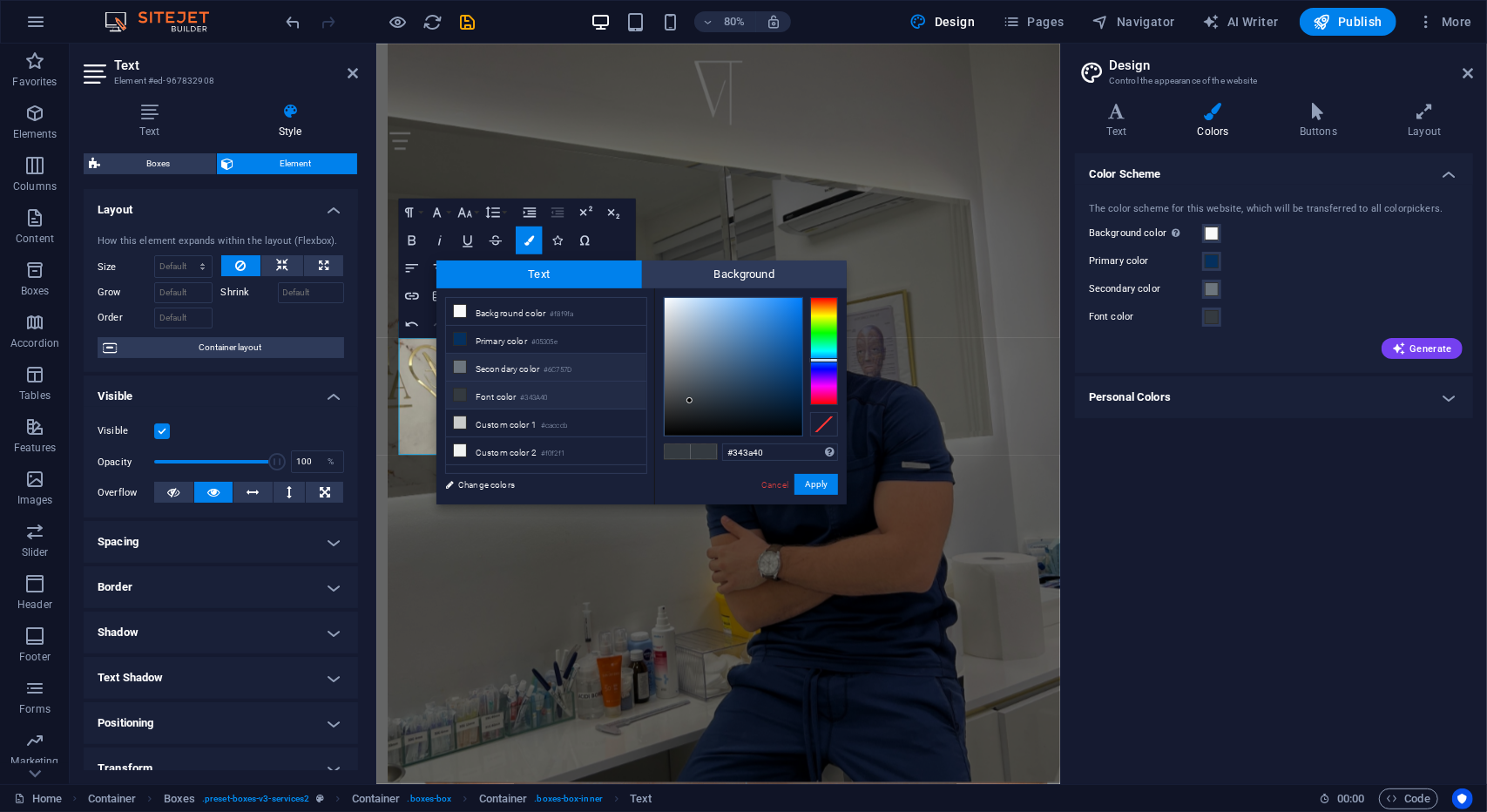
click at [553, 368] on small "#6C757D" at bounding box center [557, 370] width 28 height 12
type input "#6c757d"
click at [698, 280] on span "Background" at bounding box center [745, 274] width 205 height 28
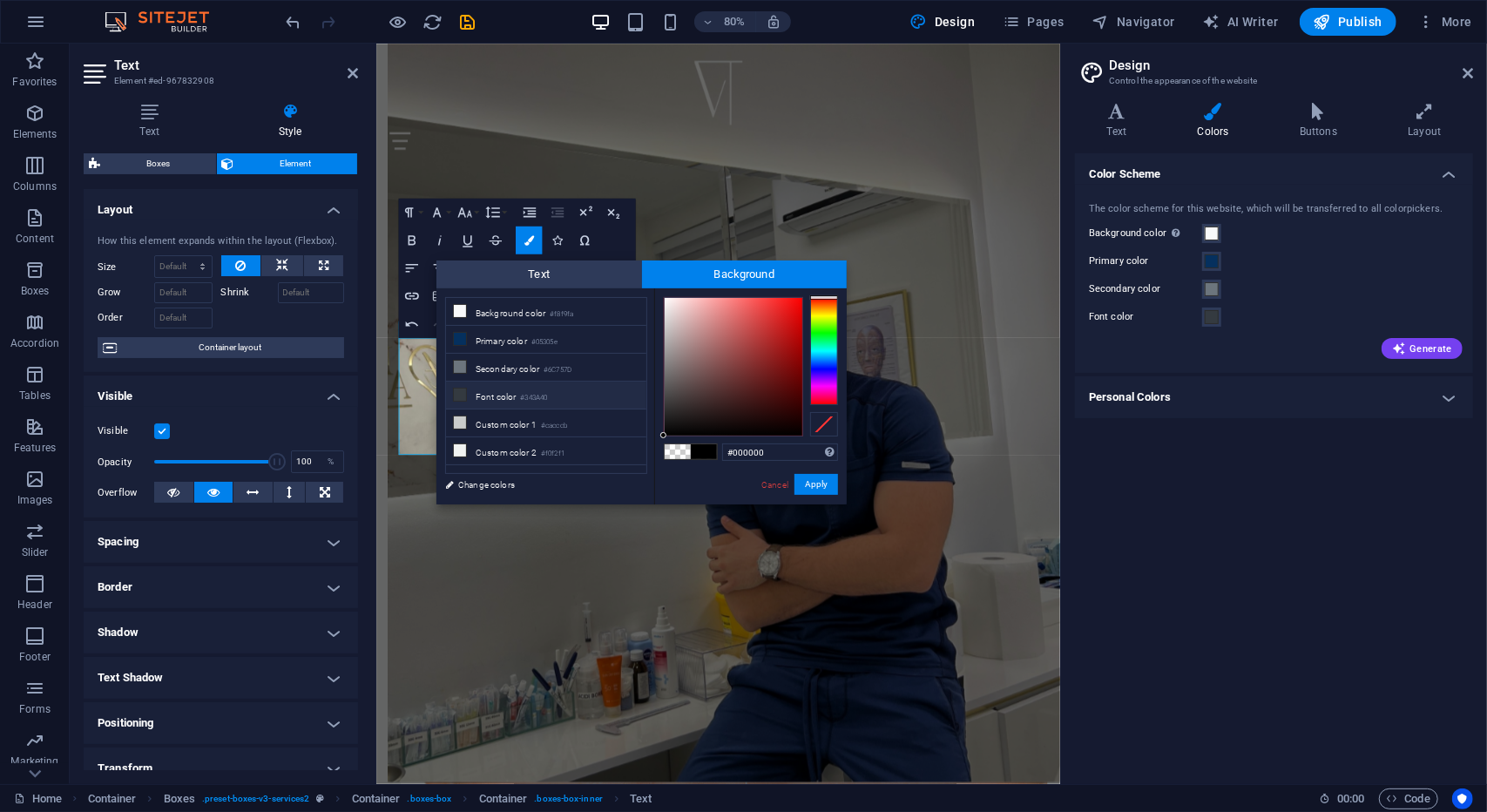
click at [529, 385] on li "Font color #343A40" at bounding box center [546, 395] width 201 height 28
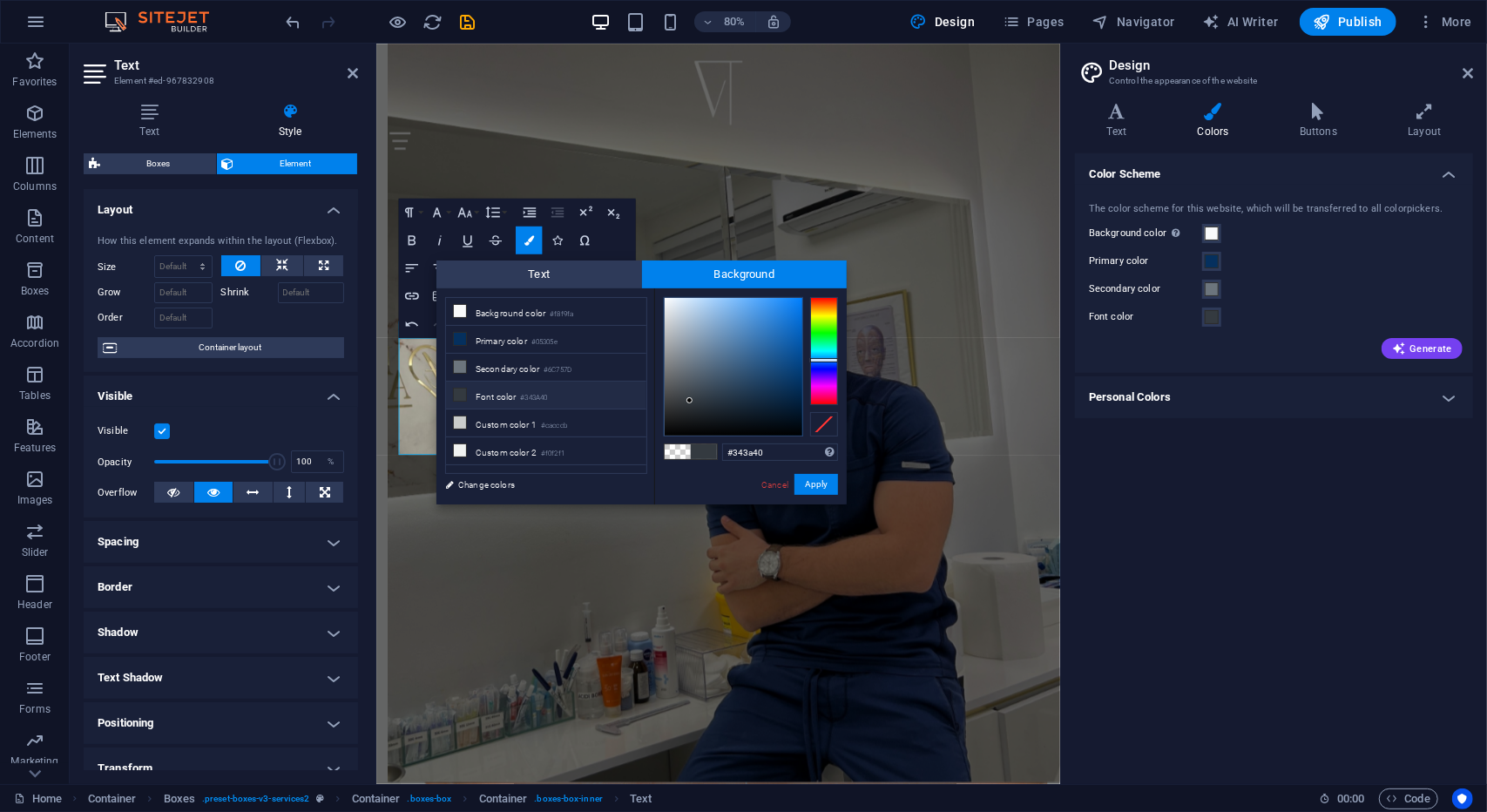
click at [530, 392] on small "#343A40" at bounding box center [534, 397] width 27 height 12
click at [684, 448] on span at bounding box center [678, 451] width 26 height 14
type input "rgba(0, 0, 0, 0)"
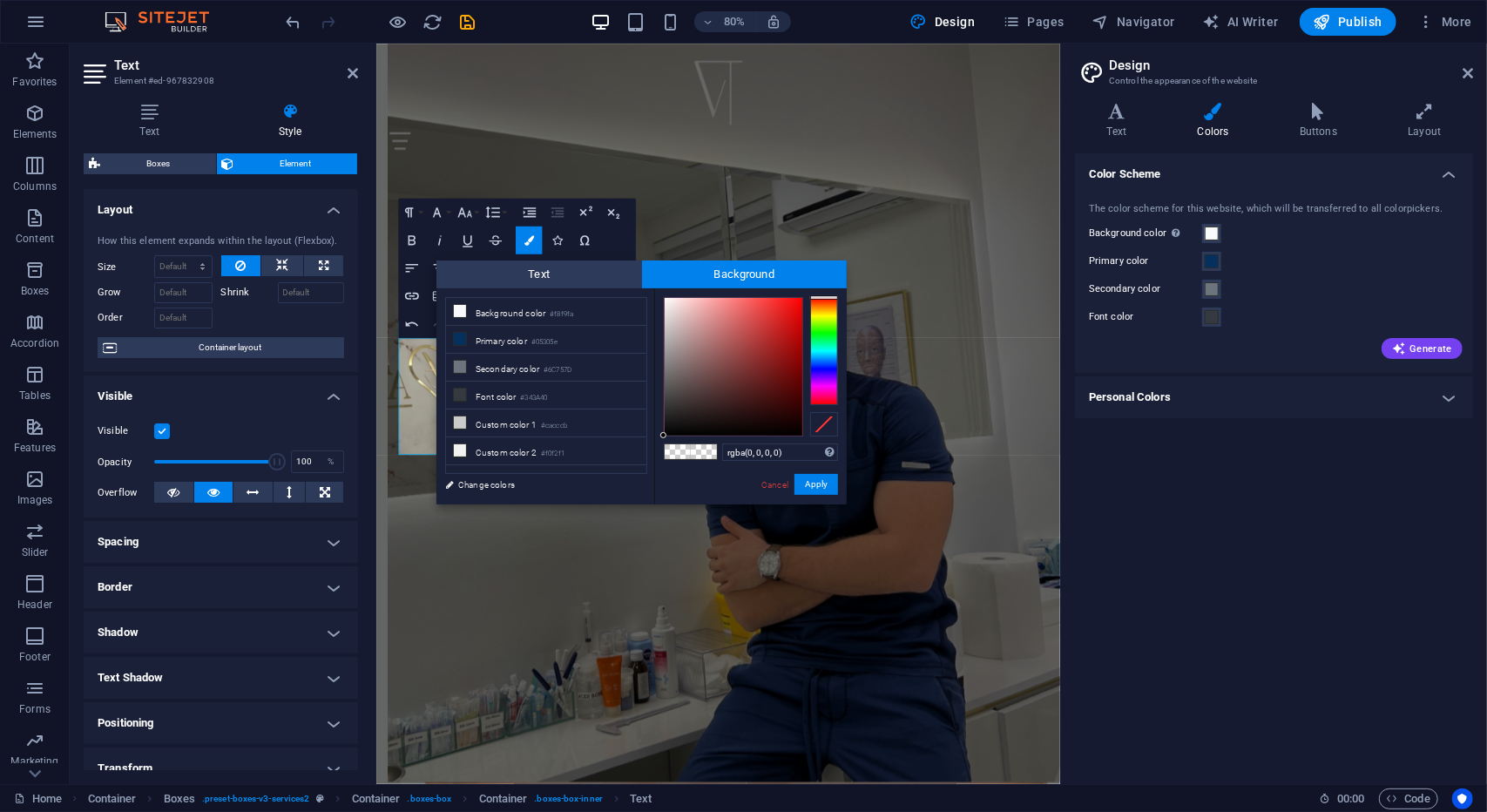
click at [684, 448] on span at bounding box center [678, 451] width 26 height 14
click at [815, 477] on button "Apply" at bounding box center [816, 485] width 43 height 21
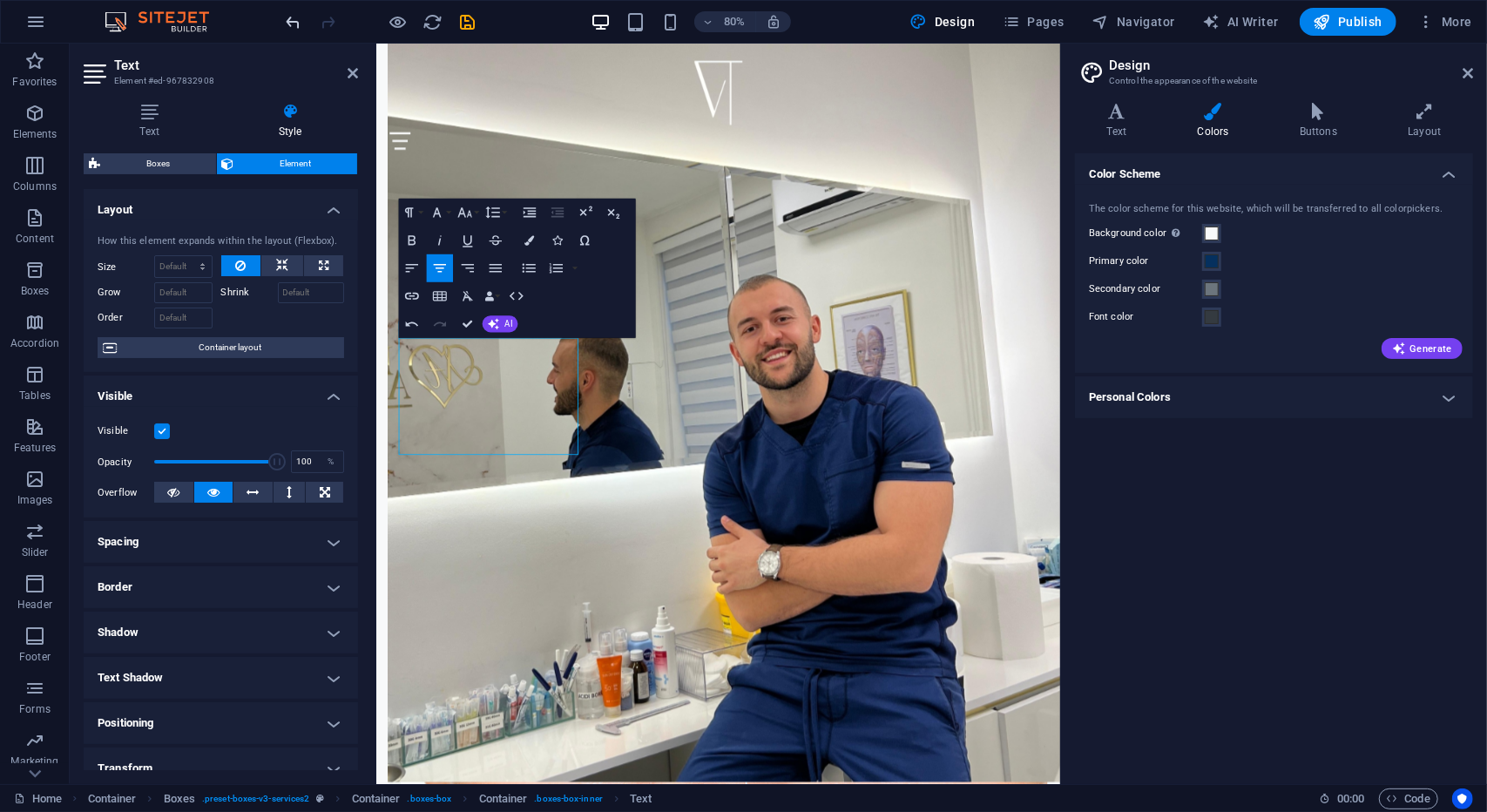
click at [292, 23] on icon "undo" at bounding box center [294, 22] width 20 height 20
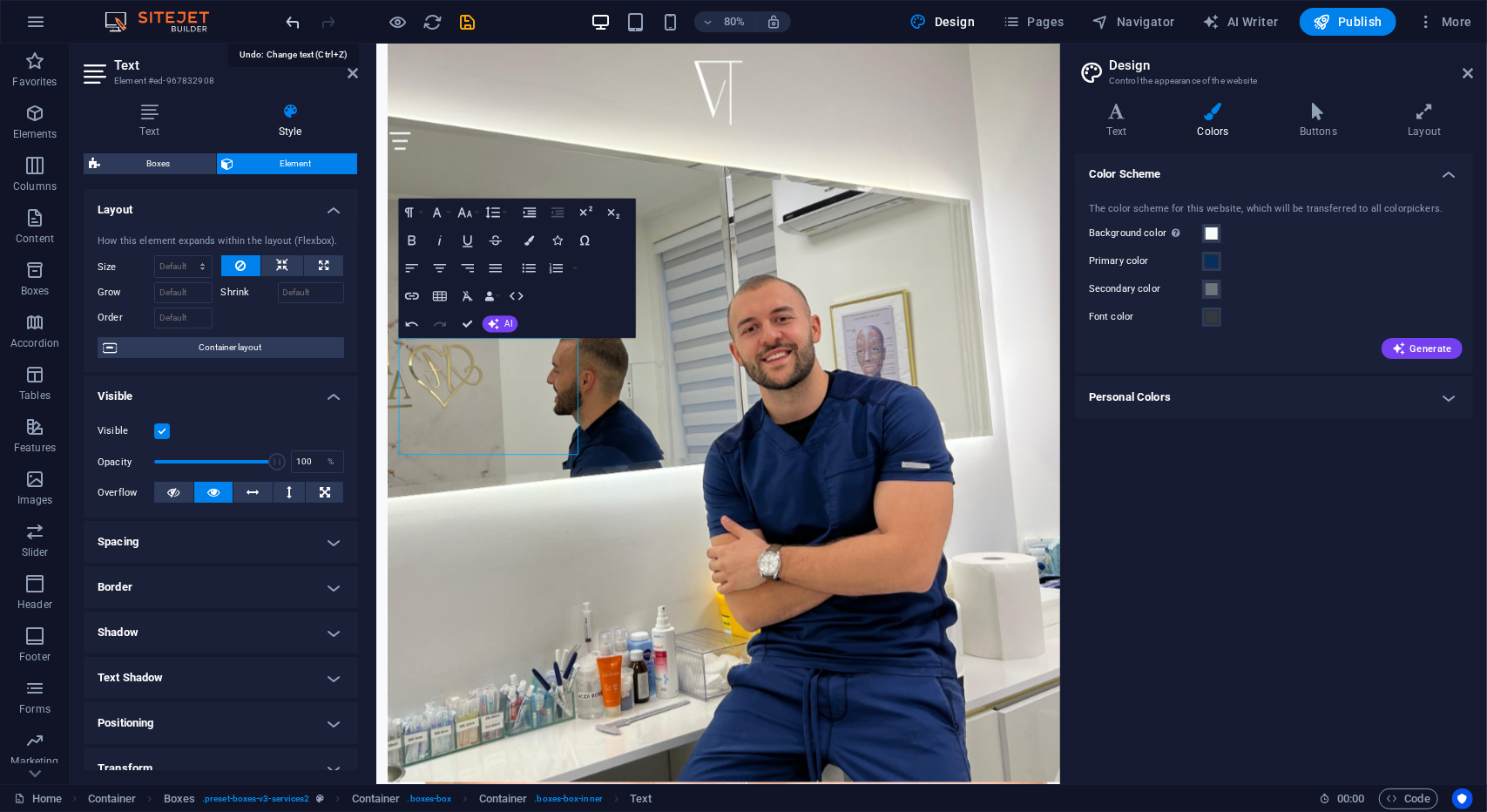
click at [292, 23] on icon "undo" at bounding box center [294, 22] width 20 height 20
click at [293, 23] on icon "undo" at bounding box center [294, 22] width 20 height 20
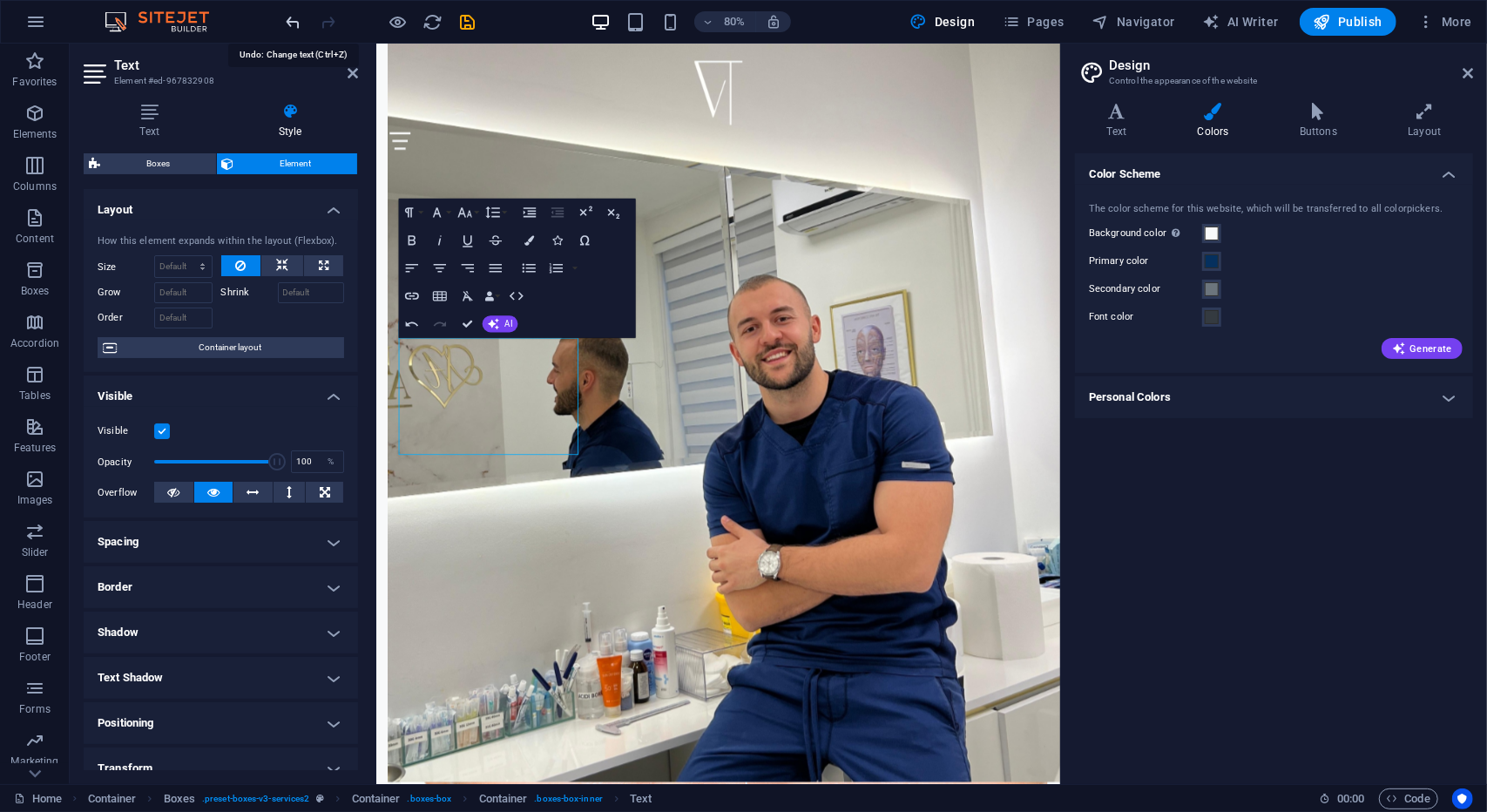
click at [293, 23] on icon "undo" at bounding box center [294, 22] width 20 height 20
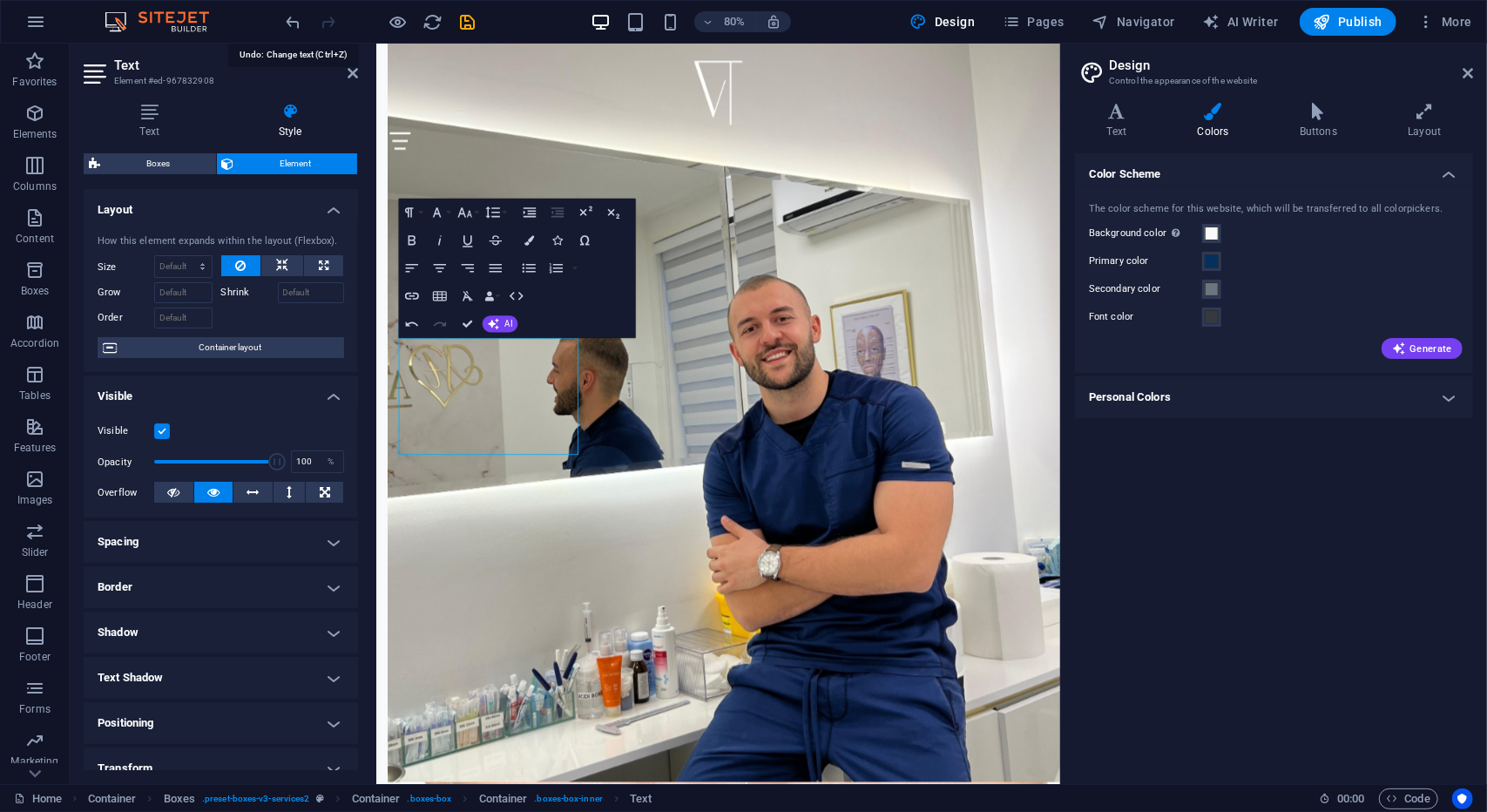
drag, startPoint x: 293, startPoint y: 23, endPoint x: 373, endPoint y: 63, distance: 89.4
click at [301, 29] on icon "undo" at bounding box center [294, 22] width 20 height 20
click at [703, 103] on div "Početna O nama Usluge Česta pitanja Kontakt" at bounding box center [803, 115] width 854 height 146
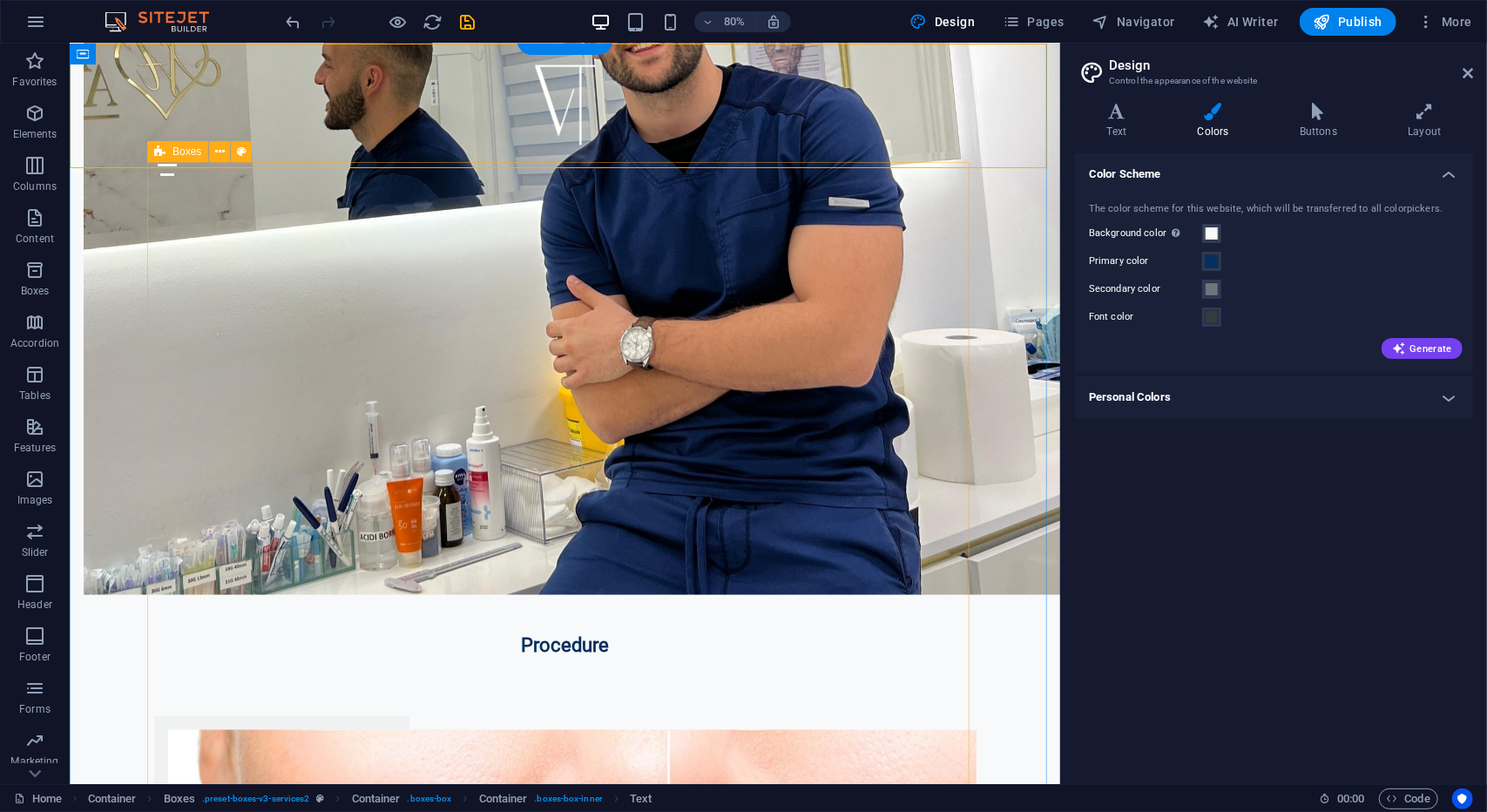
scroll to position [1174, 0]
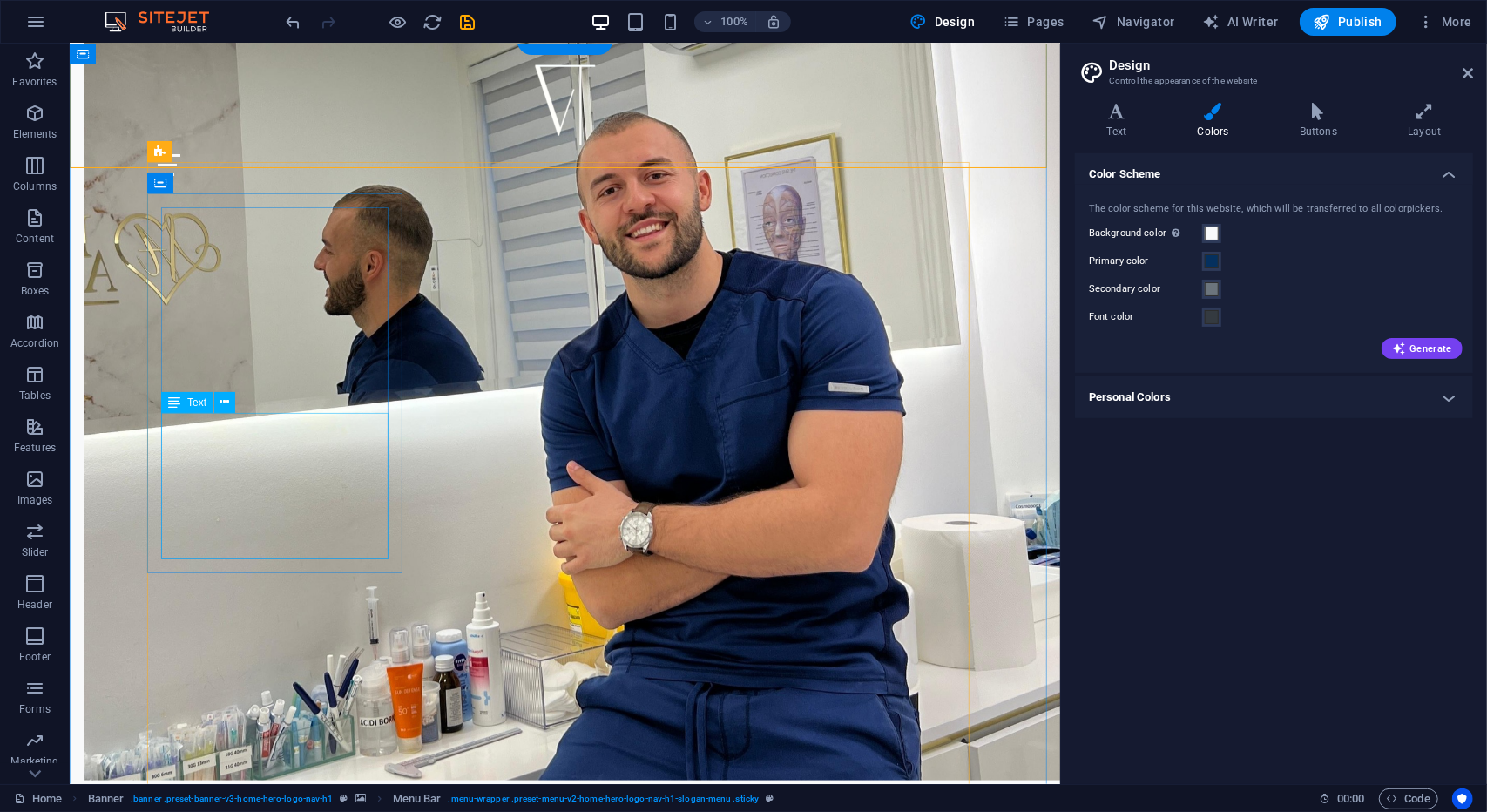
drag, startPoint x: 297, startPoint y: 458, endPoint x: 287, endPoint y: 439, distance: 21.5
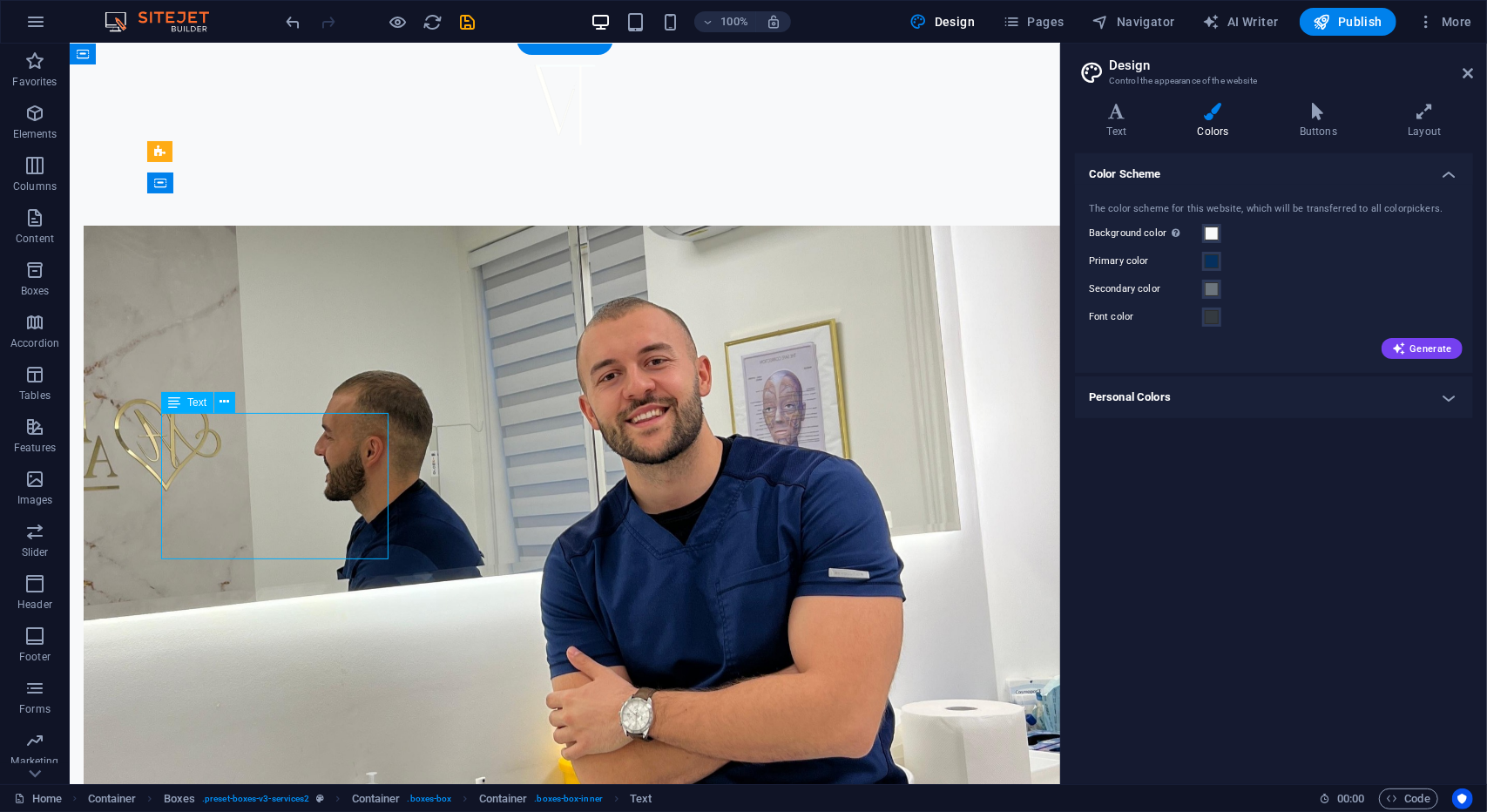
scroll to position [1360, 0]
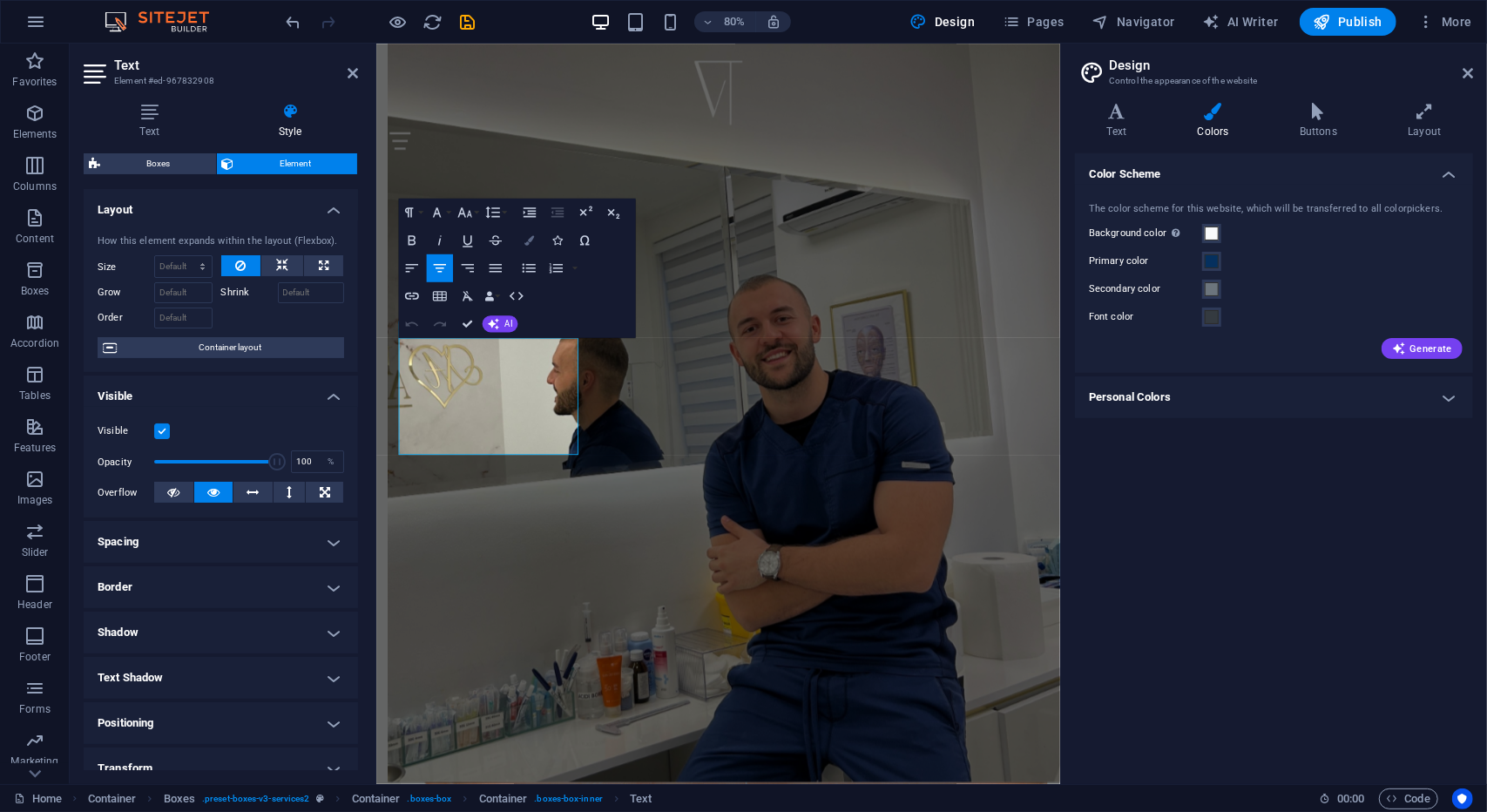
click at [525, 241] on icon "button" at bounding box center [529, 240] width 10 height 10
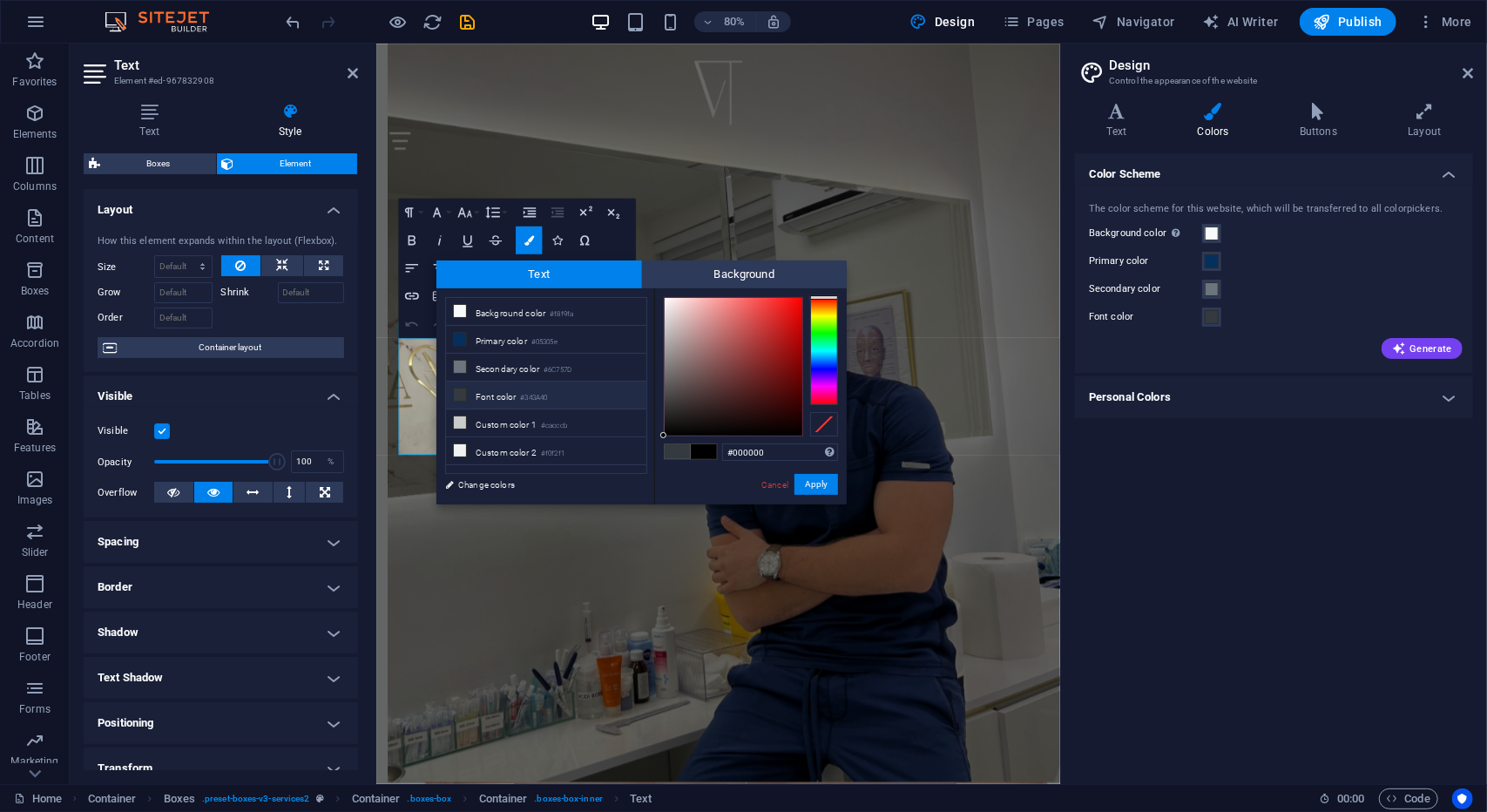
click at [497, 387] on li "Font color #343A40" at bounding box center [546, 395] width 201 height 28
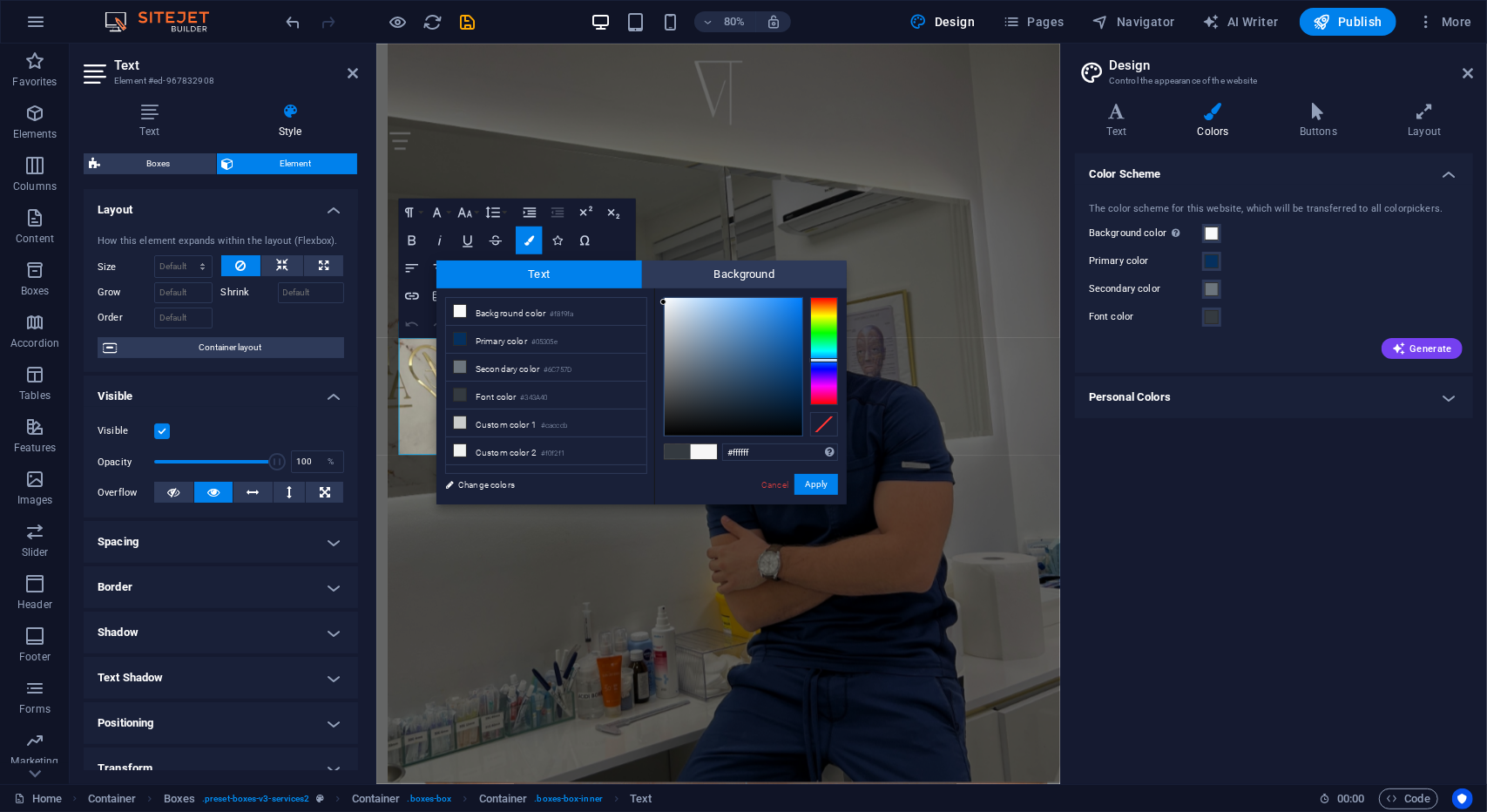
drag, startPoint x: 684, startPoint y: 361, endPoint x: 652, endPoint y: 297, distance: 71.6
click at [652, 297] on div "less Background color #f8f9fa Primary color #05305e Secondary color #6C757D Fon…" at bounding box center [641, 395] width 410 height 216
click at [675, 319] on div at bounding box center [678, 322] width 6 height 6
type input "#060606"
click at [666, 432] on div at bounding box center [733, 366] width 137 height 137
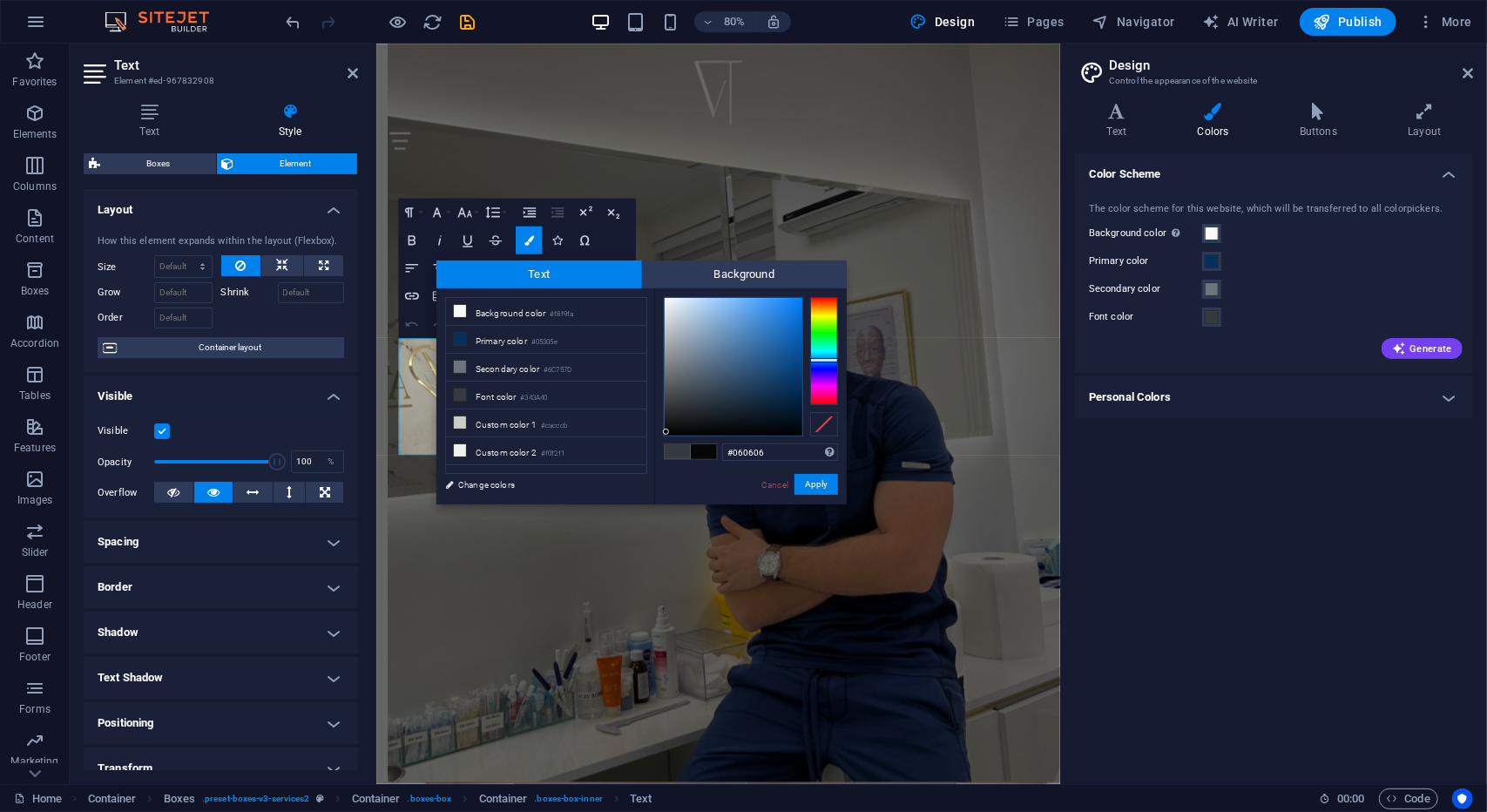
click at [666, 432] on div at bounding box center [666, 432] width 6 height 6
click at [808, 488] on button "Apply" at bounding box center [816, 485] width 43 height 21
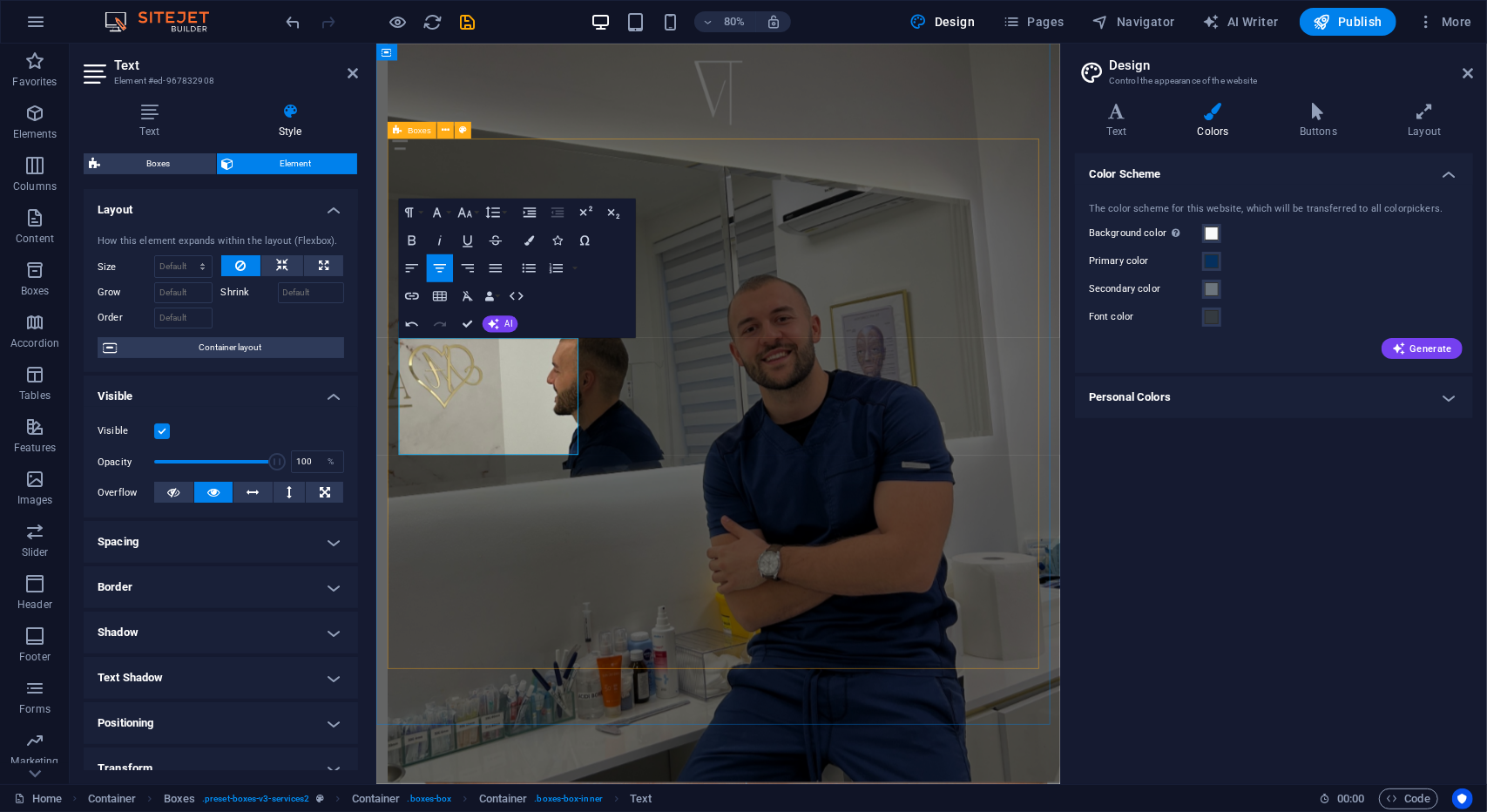
drag, startPoint x: 948, startPoint y: 297, endPoint x: 1131, endPoint y: 275, distance: 184.3
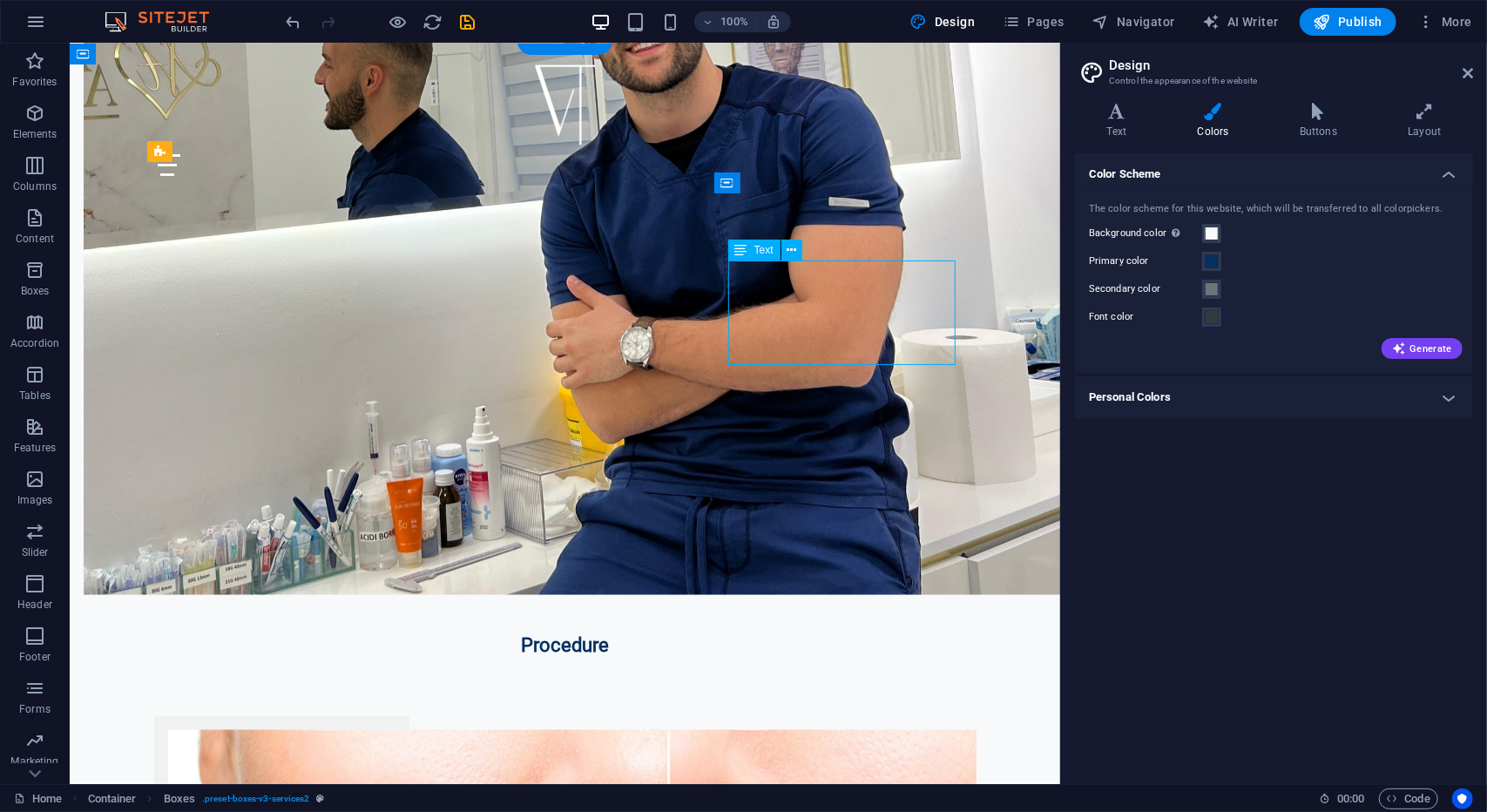
scroll to position [1174, 0]
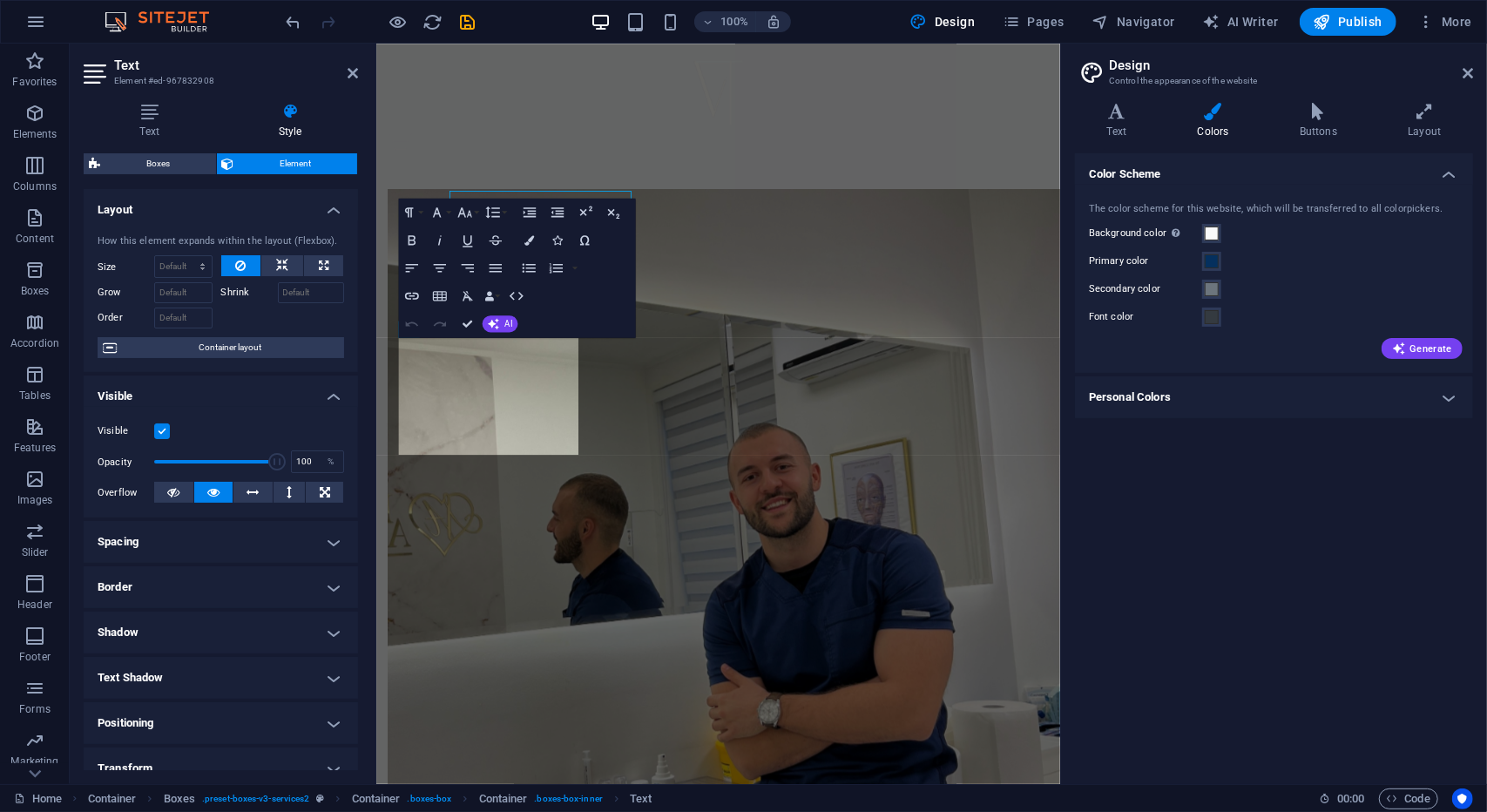
scroll to position [1360, 0]
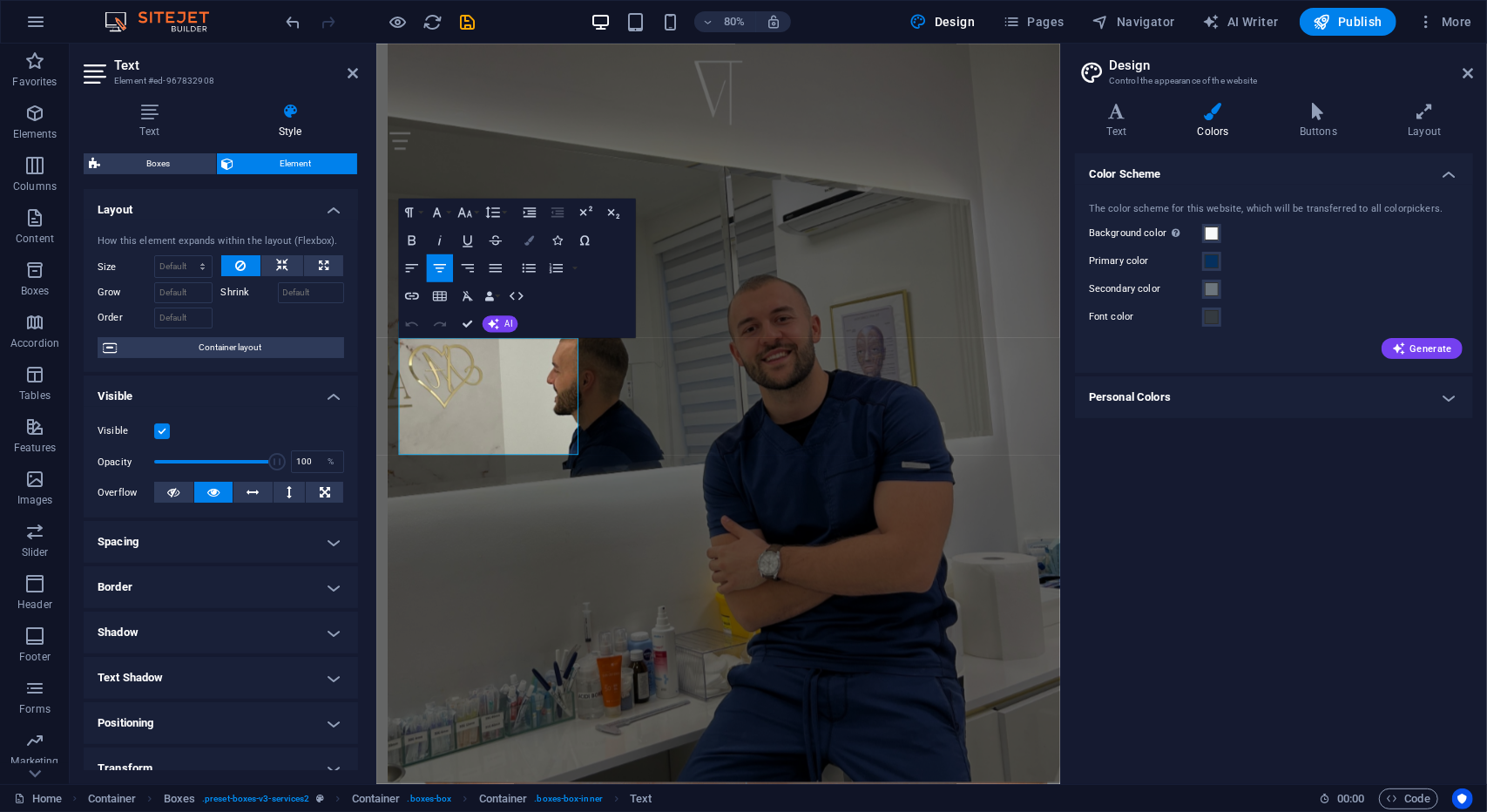
click at [526, 241] on icon "button" at bounding box center [529, 240] width 10 height 10
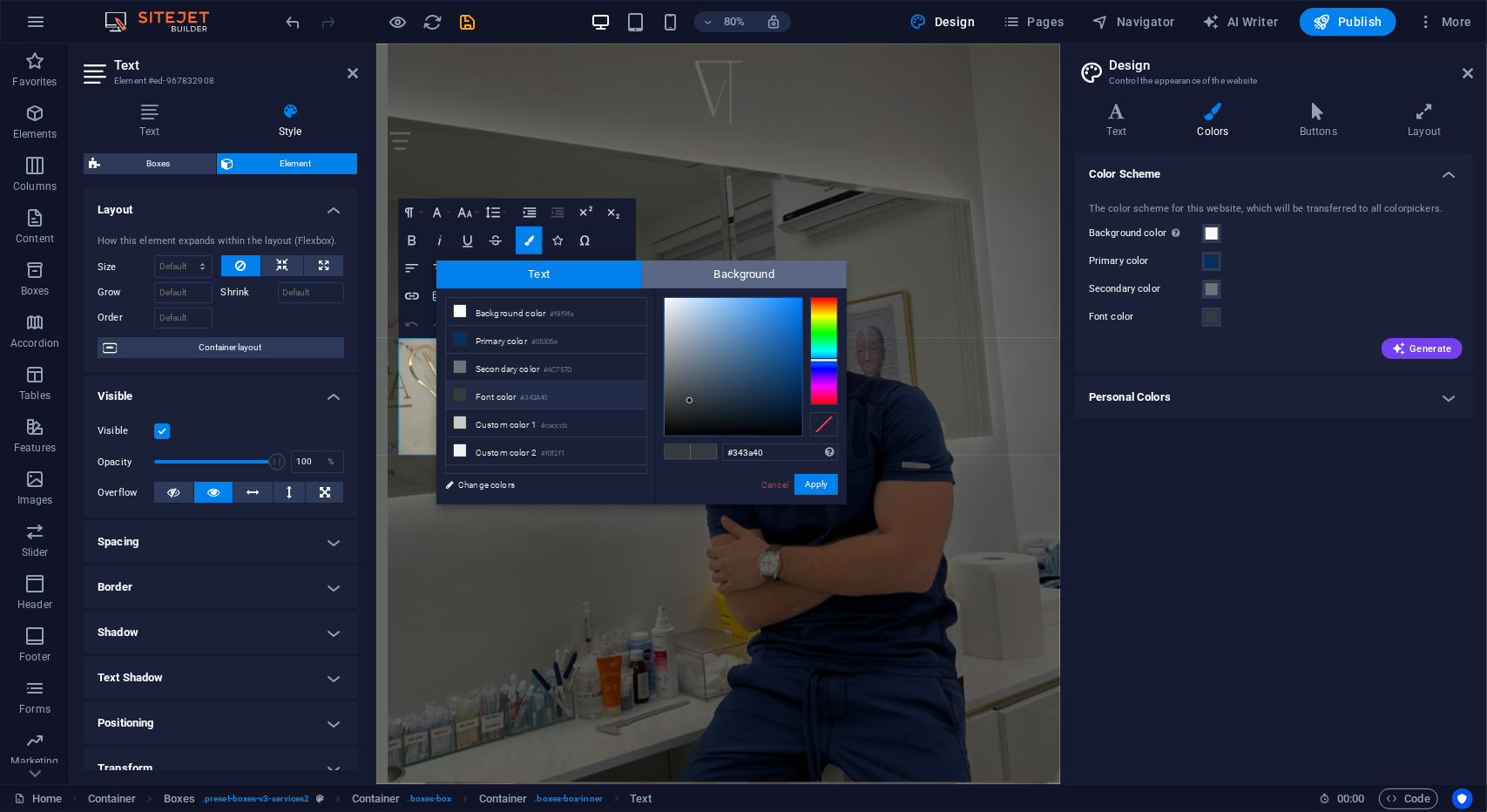
click at [735, 272] on span "Background" at bounding box center [745, 274] width 205 height 28
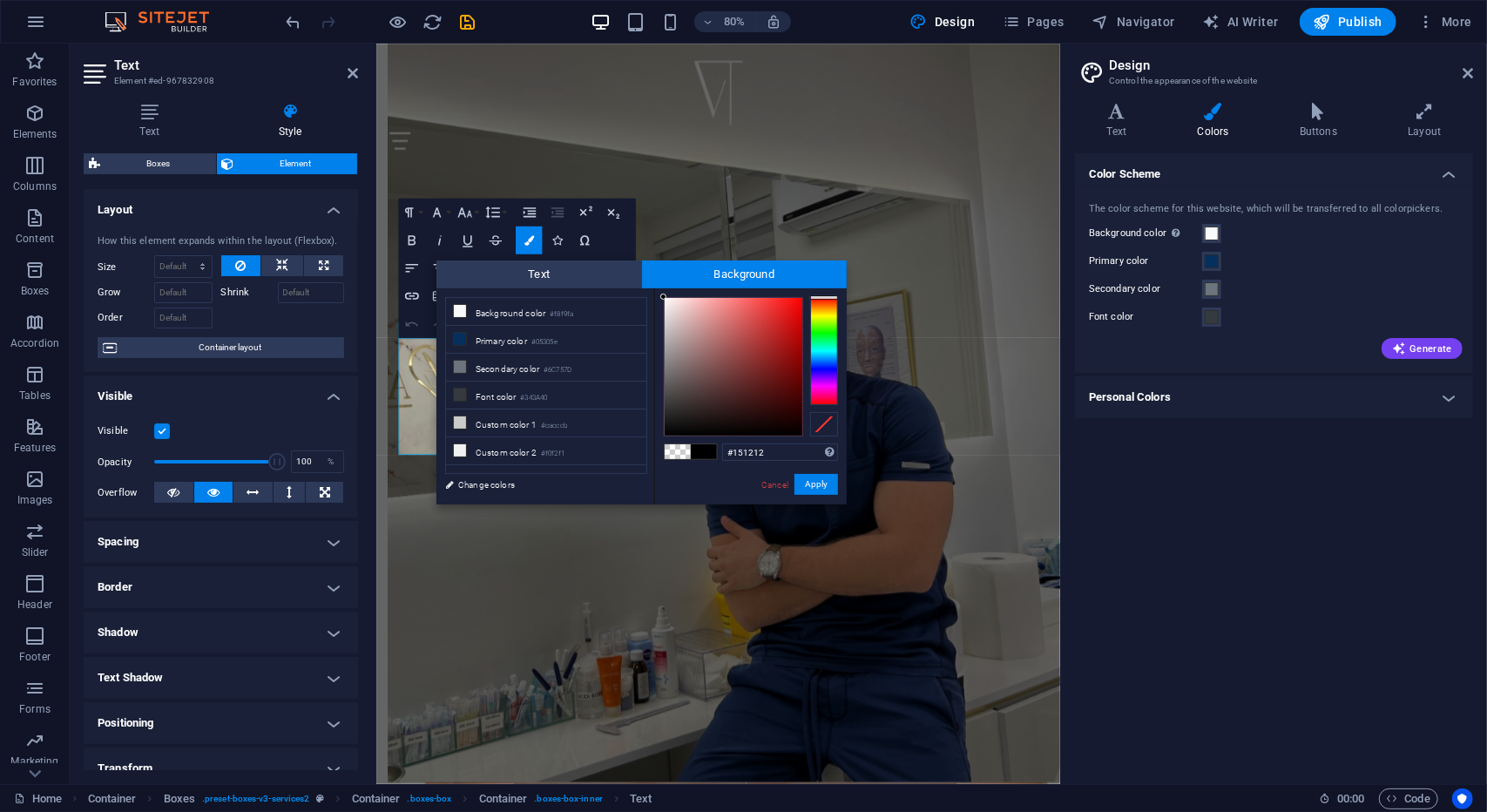
click at [685, 424] on div at bounding box center [733, 366] width 137 height 137
click at [675, 451] on span at bounding box center [678, 451] width 26 height 14
type input "rgba(0, 0, 0, 0)"
click at [675, 451] on span at bounding box center [678, 451] width 26 height 14
click at [802, 489] on button "Apply" at bounding box center [816, 485] width 43 height 21
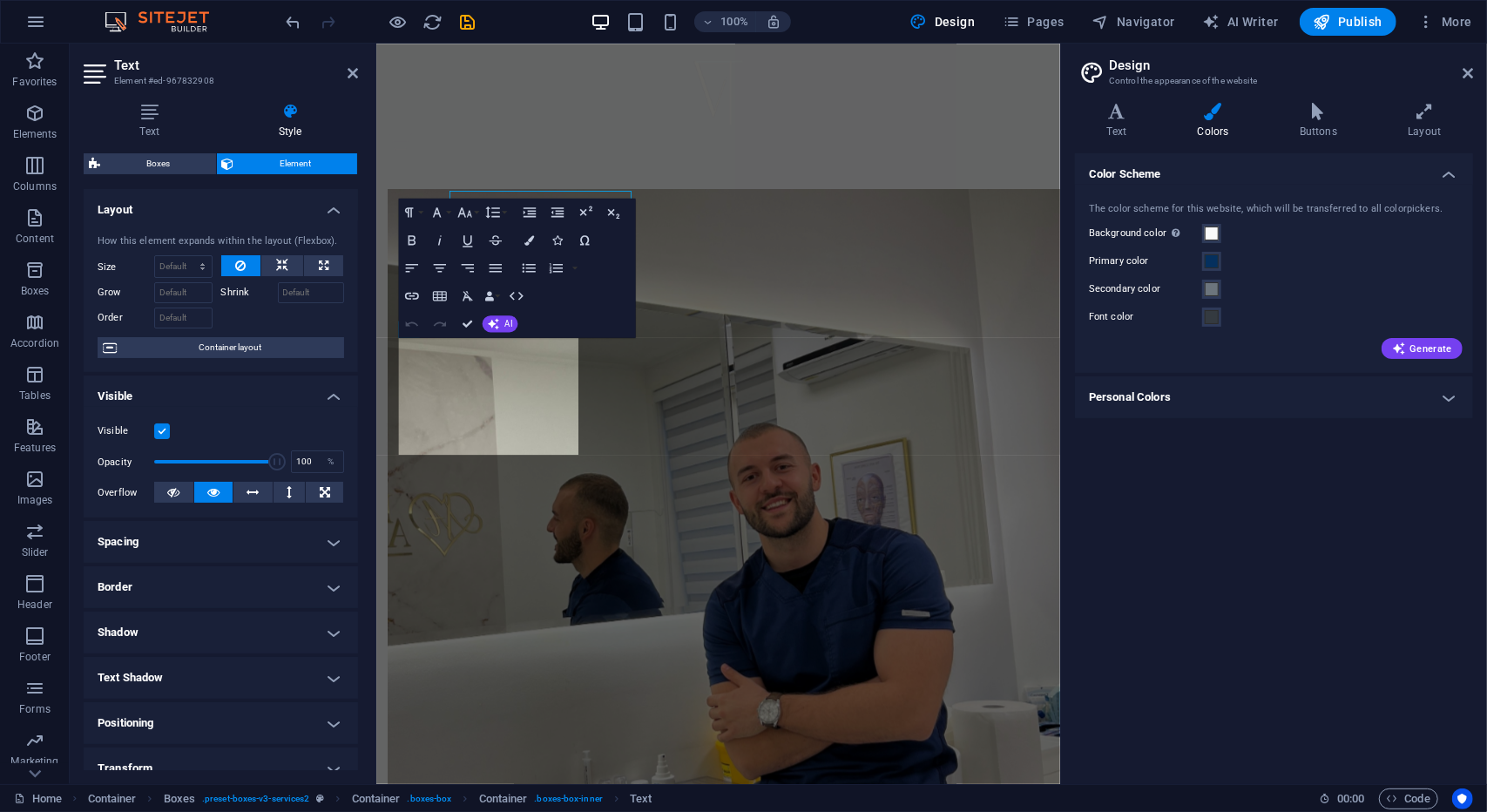
scroll to position [1360, 0]
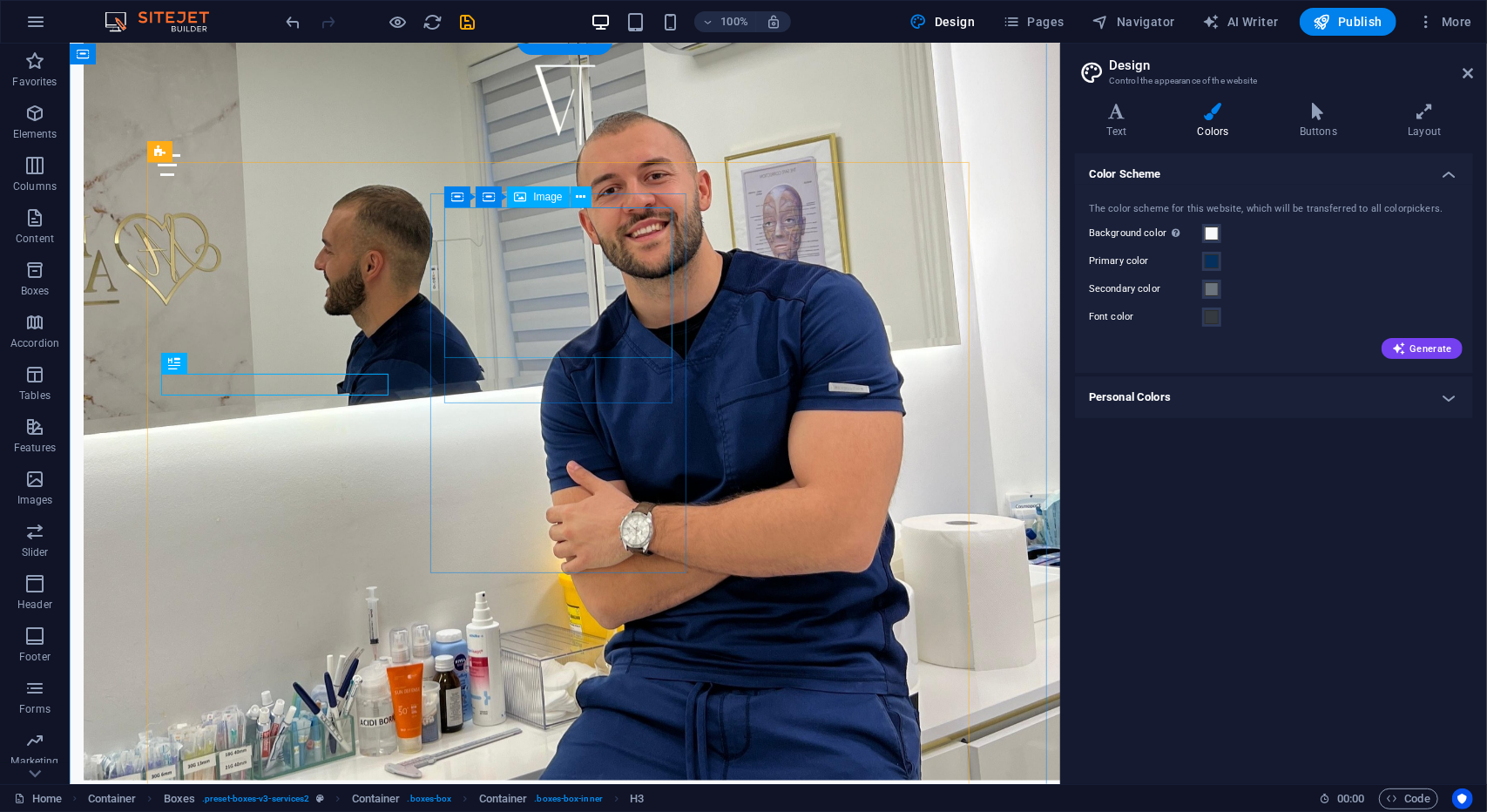
scroll to position [1174, 0]
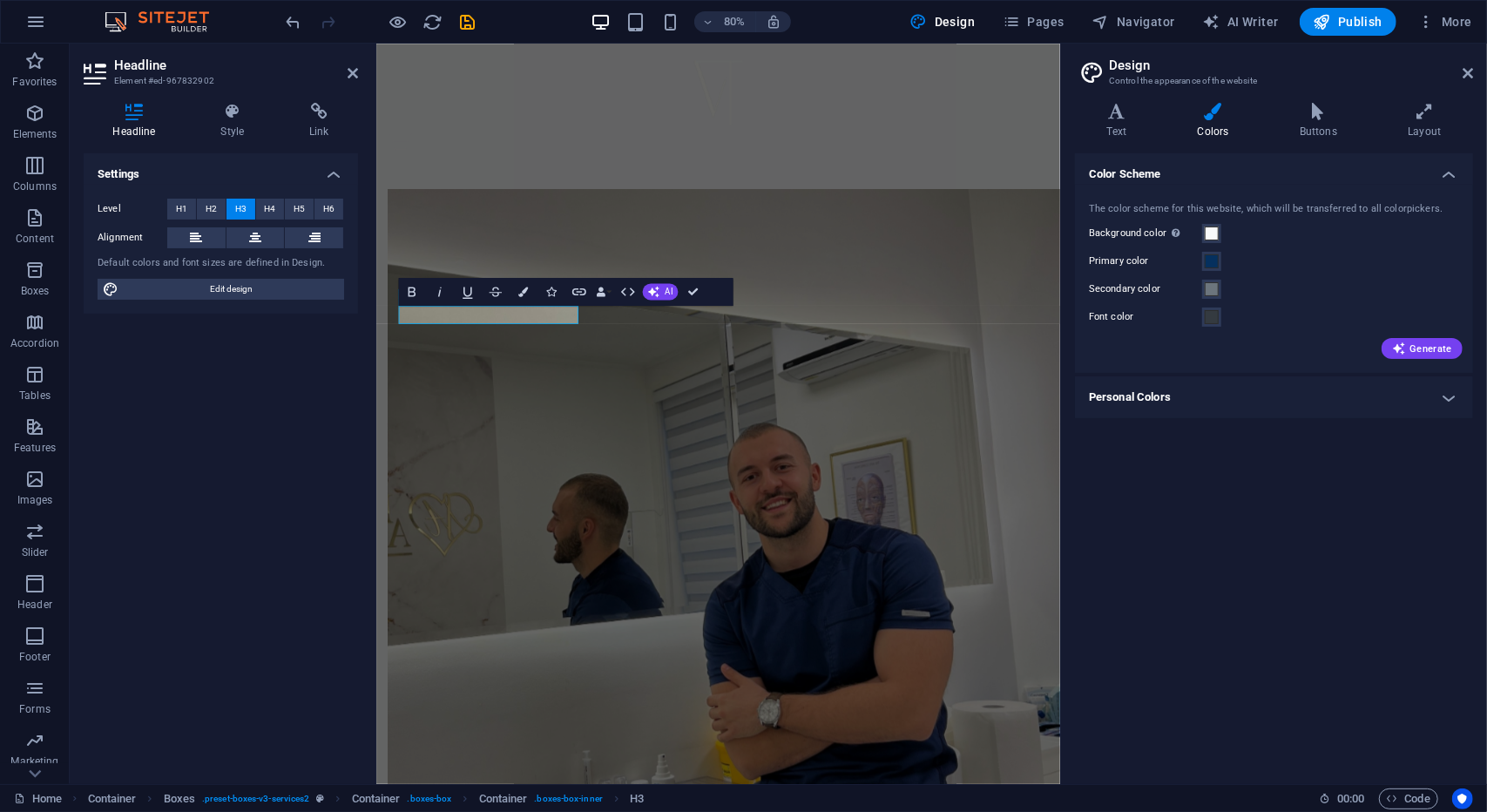
scroll to position [1360, 0]
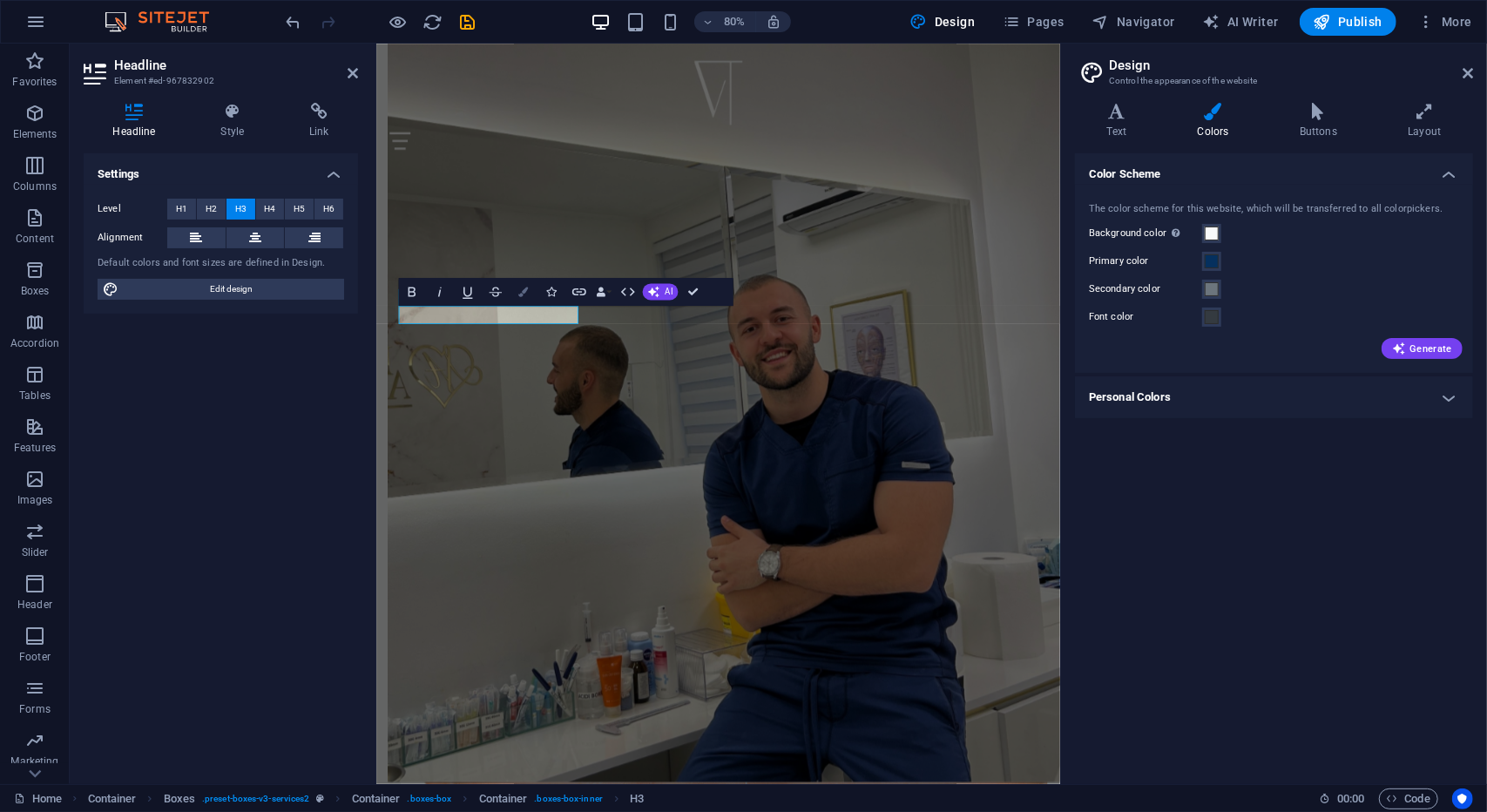
click at [527, 298] on button "Colors" at bounding box center [523, 292] width 26 height 28
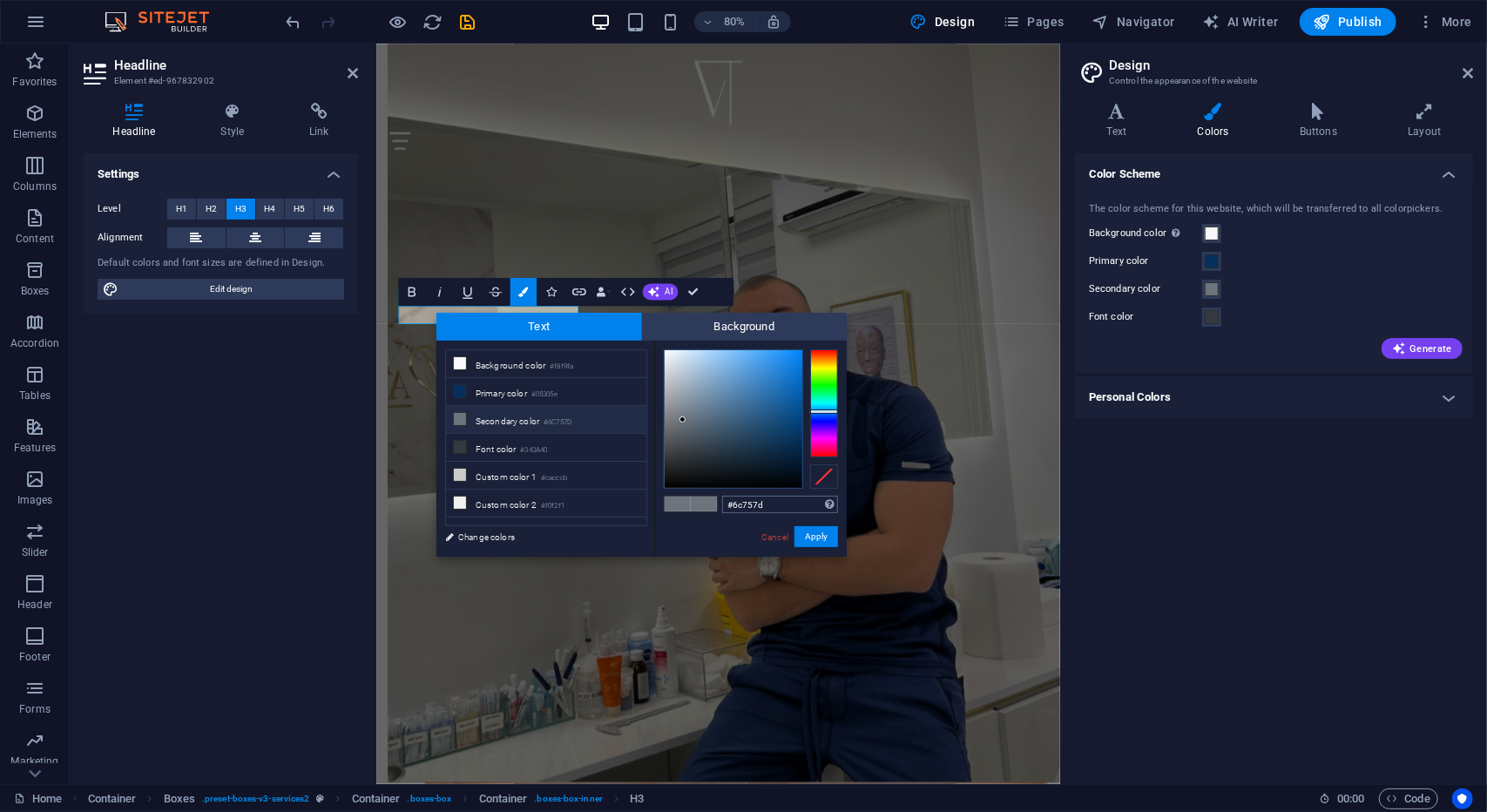
click at [769, 505] on input "#6c757d" at bounding box center [779, 504] width 116 height 17
click at [779, 535] on link "Cancel" at bounding box center [775, 537] width 31 height 13
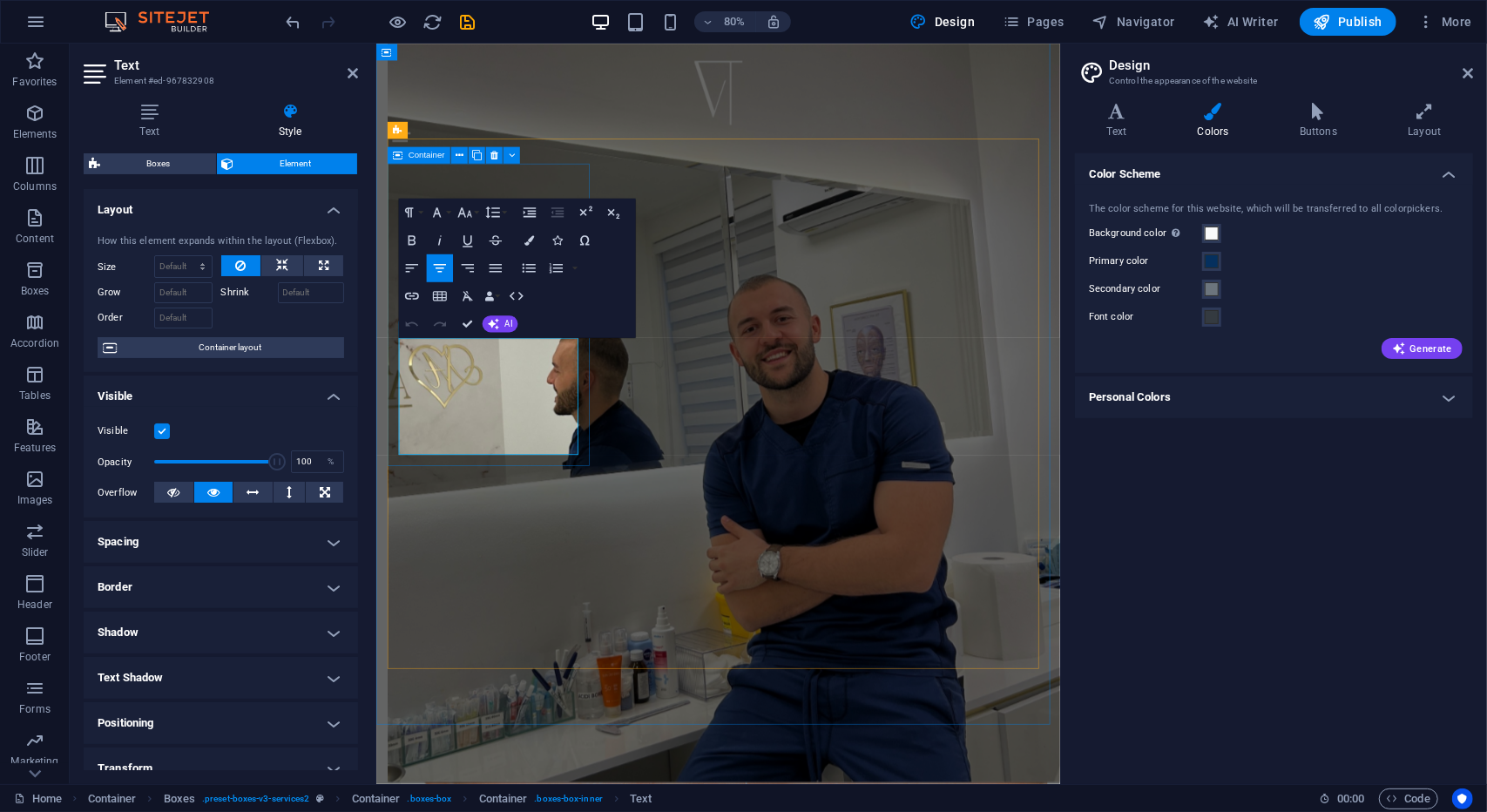
drag, startPoint x: 410, startPoint y: 419, endPoint x: 630, endPoint y: 566, distance: 264.6
click at [529, 233] on button "Colors" at bounding box center [528, 239] width 26 height 28
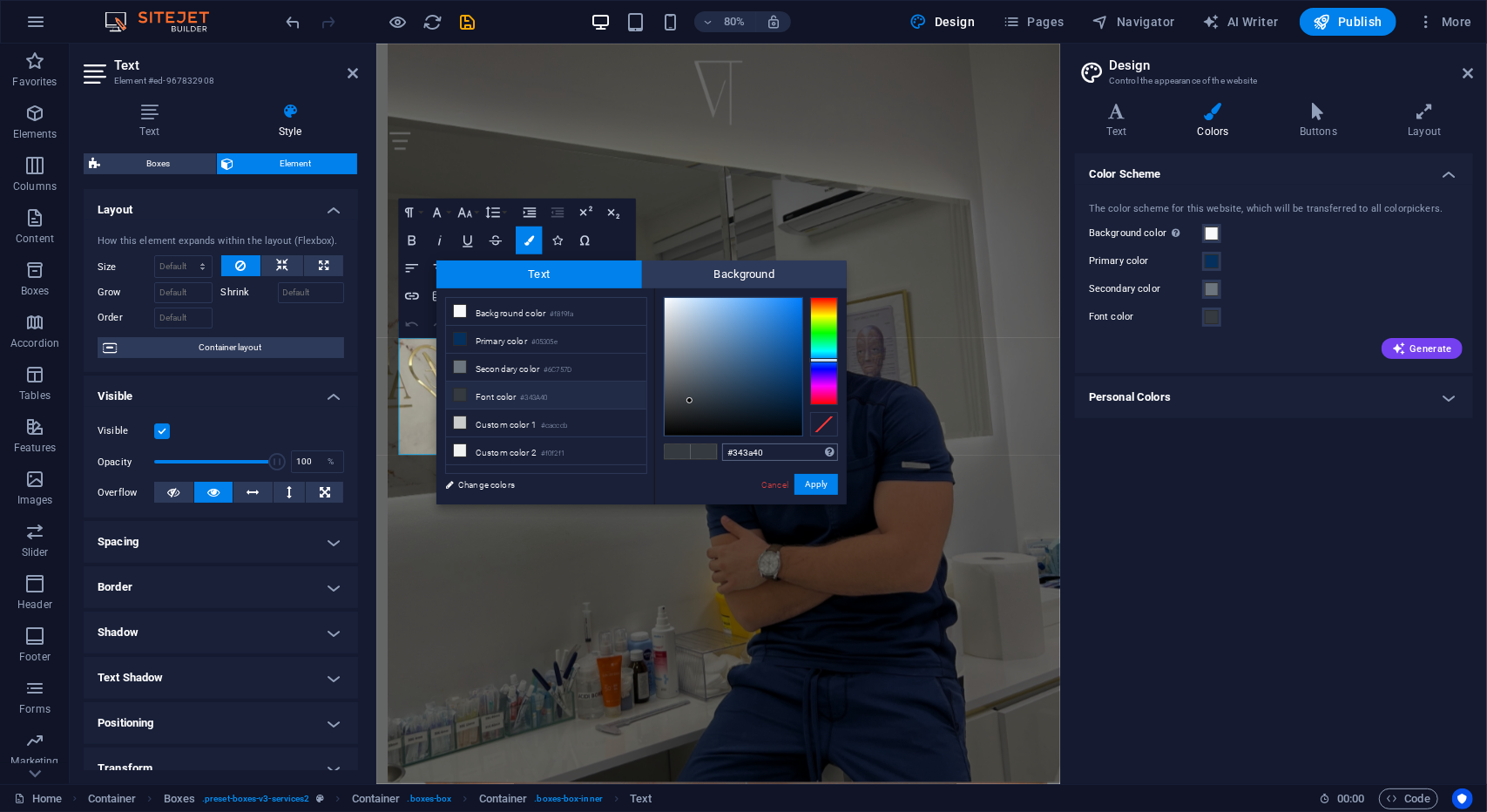
click at [747, 448] on input "#343a40" at bounding box center [779, 452] width 116 height 17
type input "#6c757d"
click at [670, 277] on span "Background" at bounding box center [745, 274] width 205 height 28
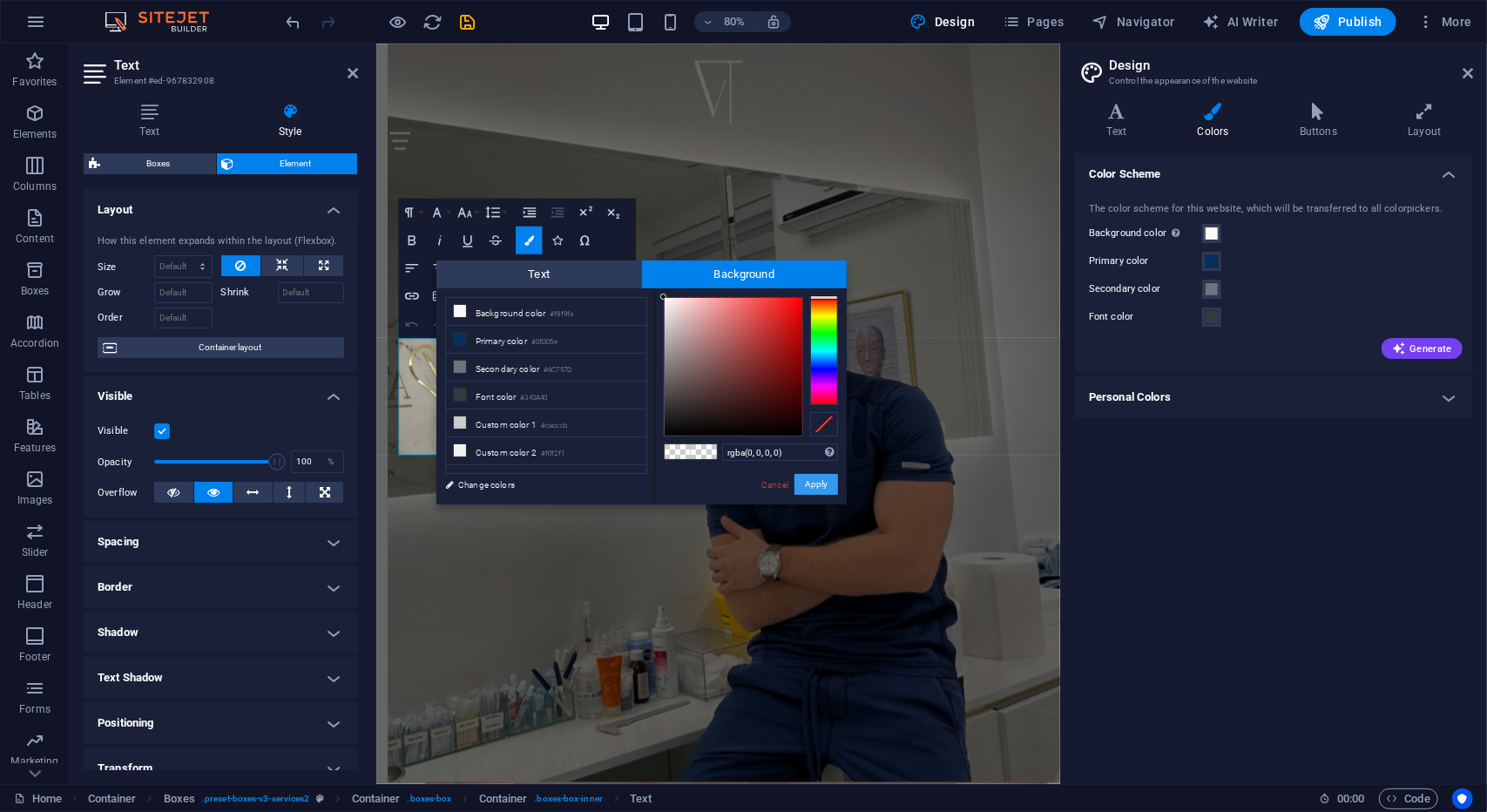
click at [810, 481] on button "Apply" at bounding box center [816, 485] width 43 height 21
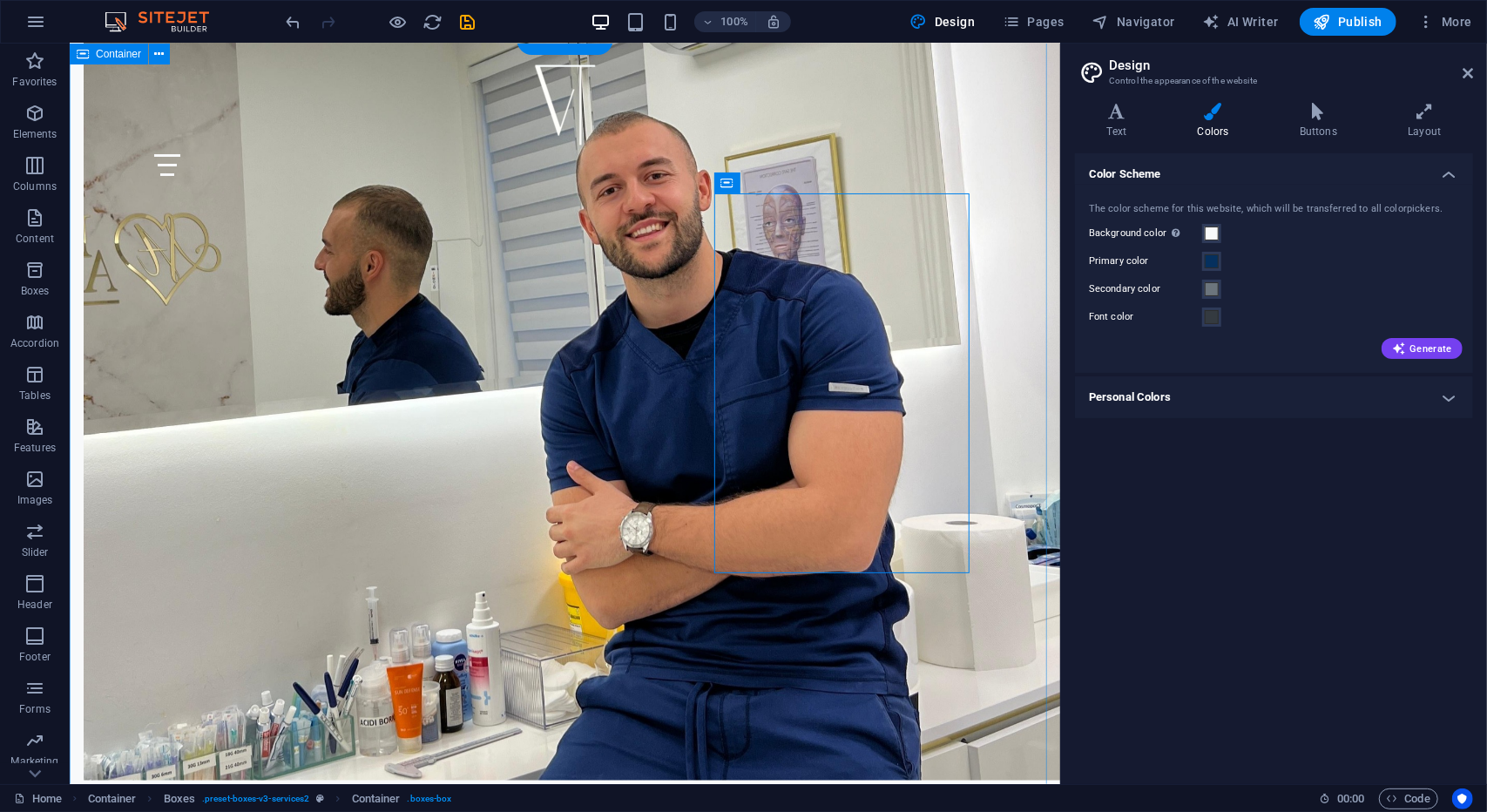
scroll to position [1174, 0]
click at [290, 24] on icon "undo" at bounding box center [294, 22] width 20 height 20
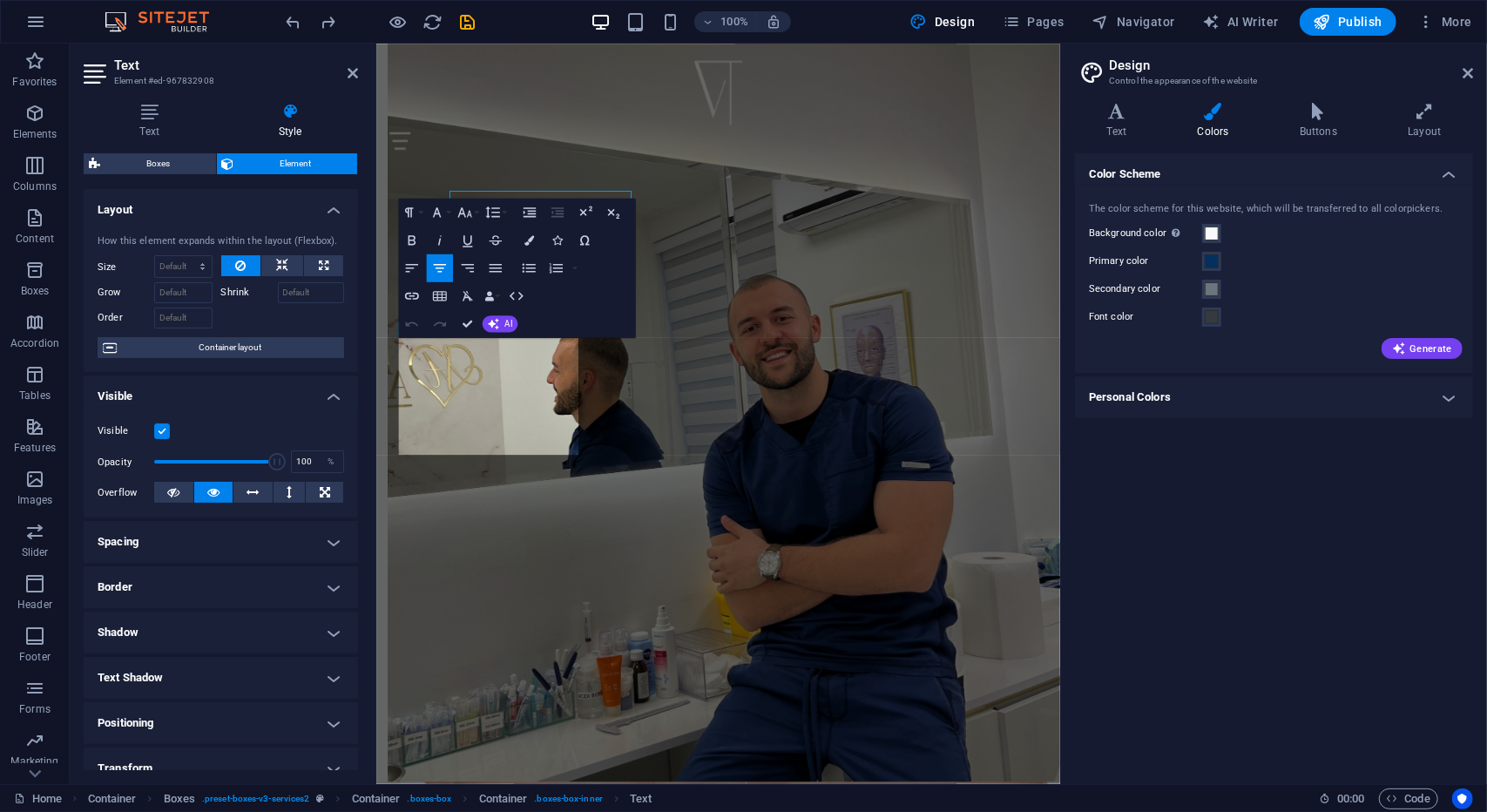
scroll to position [1360, 0]
drag, startPoint x: 412, startPoint y: 422, endPoint x: 634, endPoint y: 537, distance: 250.0
click at [524, 238] on icon "button" at bounding box center [529, 240] width 10 height 10
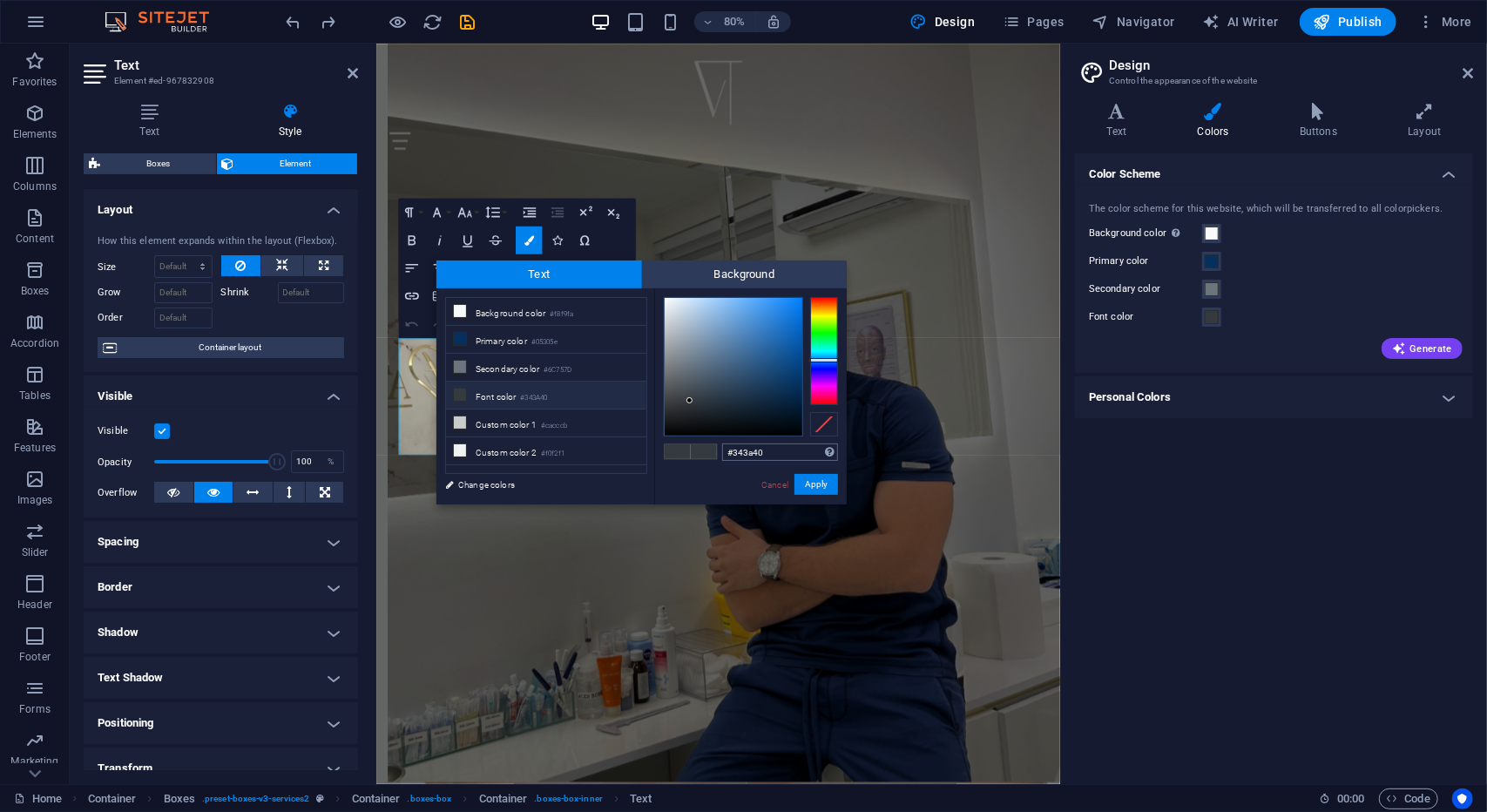
click at [776, 457] on input "#343a40" at bounding box center [779, 452] width 116 height 17
type input "#6c757d"
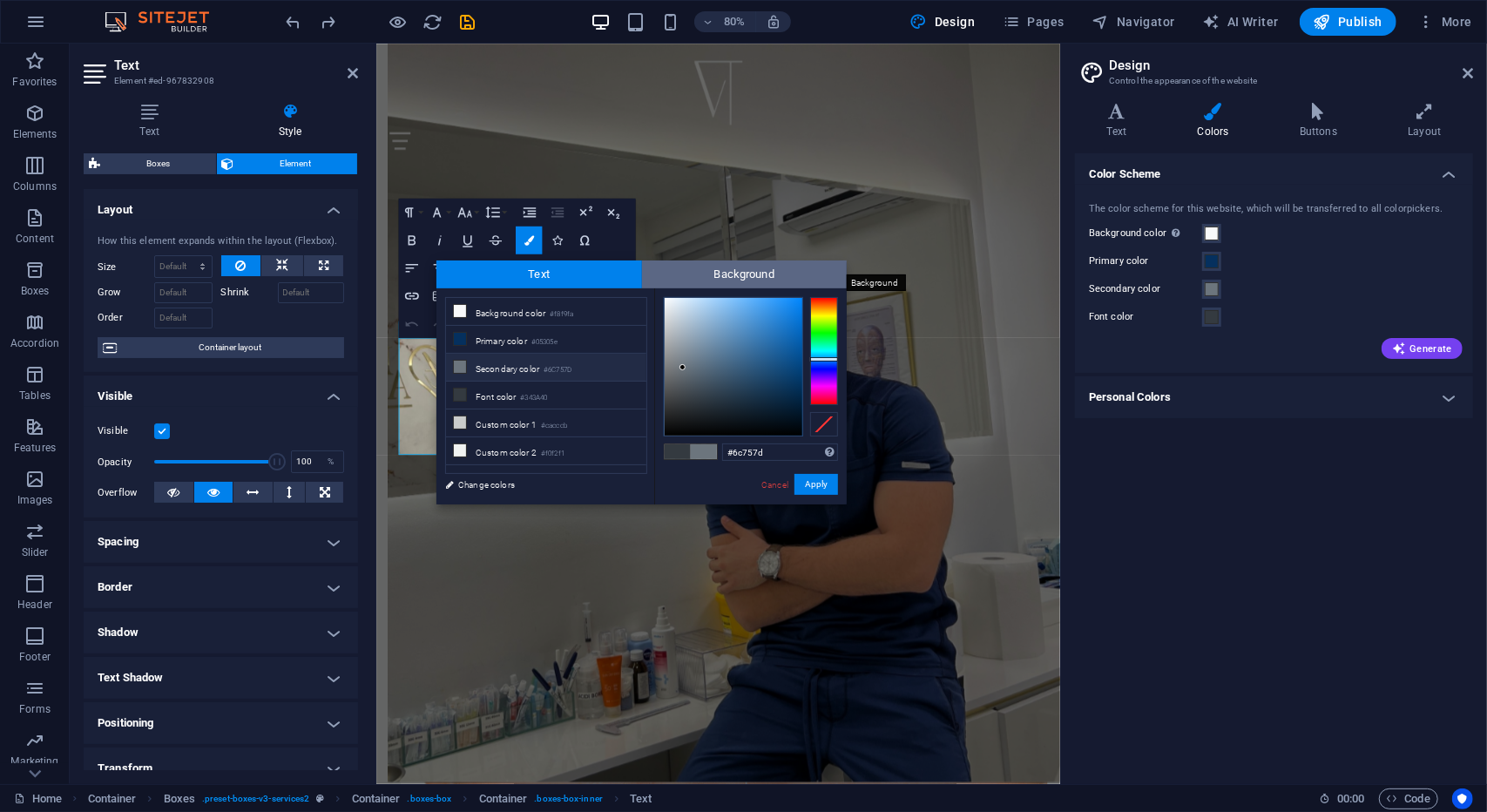
click at [726, 275] on span "Background" at bounding box center [745, 274] width 205 height 28
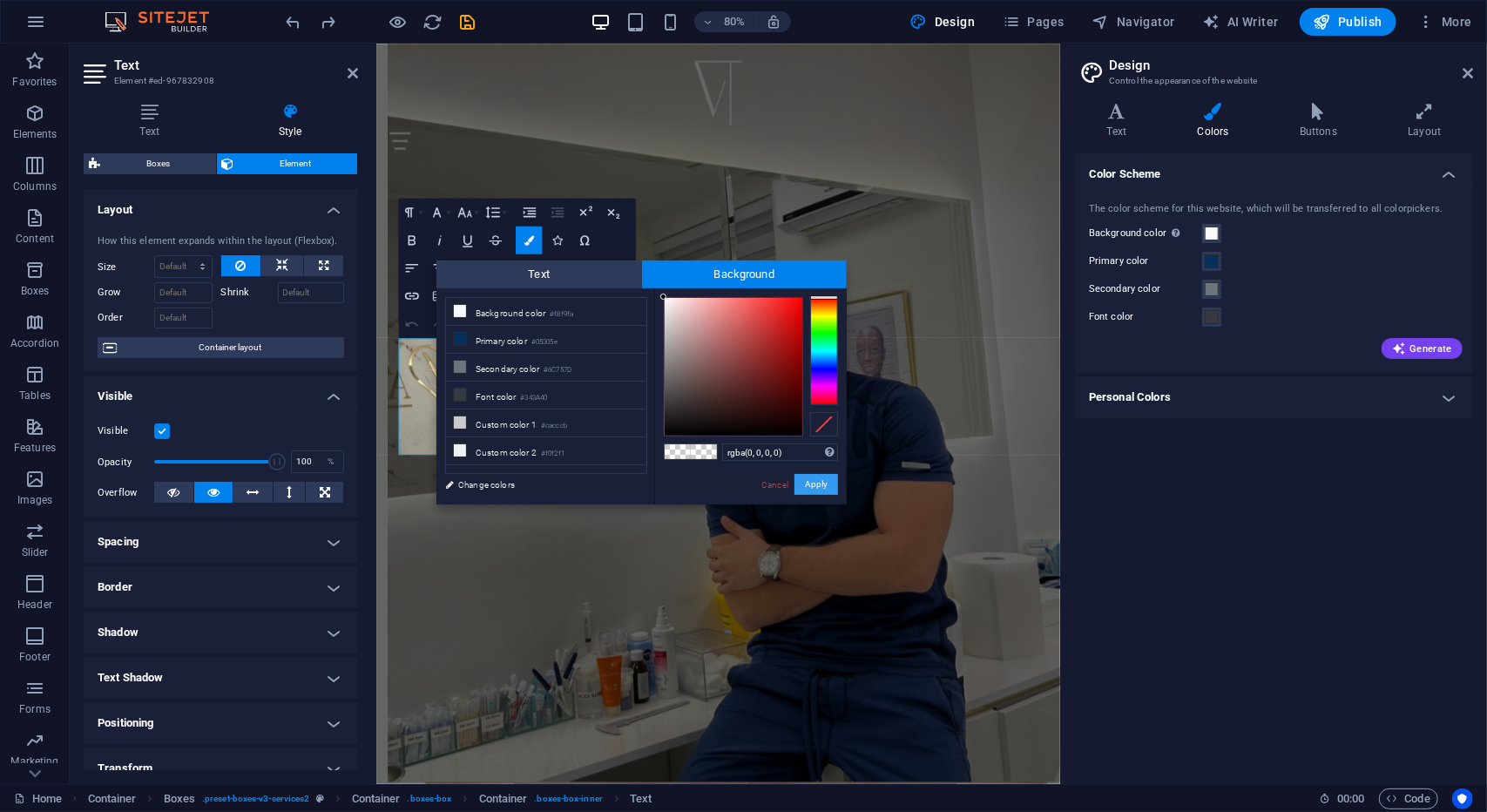
click at [814, 485] on button "Apply" at bounding box center [816, 485] width 43 height 21
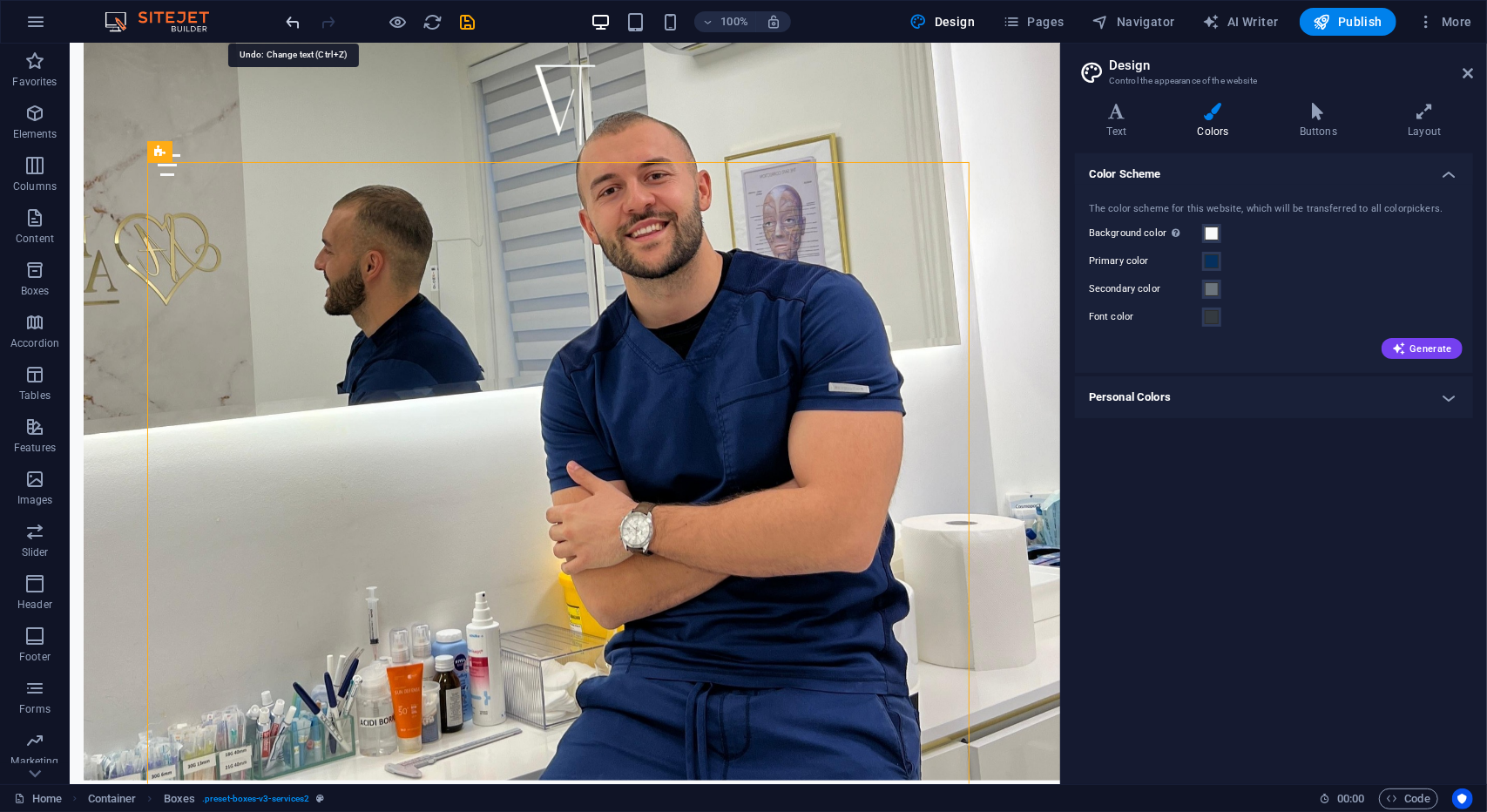
click at [287, 24] on icon "undo" at bounding box center [294, 22] width 20 height 20
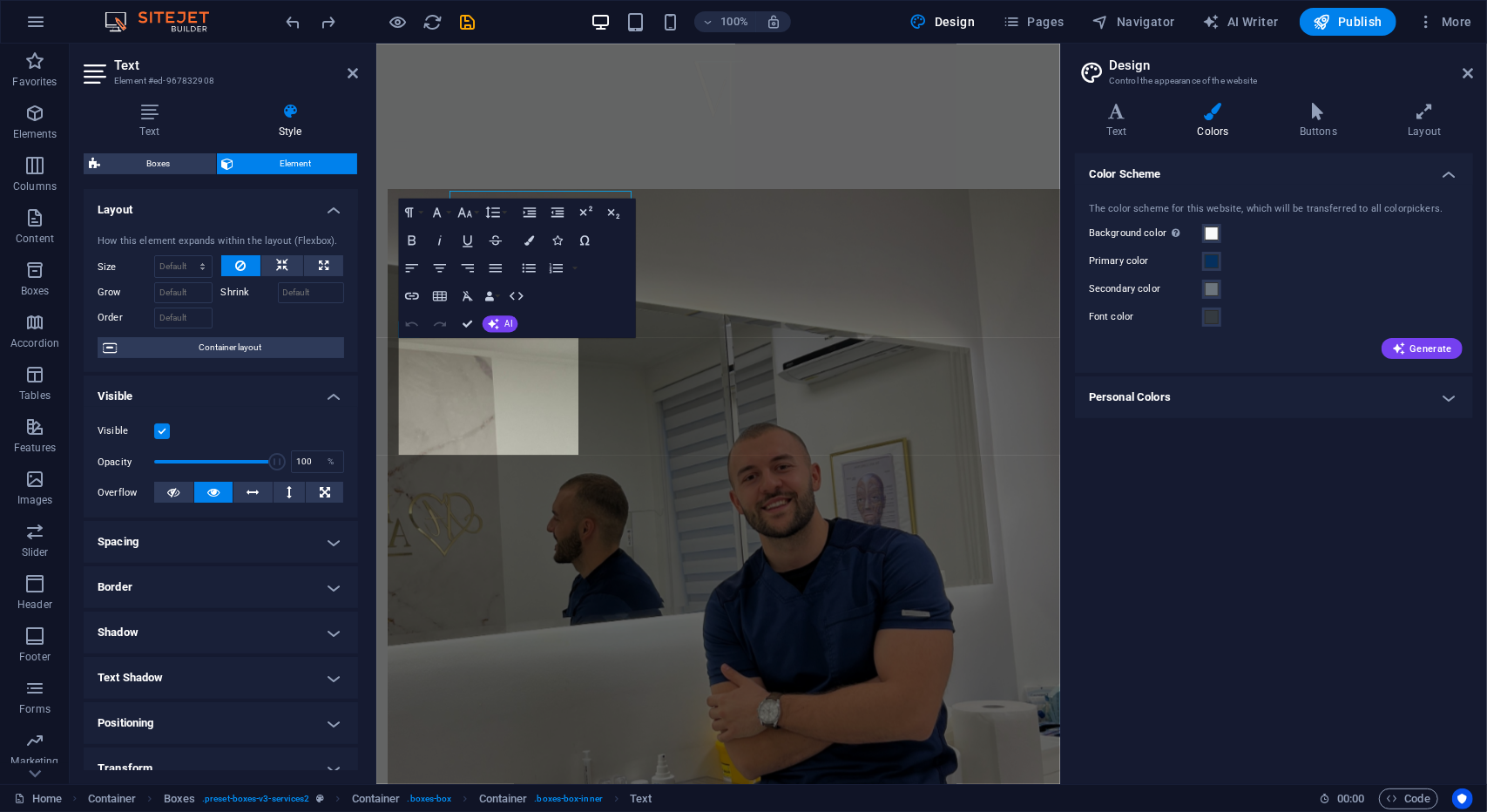
scroll to position [1360, 0]
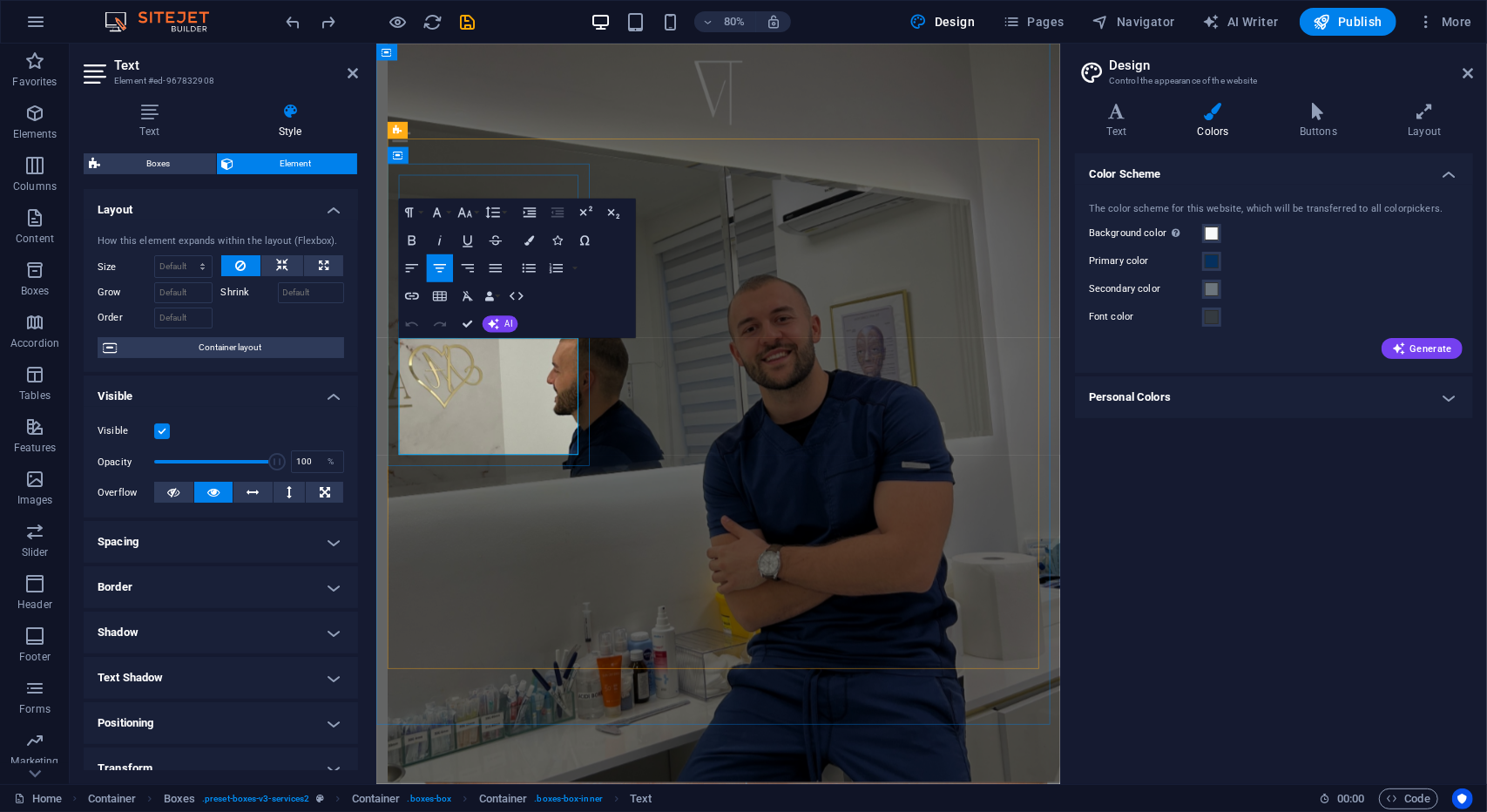
drag, startPoint x: 614, startPoint y: 545, endPoint x: 444, endPoint y: 523, distance: 171.4
click at [529, 238] on icon "button" at bounding box center [529, 240] width 10 height 10
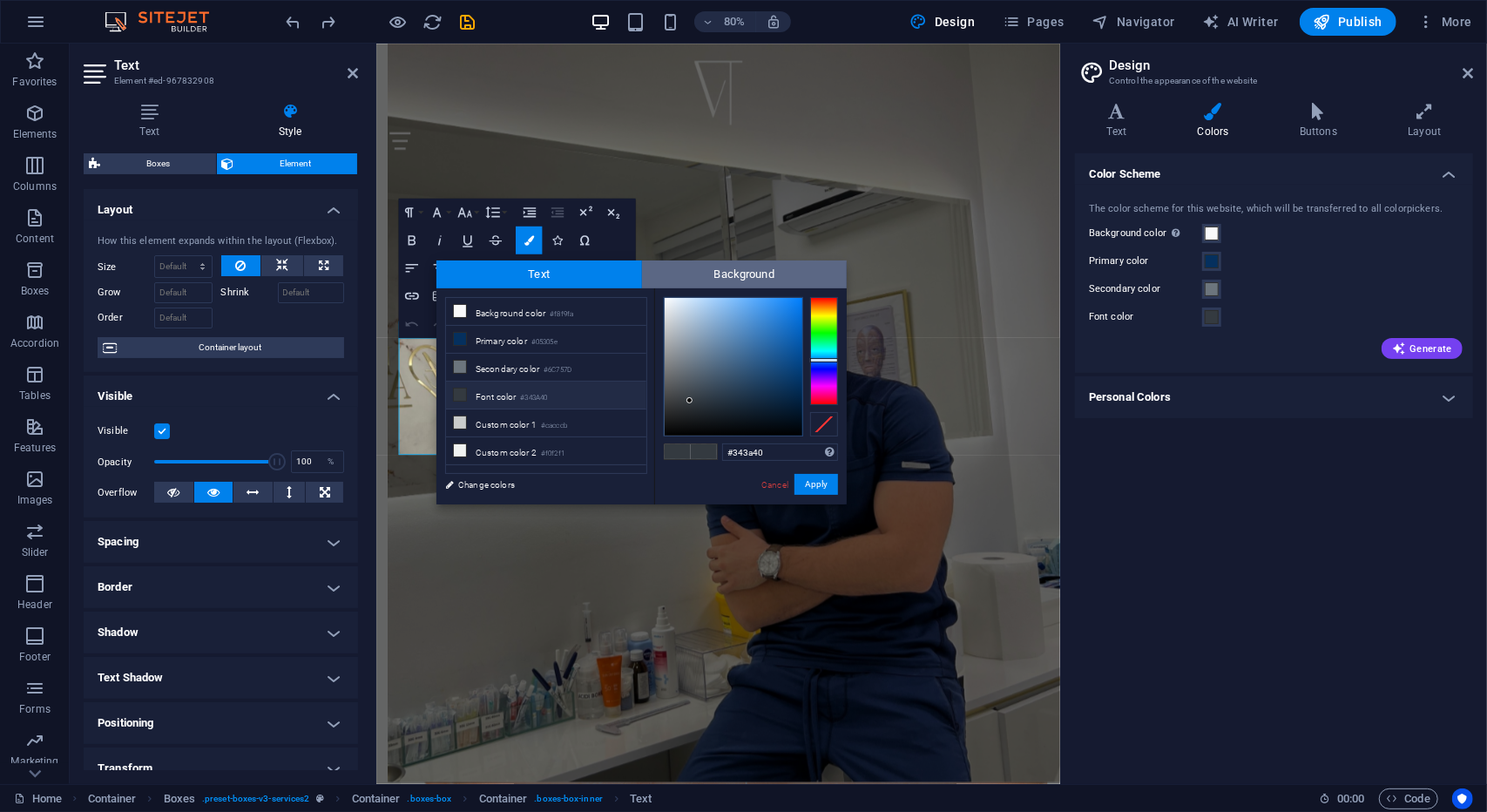
click at [722, 278] on span "Background" at bounding box center [745, 274] width 205 height 28
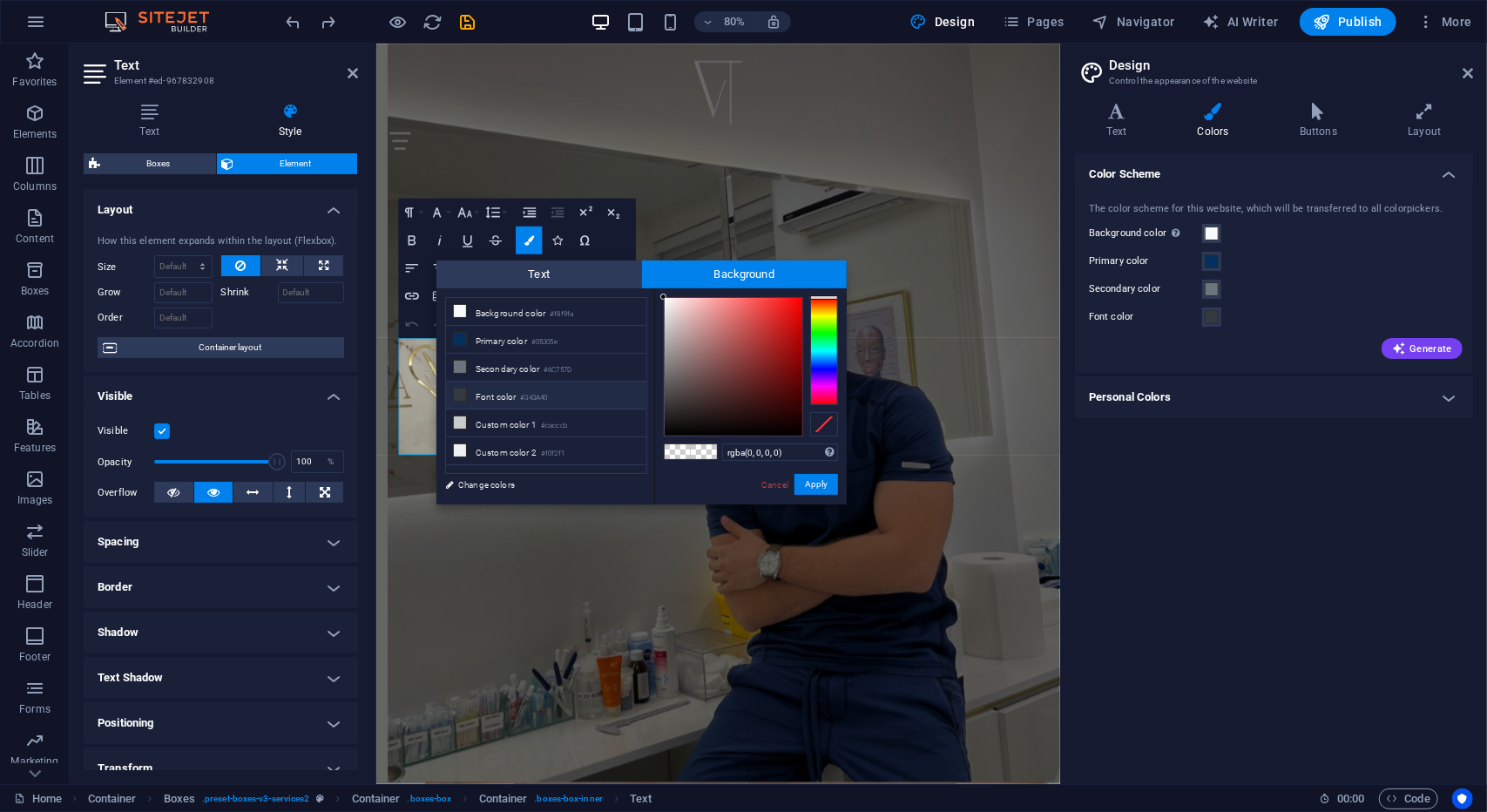
click at [491, 393] on li "Font color #343A40" at bounding box center [546, 395] width 201 height 28
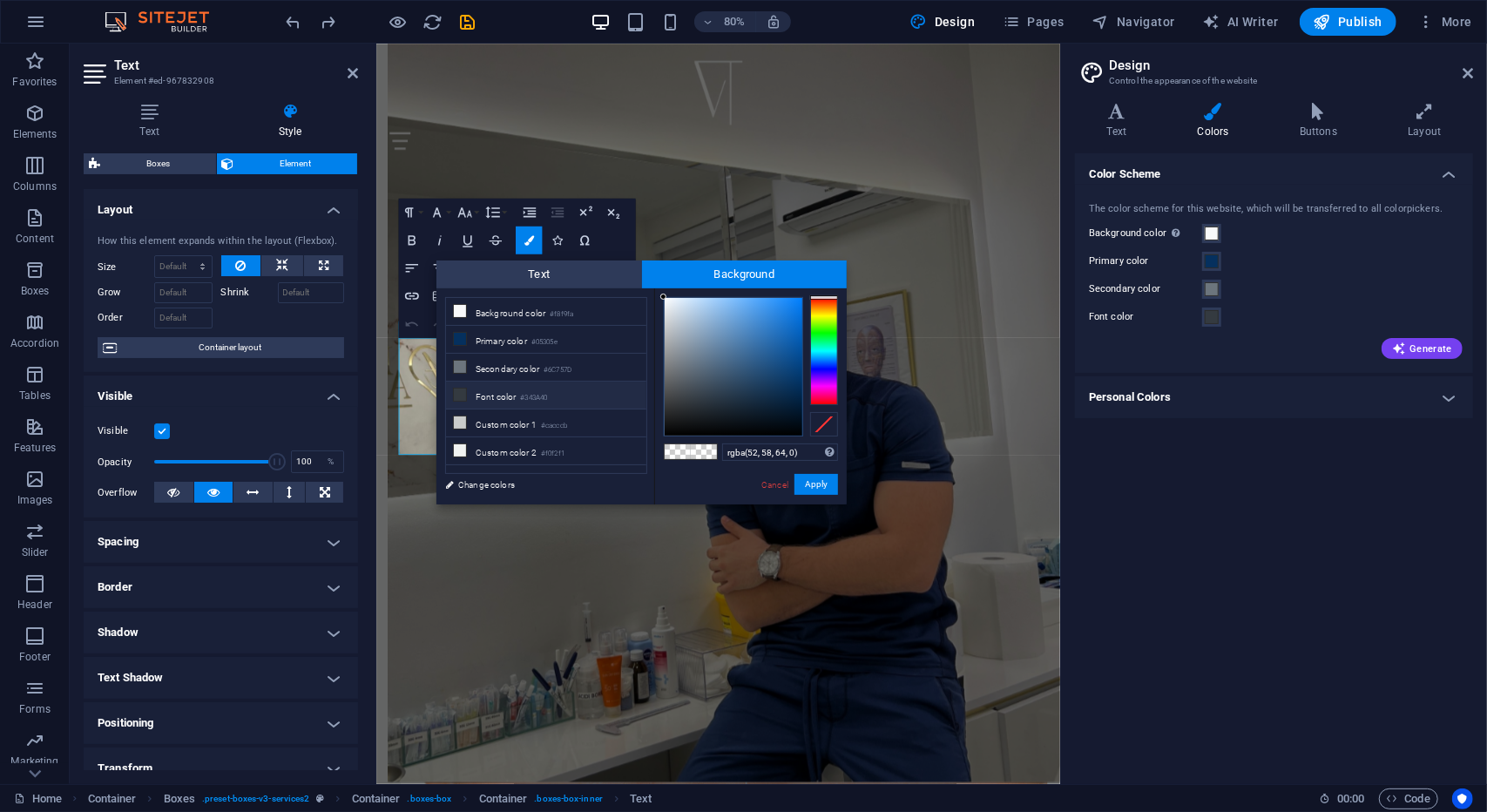
click at [713, 453] on span at bounding box center [704, 451] width 26 height 14
click at [531, 372] on li "Secondary color #6C757D" at bounding box center [546, 368] width 201 height 28
click at [696, 453] on span at bounding box center [704, 451] width 26 height 14
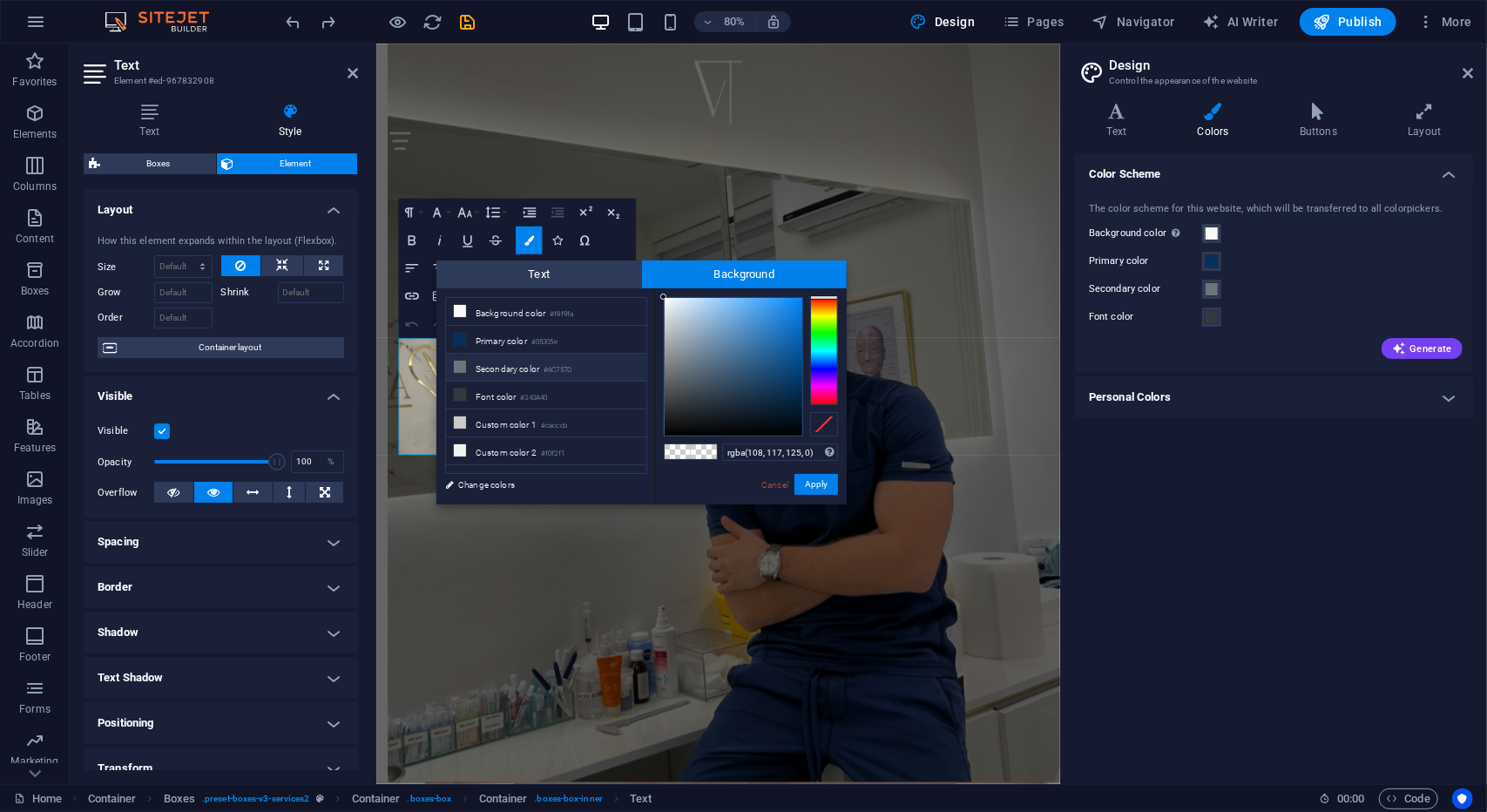
click at [696, 453] on span at bounding box center [704, 451] width 26 height 14
click at [600, 400] on li "Font color #343A40" at bounding box center [546, 395] width 201 height 28
click at [670, 454] on span at bounding box center [678, 451] width 26 height 14
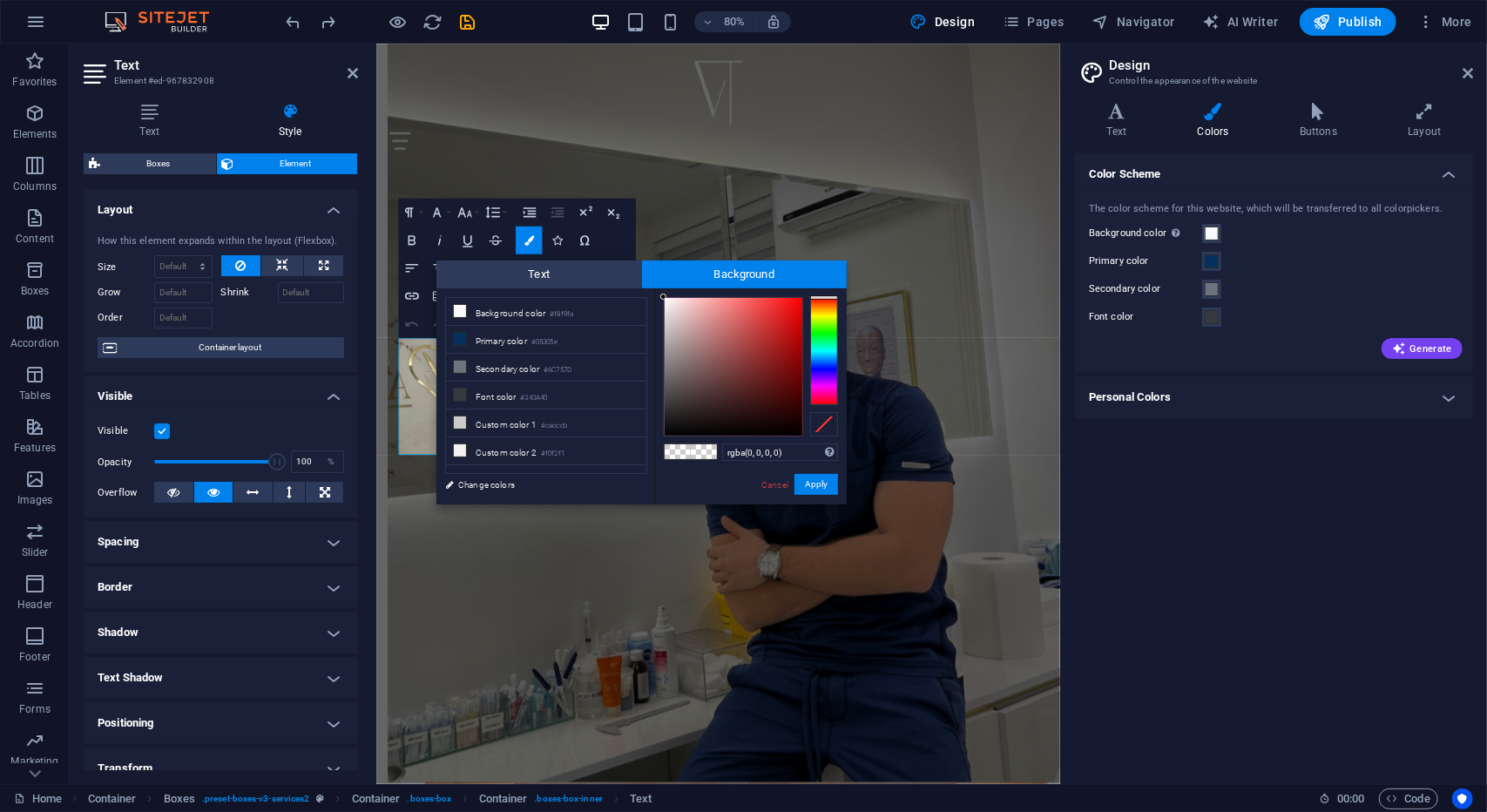
click at [665, 449] on span at bounding box center [678, 451] width 26 height 14
click at [668, 444] on span at bounding box center [678, 451] width 26 height 14
click at [668, 443] on div at bounding box center [691, 451] width 54 height 16
click at [515, 388] on li "Font color #343A40" at bounding box center [546, 395] width 201 height 28
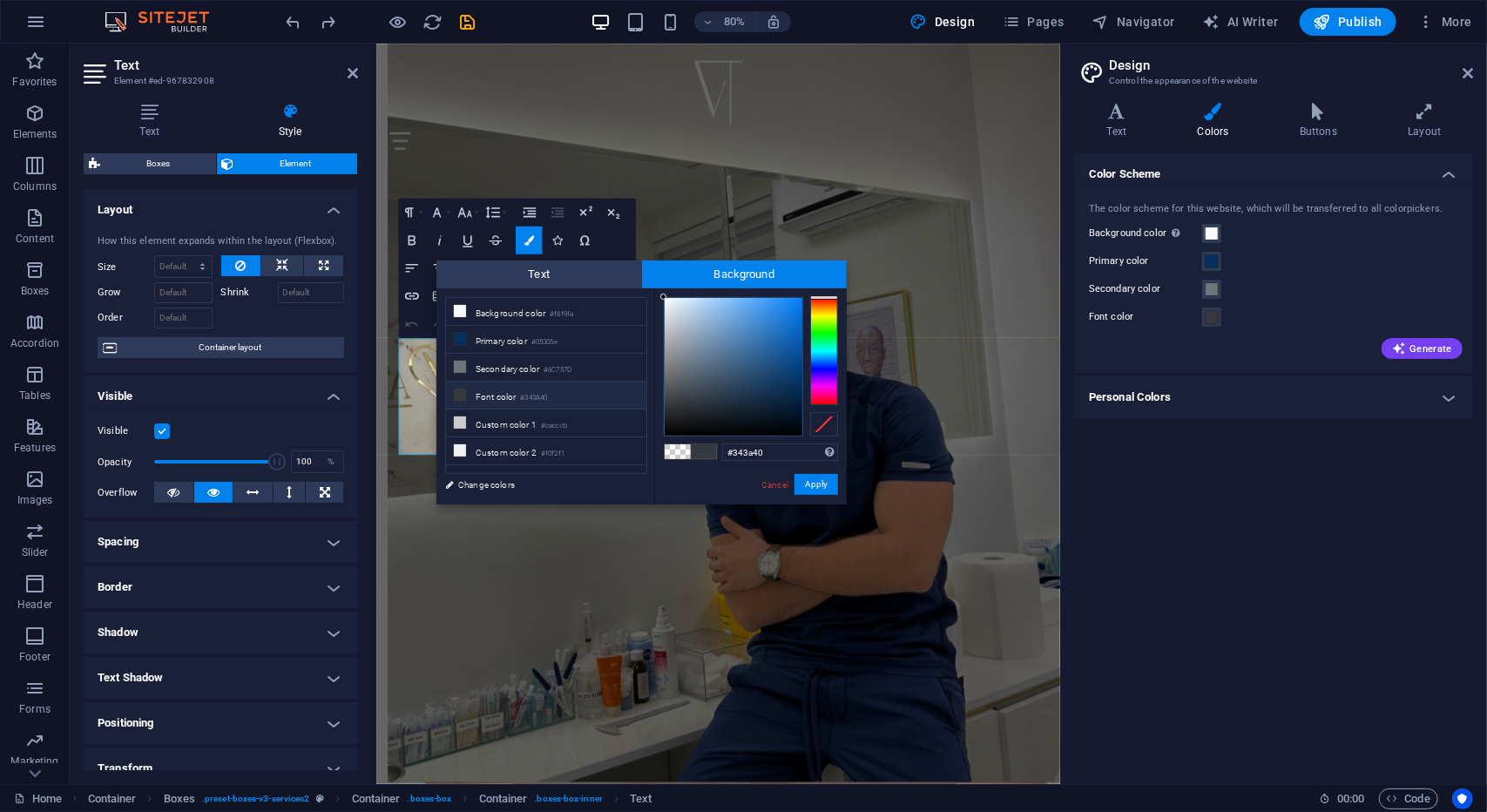
click at [672, 452] on span at bounding box center [678, 451] width 26 height 14
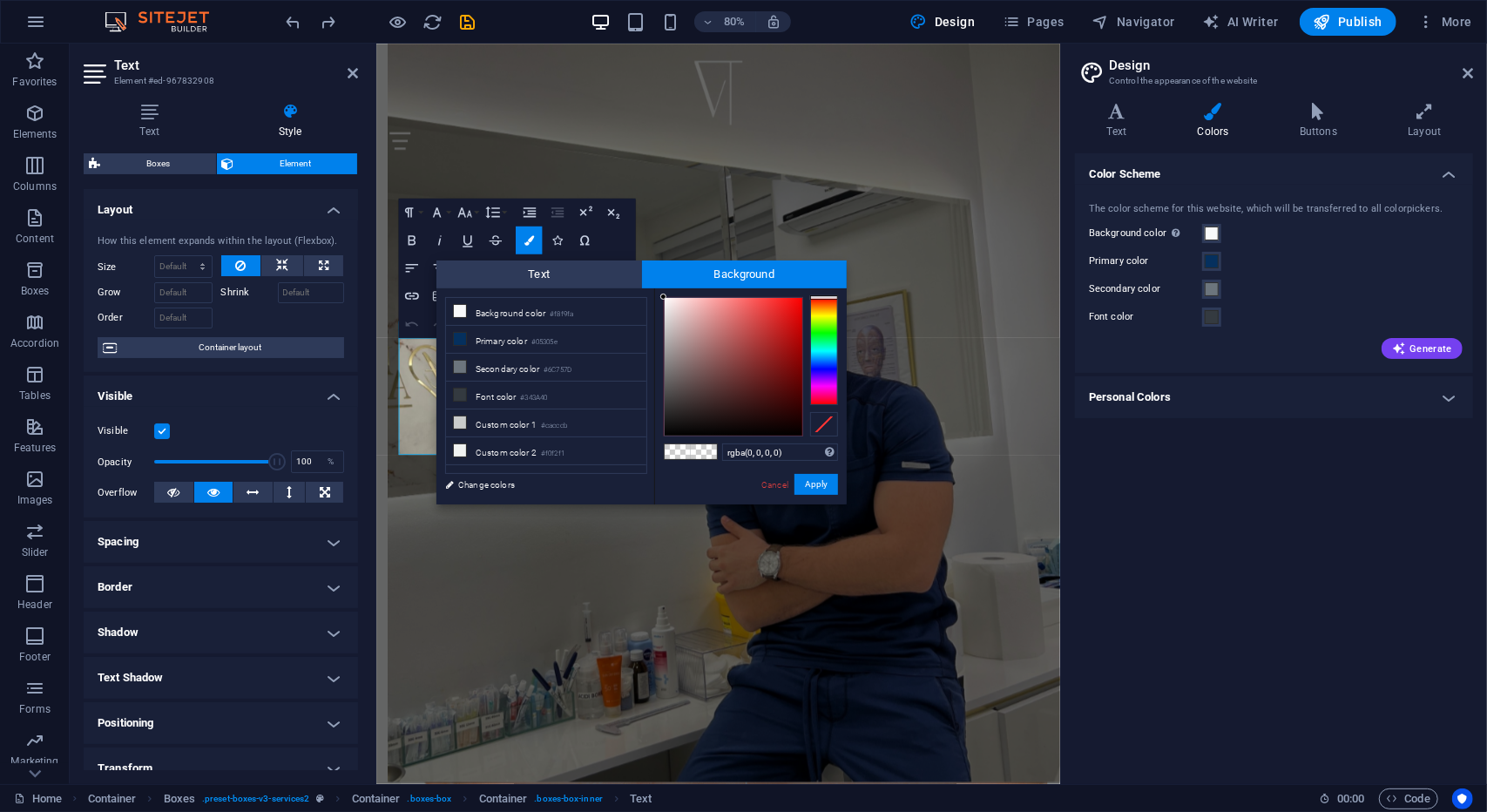
click at [673, 452] on span at bounding box center [678, 451] width 26 height 14
click at [816, 491] on button "Apply" at bounding box center [816, 485] width 43 height 21
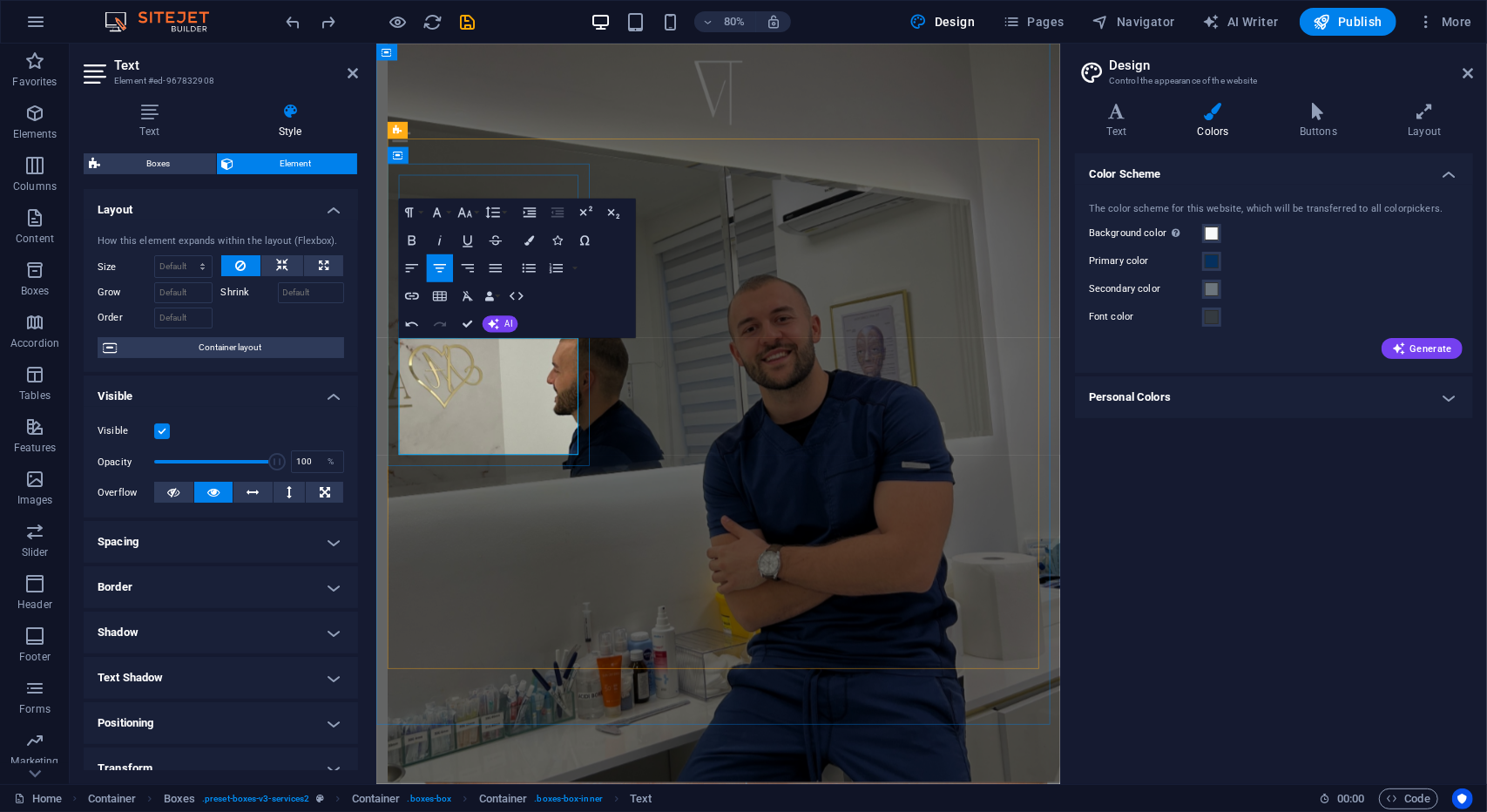
drag, startPoint x: 444, startPoint y: 520, endPoint x: 612, endPoint y: 566, distance: 174.2
click at [531, 241] on icon "button" at bounding box center [529, 240] width 10 height 10
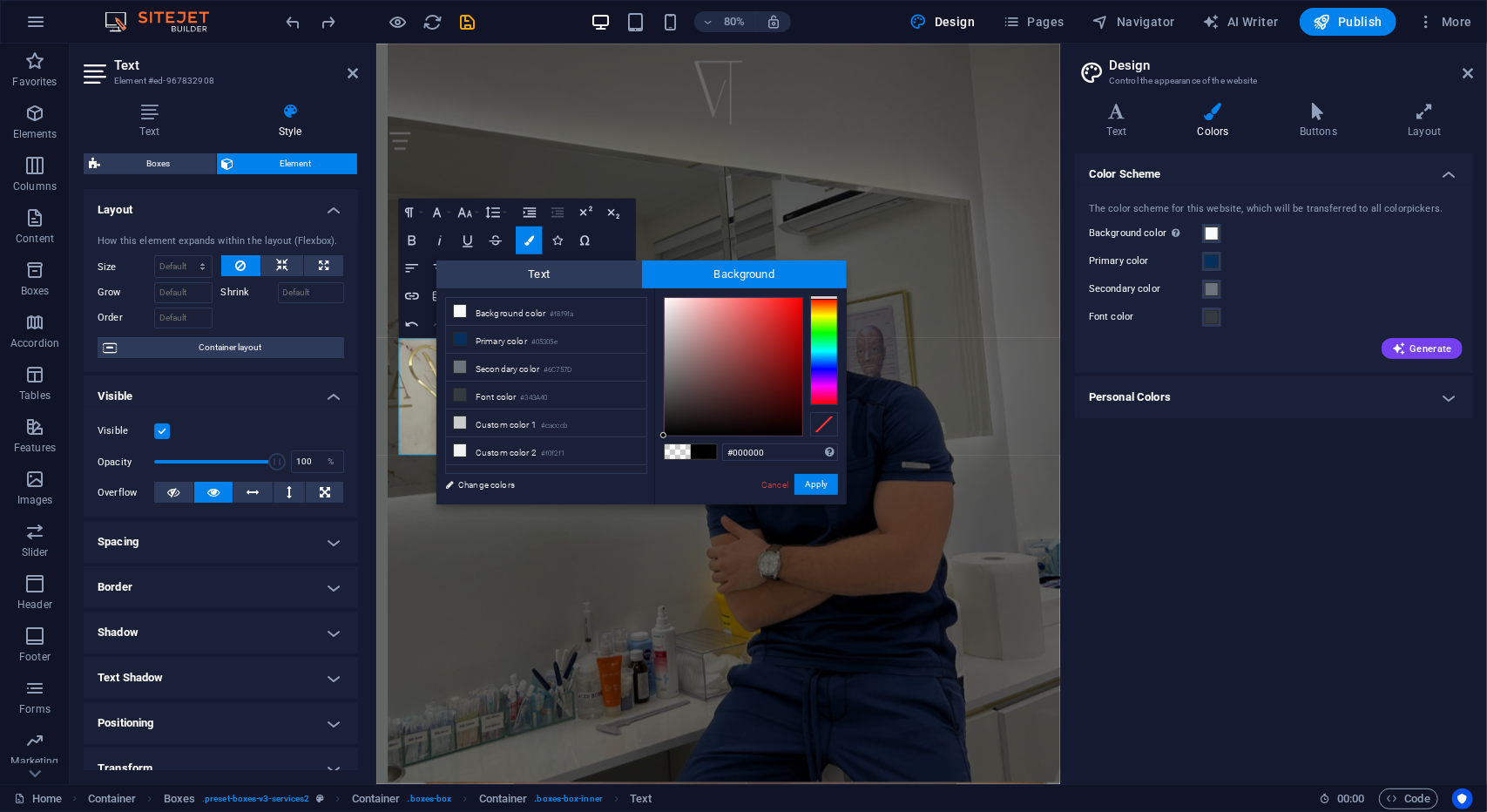
click at [675, 446] on span at bounding box center [678, 451] width 26 height 14
type input "rgba(0, 0, 0, 0)"
click at [824, 488] on button "Apply" at bounding box center [816, 485] width 43 height 21
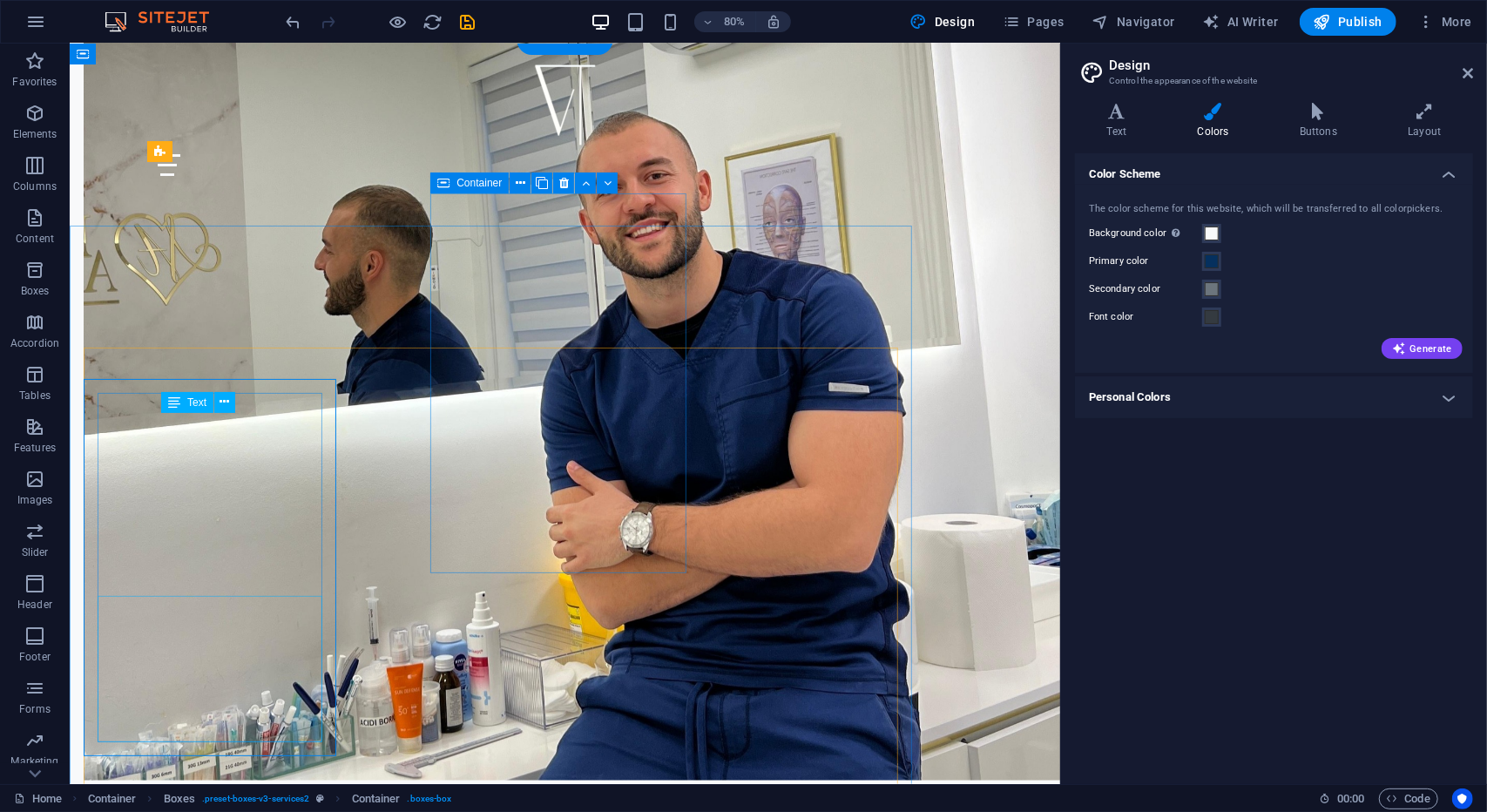
scroll to position [1174, 0]
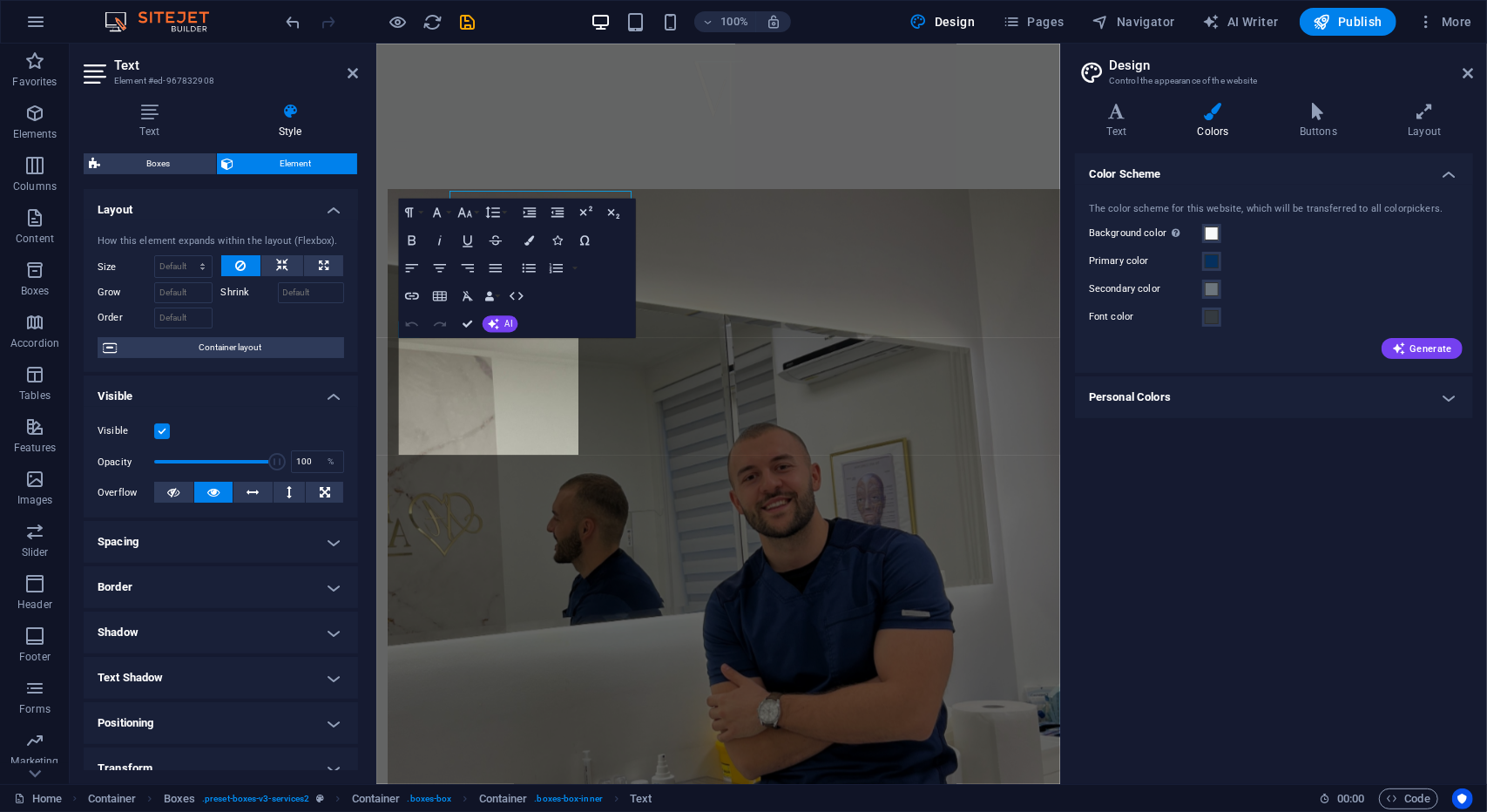
scroll to position [1360, 0]
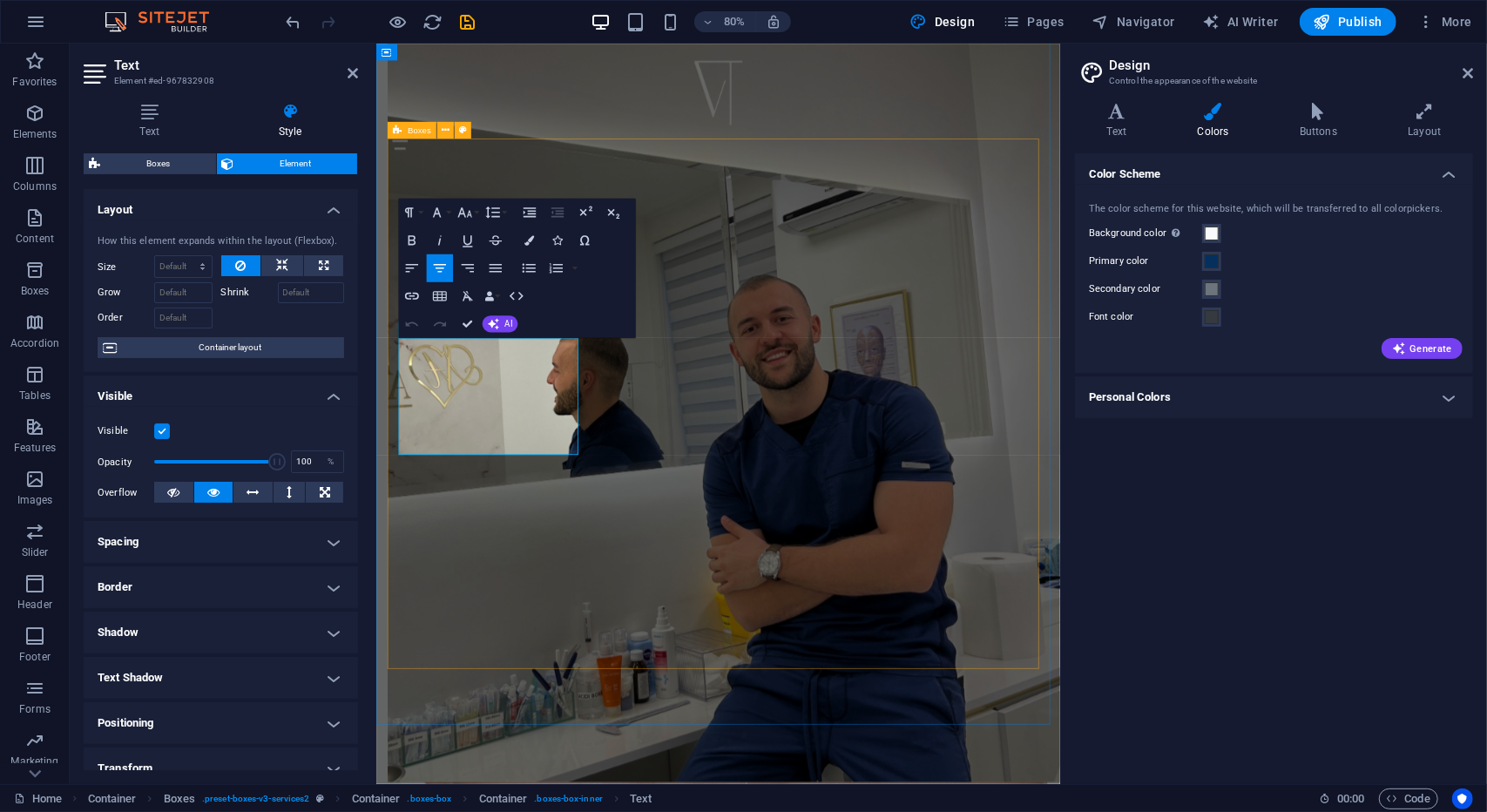
drag, startPoint x: 444, startPoint y: 526, endPoint x: 612, endPoint y: 576, distance: 175.3
click at [531, 237] on icon "button" at bounding box center [529, 240] width 10 height 10
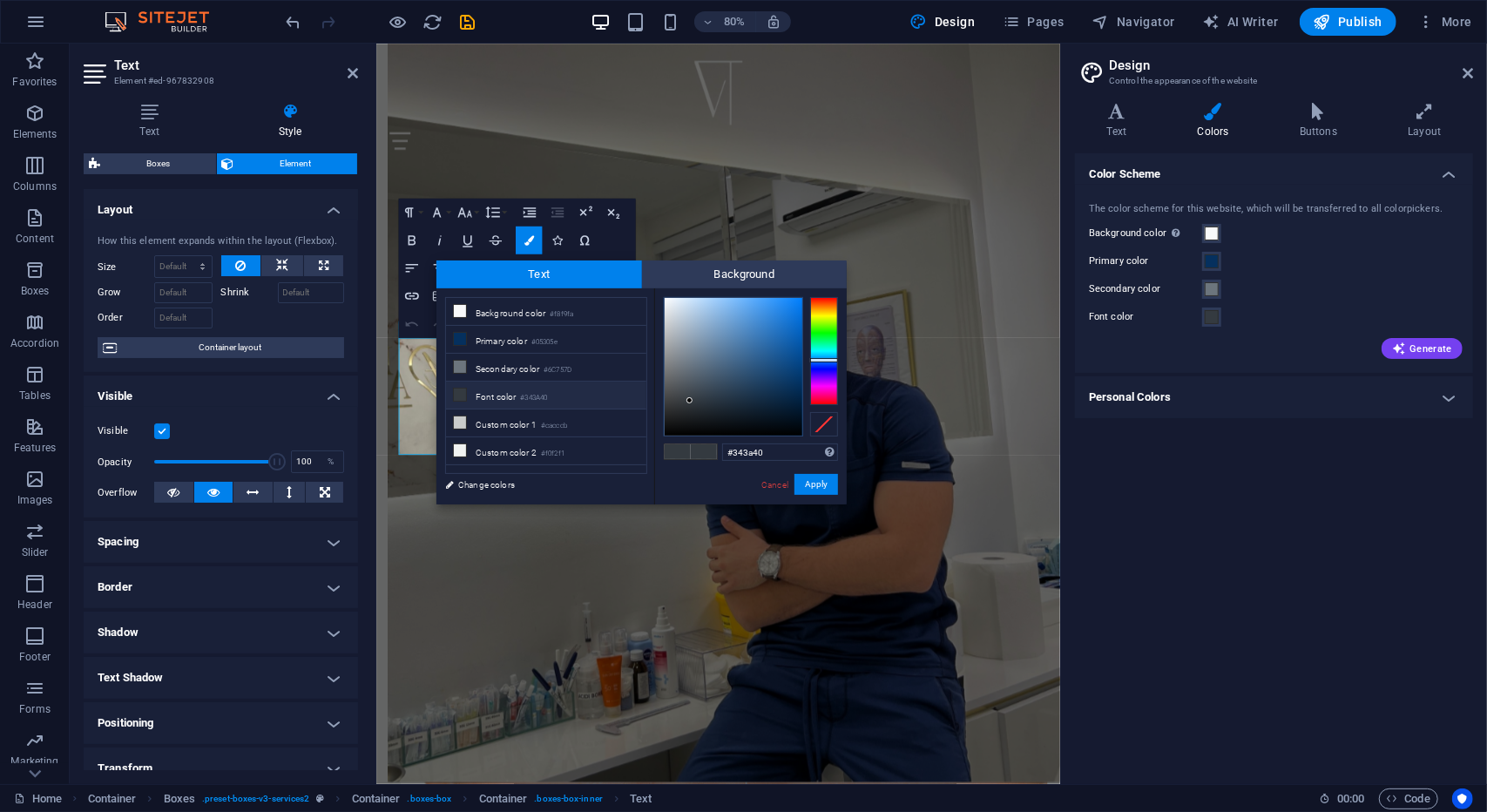
click at [486, 394] on li "Font color #343A40" at bounding box center [546, 395] width 201 height 28
click at [456, 395] on icon at bounding box center [460, 394] width 12 height 12
click at [697, 283] on span "Background" at bounding box center [745, 274] width 205 height 28
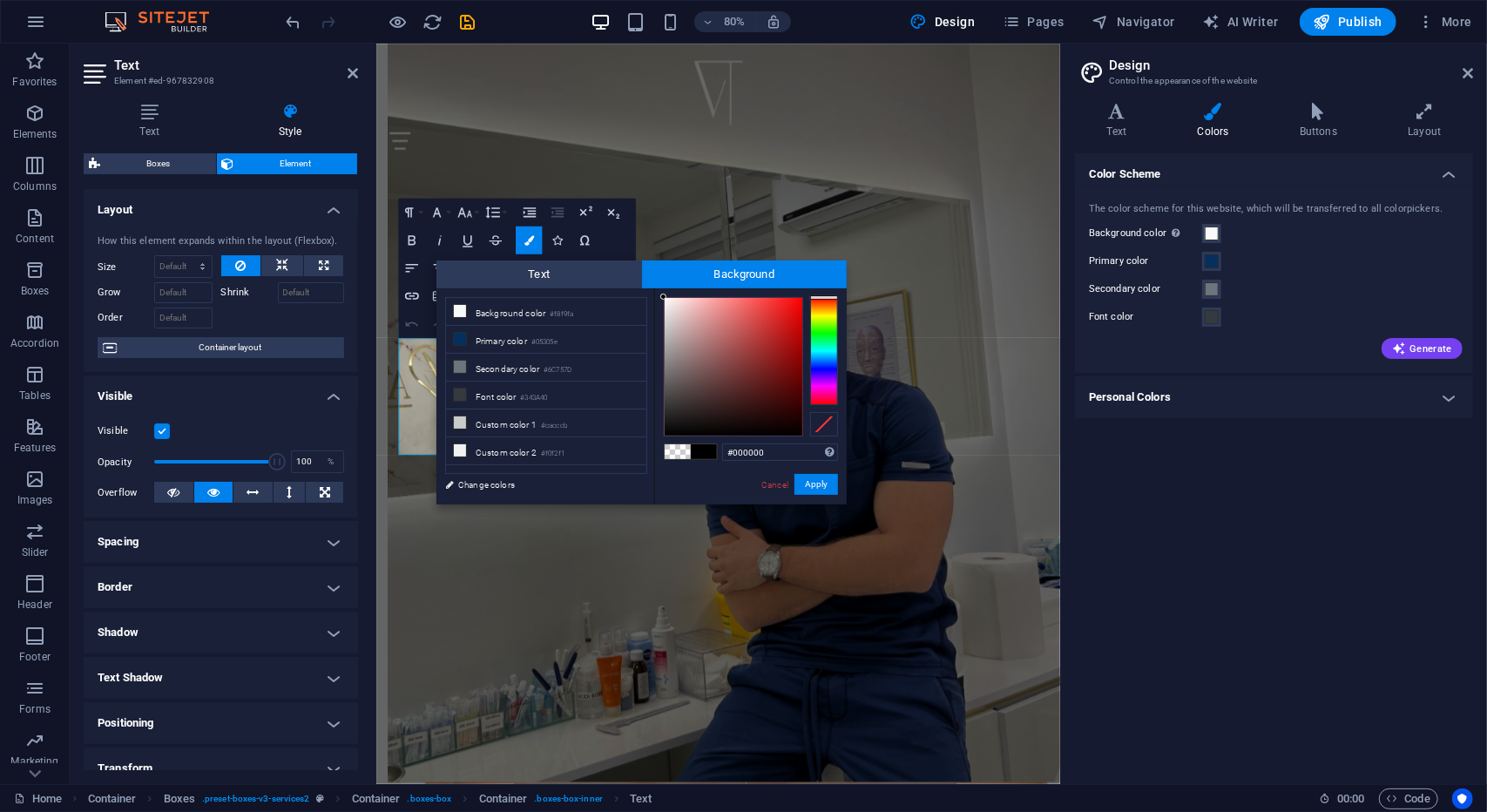
click at [684, 453] on span at bounding box center [678, 451] width 26 height 14
drag, startPoint x: 803, startPoint y: 483, endPoint x: 534, endPoint y: 550, distance: 277.2
click at [803, 483] on button "Apply" at bounding box center [816, 485] width 43 height 21
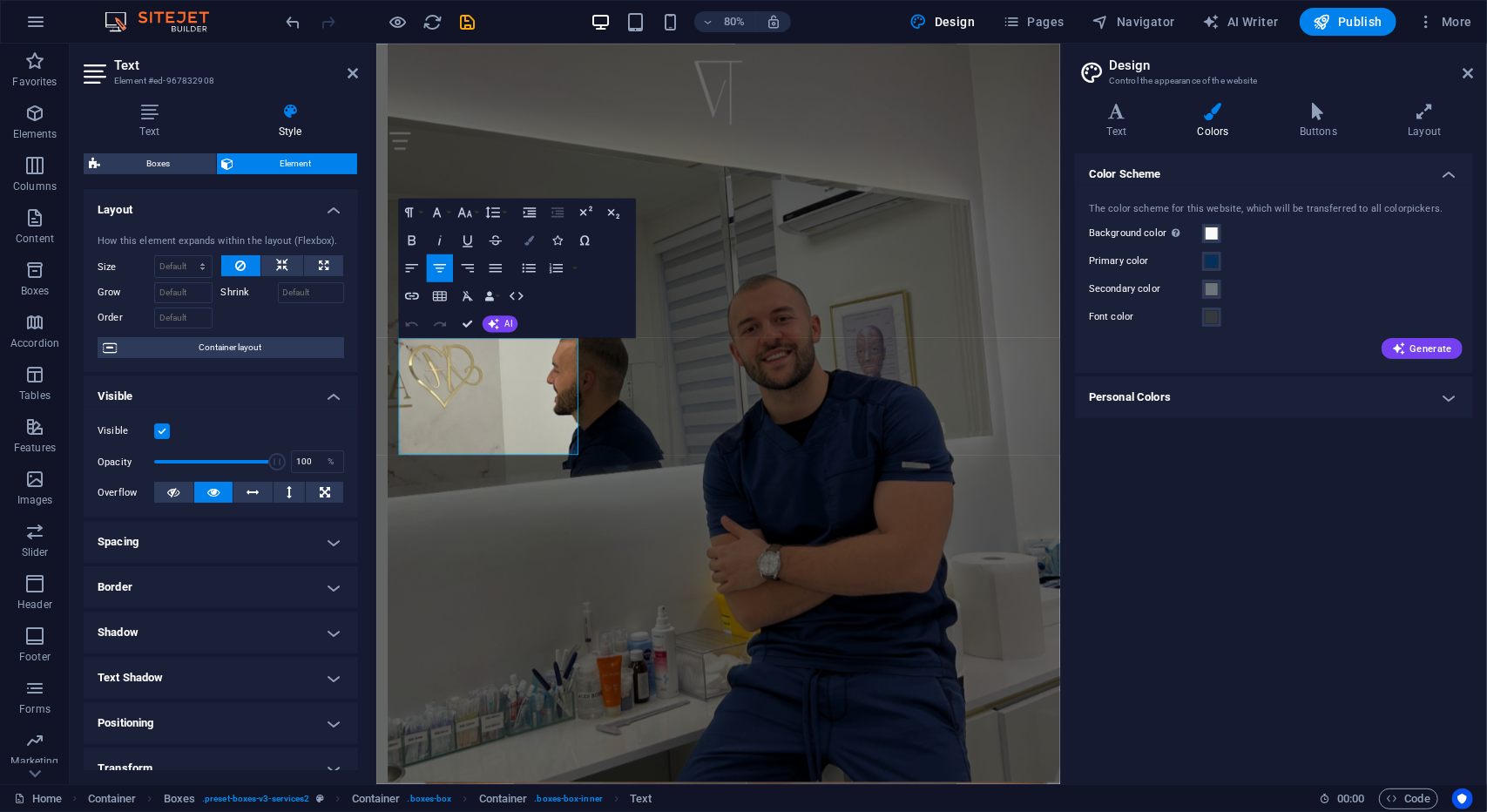
click at [521, 238] on button "Colors" at bounding box center [528, 239] width 26 height 28
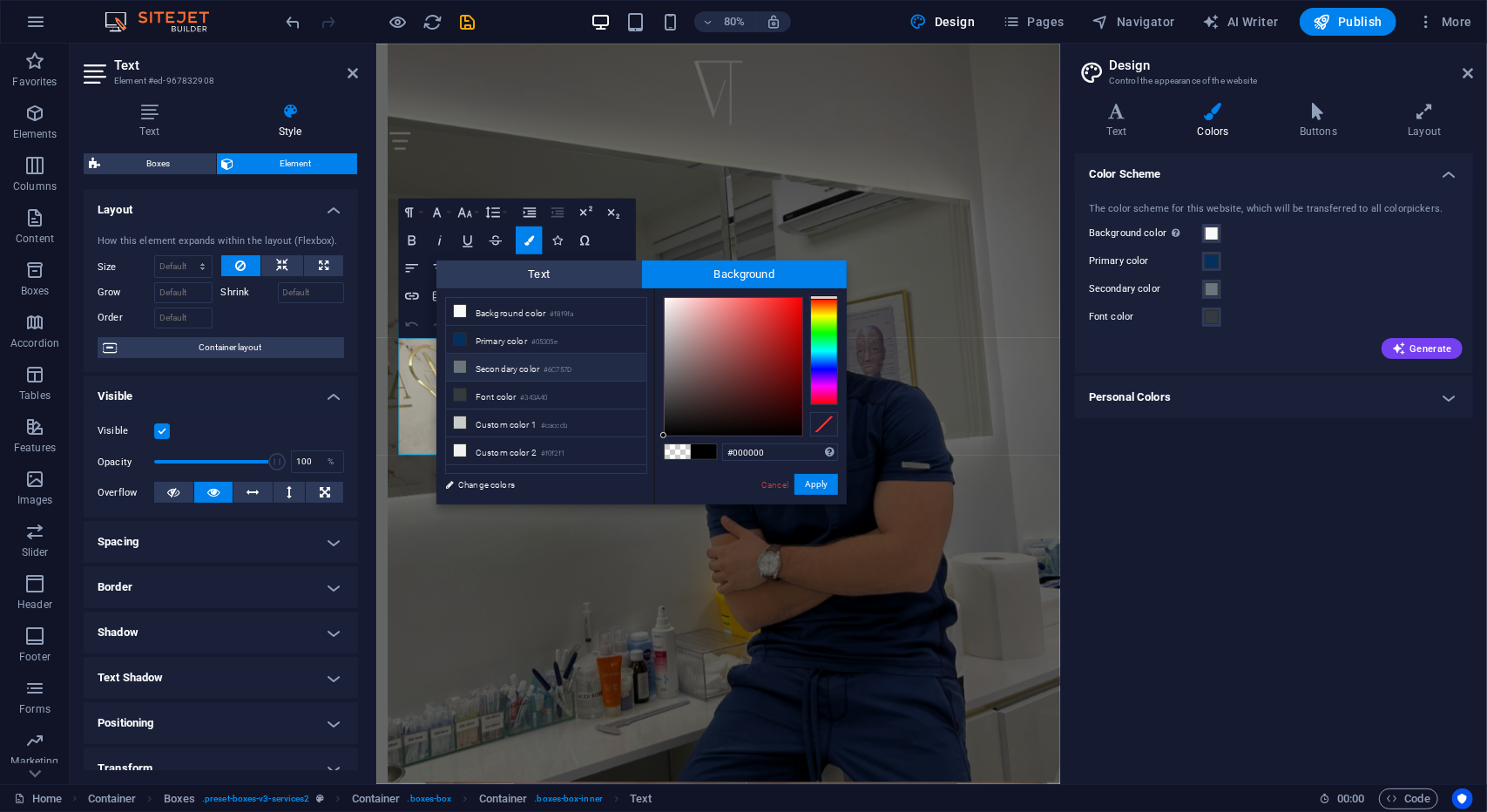
click at [497, 357] on li "Secondary color #6C757D" at bounding box center [546, 368] width 201 height 28
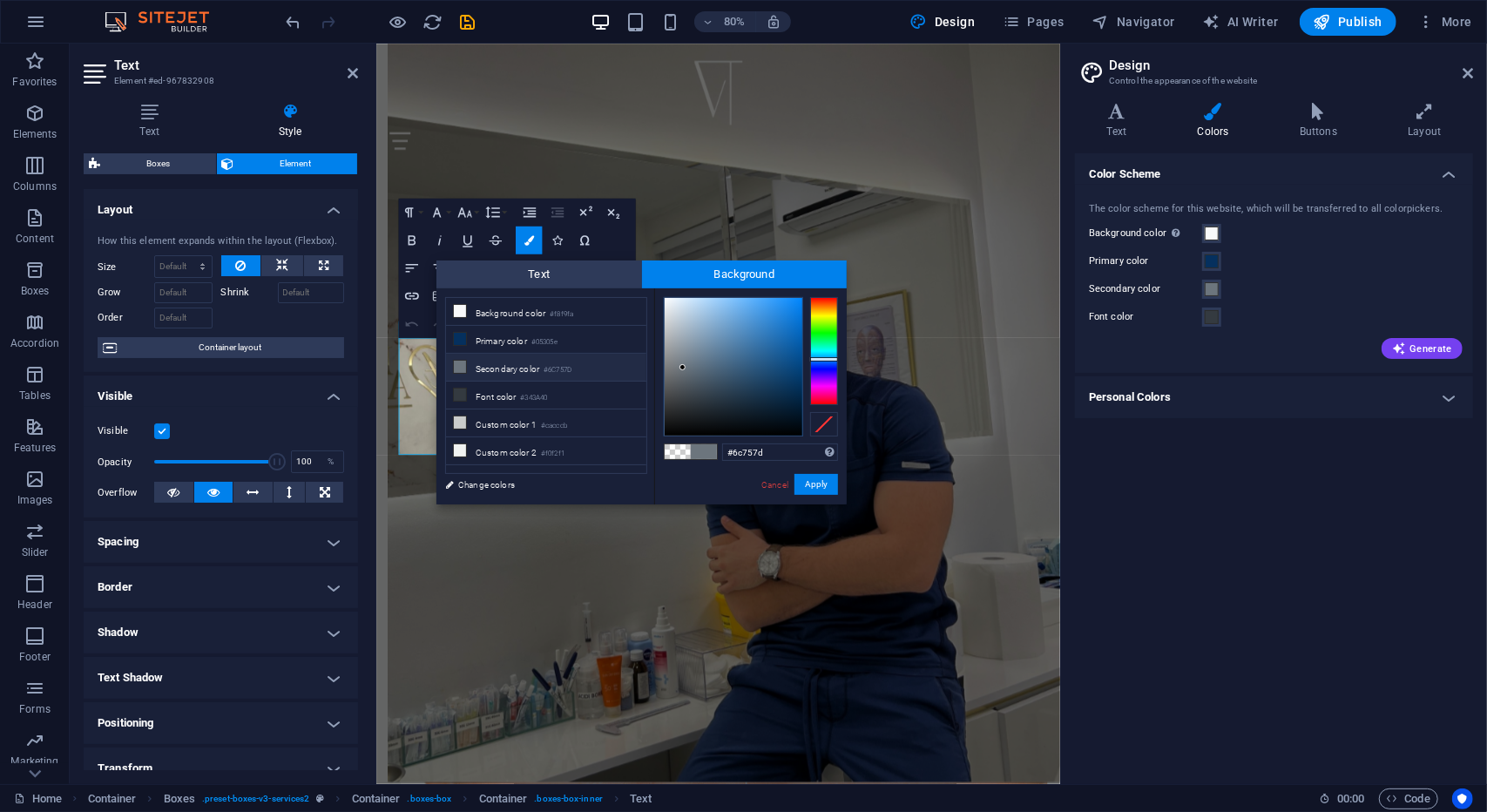
click at [677, 448] on span at bounding box center [678, 451] width 26 height 14
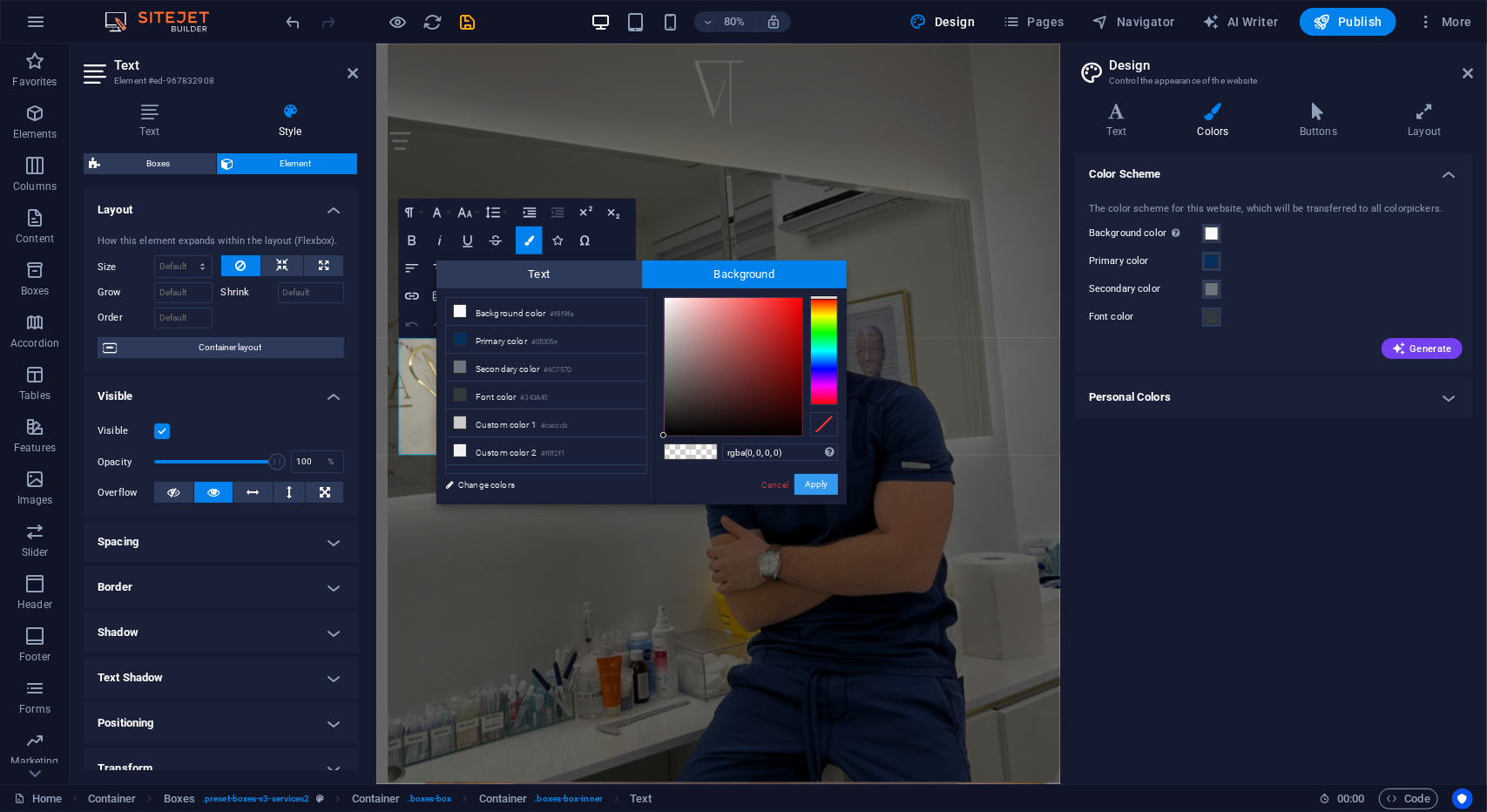
drag, startPoint x: 805, startPoint y: 486, endPoint x: 534, endPoint y: 553, distance: 279.2
click at [805, 486] on button "Apply" at bounding box center [816, 485] width 43 height 21
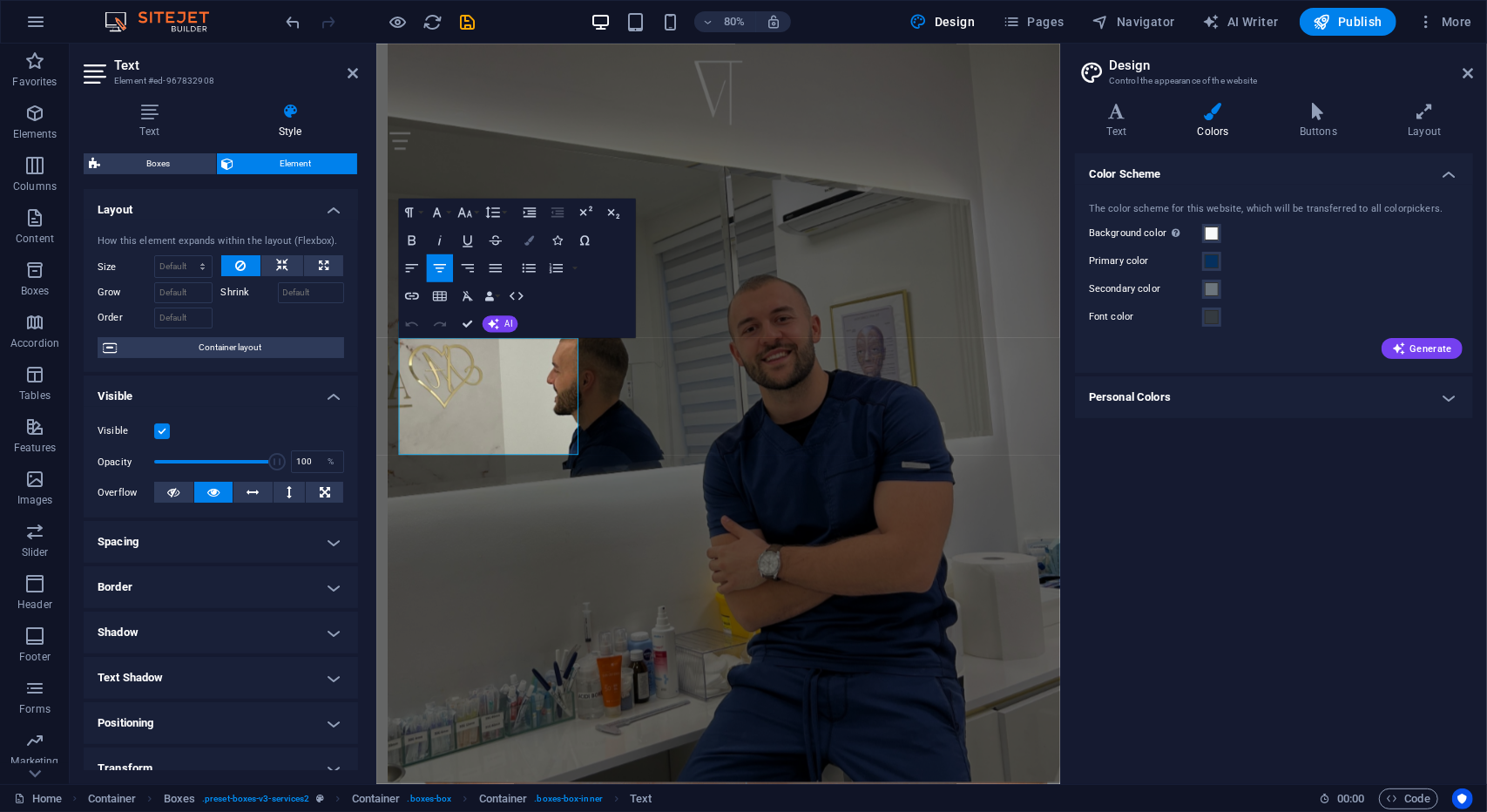
click at [522, 238] on button "Colors" at bounding box center [528, 239] width 26 height 28
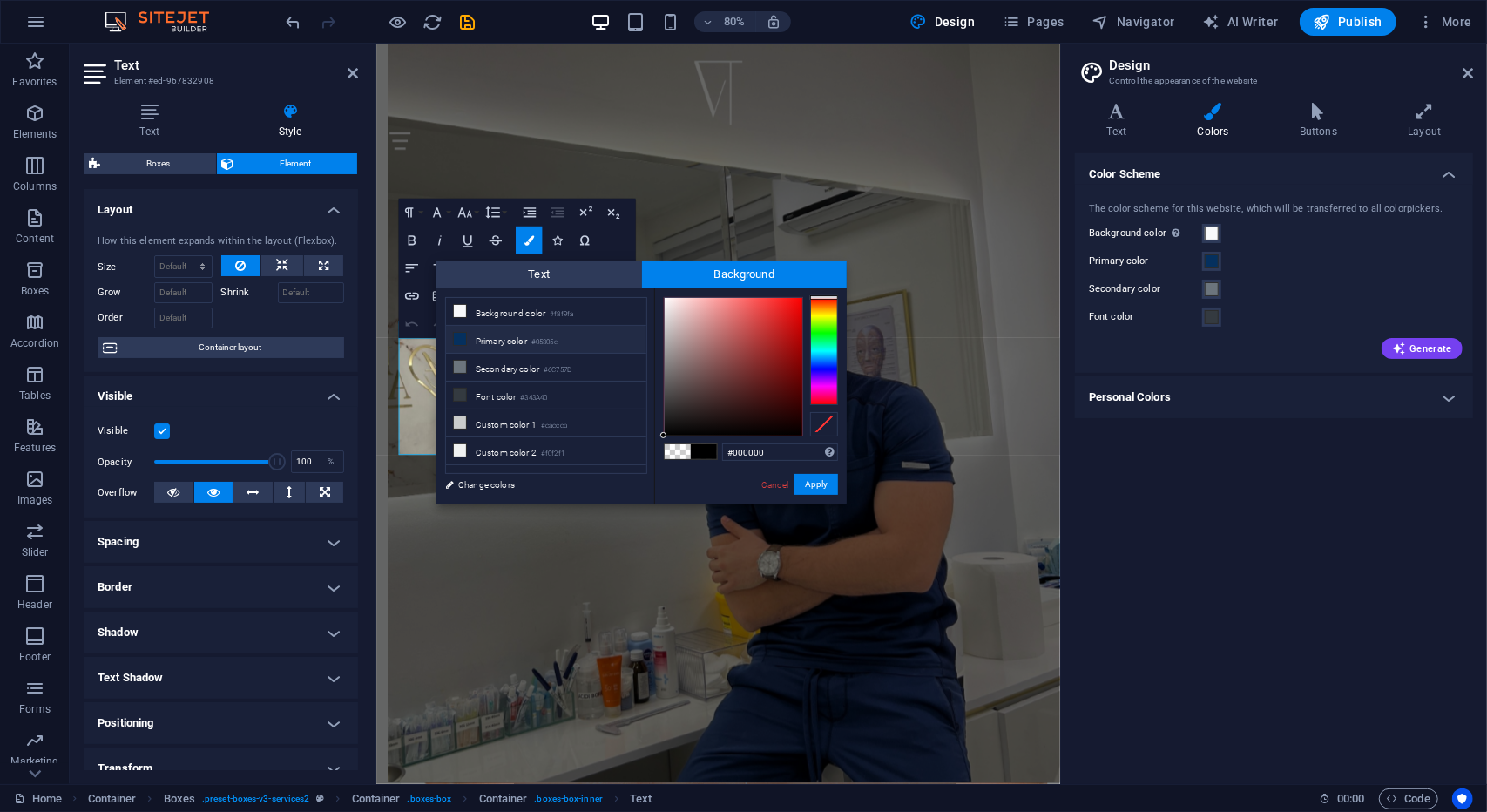
click at [512, 342] on li "Primary color #05305e" at bounding box center [546, 339] width 201 height 28
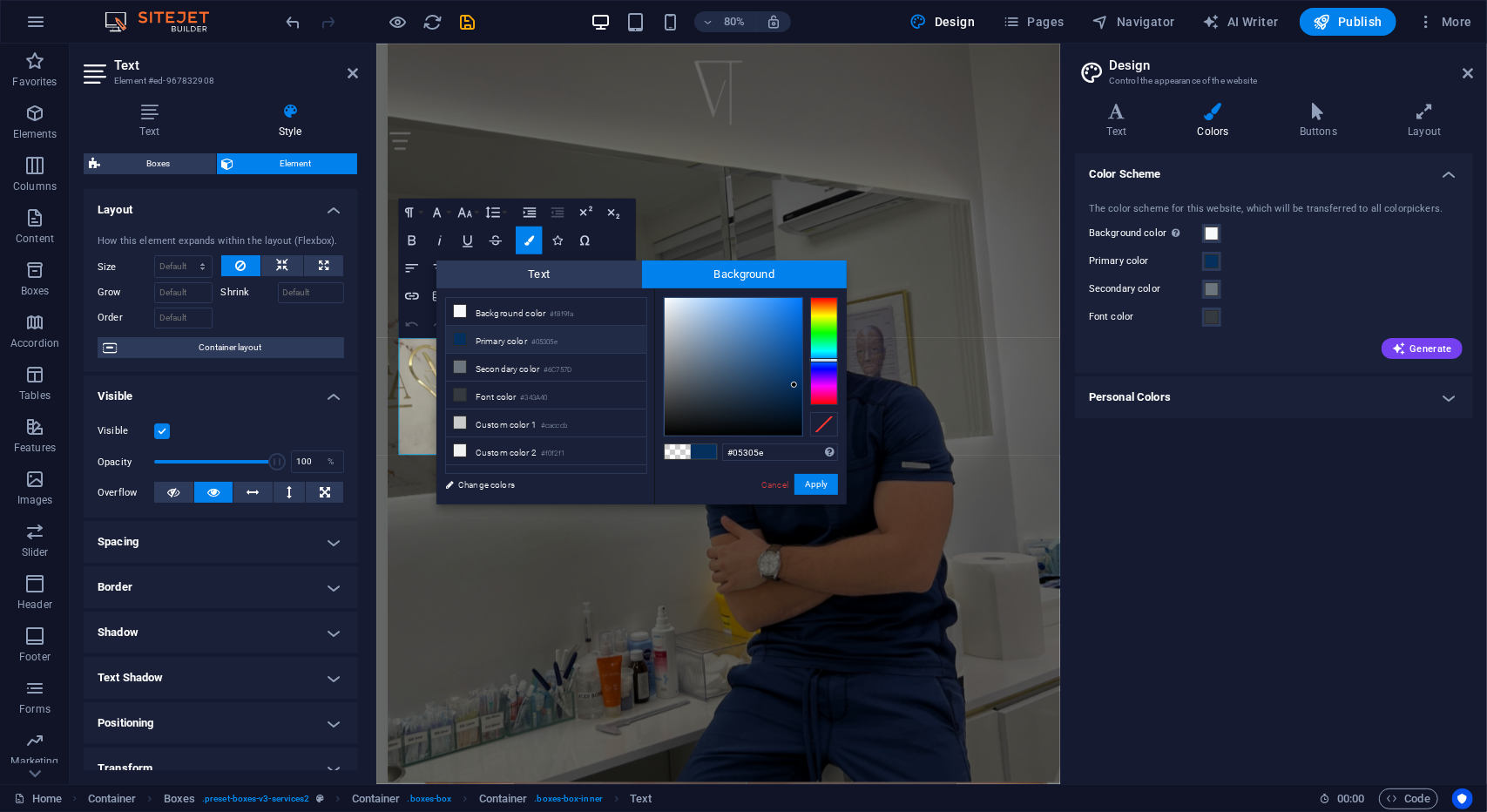
click at [678, 451] on span at bounding box center [678, 451] width 26 height 14
type input "rgba(0, 0, 0, 0)"
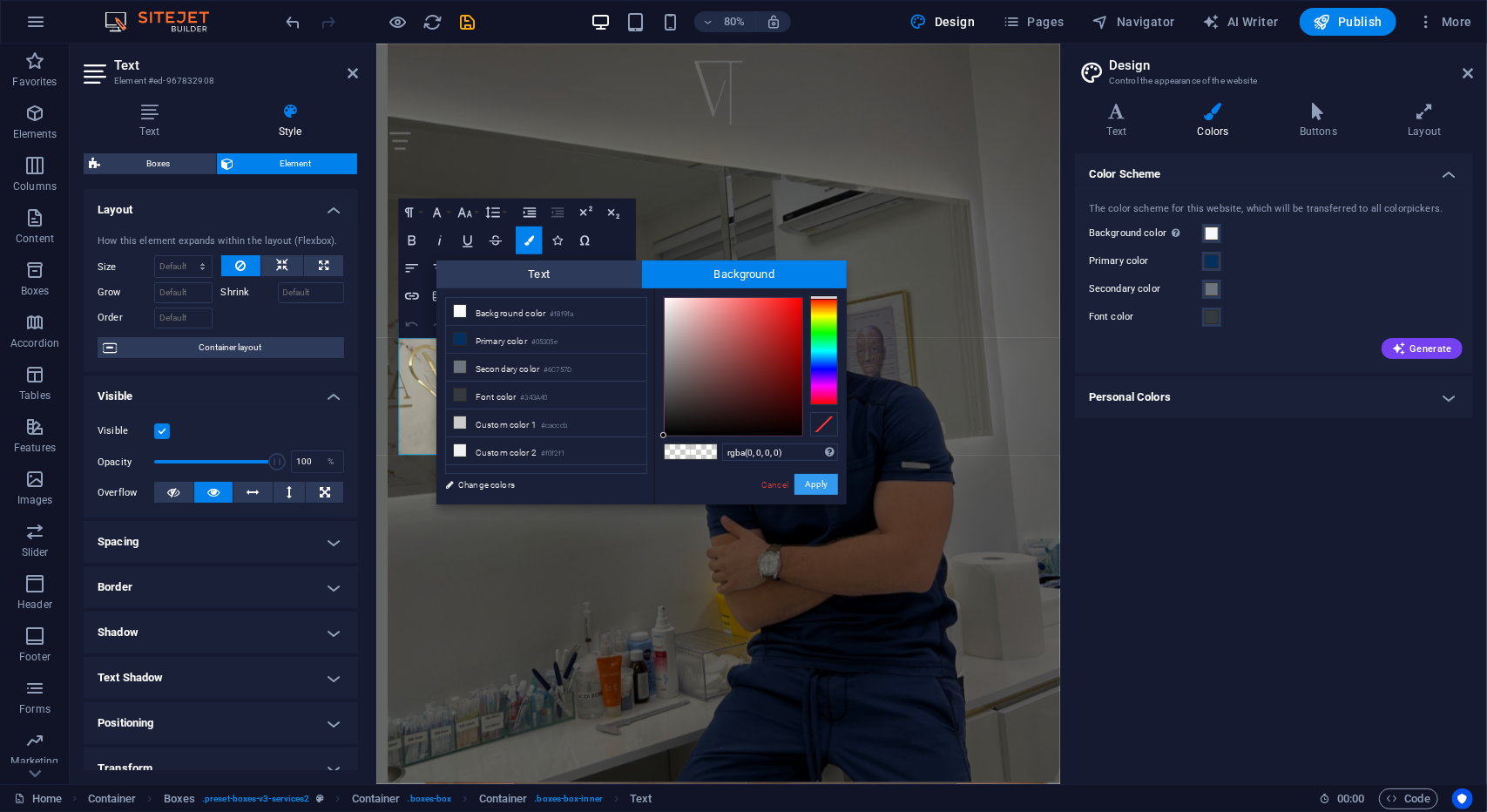
click at [809, 485] on button "Apply" at bounding box center [816, 485] width 43 height 21
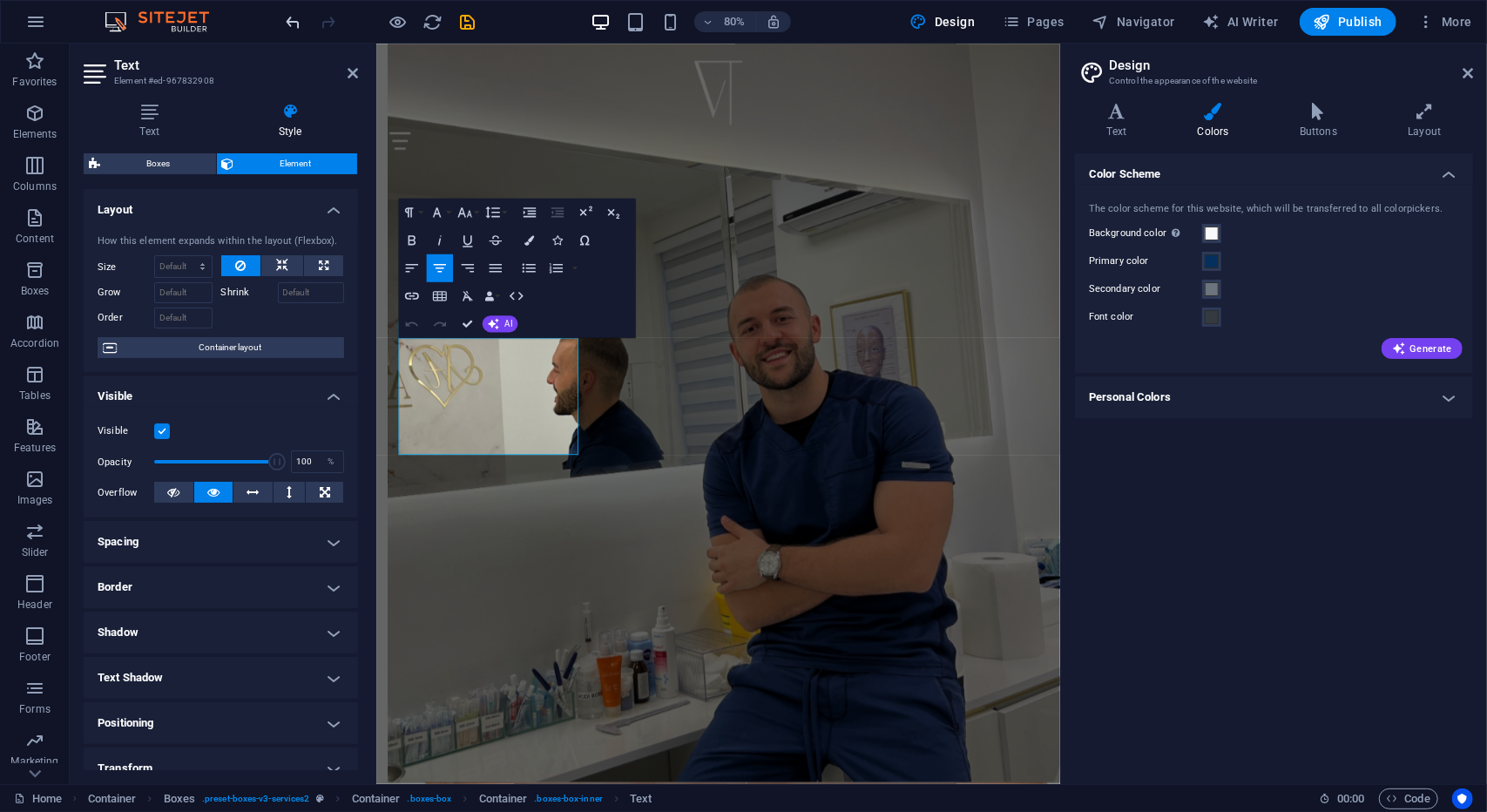
click at [294, 23] on icon "undo" at bounding box center [294, 22] width 20 height 20
click at [523, 246] on button "Colors" at bounding box center [528, 239] width 26 height 28
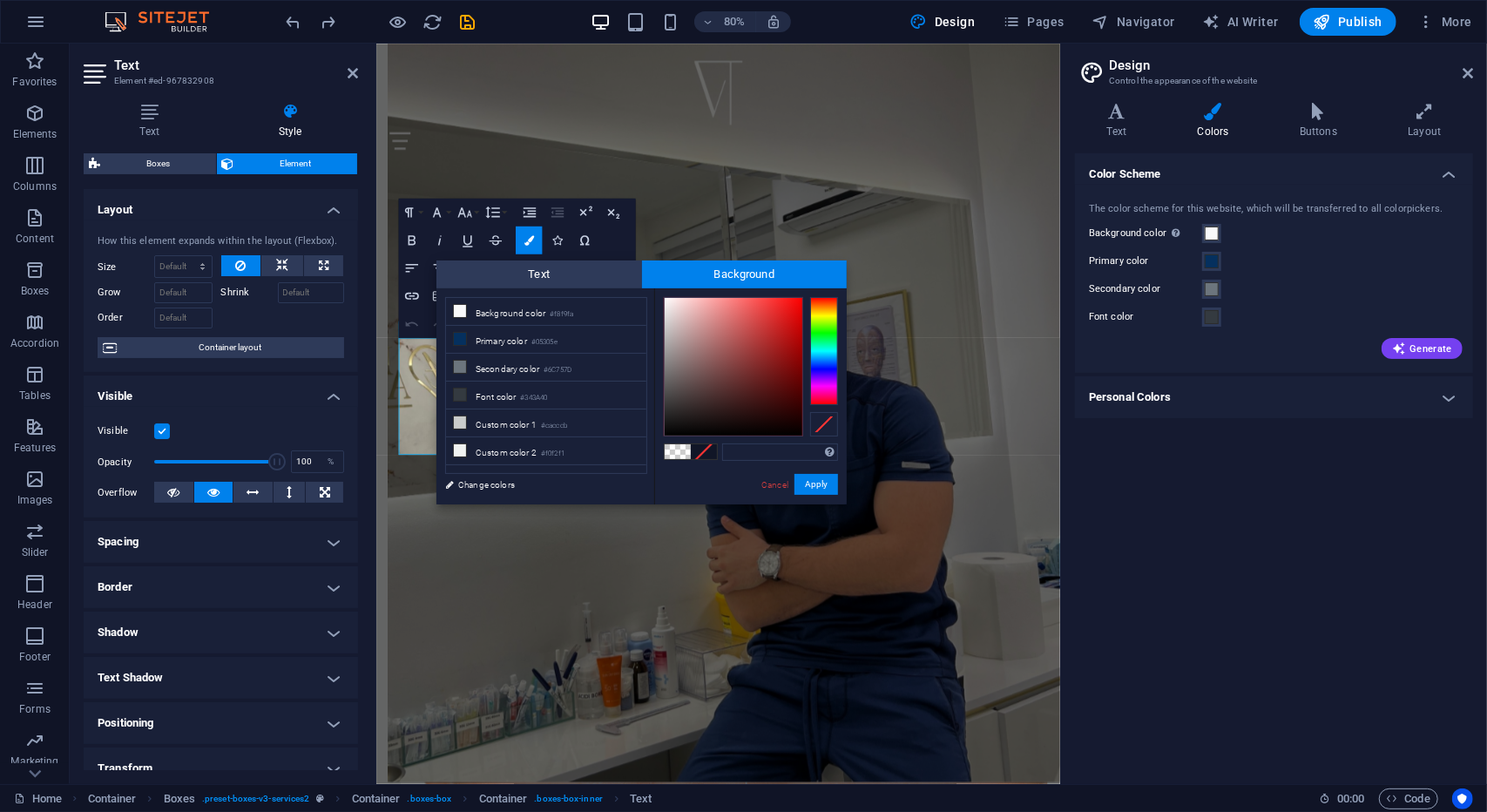
click at [684, 455] on span at bounding box center [678, 451] width 26 height 14
type input "rgba(0, 0, 0, 0)"
click at [680, 448] on span at bounding box center [678, 451] width 26 height 14
click at [820, 486] on button "Apply" at bounding box center [816, 485] width 43 height 21
click at [799, 483] on button "Apply" at bounding box center [816, 485] width 43 height 21
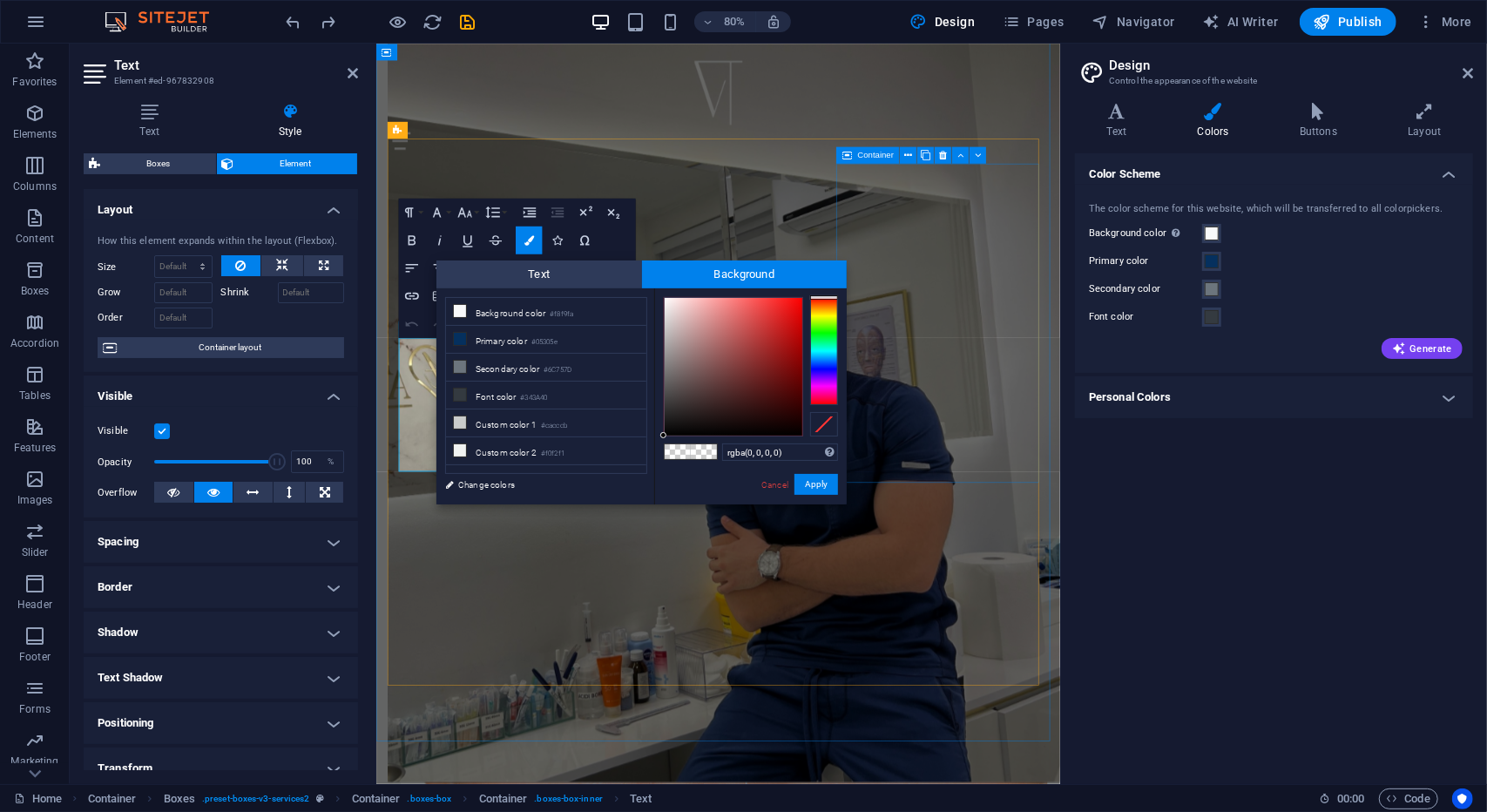
drag, startPoint x: 1005, startPoint y: 507, endPoint x: 1187, endPoint y: 414, distance: 204.4
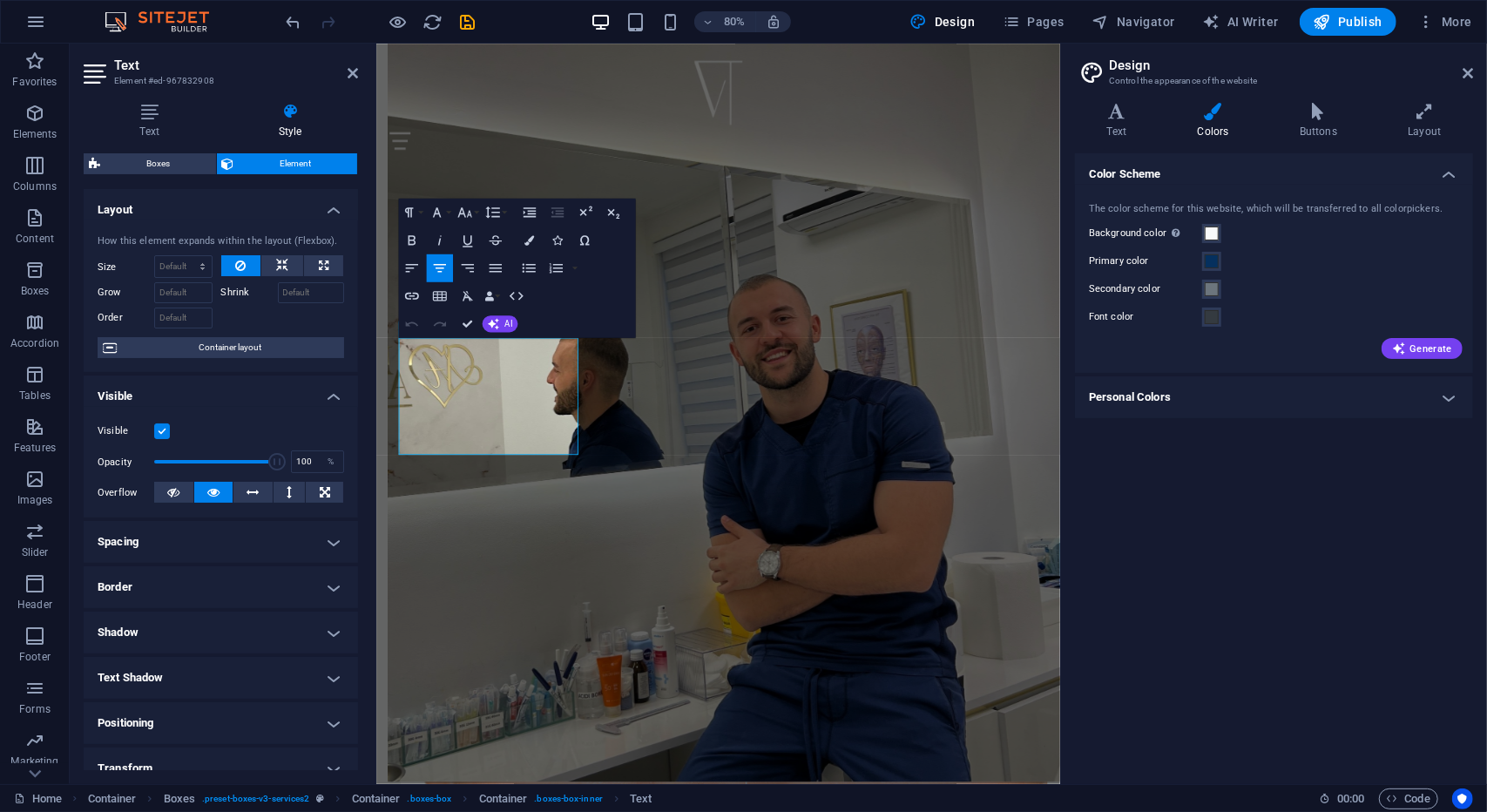
scroll to position [1360, 0]
click at [541, 242] on button "Colors" at bounding box center [528, 239] width 26 height 28
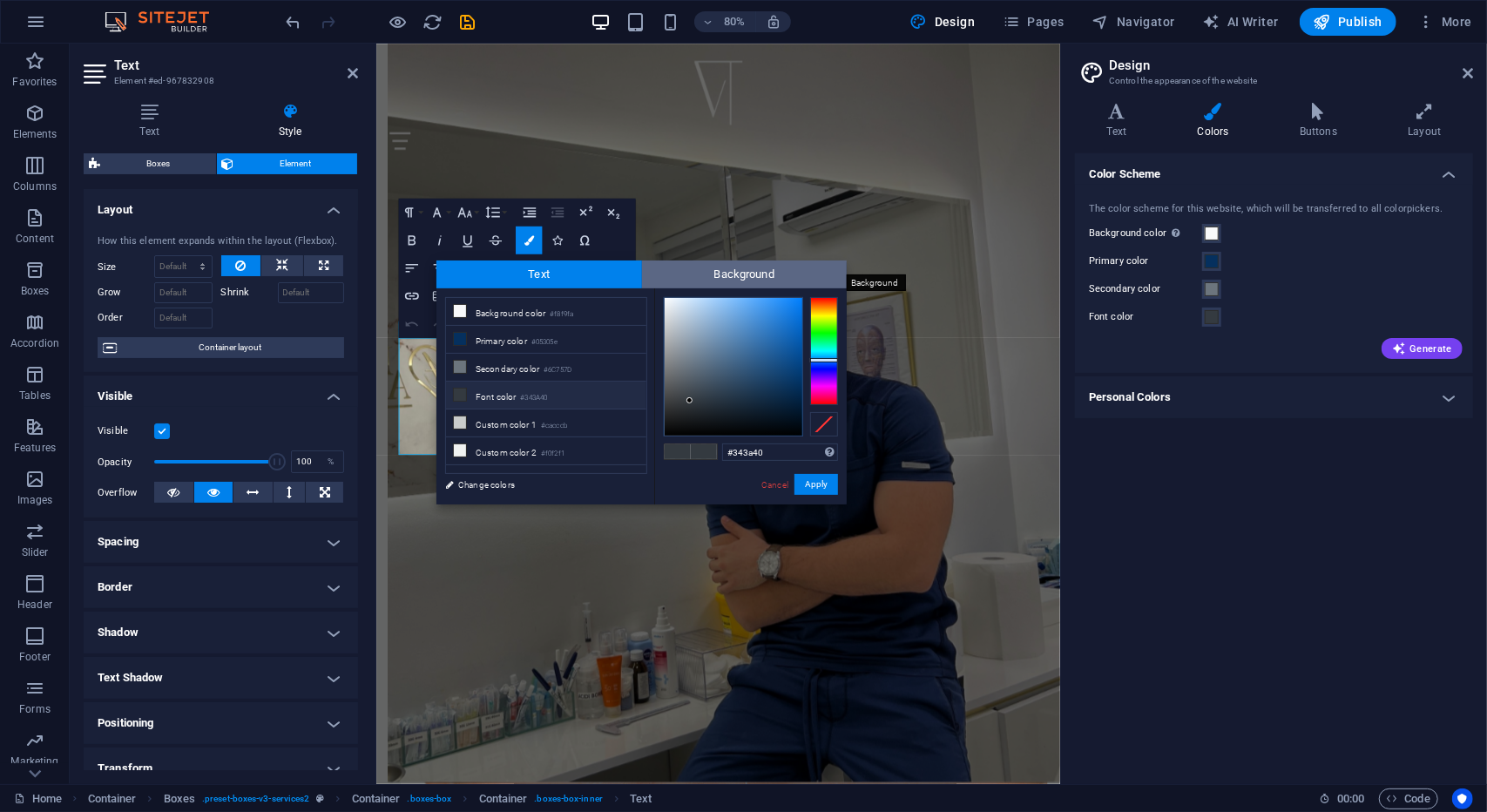
click at [689, 280] on span "Background" at bounding box center [745, 274] width 205 height 28
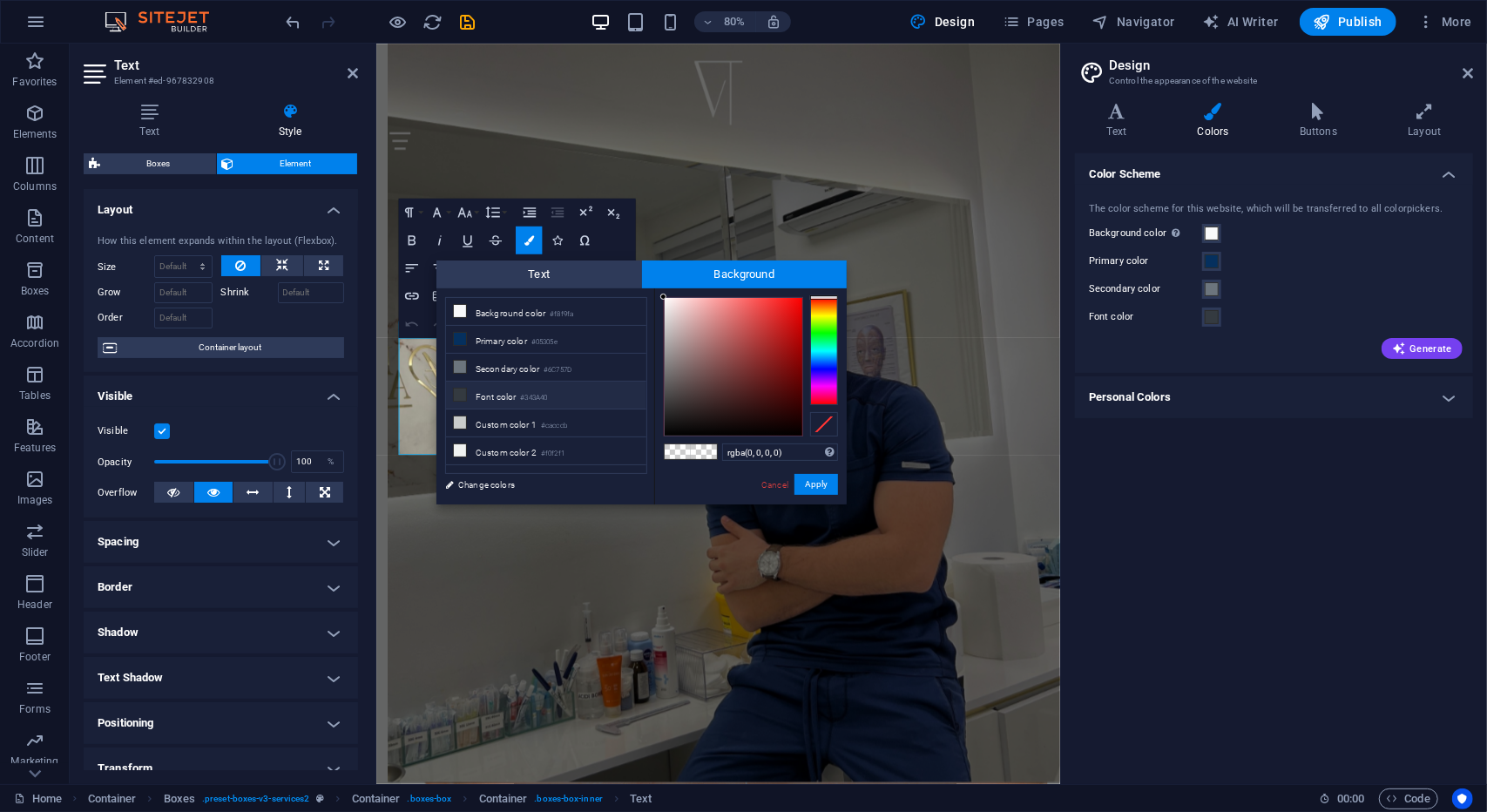
click at [505, 388] on li "Font color #343A40" at bounding box center [546, 395] width 201 height 28
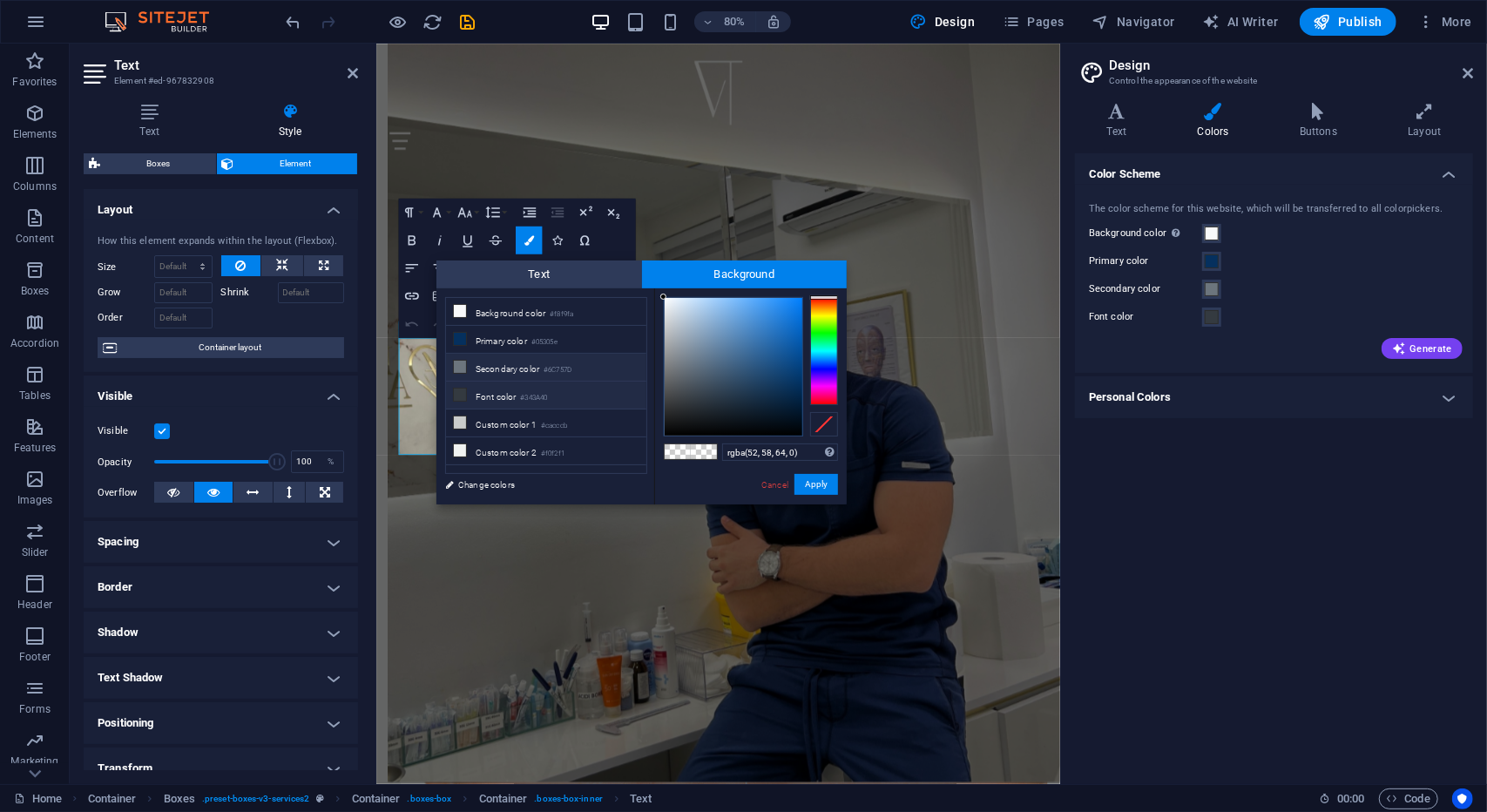
click at [533, 363] on li "Secondary color #6C757D" at bounding box center [546, 368] width 201 height 28
type input "rgba(108, 117, 125, 0)"
click at [495, 489] on link "Change colors" at bounding box center [538, 485] width 203 height 22
click at [1210, 233] on span at bounding box center [1211, 233] width 14 height 14
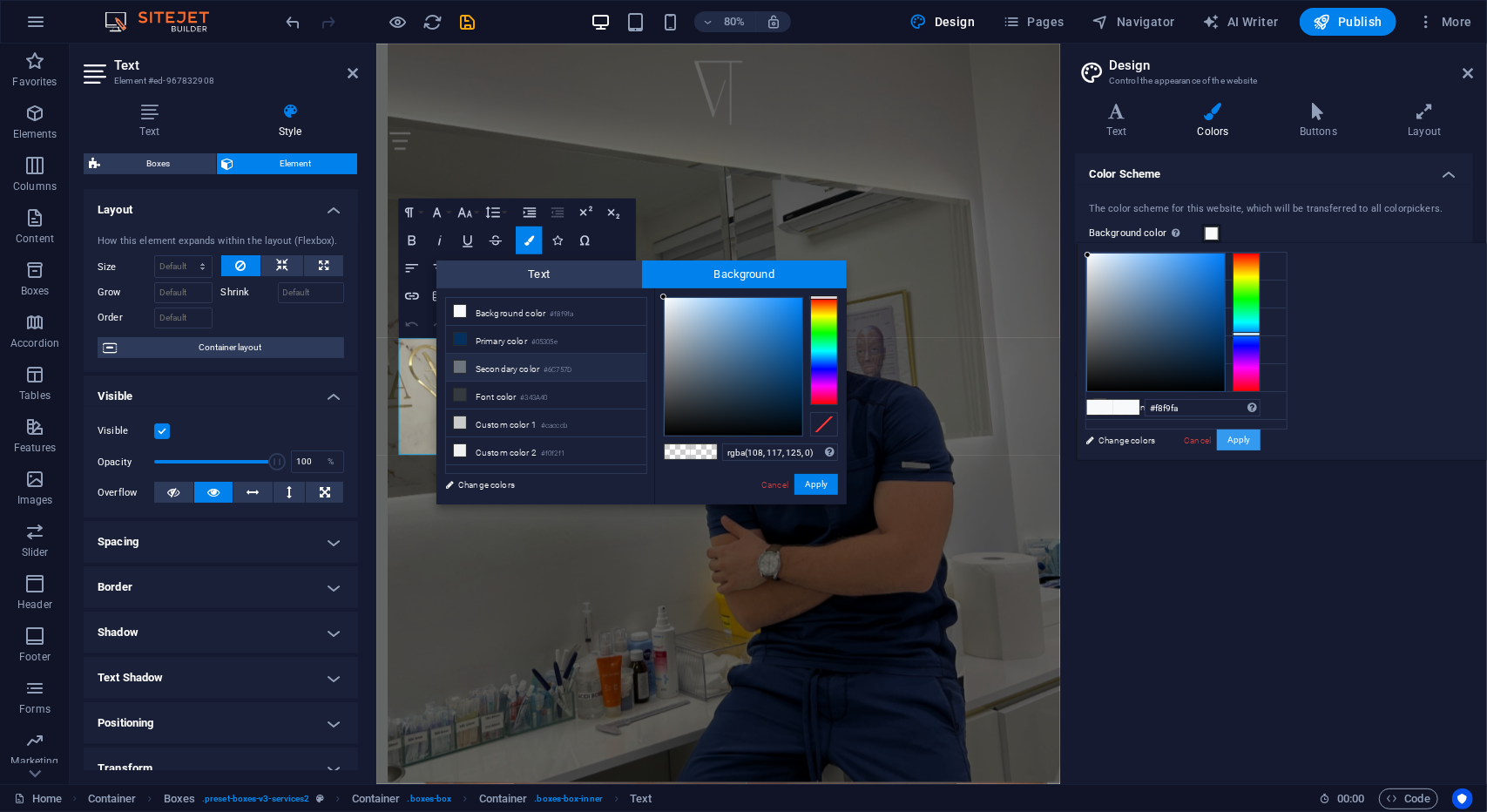
click at [1260, 438] on button "Apply" at bounding box center [1238, 440] width 43 height 21
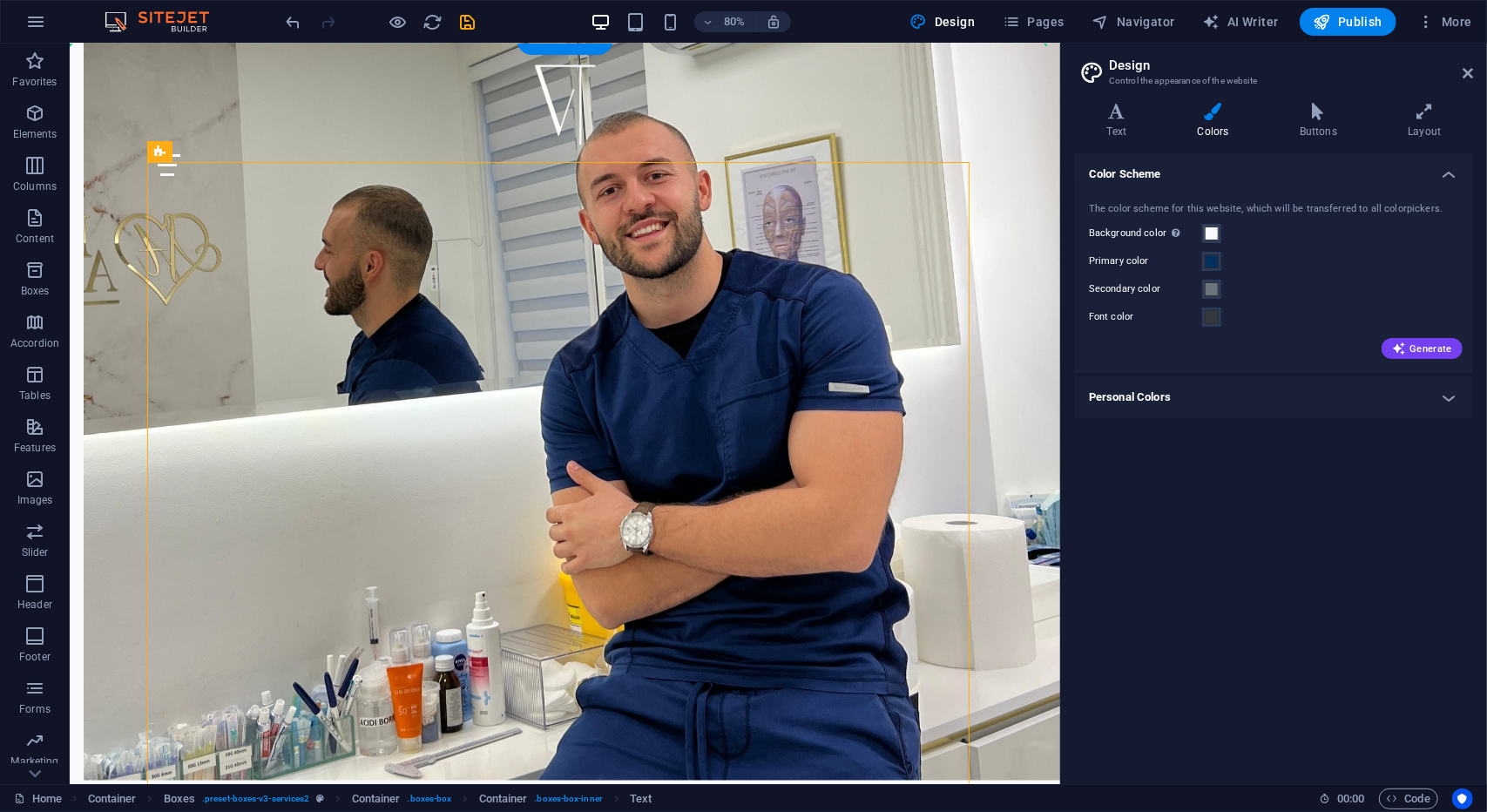
drag, startPoint x: 1011, startPoint y: 458, endPoint x: 1009, endPoint y: 432, distance: 26.1
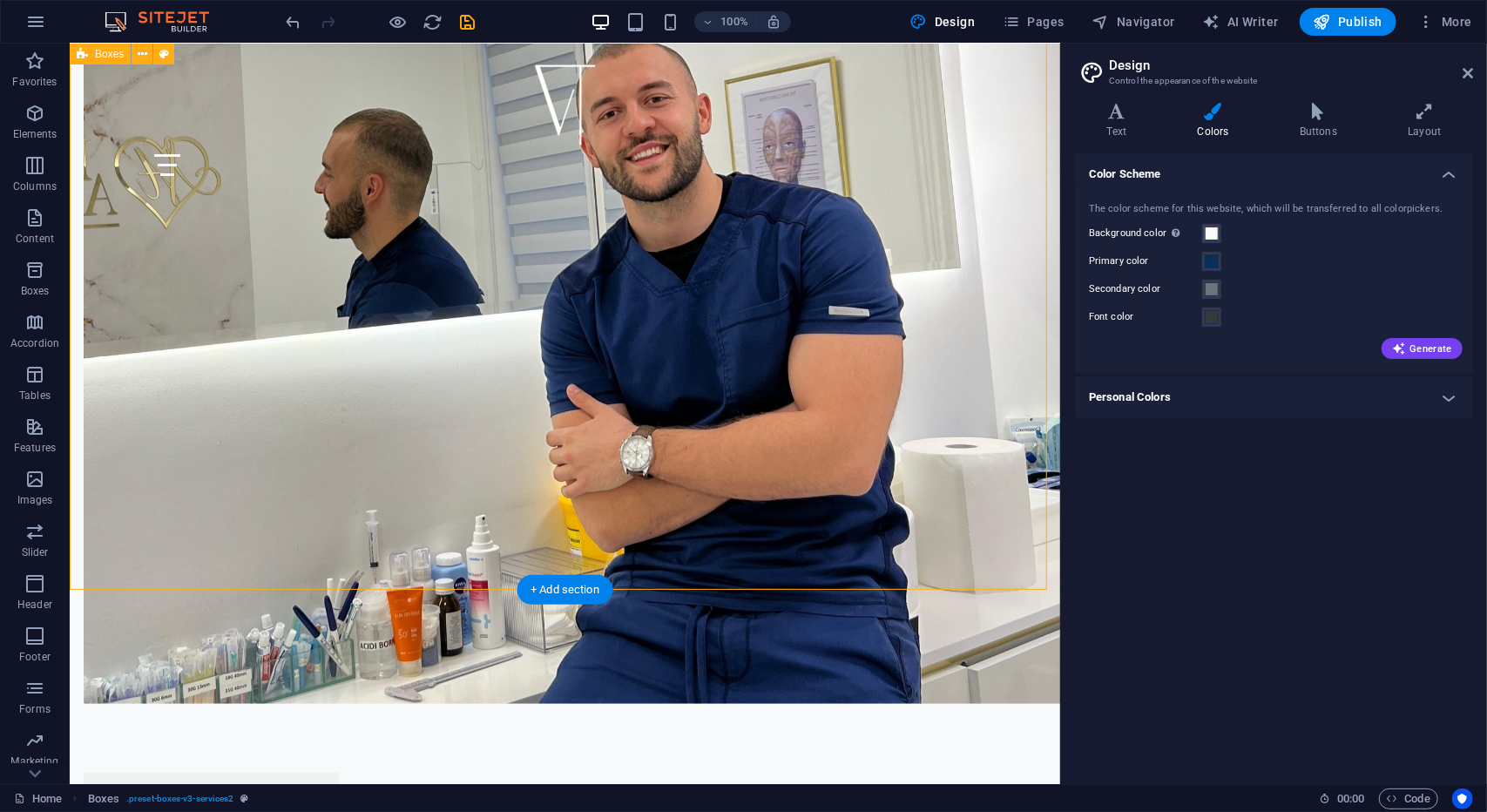
scroll to position [1203, 0]
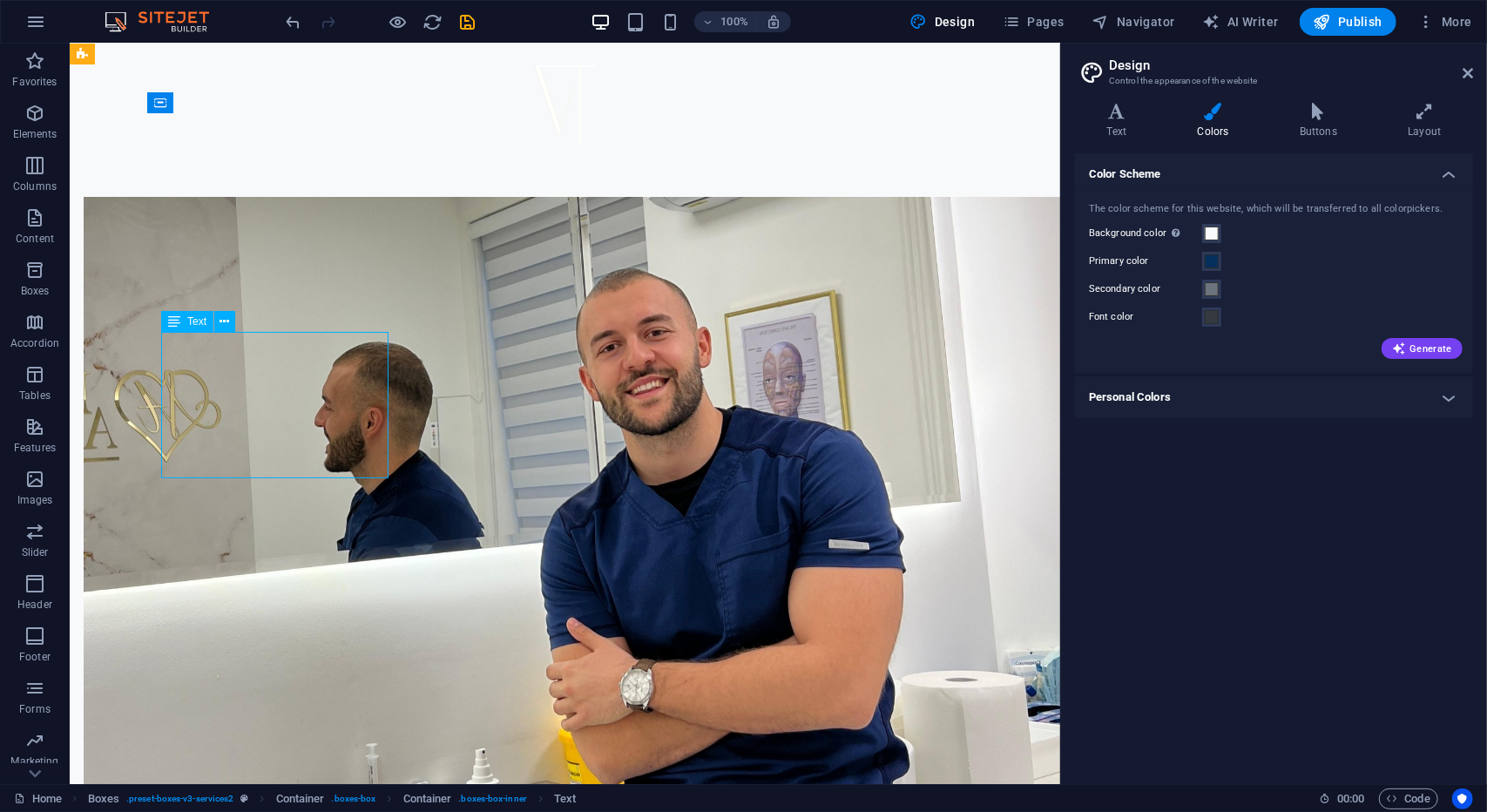
scroll to position [1389, 0]
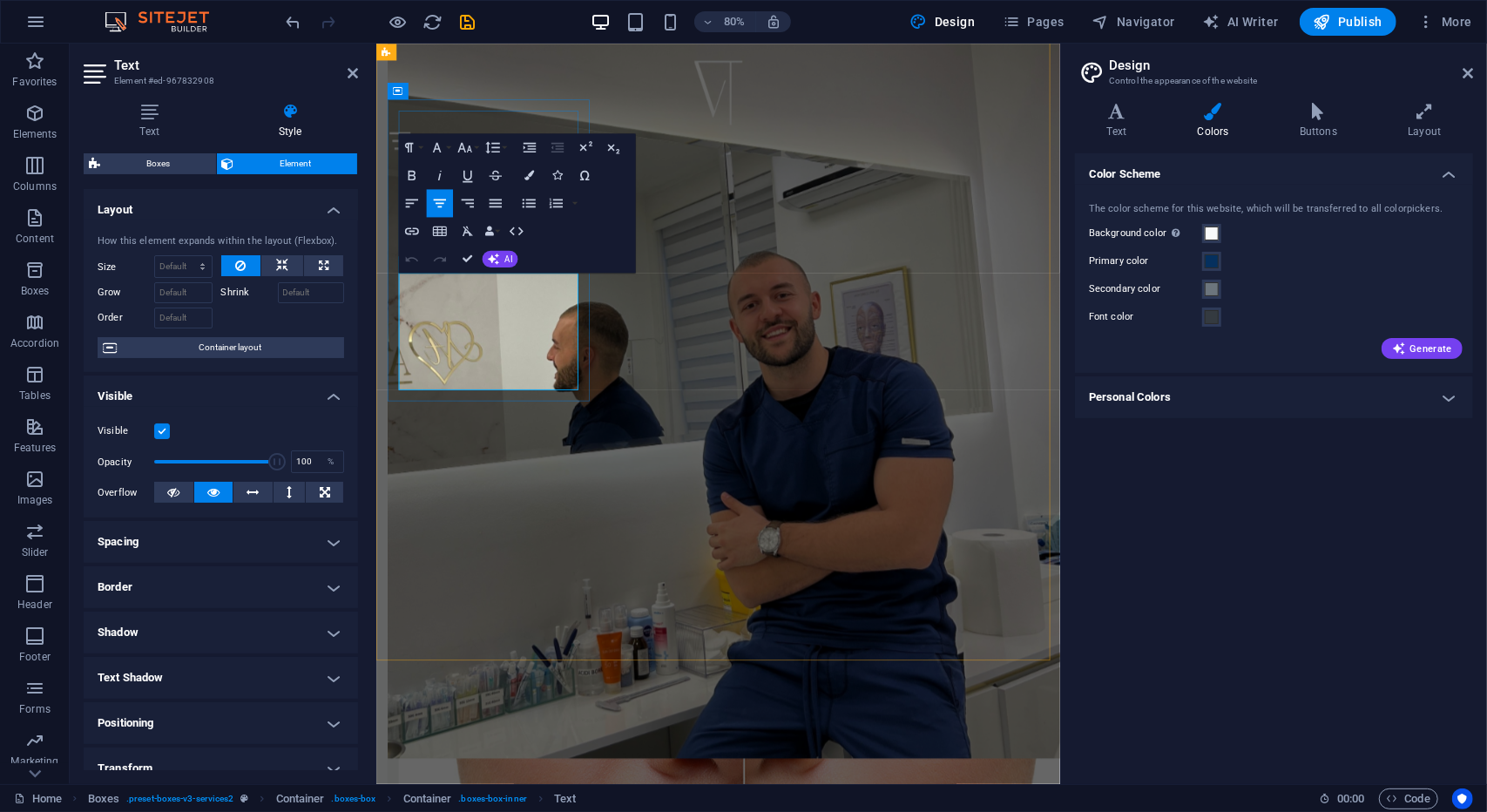
drag, startPoint x: 588, startPoint y: 449, endPoint x: 450, endPoint y: 441, distance: 138.2
click at [294, 14] on icon "undo" at bounding box center [294, 22] width 20 height 20
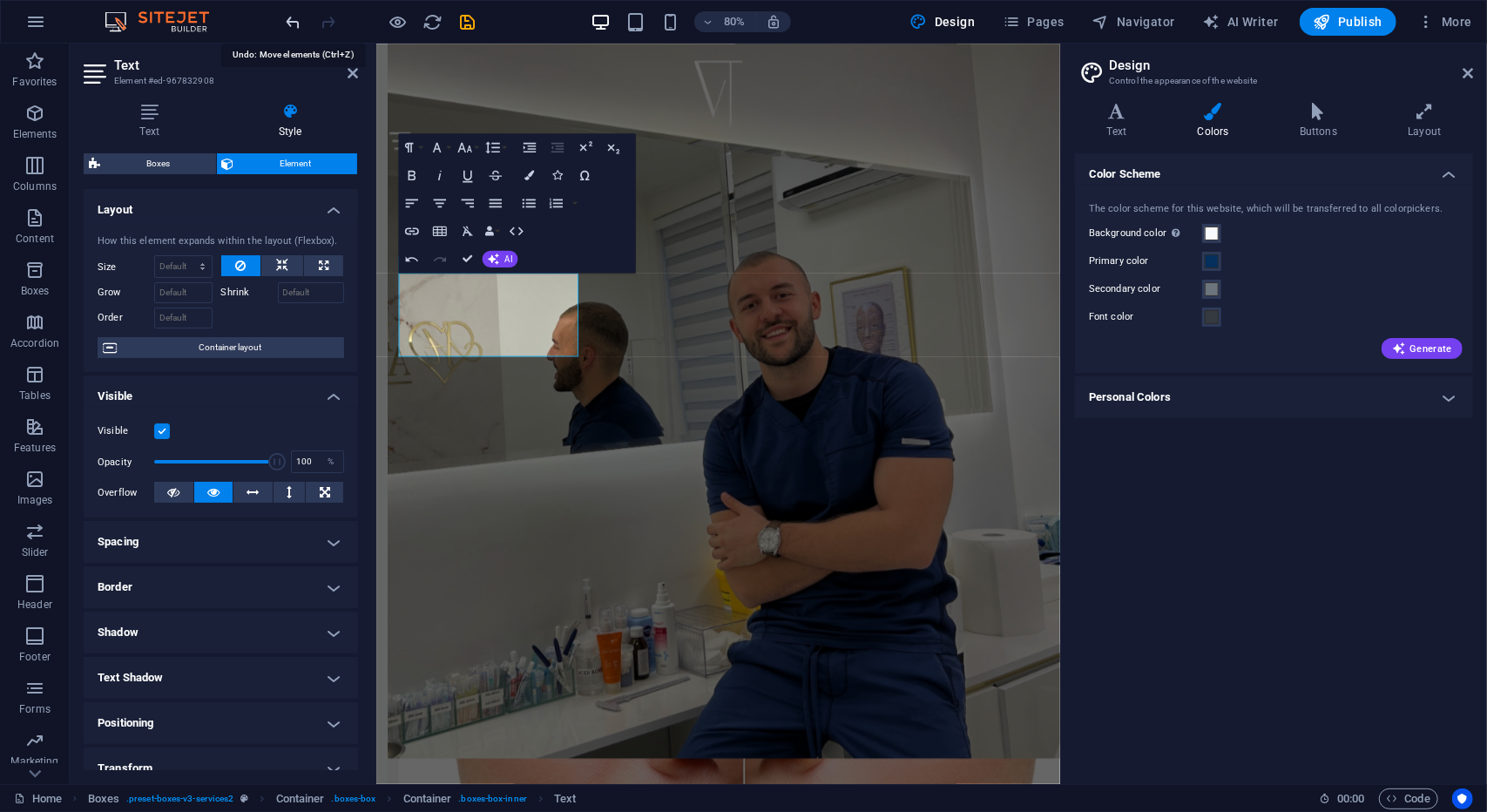
click at [294, 14] on icon "undo" at bounding box center [294, 22] width 20 height 20
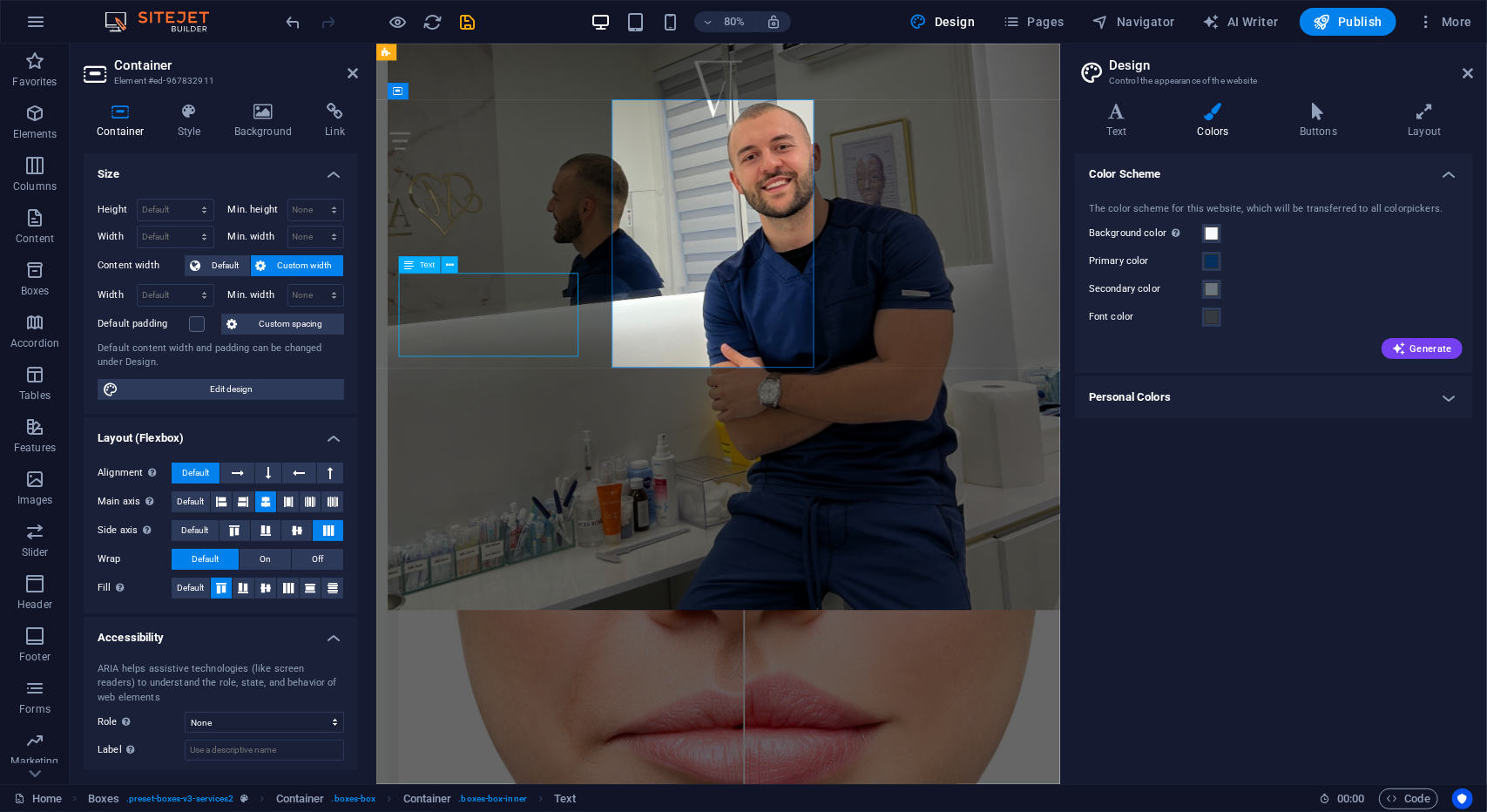
scroll to position [1203, 0]
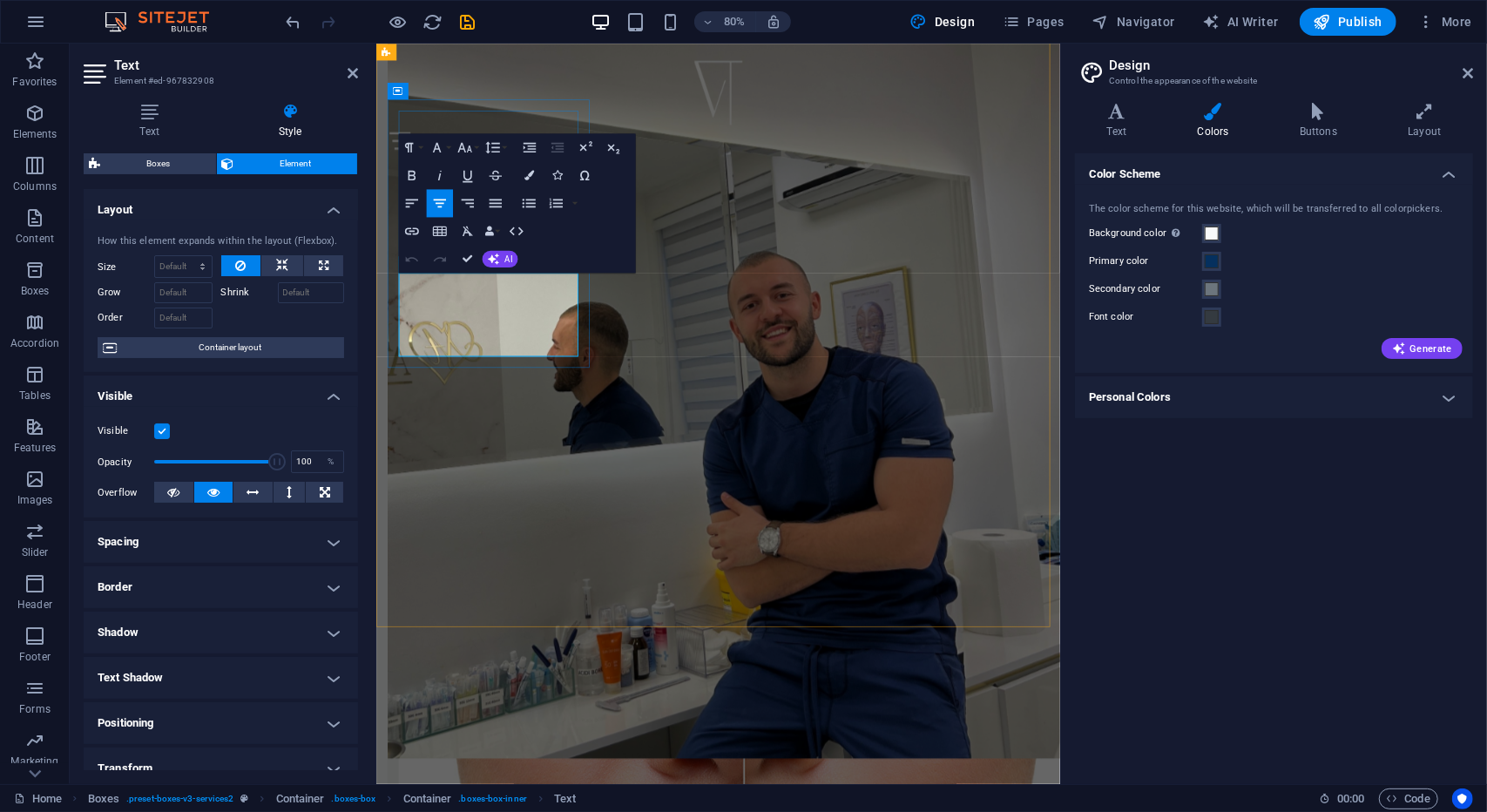
drag, startPoint x: 623, startPoint y: 432, endPoint x: 618, endPoint y: 424, distance: 9.4
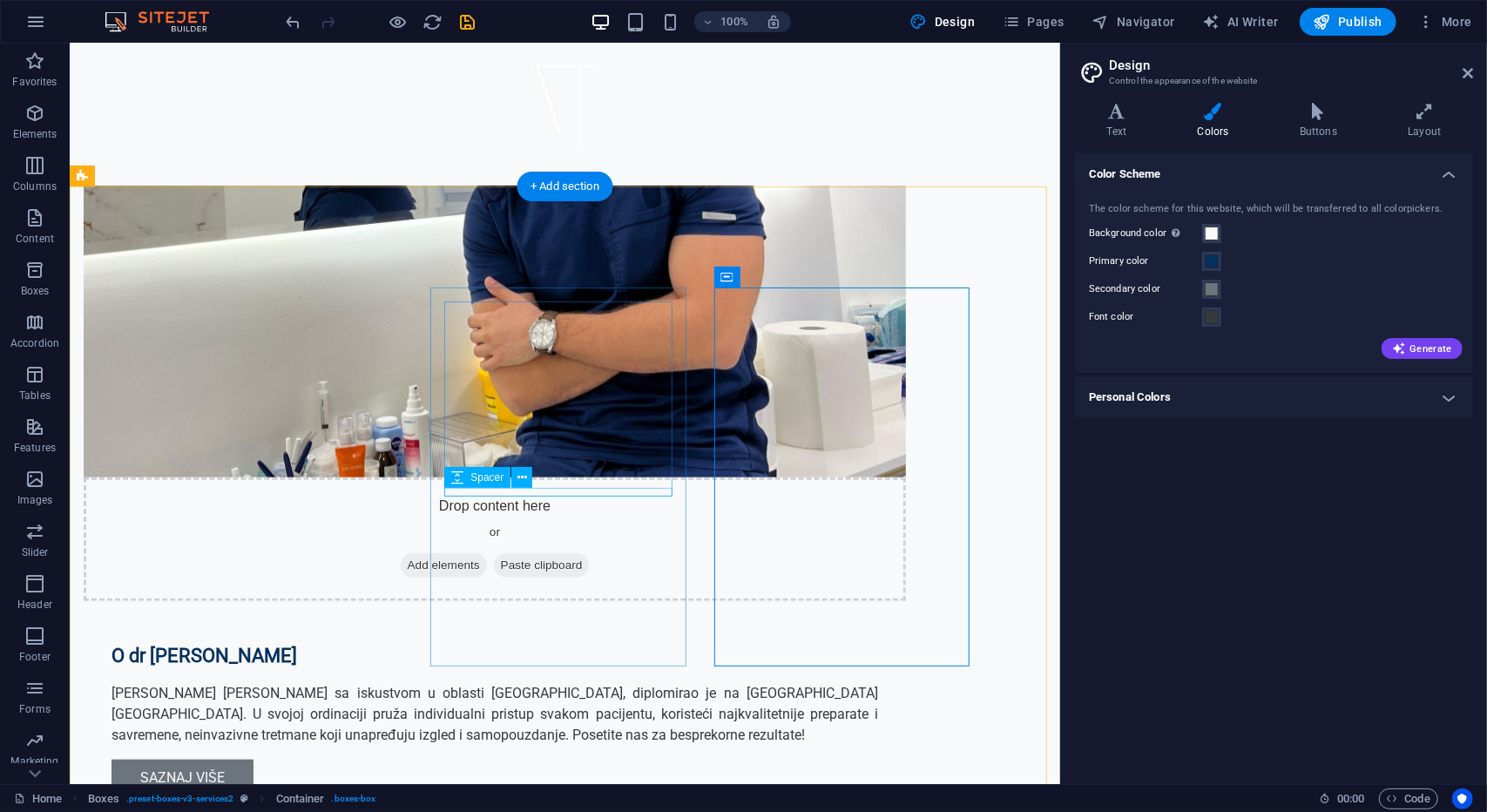
scroll to position [1116, 0]
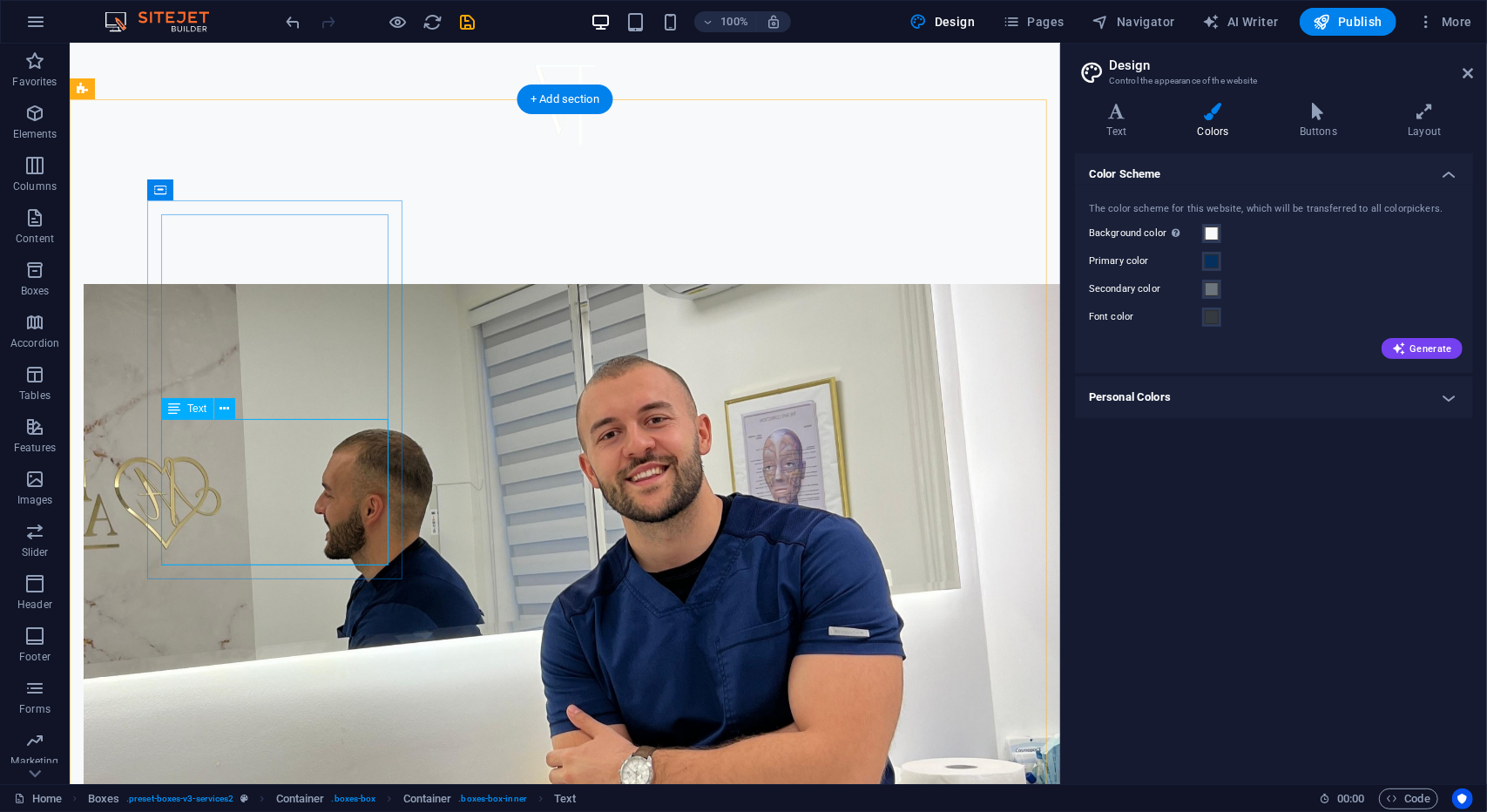
scroll to position [1302, 0]
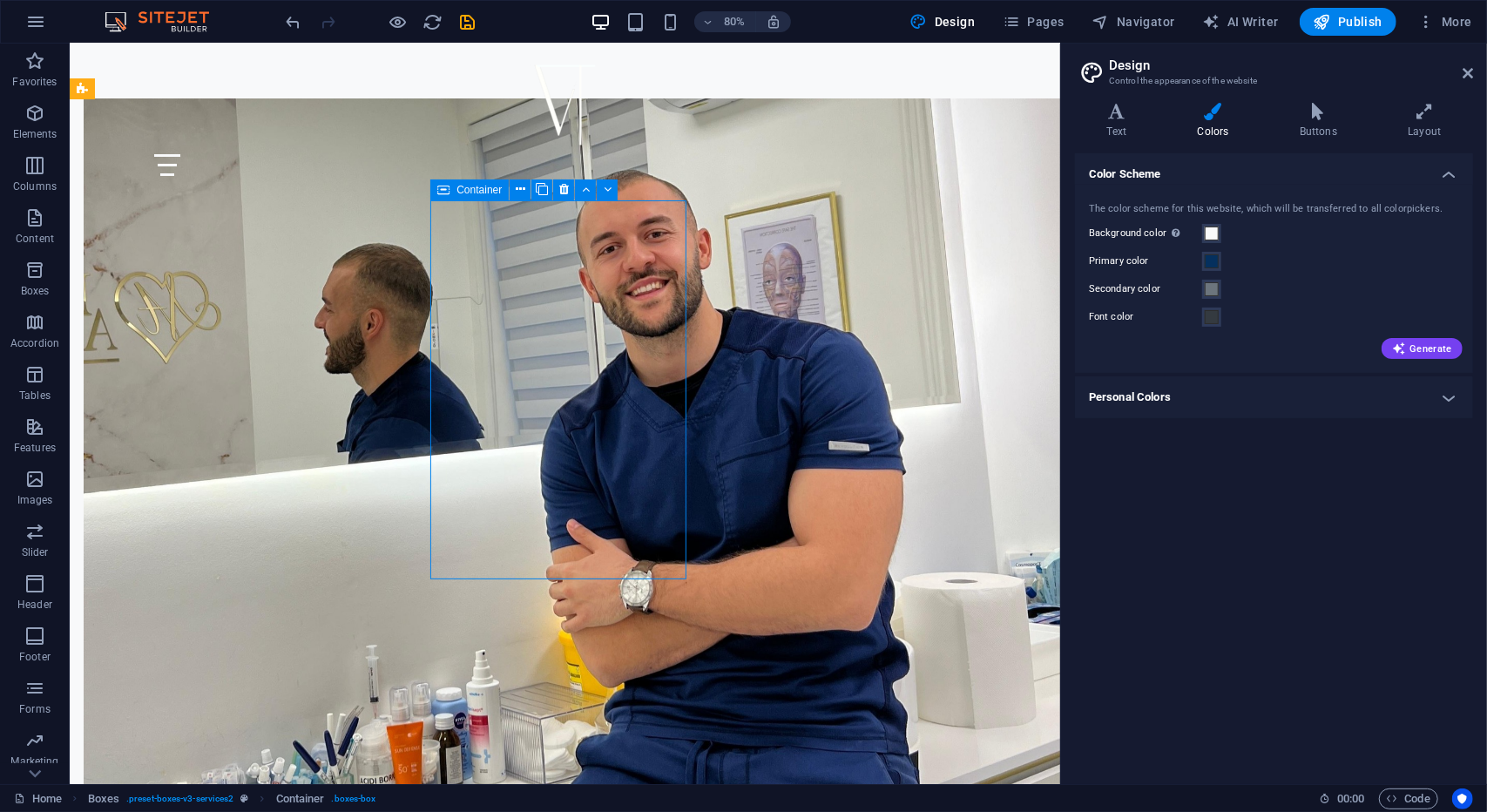
scroll to position [1116, 0]
click at [221, 408] on icon at bounding box center [226, 409] width 10 height 18
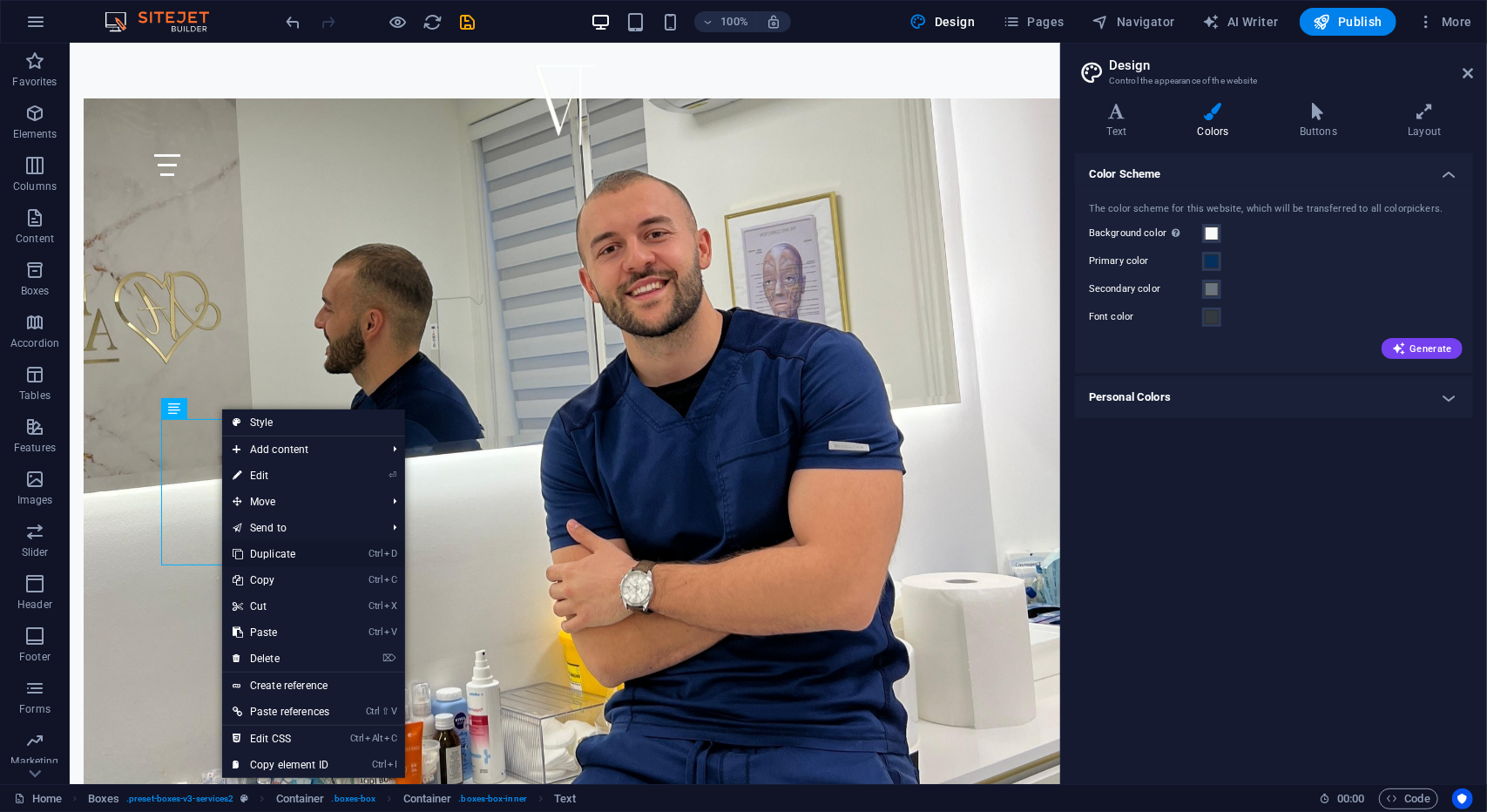
click at [300, 556] on link "Ctrl D Duplicate" at bounding box center [280, 554] width 118 height 26
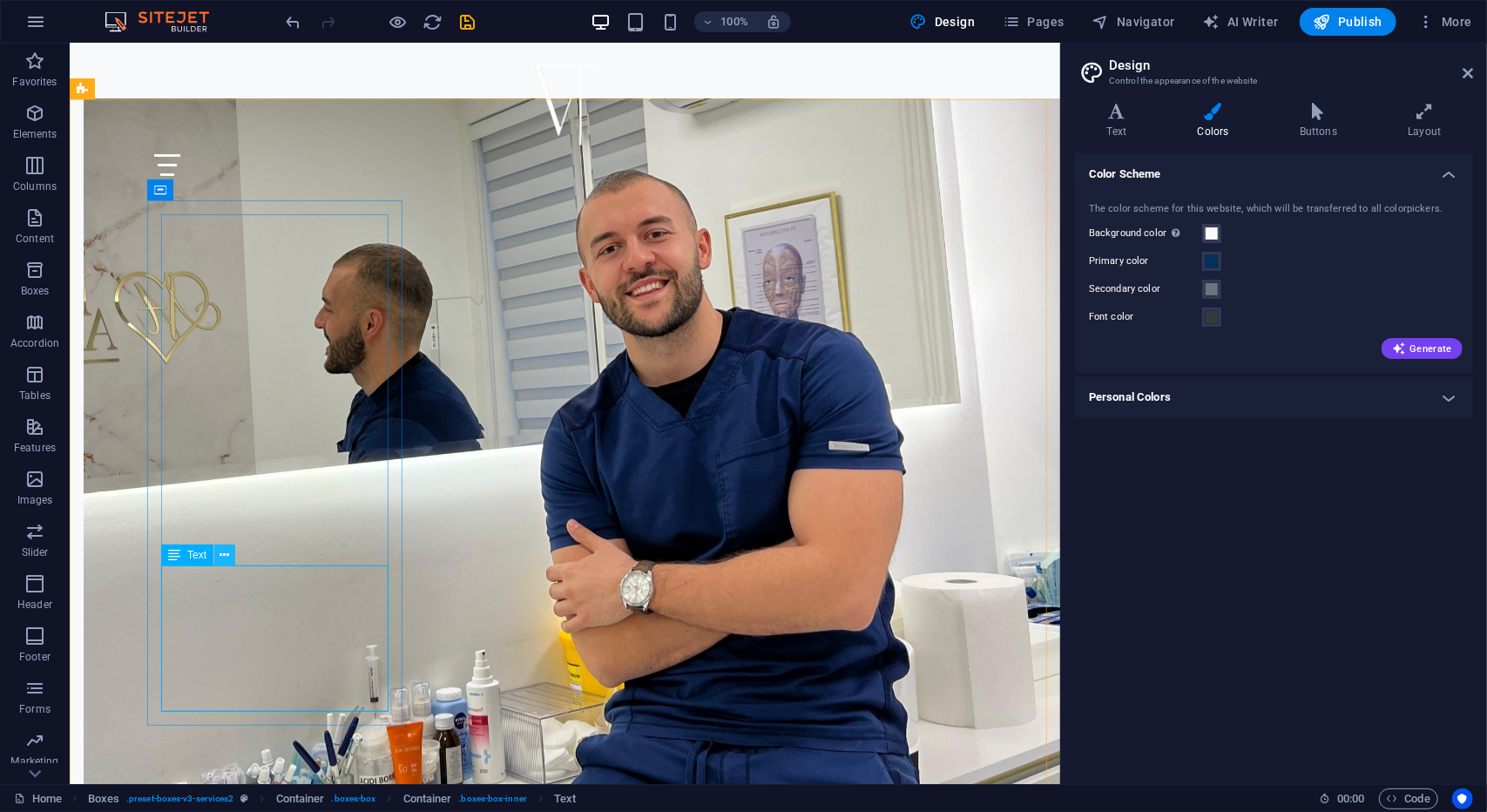
click at [223, 554] on icon at bounding box center [226, 555] width 10 height 18
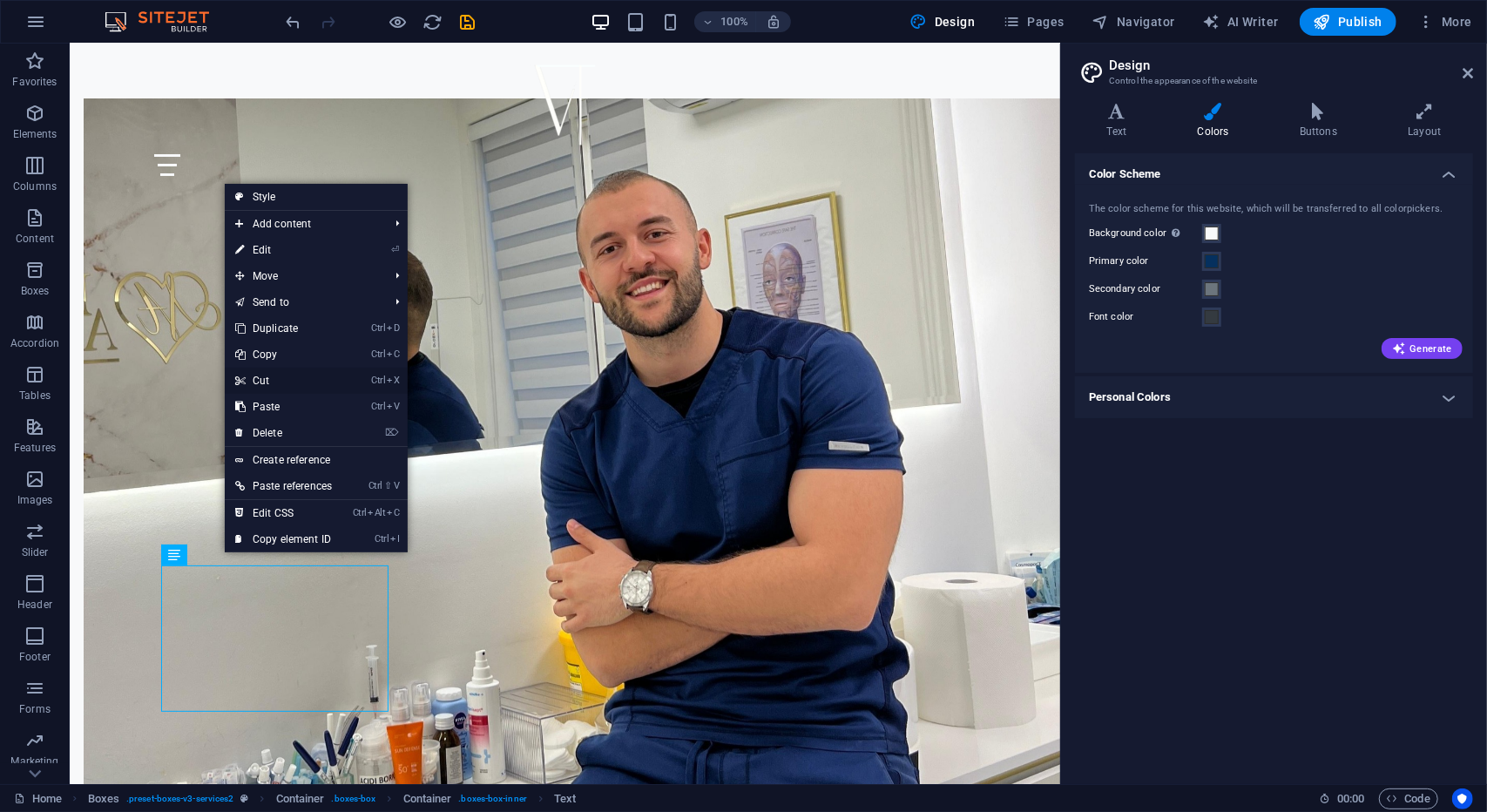
click at [278, 378] on link "Ctrl X Cut" at bounding box center [283, 380] width 118 height 26
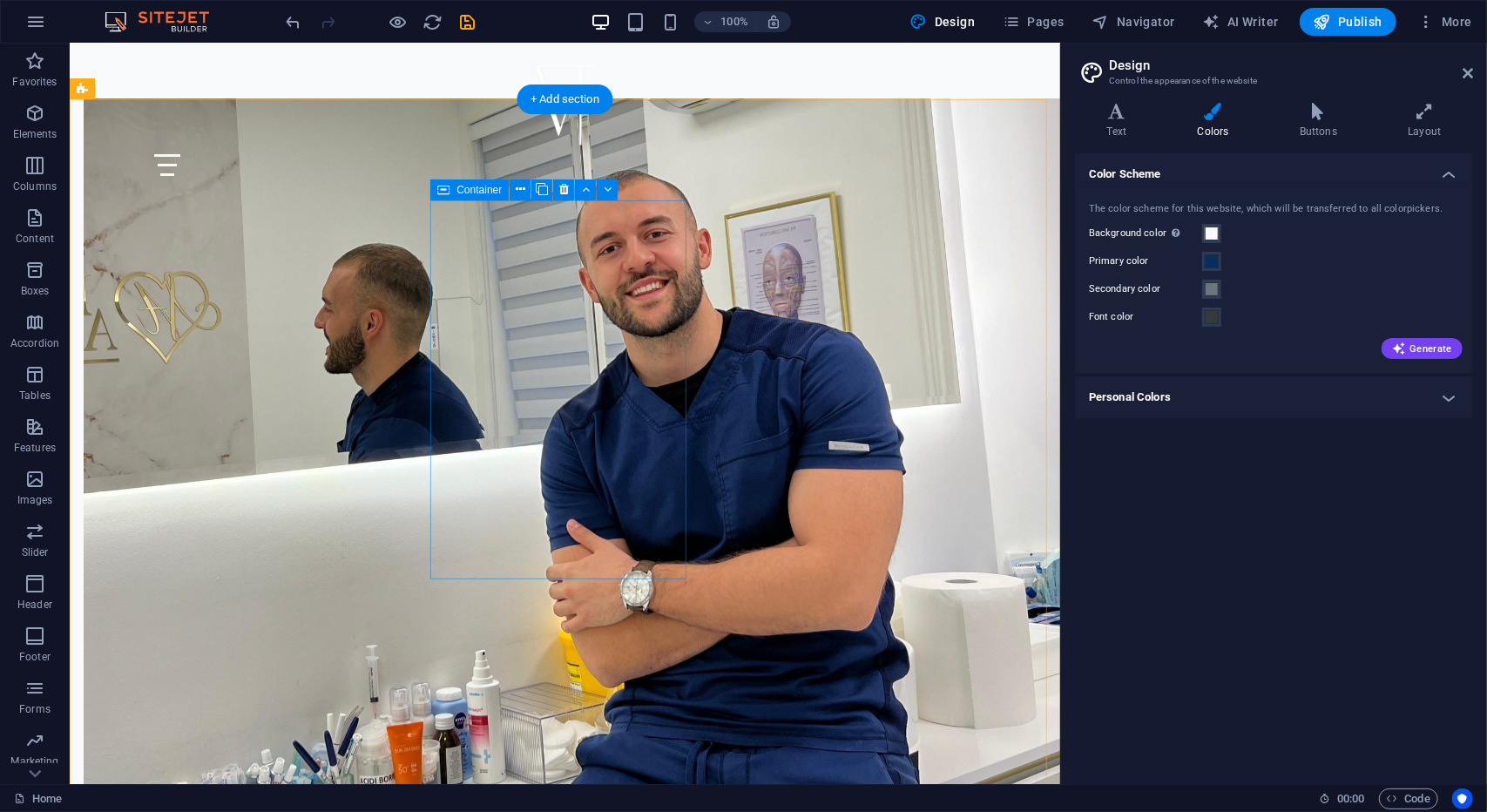
click at [516, 189] on icon at bounding box center [520, 189] width 10 height 18
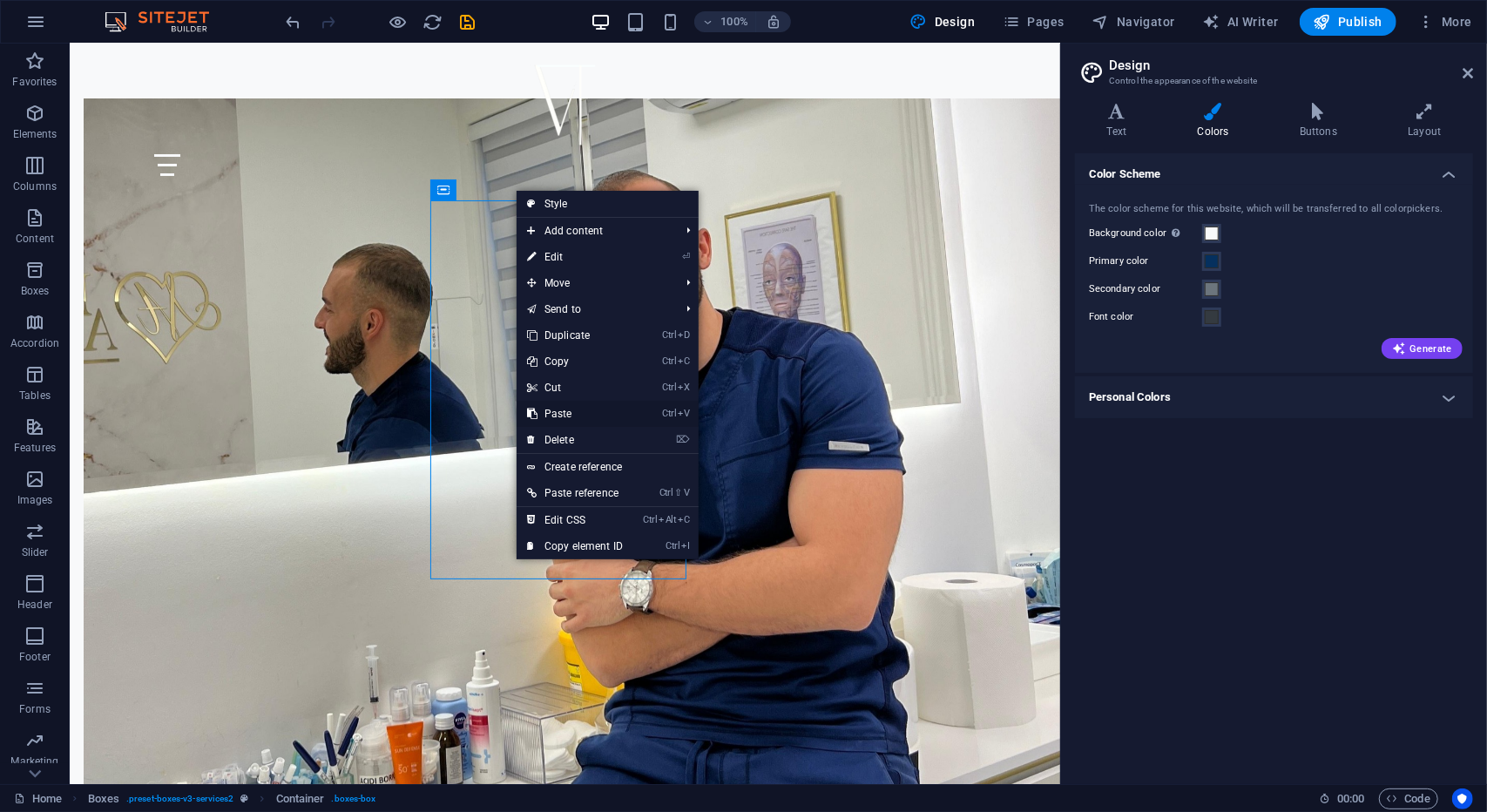
click at [580, 411] on link "Ctrl V Paste" at bounding box center [575, 414] width 117 height 26
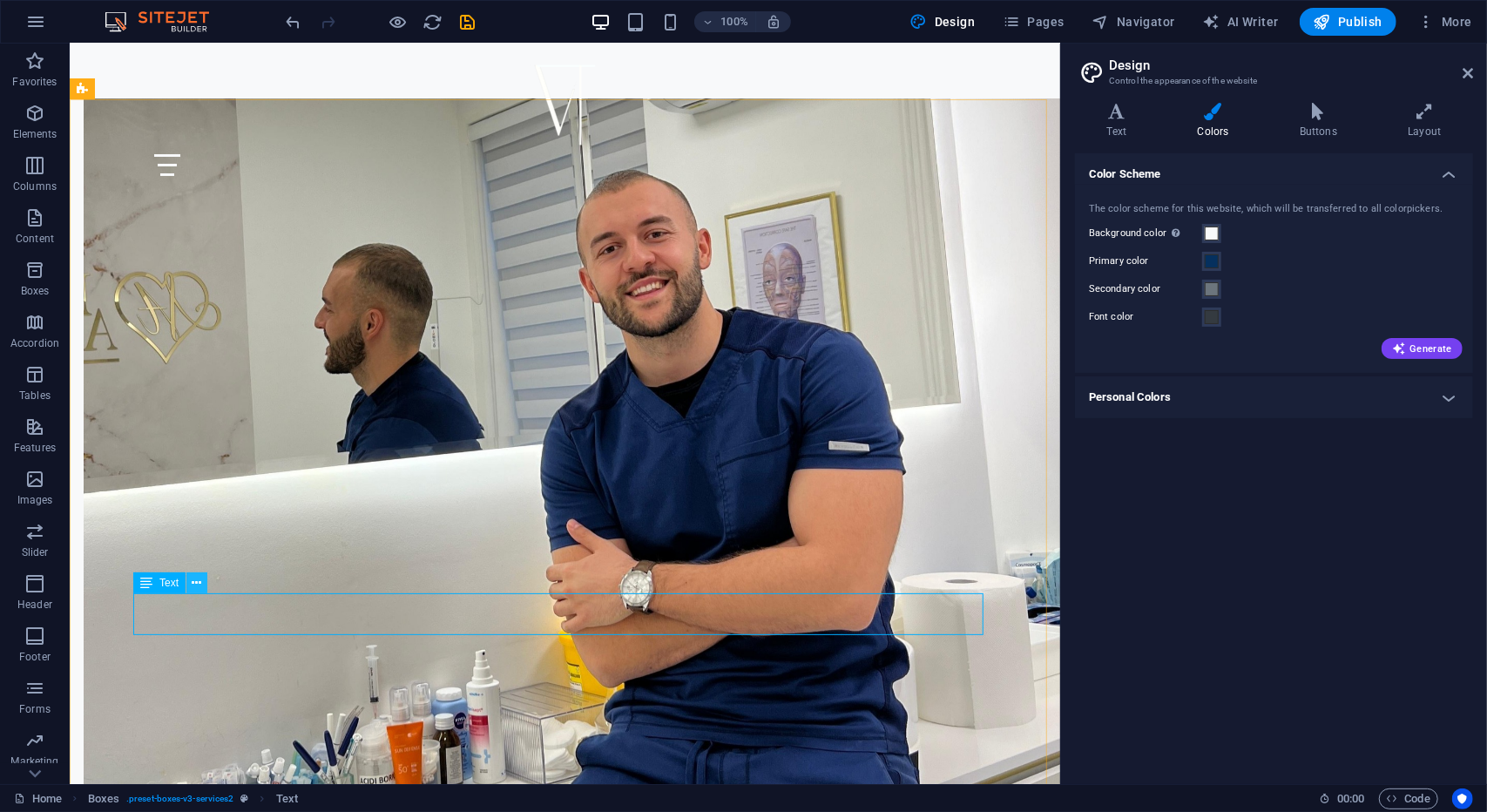
click at [199, 587] on icon at bounding box center [198, 583] width 10 height 18
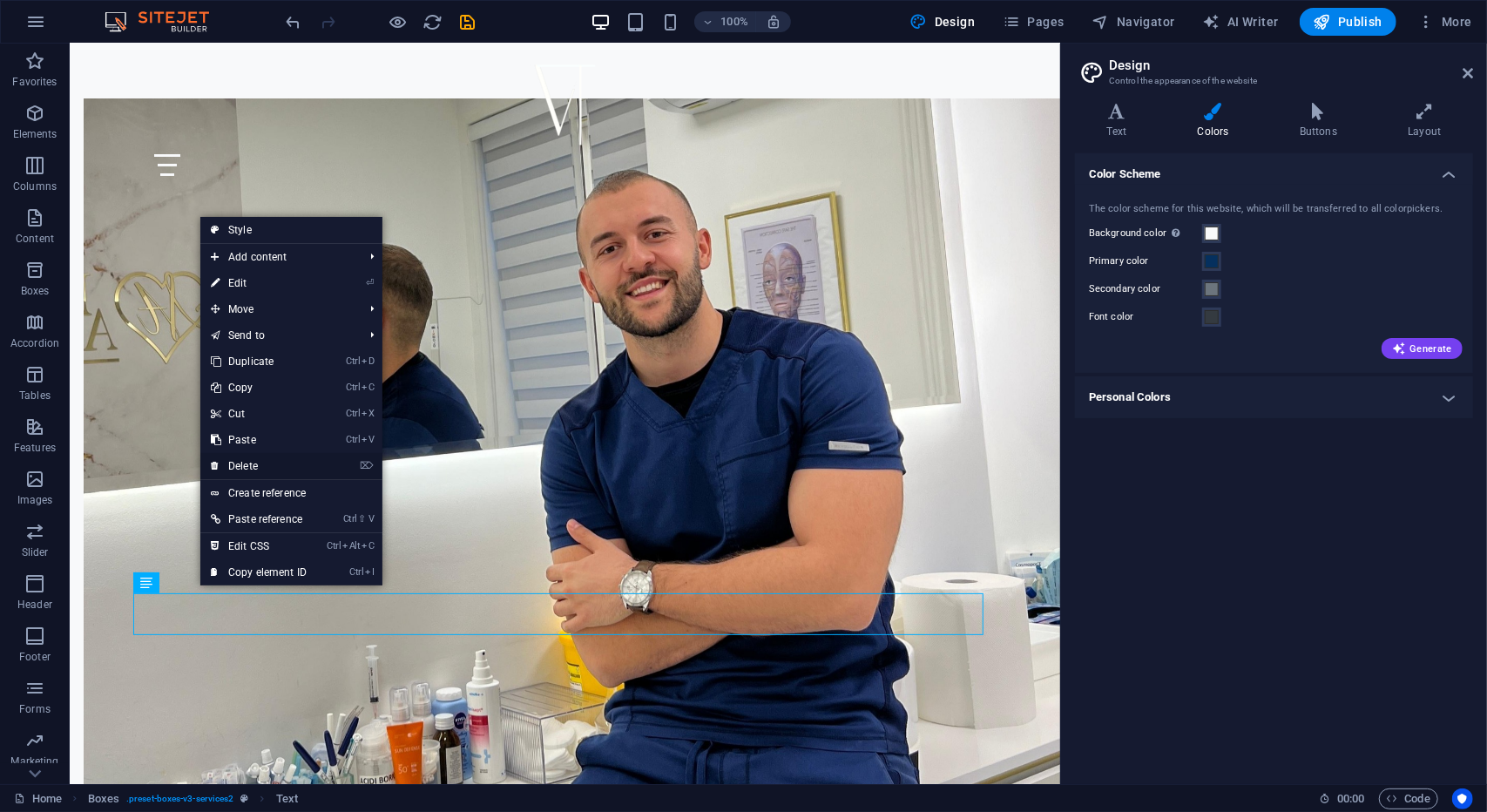
click at [232, 468] on link "⌦ Delete" at bounding box center [259, 466] width 117 height 26
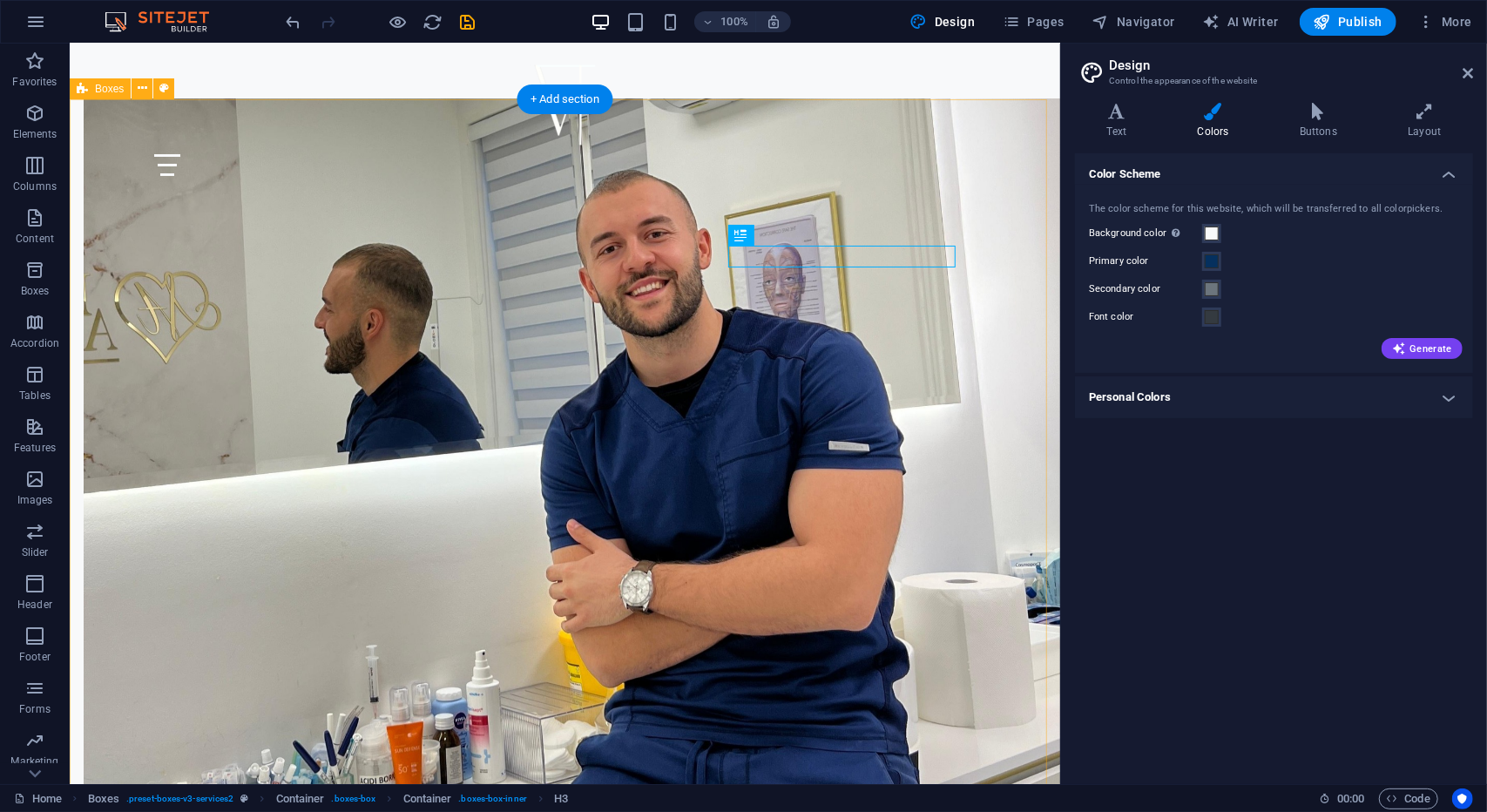
scroll to position [1203, 0]
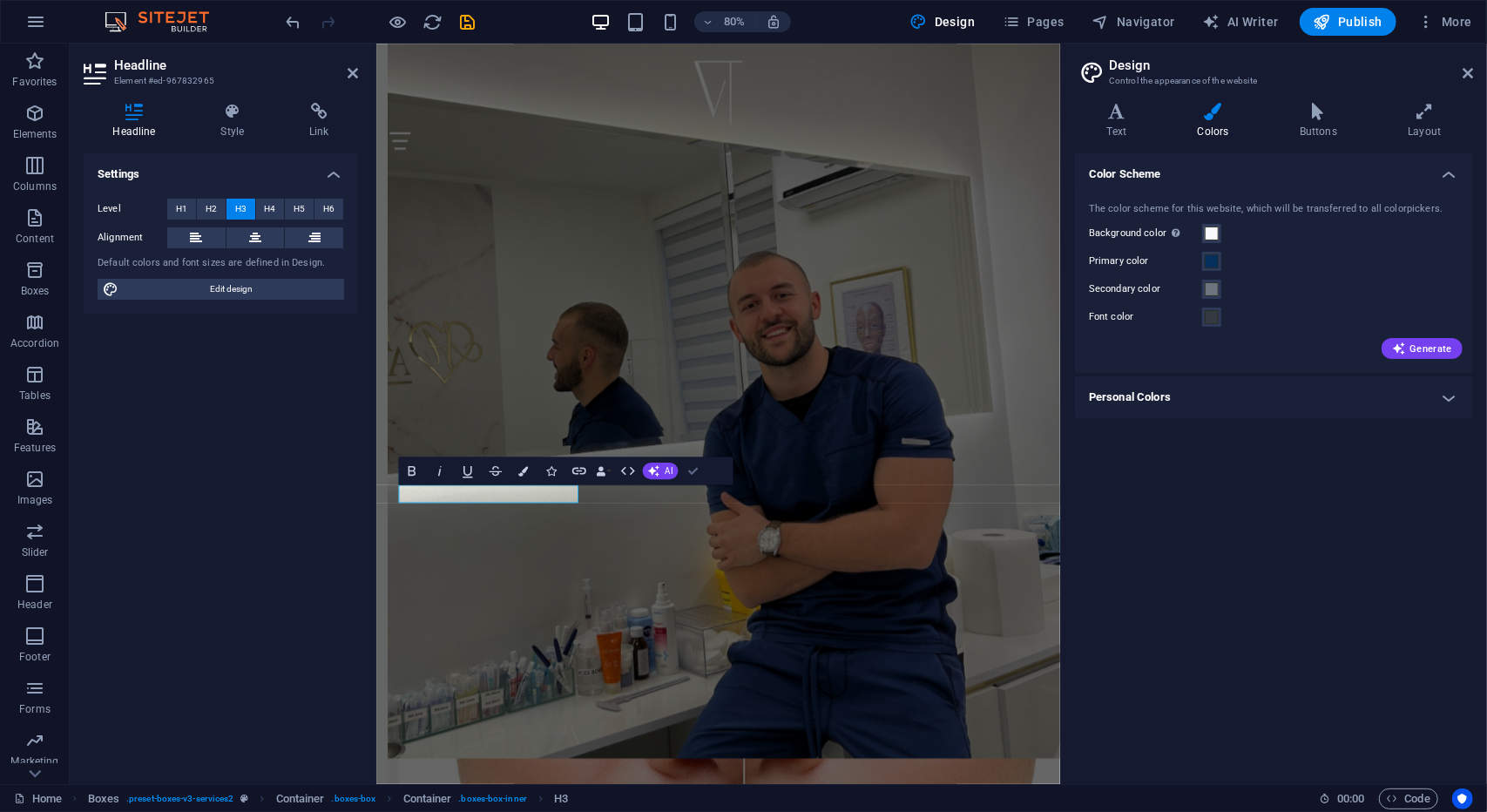
scroll to position [1205, 0]
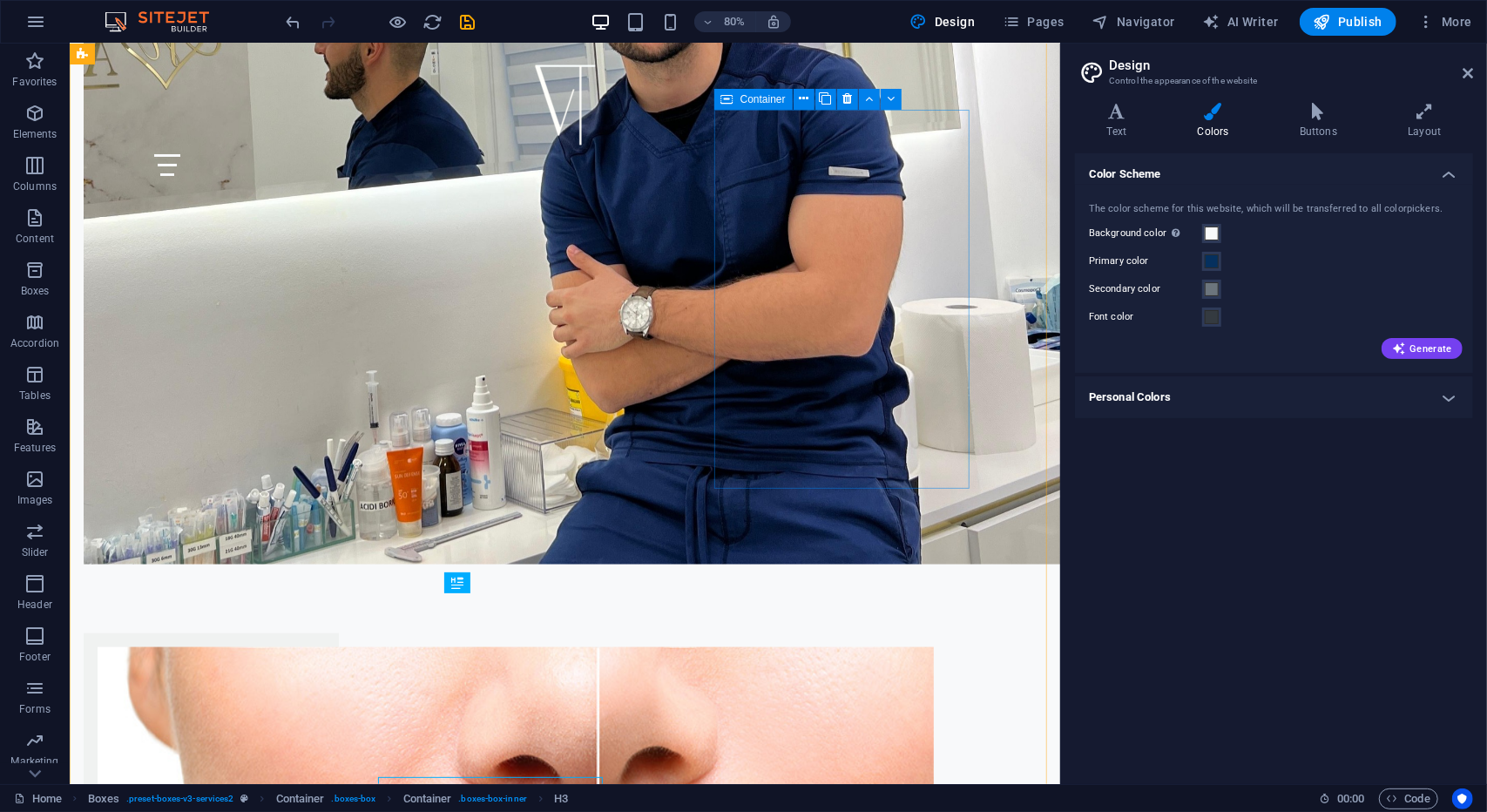
scroll to position [1206, 0]
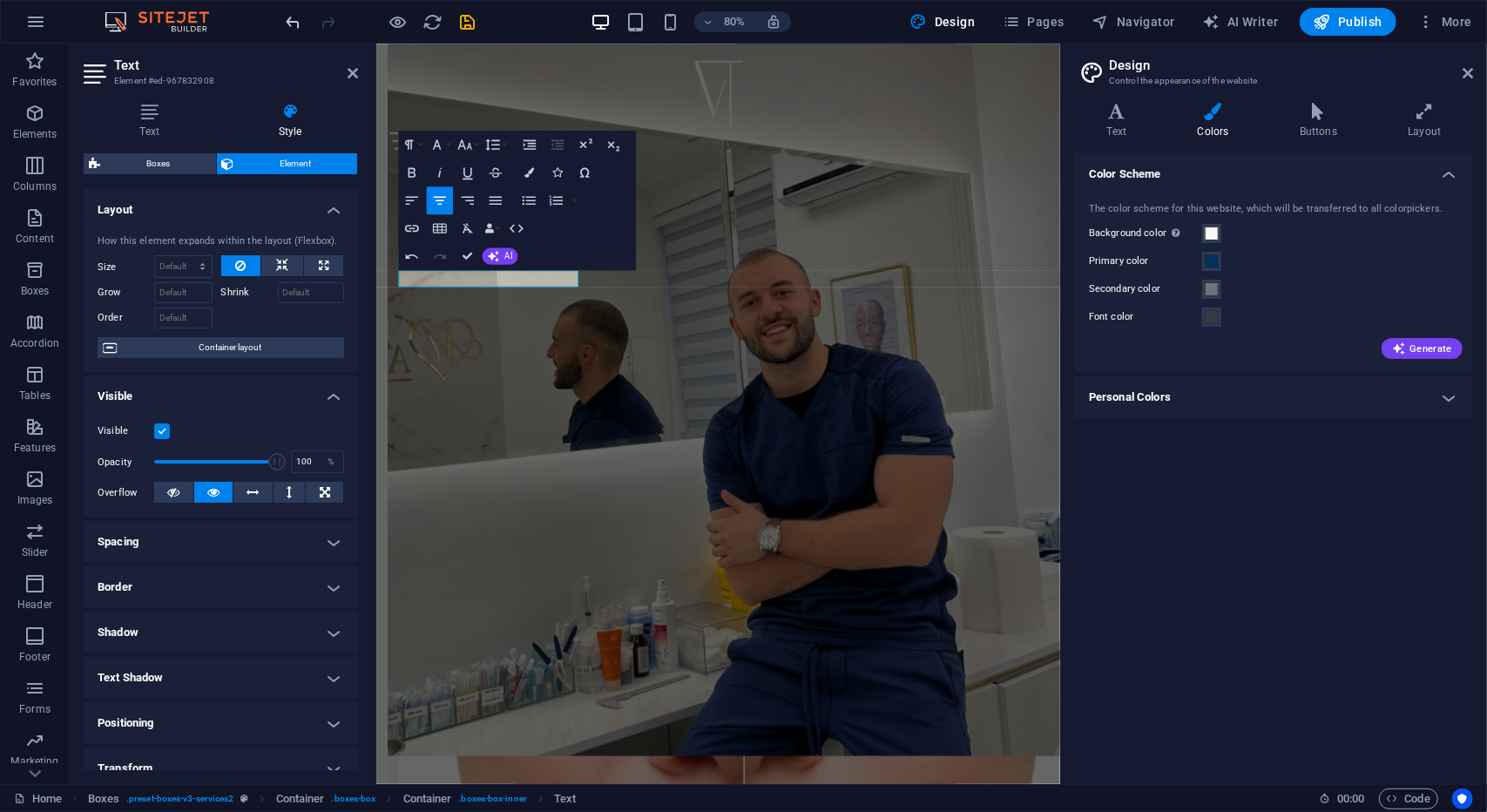
click at [284, 21] on icon "undo" at bounding box center [294, 22] width 20 height 20
click at [301, 22] on icon "undo" at bounding box center [294, 22] width 20 height 20
click at [299, 21] on icon "undo" at bounding box center [294, 22] width 20 height 20
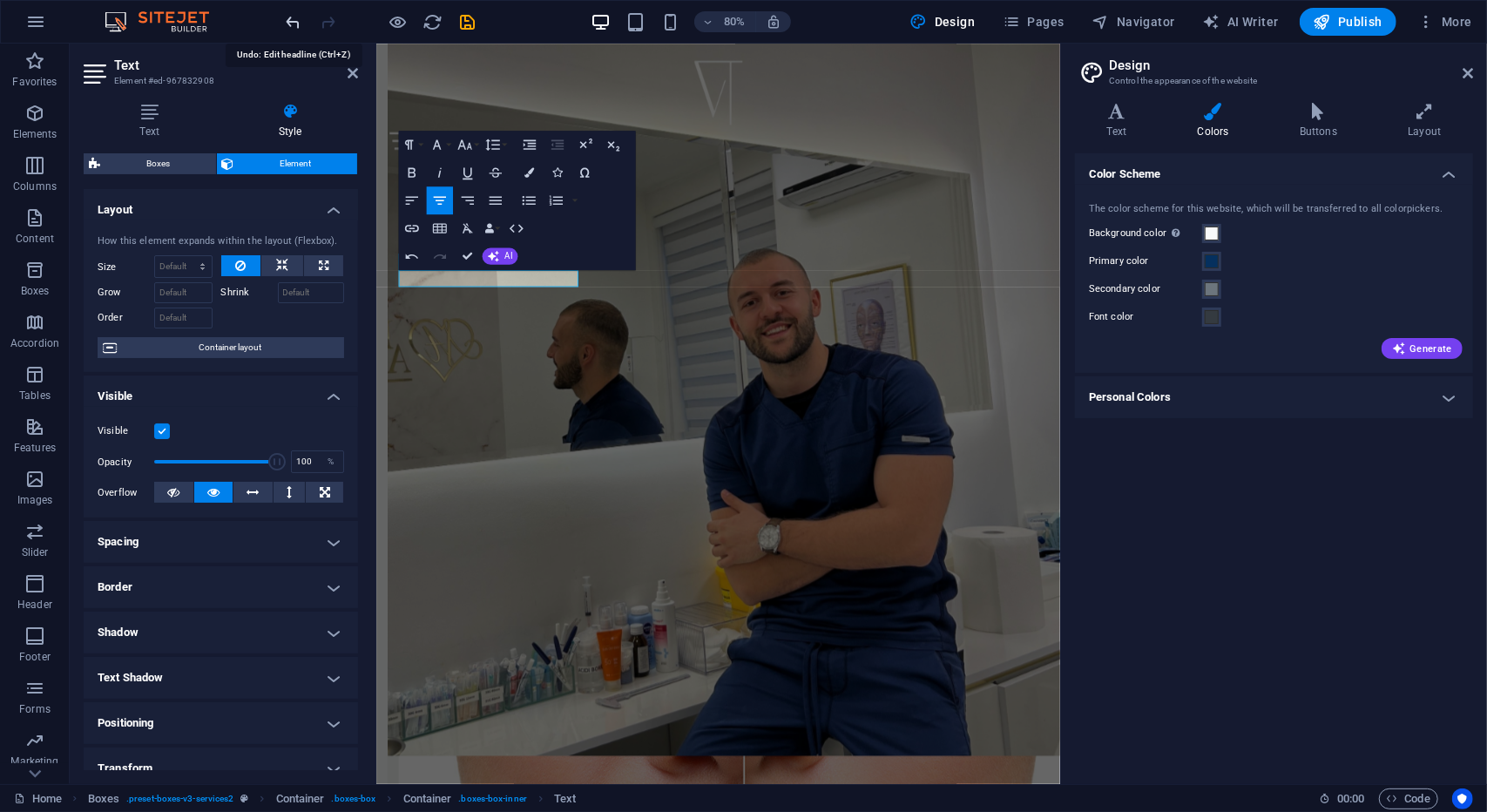
click at [299, 21] on icon "undo" at bounding box center [294, 22] width 20 height 20
click at [295, 15] on icon "undo" at bounding box center [294, 22] width 20 height 20
click at [292, 14] on icon "undo" at bounding box center [294, 22] width 20 height 20
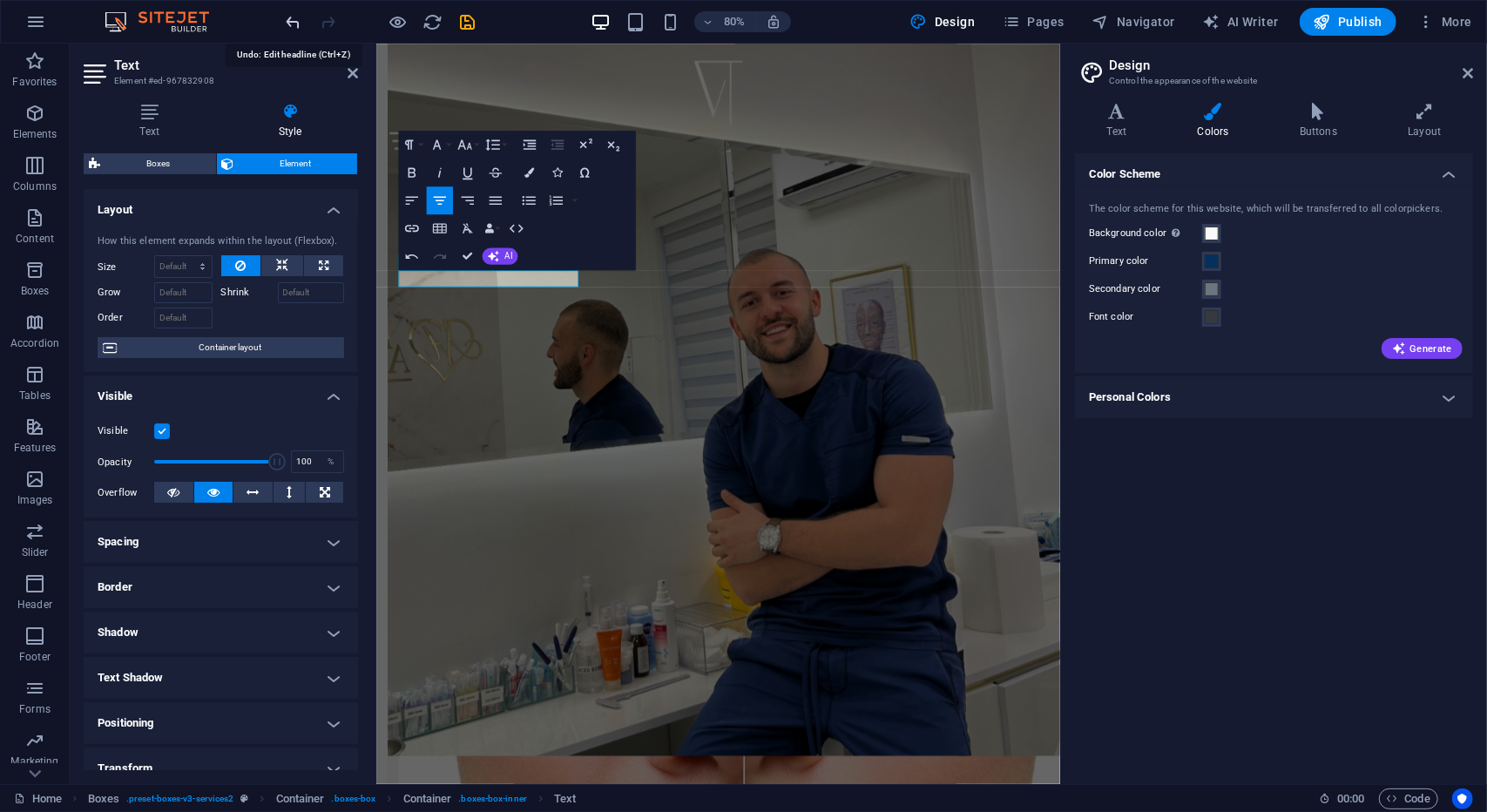
click at [292, 14] on icon "undo" at bounding box center [294, 22] width 20 height 20
drag, startPoint x: 548, startPoint y: 338, endPoint x: 534, endPoint y: 340, distance: 14.1
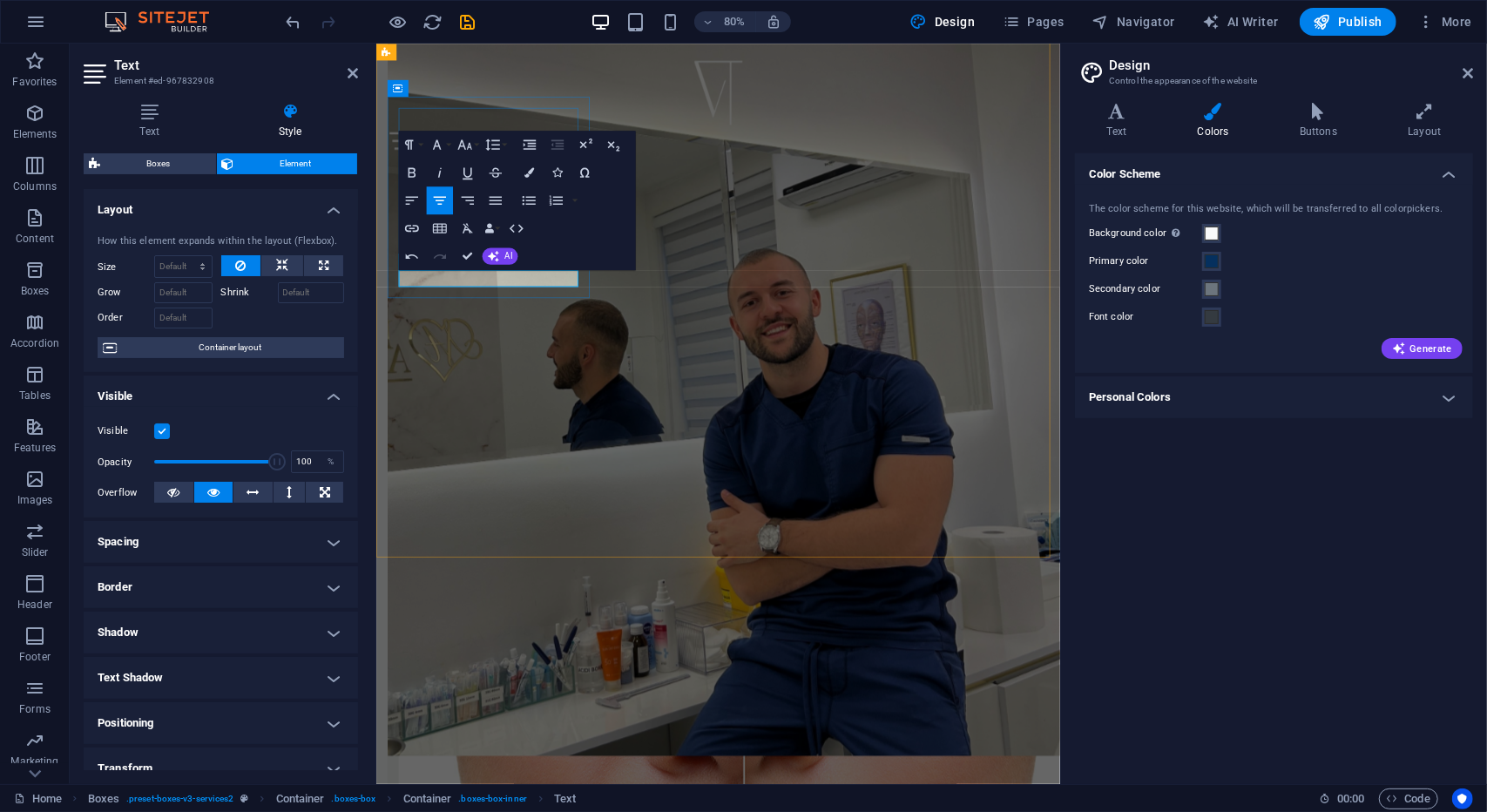
click at [294, 23] on icon "undo" at bounding box center [294, 22] width 20 height 20
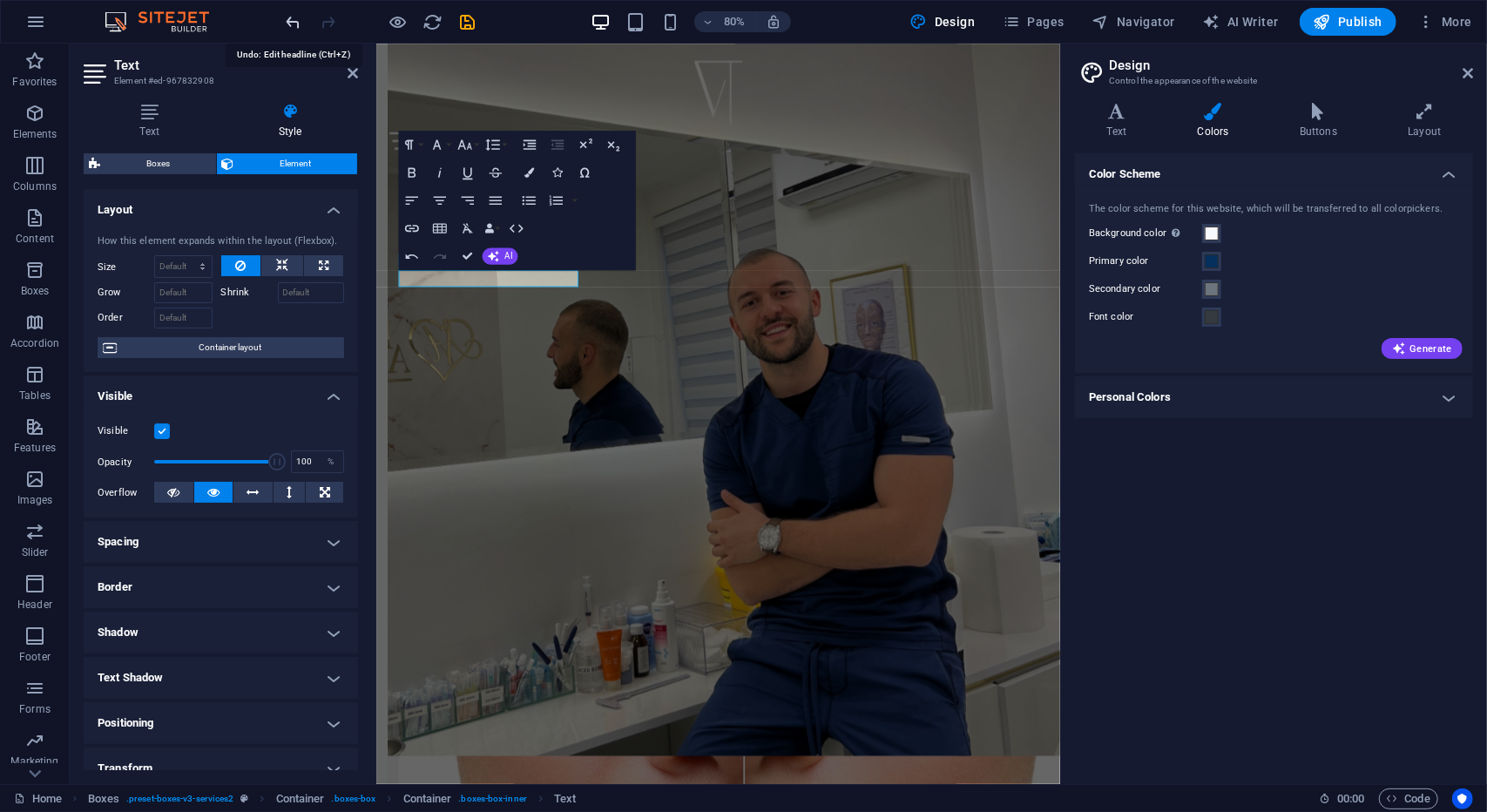
click at [294, 23] on icon "undo" at bounding box center [294, 22] width 20 height 20
click at [292, 22] on icon "undo" at bounding box center [294, 22] width 20 height 20
click at [288, 22] on icon "undo" at bounding box center [294, 22] width 20 height 20
click at [351, 73] on icon at bounding box center [352, 73] width 11 height 14
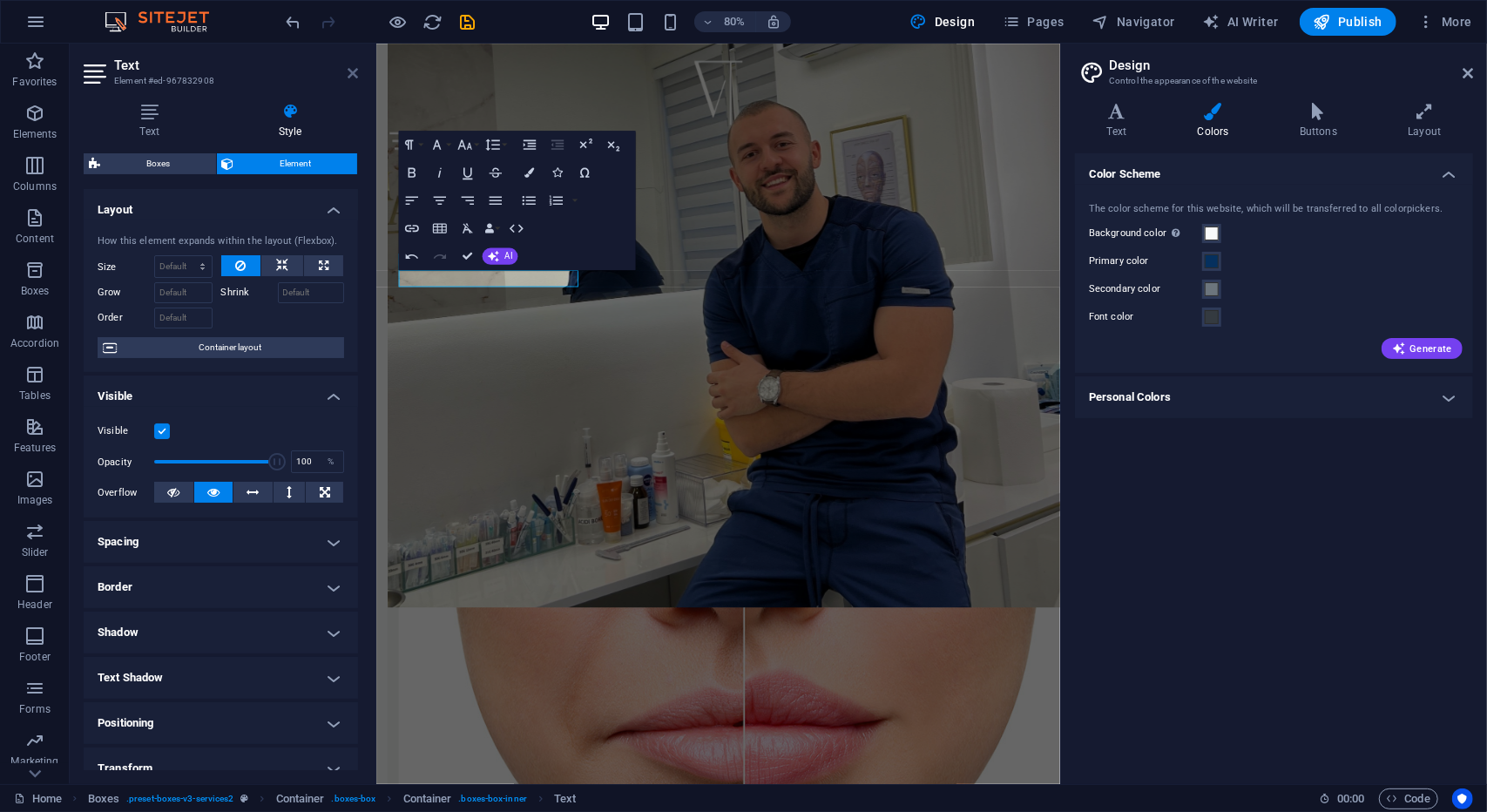
scroll to position [1206, 0]
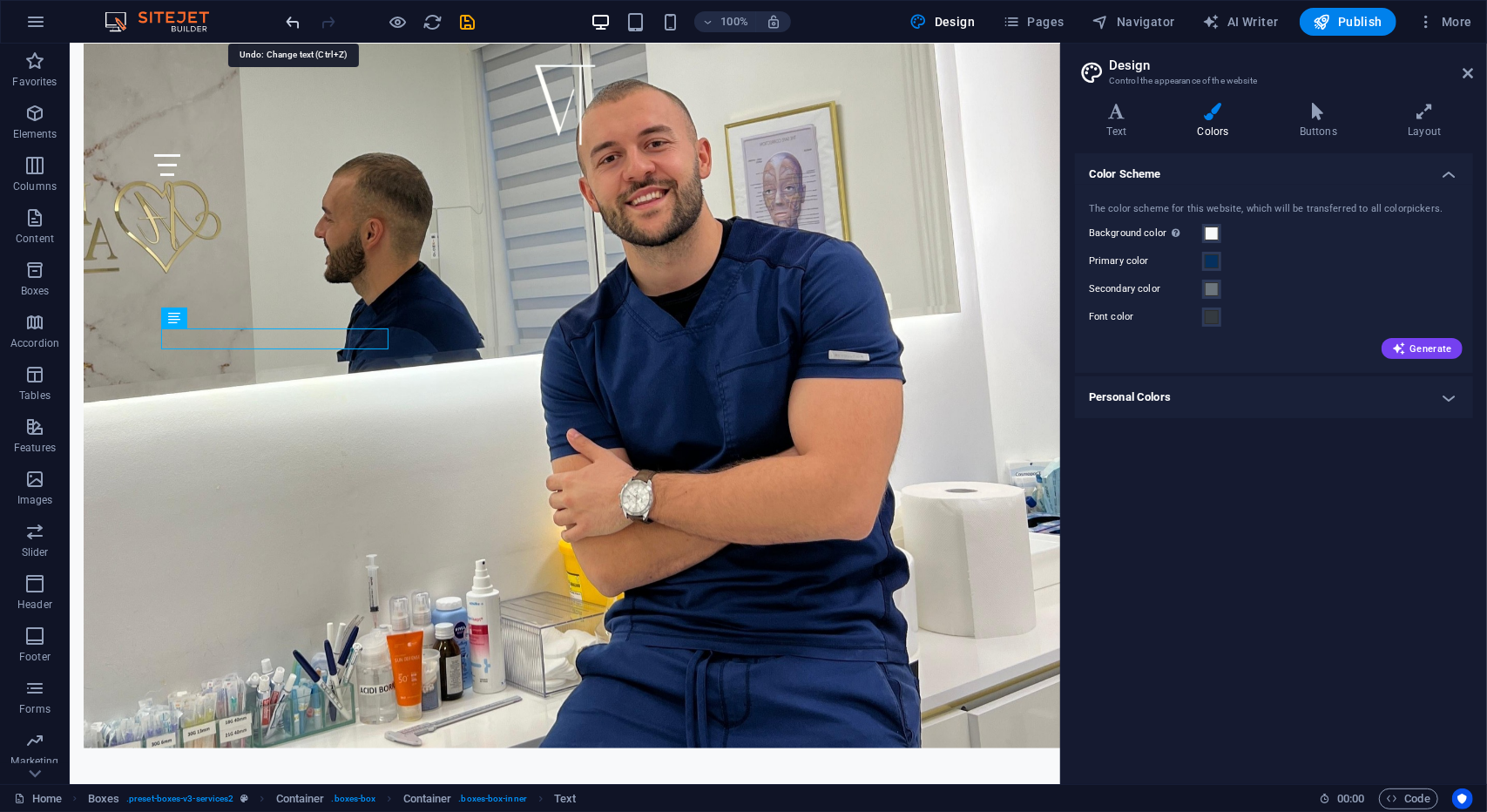
click at [288, 14] on icon "undo" at bounding box center [294, 22] width 20 height 20
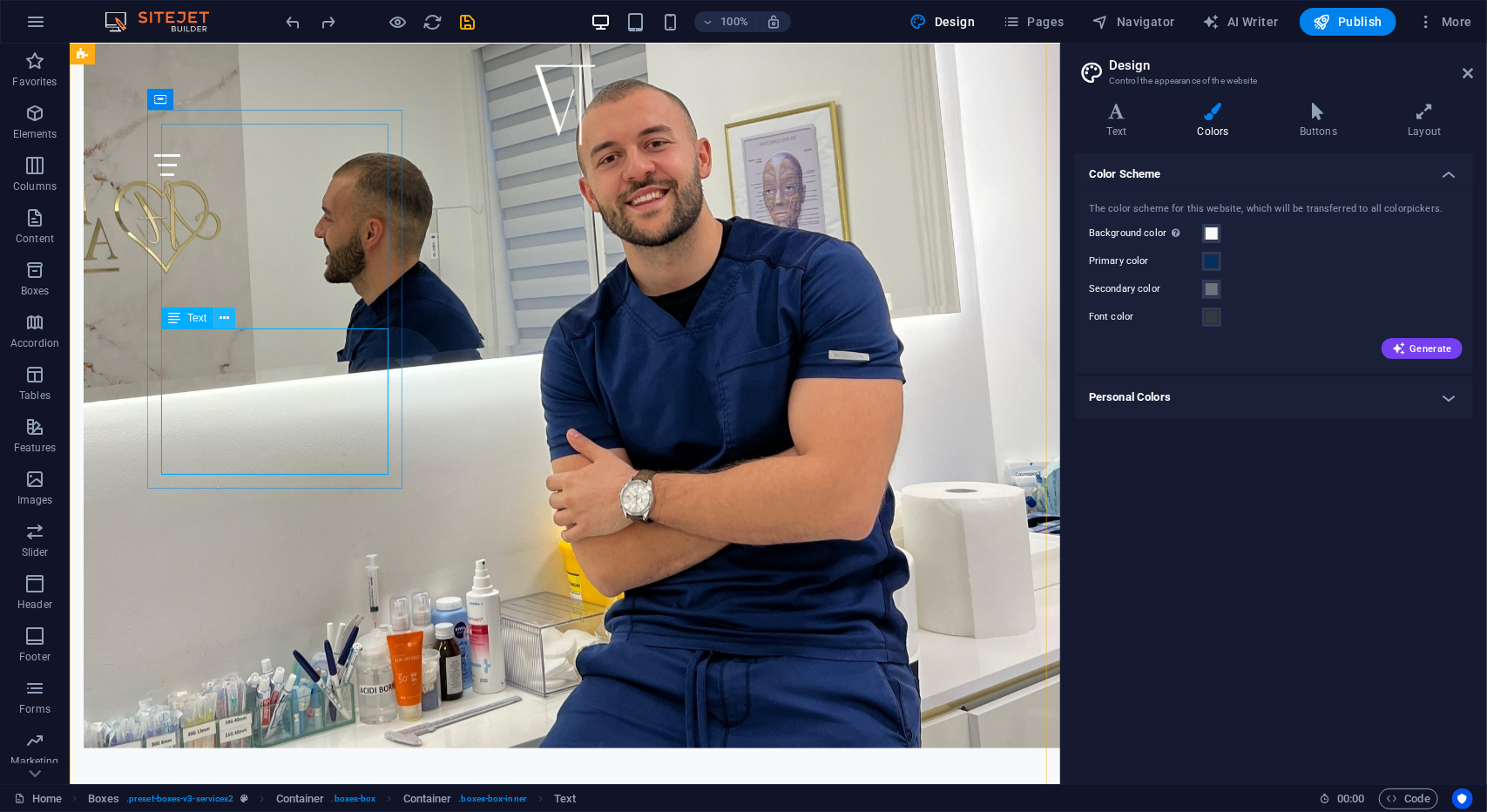
click at [218, 316] on button at bounding box center [225, 318] width 21 height 21
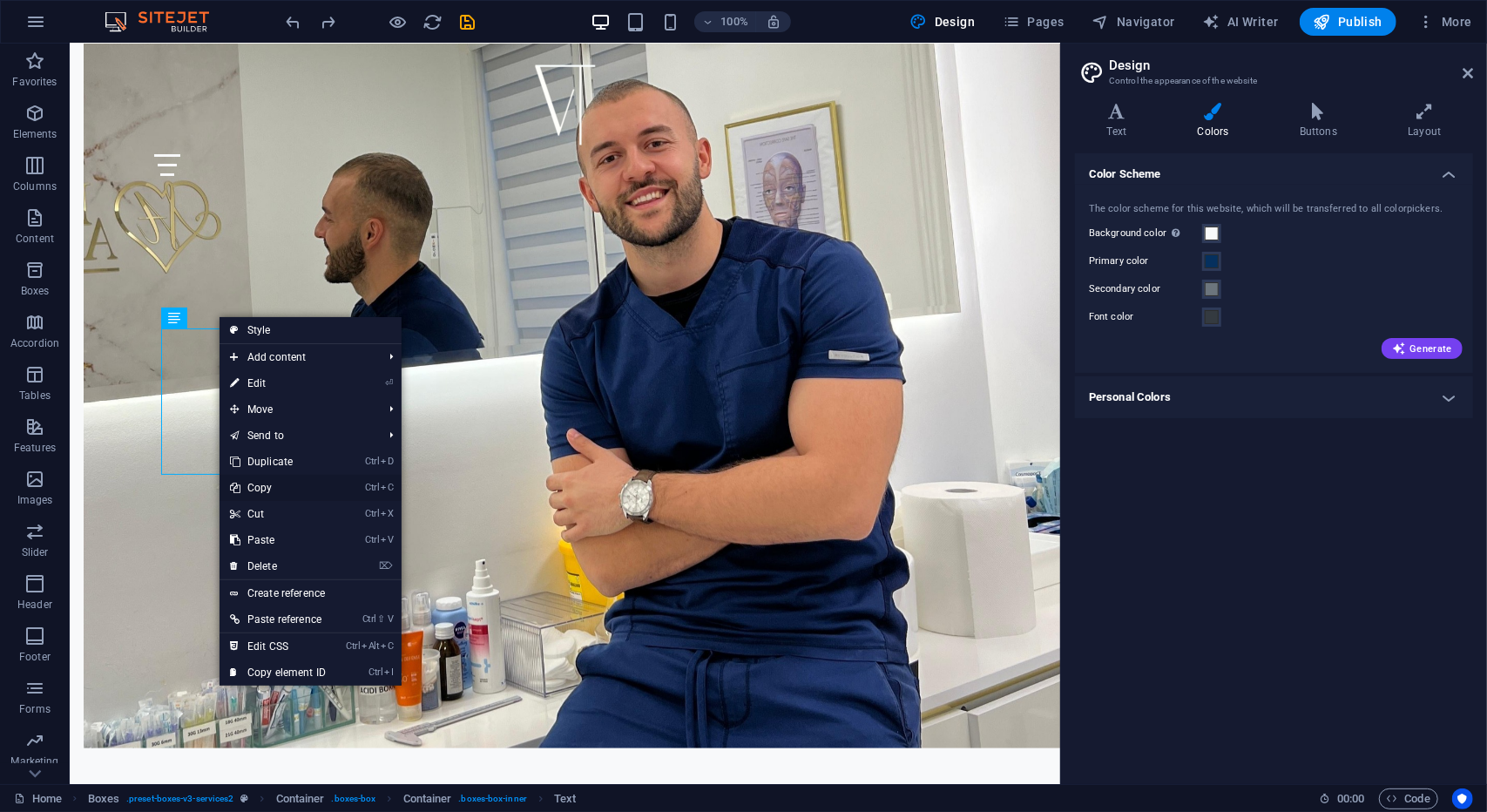
click at [277, 481] on link "Ctrl C Copy" at bounding box center [278, 488] width 117 height 26
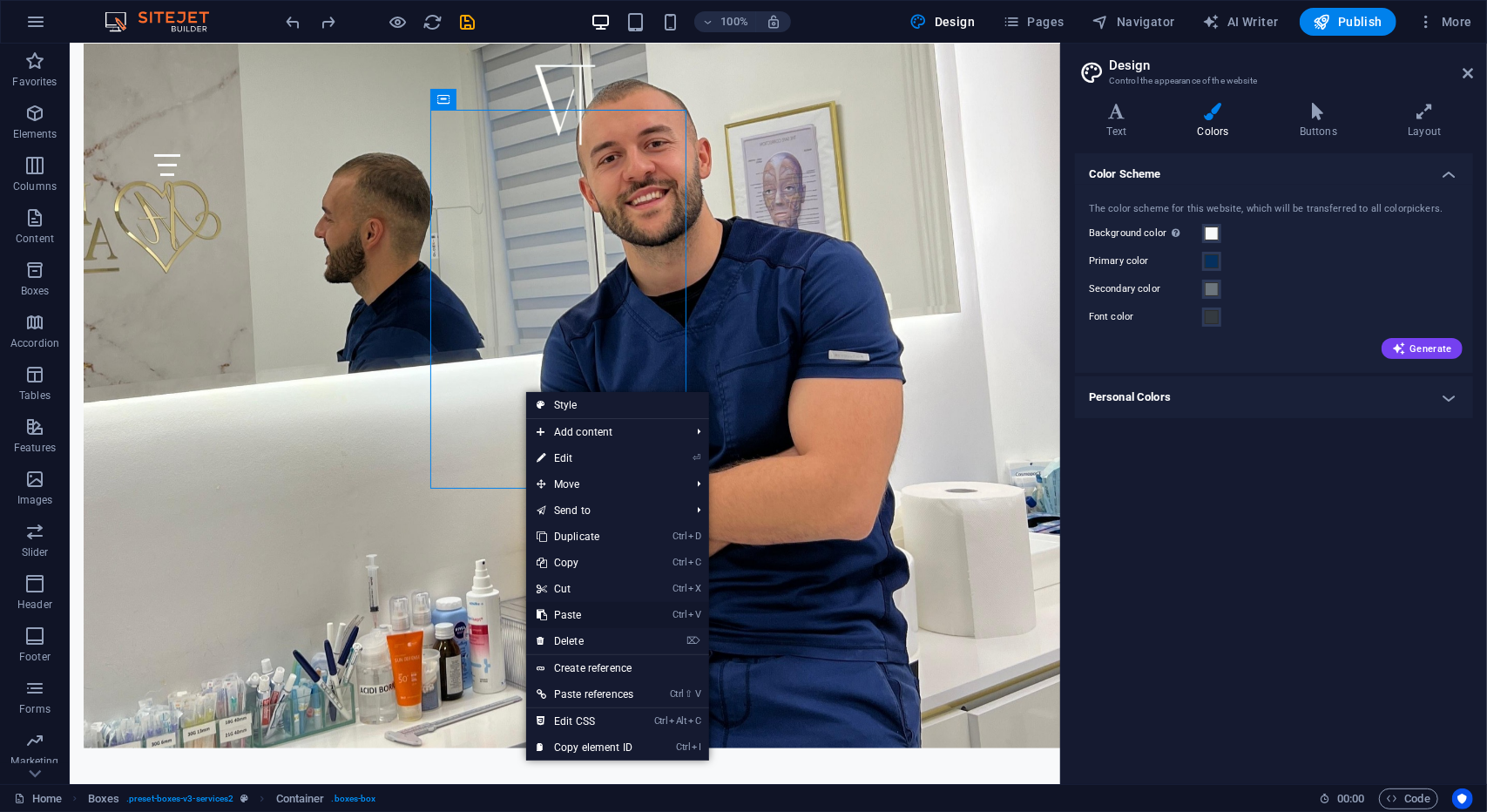
click at [572, 612] on link "Ctrl V Paste" at bounding box center [585, 614] width 118 height 26
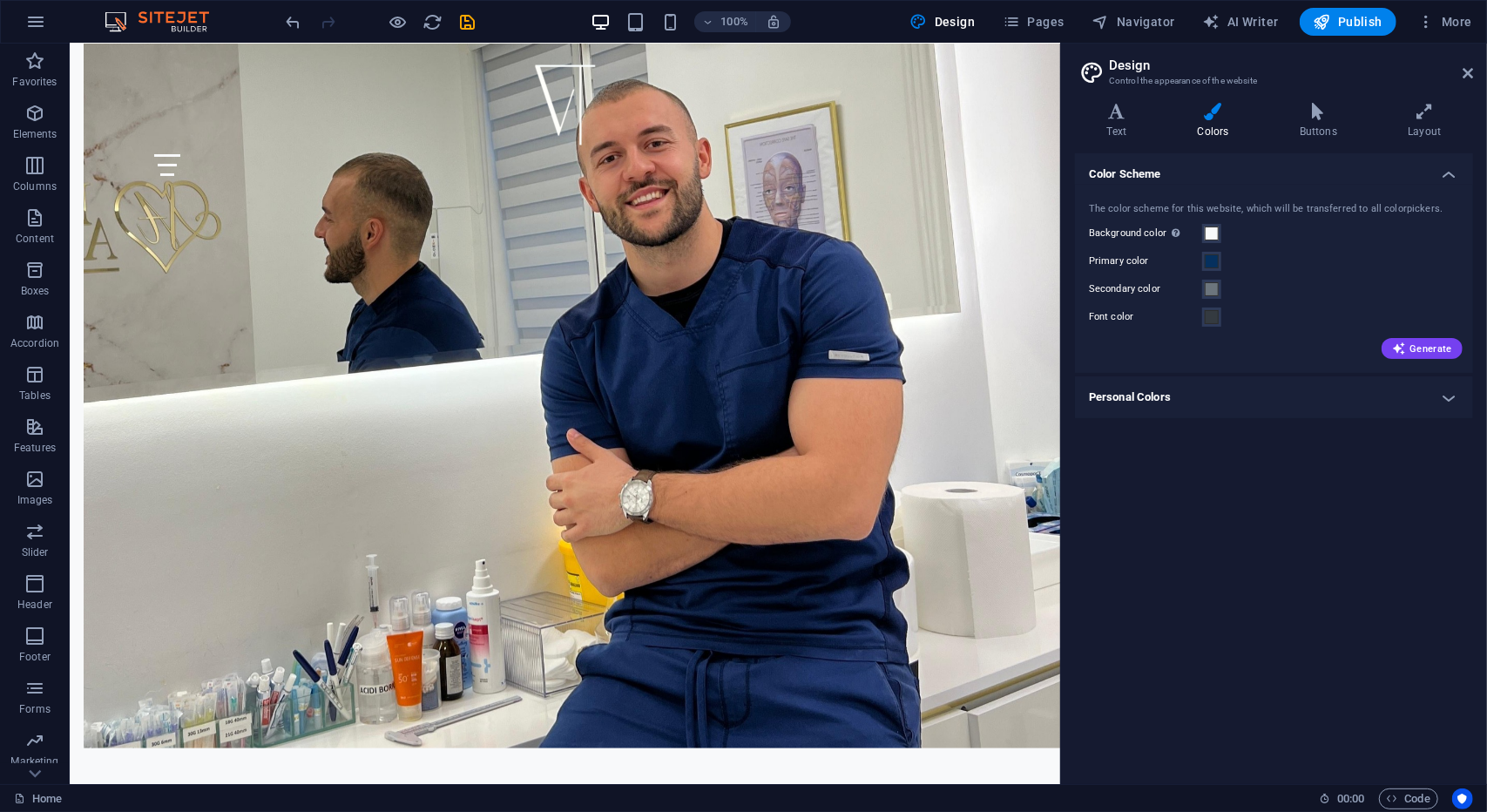
drag, startPoint x: 241, startPoint y: 536, endPoint x: 550, endPoint y: 382, distance: 345.2
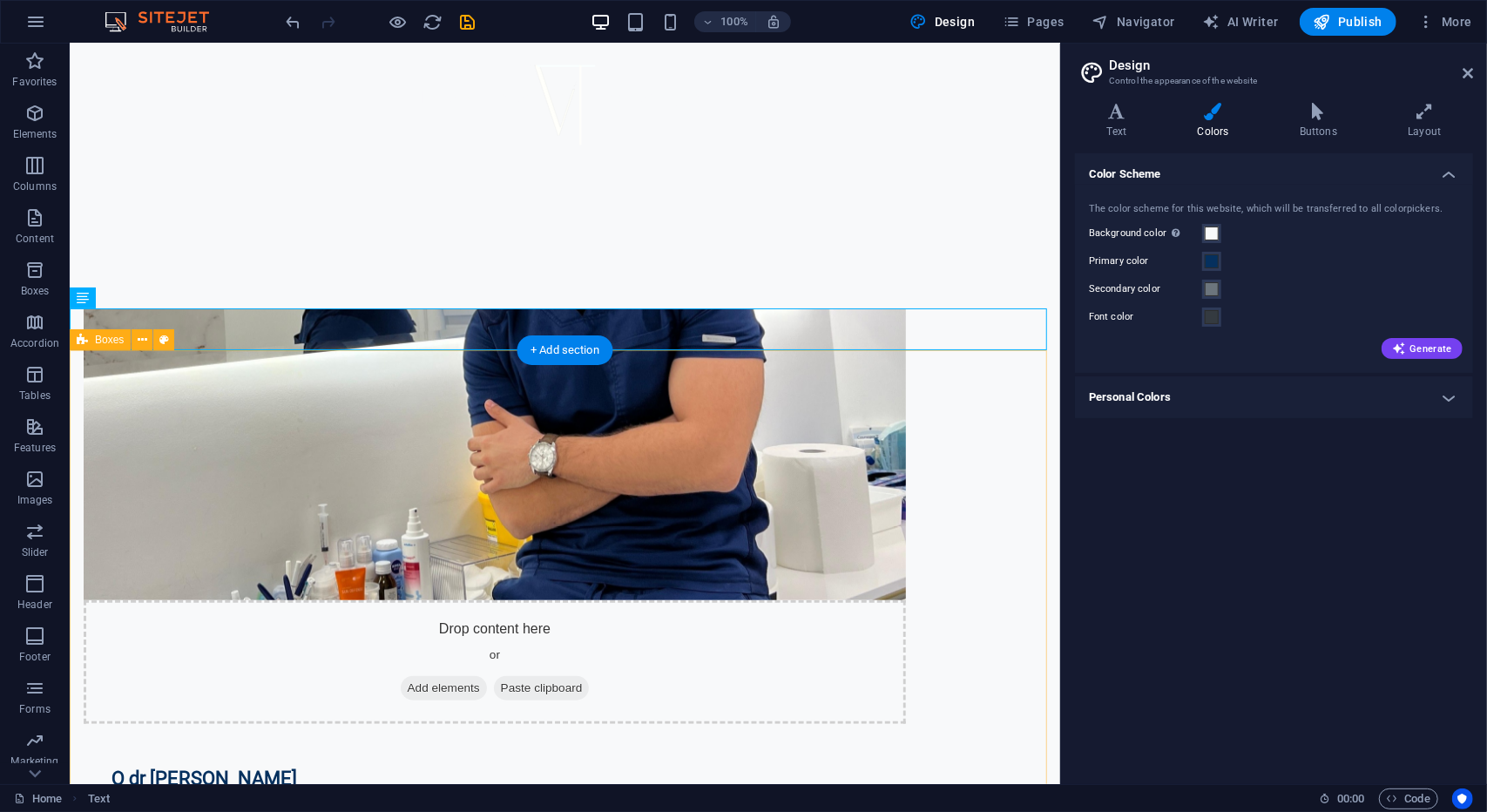
scroll to position [823, 0]
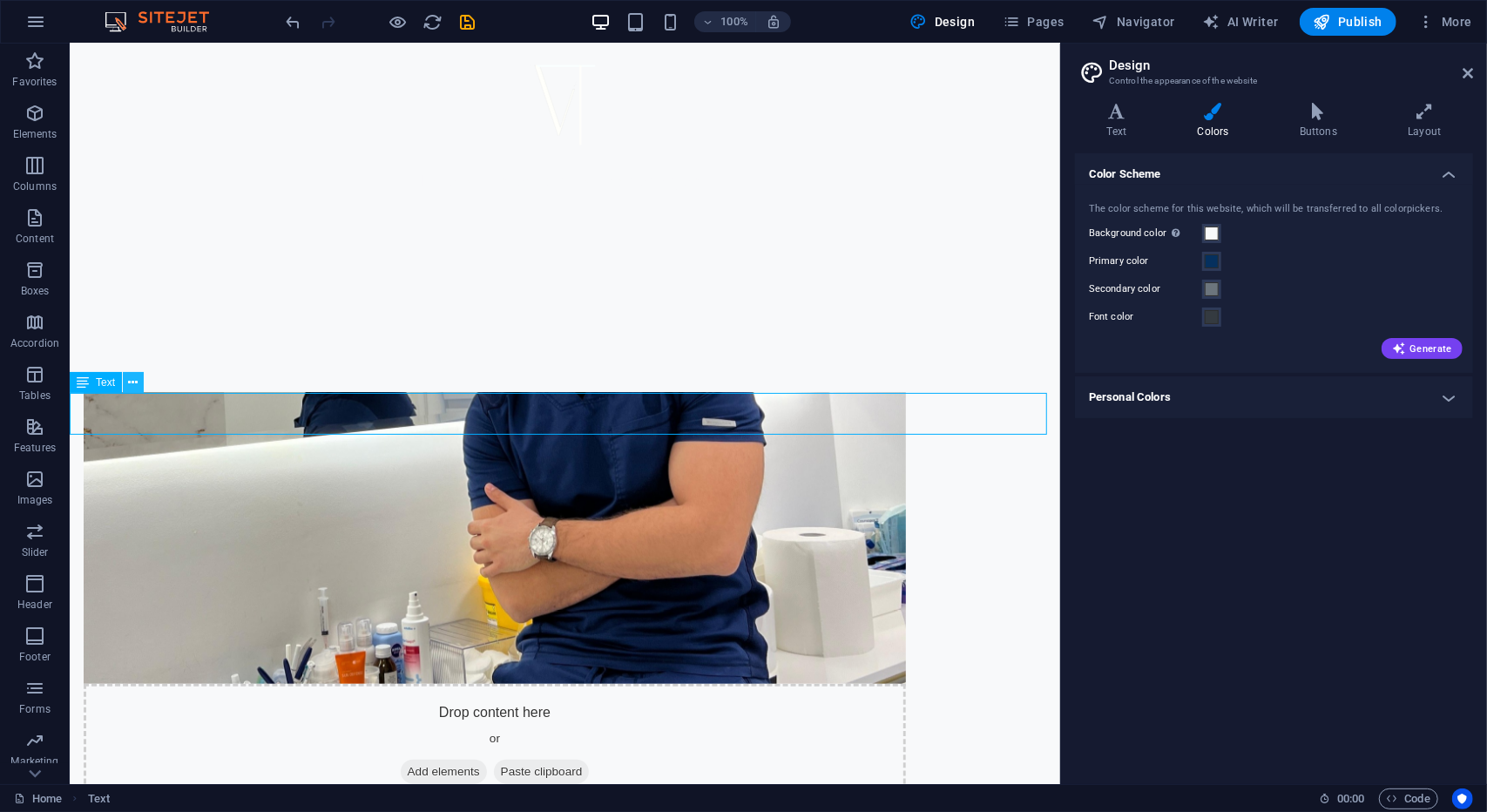
click at [131, 385] on icon at bounding box center [133, 382] width 10 height 18
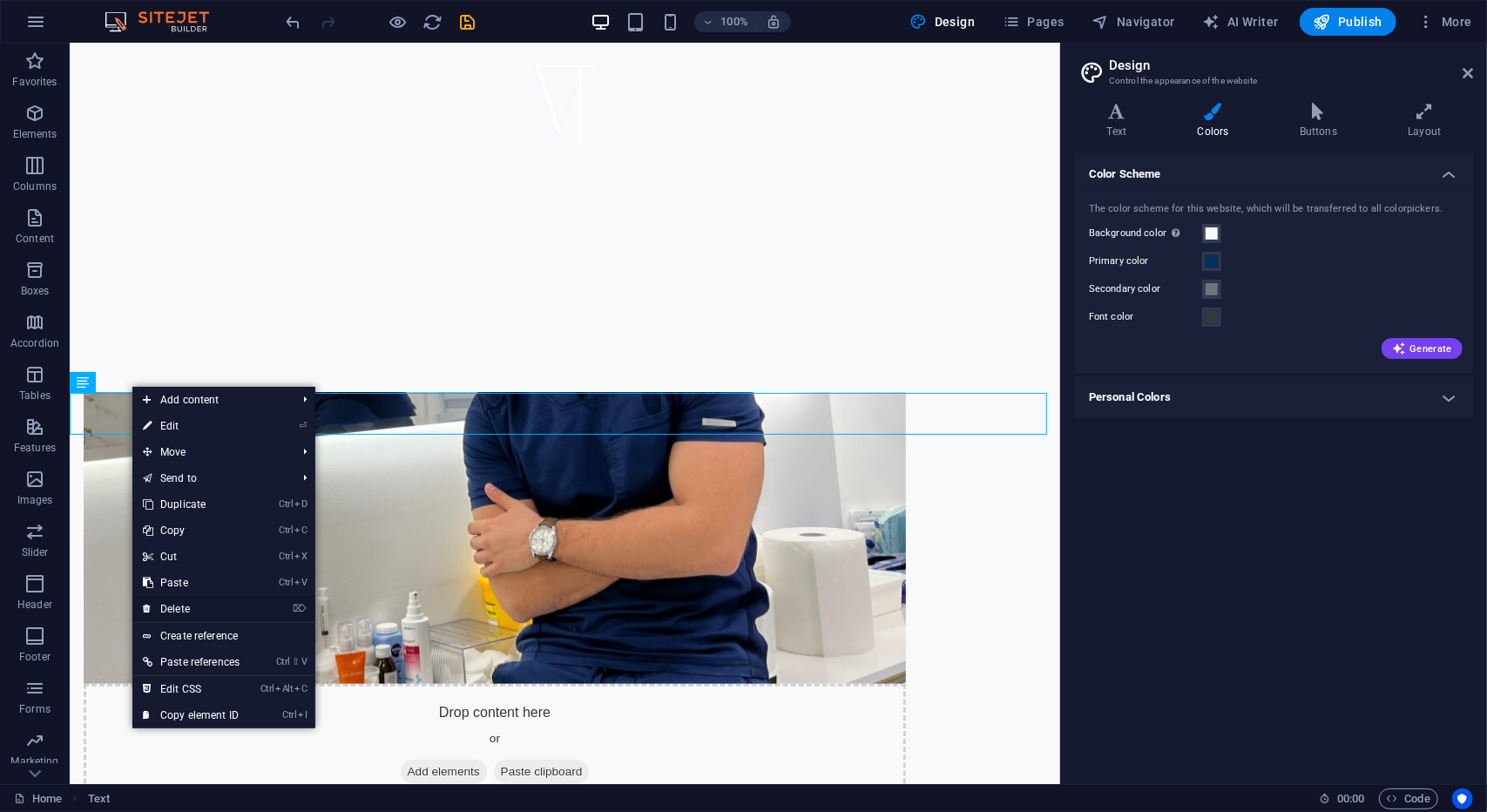
click at [170, 607] on link "⌦ Delete" at bounding box center [191, 609] width 118 height 26
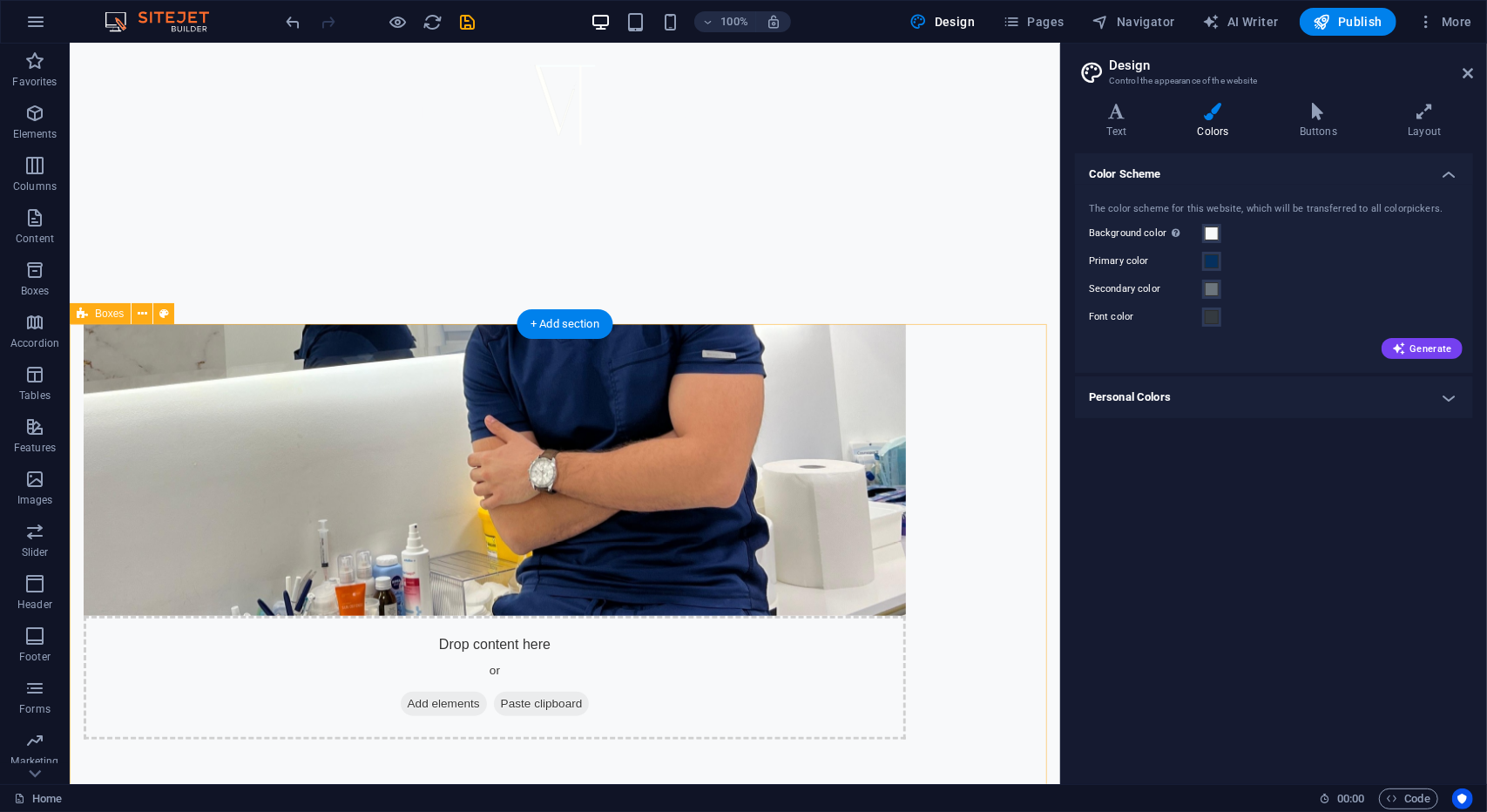
scroll to position [996, 0]
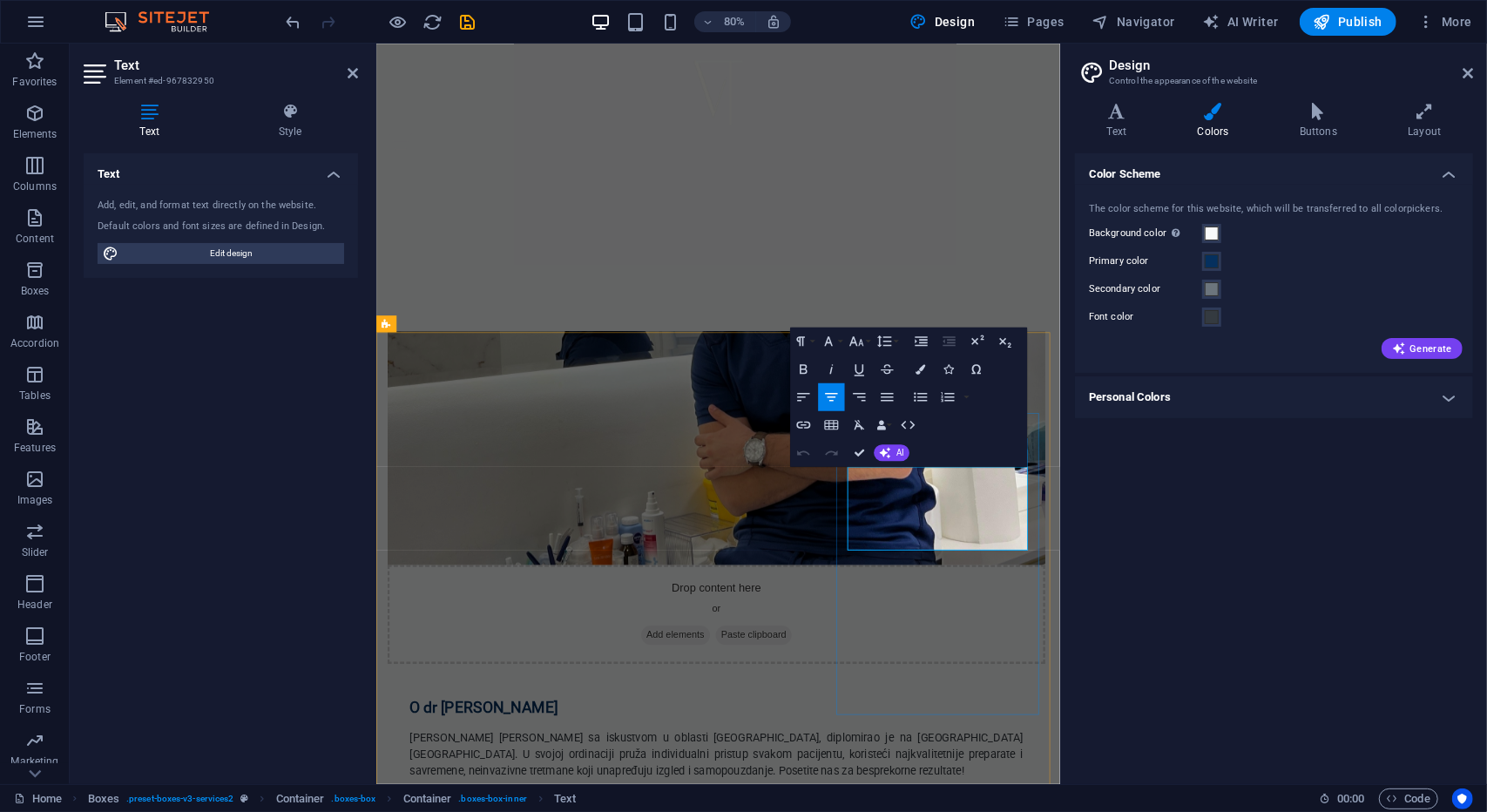
drag, startPoint x: 1163, startPoint y: 669, endPoint x: 969, endPoint y: 566, distance: 219.6
copy p "Lorem ipsum dolor sit amet, consectetuer adipiscing elit. Aenean commodo ligula…"
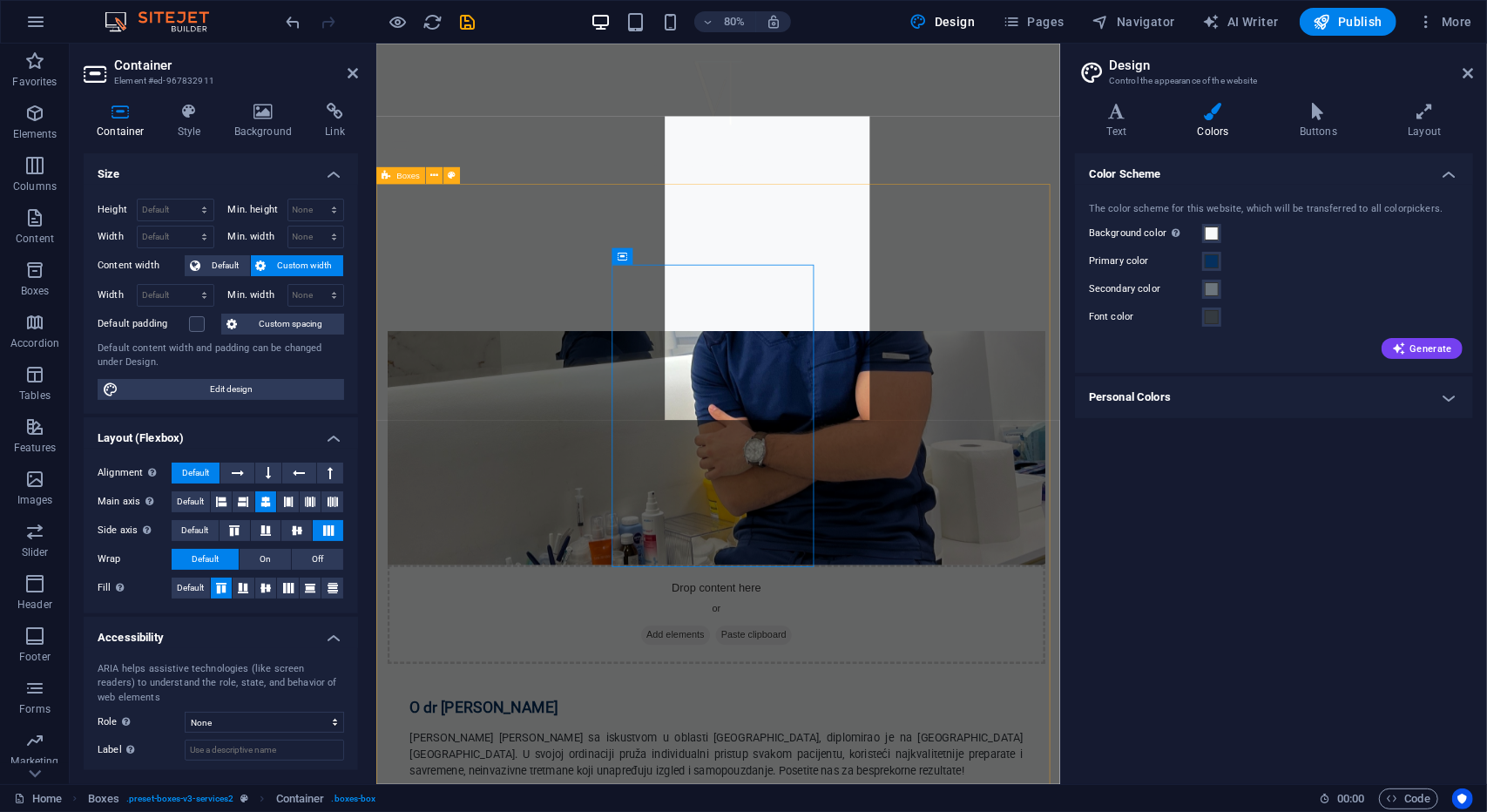
scroll to position [1182, 0]
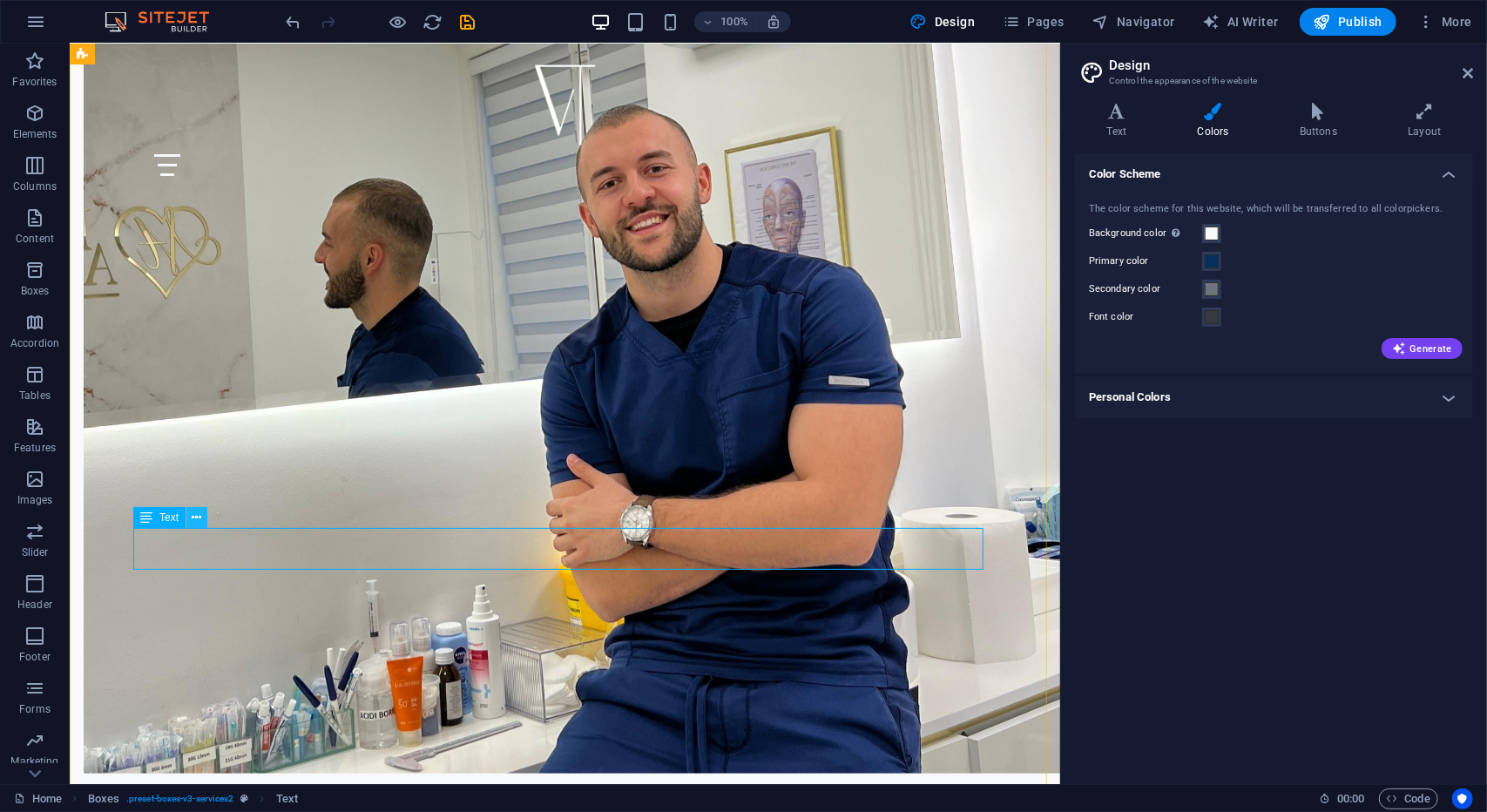
click at [196, 521] on icon at bounding box center [198, 517] width 10 height 18
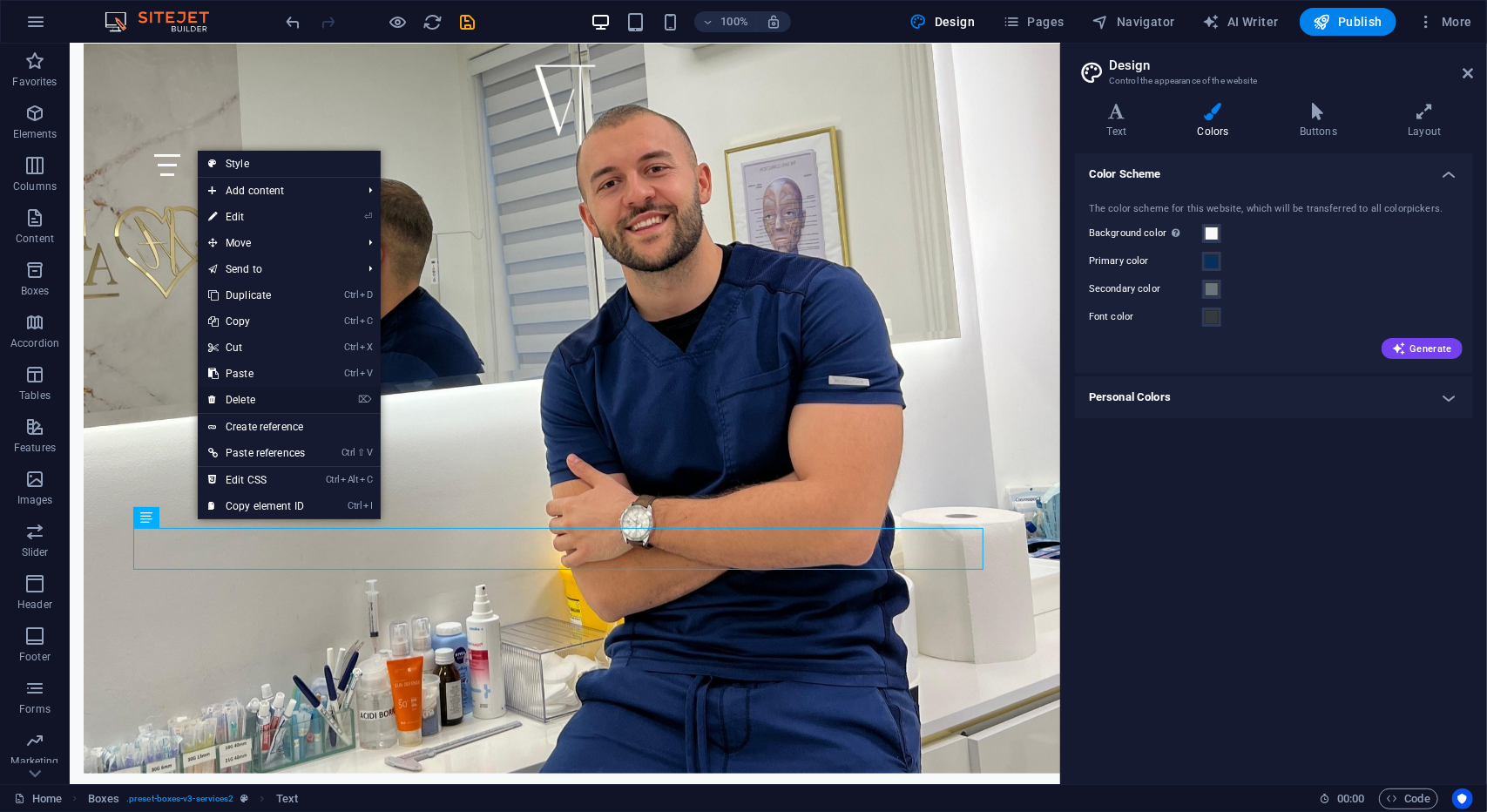
click at [257, 400] on link "⌦ Delete" at bounding box center [256, 399] width 118 height 26
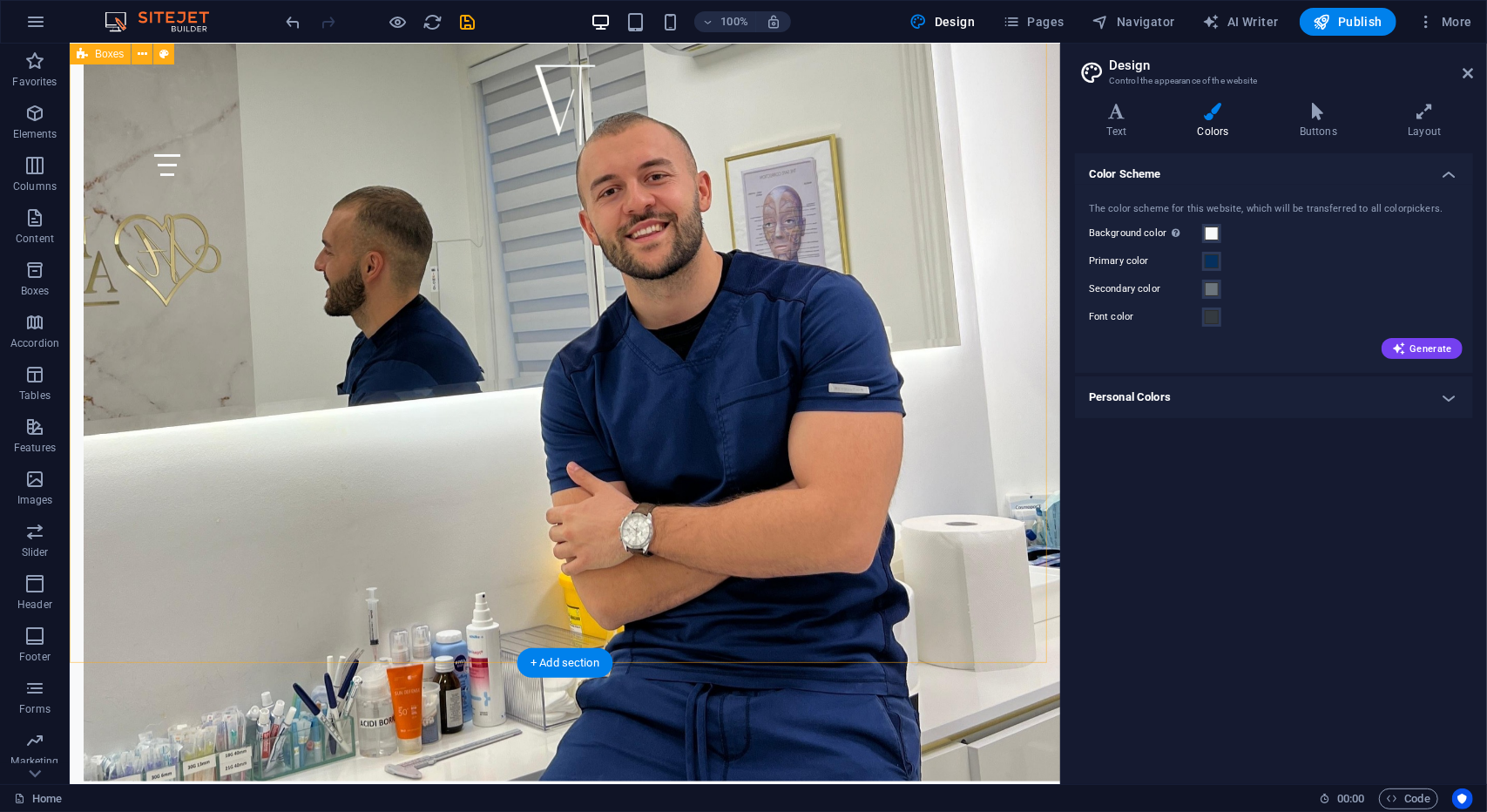
scroll to position [1007, 0]
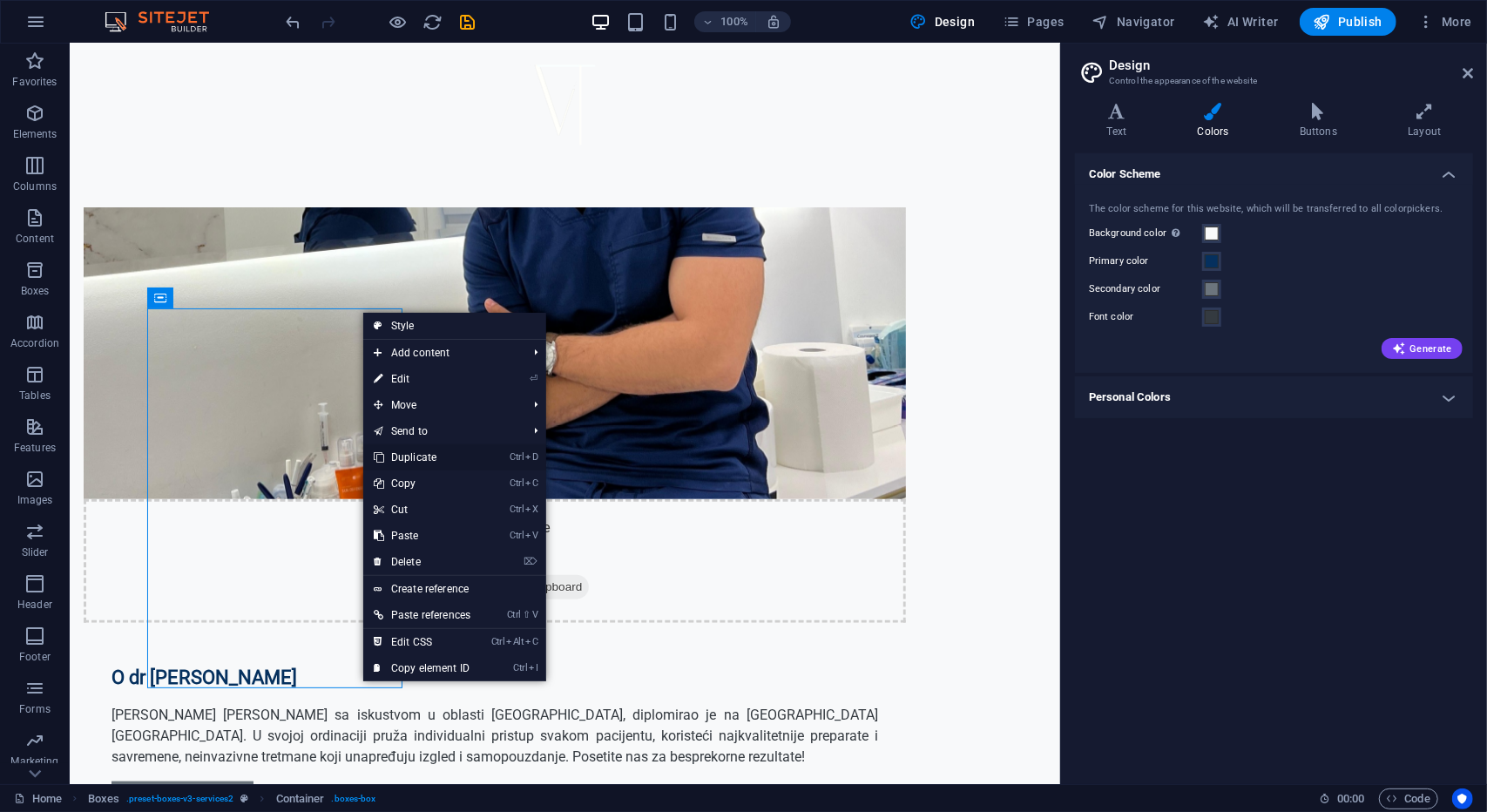
click at [420, 456] on link "Ctrl D Duplicate" at bounding box center [421, 457] width 118 height 26
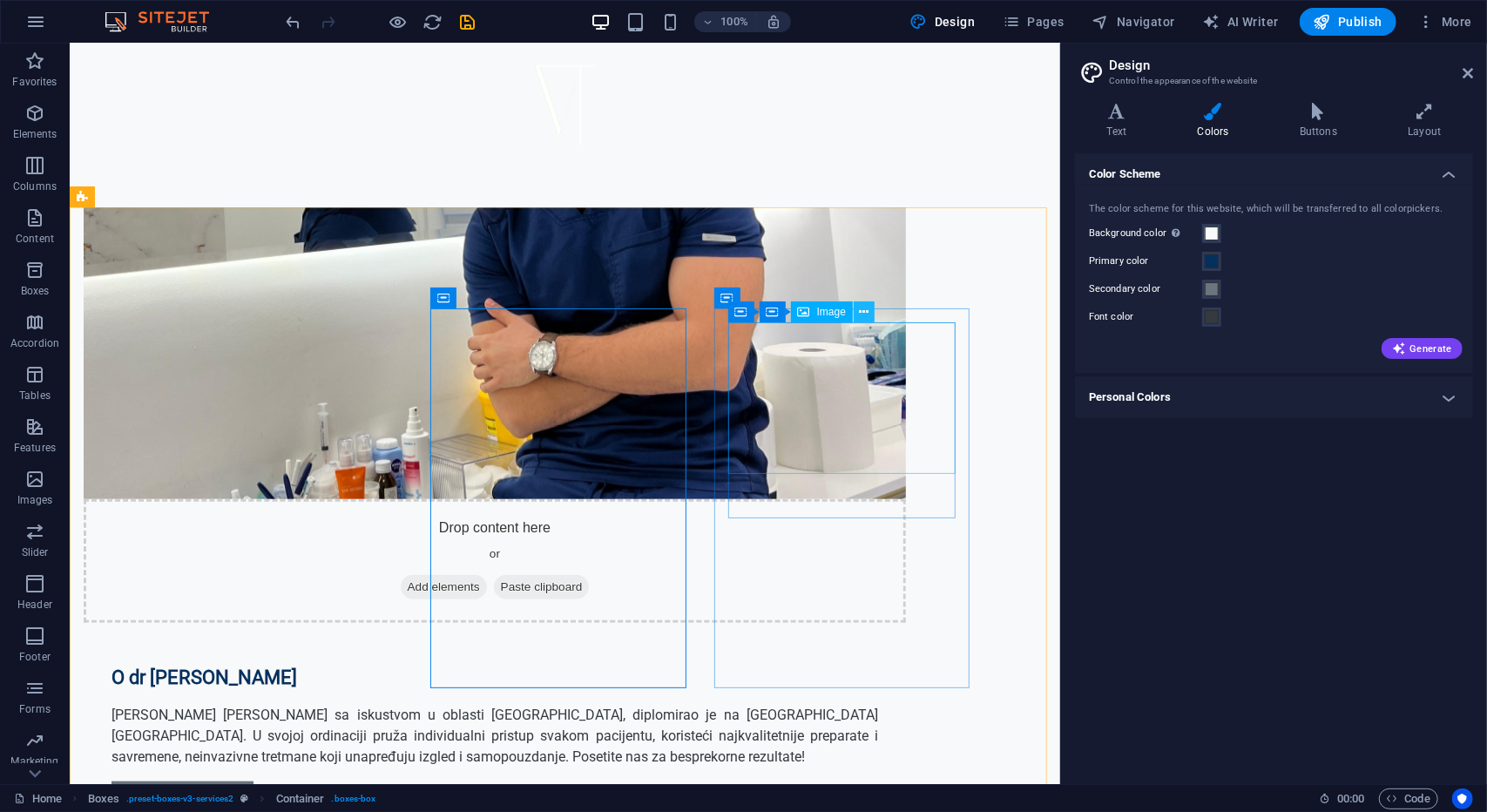
click at [869, 306] on icon at bounding box center [865, 312] width 10 height 18
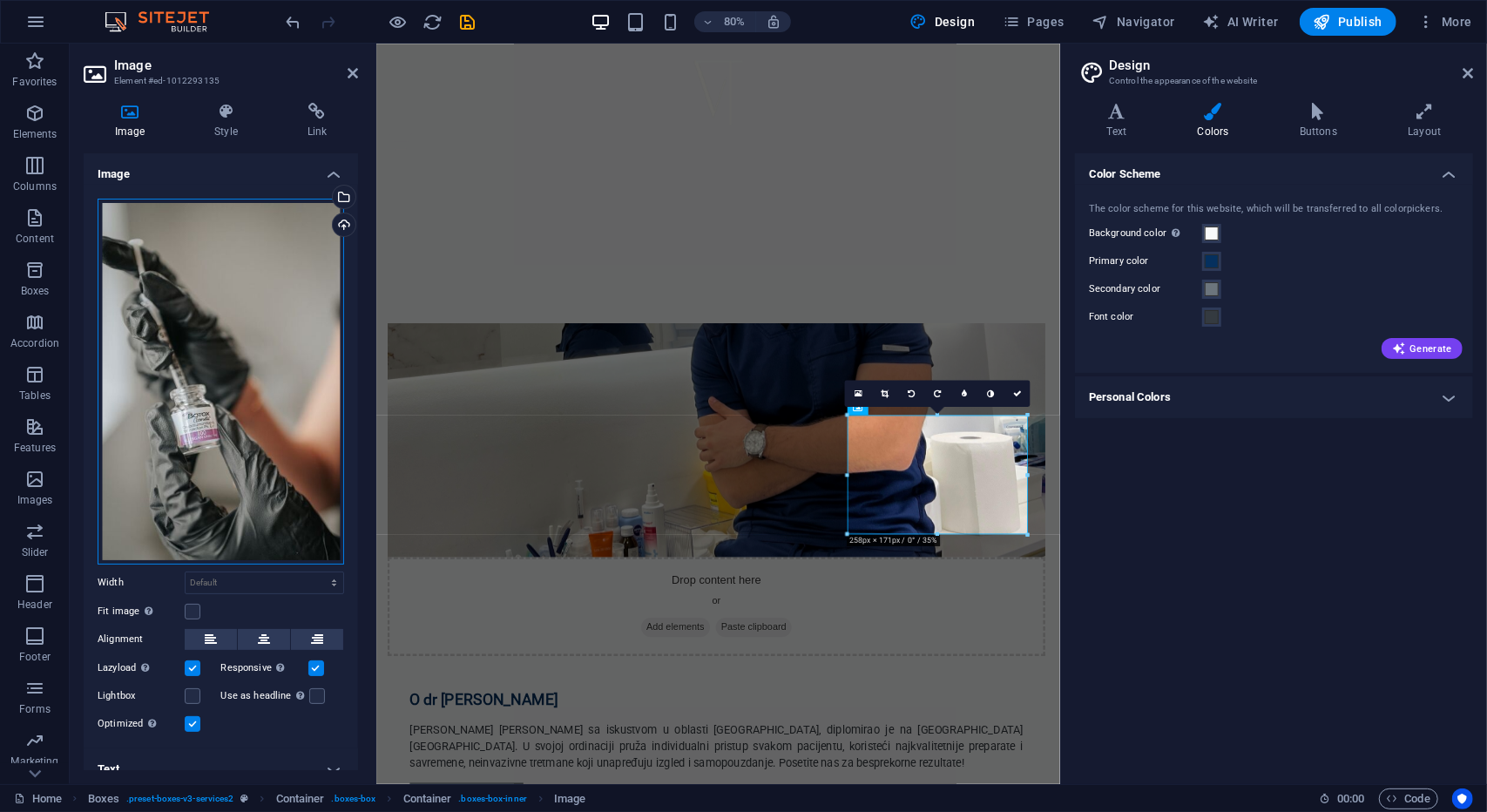
click at [240, 316] on div "Drag files here, click to choose files or select files from Files or our free s…" at bounding box center [221, 381] width 247 height 366
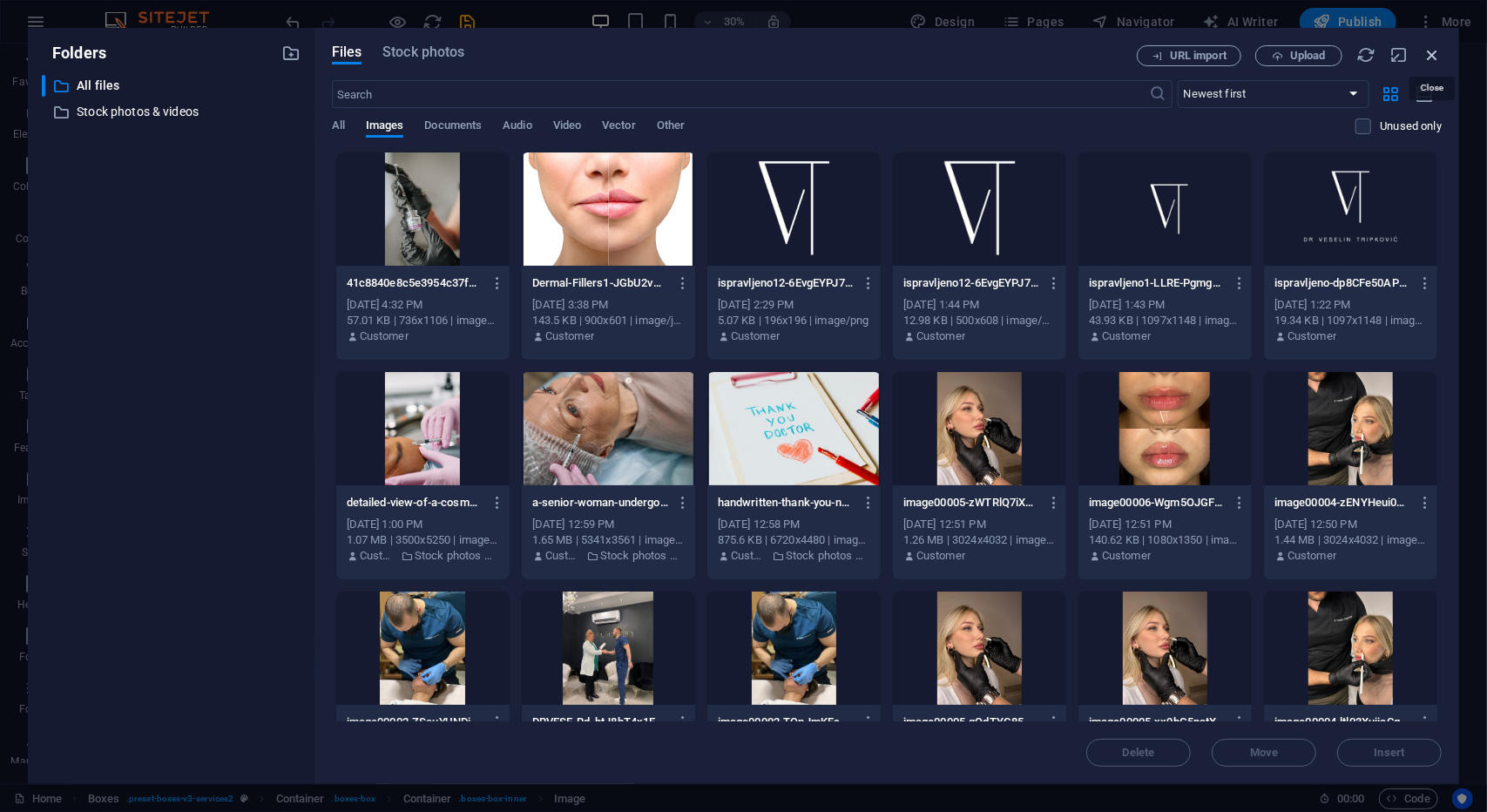
click at [1433, 51] on icon "button" at bounding box center [1432, 55] width 19 height 19
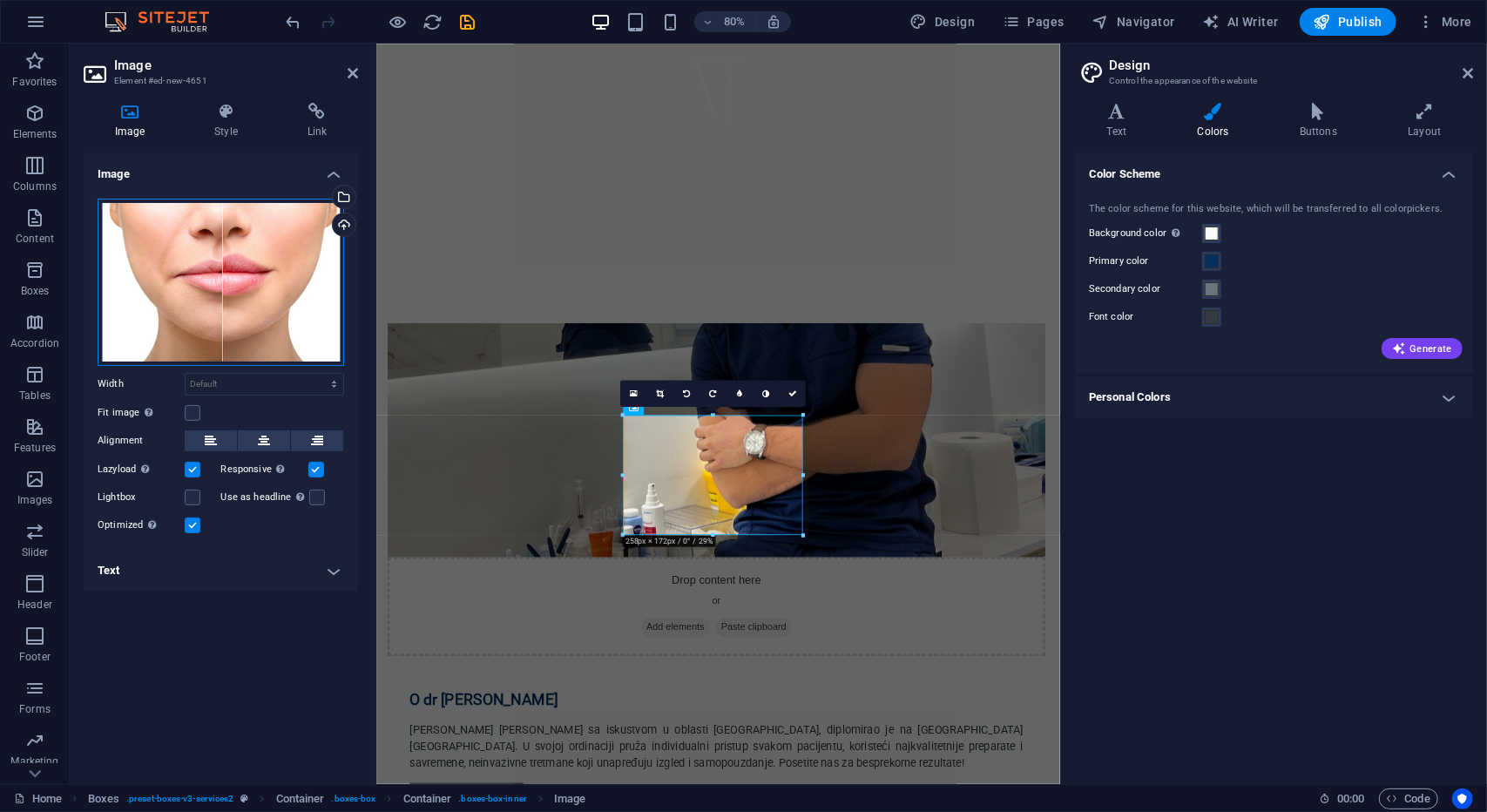
click at [312, 274] on div "Drag files here, click to choose files or select files from Files or our free s…" at bounding box center [221, 282] width 247 height 167
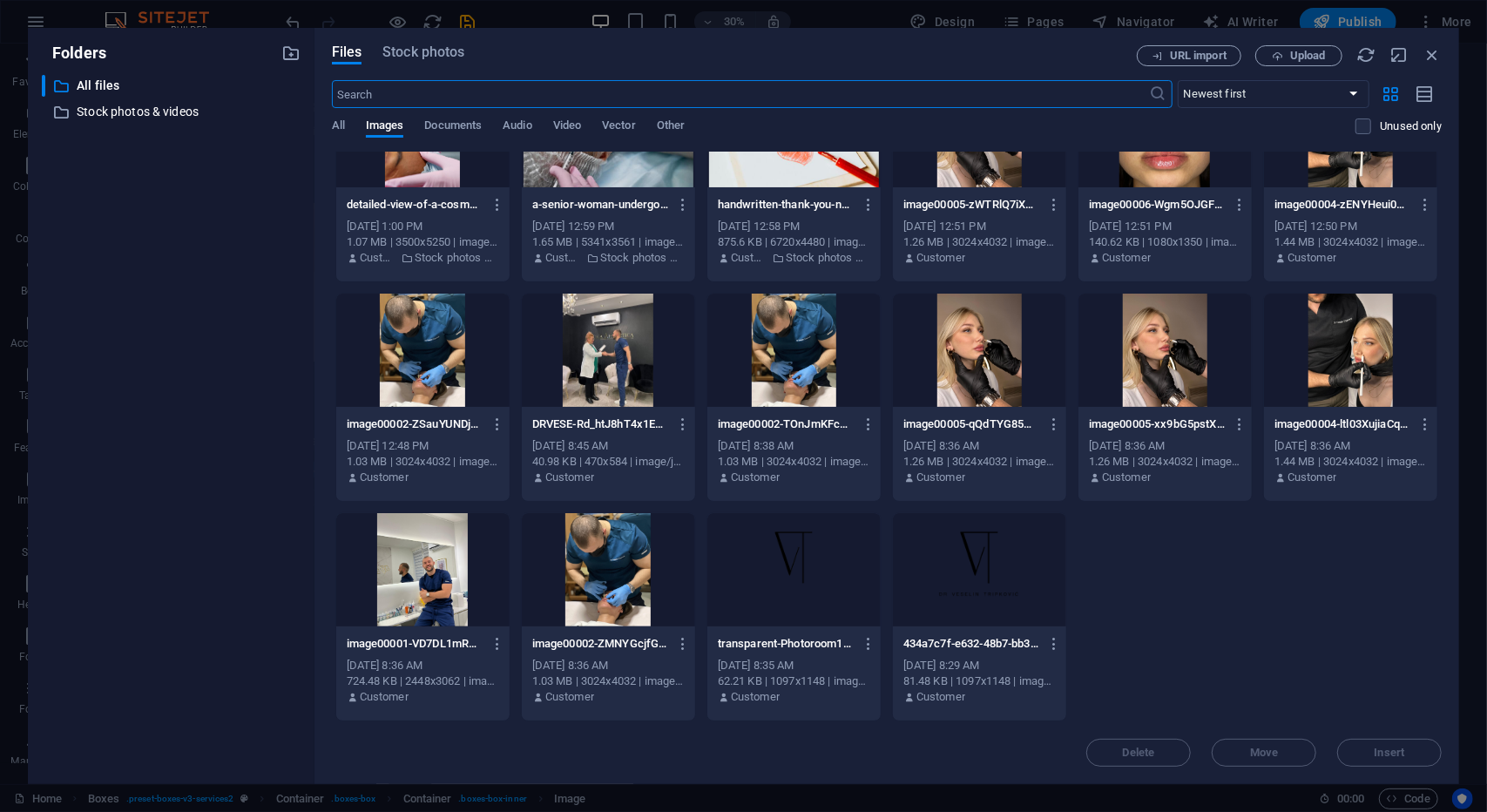
scroll to position [0, 0]
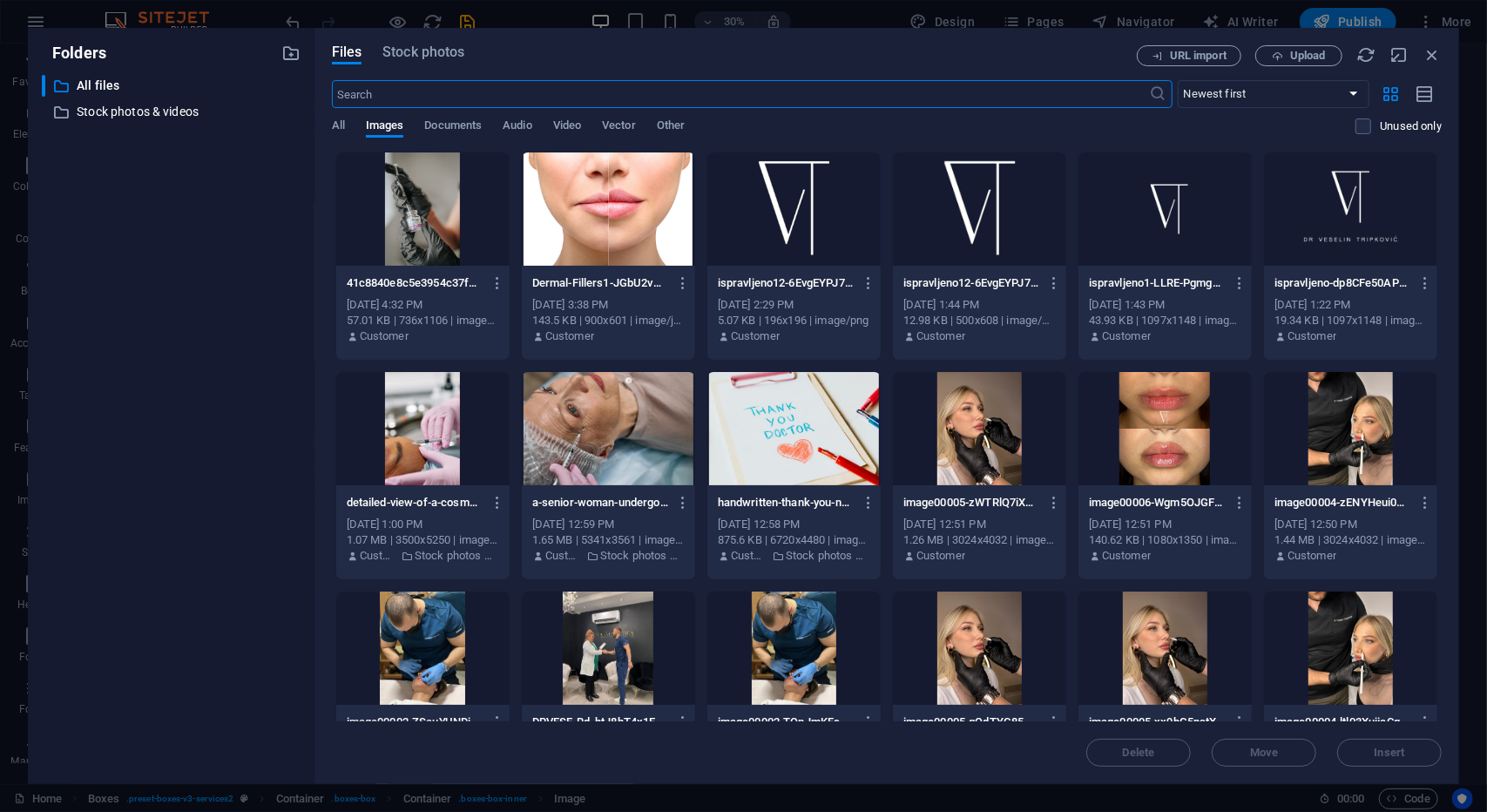
click at [430, 203] on div at bounding box center [422, 209] width 174 height 113
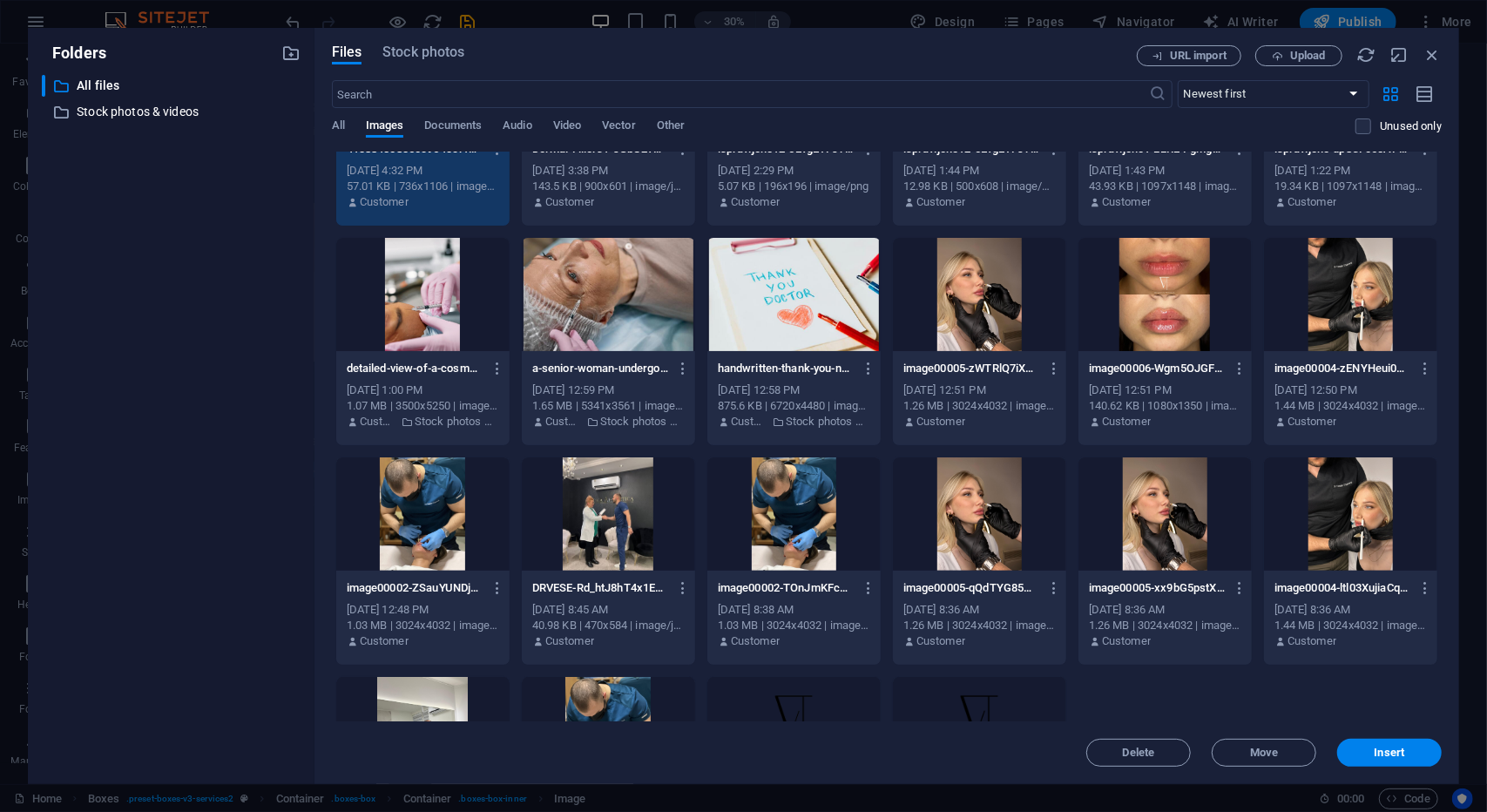
scroll to position [298, 0]
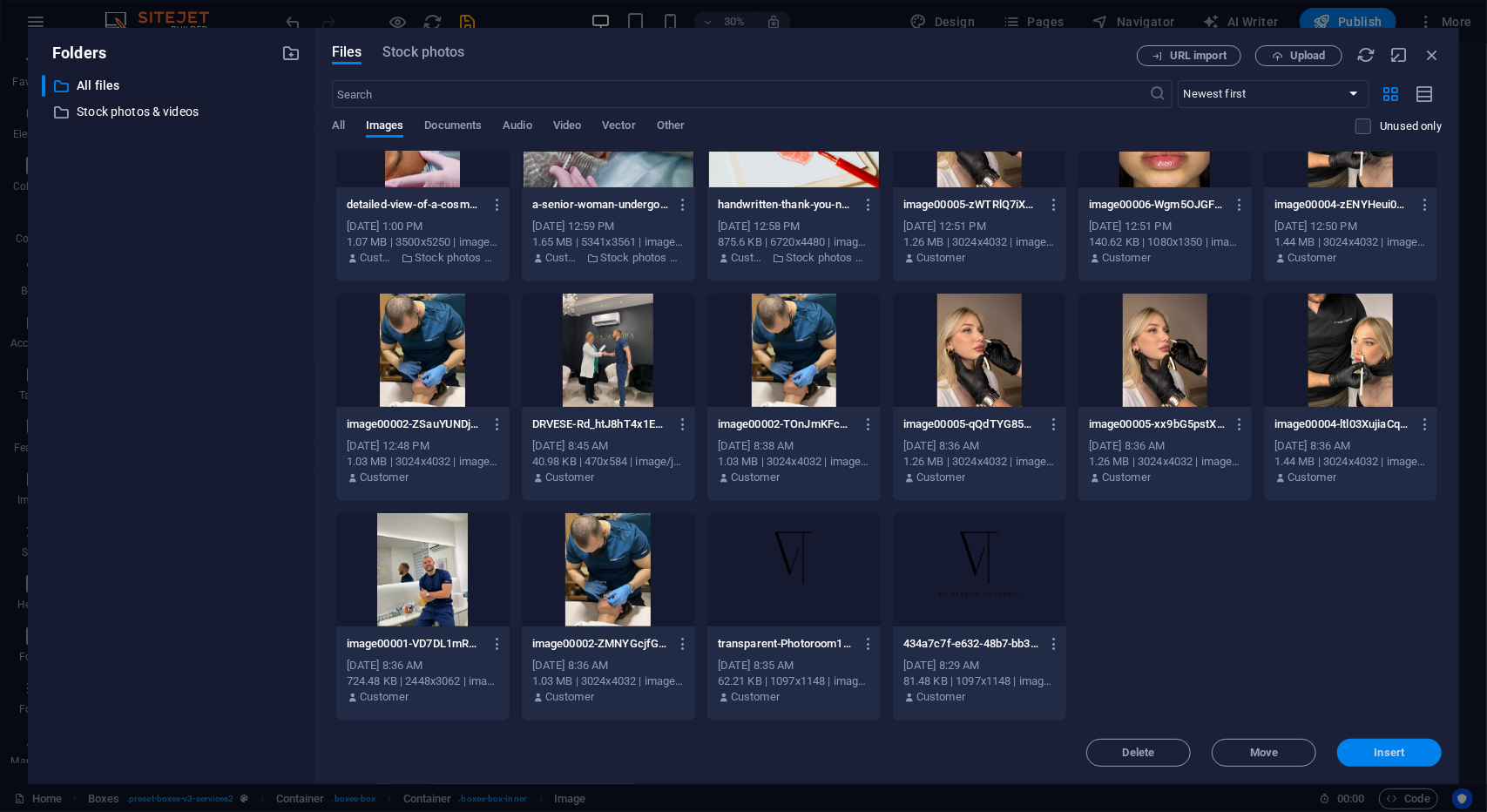
click at [1372, 757] on span "Insert" at bounding box center [1389, 752] width 90 height 11
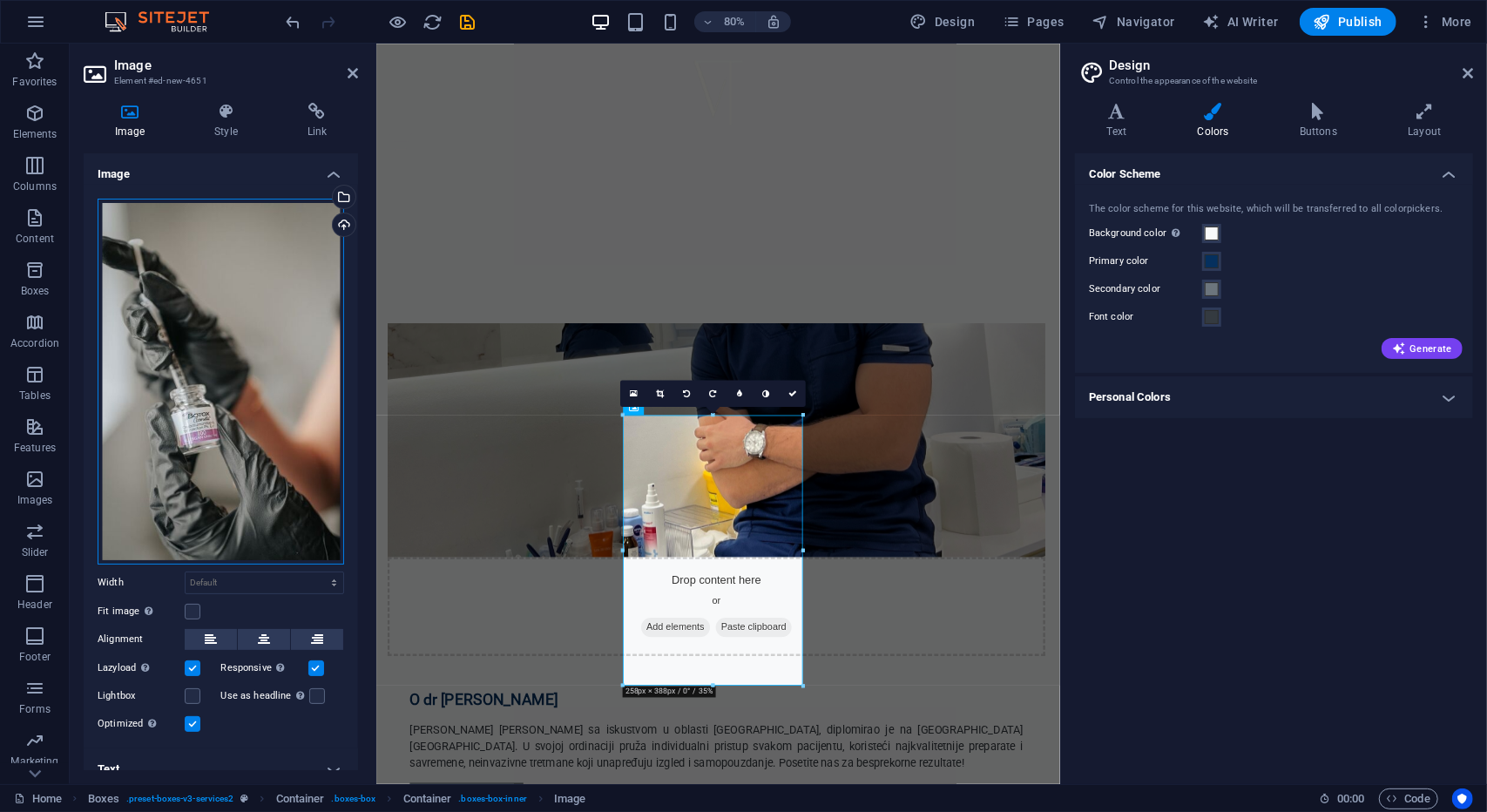
drag, startPoint x: 261, startPoint y: 360, endPoint x: 200, endPoint y: 334, distance: 66.3
click at [194, 335] on div "Drag files here, click to choose files or select files from Files or our free s…" at bounding box center [221, 381] width 247 height 366
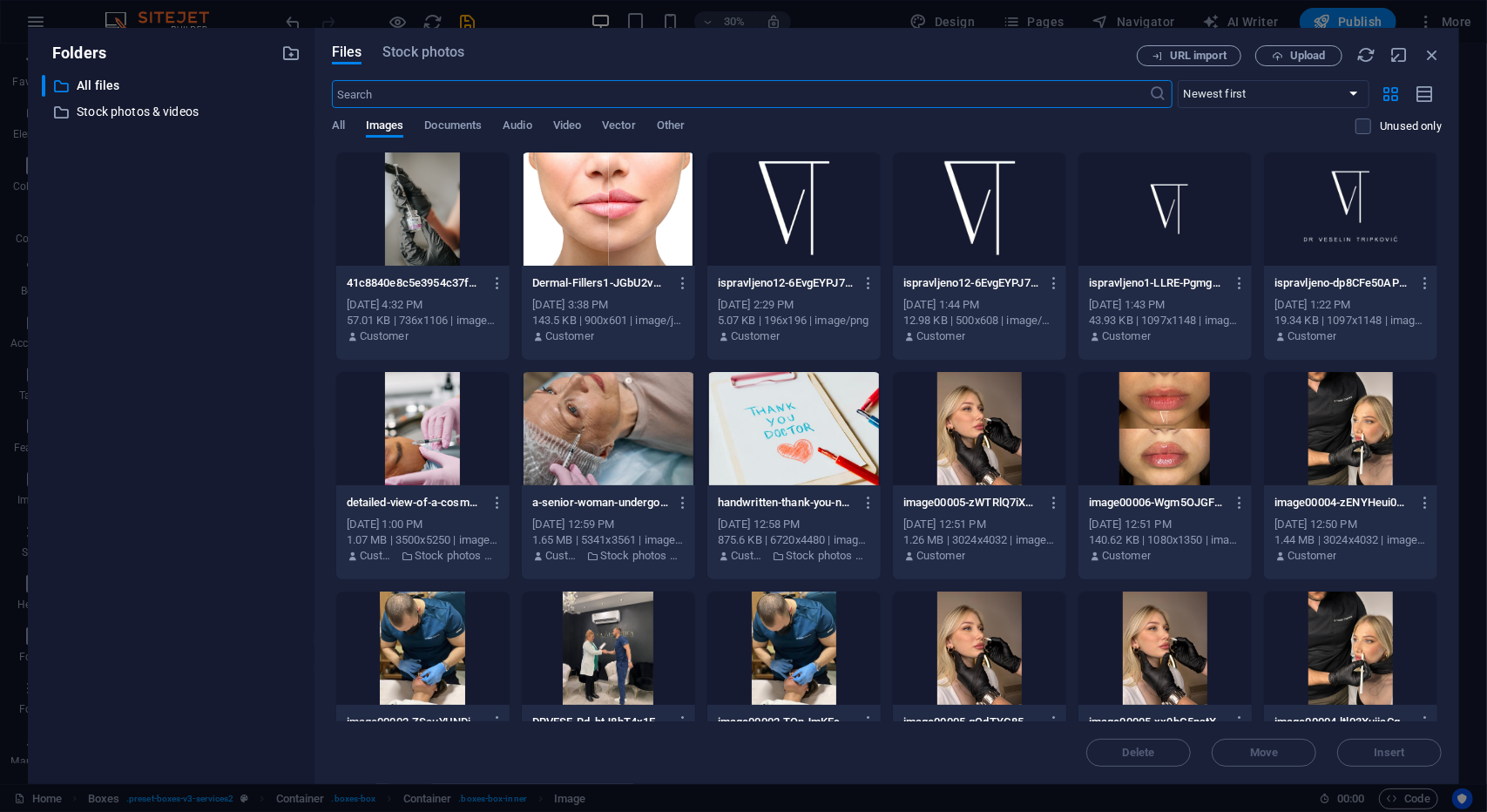
click at [1442, 56] on div "Files Stock photos URL import Upload ​ Newest first Oldest first Name (A-Z) Nam…" at bounding box center [887, 406] width 1145 height 756
click at [1431, 52] on icon "button" at bounding box center [1432, 55] width 19 height 19
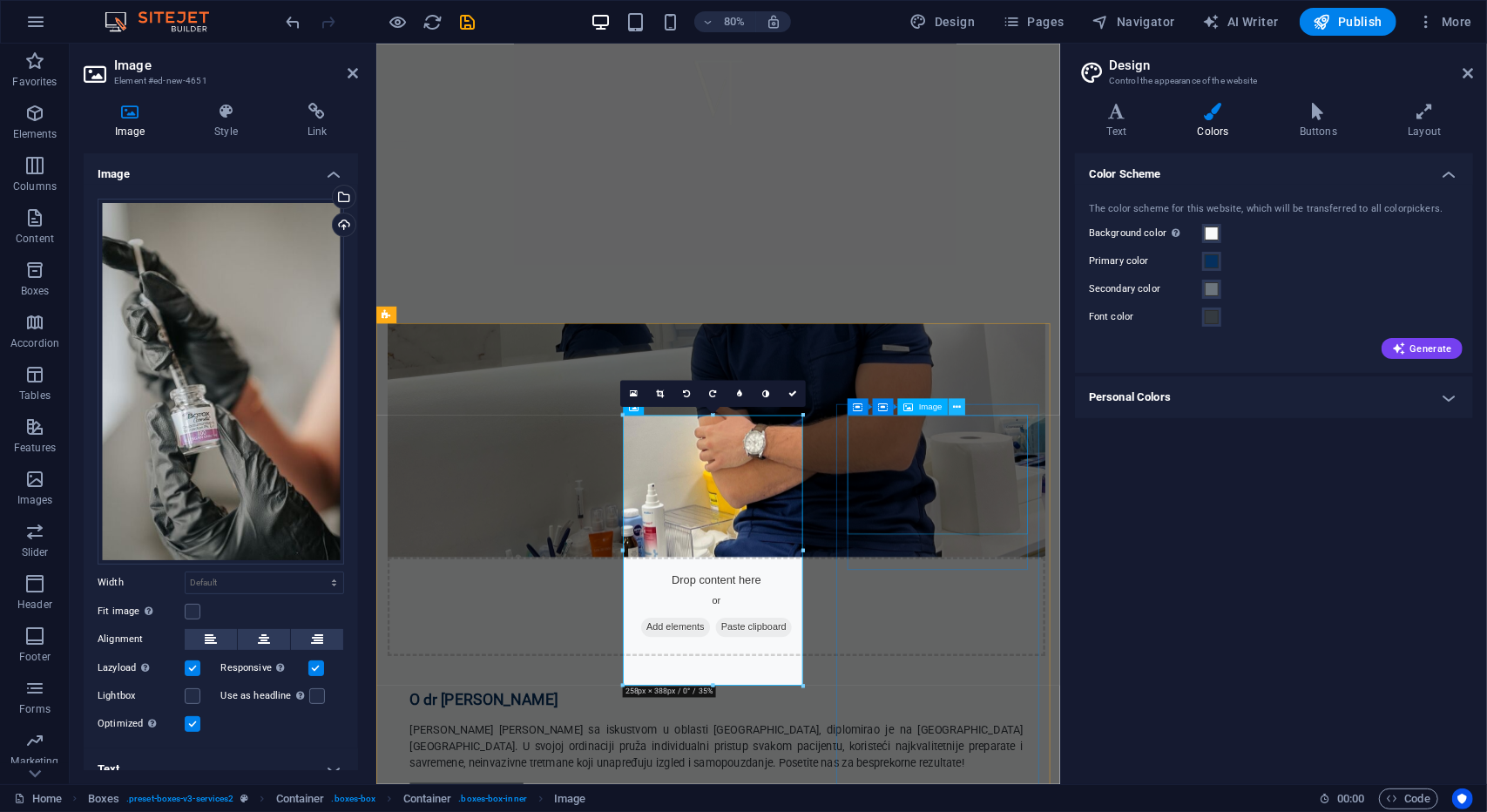
click at [958, 410] on icon at bounding box center [957, 406] width 8 height 14
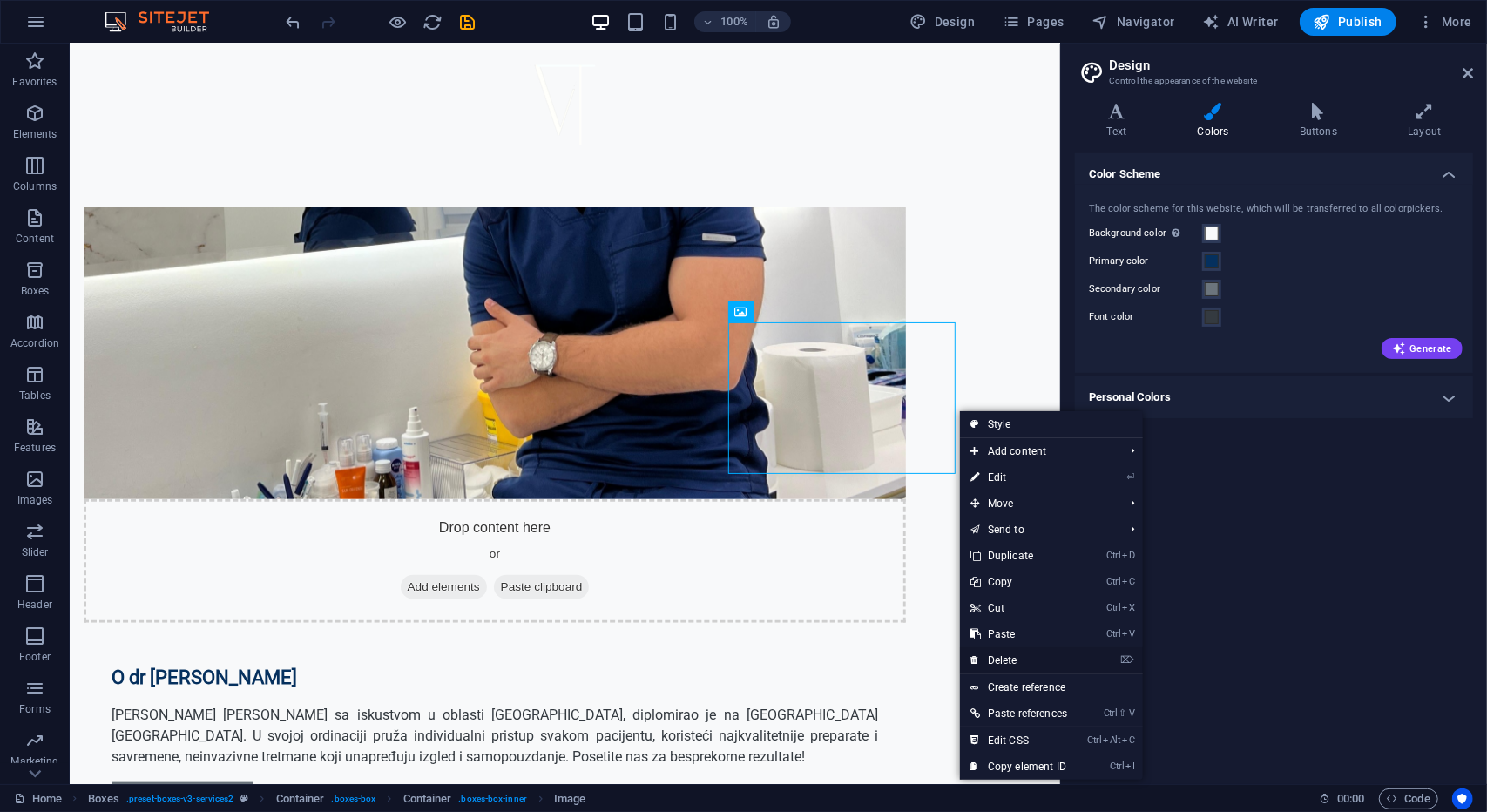
click at [1014, 662] on link "⌦ Delete" at bounding box center [1019, 659] width 118 height 26
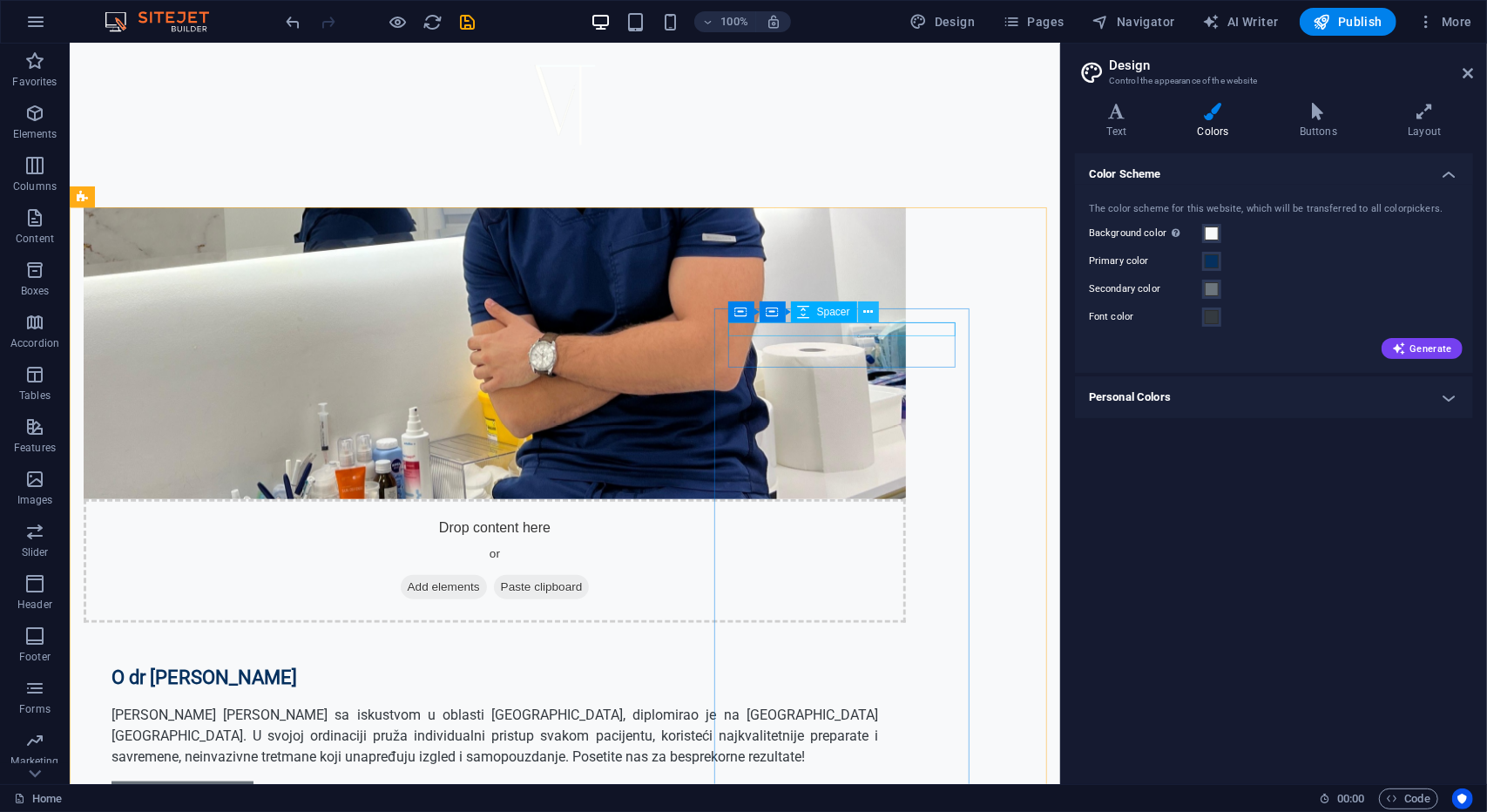
click at [864, 312] on icon at bounding box center [868, 312] width 10 height 18
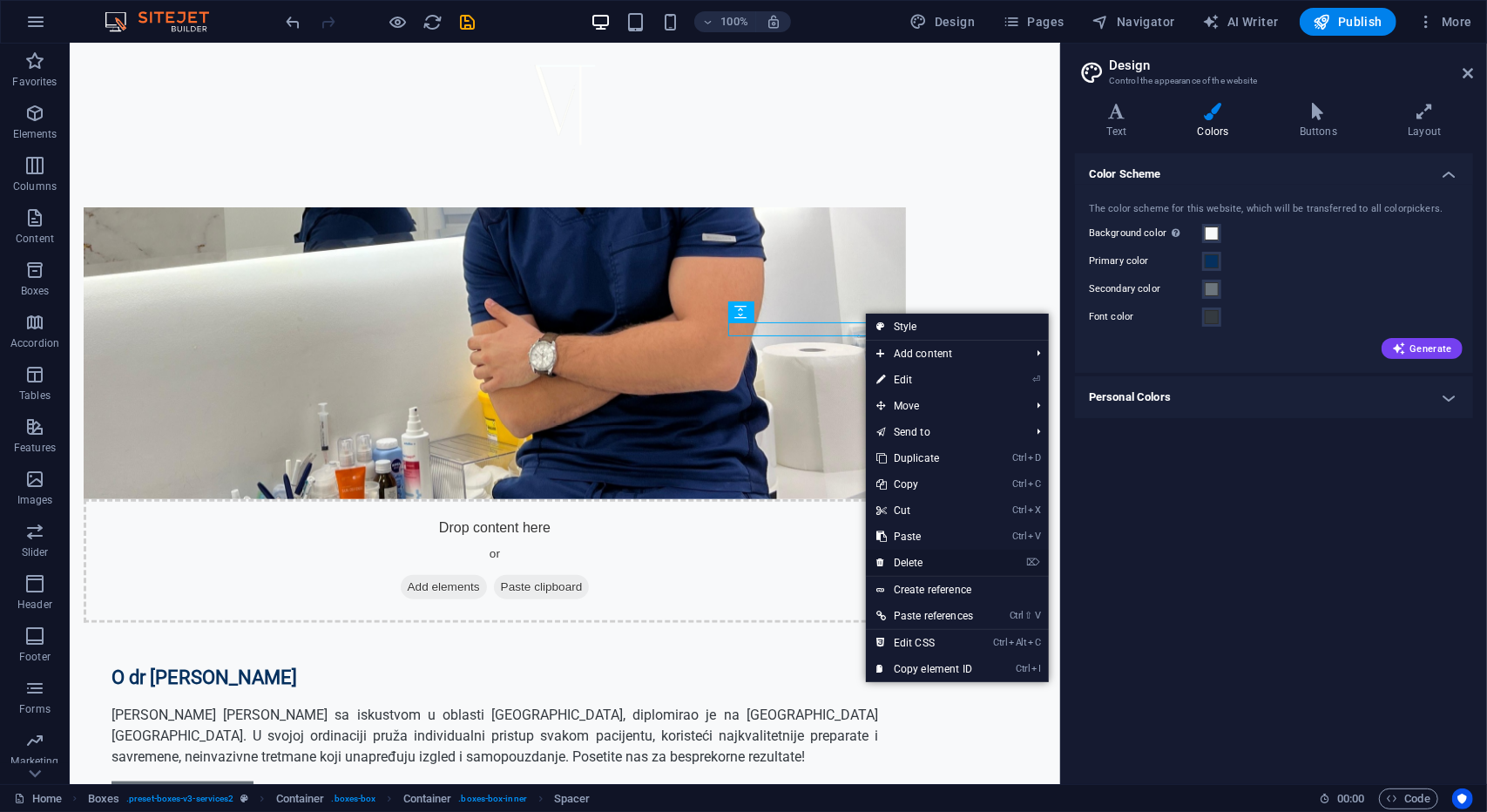
click at [916, 562] on link "⌦ Delete" at bounding box center [924, 562] width 118 height 26
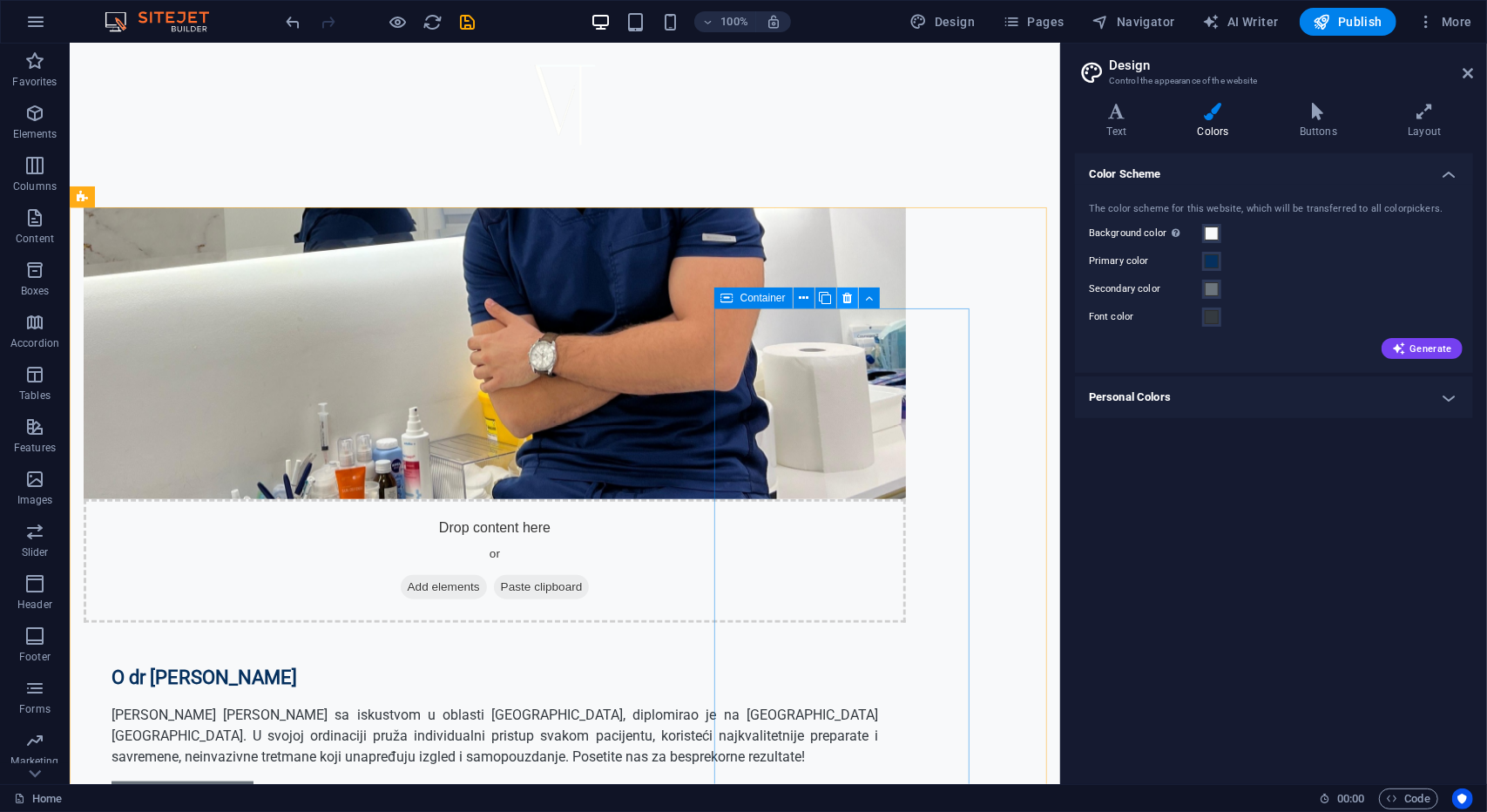
click at [850, 301] on icon at bounding box center [848, 298] width 10 height 18
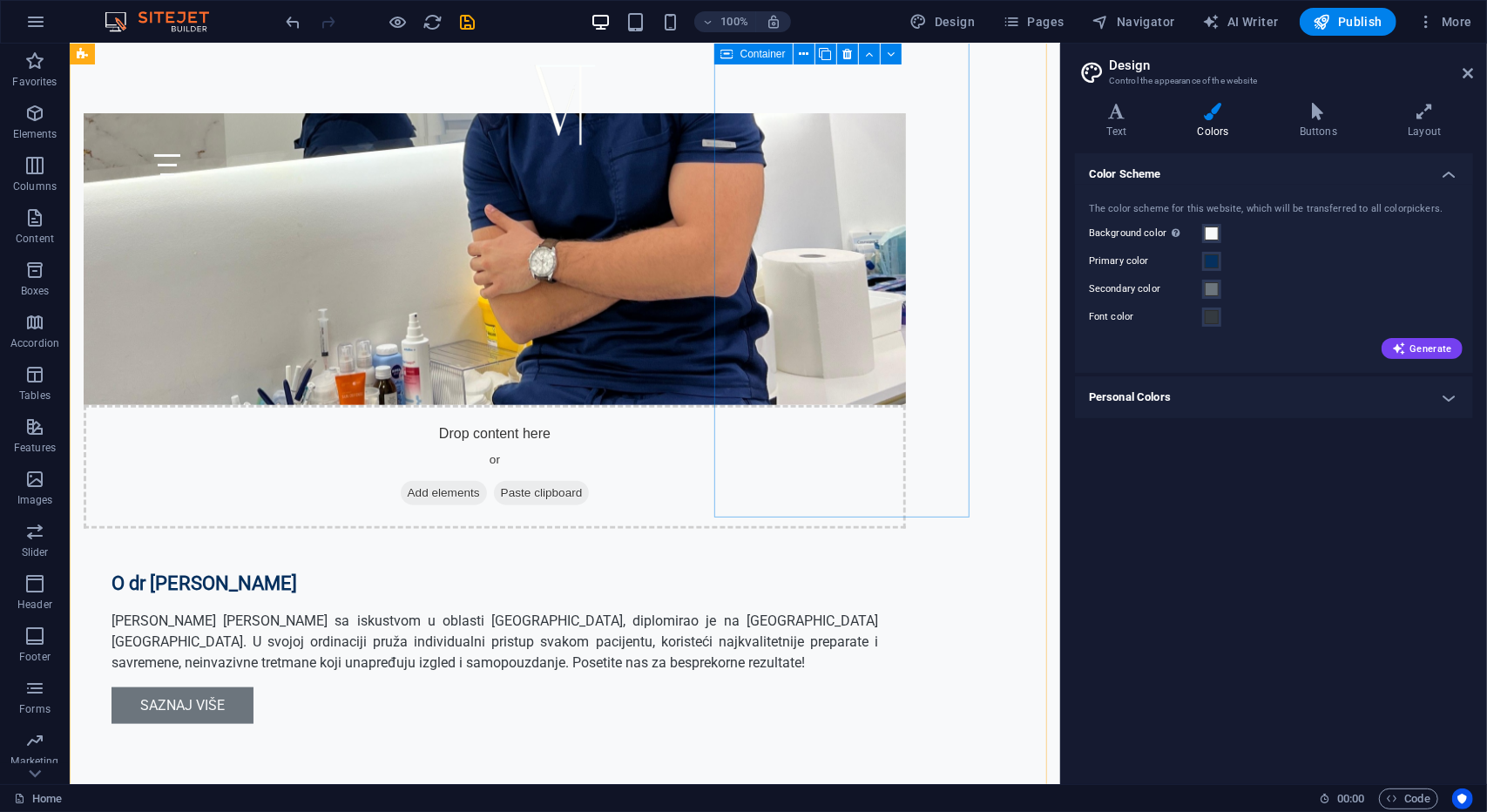
scroll to position [1094, 0]
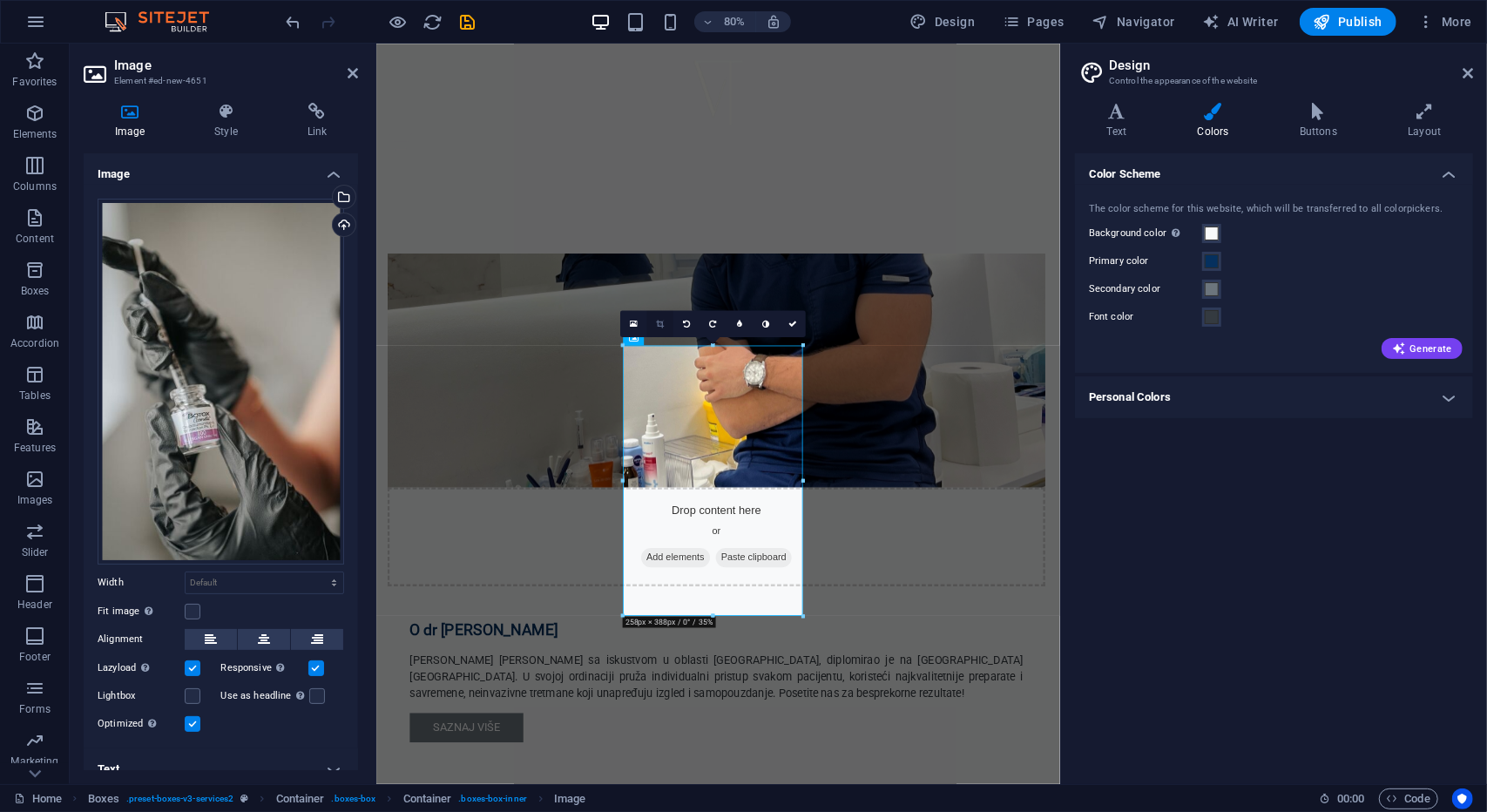
click at [659, 320] on icon at bounding box center [660, 323] width 8 height 9
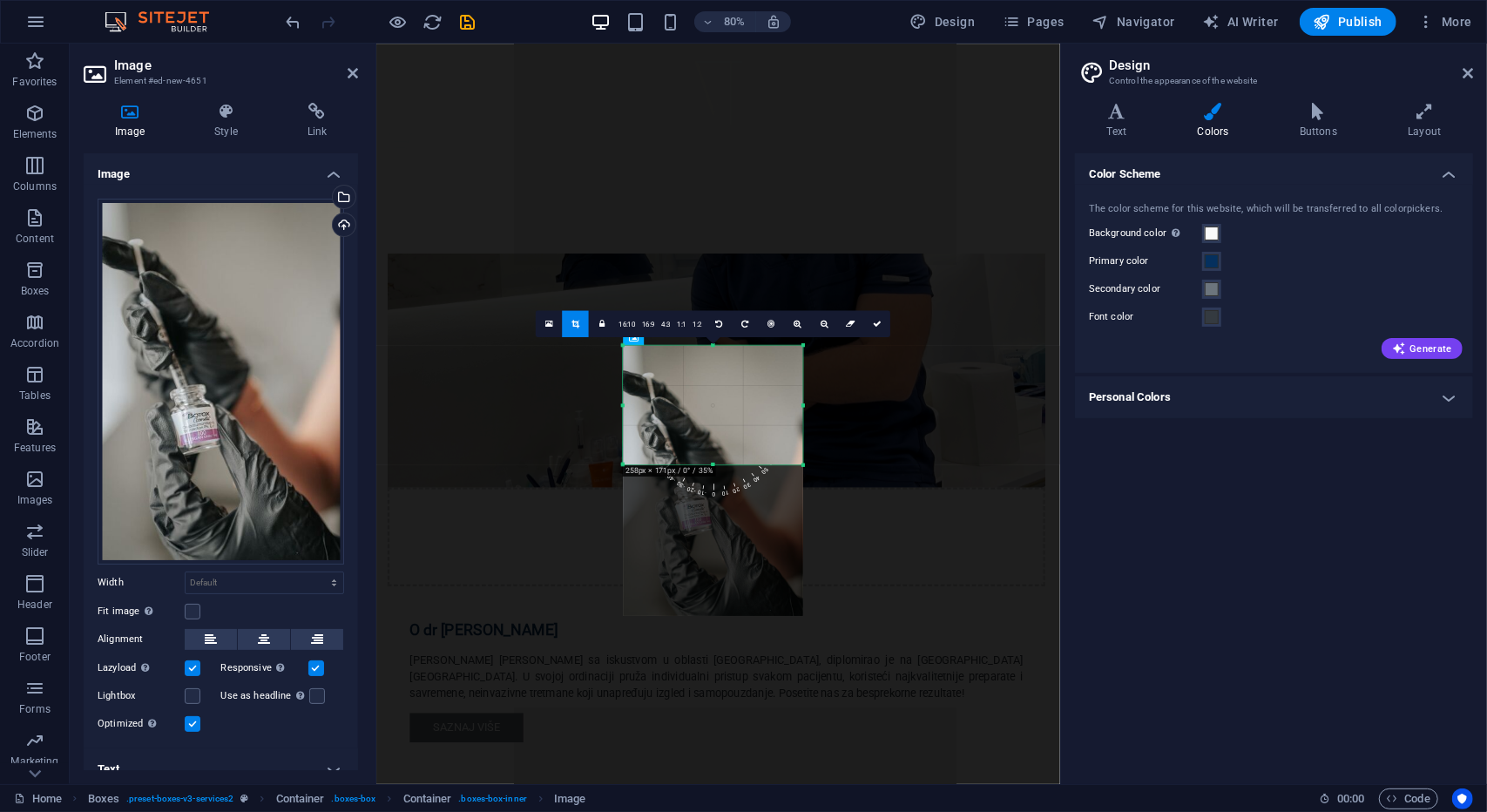
drag, startPoint x: 712, startPoint y: 615, endPoint x: 712, endPoint y: 426, distance: 189.0
click at [712, 426] on div "180 170 160 150 140 130 120 110 100 90 80 70 60 50 40 30 20 10 0 -10 -20 -30 -4…" at bounding box center [712, 404] width 180 height 119
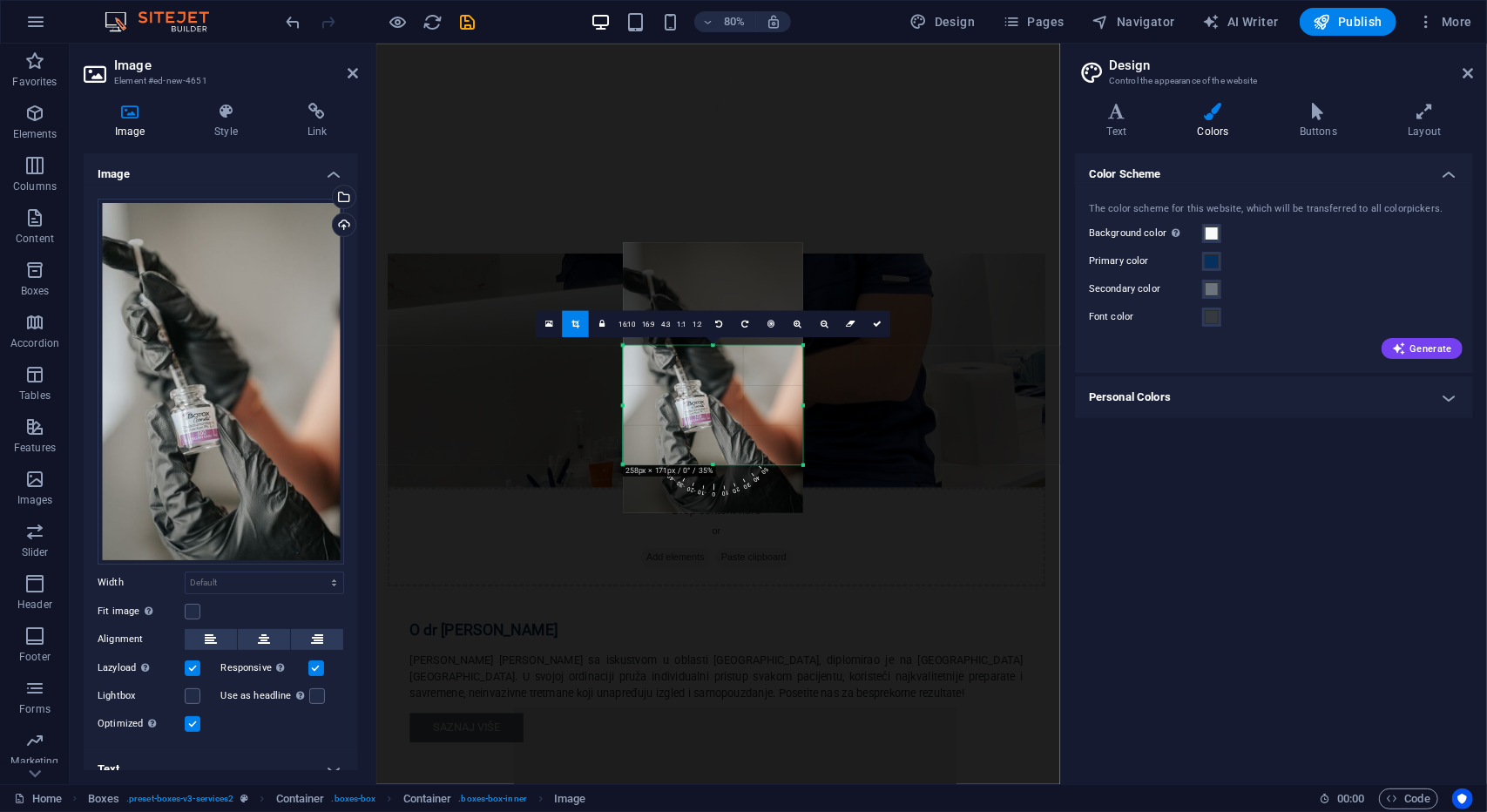
drag, startPoint x: 722, startPoint y: 421, endPoint x: 719, endPoint y: 293, distance: 128.0
click at [719, 293] on div at bounding box center [712, 376] width 180 height 270
click at [876, 321] on icon at bounding box center [876, 323] width 9 height 9
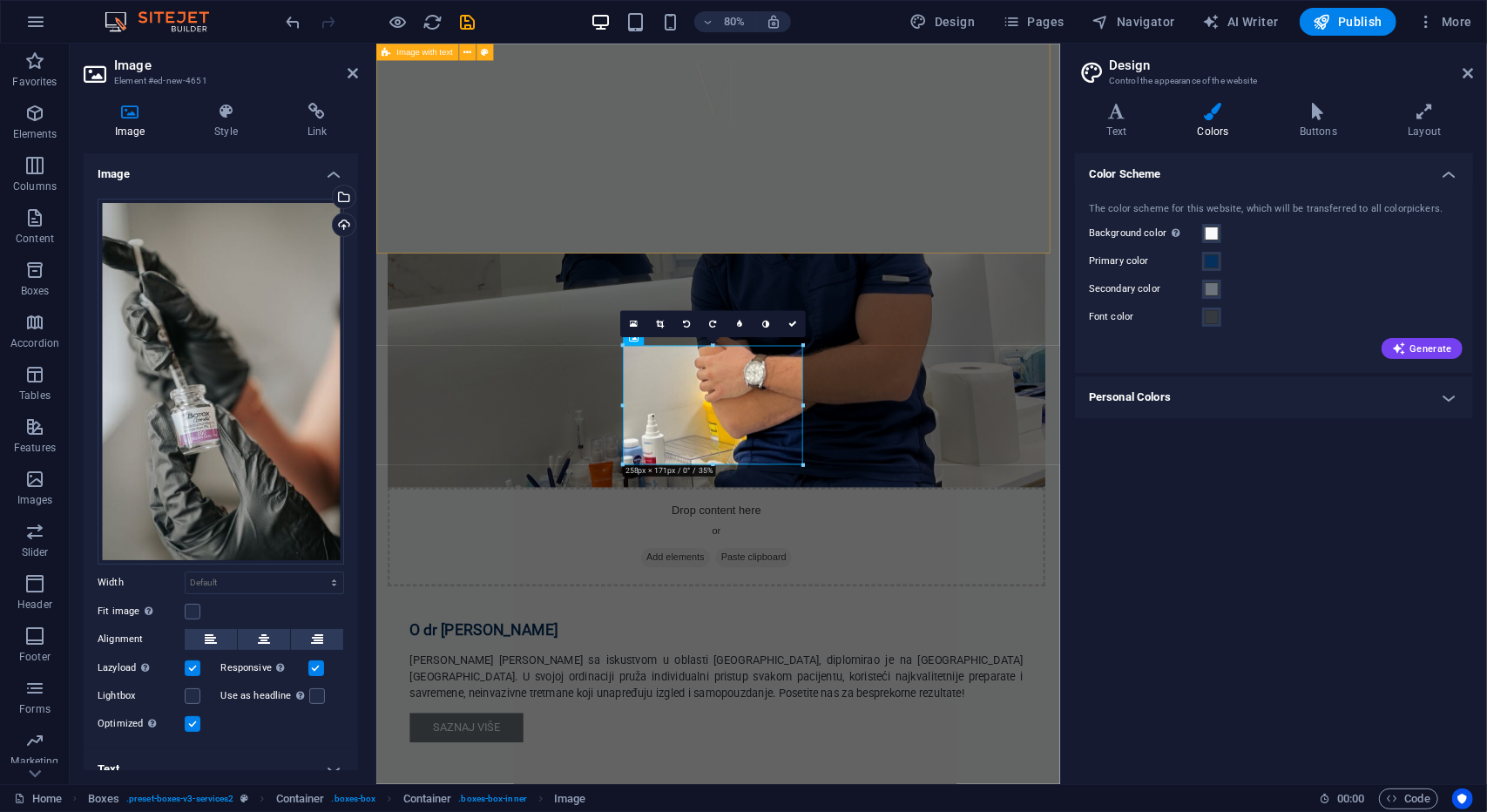
click at [1125, 268] on div "Drop content here or Add elements Paste clipboard O dr [PERSON_NAME] [PERSON_NA…" at bounding box center [803, 624] width 854 height 778
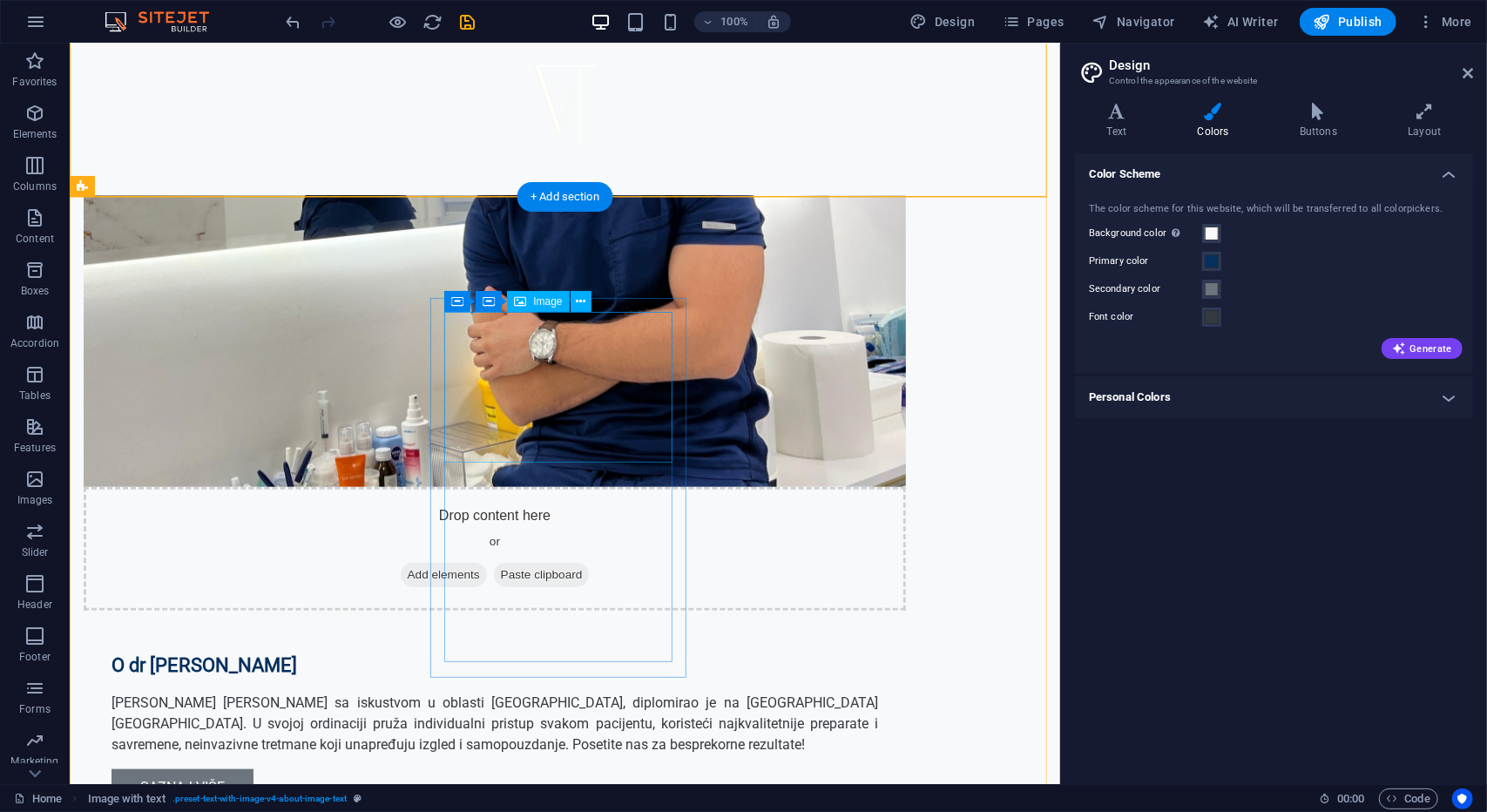
scroll to position [1021, 0]
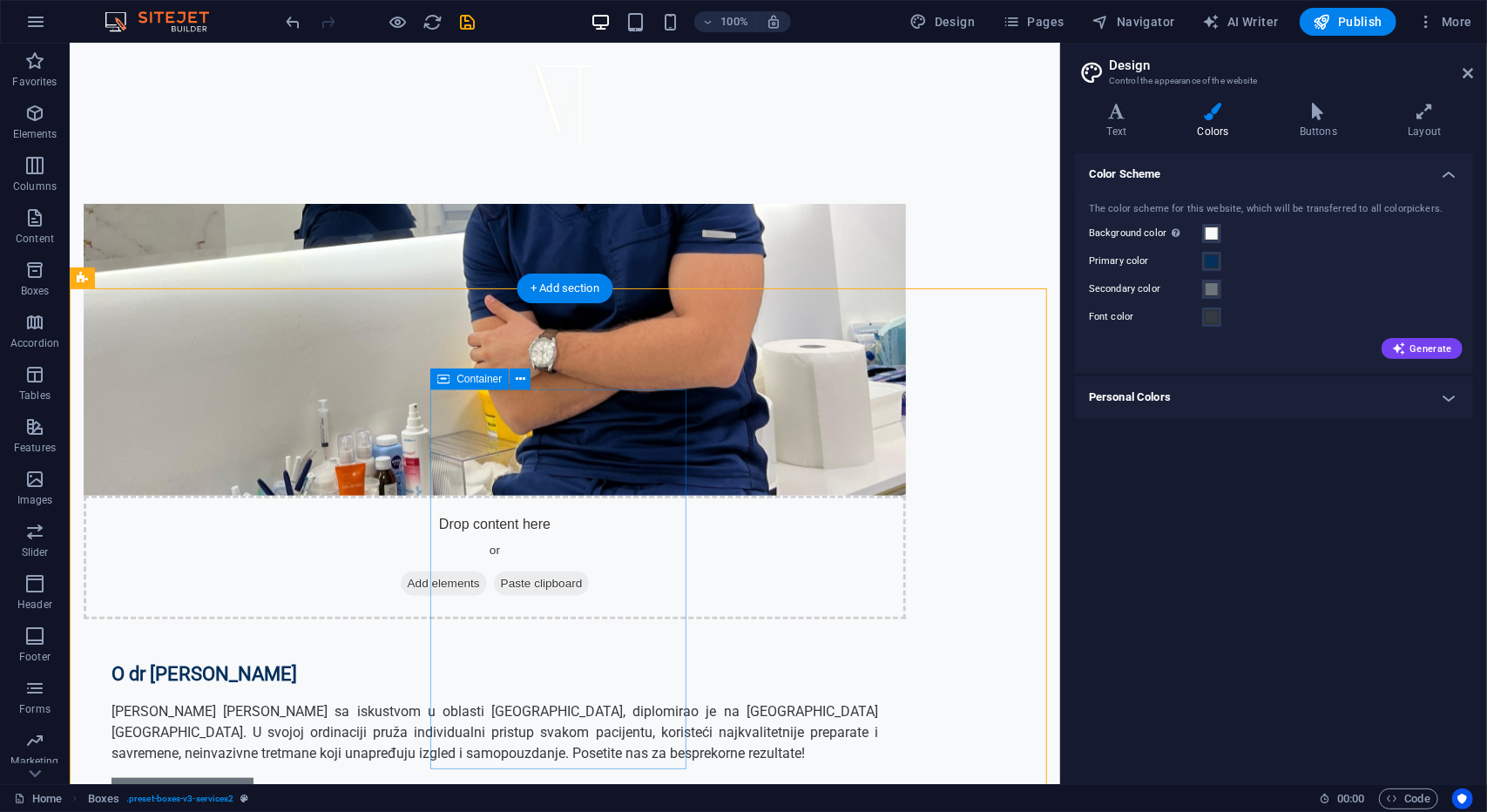
scroll to position [1013, 0]
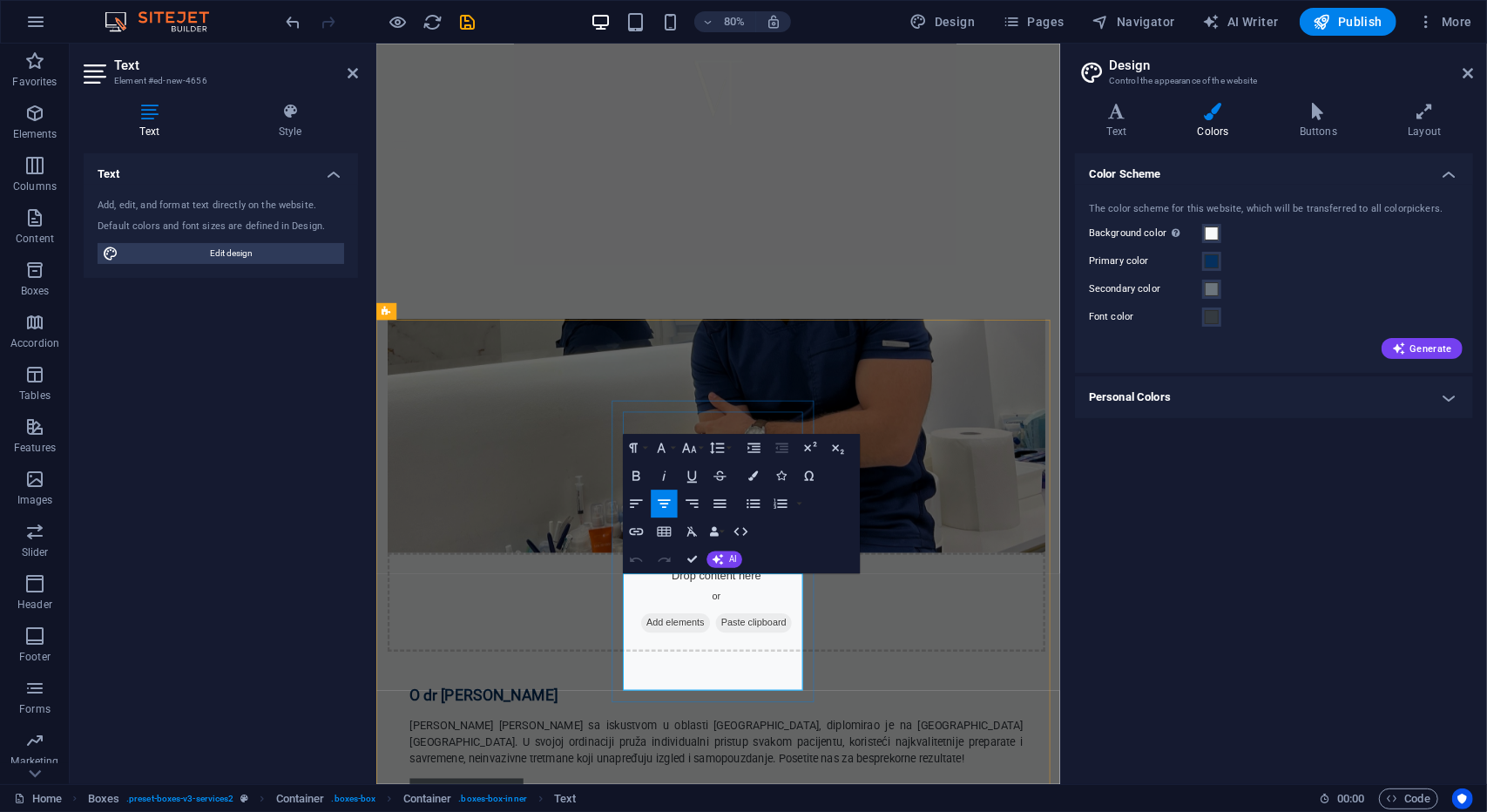
drag, startPoint x: 836, startPoint y: 845, endPoint x: 684, endPoint y: 718, distance: 198.1
click at [1085, 615] on div "Color Scheme The color scheme for this website, which will be transferred to al…" at bounding box center [1274, 462] width 398 height 617
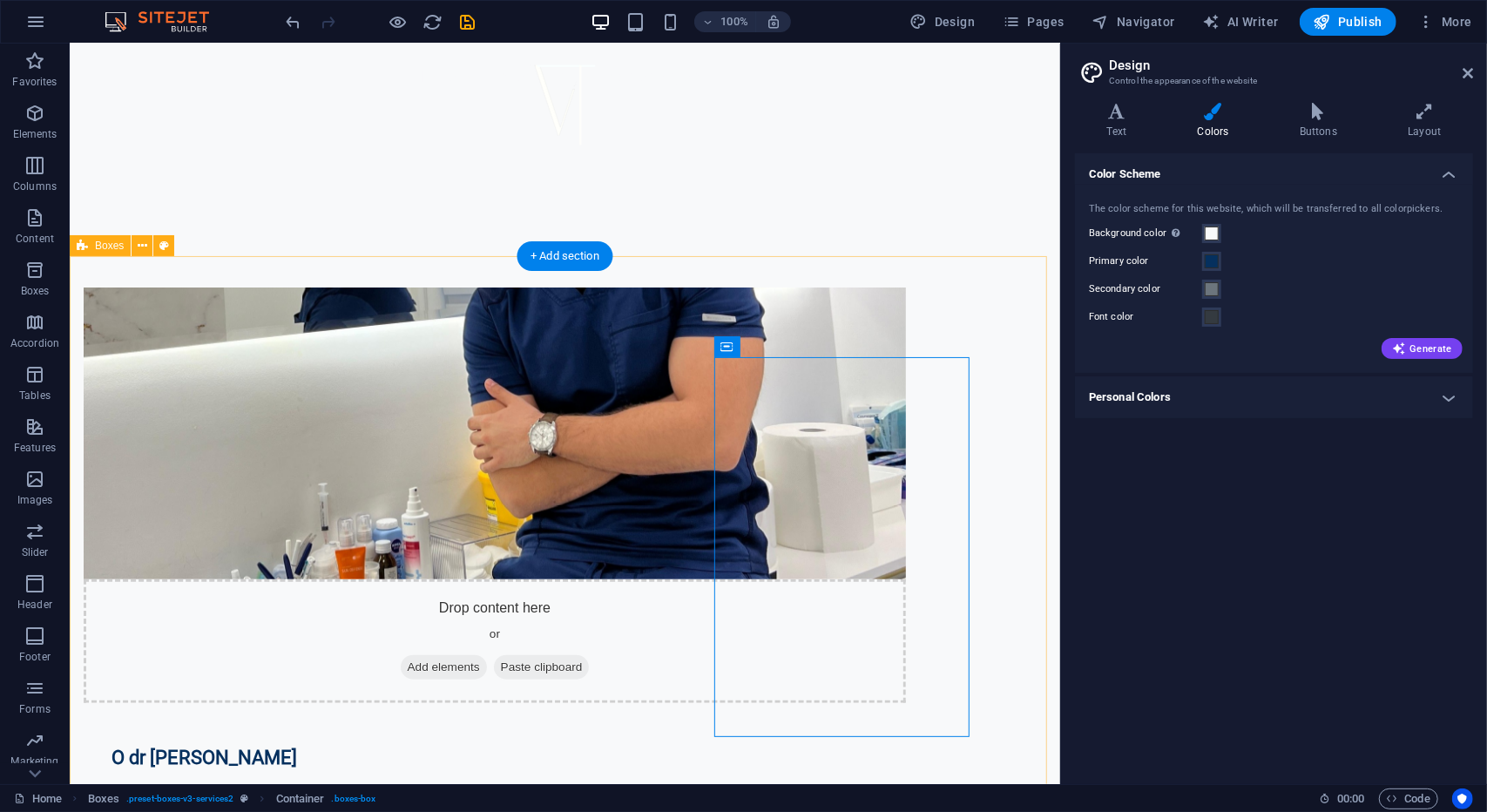
scroll to position [925, 0]
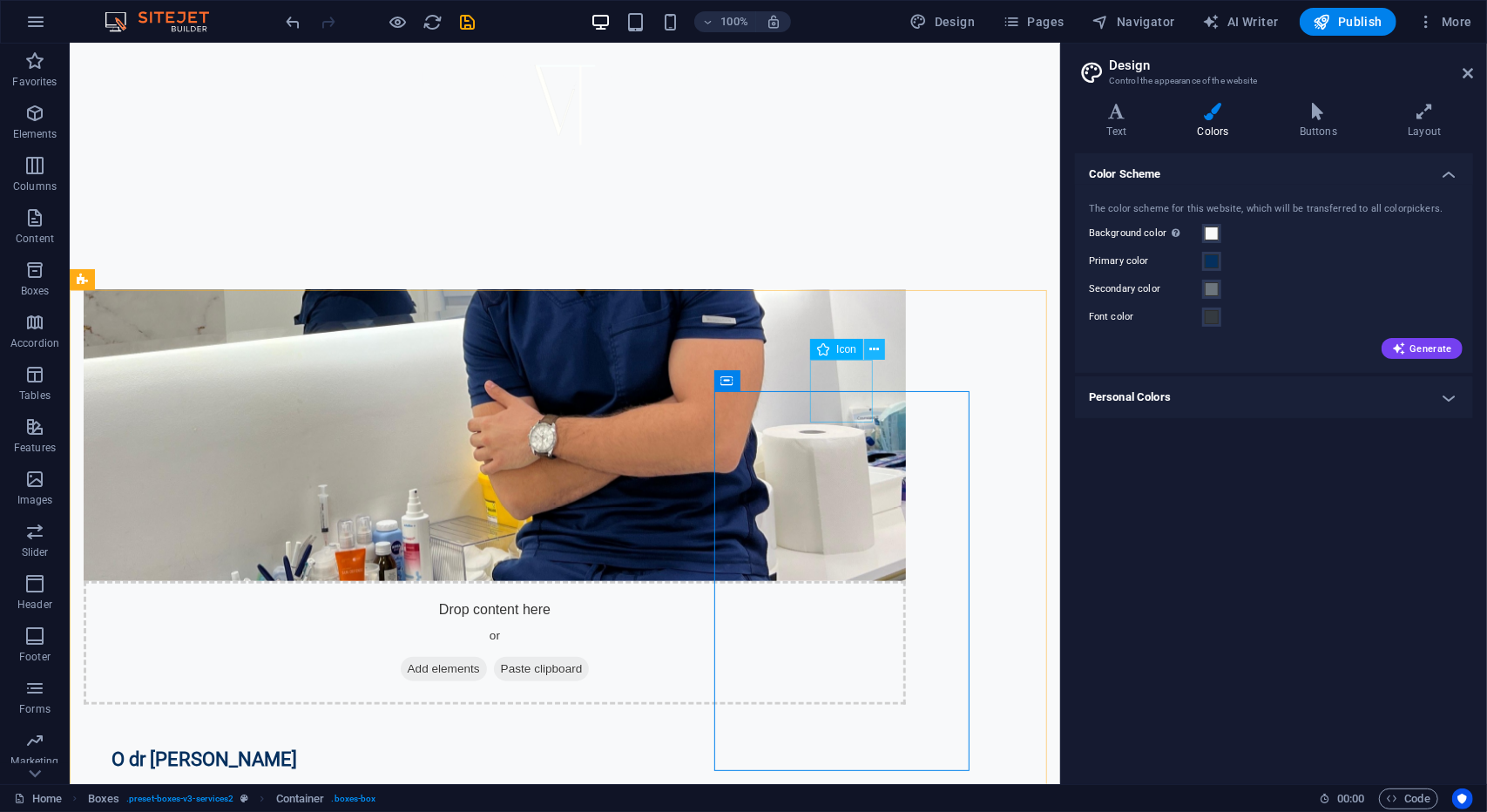
click at [870, 350] on icon at bounding box center [875, 349] width 10 height 18
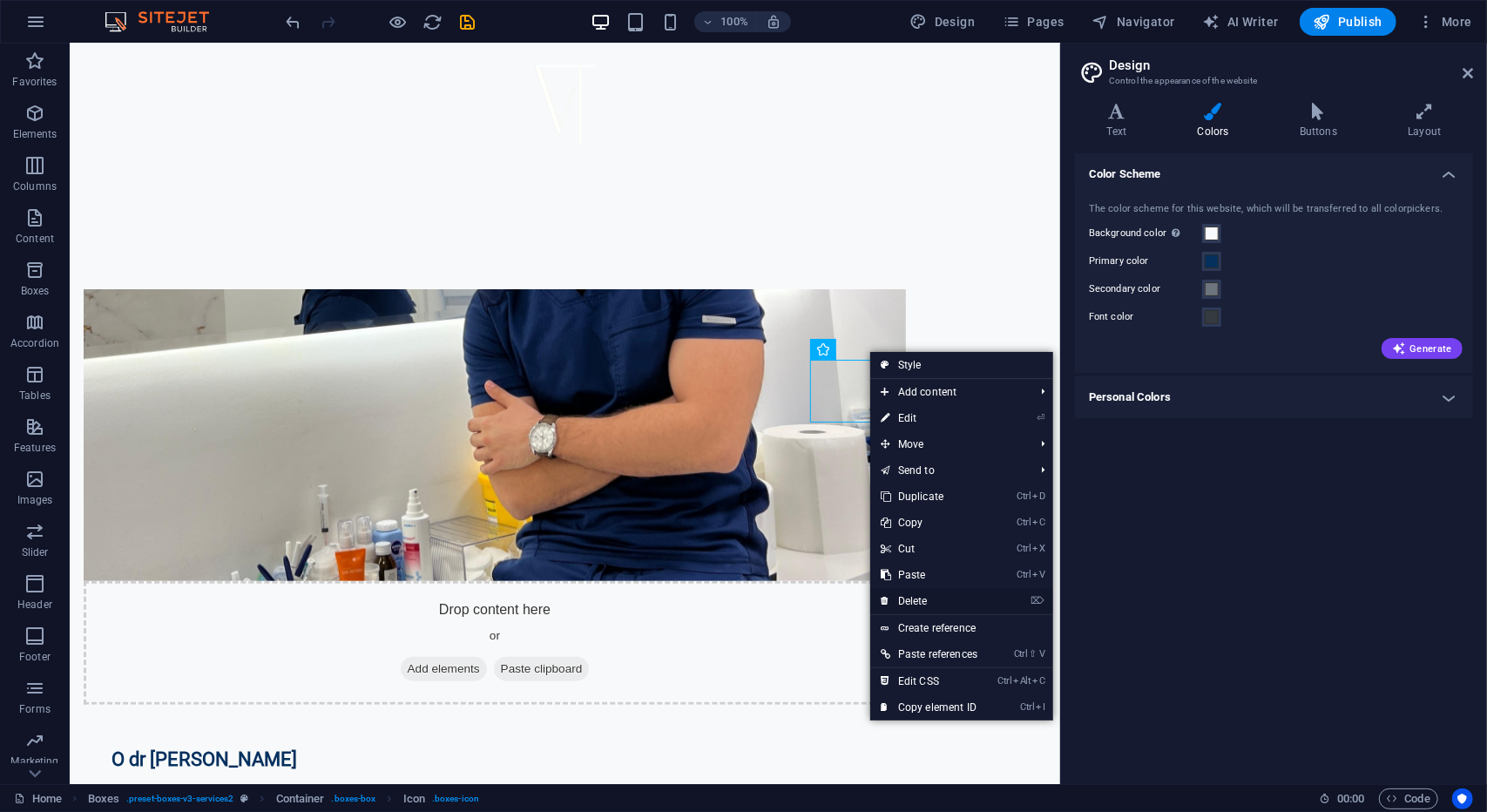
click at [920, 596] on link "⌦ Delete" at bounding box center [929, 601] width 118 height 26
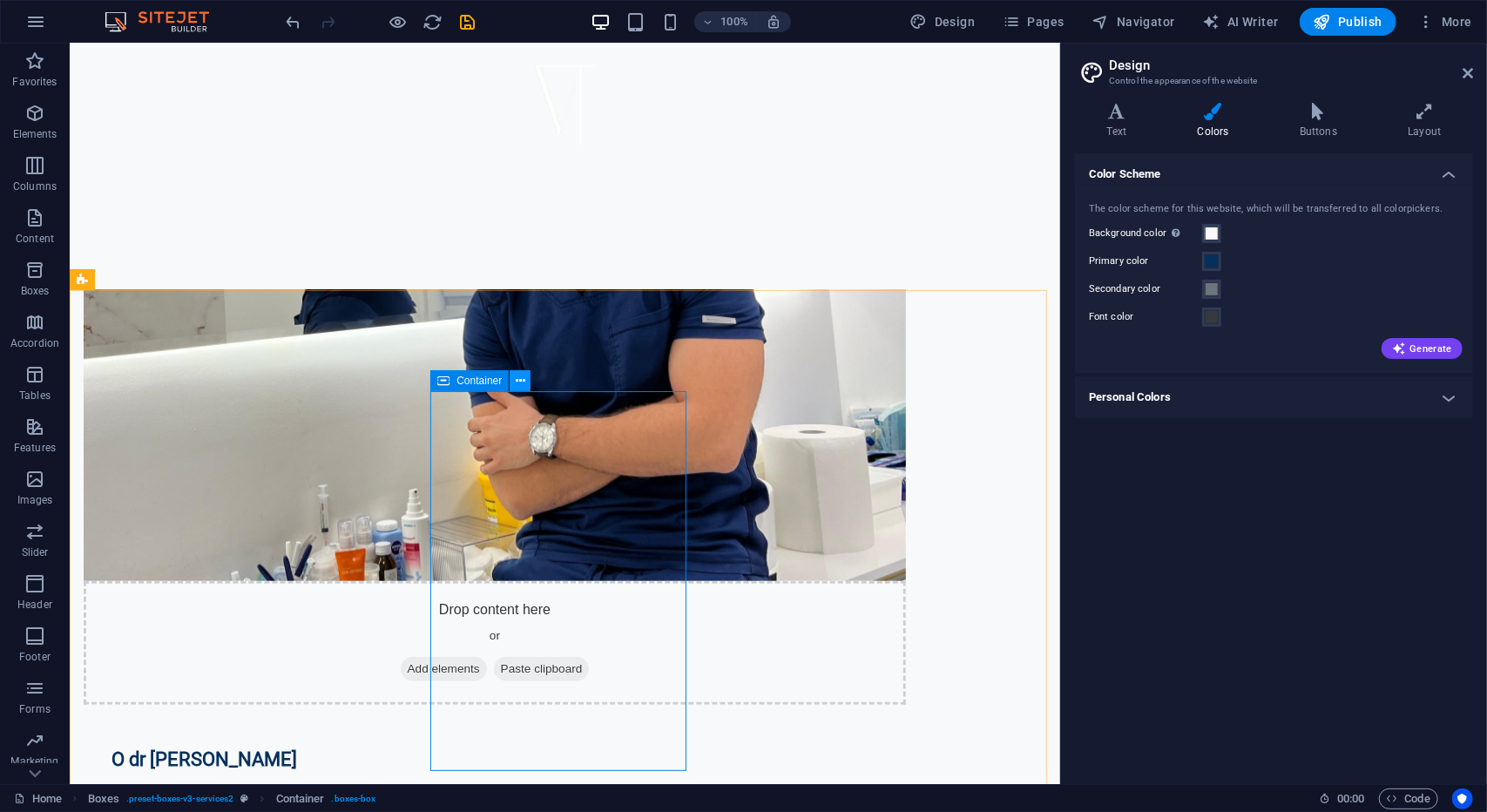
click at [516, 381] on icon at bounding box center [520, 381] width 10 height 18
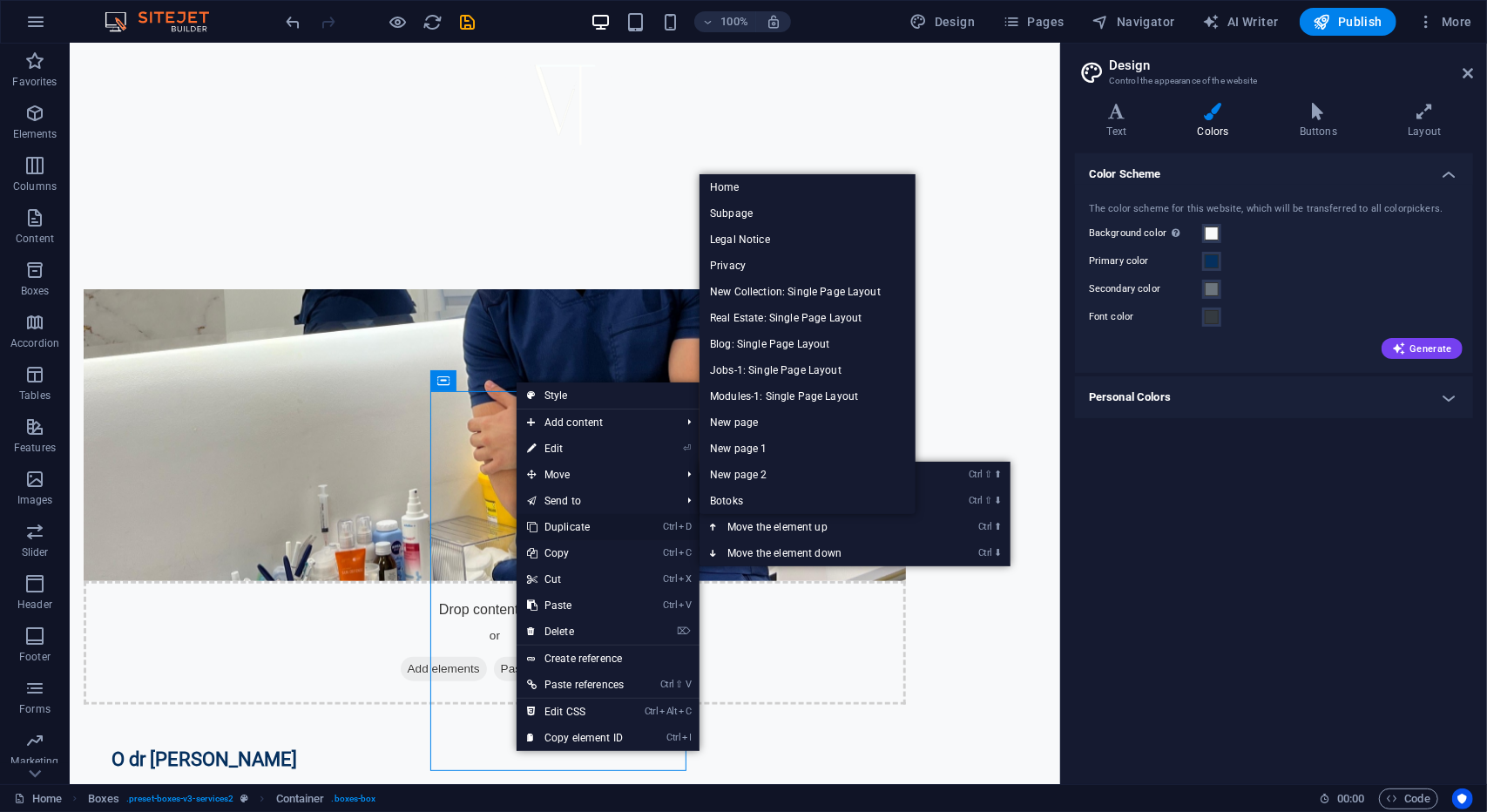
click at [587, 524] on link "Ctrl D Duplicate" at bounding box center [575, 527] width 118 height 26
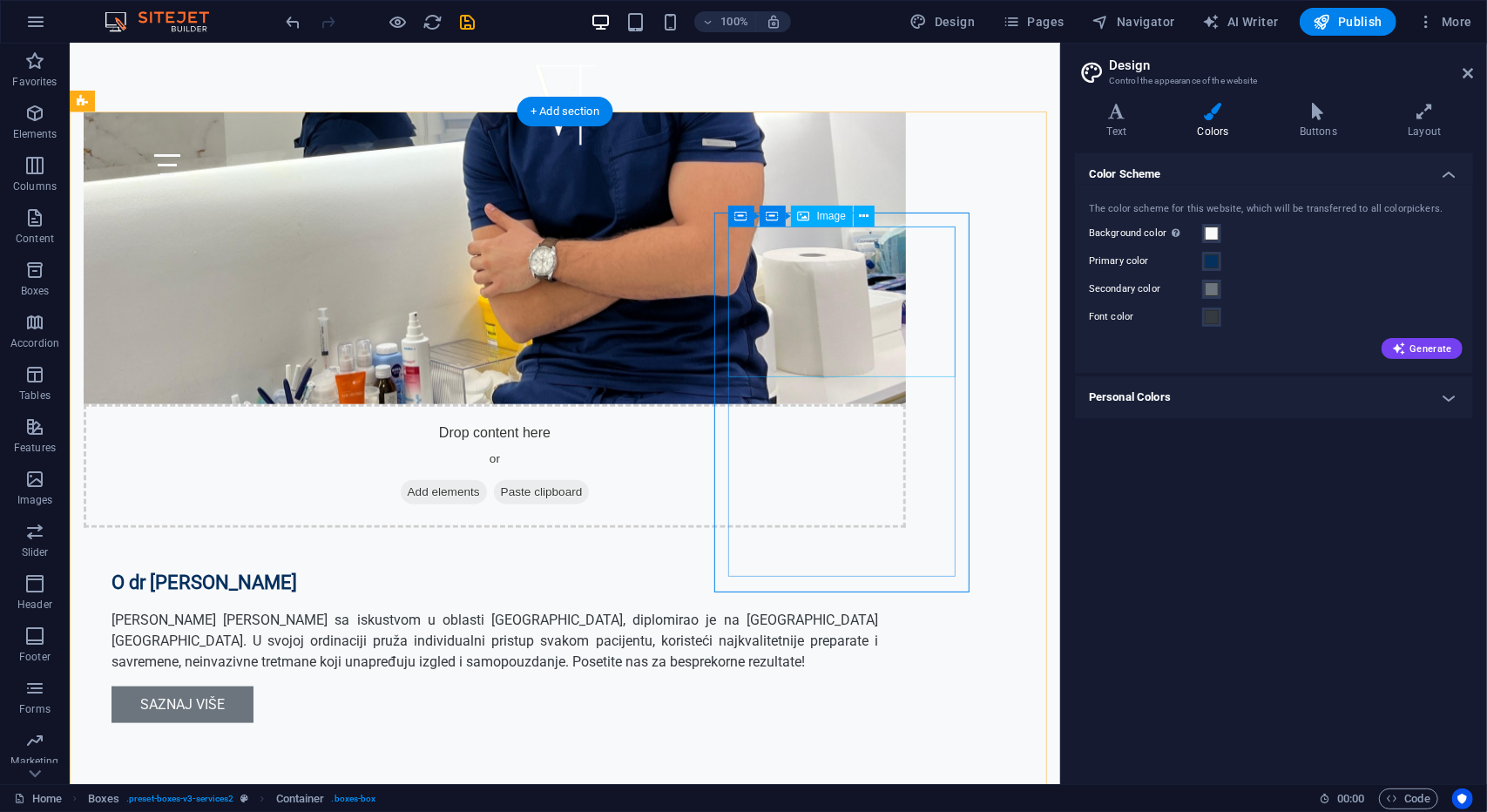
scroll to position [1099, 0]
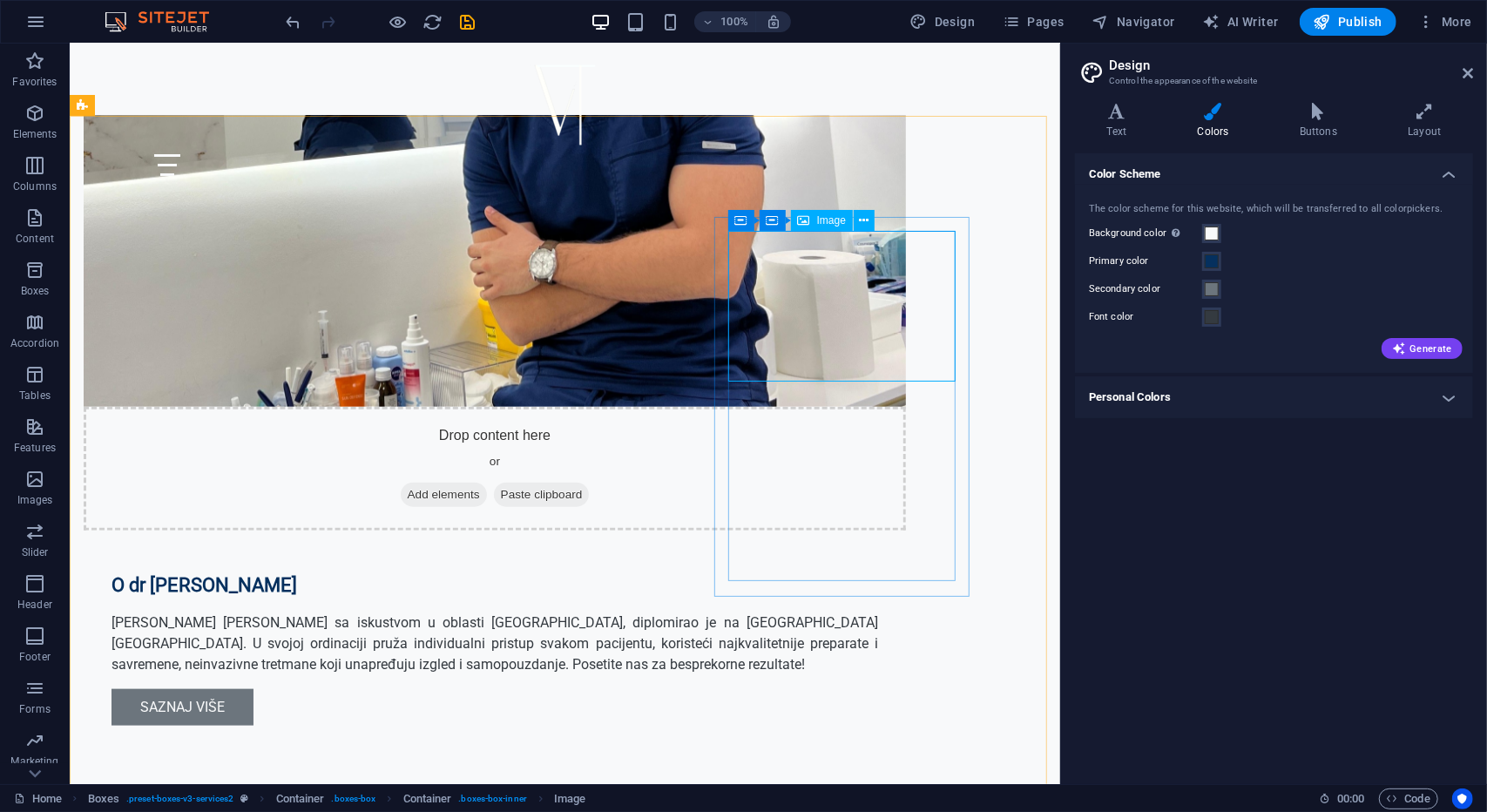
click at [830, 223] on span "Image" at bounding box center [831, 220] width 29 height 11
click at [830, 222] on span "Image" at bounding box center [831, 220] width 29 height 11
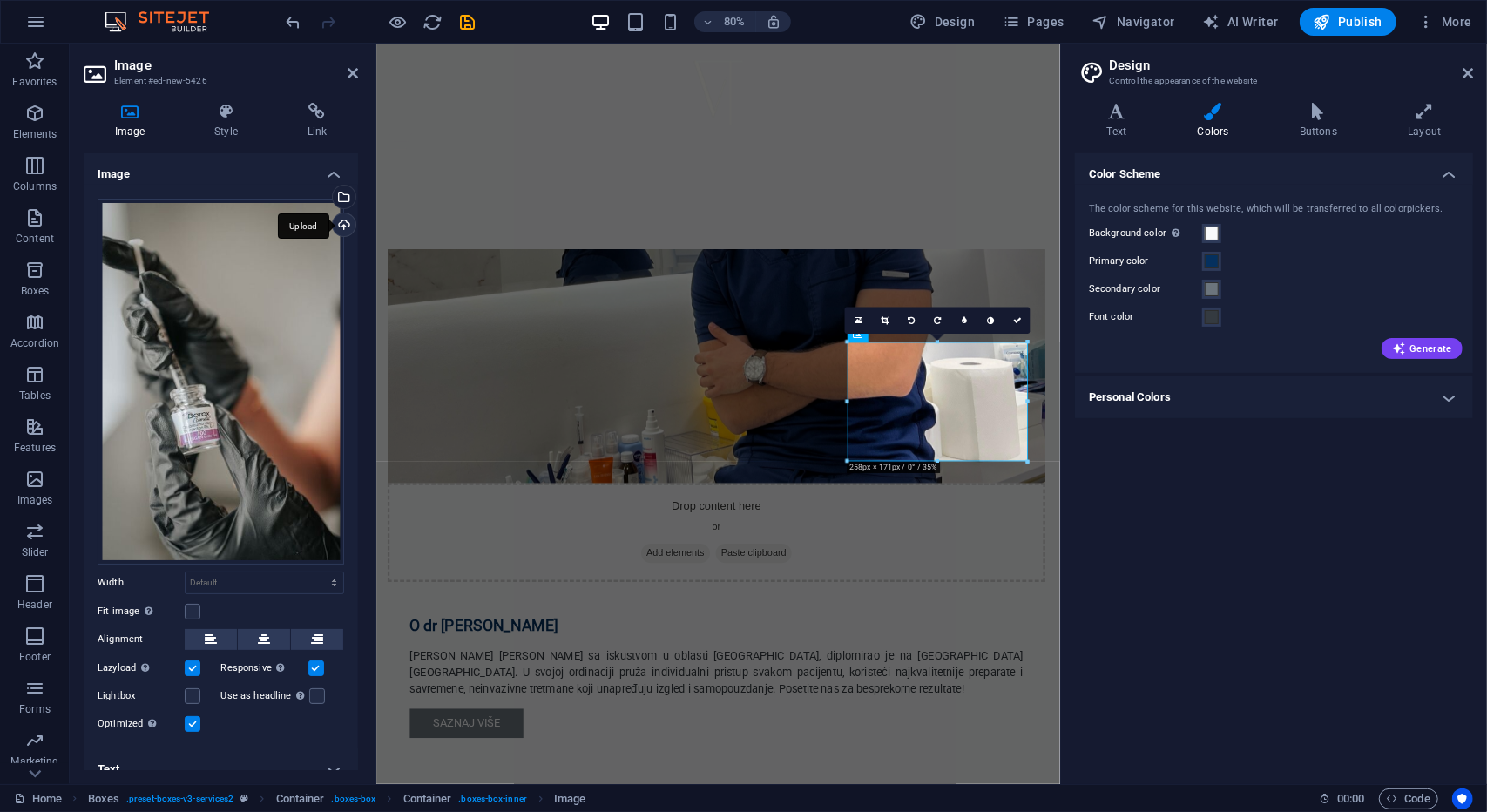
click at [335, 226] on div "Upload" at bounding box center [342, 226] width 26 height 26
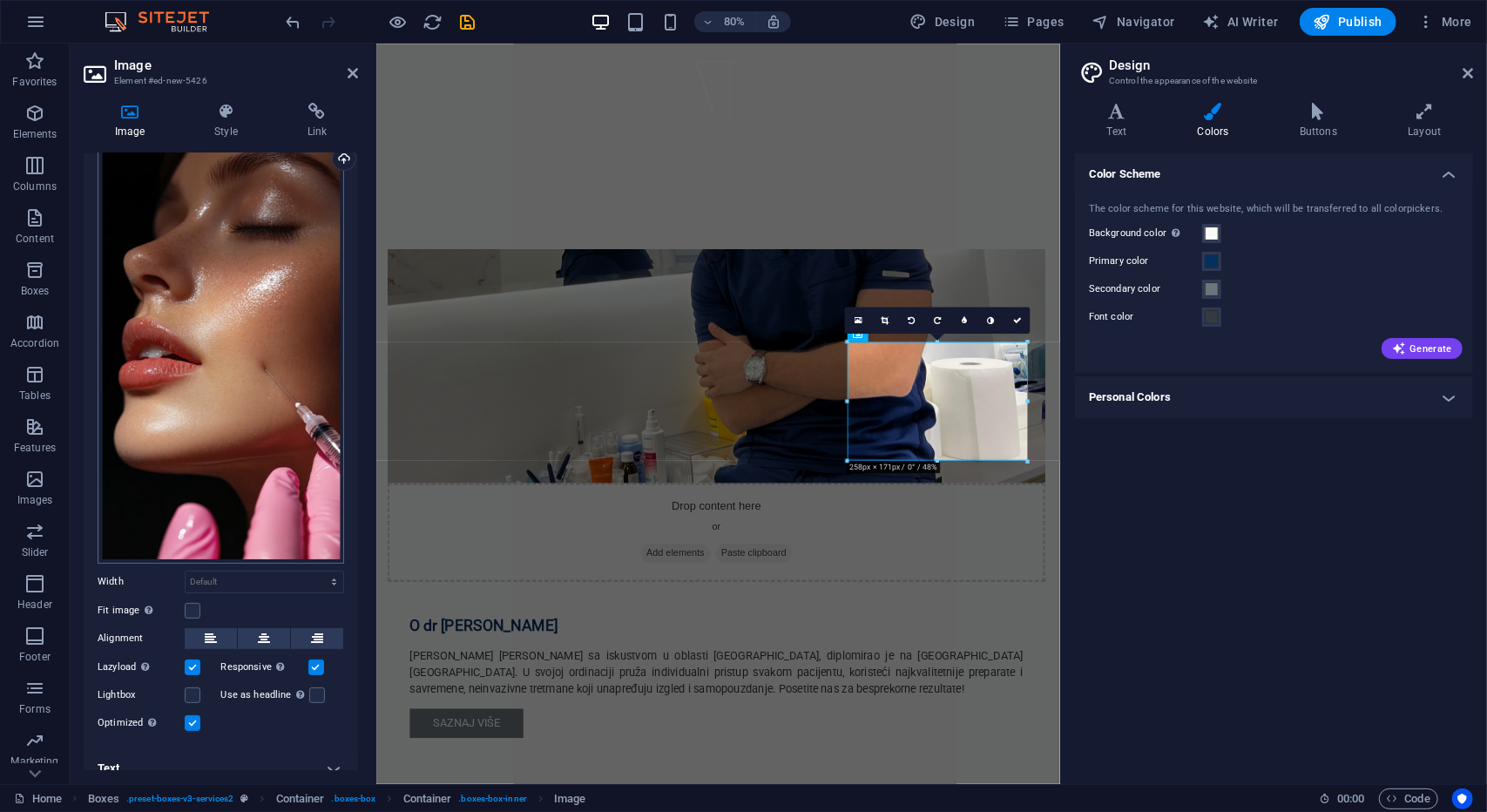
scroll to position [79, 0]
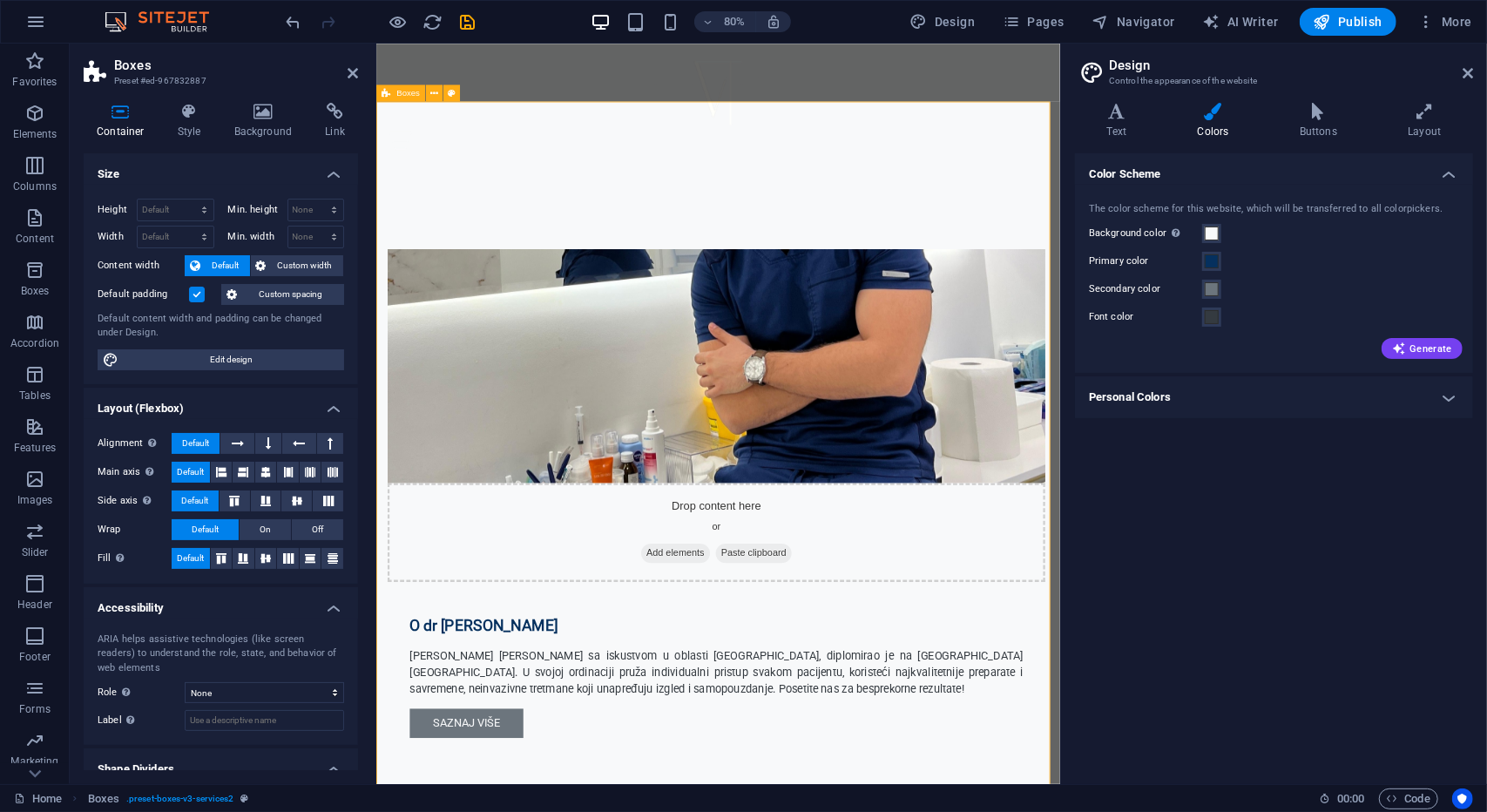
scroll to position [1284, 0]
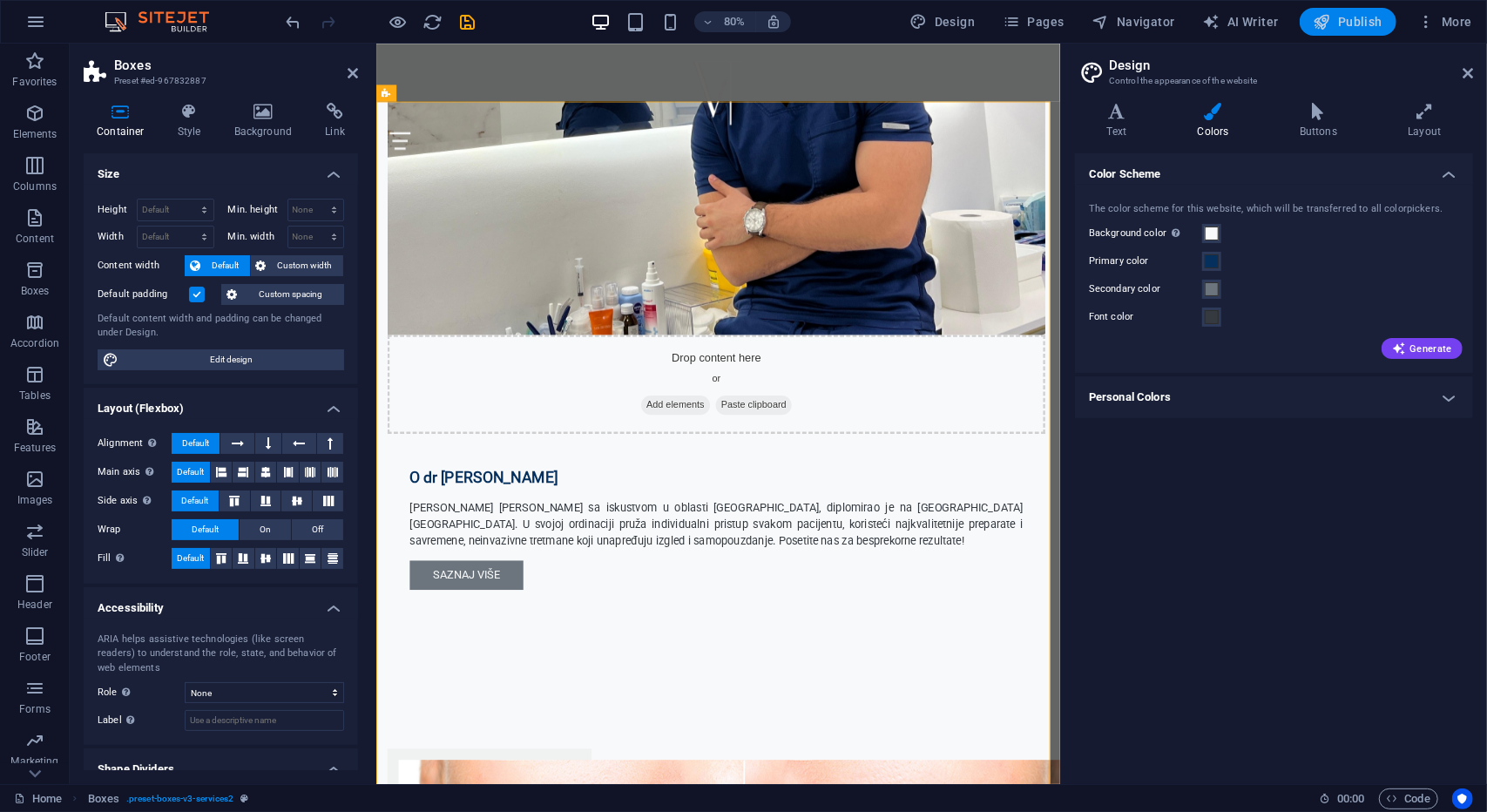
click at [1367, 15] on span "Publish" at bounding box center [1349, 22] width 69 height 17
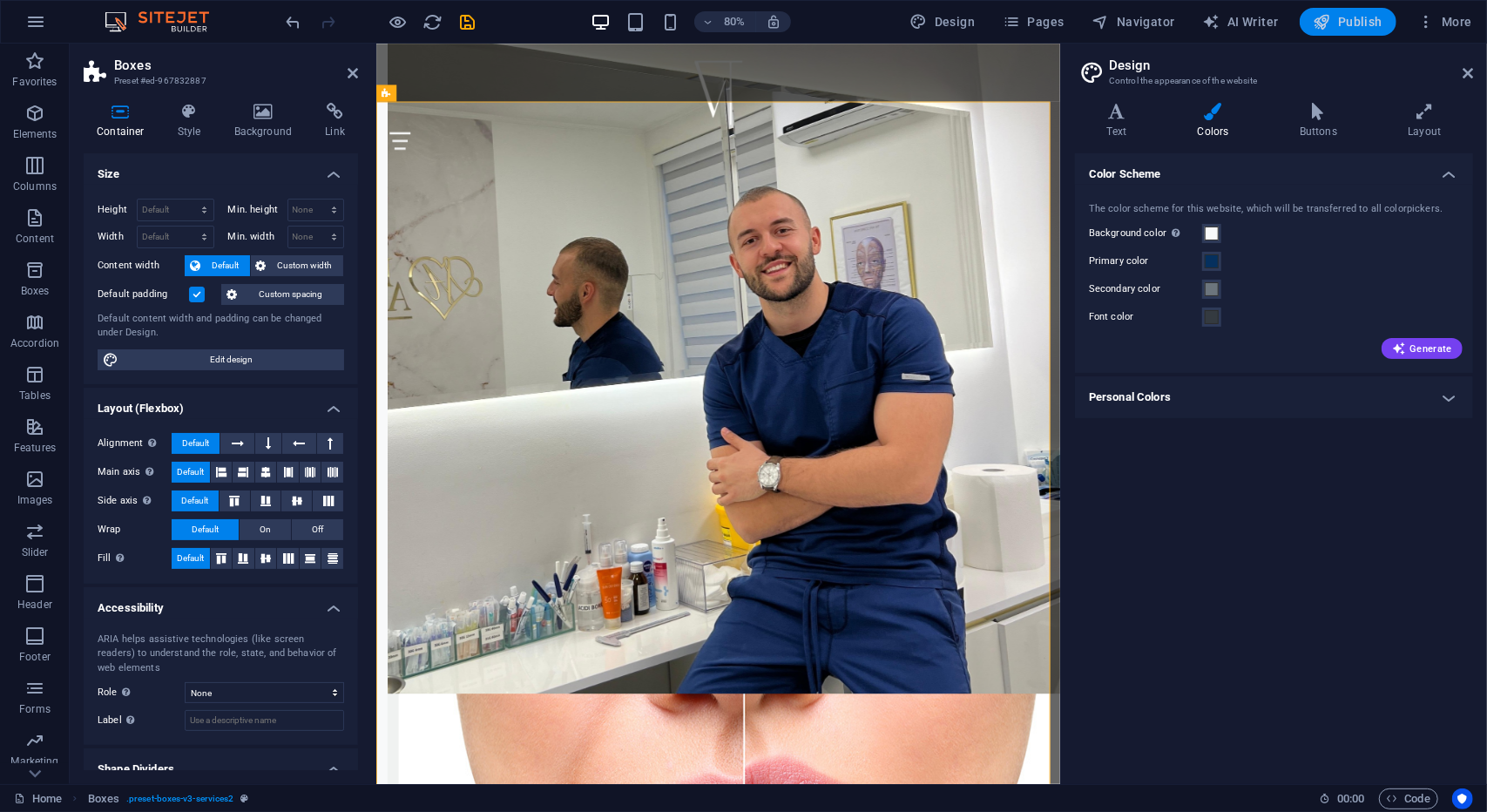
checkbox input "false"
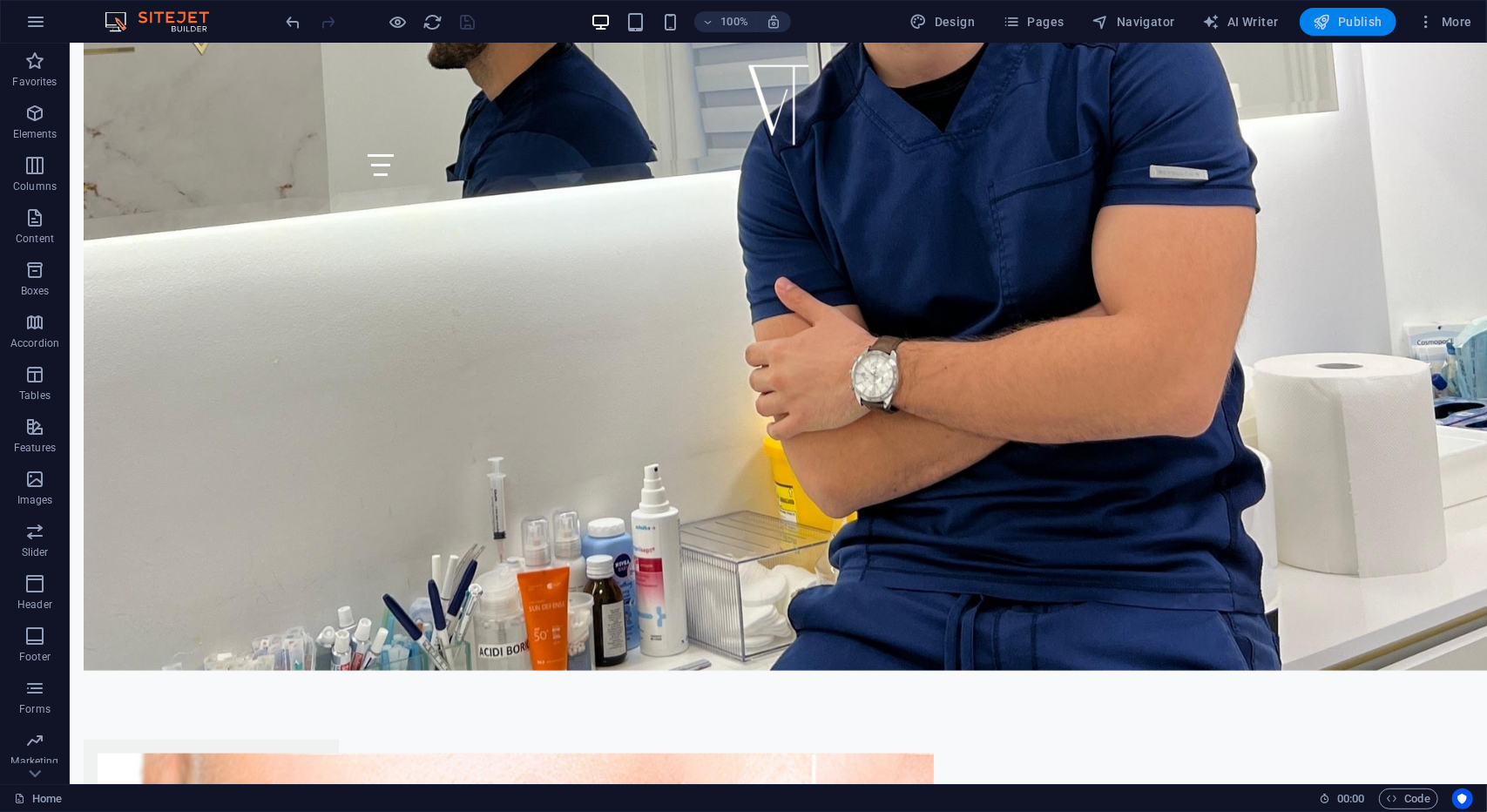
click at [1353, 26] on span "Publish" at bounding box center [1349, 22] width 69 height 17
